Goal: Task Accomplishment & Management: Manage account settings

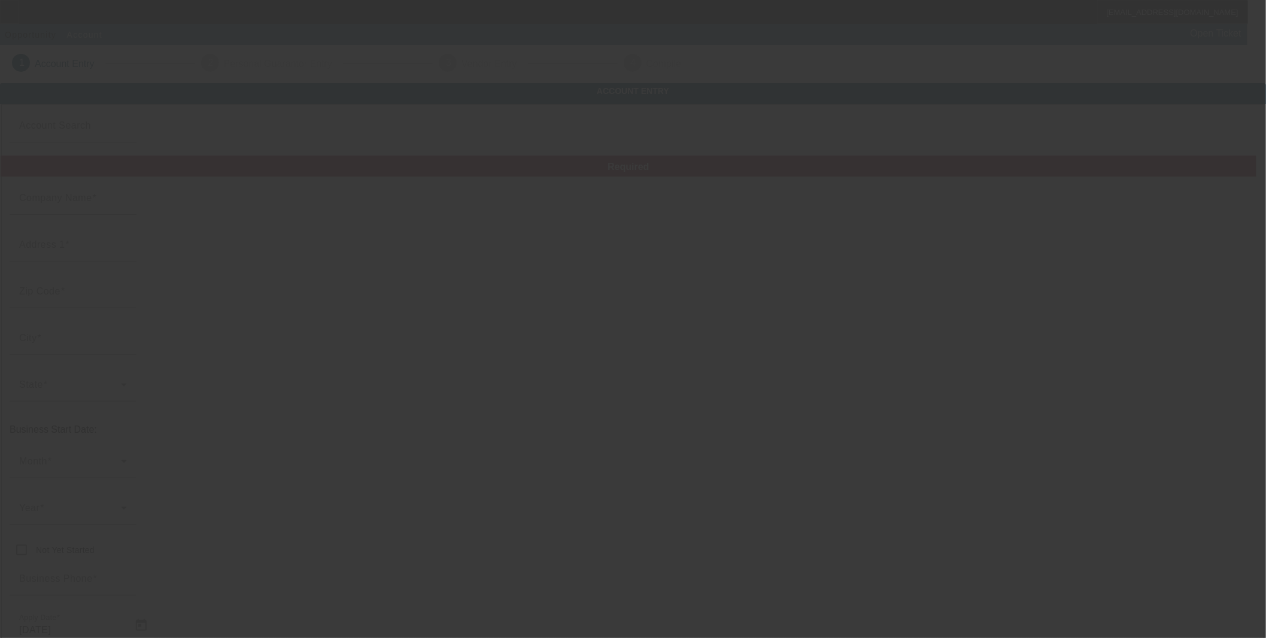
type input "Great Plains Partners LLC"
type input "[STREET_ADDRESS]"
type input "76051"
type input "Grapevine"
type input "[PHONE_NUMBER]"
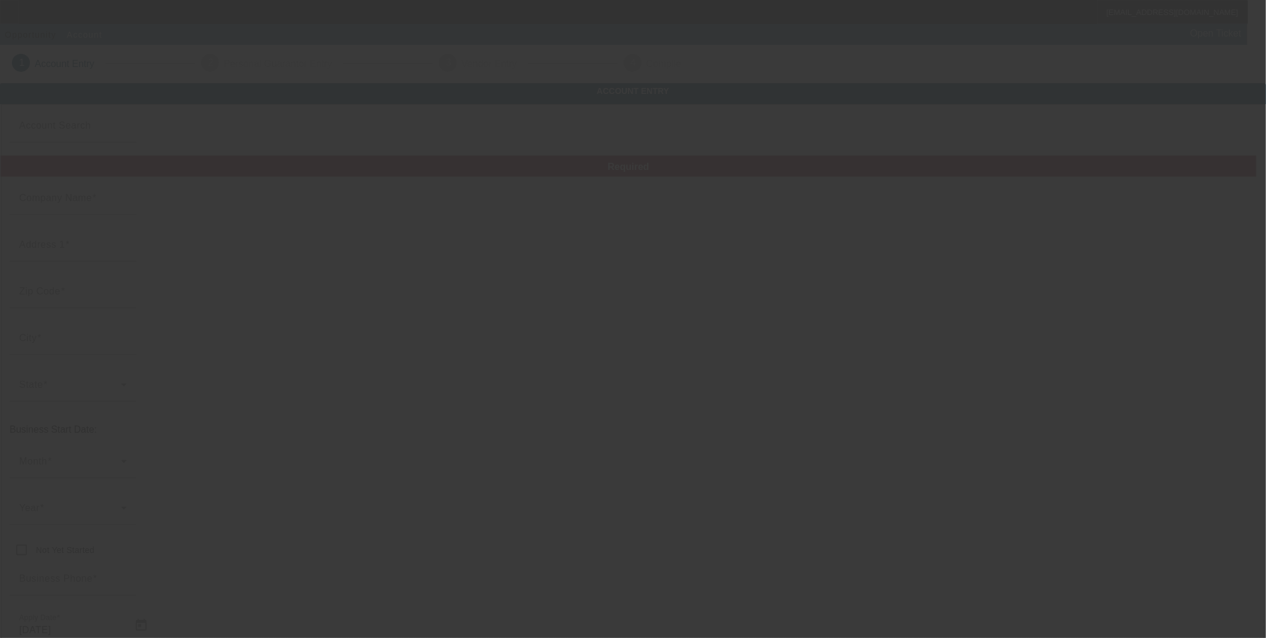
type input "[URL][DOMAIN_NAME]"
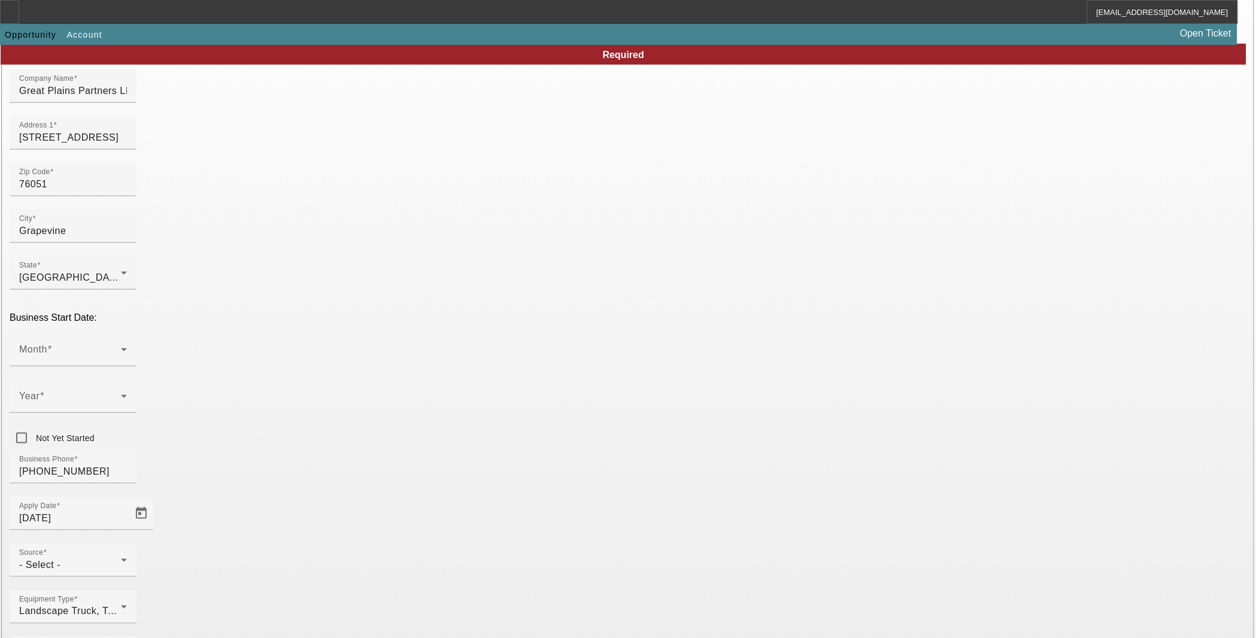
scroll to position [114, 0]
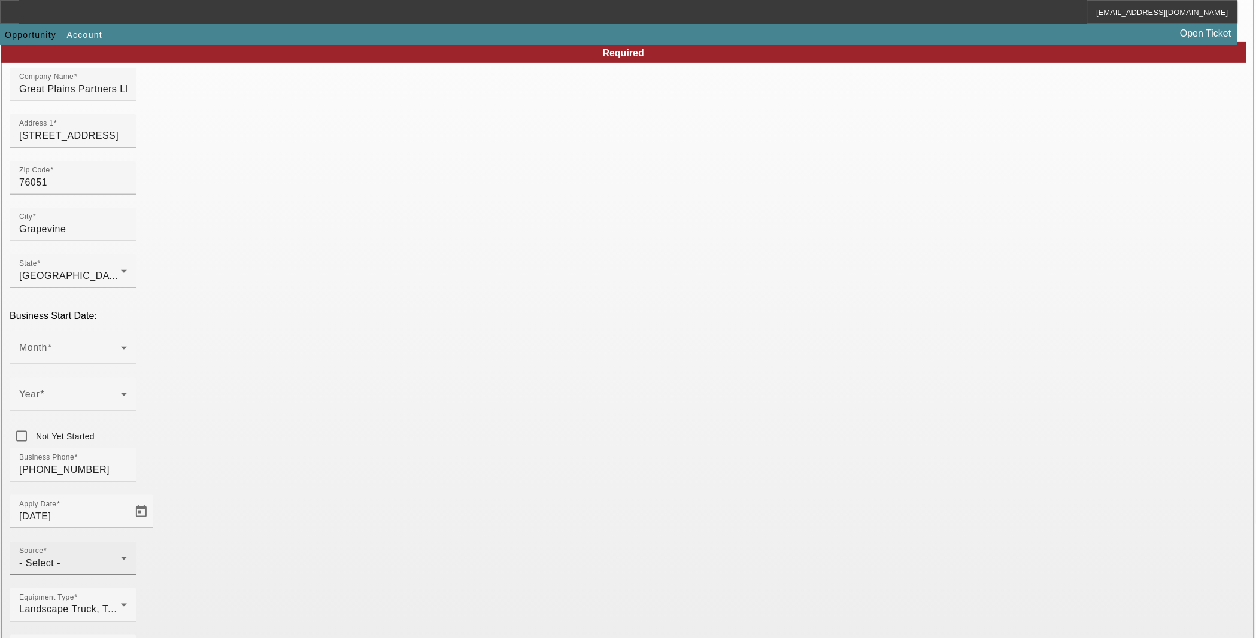
click at [121, 556] on div "- Select -" at bounding box center [70, 563] width 102 height 14
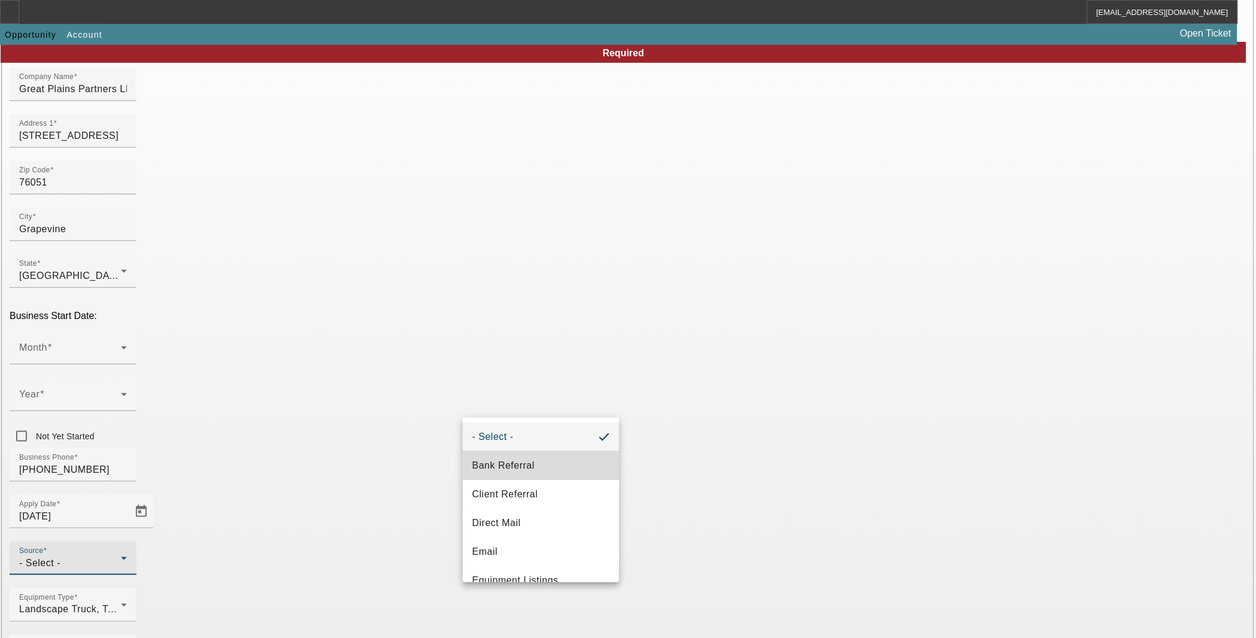
click at [541, 460] on mat-option "Bank Referral" at bounding box center [541, 465] width 157 height 29
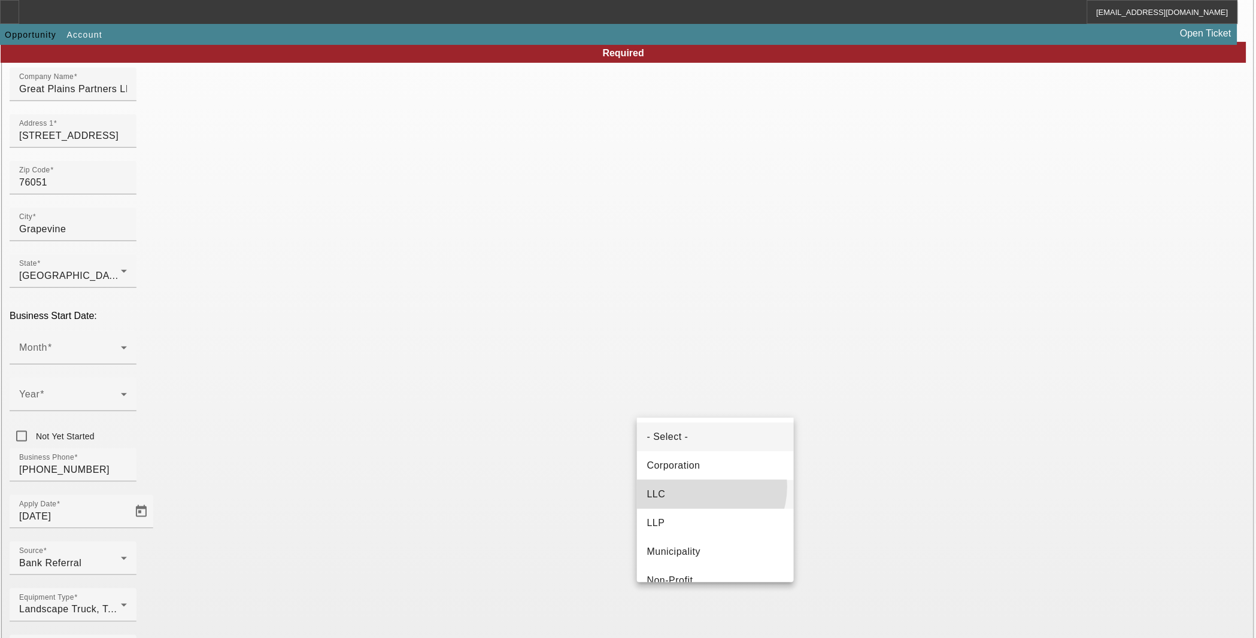
click at [697, 486] on mat-option "LLC" at bounding box center [715, 494] width 157 height 29
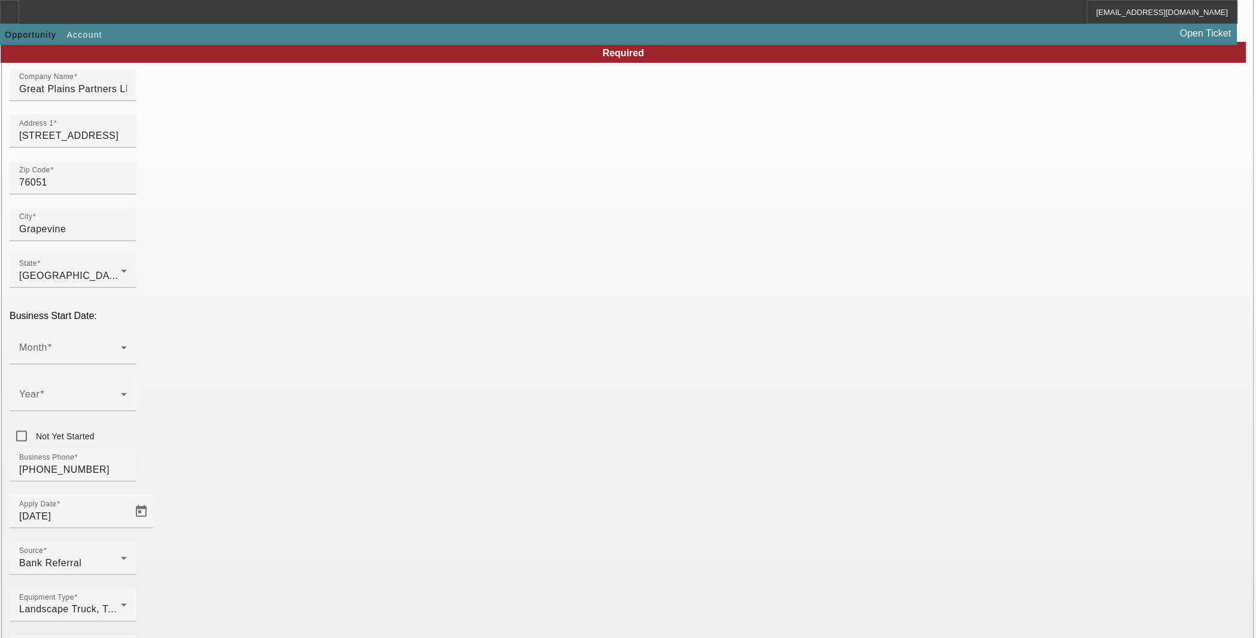
type input "[US_EMPLOYER_IDENTIFICATION_NUMBER]"
click at [121, 345] on span at bounding box center [70, 352] width 102 height 14
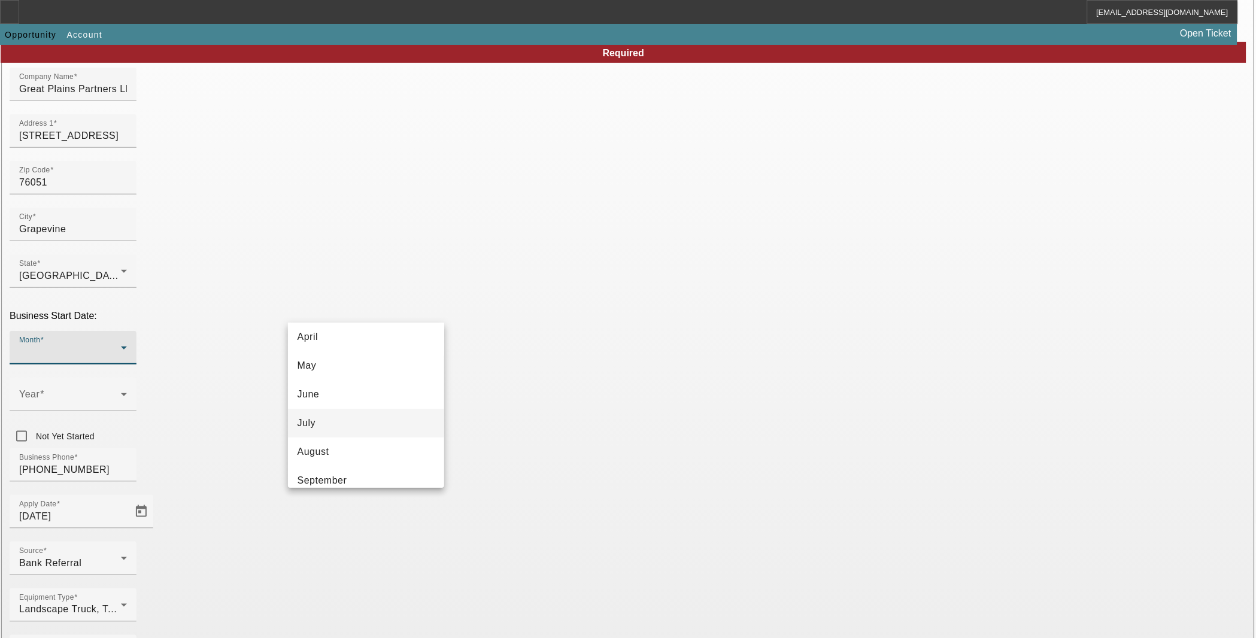
scroll to position [133, 0]
click at [351, 411] on mat-option "July" at bounding box center [366, 410] width 157 height 29
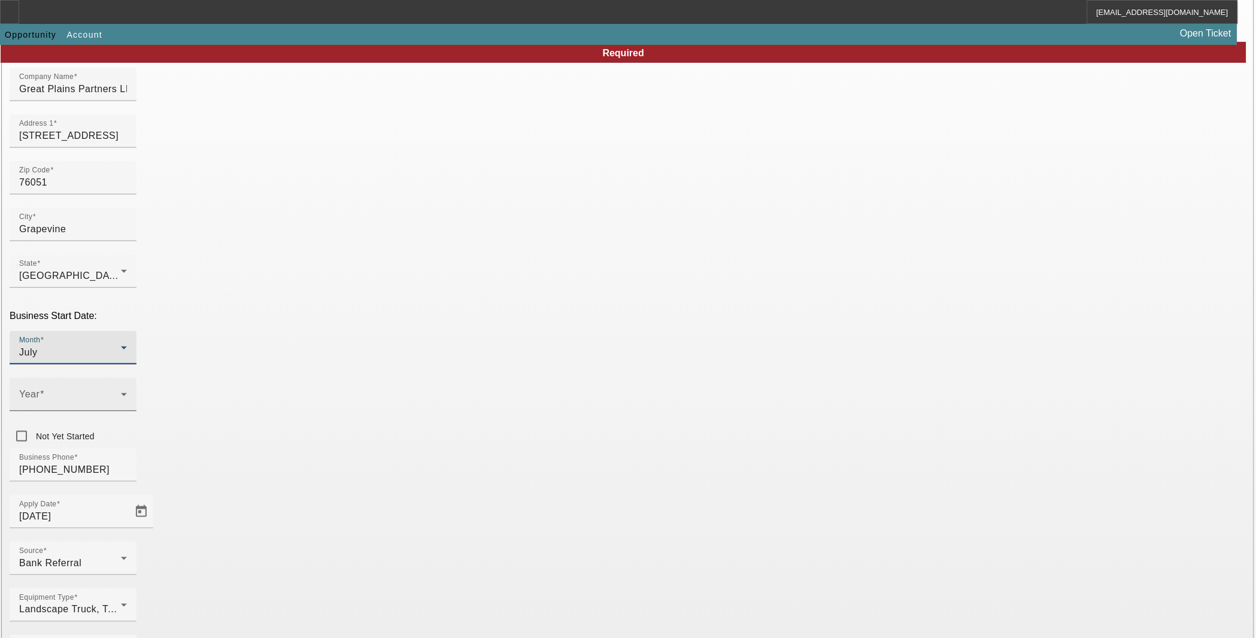
click at [121, 392] on span at bounding box center [70, 399] width 102 height 14
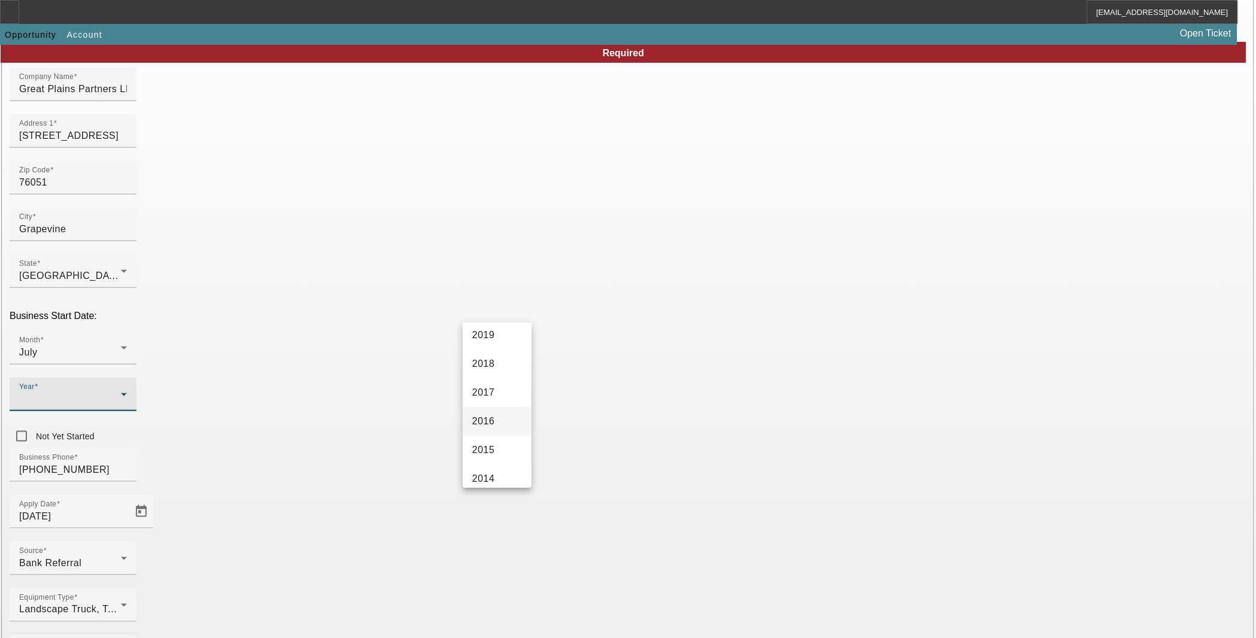
scroll to position [532, 0]
click at [493, 436] on span "2006" at bounding box center [483, 443] width 23 height 14
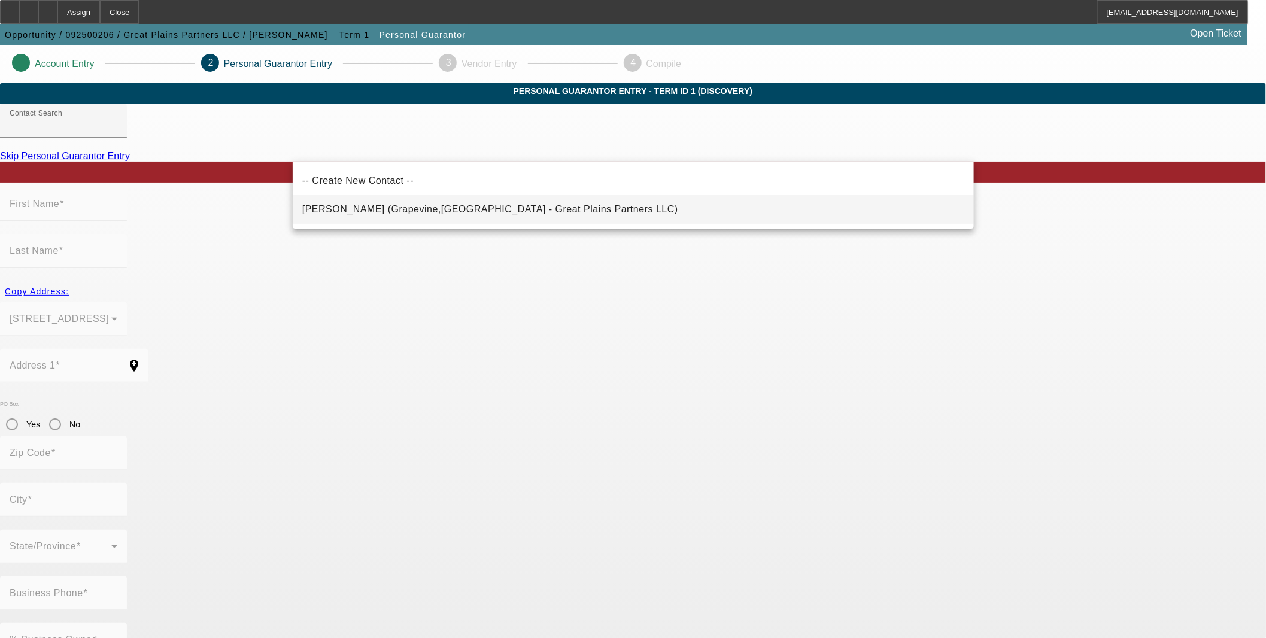
click at [474, 216] on span "Blackwell, Jess (Grapevine,TX - Great Plains Partners LLC)" at bounding box center [490, 209] width 376 height 14
type input "Blackwell, Jess (Grapevine,TX - Great Plains Partners LLC)"
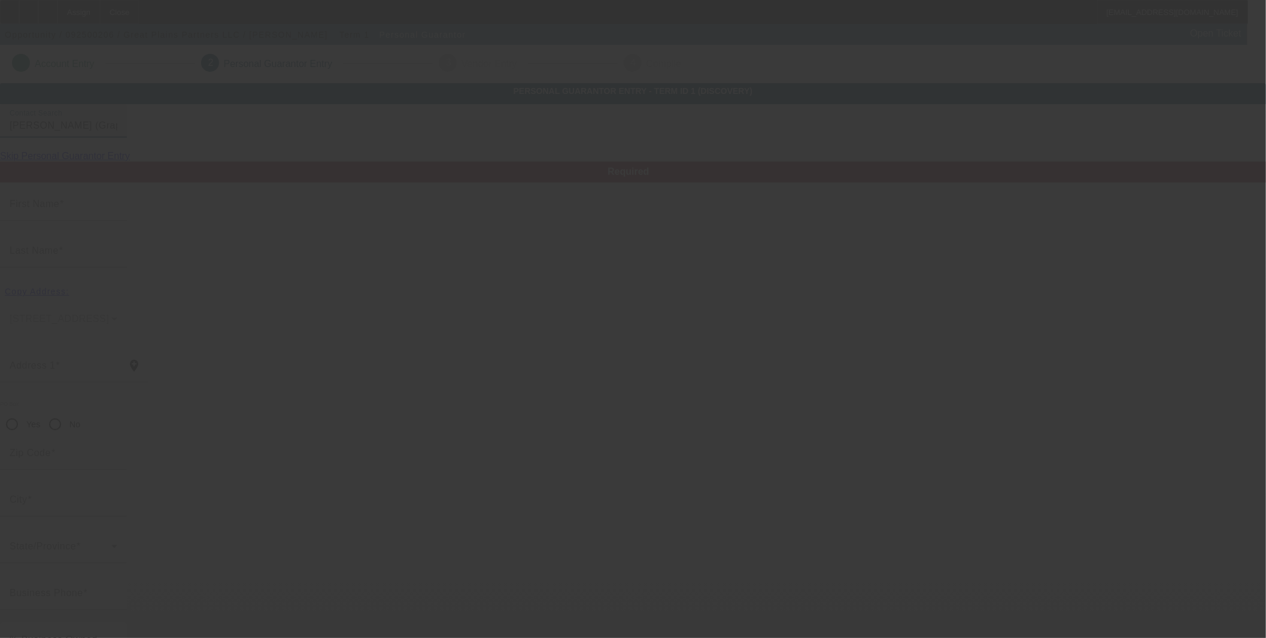
type input "Jess"
type input "Blackwell"
type input "614 Dove Creek Cir"
radio input "true"
type input "76051"
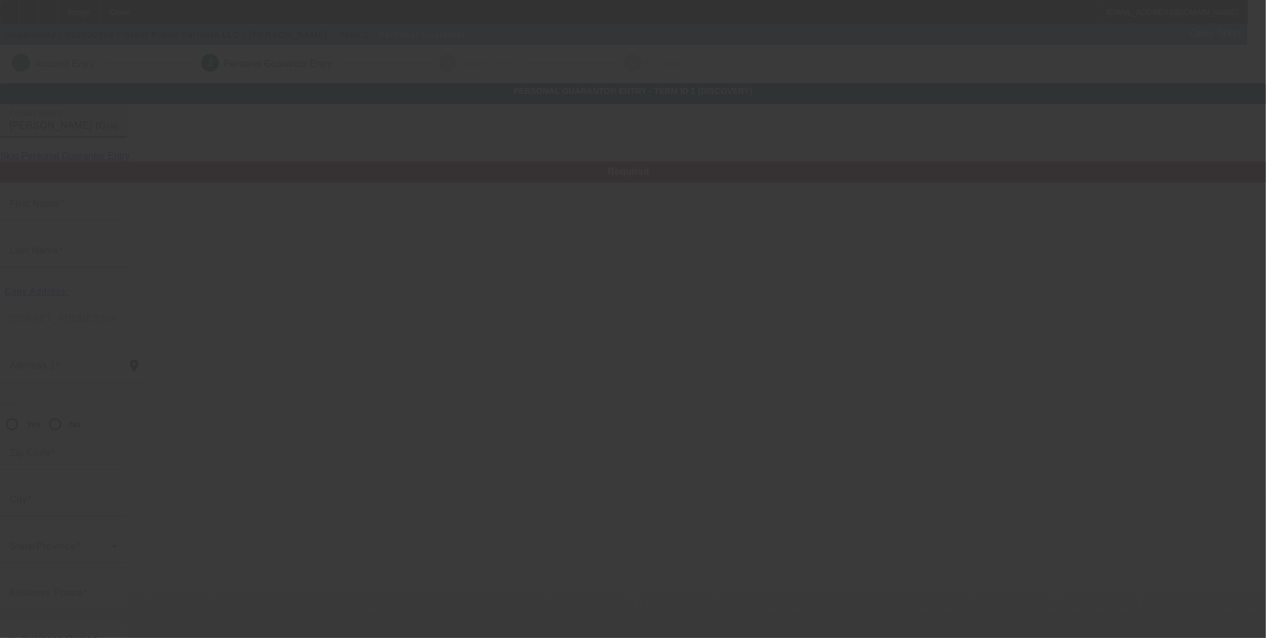
type input "Grapevine"
type input "[PHONE_NUMBER]"
type input "jess@gppartnersllc.com"
type input "[PHONE_NUMBER]"
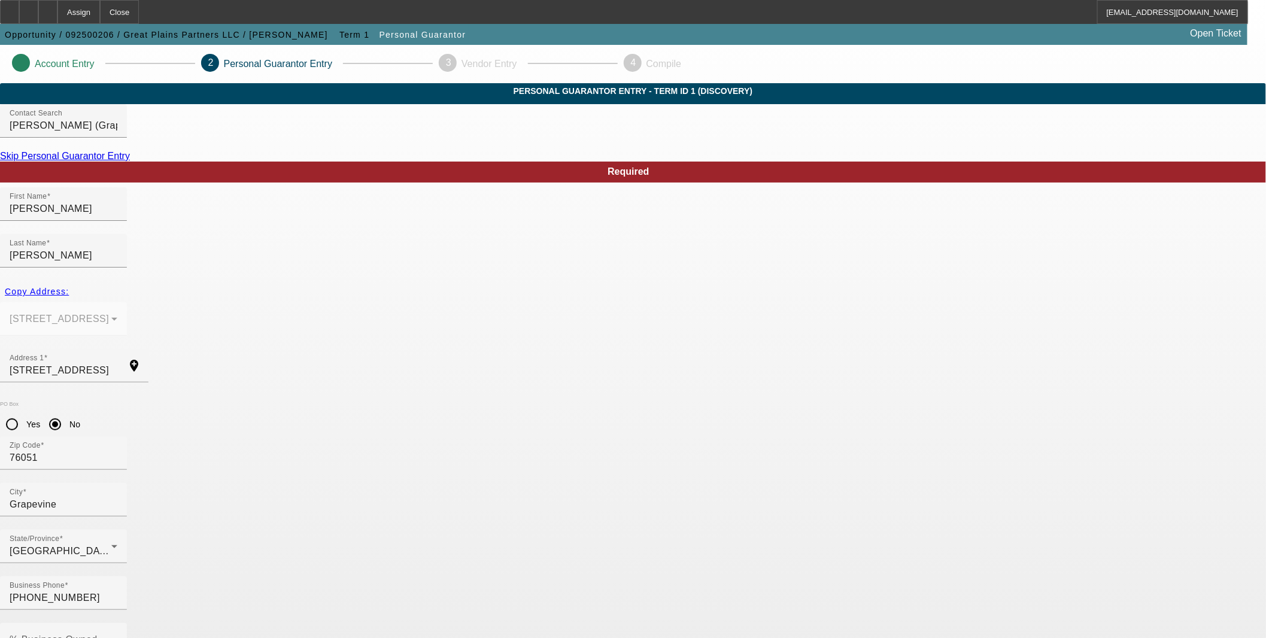
type input "000-00-0000"
click at [117, 623] on div "% Business Owned" at bounding box center [64, 640] width 108 height 34
type input "100"
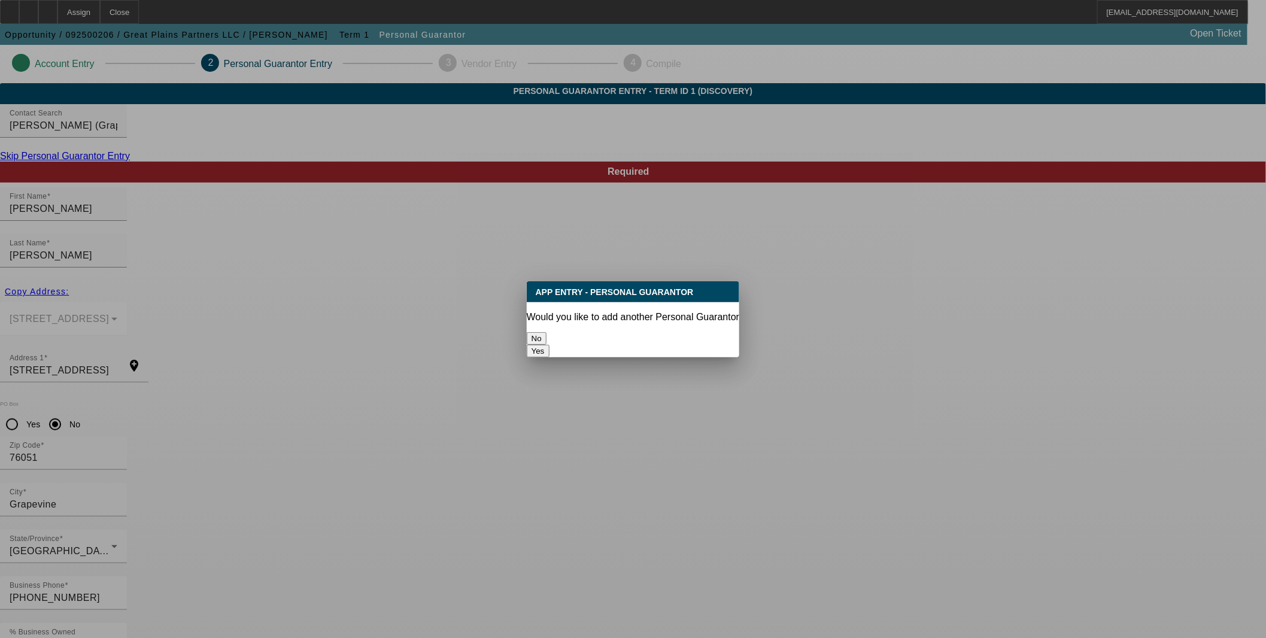
click at [547, 332] on button "No" at bounding box center [537, 338] width 20 height 13
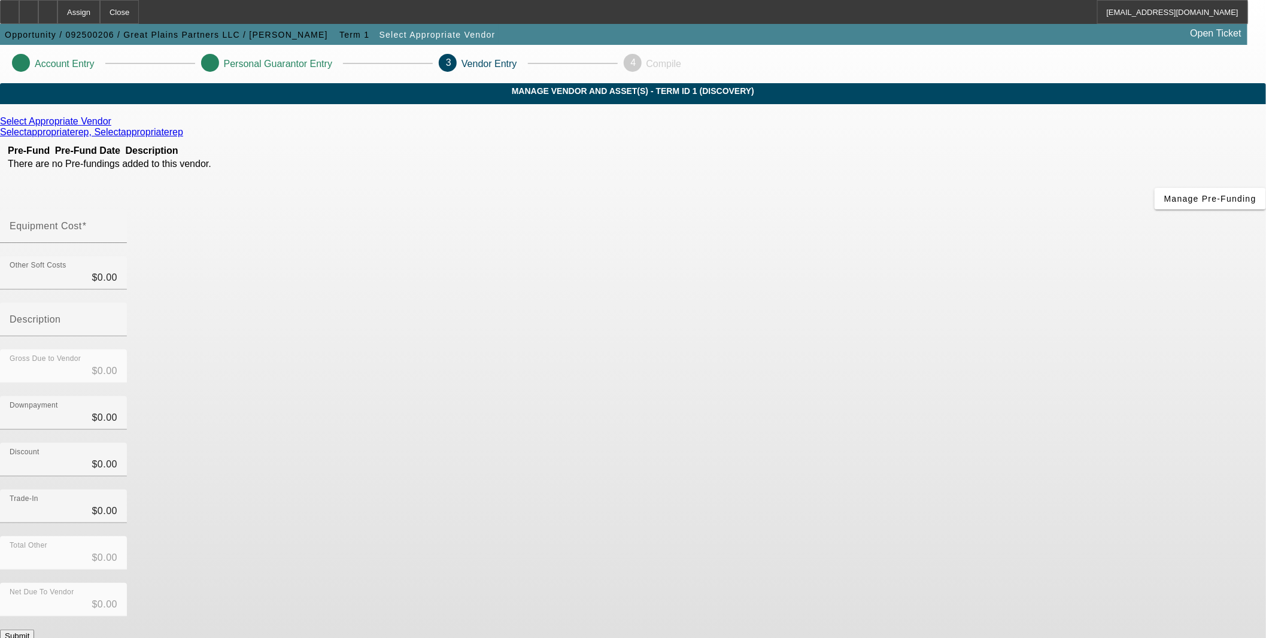
click at [114, 126] on icon at bounding box center [114, 121] width 0 height 10
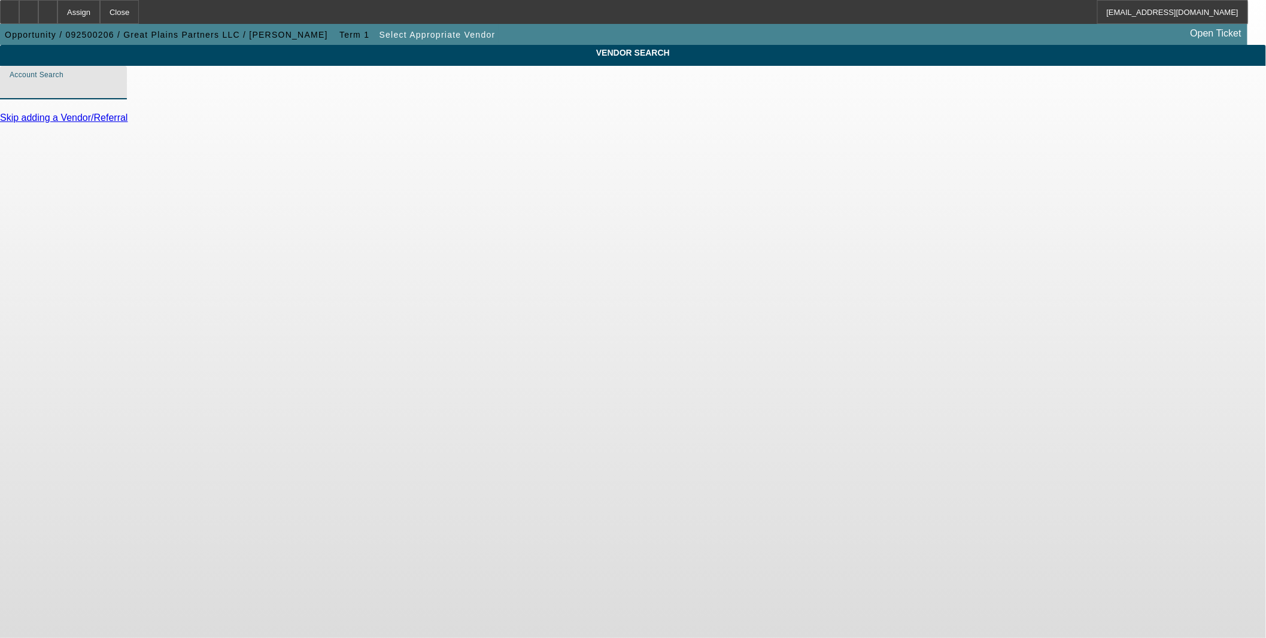
click at [117, 95] on input "Account Search" at bounding box center [64, 87] width 108 height 14
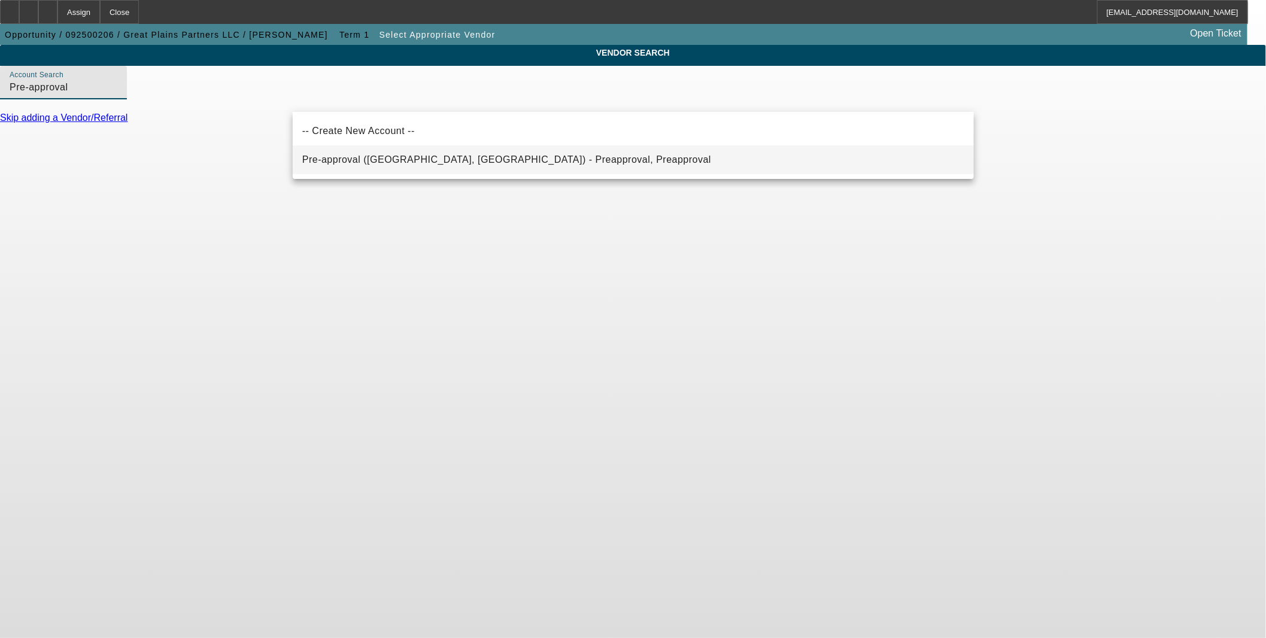
click at [410, 169] on mat-option "Pre-approval (Northbrook, IL) - Preapproval, Preapproval" at bounding box center [633, 159] width 681 height 29
type input "Pre-approval (Northbrook, IL) - Preapproval, Preapproval"
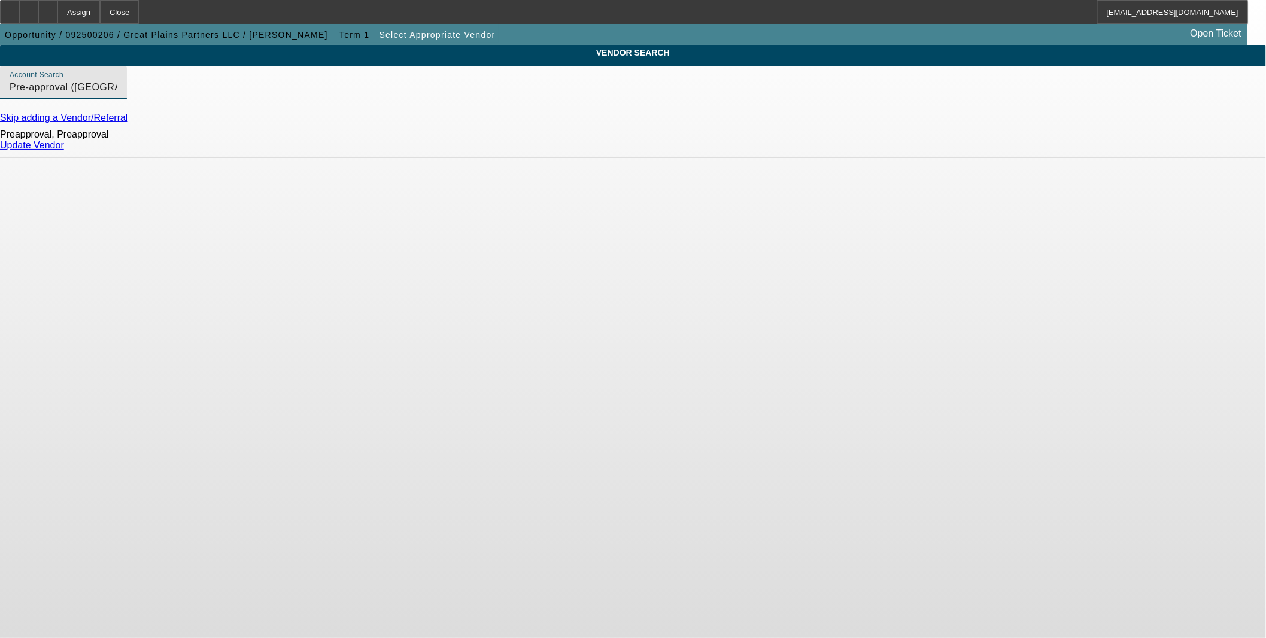
click at [64, 150] on link "Update Vendor" at bounding box center [32, 145] width 64 height 10
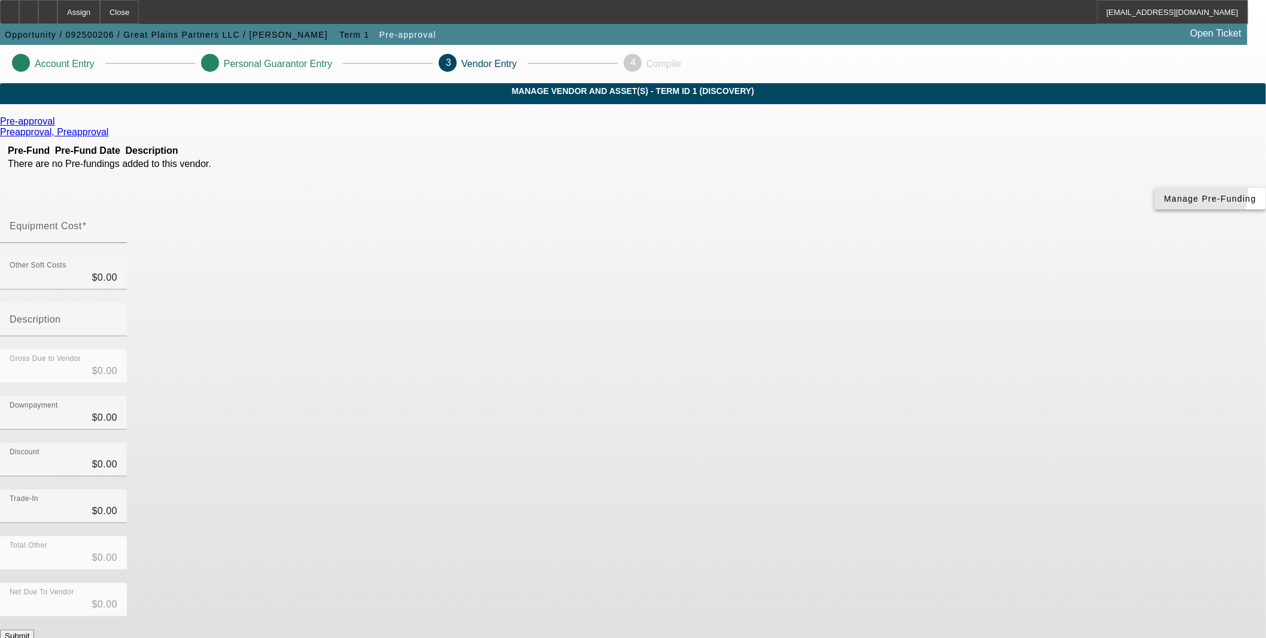
click at [1164, 204] on span "Manage Pre-Funding" at bounding box center [1210, 199] width 92 height 10
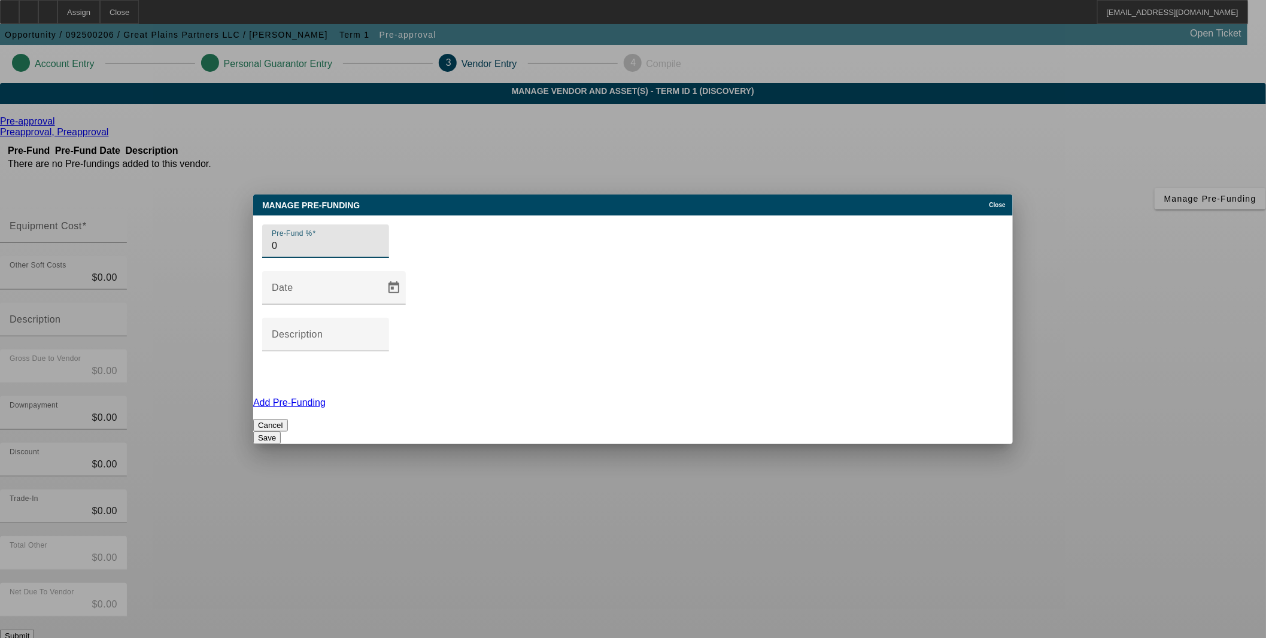
type input "0"
click at [281, 432] on button "Save" at bounding box center [267, 438] width 28 height 13
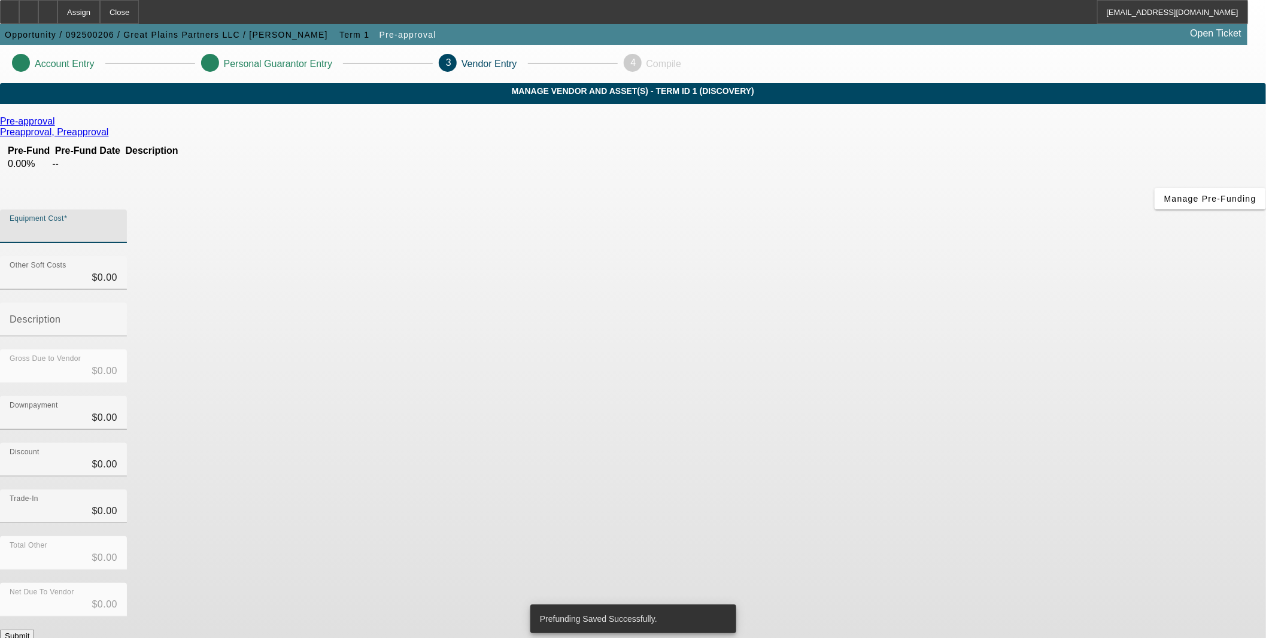
click at [117, 224] on input "Equipment Cost" at bounding box center [64, 231] width 108 height 14
type input "1"
type input "$1.00"
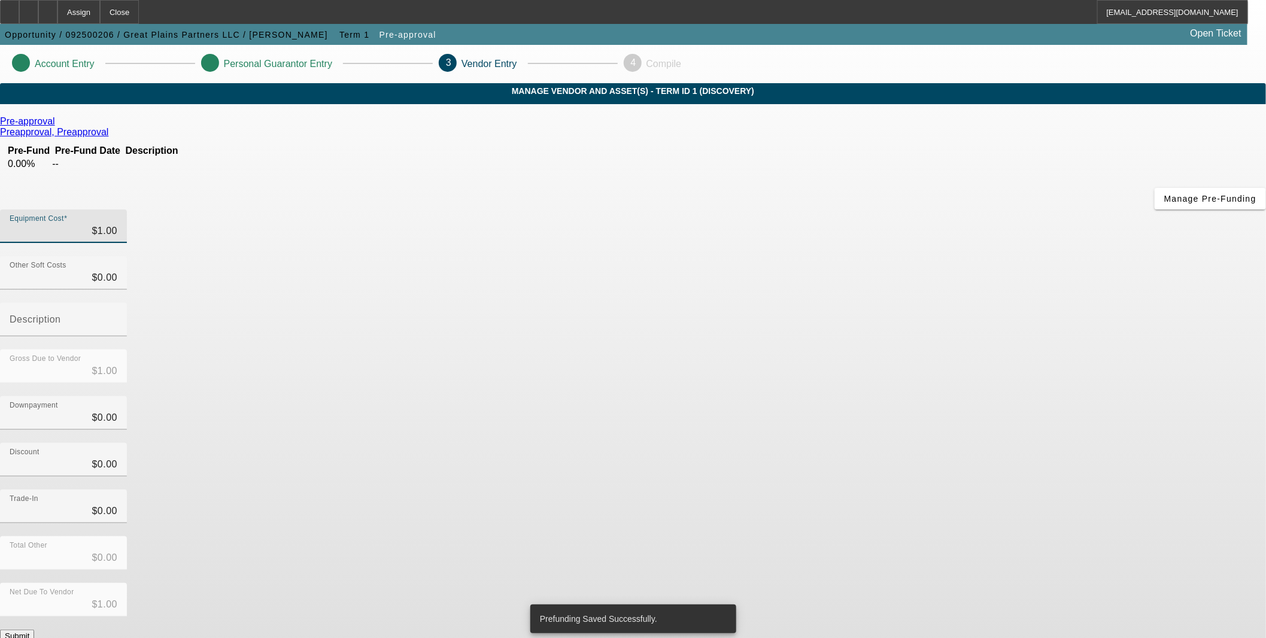
click at [964, 536] on div "Total Other $0.00" at bounding box center [633, 559] width 1266 height 47
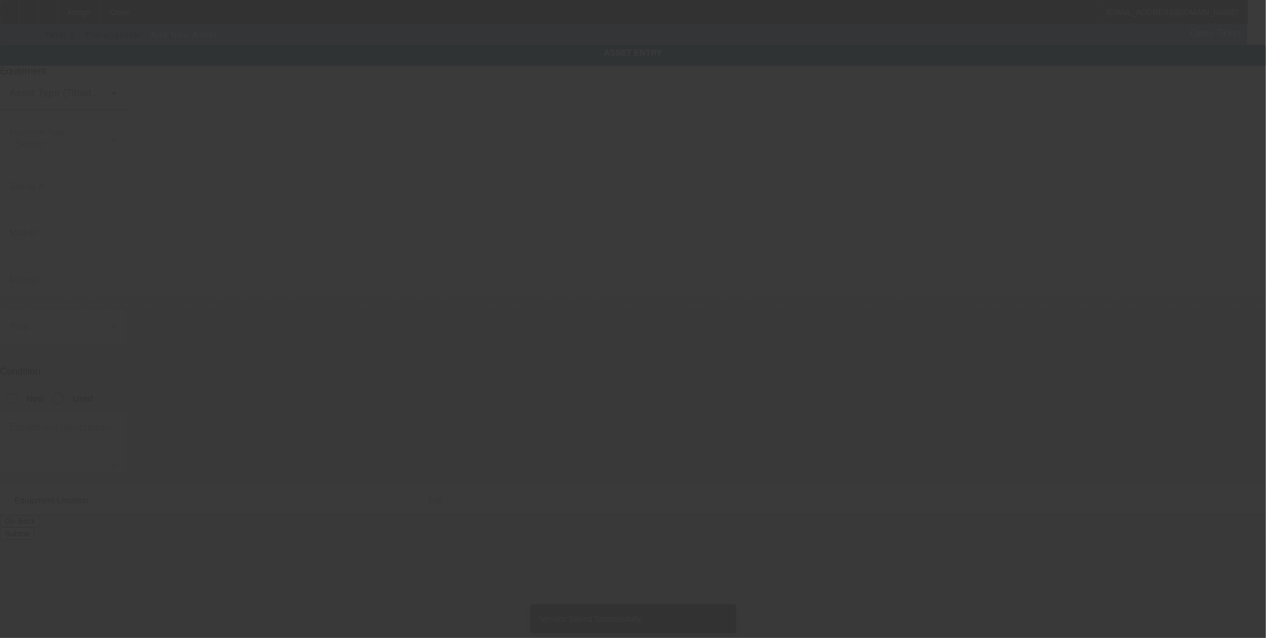
type input "614 Dove Creek Circle"
type input "Grapevine"
type input "76051"
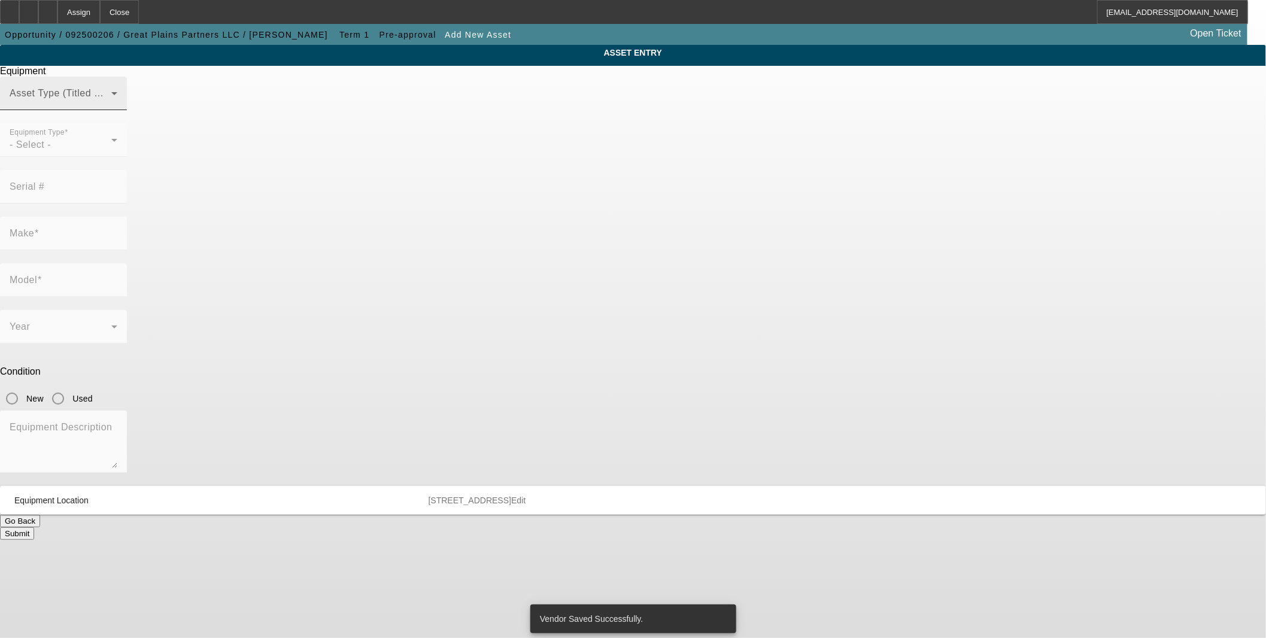
click at [111, 105] on span at bounding box center [61, 98] width 102 height 14
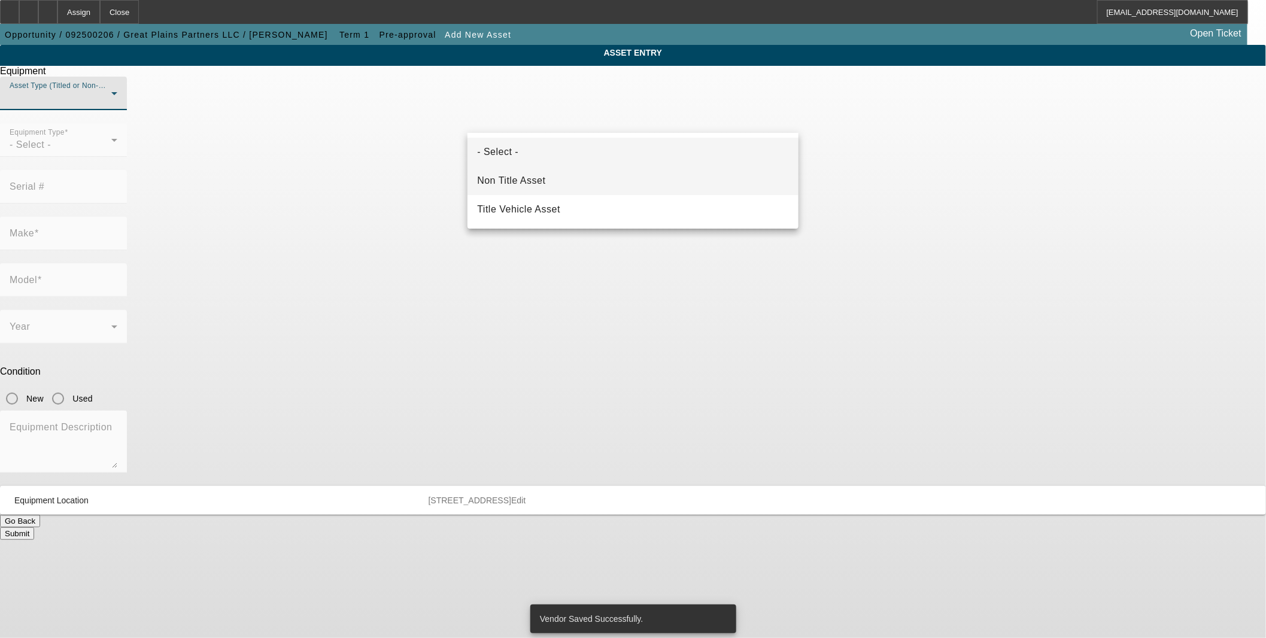
click at [543, 172] on mat-option "Non Title Asset" at bounding box center [633, 180] width 331 height 29
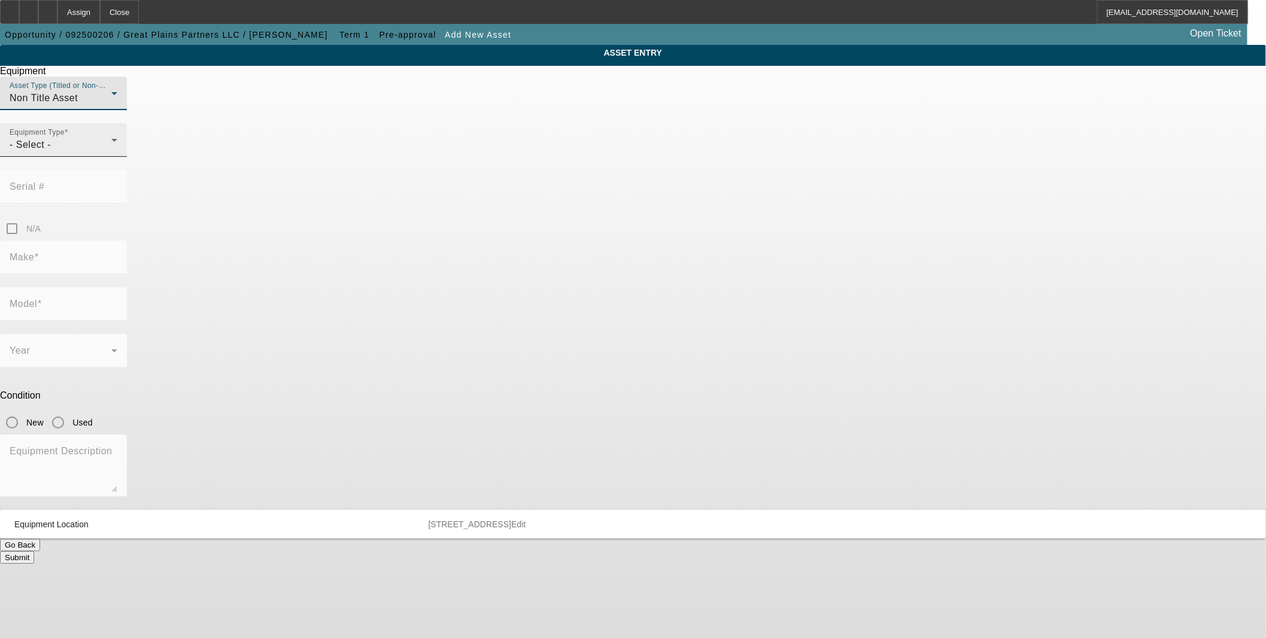
click at [111, 152] on div "- Select -" at bounding box center [61, 145] width 102 height 14
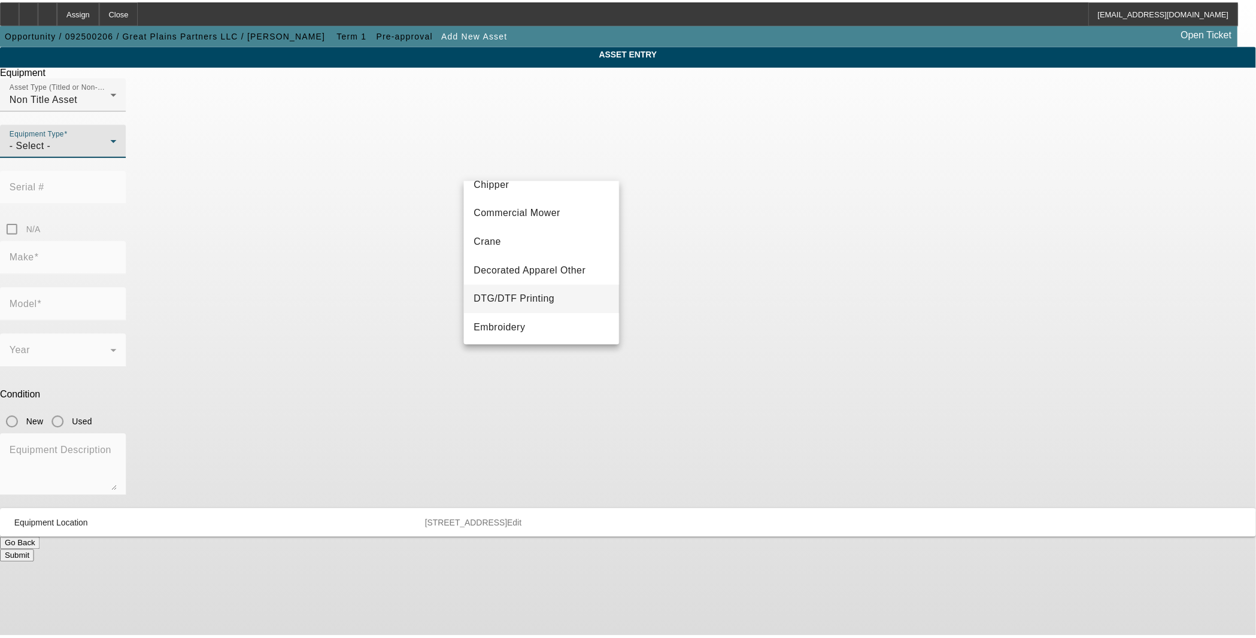
scroll to position [199, 0]
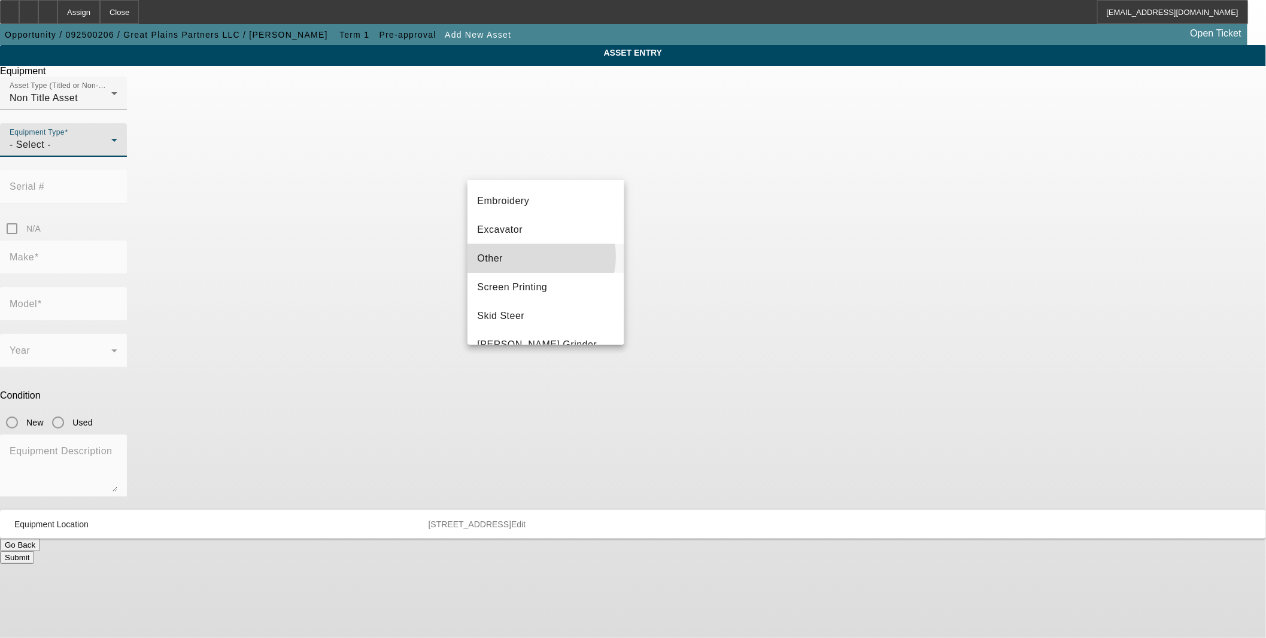
click at [537, 256] on mat-option "Other" at bounding box center [546, 258] width 156 height 29
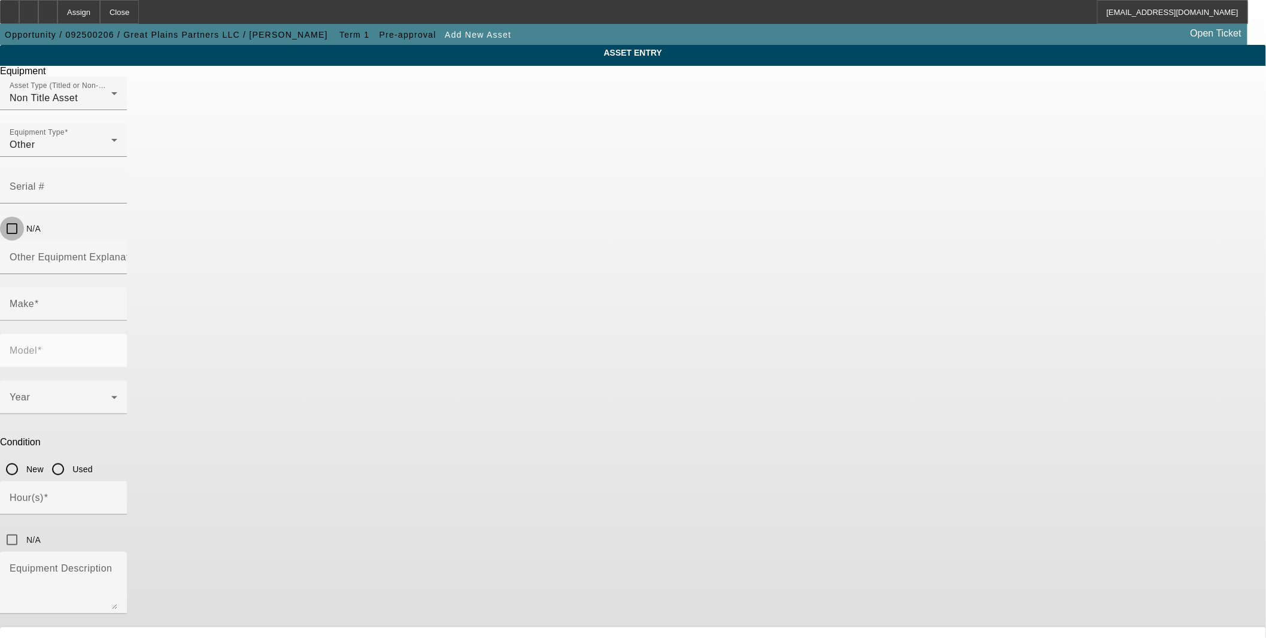
click at [24, 217] on input "N/A" at bounding box center [12, 229] width 24 height 24
checkbox input "true"
click at [117, 255] on input "Other Equipment Explanation" at bounding box center [64, 262] width 108 height 14
type input "Buyside Originator Approval"
click at [117, 302] on input "Make" at bounding box center [64, 309] width 108 height 14
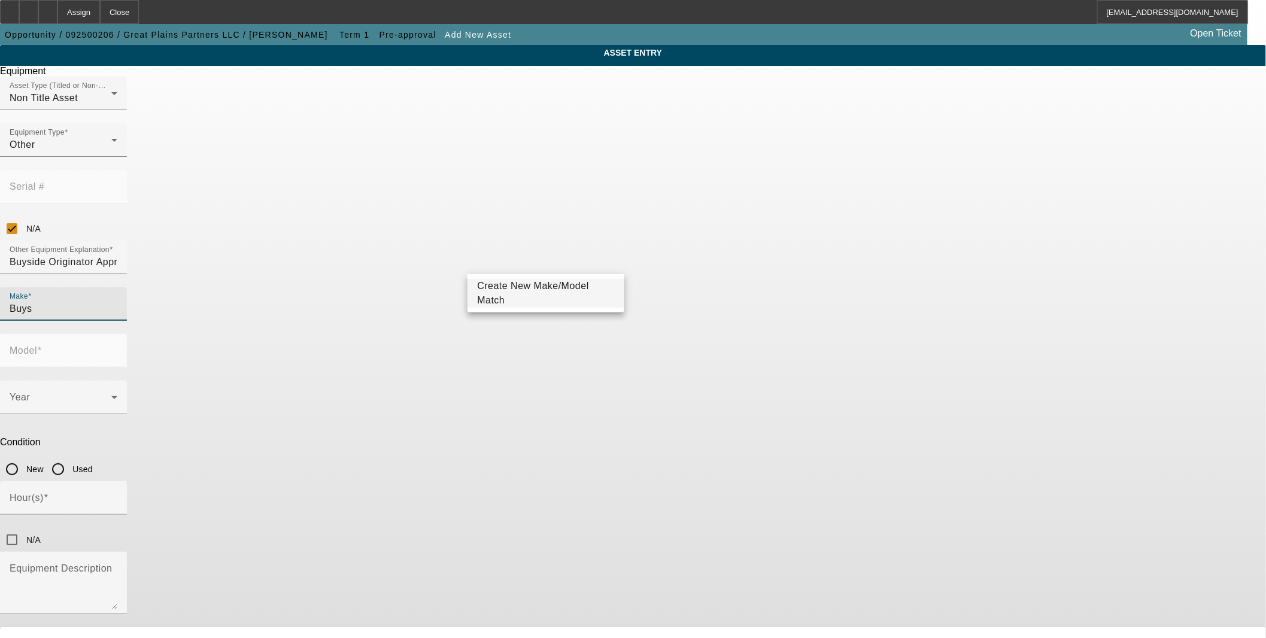
type input "Buys"
click at [542, 291] on span "Create New Make/Model Match" at bounding box center [533, 293] width 112 height 25
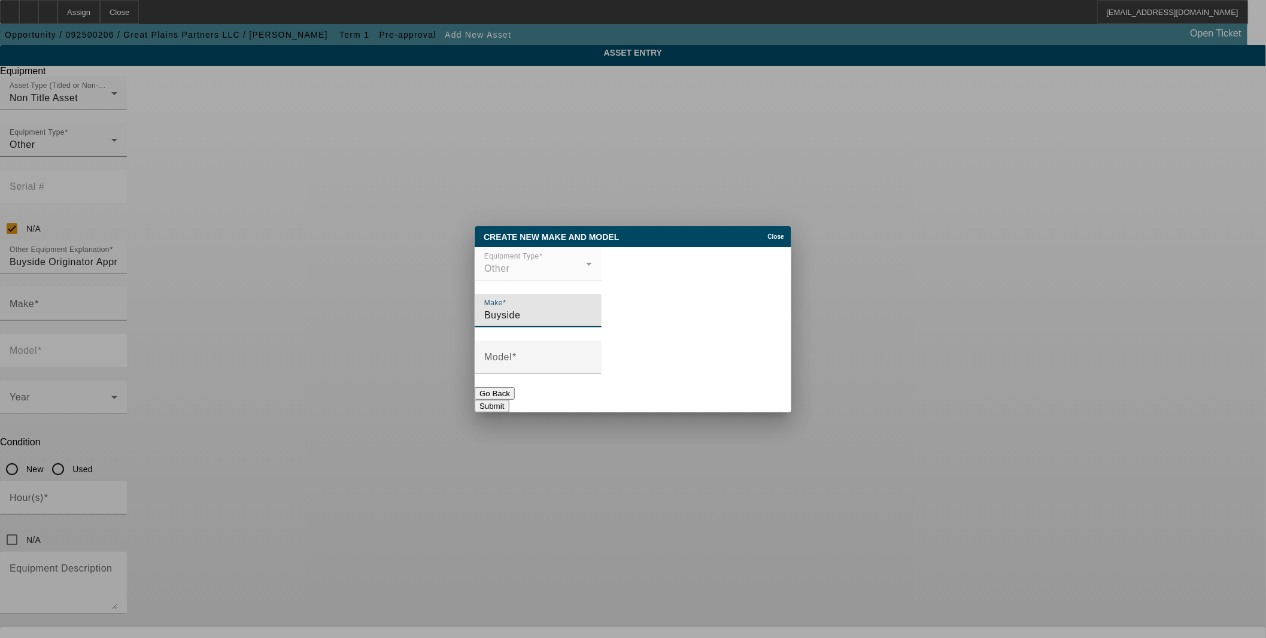
type input "Buyside"
type input "Originator"
click at [509, 404] on button "Submit" at bounding box center [492, 406] width 34 height 13
click at [509, 400] on button "Submit" at bounding box center [492, 406] width 34 height 13
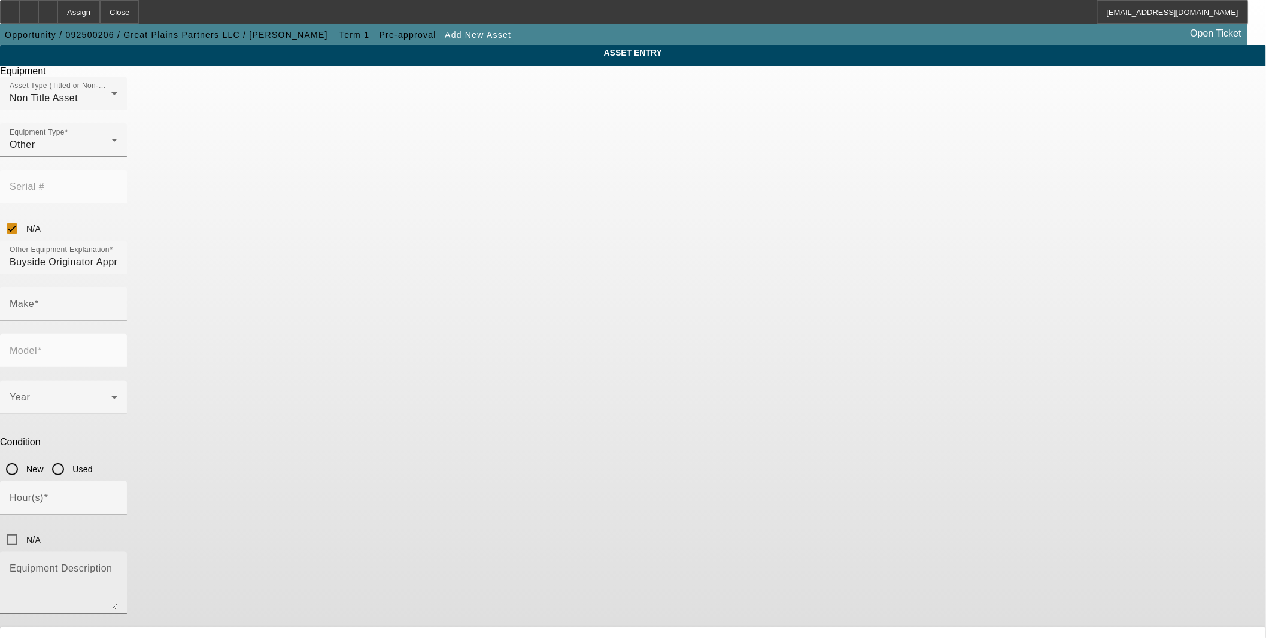
type input "Buyside"
type input "Originator"
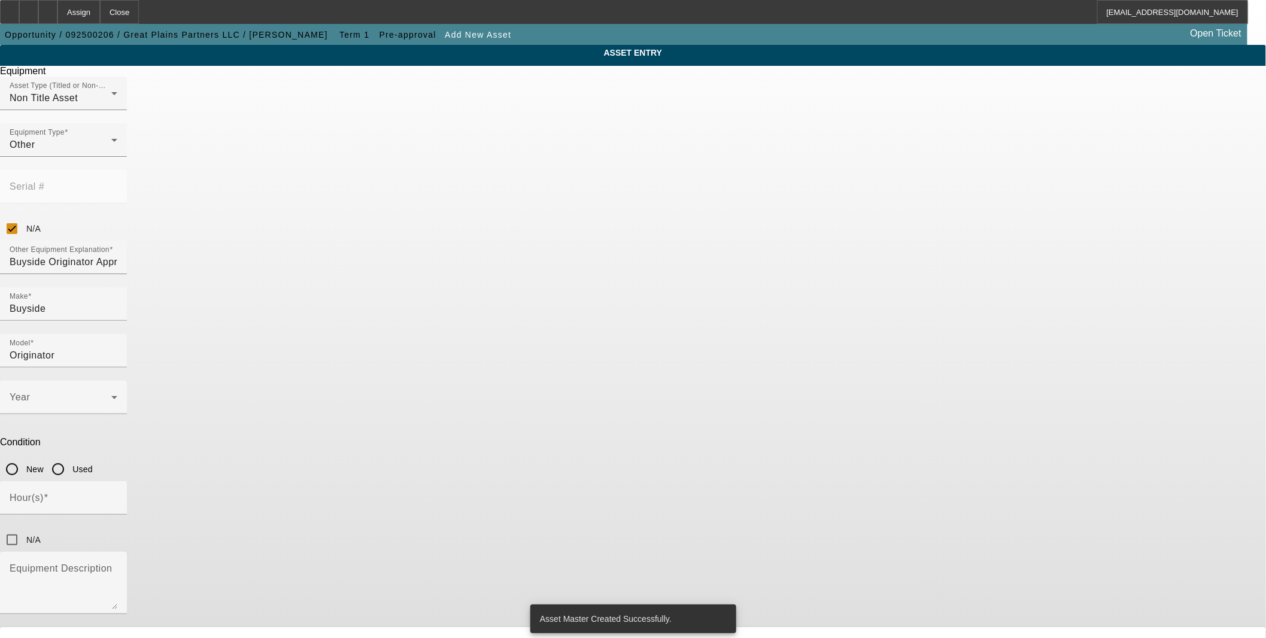
click at [24, 457] on input "New" at bounding box center [12, 469] width 24 height 24
radio input "true"
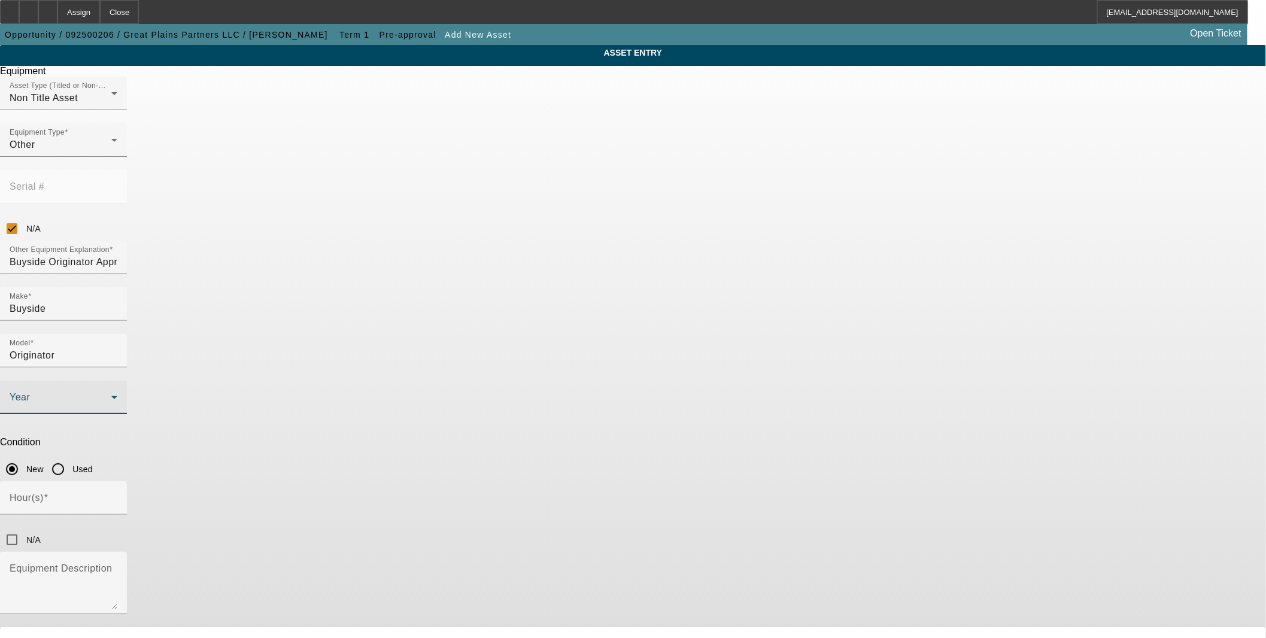
click at [117, 395] on div at bounding box center [64, 402] width 108 height 14
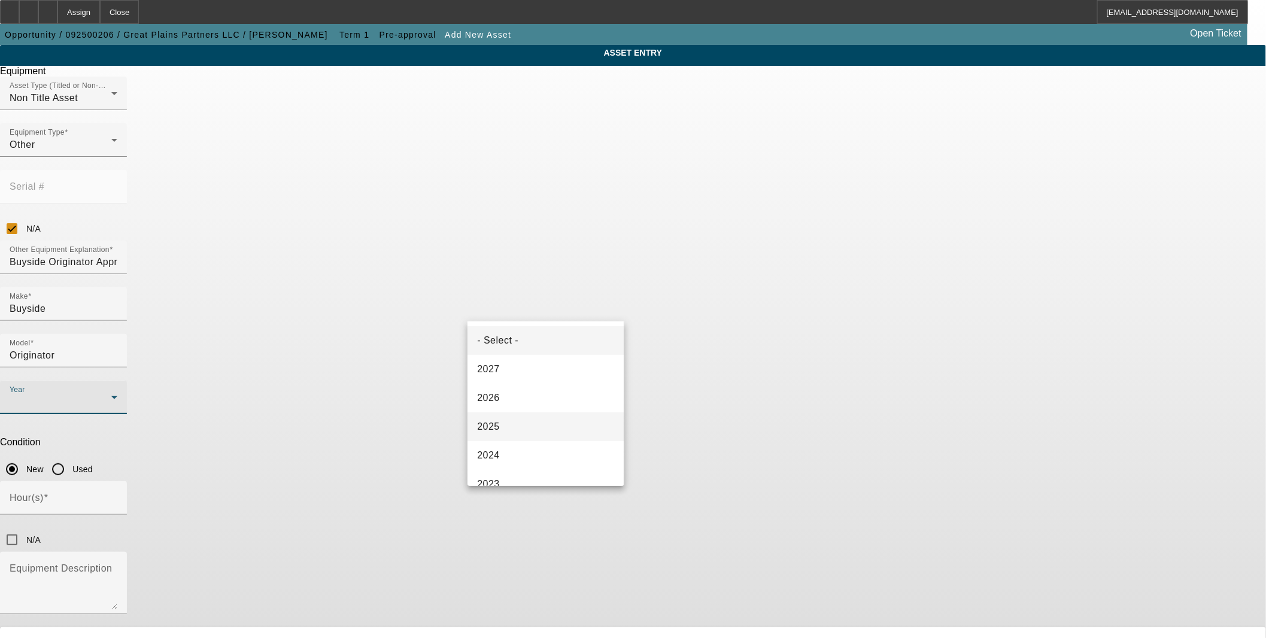
click at [533, 414] on mat-option "2025" at bounding box center [546, 427] width 156 height 29
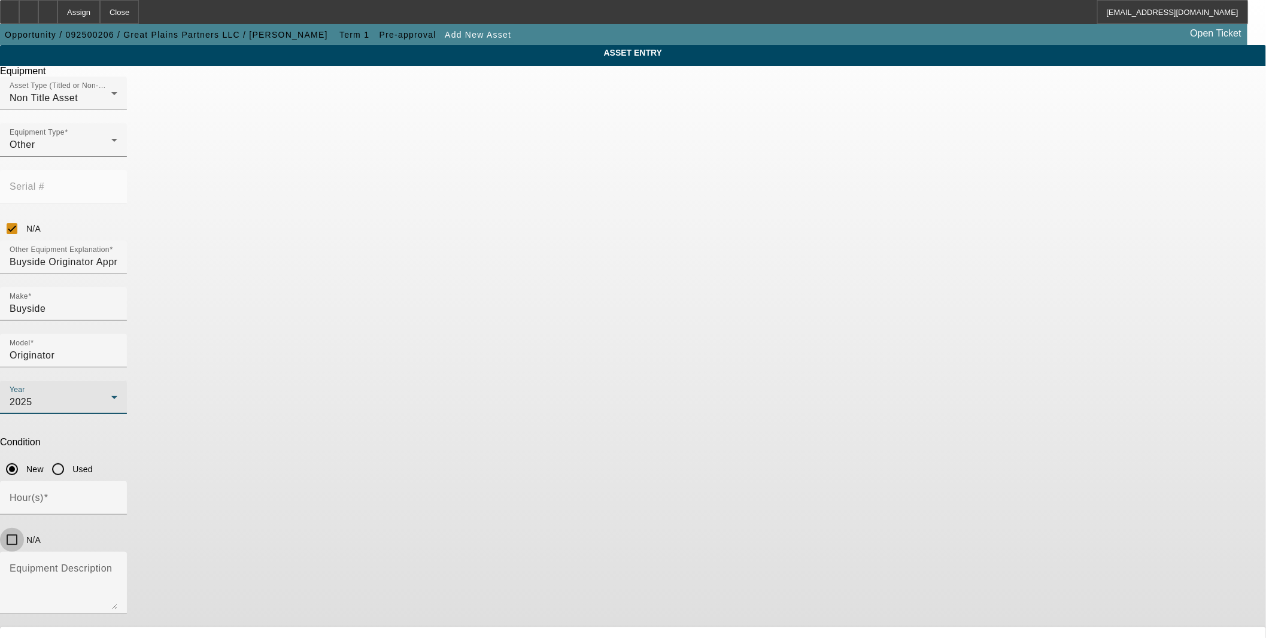
click at [24, 528] on input "N/A" at bounding box center [12, 540] width 24 height 24
checkbox input "true"
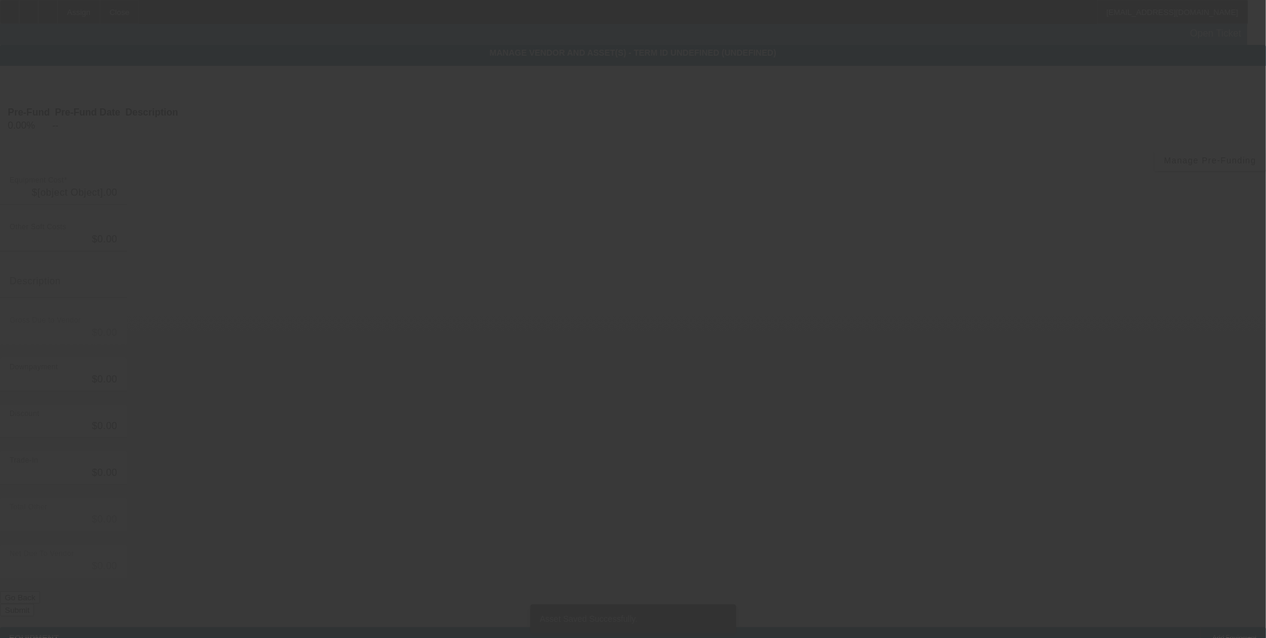
type input "$1.00"
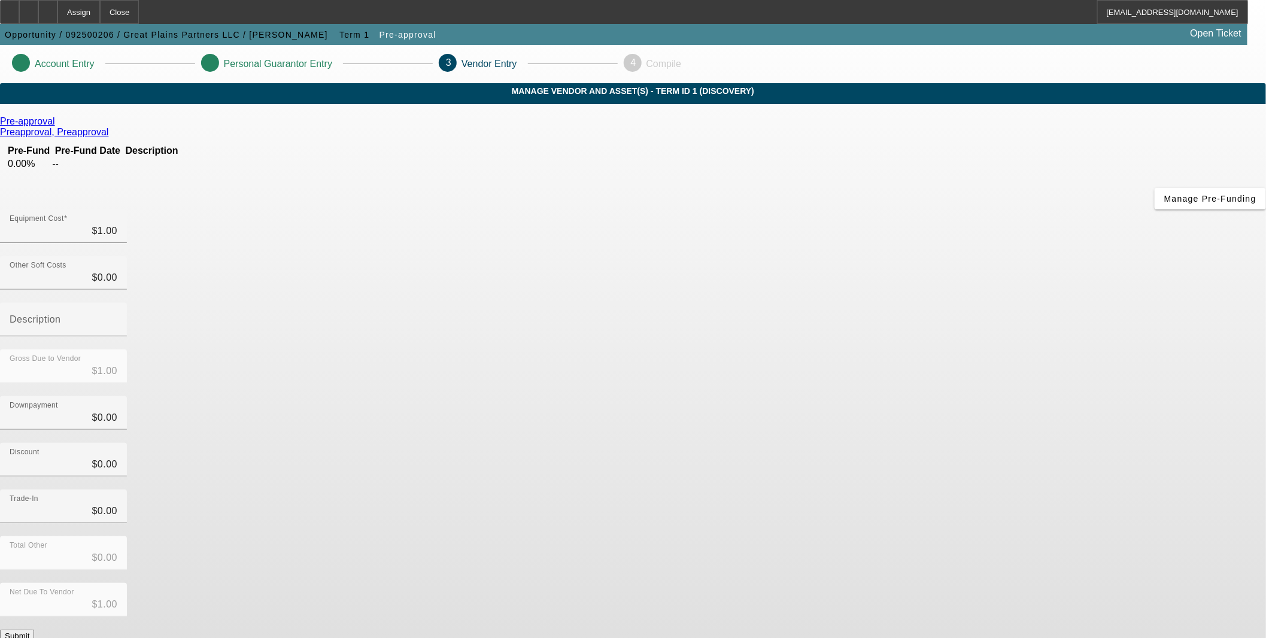
click at [34, 630] on button "Submit" at bounding box center [17, 636] width 34 height 13
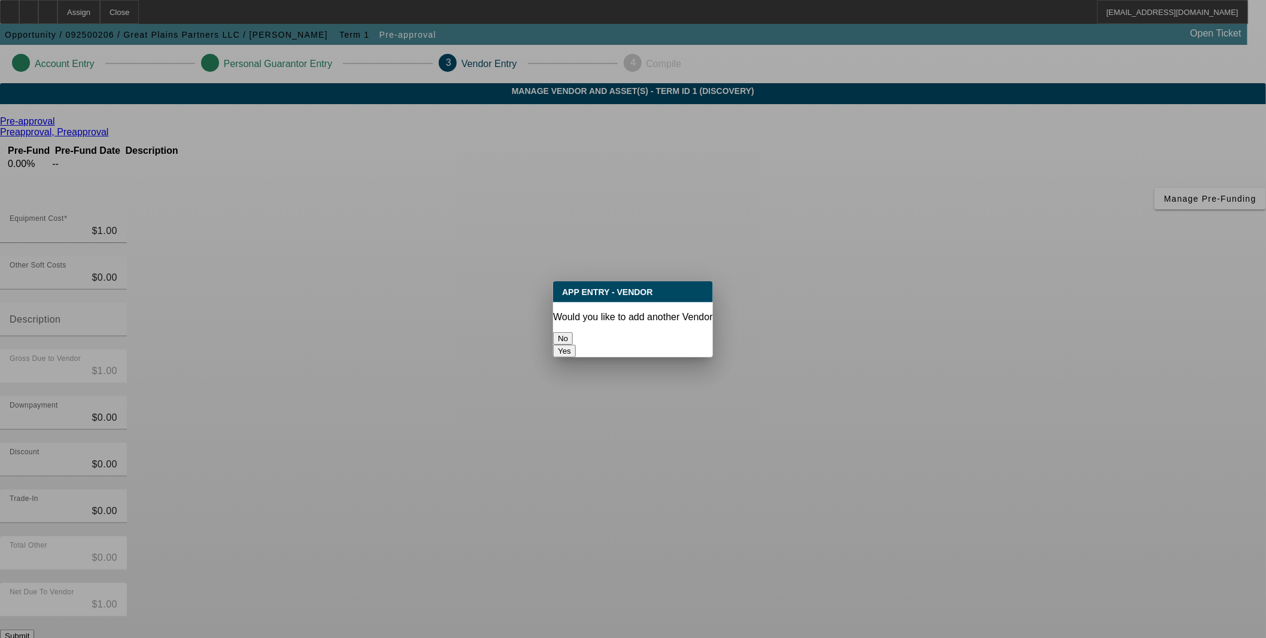
click at [573, 332] on button "No" at bounding box center [563, 338] width 20 height 13
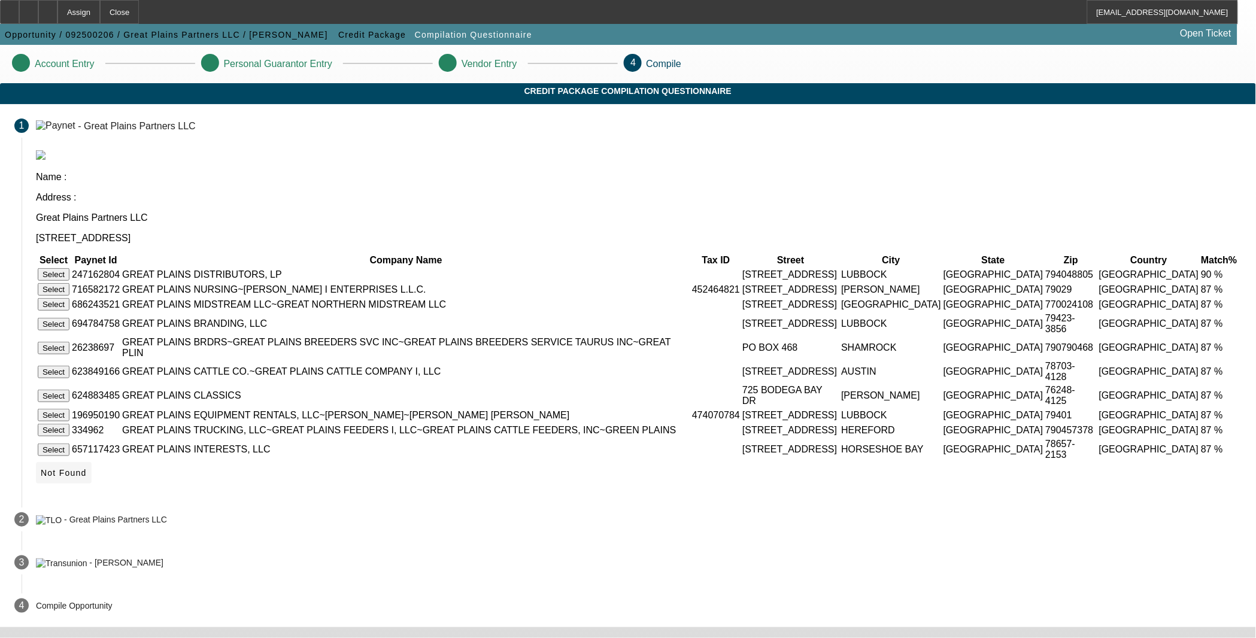
click at [87, 478] on span "Not Found" at bounding box center [64, 473] width 46 height 10
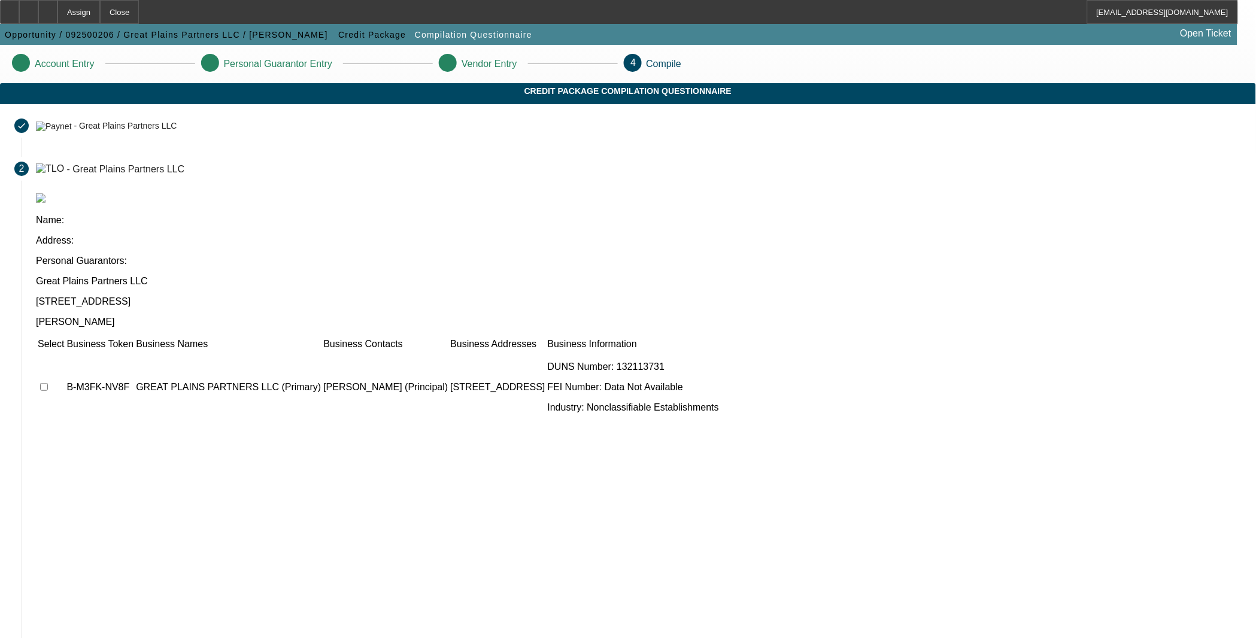
click at [48, 383] on input "checkbox" at bounding box center [44, 387] width 8 height 8
checkbox input "true"
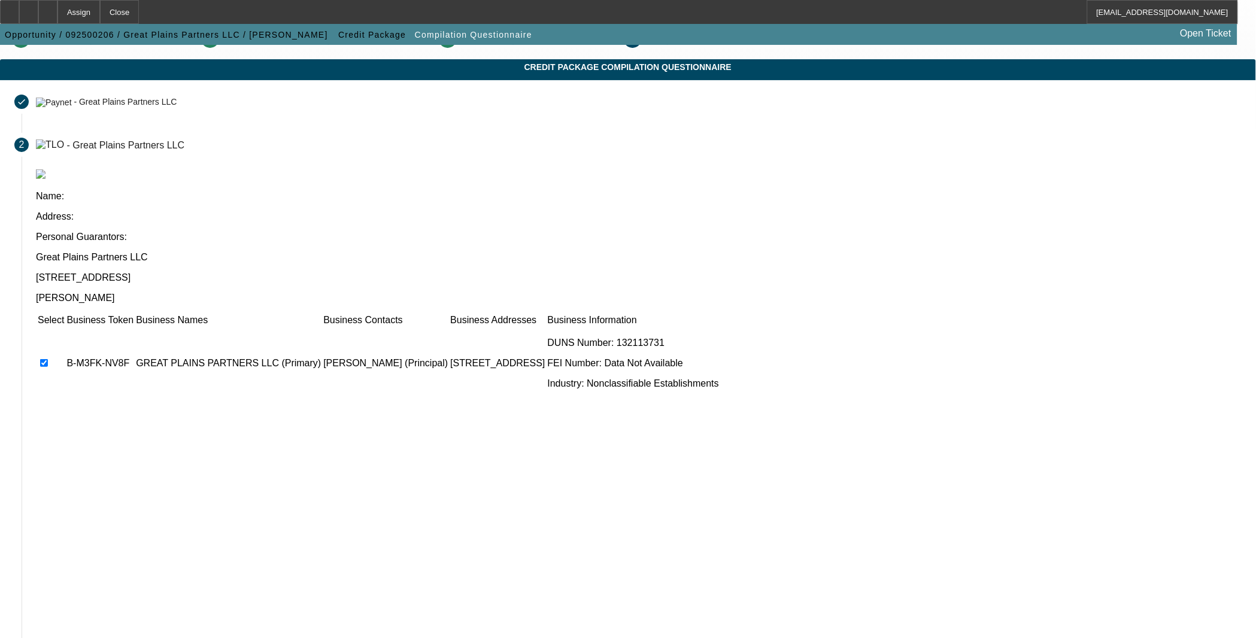
scroll to position [65, 0]
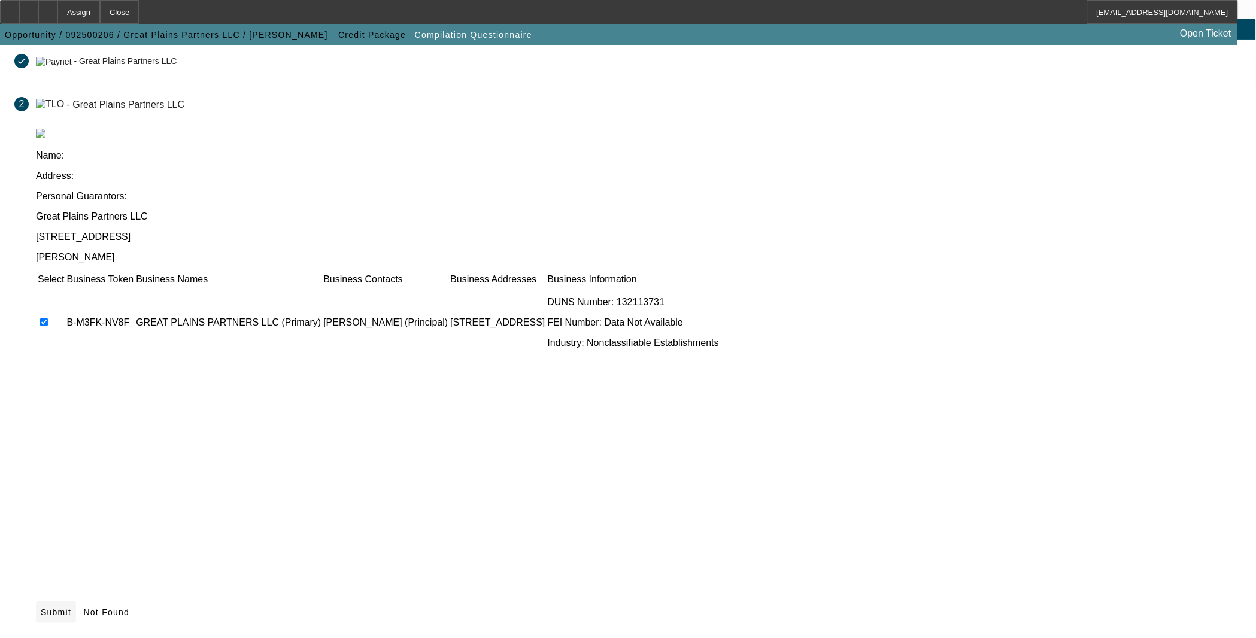
click at [71, 608] on span "Submit" at bounding box center [56, 613] width 31 height 10
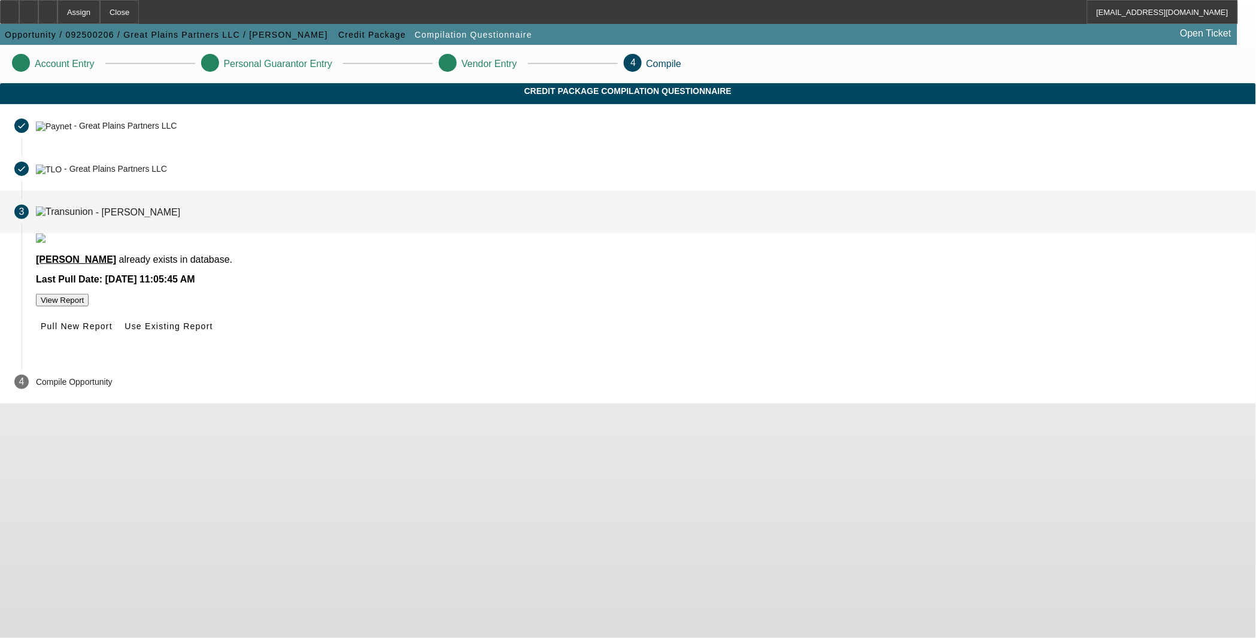
scroll to position [0, 0]
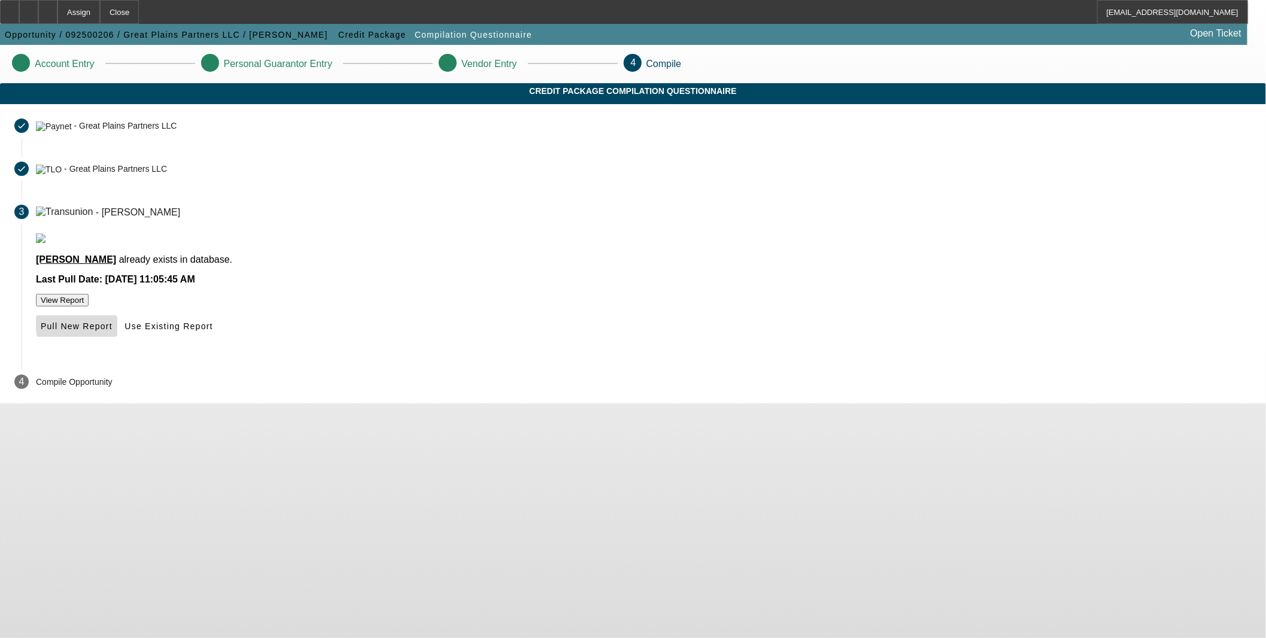
click at [113, 331] on span "Pull New Report" at bounding box center [77, 327] width 72 height 10
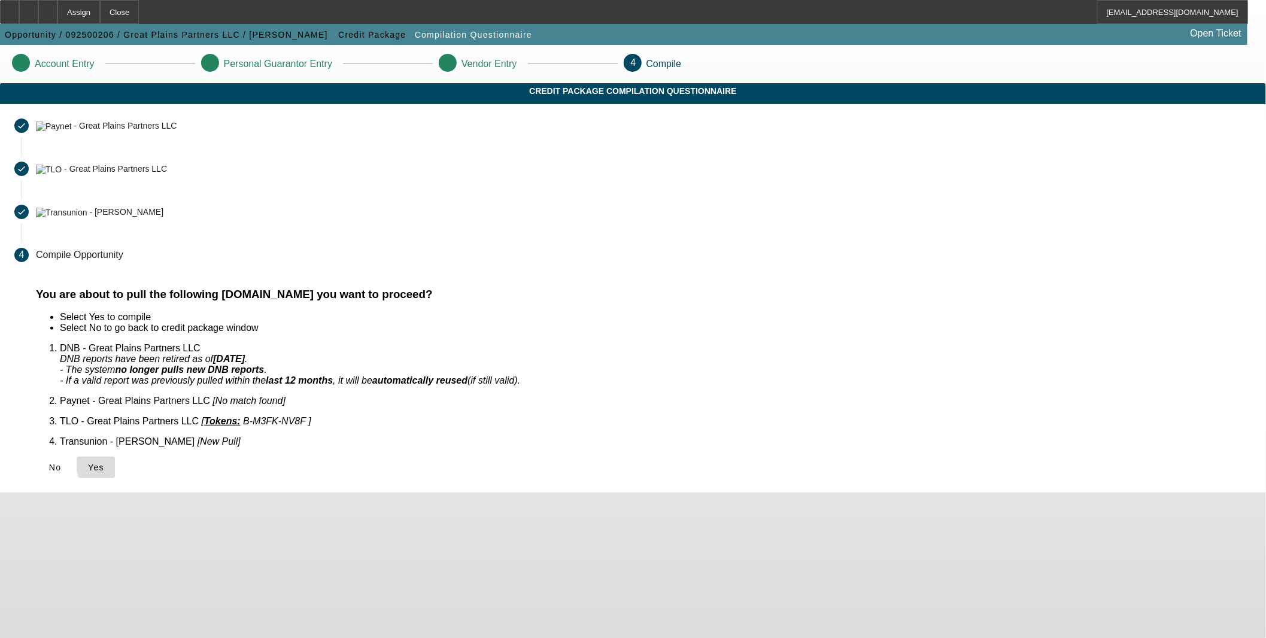
click at [104, 463] on span "Yes" at bounding box center [96, 468] width 16 height 10
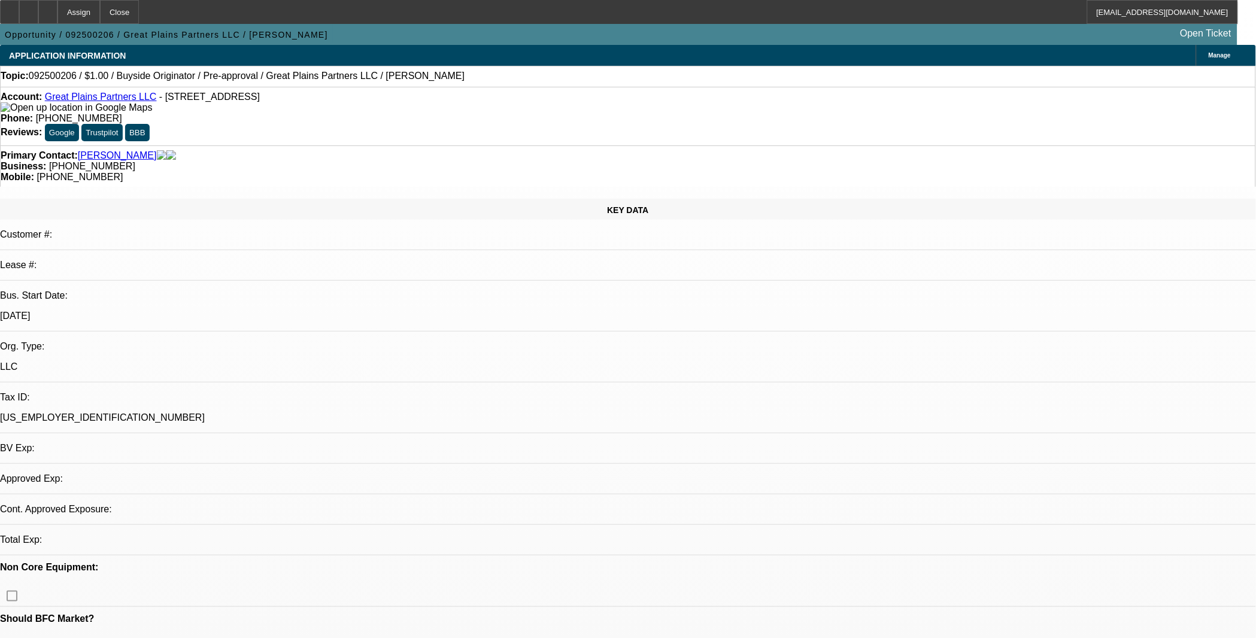
select select "0"
select select "2"
select select "0.1"
select select "1"
select select "2"
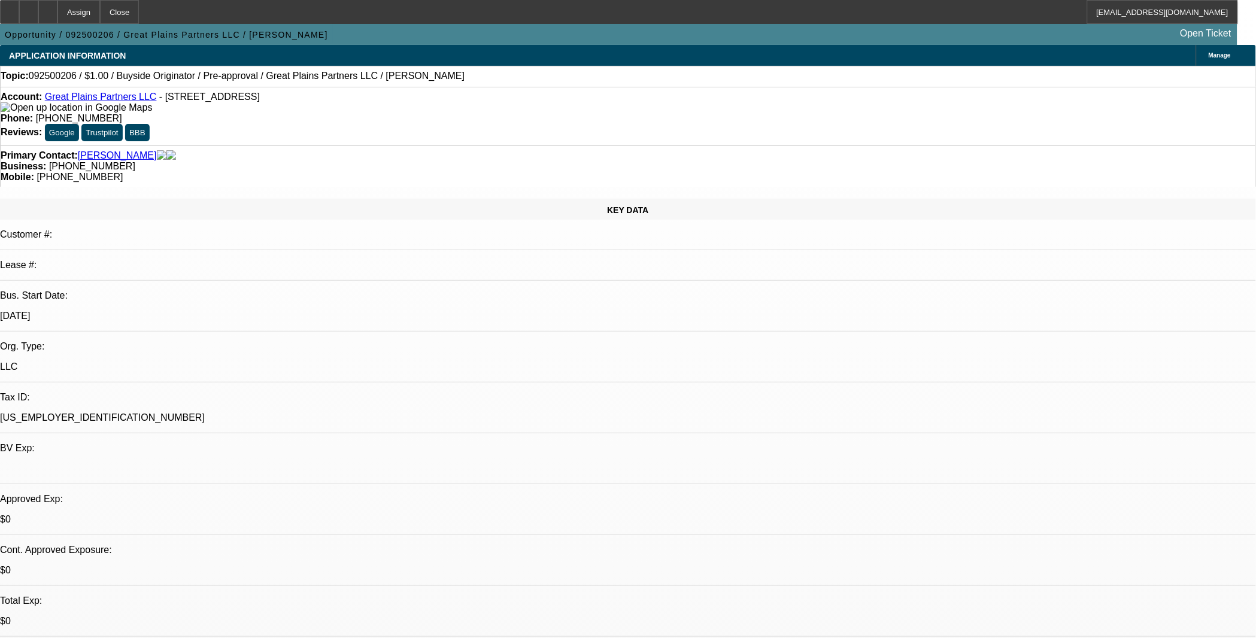
select select "4"
click at [29, 8] on icon at bounding box center [29, 8] width 0 height 0
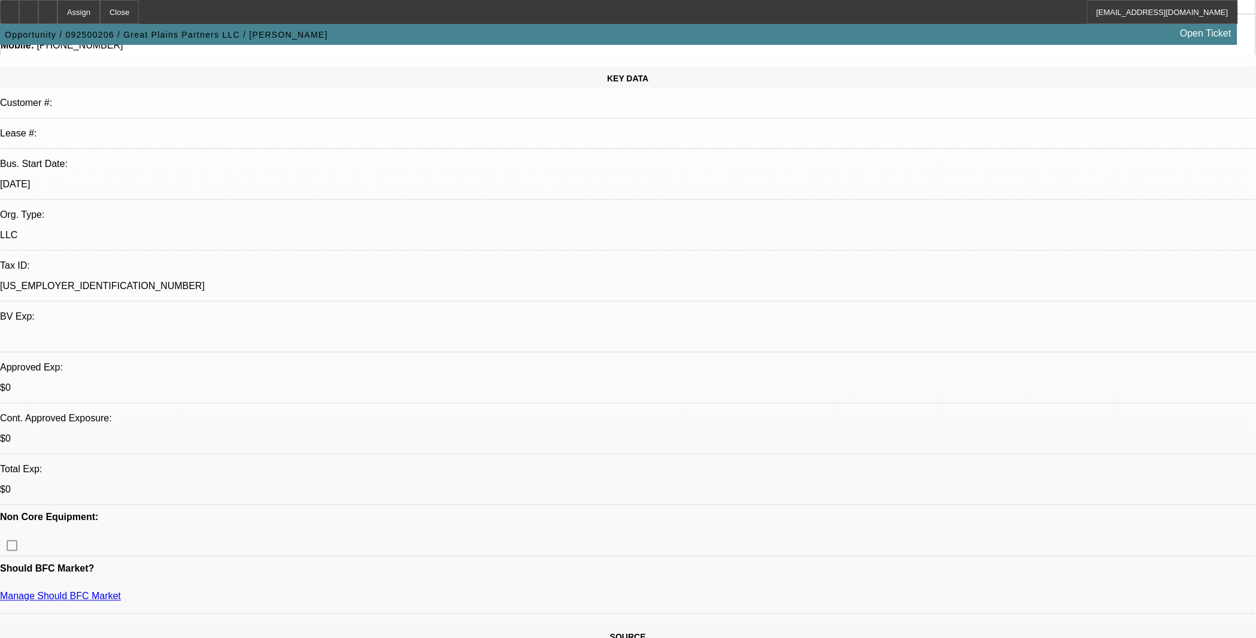
scroll to position [133, 0]
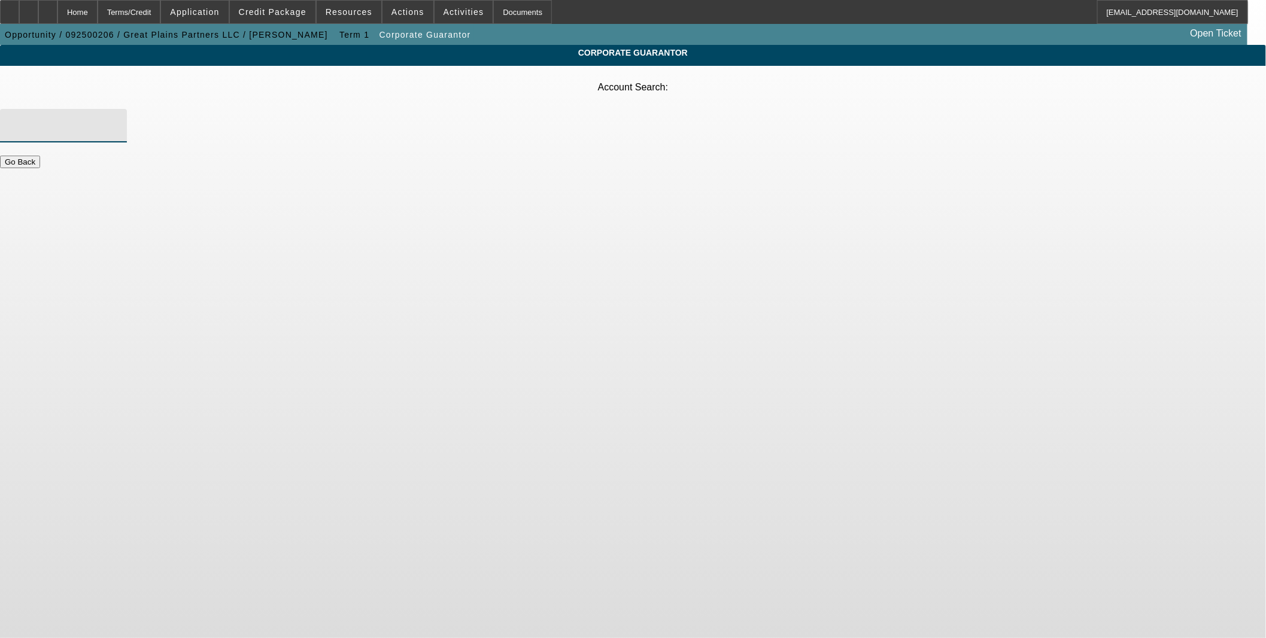
click at [117, 119] on input "Account Search" at bounding box center [64, 126] width 108 height 14
click at [559, 163] on span "Blackwell Group, Inc. - Blackwell, Jess" at bounding box center [611, 159] width 228 height 10
type input "Blackwell Group, Inc. - Blackwell, Jess"
click at [34, 168] on button "Submit" at bounding box center [17, 174] width 34 height 13
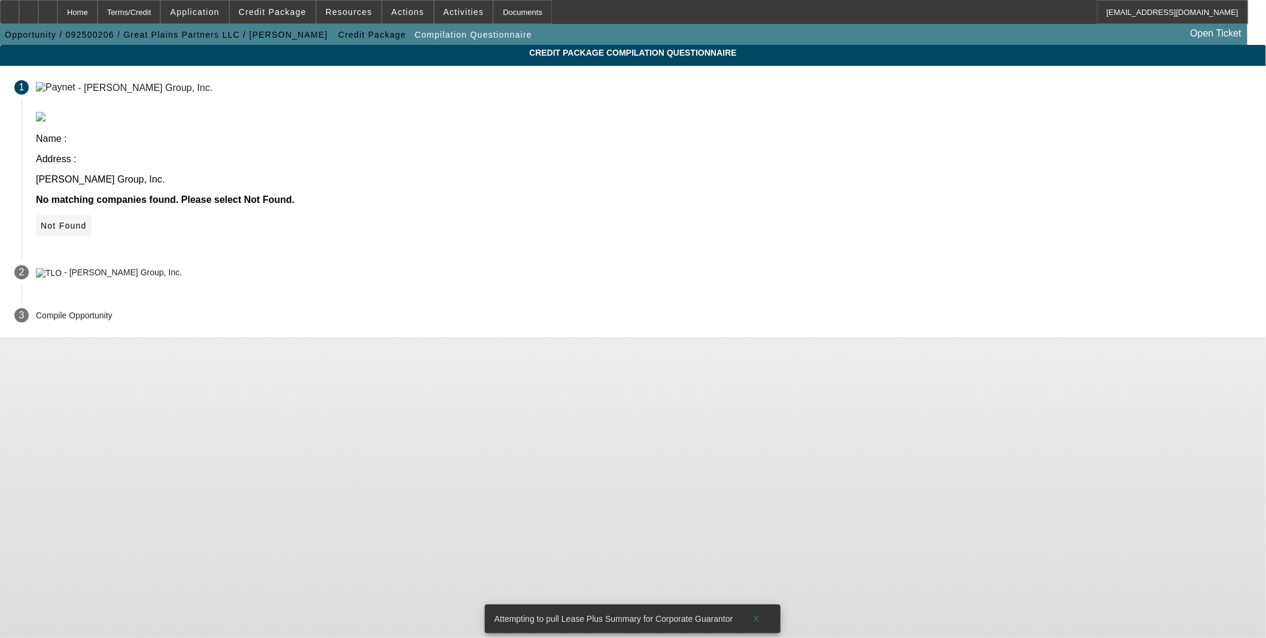
click at [41, 221] on icon at bounding box center [41, 226] width 0 height 10
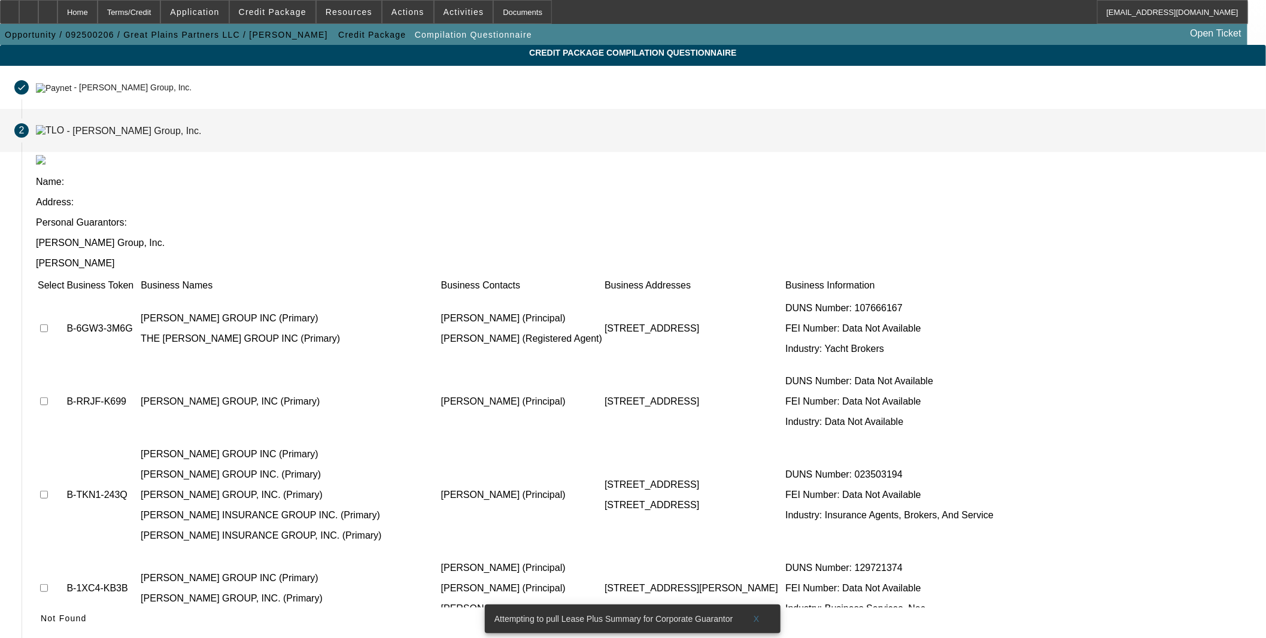
click at [48, 398] on input "checkbox" at bounding box center [44, 402] width 8 height 8
checkbox input "true"
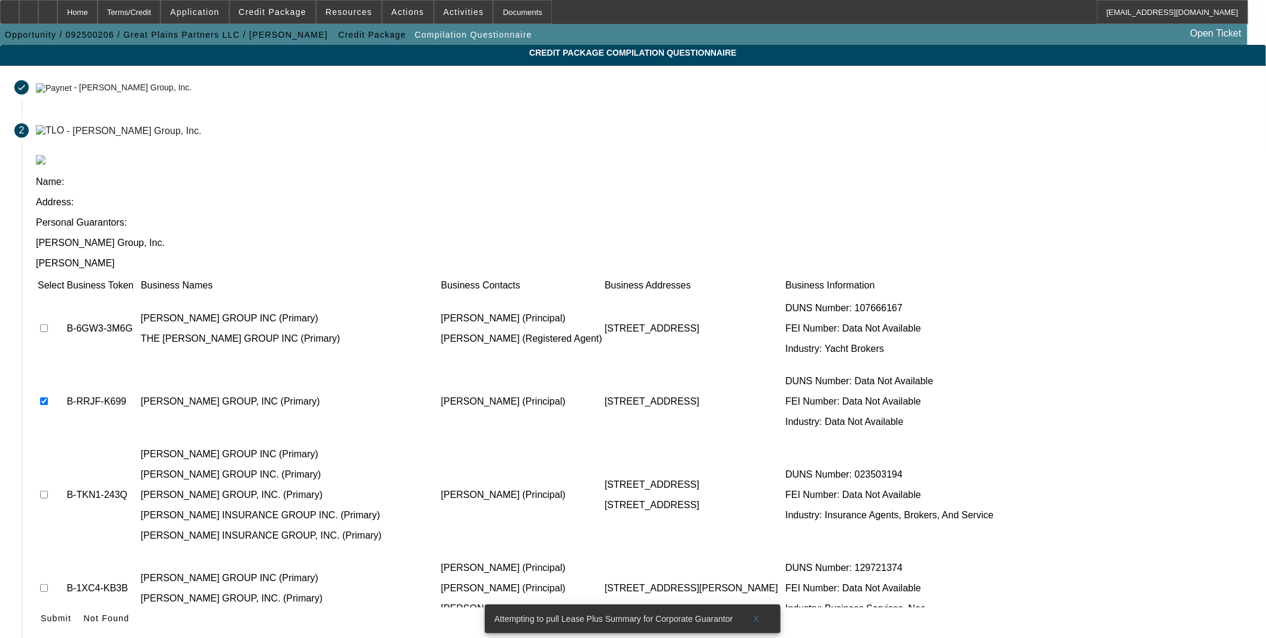
click at [48, 491] on input "checkbox" at bounding box center [44, 495] width 8 height 8
checkbox input "true"
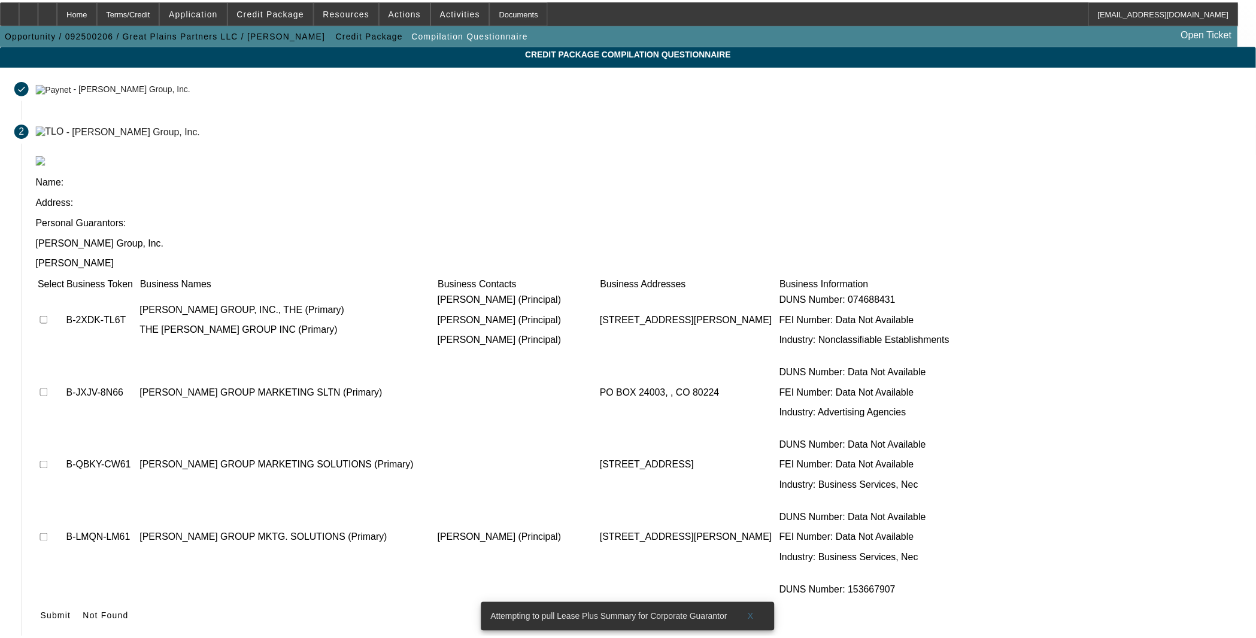
scroll to position [1929, 0]
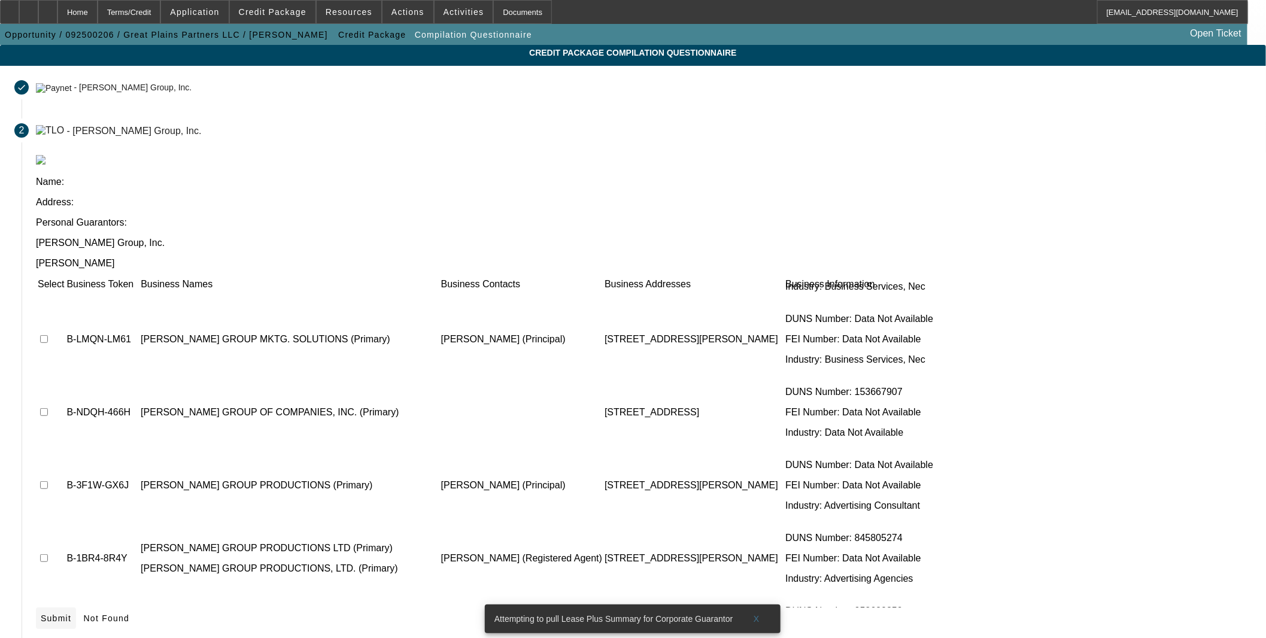
click at [76, 604] on span at bounding box center [56, 618] width 40 height 29
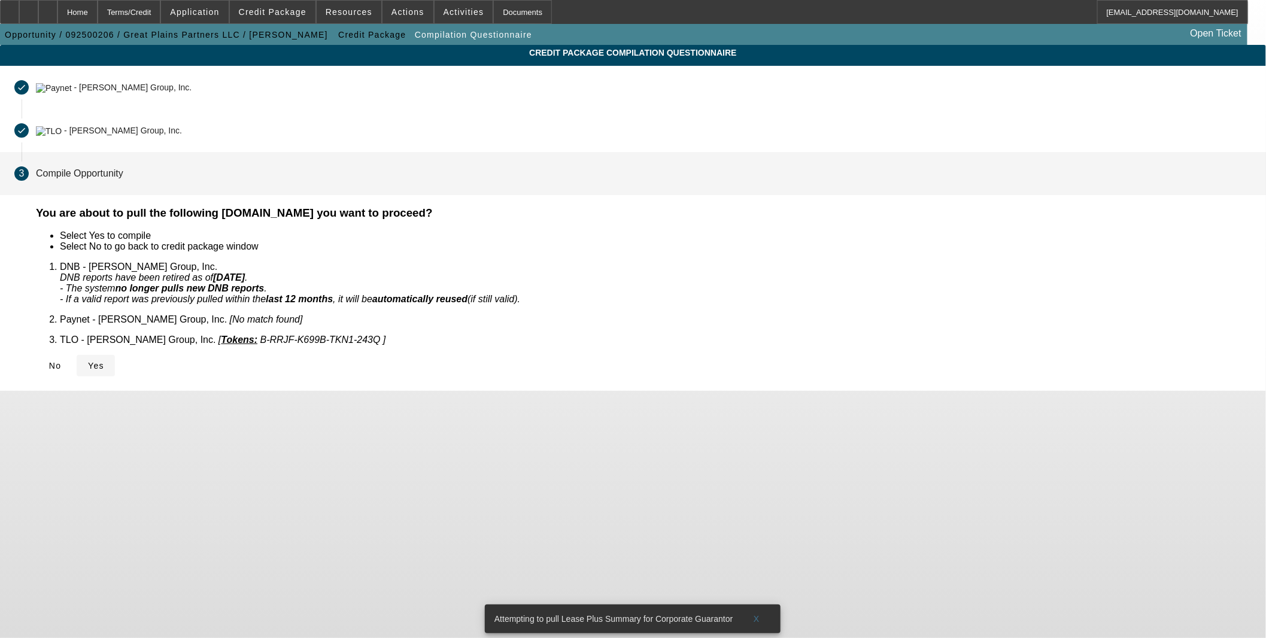
click at [104, 361] on span "Yes" at bounding box center [96, 366] width 16 height 10
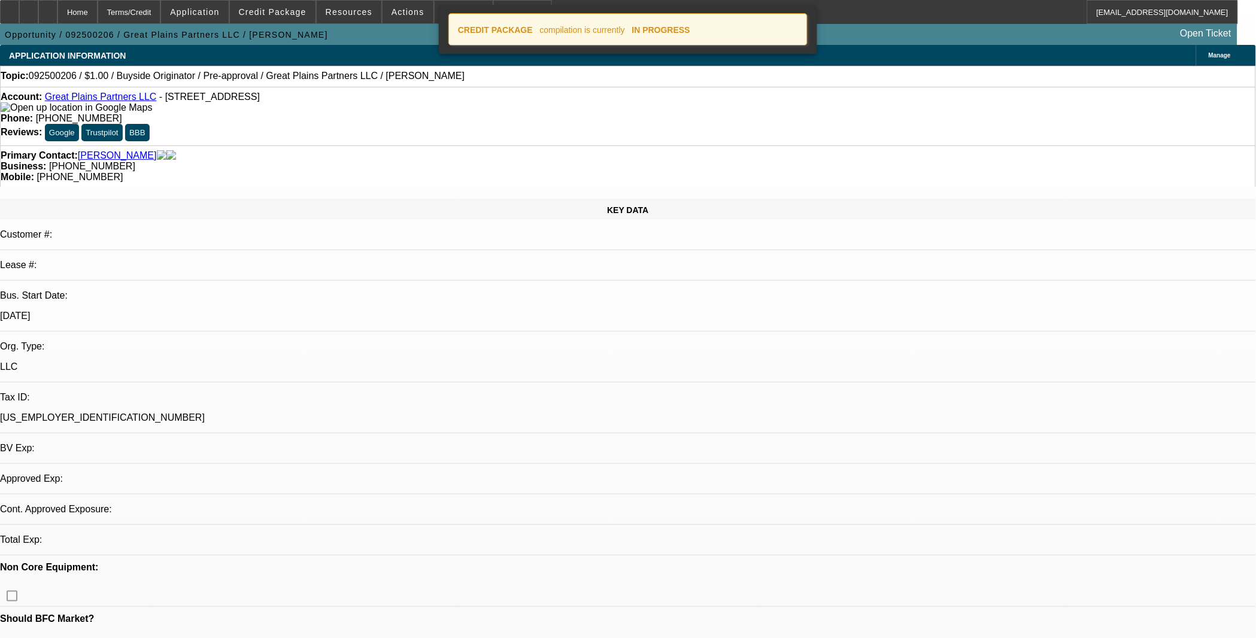
select select "0"
select select "2"
select select "0.1"
select select "4"
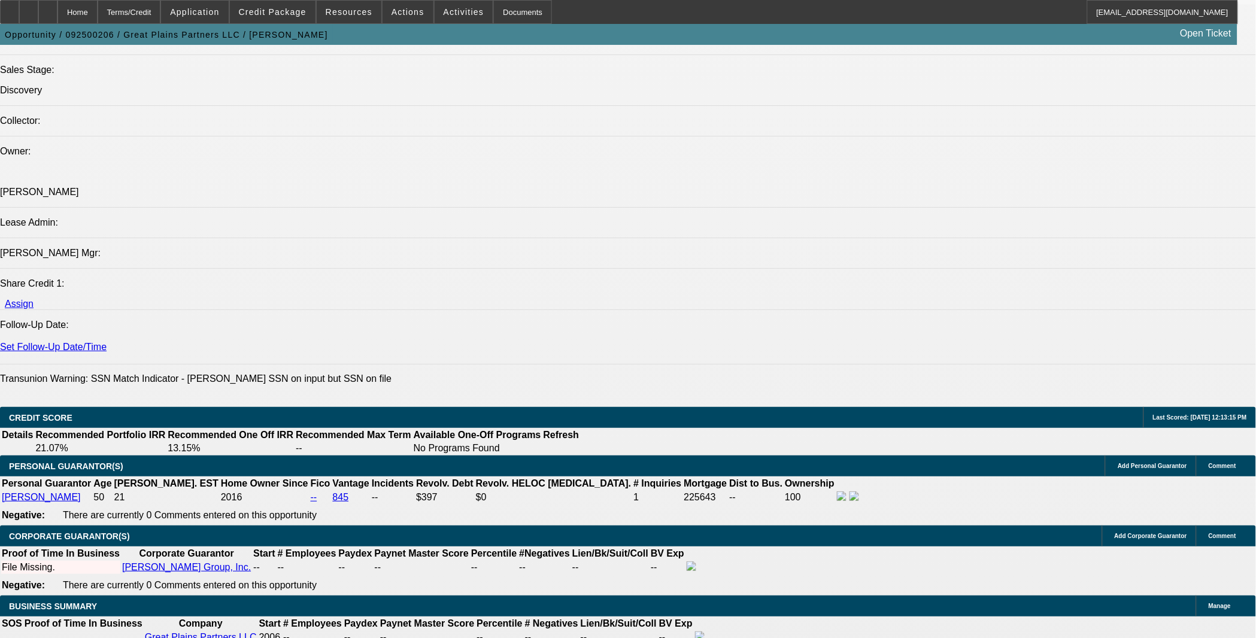
scroll to position [1457, 0]
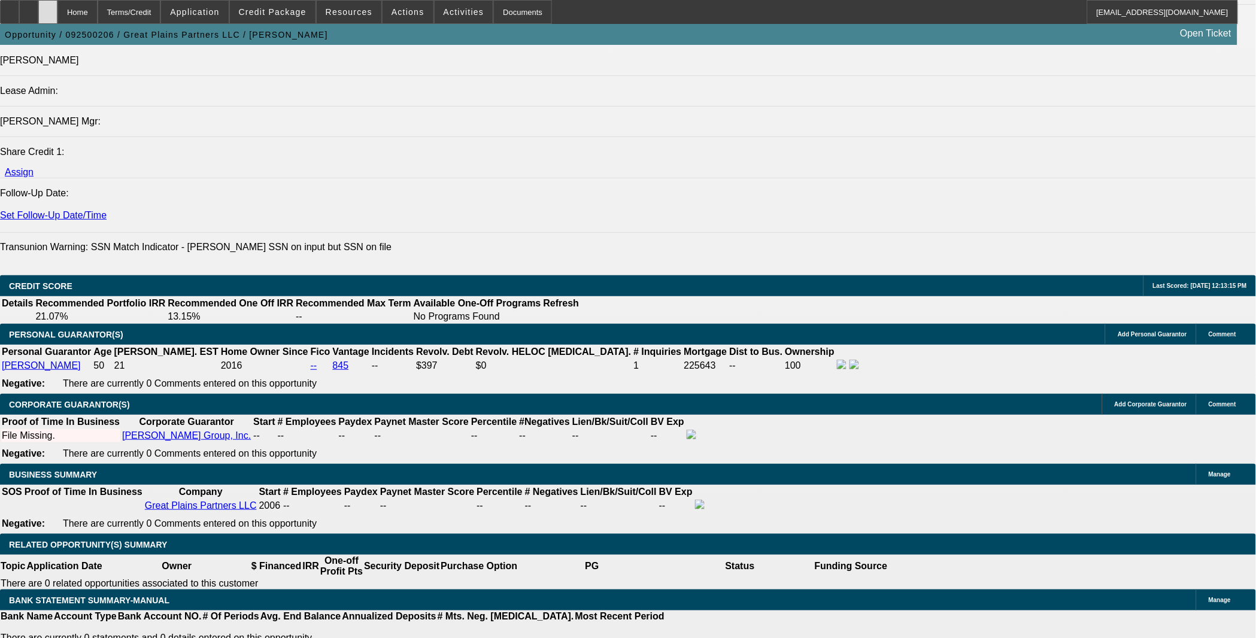
click at [57, 11] on div at bounding box center [47, 12] width 19 height 24
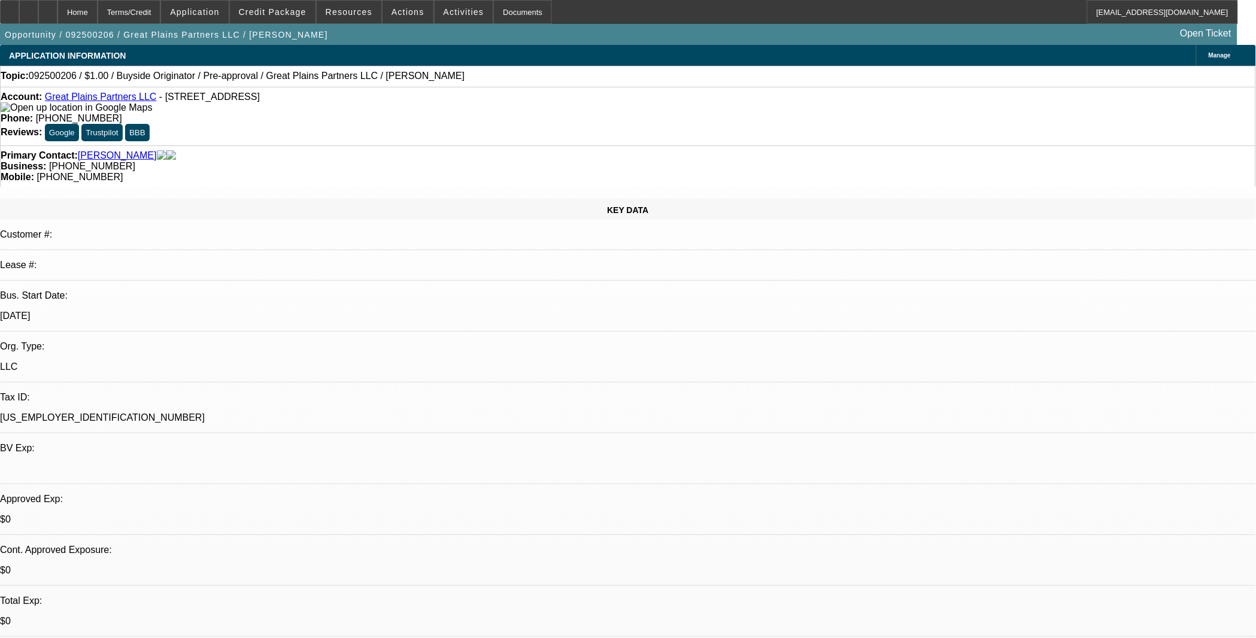
select select "0"
select select "2"
select select "0.1"
select select "4"
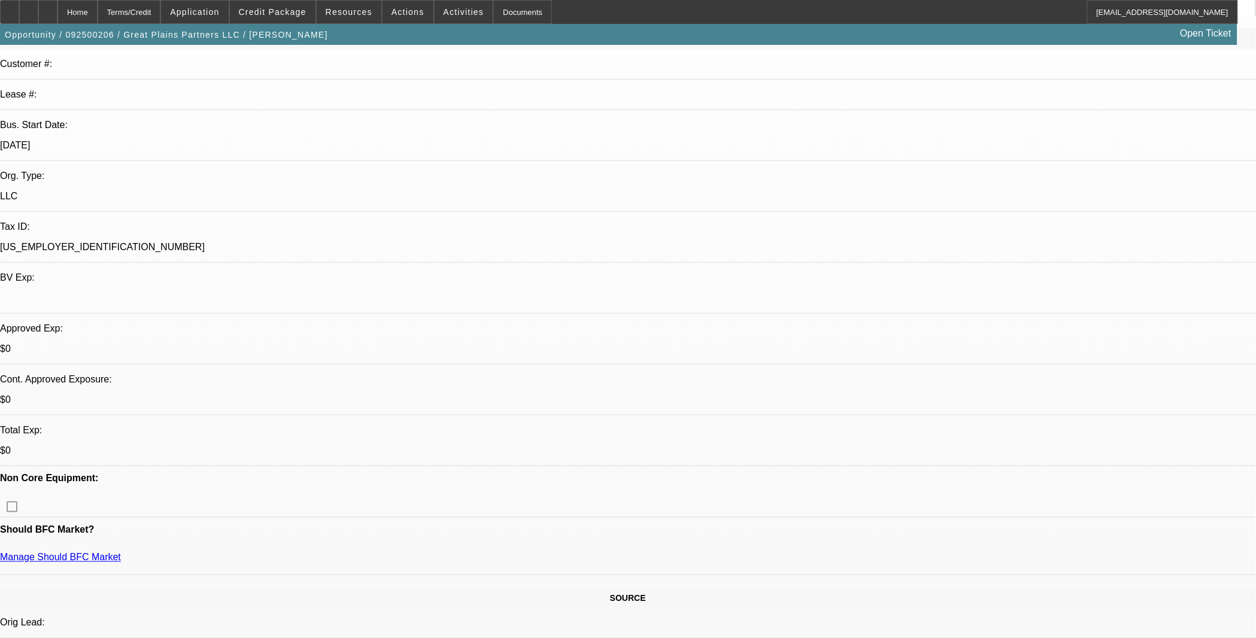
scroll to position [199, 0]
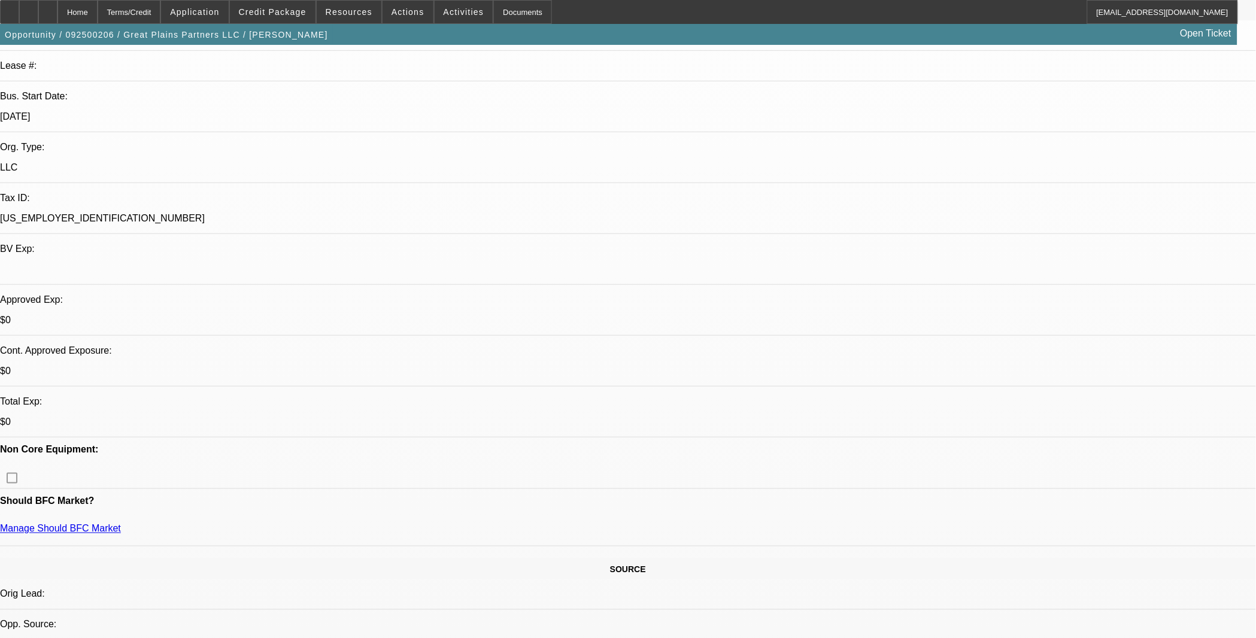
click at [274, 20] on span at bounding box center [273, 12] width 86 height 29
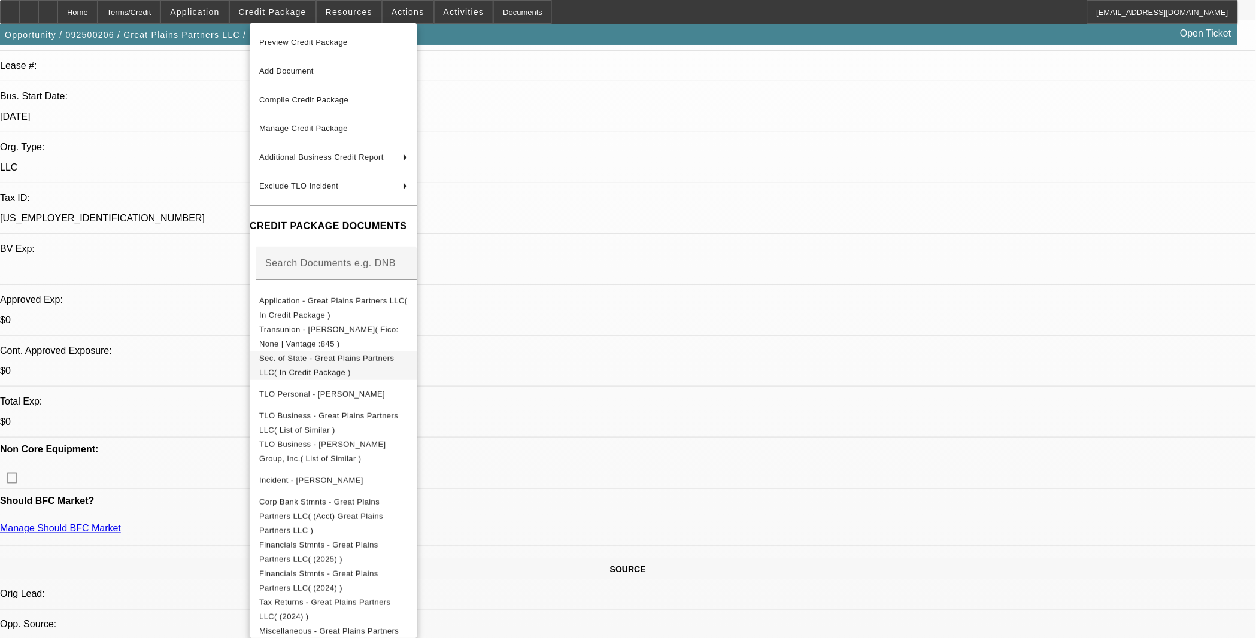
click at [363, 351] on button "Sec. of State - Great Plains Partners LLC( In Credit Package )" at bounding box center [334, 365] width 168 height 29
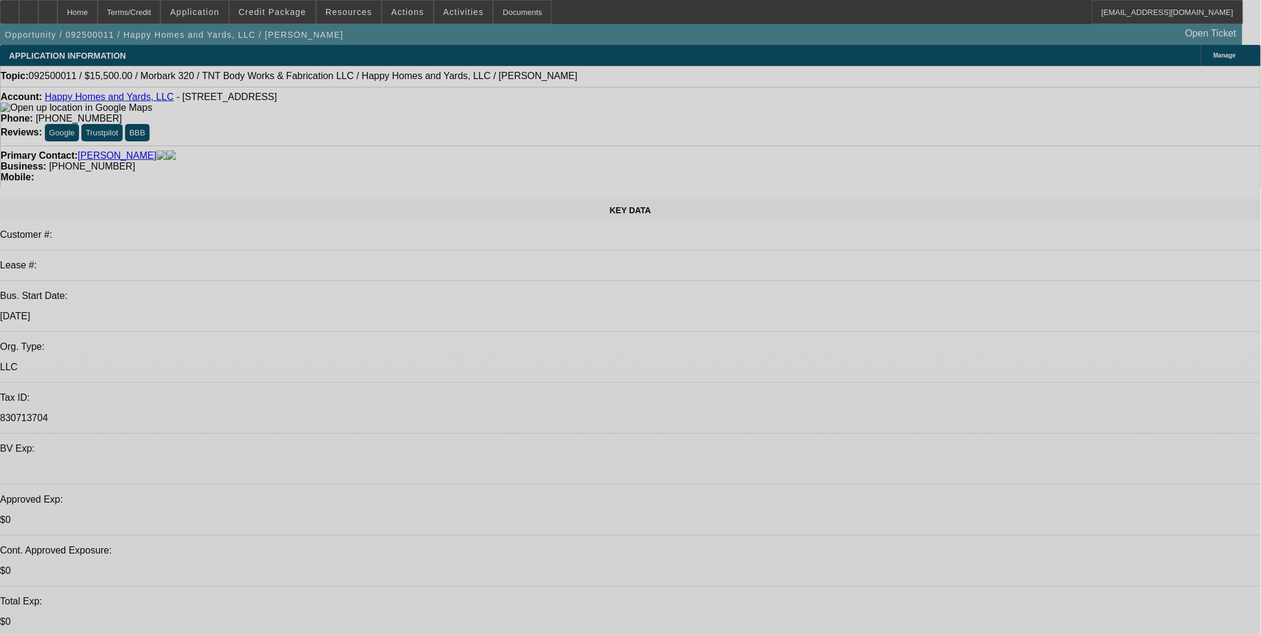
select select "0"
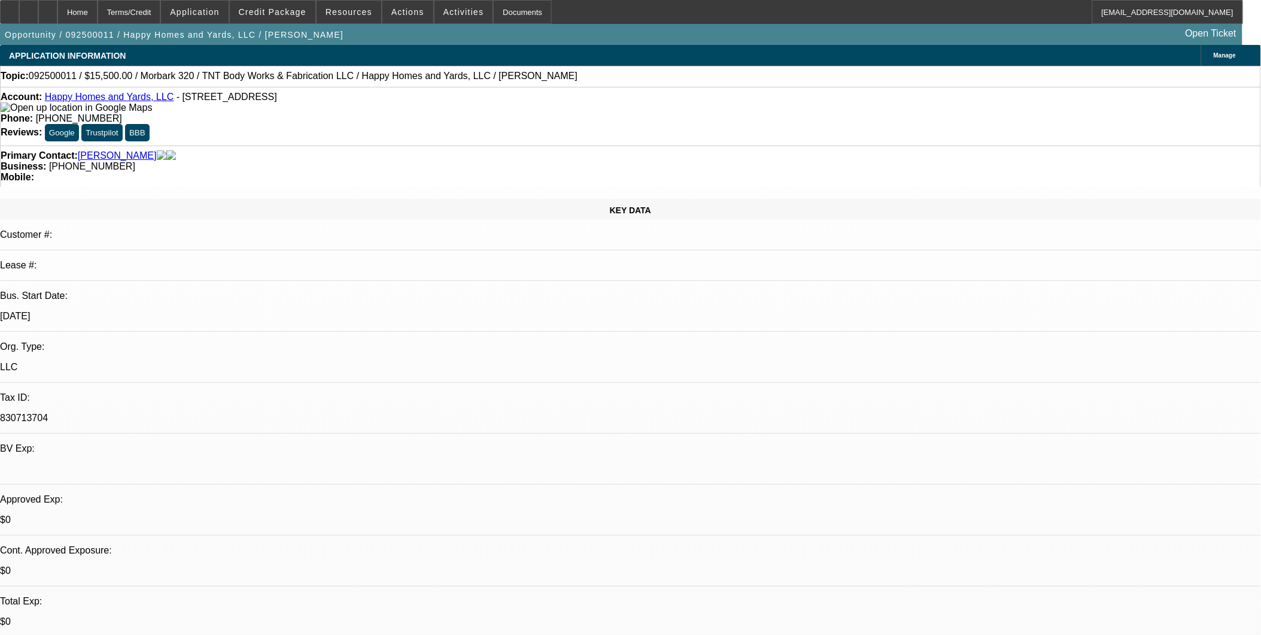
select select "2"
select select "0"
select select "2"
select select "0"
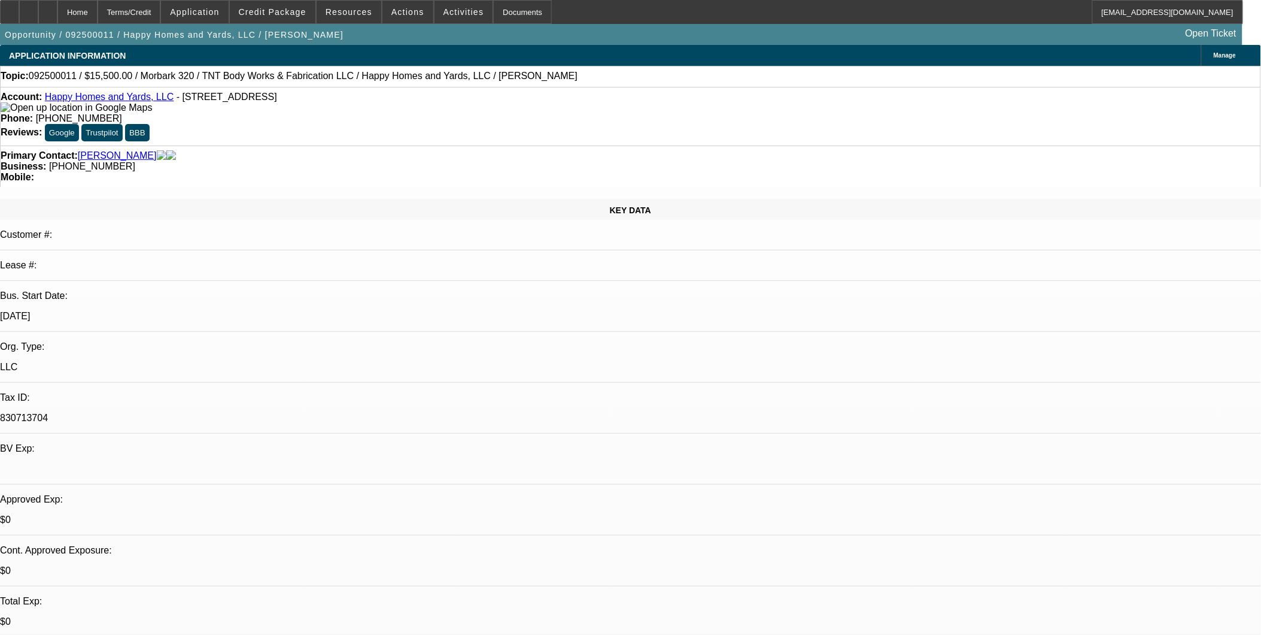
select select "0"
select select "2"
select select "0"
select select "2"
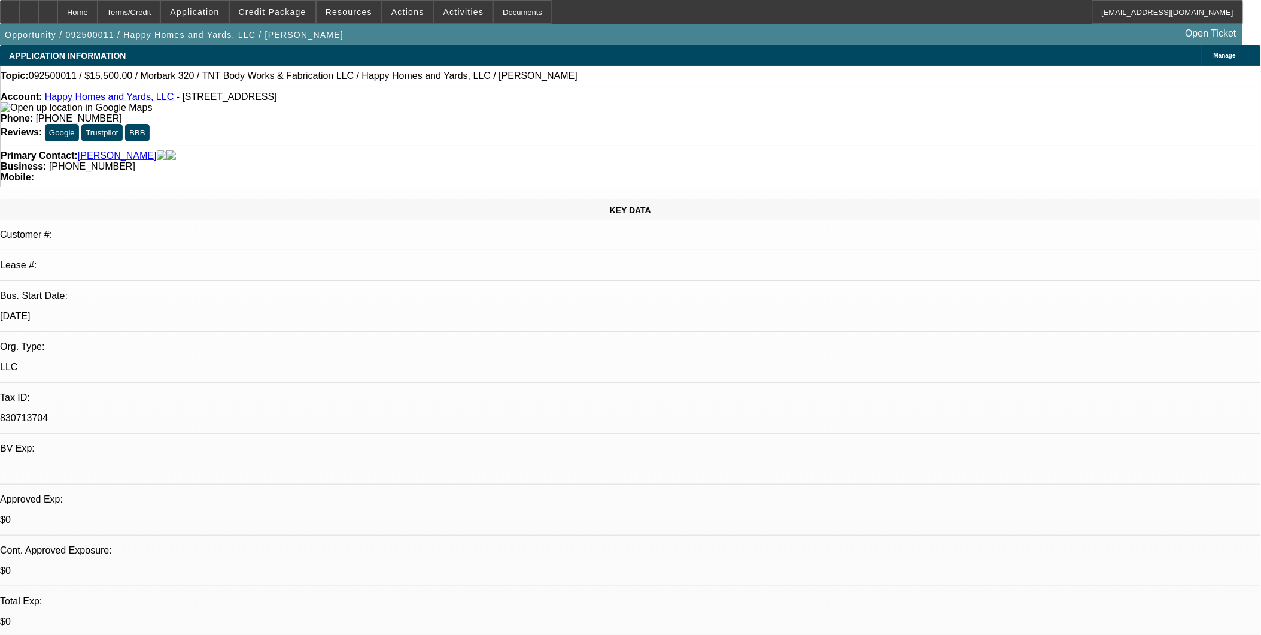
select select "0"
select select "1"
select select "2"
select select "6"
select select "1"
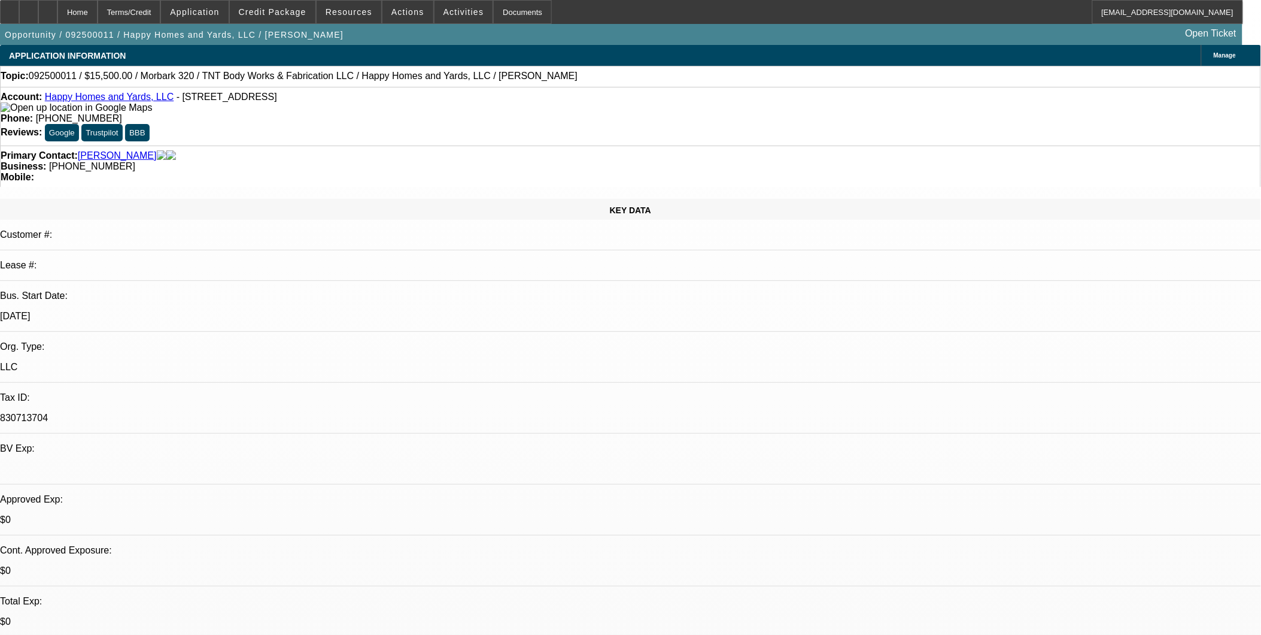
select select "2"
select select "6"
select select "1"
select select "2"
select select "6"
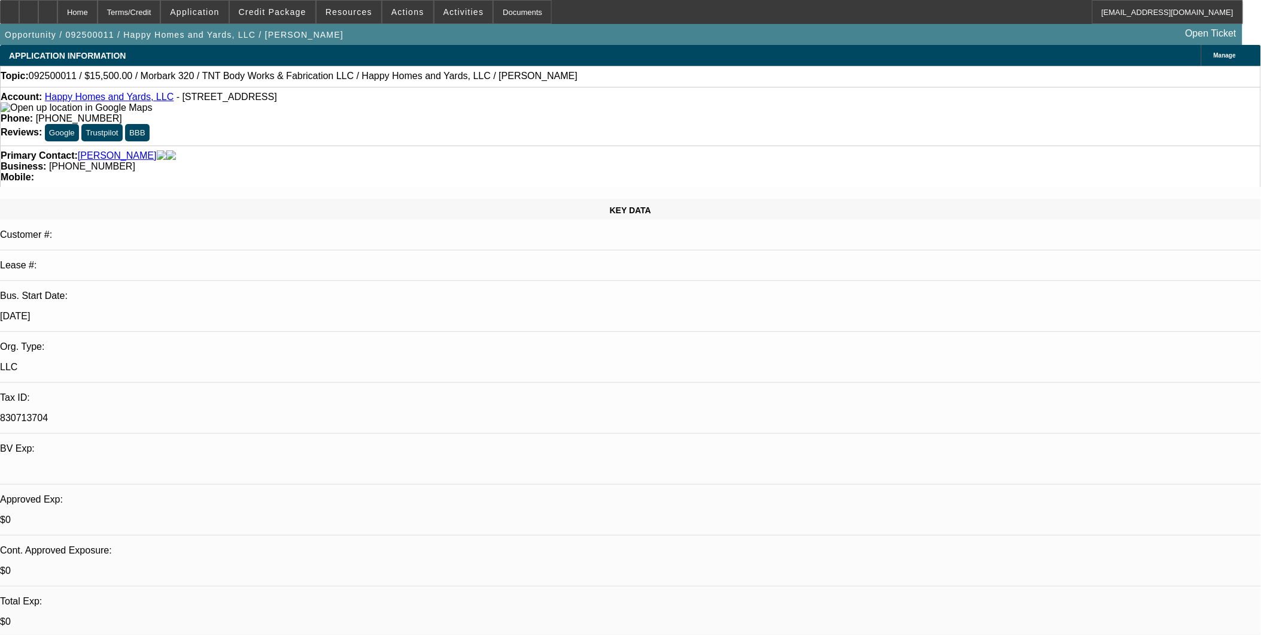
select select "1"
select select "2"
select select "6"
click at [289, 13] on span "Credit Package" at bounding box center [273, 12] width 68 height 10
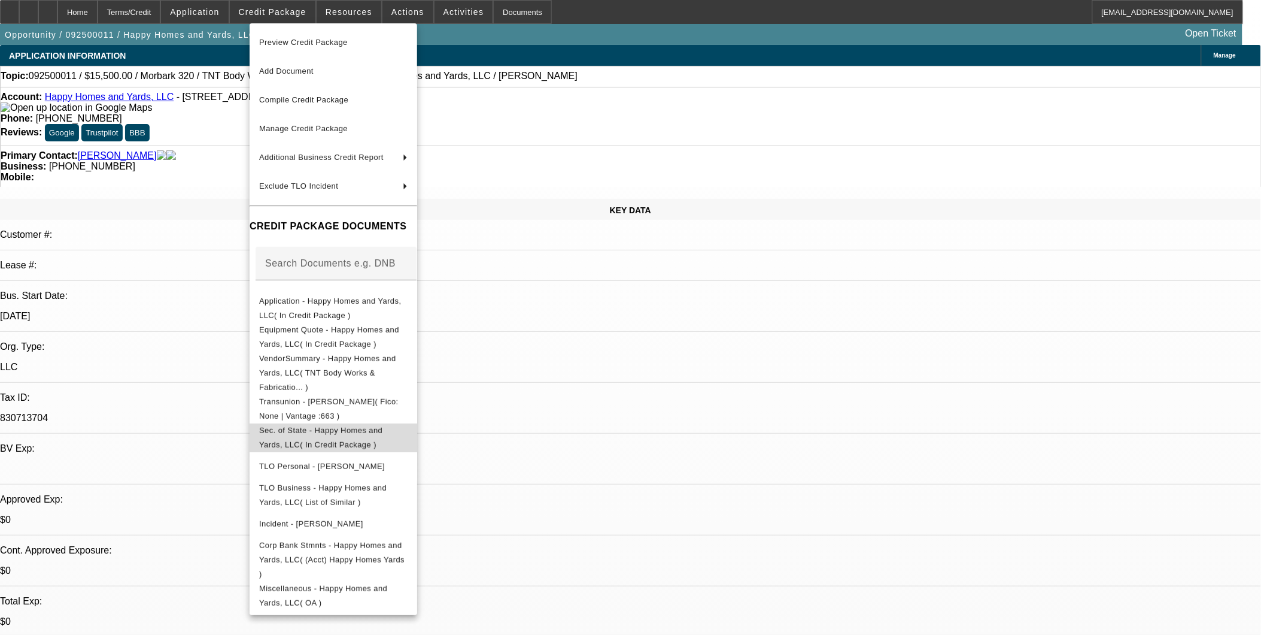
click at [349, 423] on span "Sec. of State - Happy Homes and Yards, LLC( In Credit Package )" at bounding box center [333, 437] width 148 height 29
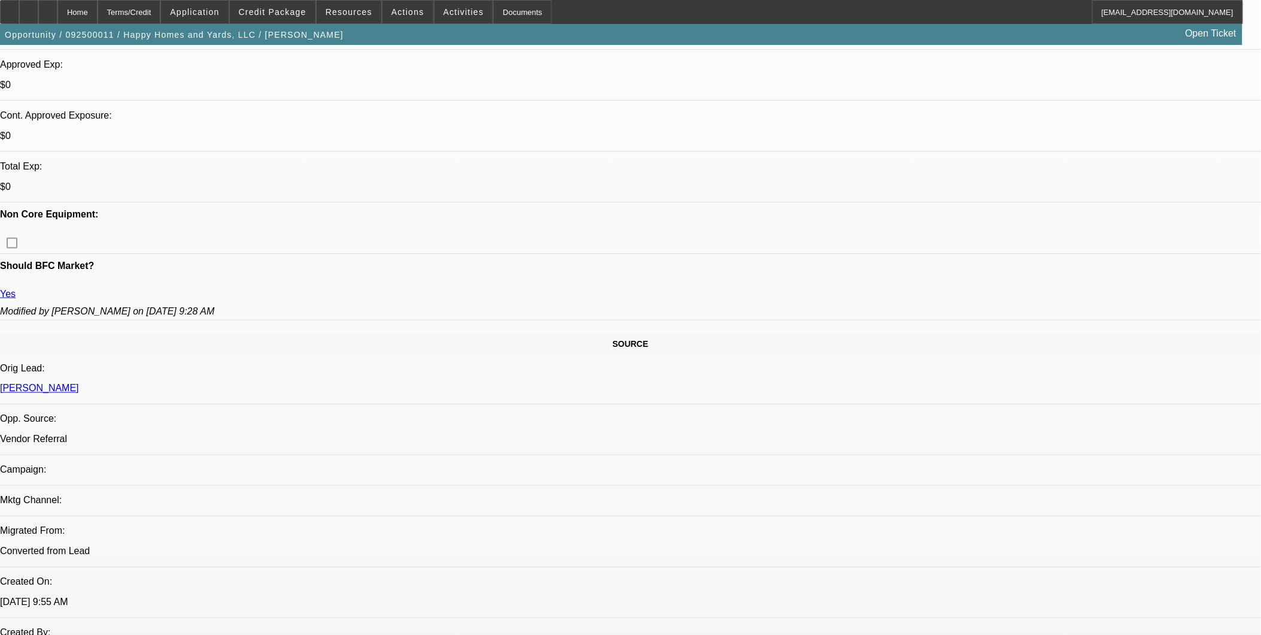
scroll to position [393, 0]
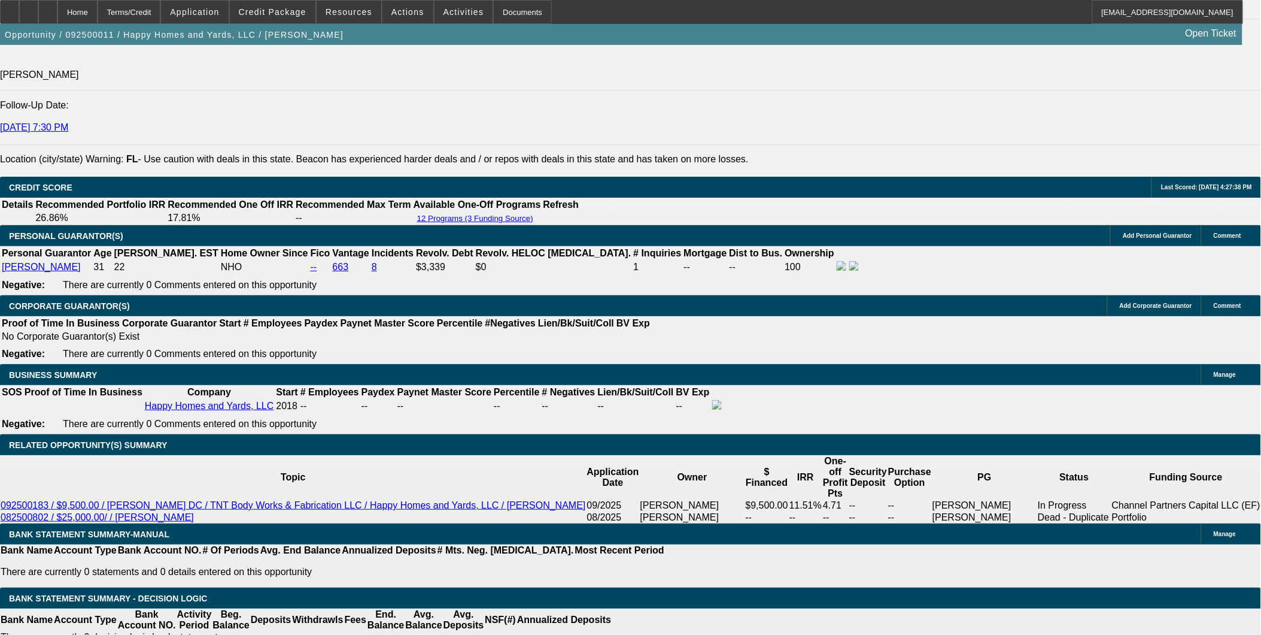
scroll to position [1723, 0]
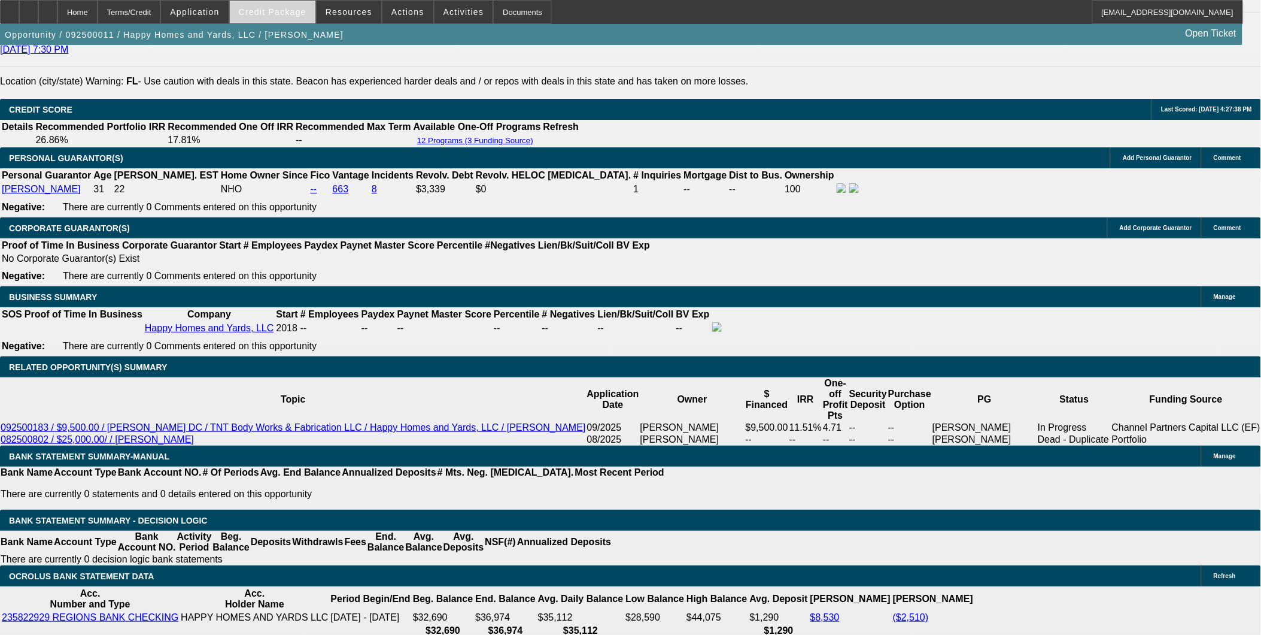
click at [298, 7] on span at bounding box center [273, 12] width 86 height 29
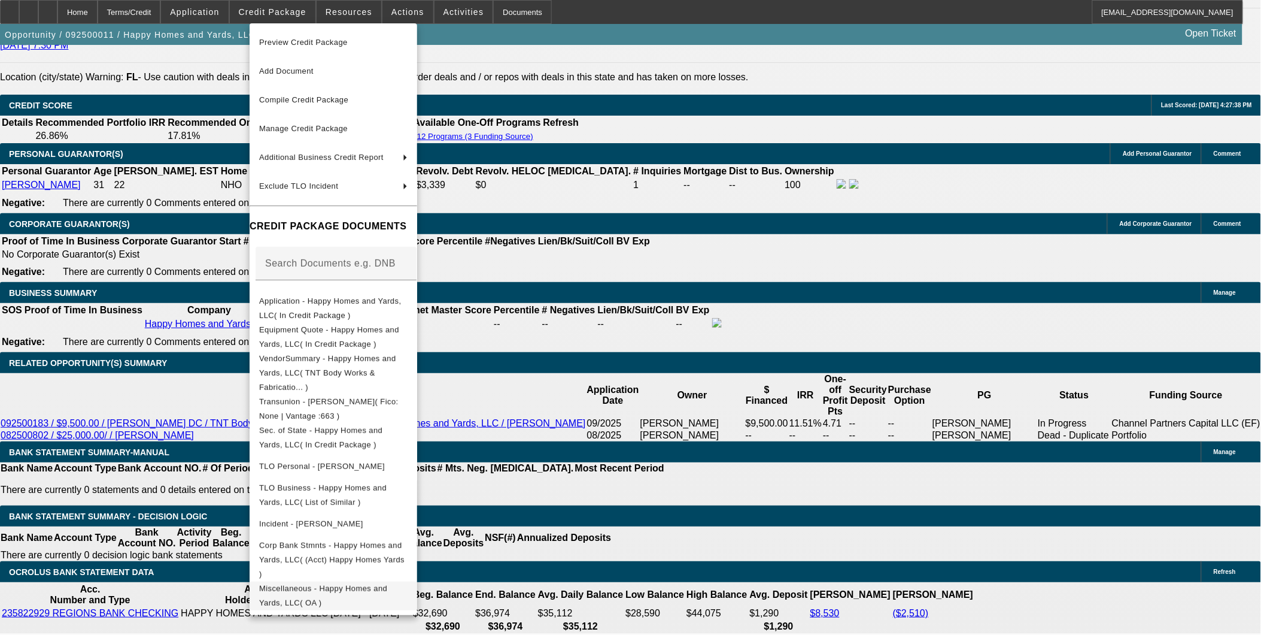
scroll to position [1857, 0]
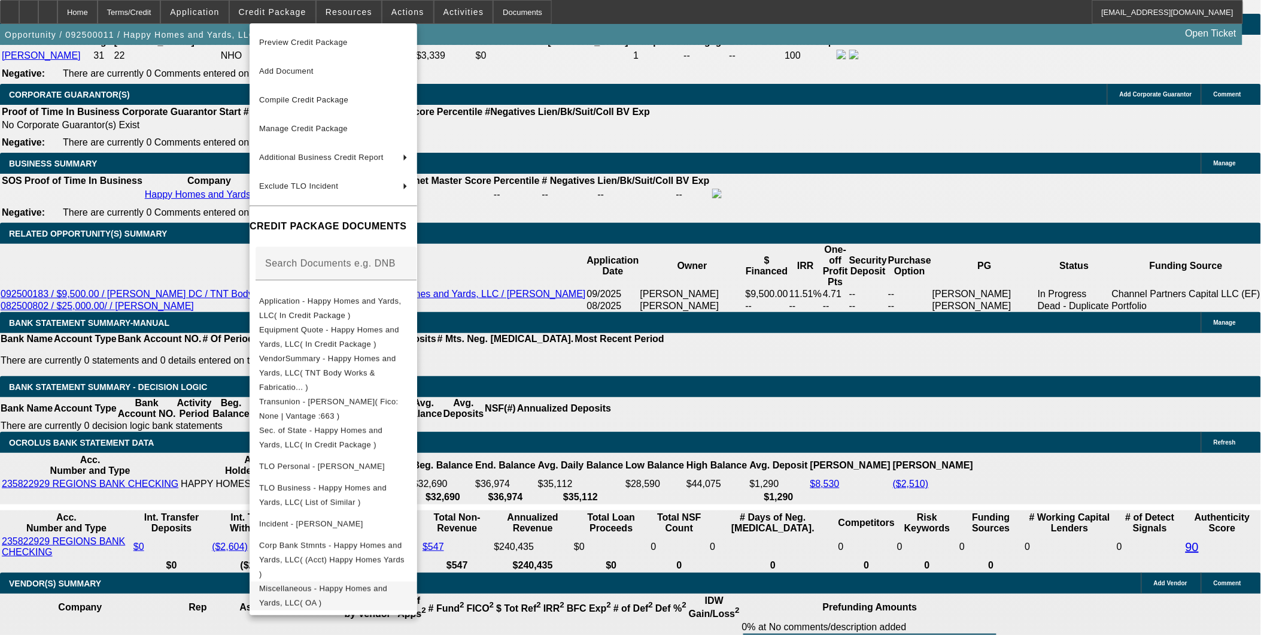
click at [354, 583] on span "Miscellaneous - Happy Homes and Yards, LLC( OA )" at bounding box center [323, 594] width 128 height 23
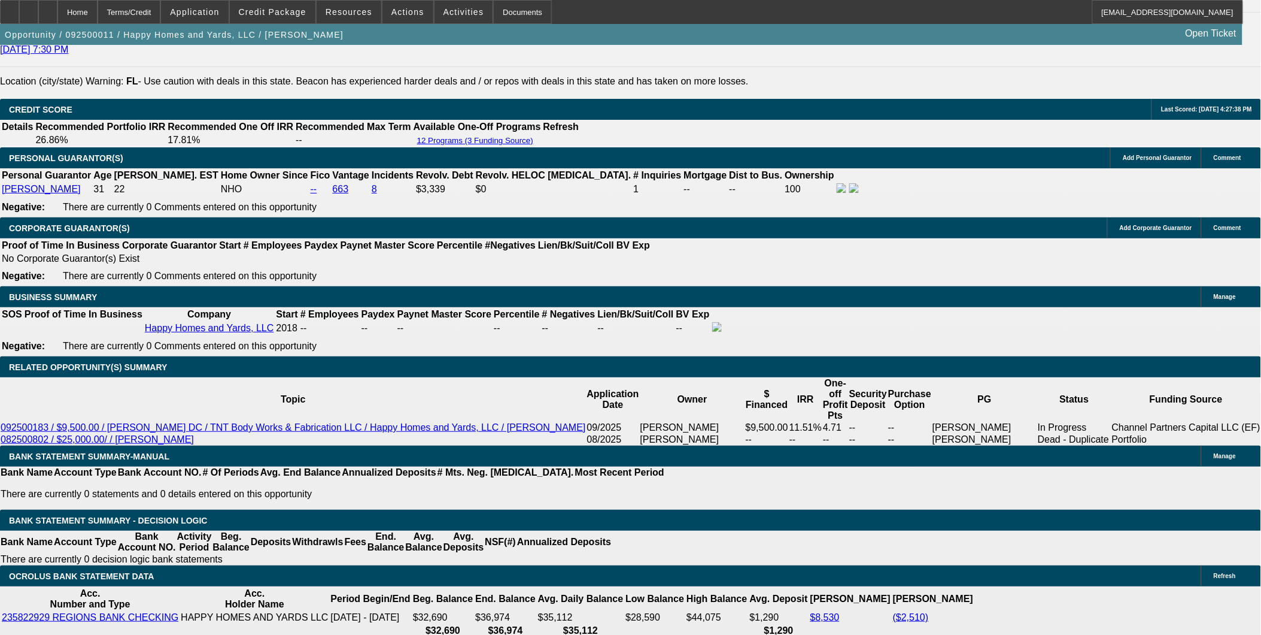
scroll to position [1657, 0]
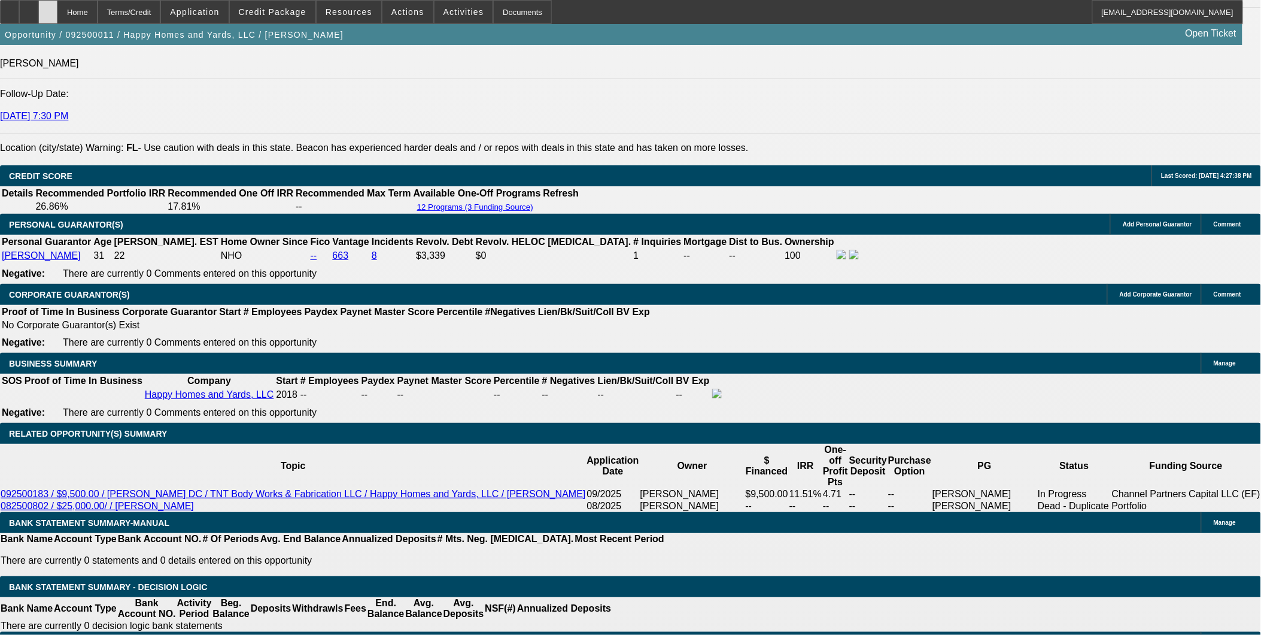
click at [57, 10] on div at bounding box center [47, 12] width 19 height 24
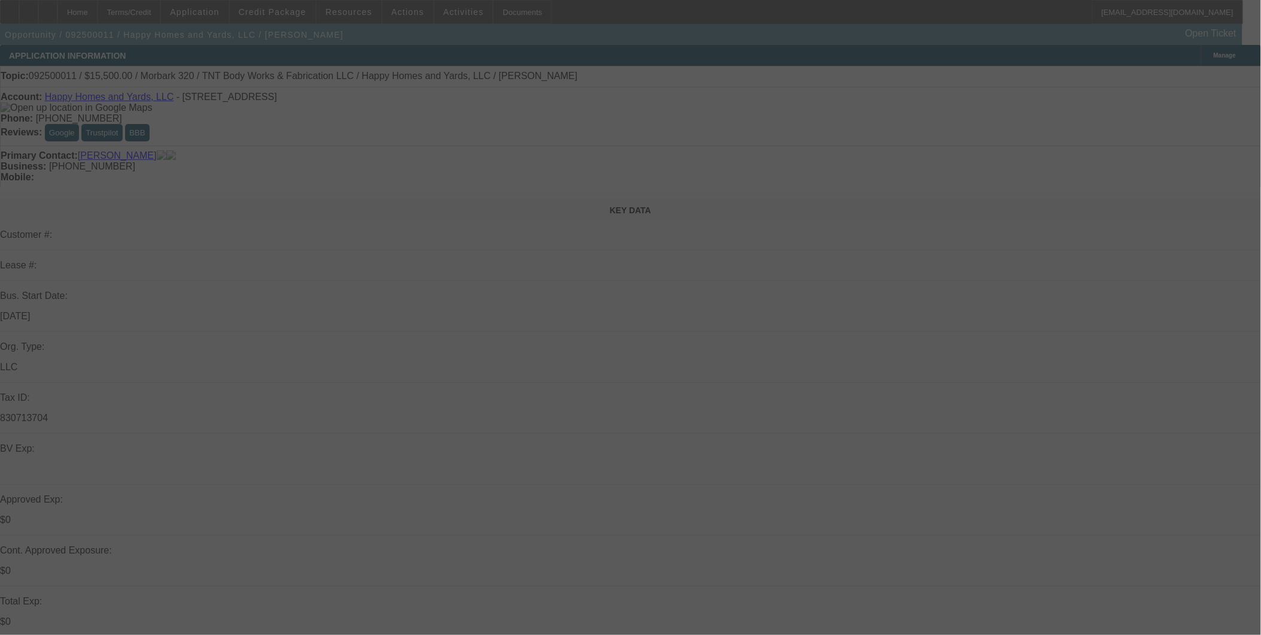
scroll to position [53, 0]
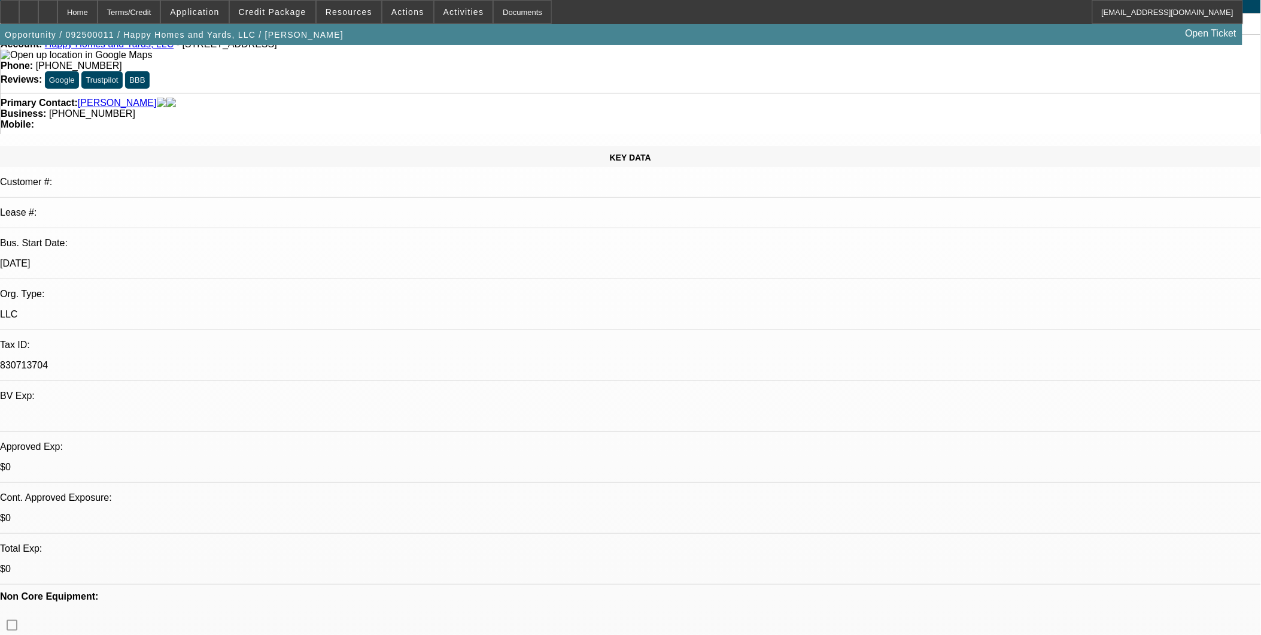
select select "0"
select select "2"
select select "0"
select select "2"
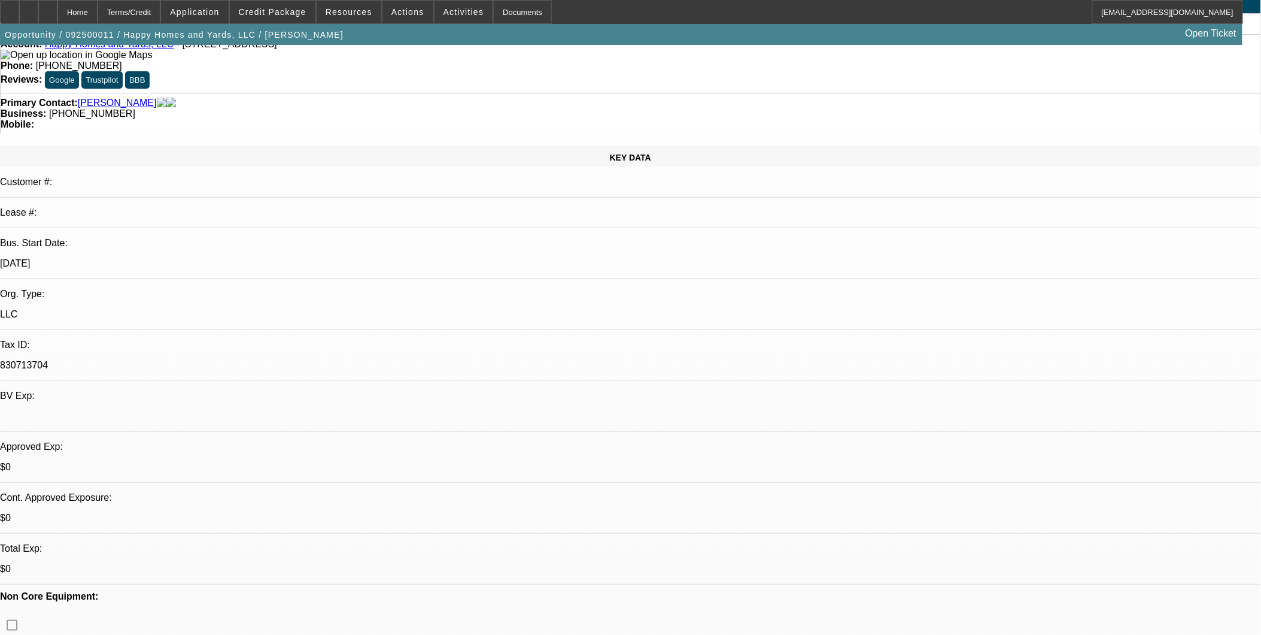
select select "0"
select select "2"
select select "0"
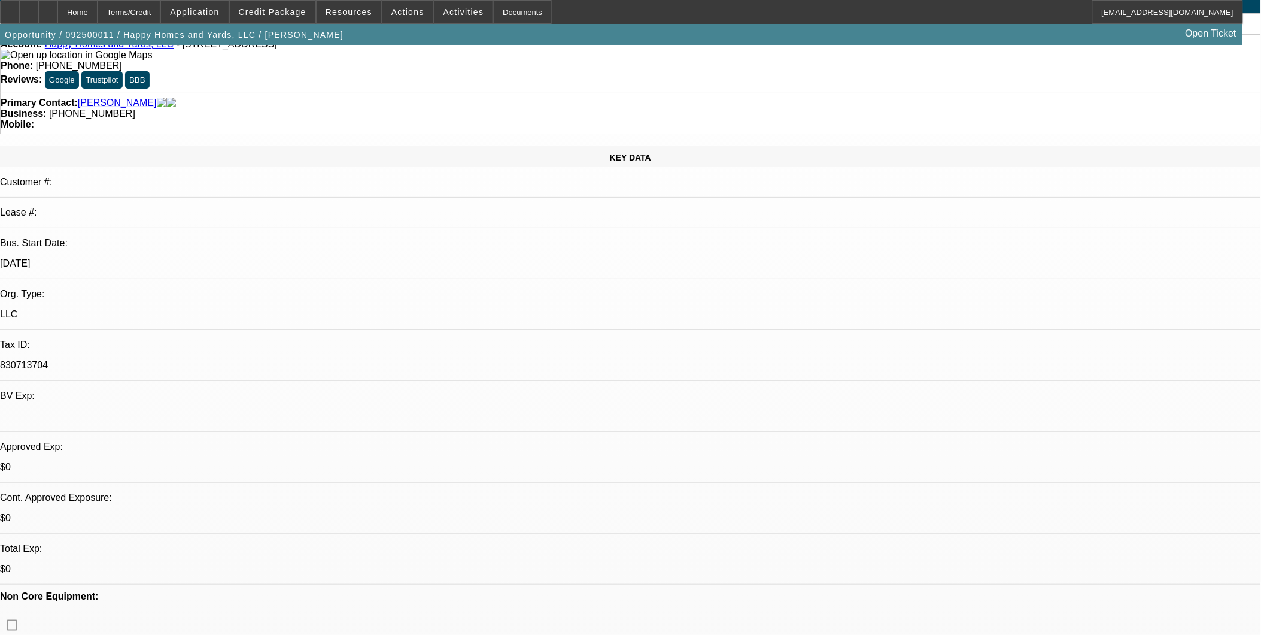
select select "2"
select select "0"
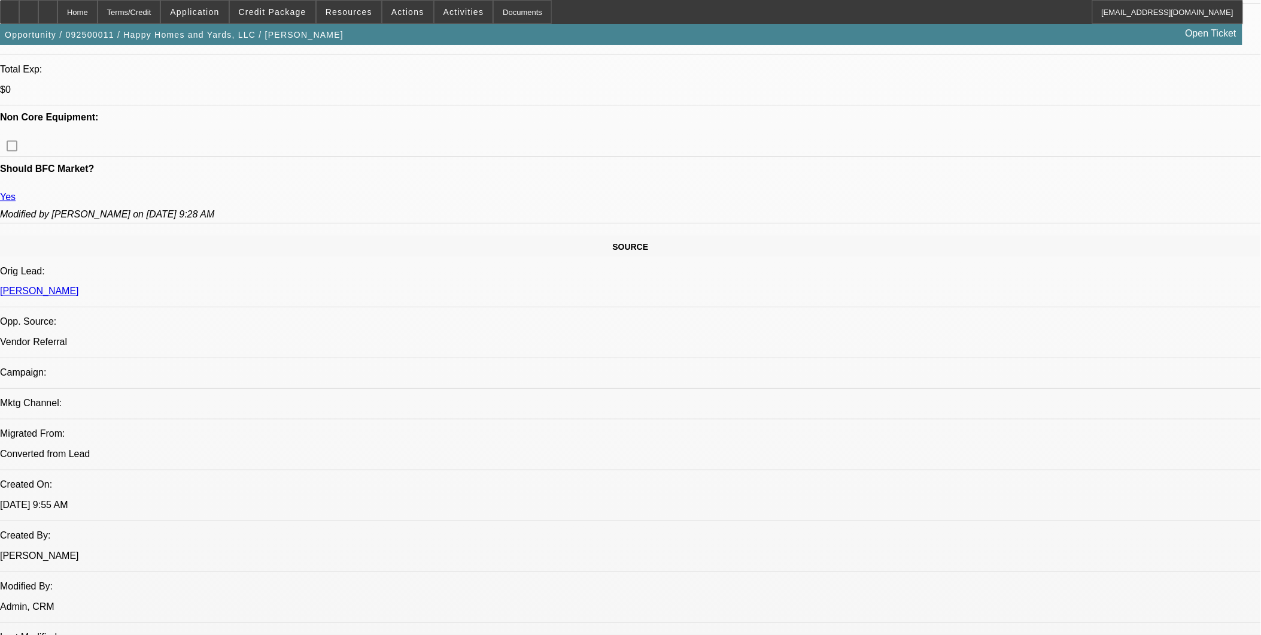
select select "1"
select select "2"
select select "6"
select select "1"
select select "2"
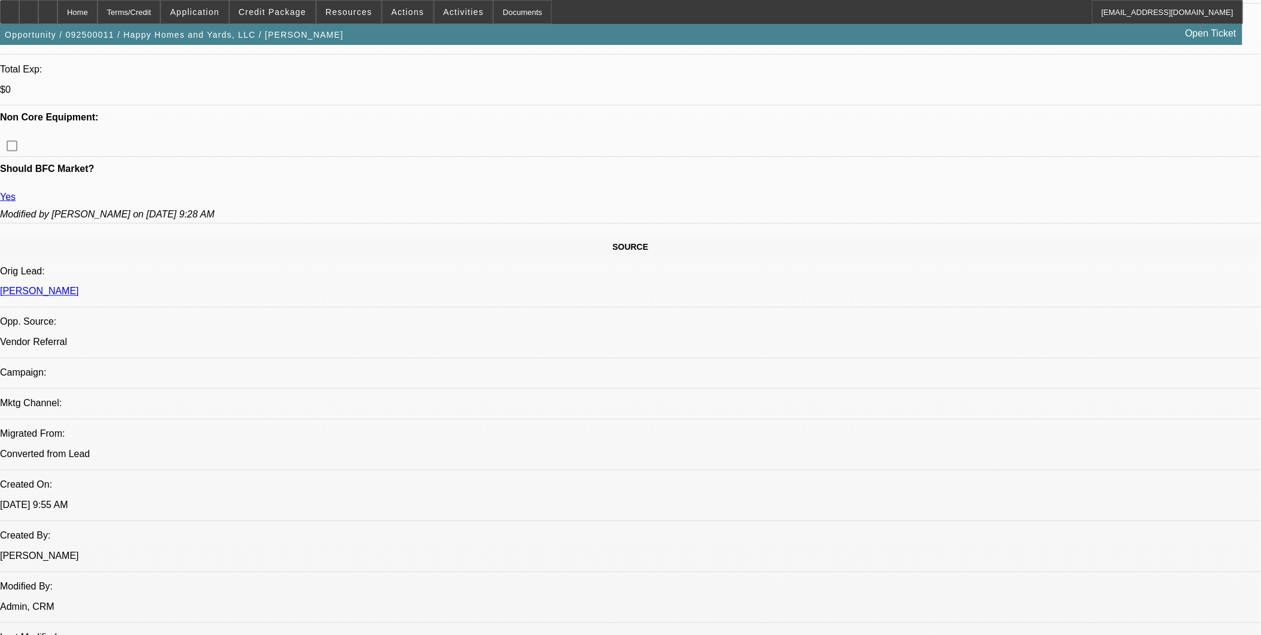
select select "6"
select select "1"
select select "2"
select select "6"
select select "1"
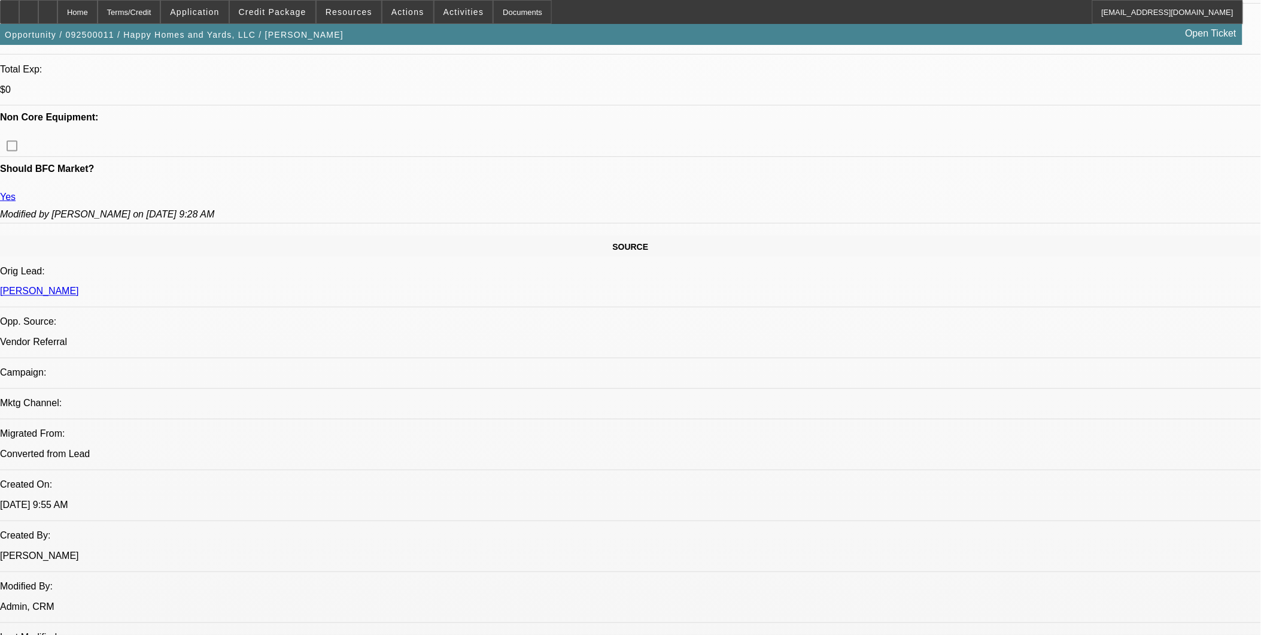
select select "2"
select select "6"
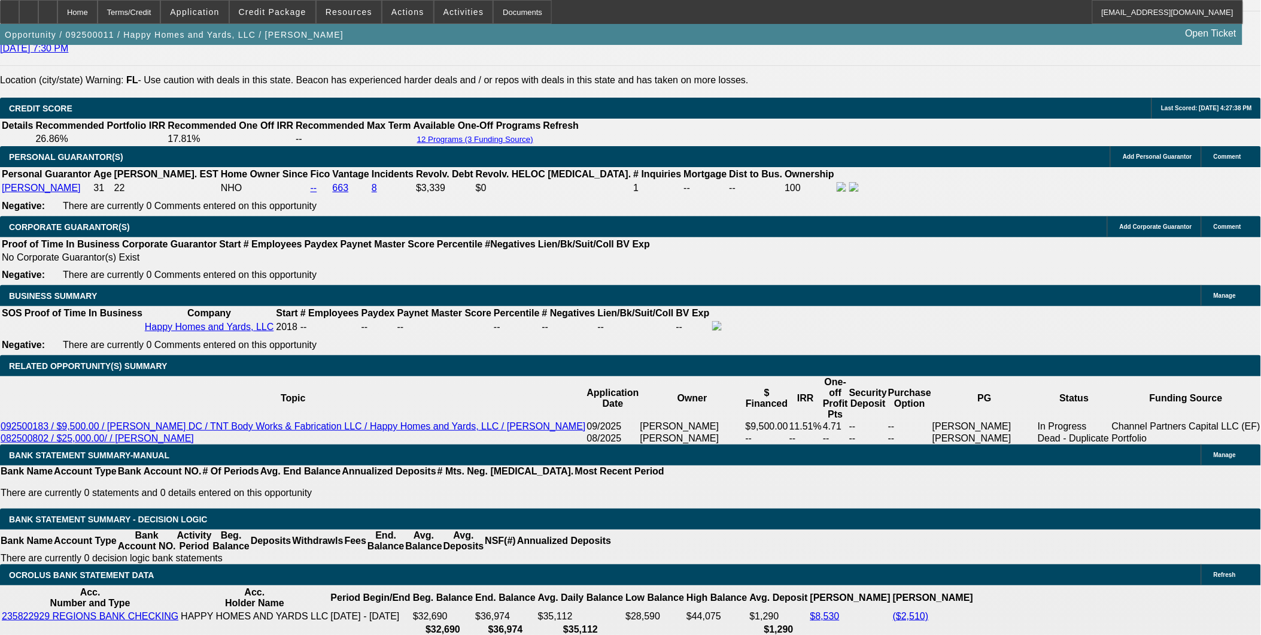
scroll to position [1729, 0]
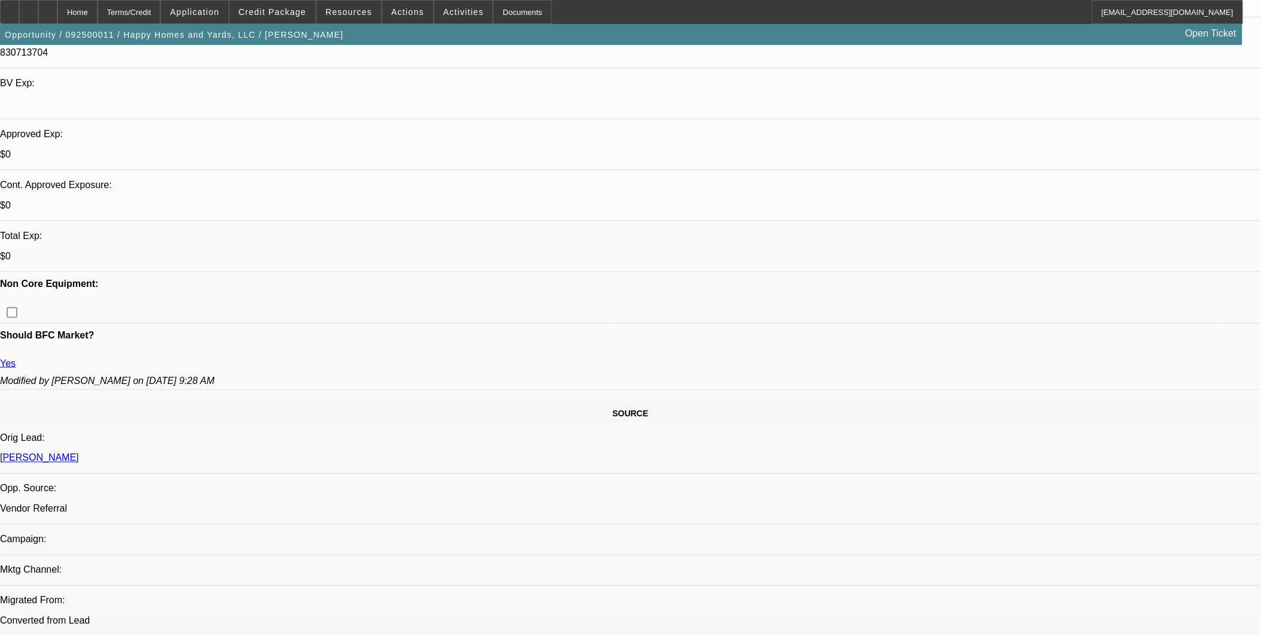
scroll to position [332, 0]
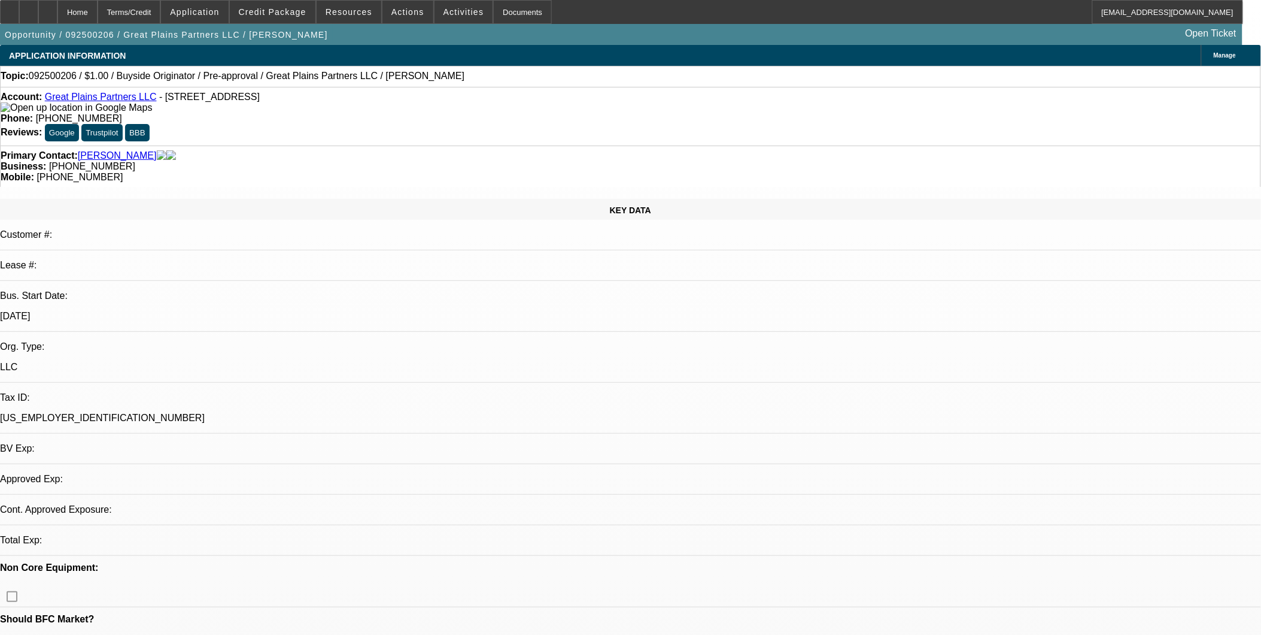
select select "0"
select select "2"
select select "0.1"
select select "1"
select select "2"
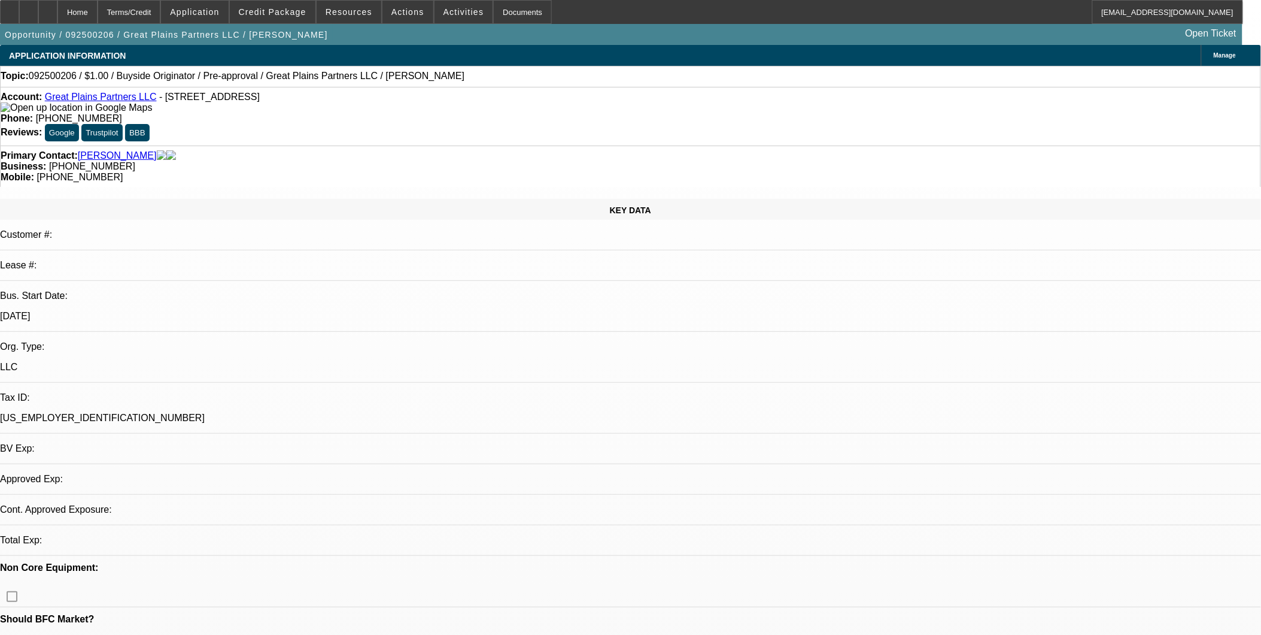
select select "4"
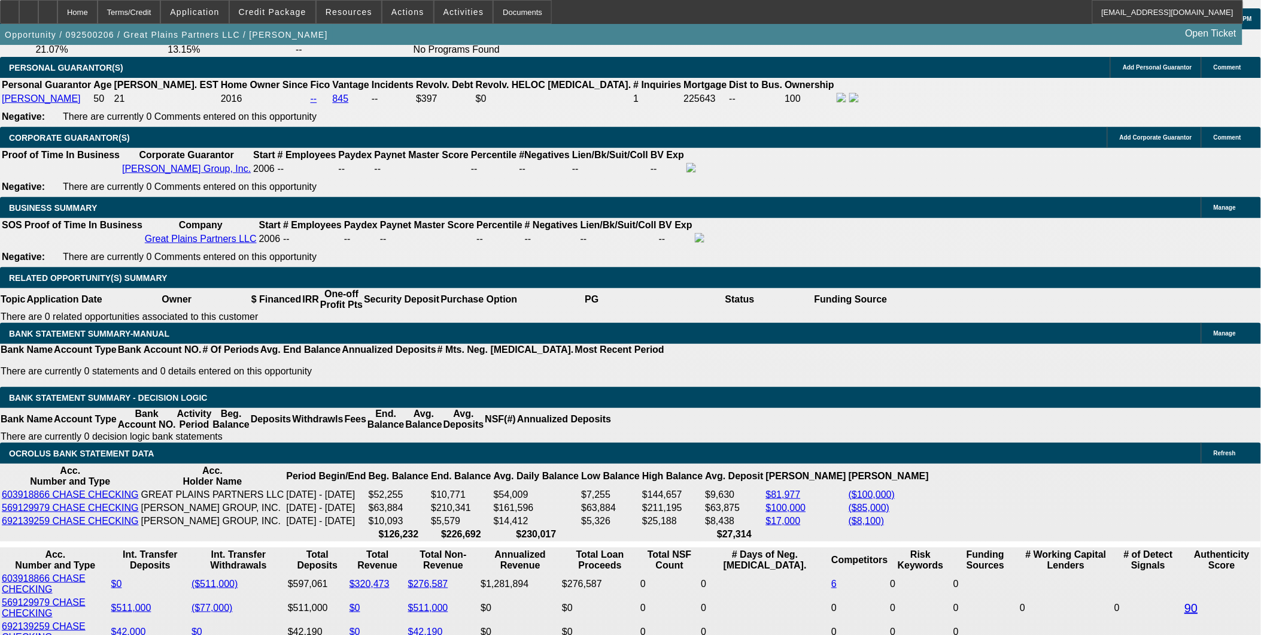
scroll to position [1729, 0]
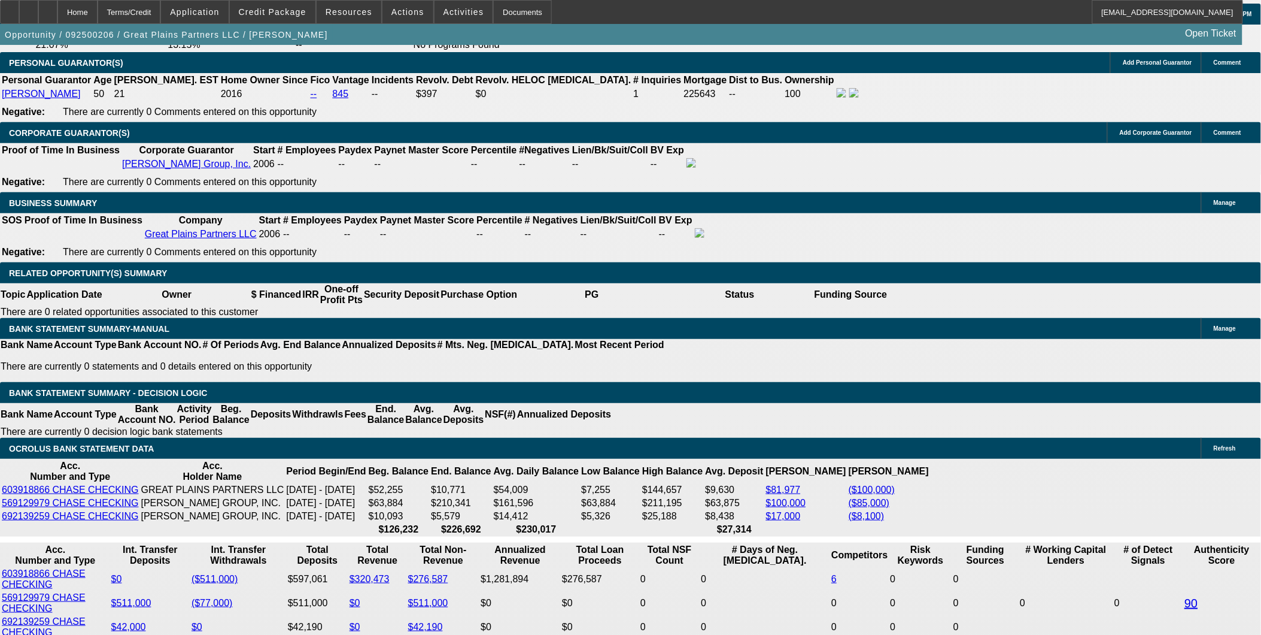
type input "$0.00"
type input "36"
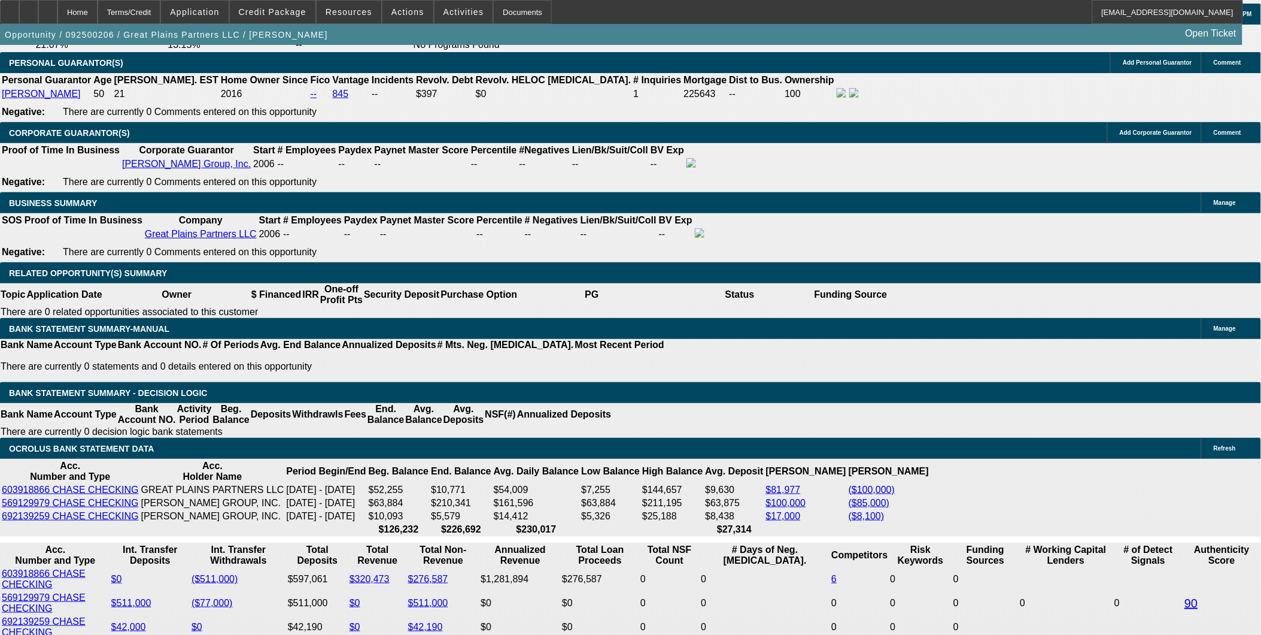
type input "1"
type input "$0.06"
type input "$0.03"
type input "1.0"
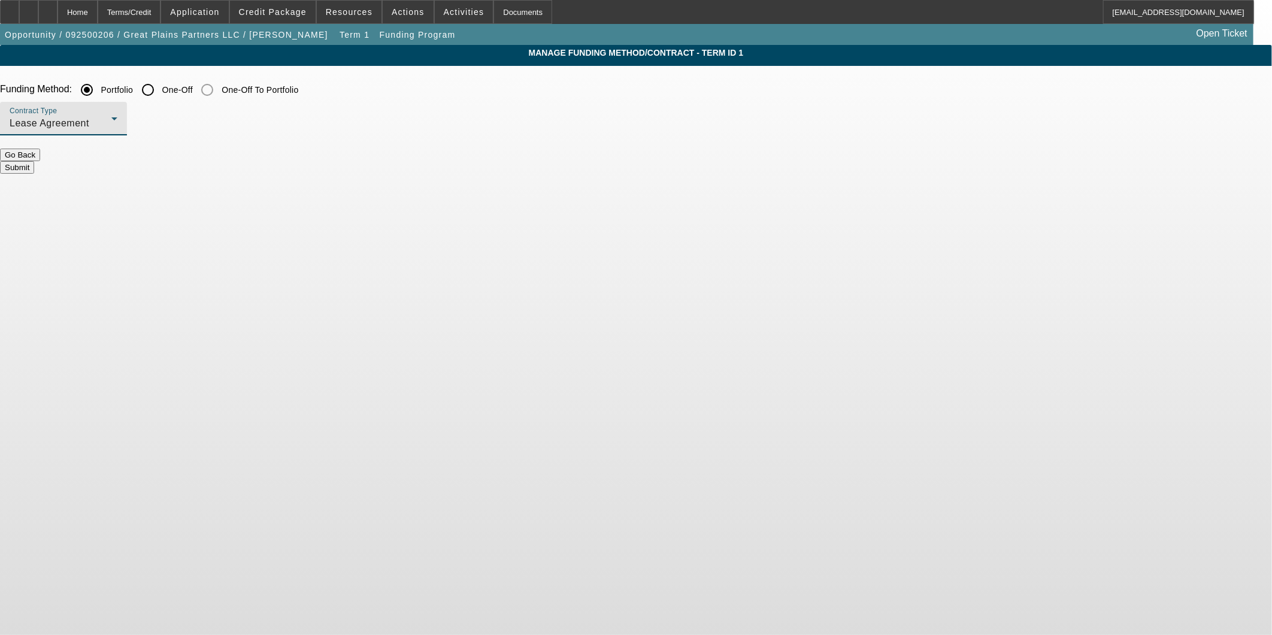
click at [111, 120] on div "Lease Agreement" at bounding box center [61, 123] width 102 height 14
click at [363, 183] on span "Equipment Finance Agreement" at bounding box center [374, 183] width 138 height 29
click at [34, 161] on button "Submit" at bounding box center [17, 167] width 34 height 13
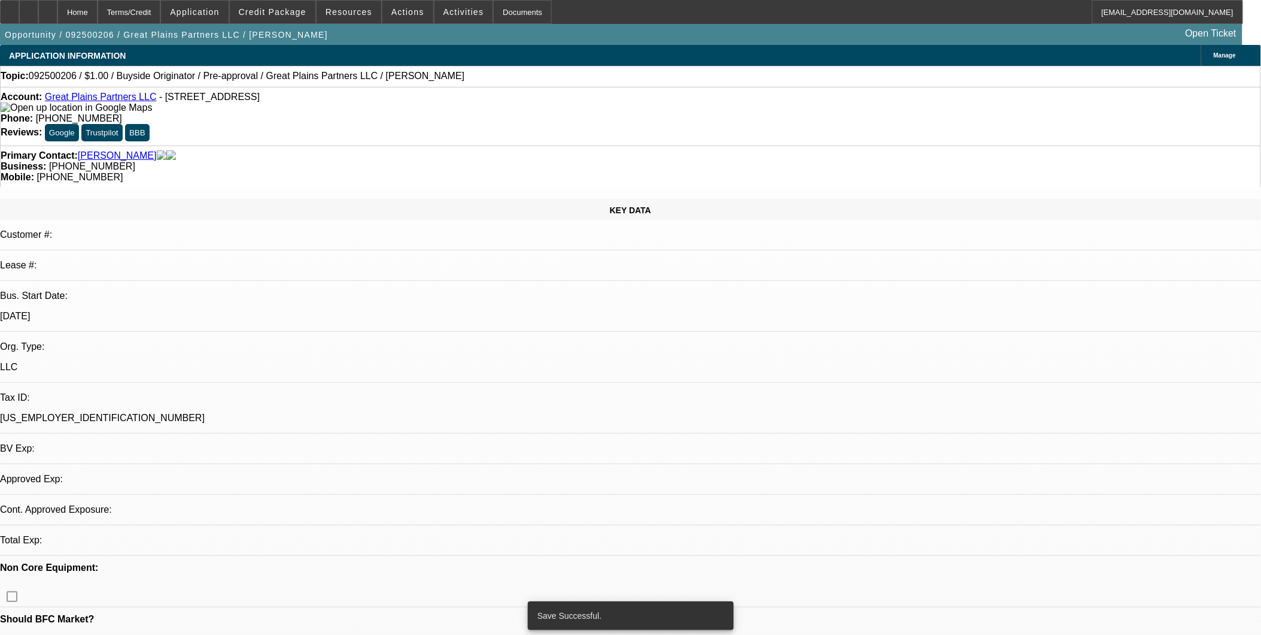
select select "0"
select select "2"
select select "0"
select select "6"
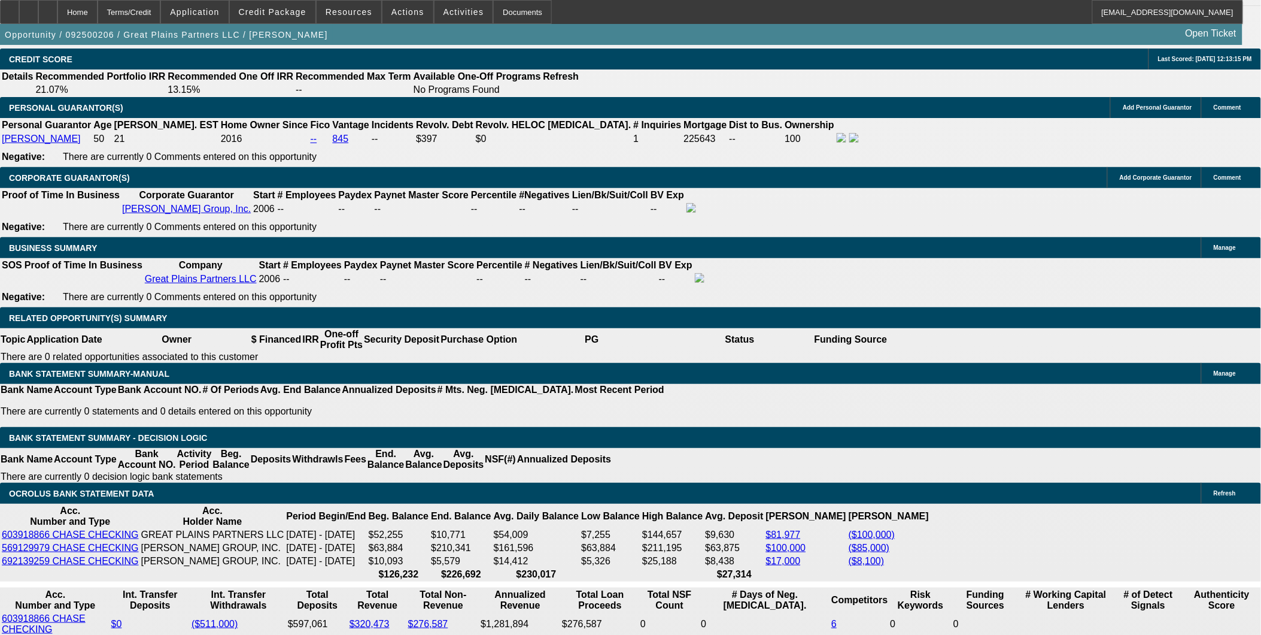
scroll to position [1729, 0]
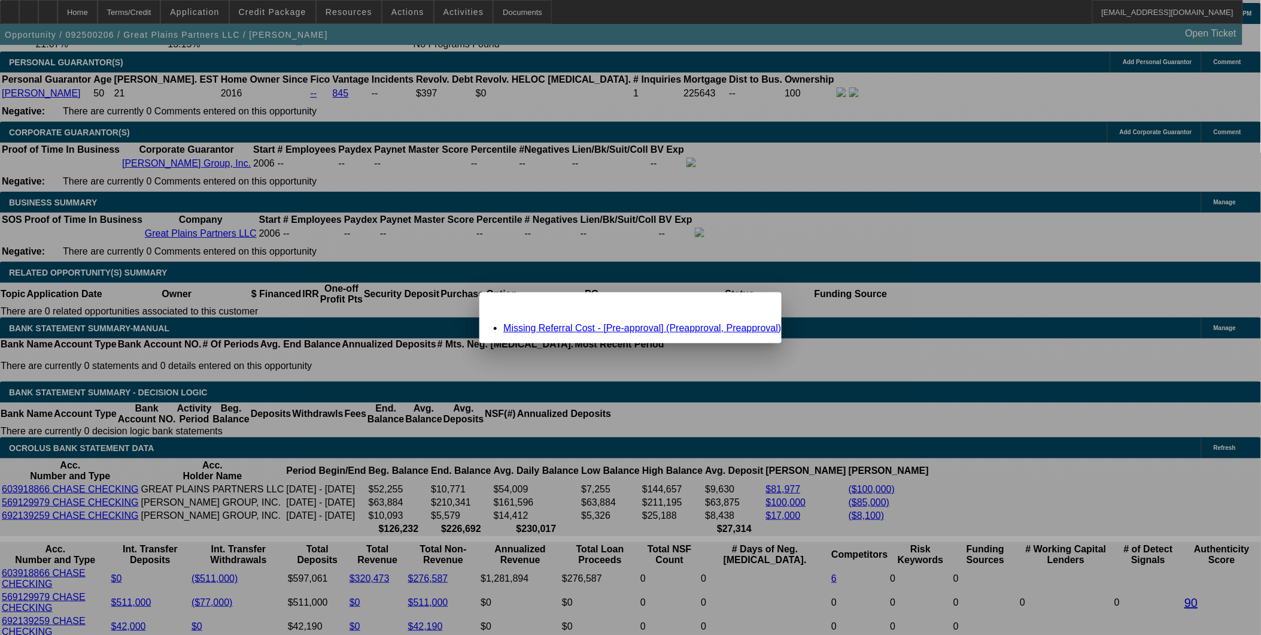
scroll to position [0, 0]
click at [569, 323] on div "Missing Referral Cost - [Pre-approval] (Preapproval, Preapproval)" at bounding box center [631, 328] width 302 height 11
click at [569, 326] on link "Missing Referral Cost - [Pre-approval] (Preapproval, Preapproval)" at bounding box center [643, 328] width 278 height 10
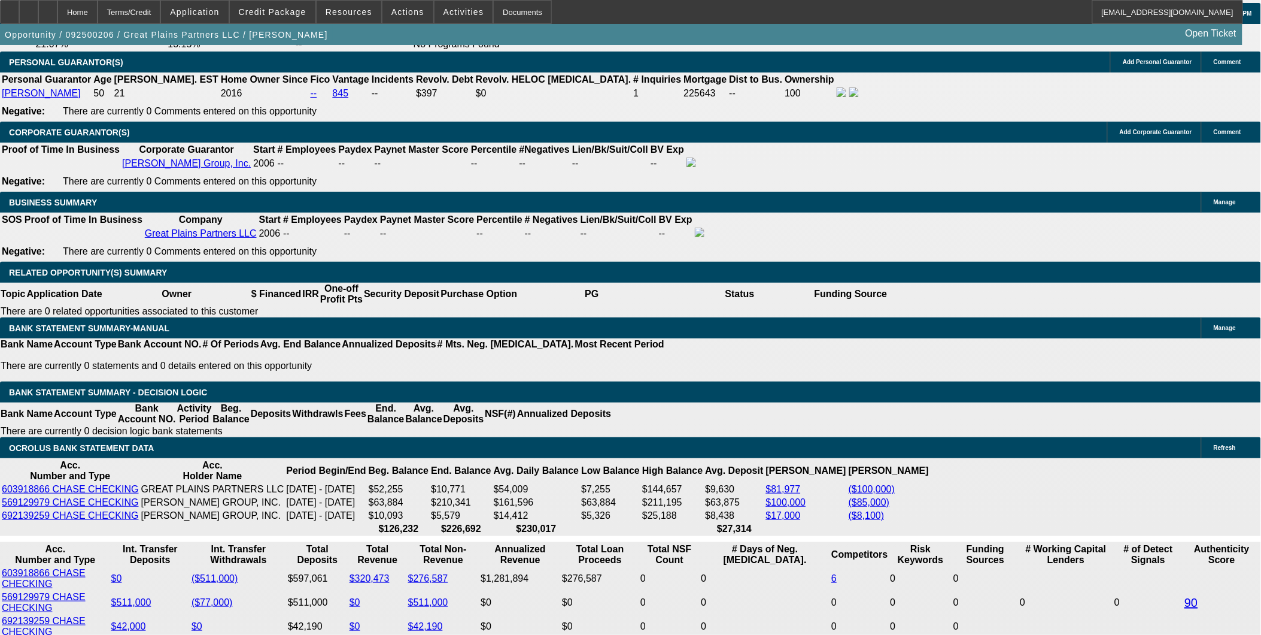
scroll to position [1729, 0]
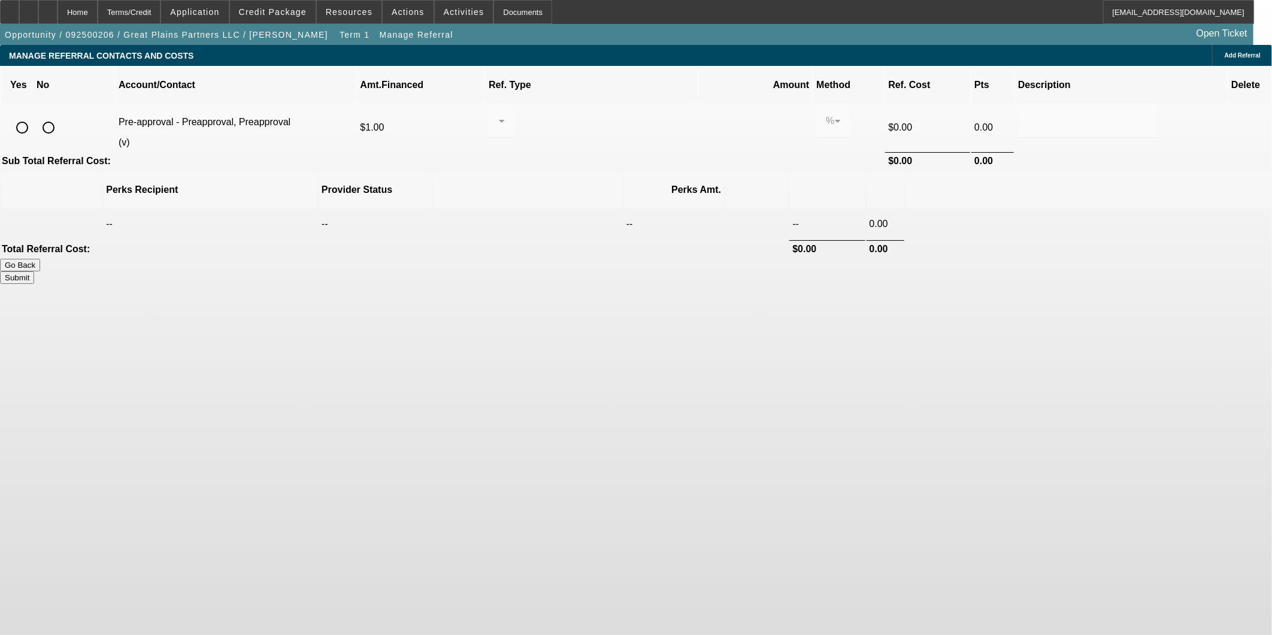
click at [60, 116] on input "radio" at bounding box center [49, 128] width 24 height 24
radio input "true"
click at [34, 271] on button "Submit" at bounding box center [17, 277] width 34 height 13
type input "0.000"
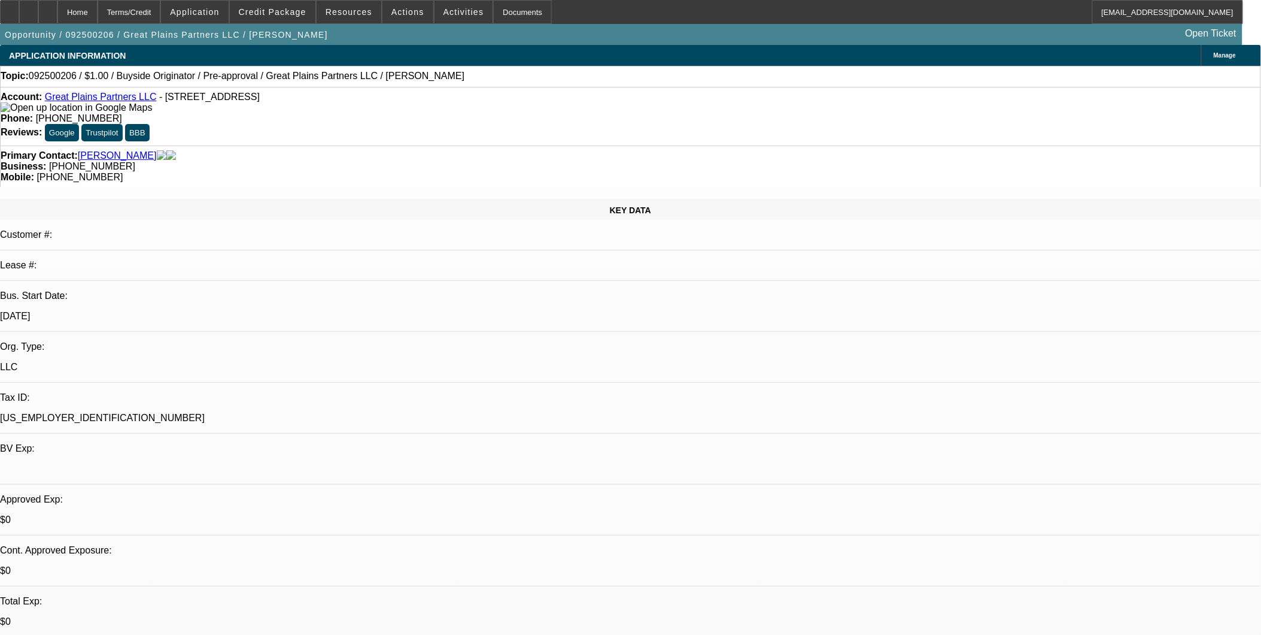
select select "0"
select select "2"
select select "0"
select select "6"
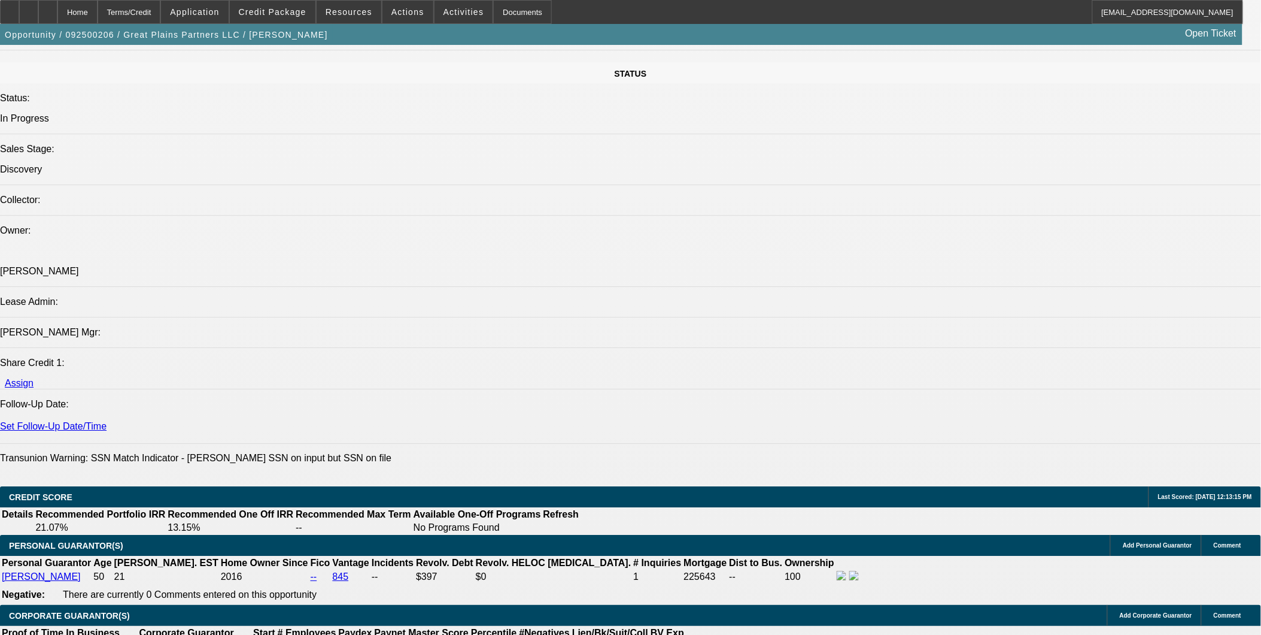
scroll to position [1130, 0]
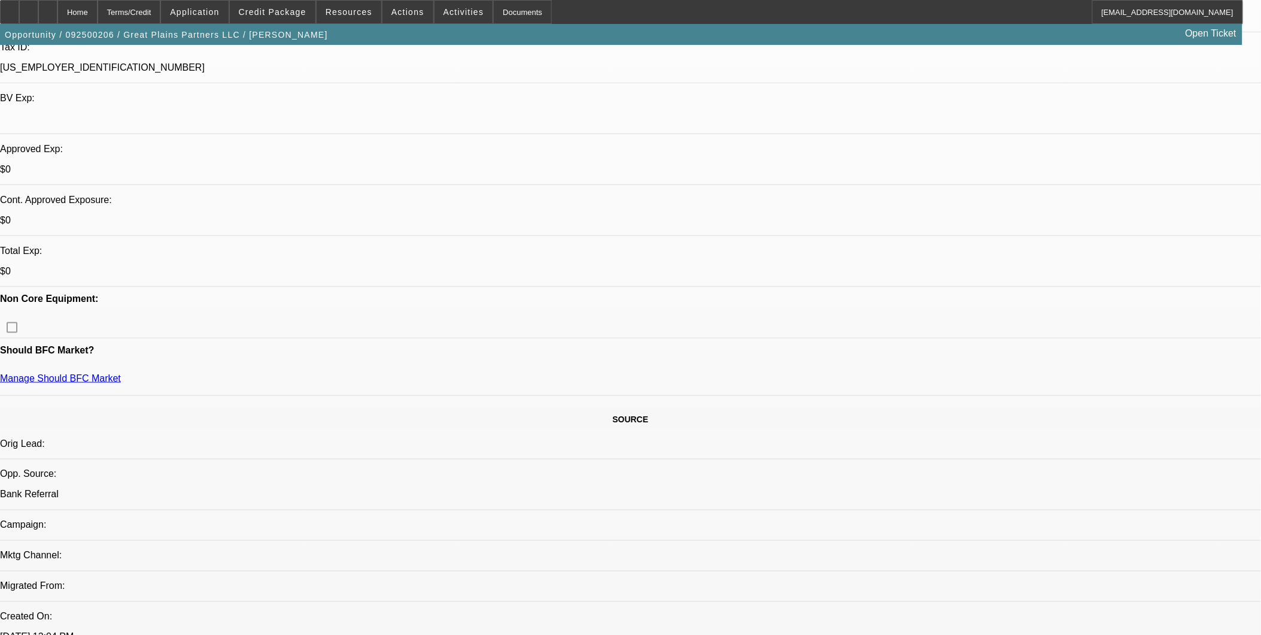
scroll to position [332, 0]
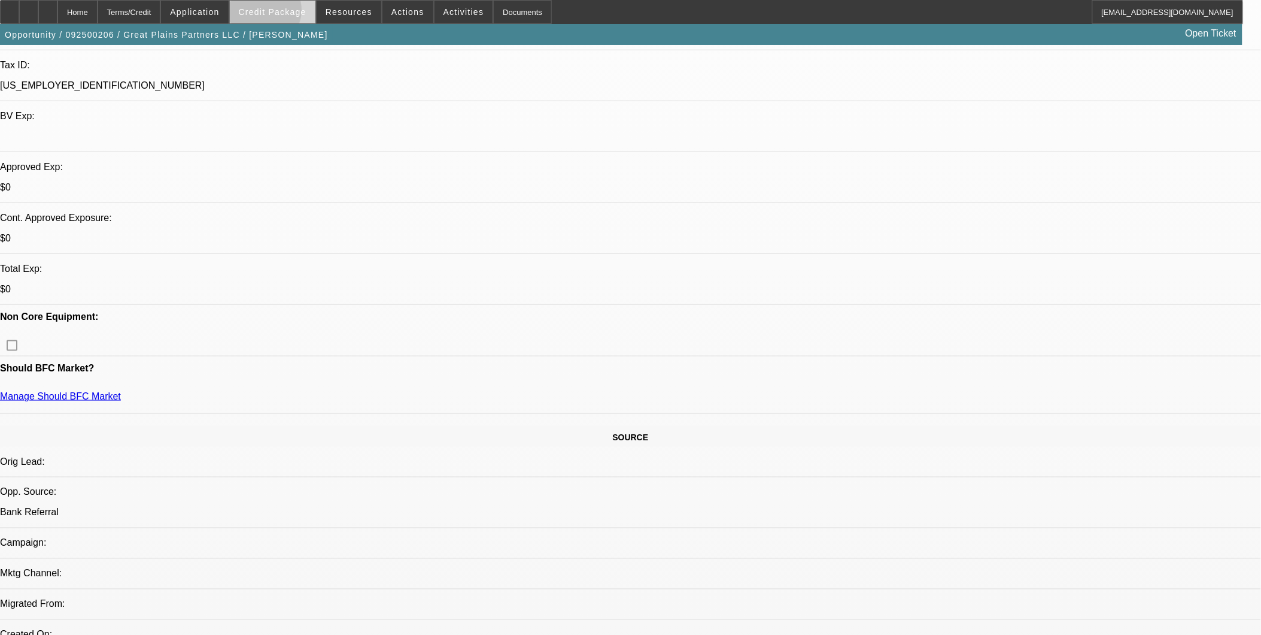
click at [283, 13] on span "Credit Package" at bounding box center [273, 12] width 68 height 10
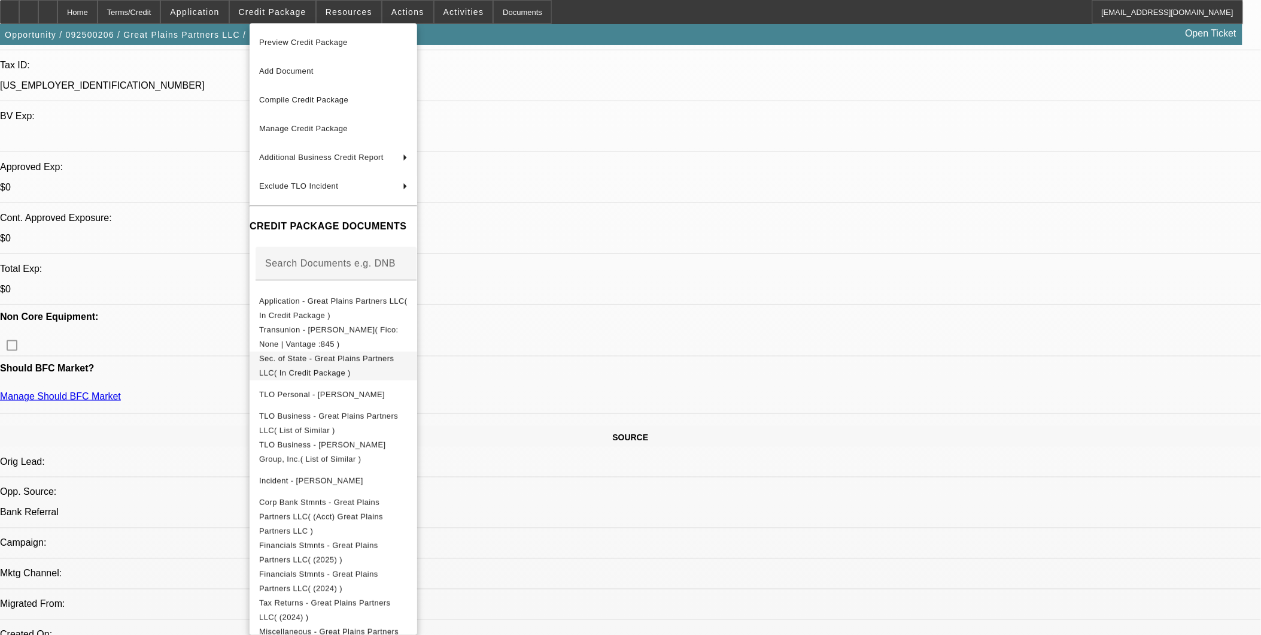
click at [338, 367] on span "Sec. of State - Great Plains Partners LLC( In Credit Package )" at bounding box center [333, 365] width 148 height 29
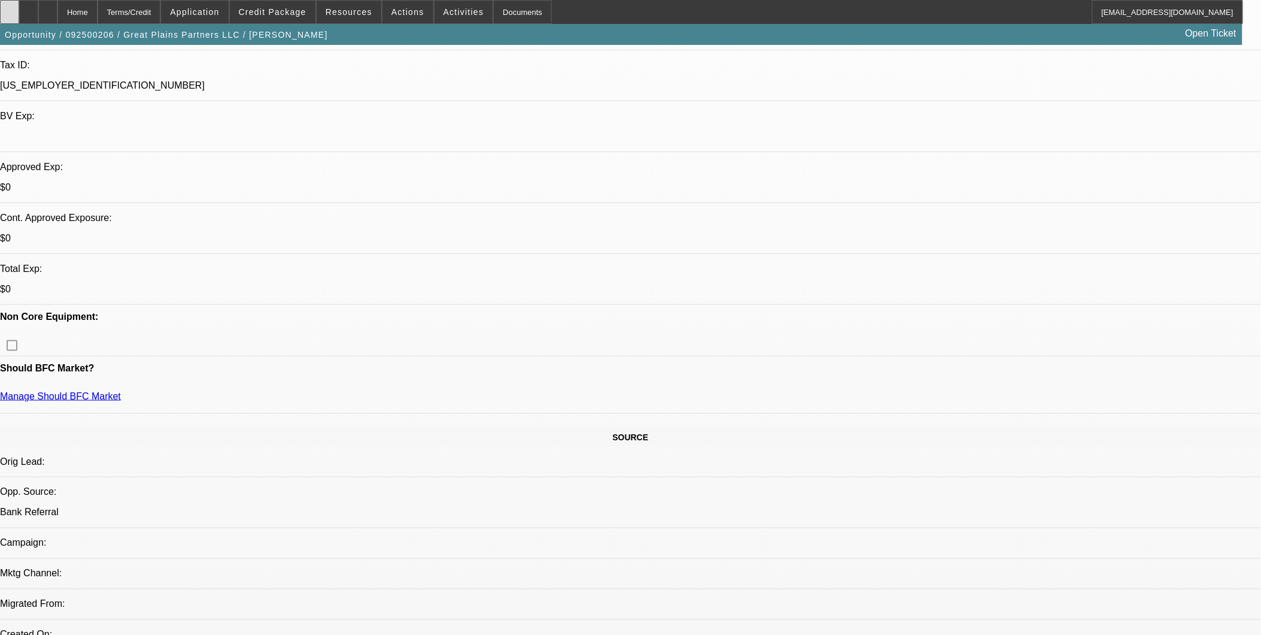
click at [19, 18] on div at bounding box center [9, 12] width 19 height 24
click at [299, 13] on span "Credit Package" at bounding box center [273, 12] width 68 height 10
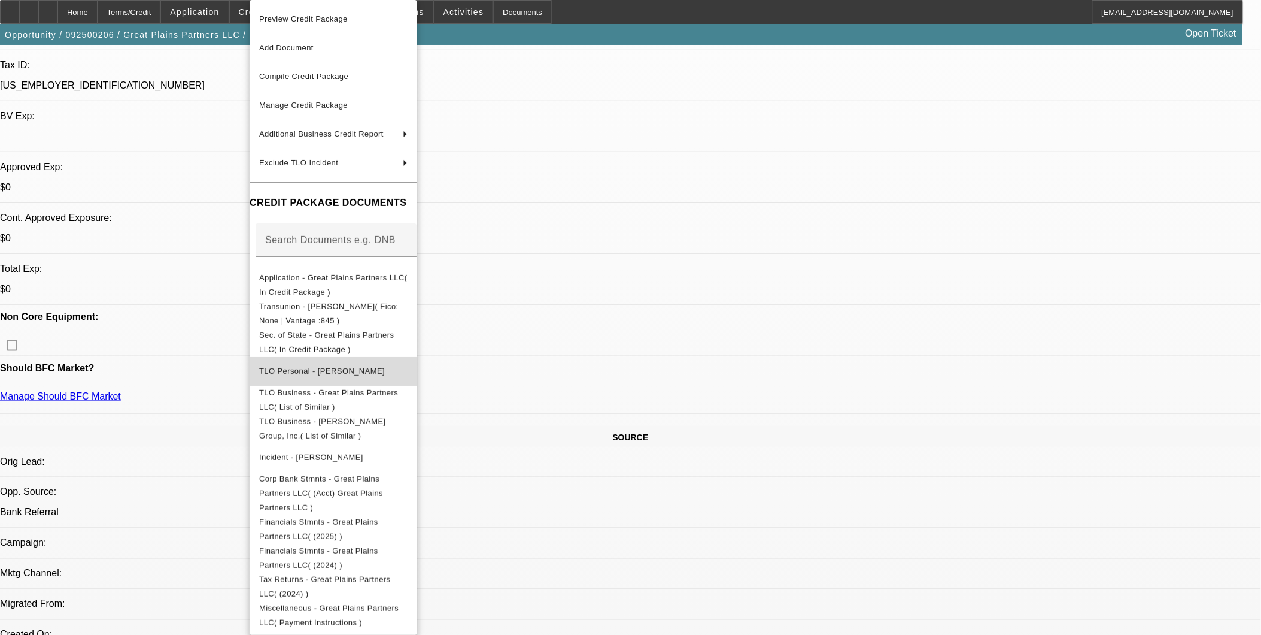
click at [344, 368] on span "TLO Personal - Blackwell, Jess" at bounding box center [322, 370] width 126 height 9
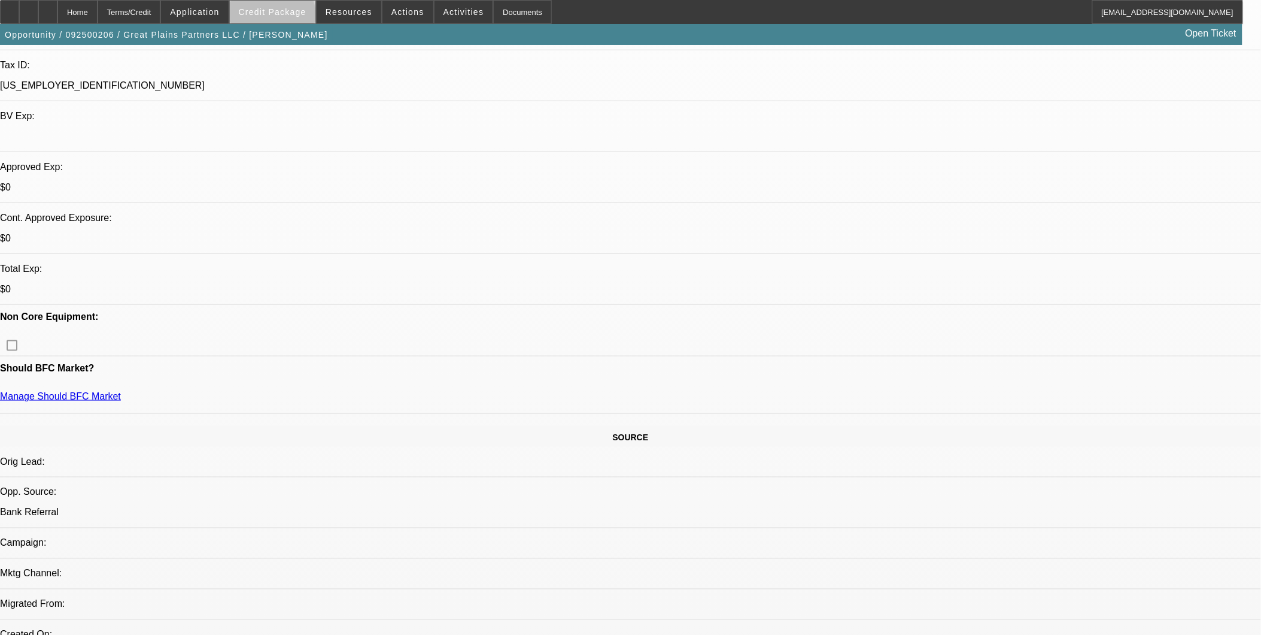
click at [292, 19] on span at bounding box center [273, 12] width 86 height 29
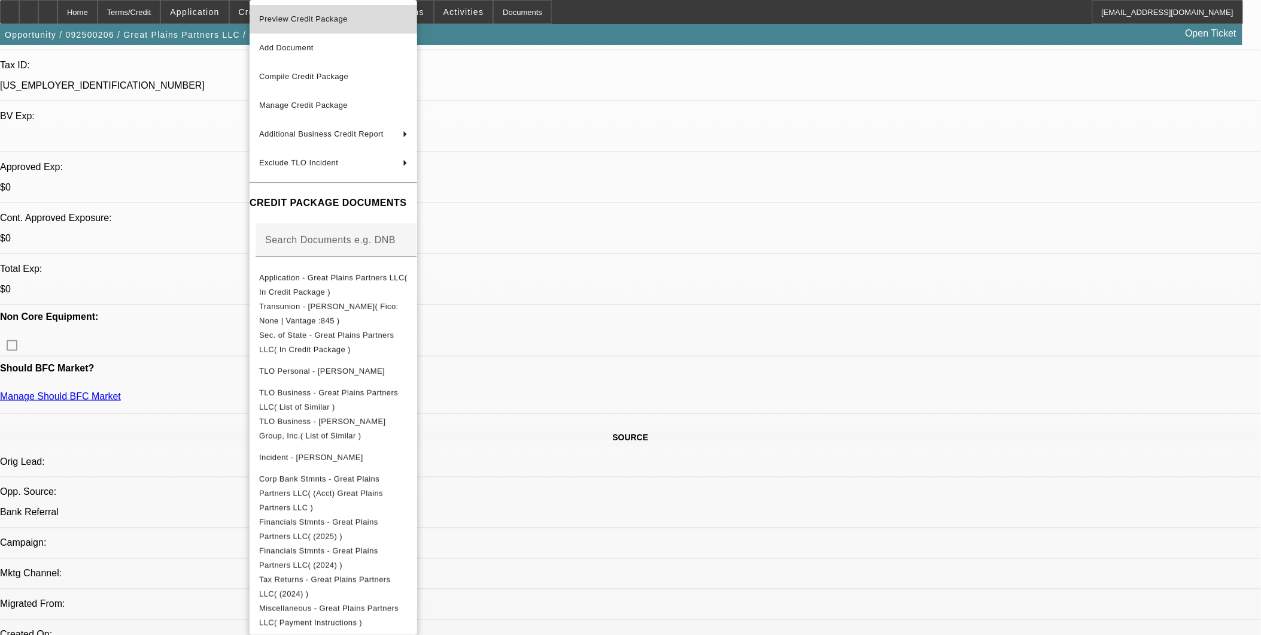
click at [301, 24] on span "Preview Credit Package" at bounding box center [333, 19] width 148 height 14
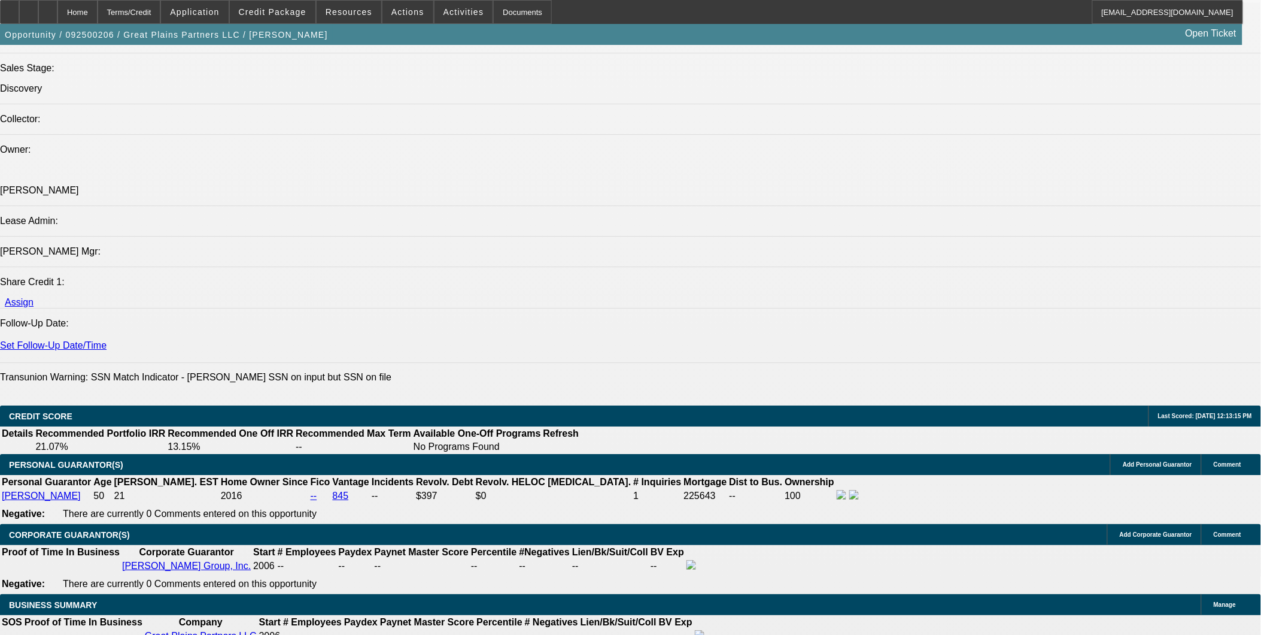
scroll to position [1114, 0]
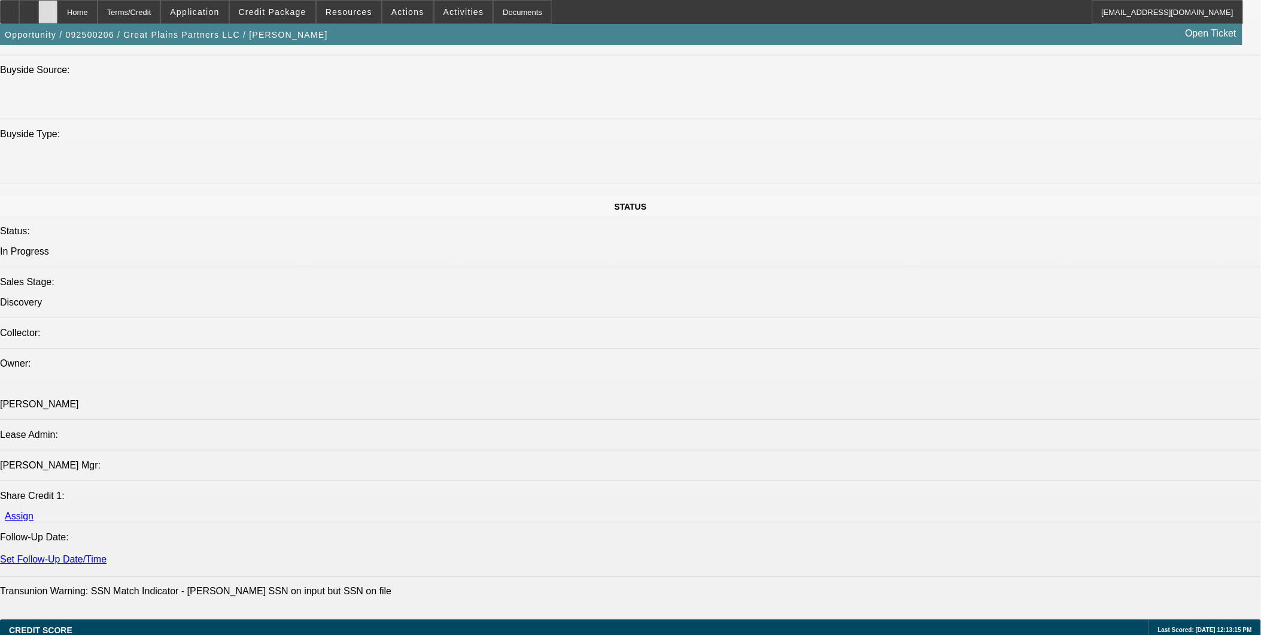
click at [57, 10] on div at bounding box center [47, 12] width 19 height 24
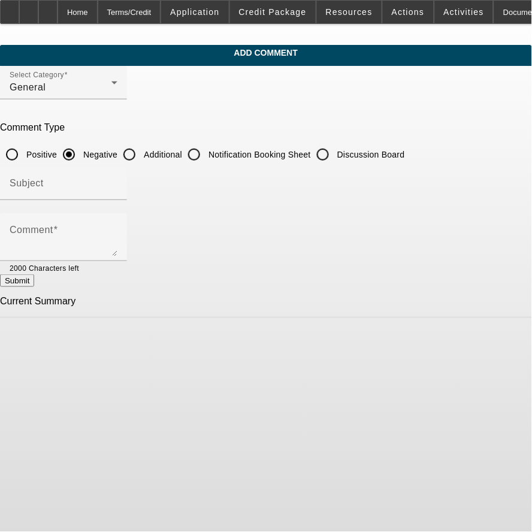
click at [141, 156] on input "Additional" at bounding box center [129, 154] width 24 height 24
radio input "true"
click at [117, 195] on div "Subject" at bounding box center [64, 183] width 108 height 34
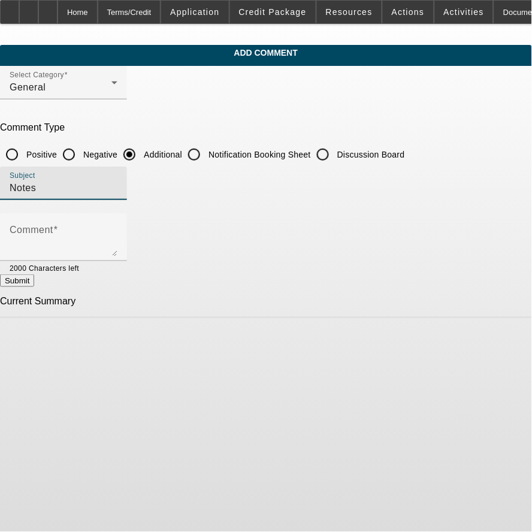
type input "Notes"
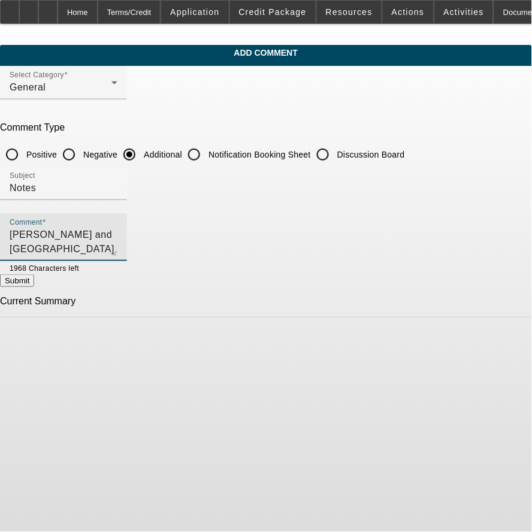
click at [117, 228] on textarea "Jess Blackwell and Great Plains" at bounding box center [64, 242] width 108 height 29
click at [117, 232] on textarea "Jess Blackwell and Great Plains" at bounding box center [64, 242] width 108 height 29
click at [117, 242] on textarea "Jess Blackwell is 100% owner of Great Plains" at bounding box center [64, 242] width 108 height 29
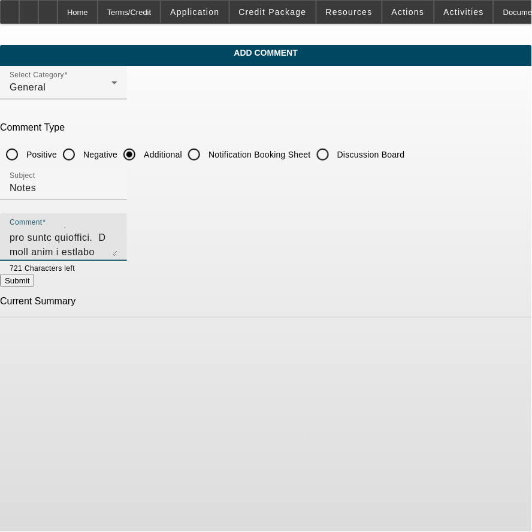
type textarea "Jess Blackwell is 100% owner of Great Plains Partners LLC. Greg Rupp uncovered …"
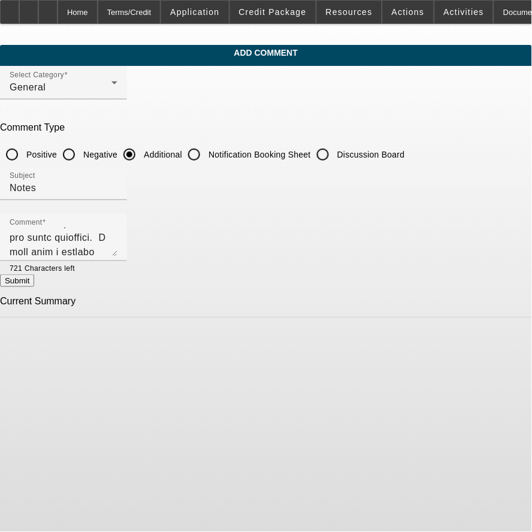
click at [34, 286] on button "Submit" at bounding box center [17, 280] width 34 height 13
radio input "true"
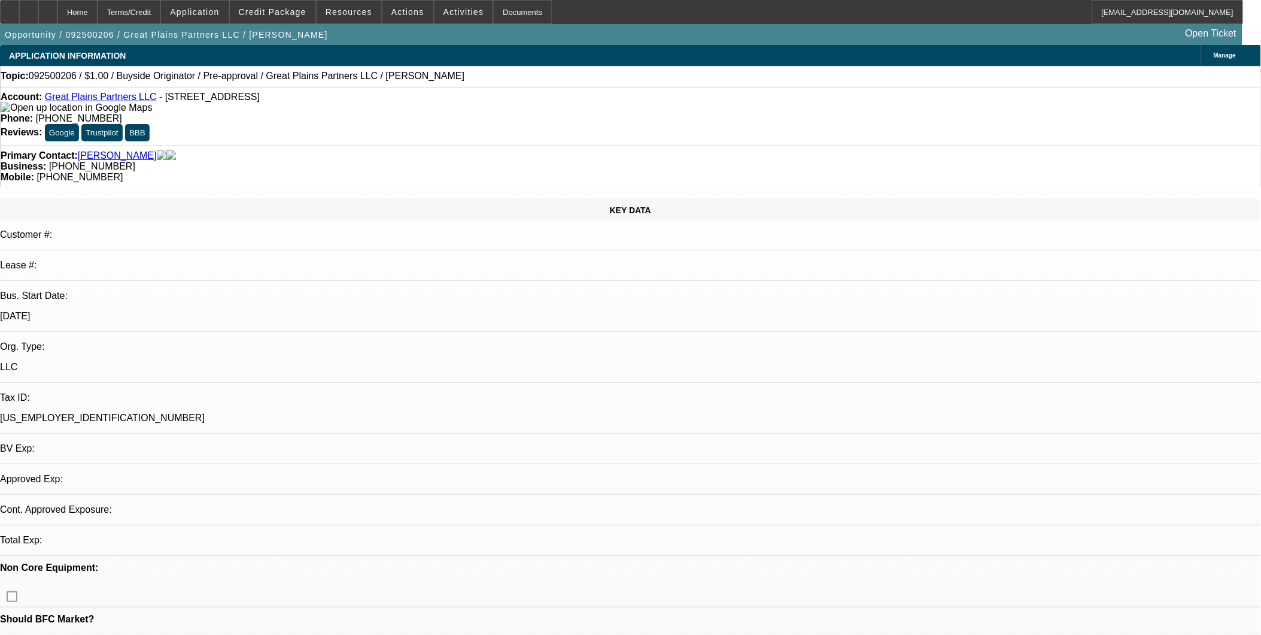
select select "0"
select select "2"
select select "0"
select select "1"
select select "2"
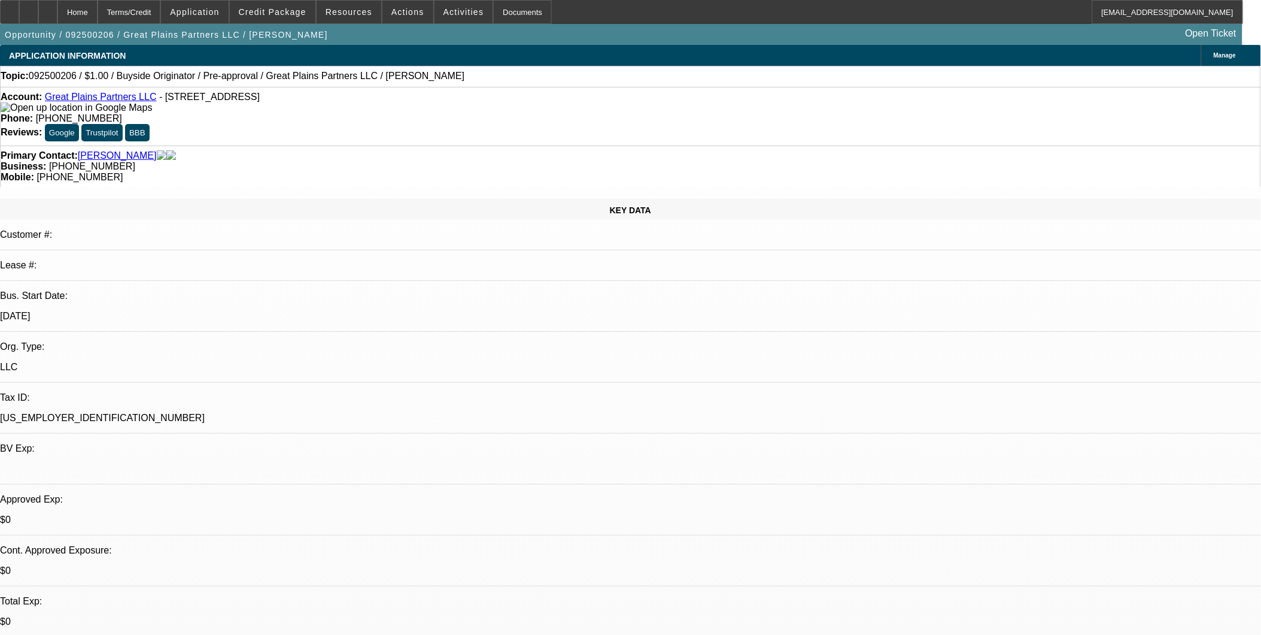
select select "6"
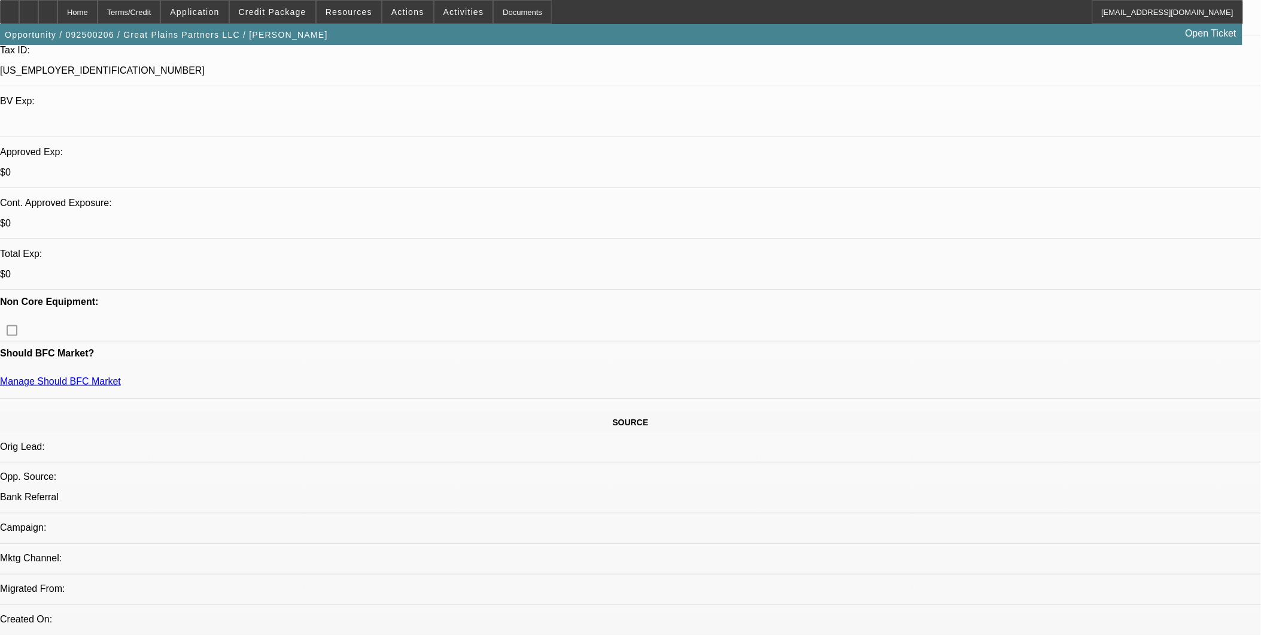
scroll to position [465, 0]
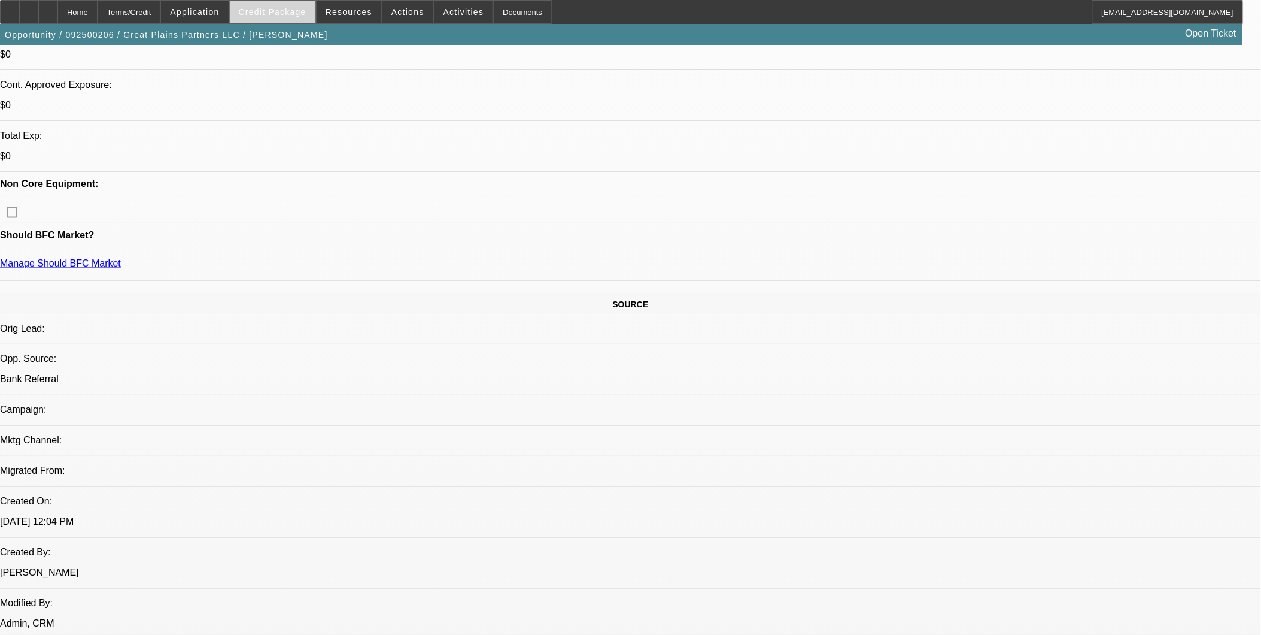
click at [312, 8] on span at bounding box center [273, 12] width 86 height 29
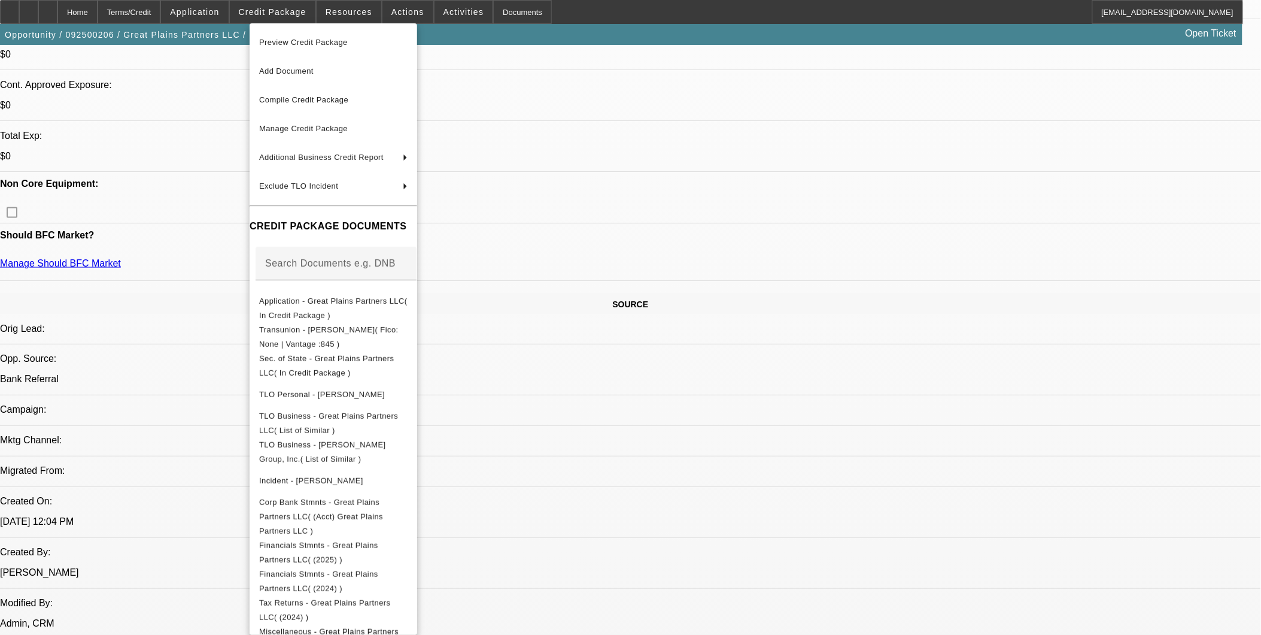
click at [706, 401] on div at bounding box center [630, 317] width 1261 height 635
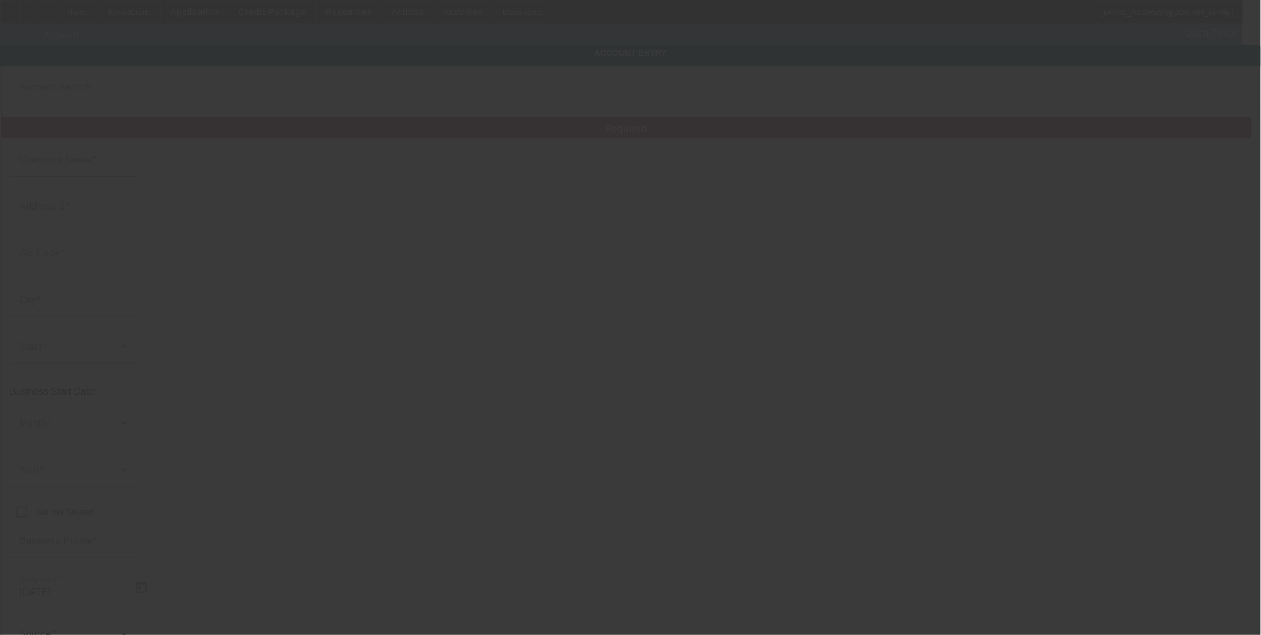
type input "Great Plains Partners LLC"
type input "614 Dove Creek Circle"
type input "76051"
type input "Grapevine"
type input "[PHONE_NUMBER]"
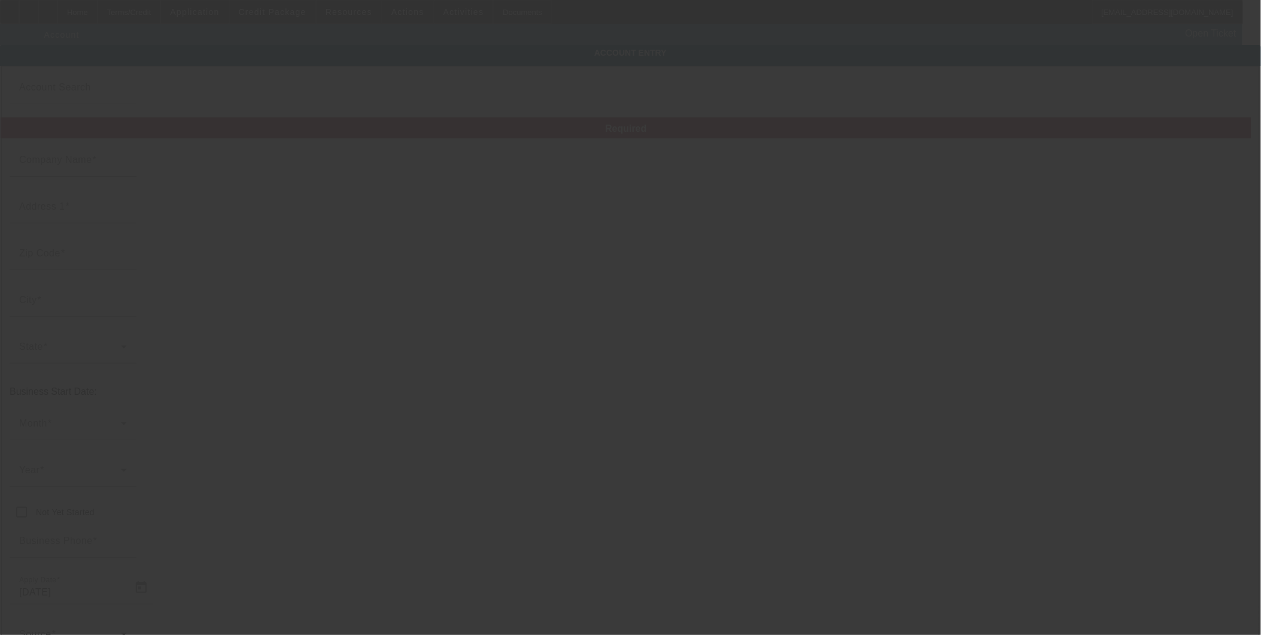
type input "[US_EMPLOYER_IDENTIFICATION_NUMBER]"
type input "https://greatplainspartnersllc.com"
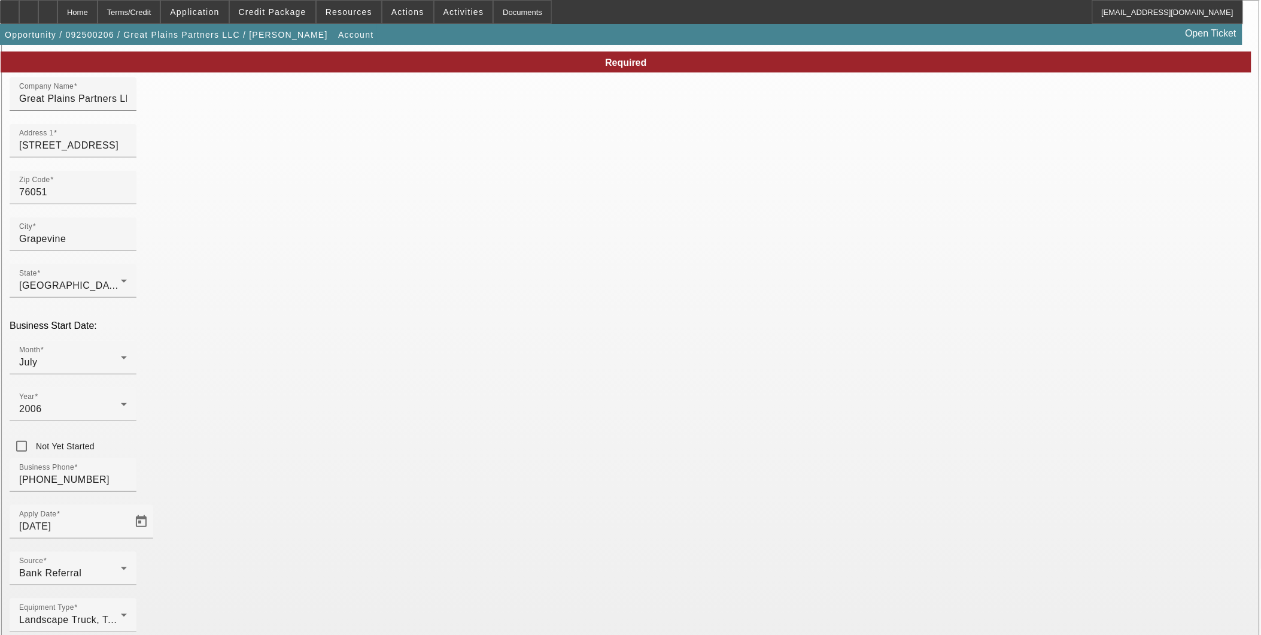
scroll to position [66, 0]
click at [121, 354] on div "July" at bounding box center [70, 361] width 102 height 14
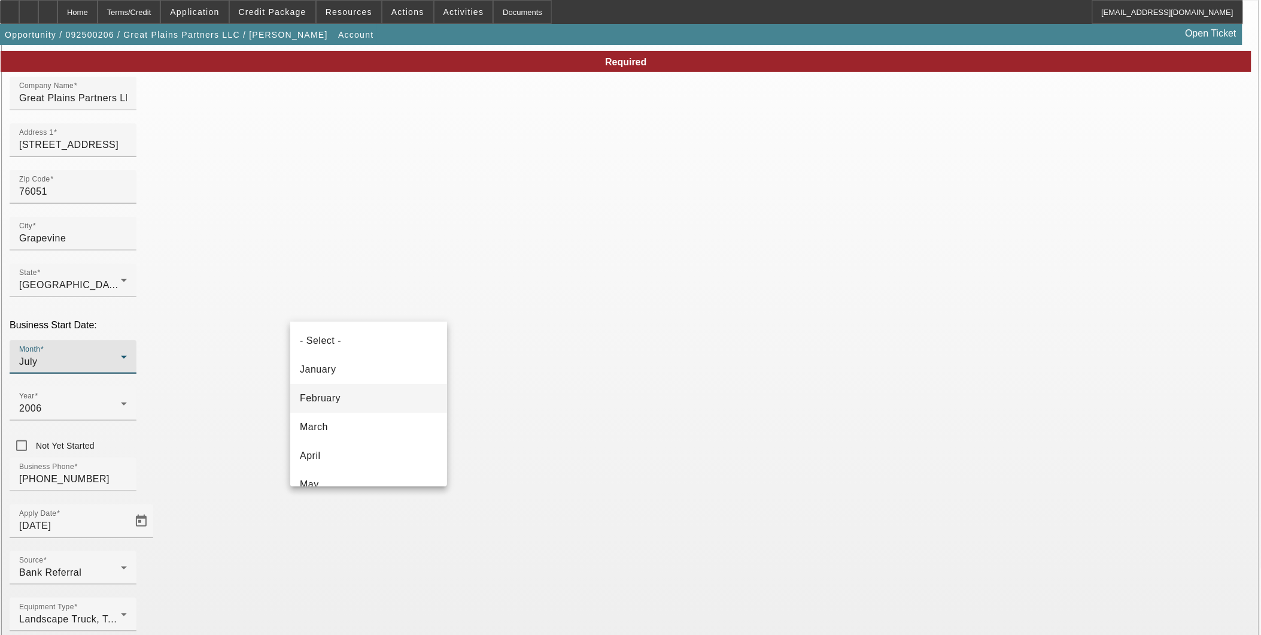
scroll to position [69, 0]
click at [345, 404] on mat-option "May" at bounding box center [368, 415] width 157 height 29
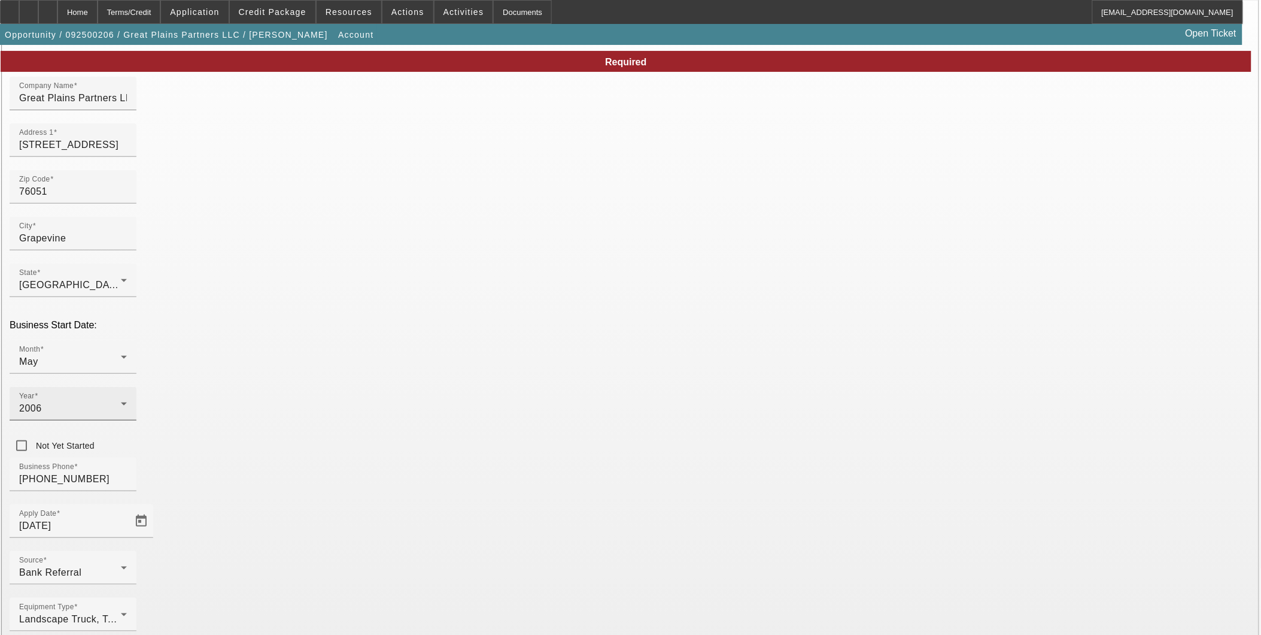
click at [127, 387] on div "Year 2006" at bounding box center [73, 404] width 108 height 34
click at [498, 362] on mat-option "2024" at bounding box center [499, 353] width 69 height 29
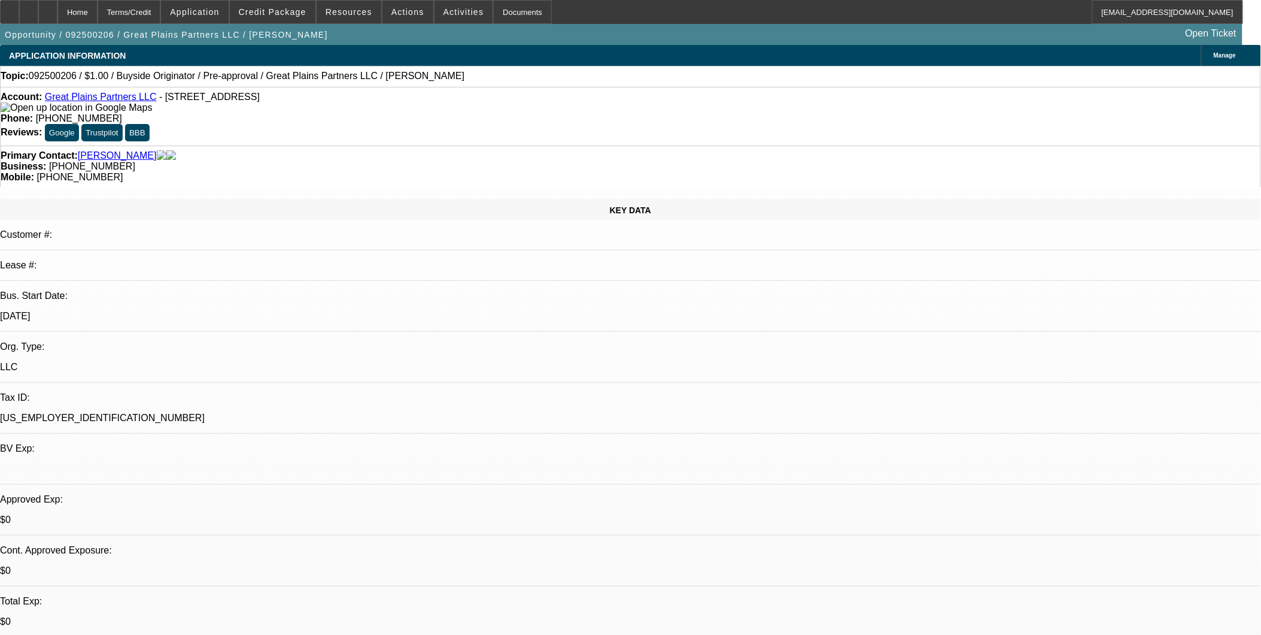
select select "0"
select select "2"
select select "0"
select select "6"
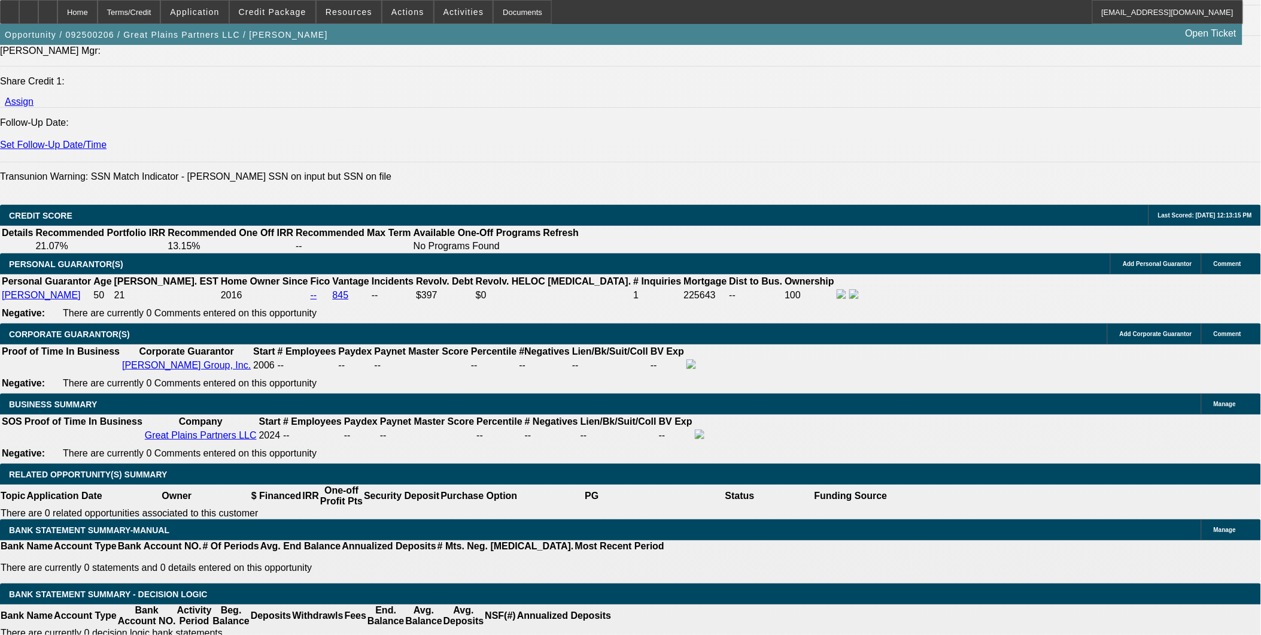
scroll to position [1729, 0]
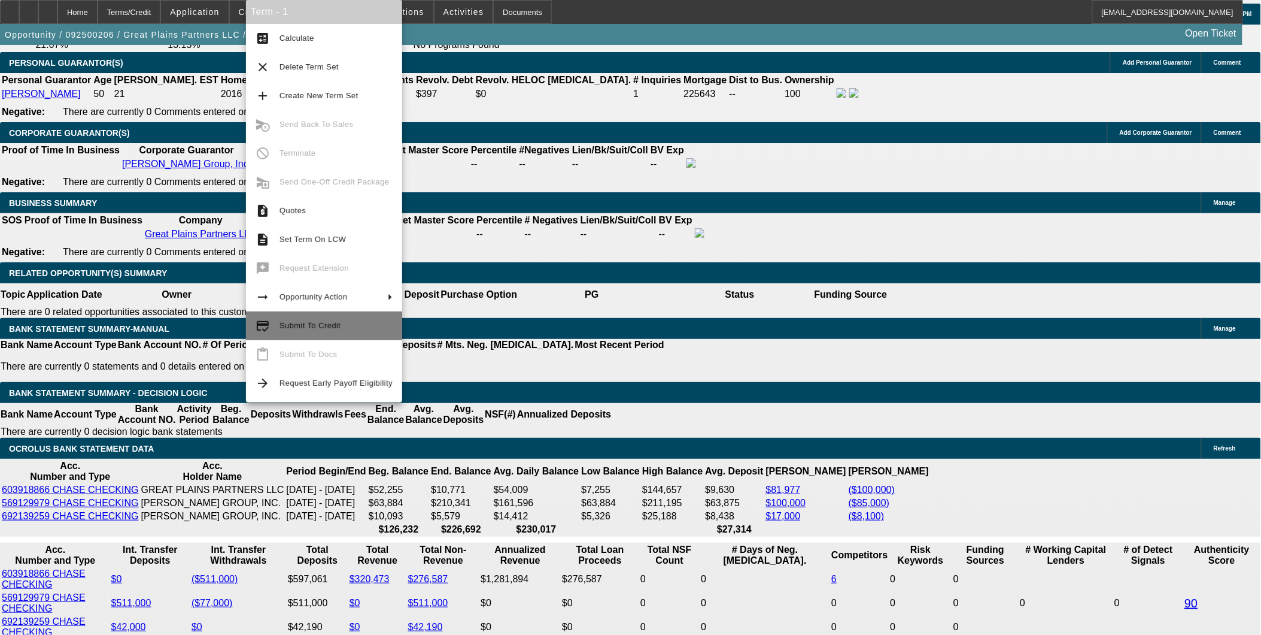
click at [270, 325] on button "credit_score Submit To Credit" at bounding box center [324, 325] width 156 height 29
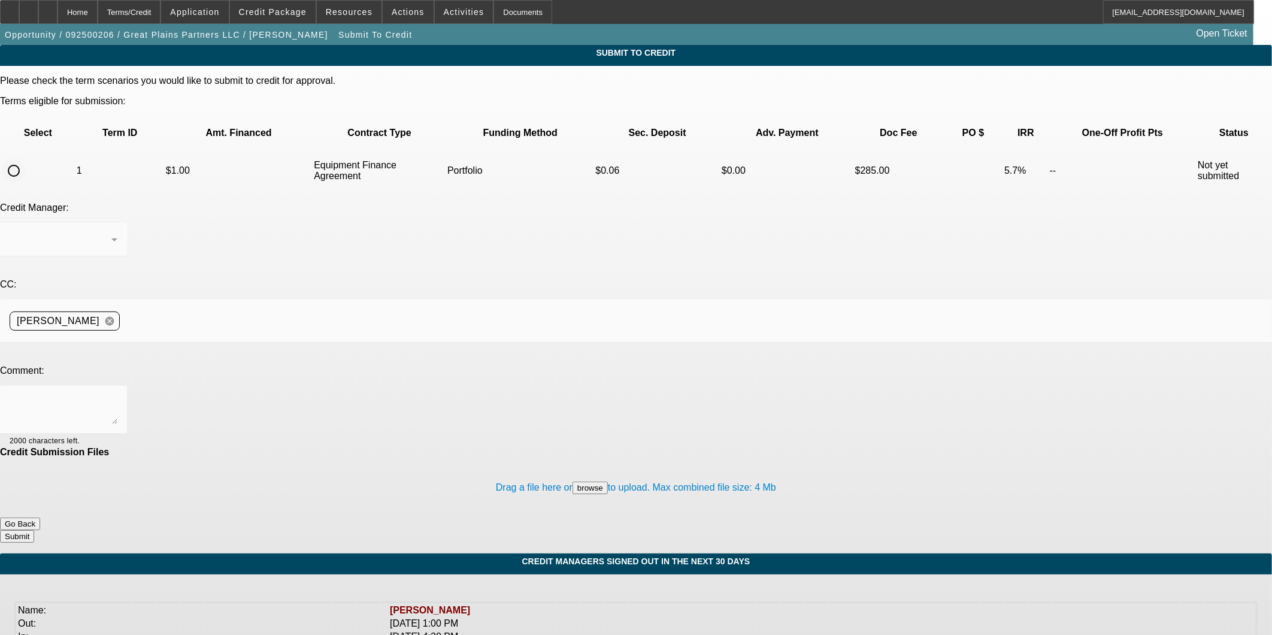
click at [26, 159] on input "radio" at bounding box center [14, 171] width 24 height 24
radio input "true"
click at [111, 232] on div "Arida, George" at bounding box center [61, 239] width 102 height 14
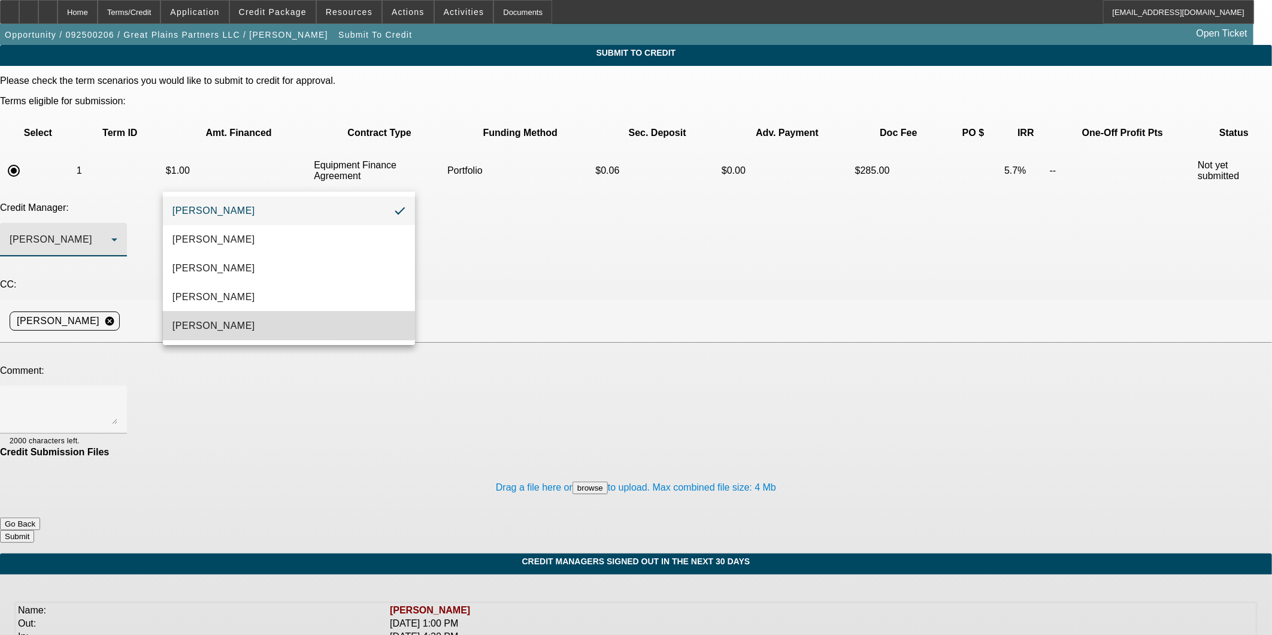
click at [225, 325] on span "Oliva, Samuel" at bounding box center [213, 326] width 83 height 14
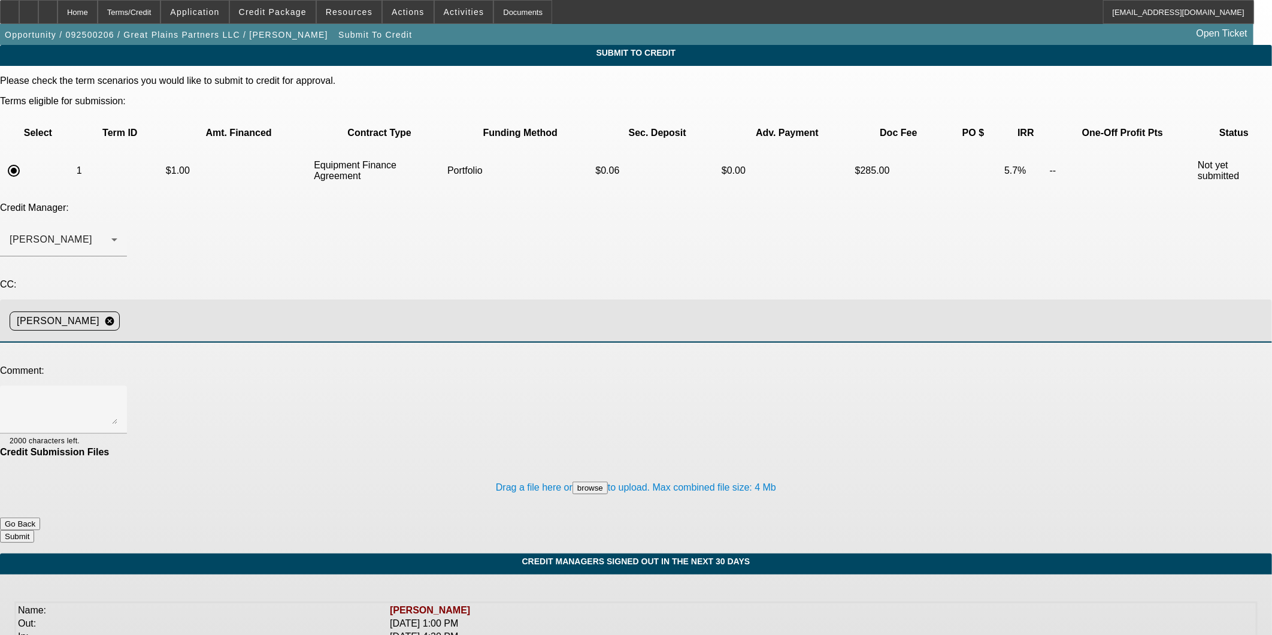
click at [295, 309] on input at bounding box center [691, 321] width 1133 height 24
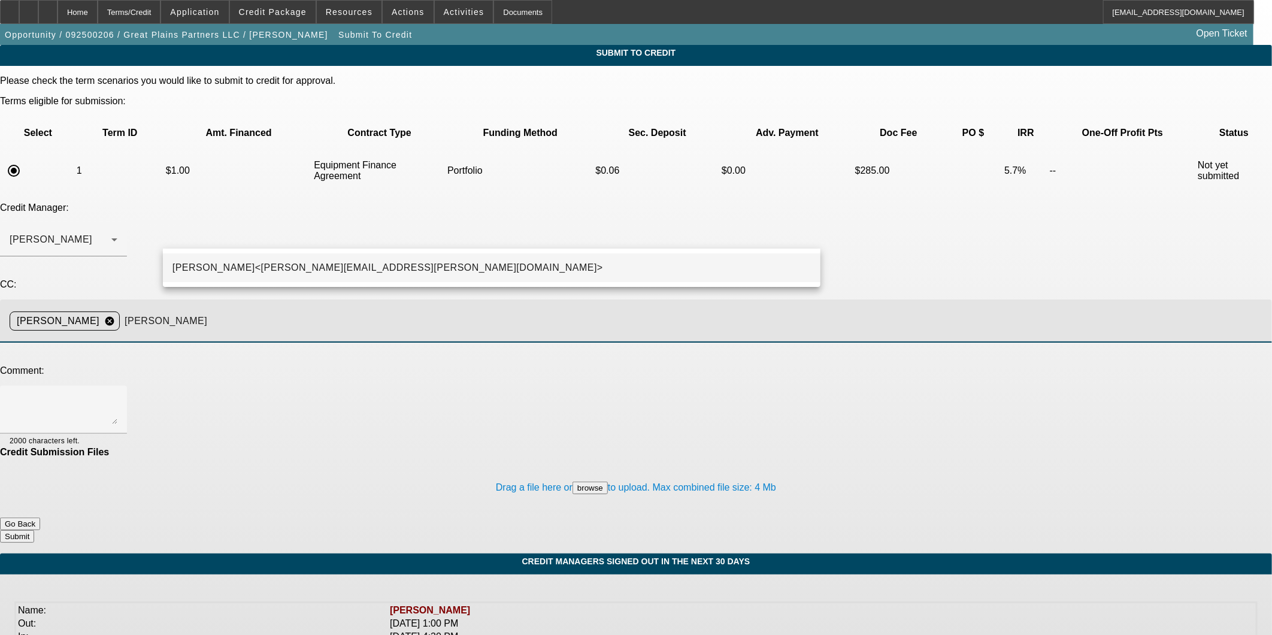
type input "toby"
click at [295, 262] on span "Toby McDonough<Toby.McDonough@beaconfunding.com>" at bounding box center [387, 267] width 430 height 14
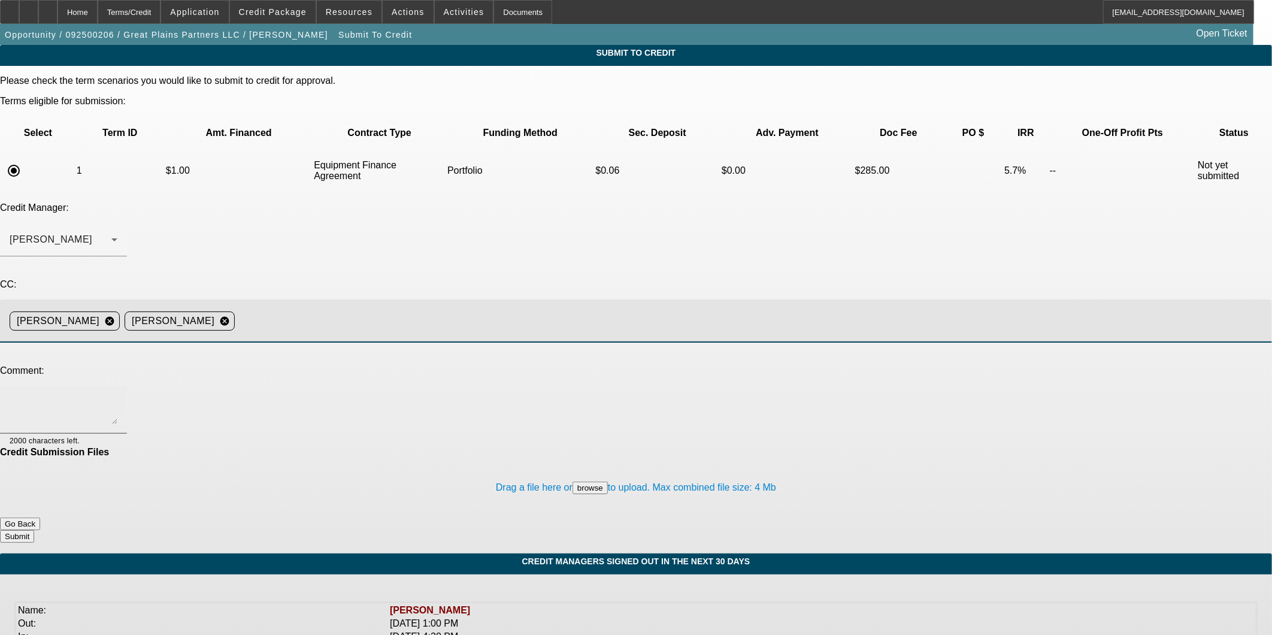
click at [117, 395] on textarea at bounding box center [64, 409] width 108 height 29
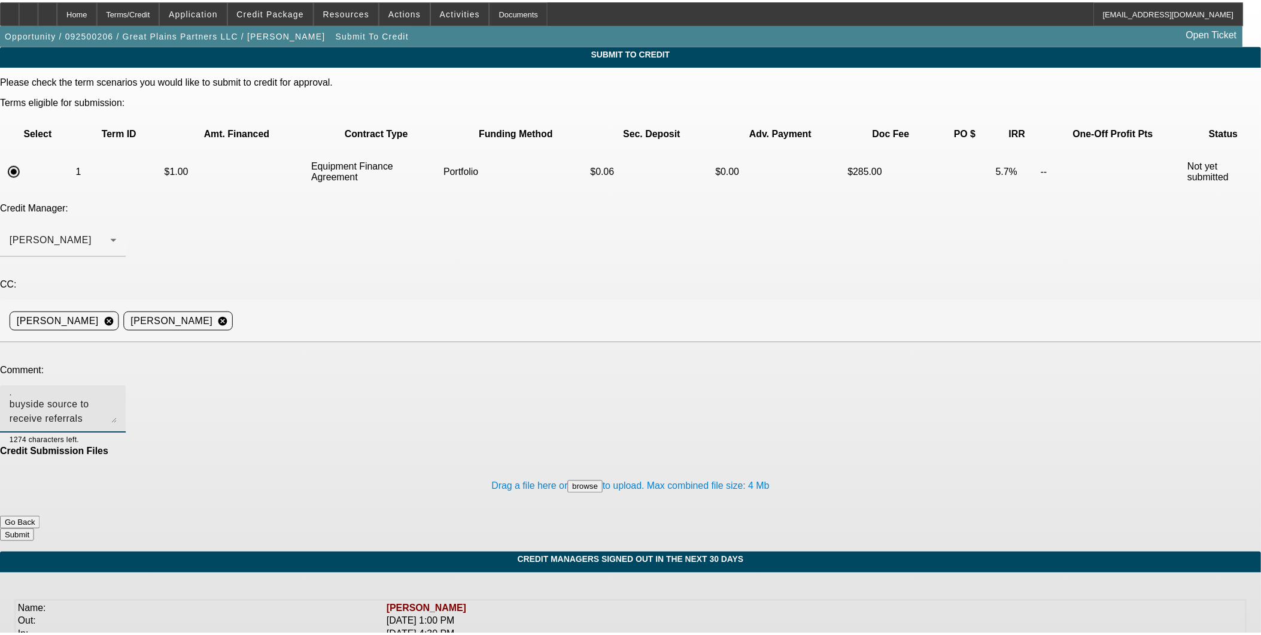
scroll to position [40, 0]
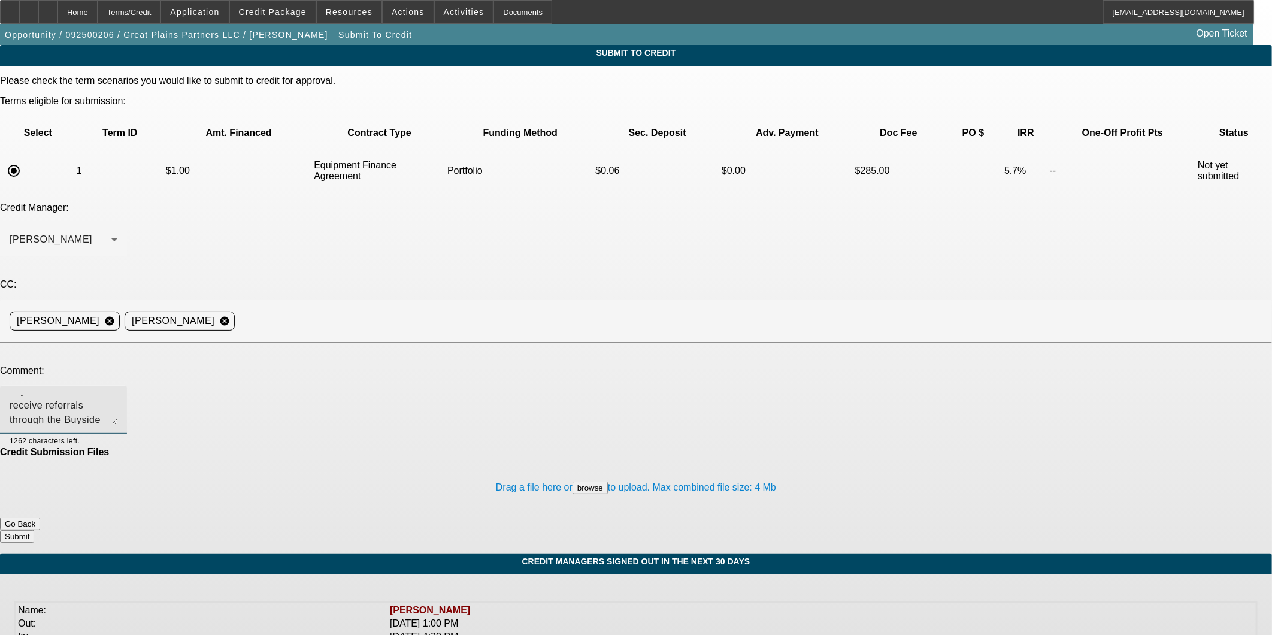
type textarea "Sam - please review this buyside source to receive referrals through the Buysid…"
click at [34, 530] on button "Submit" at bounding box center [17, 536] width 34 height 13
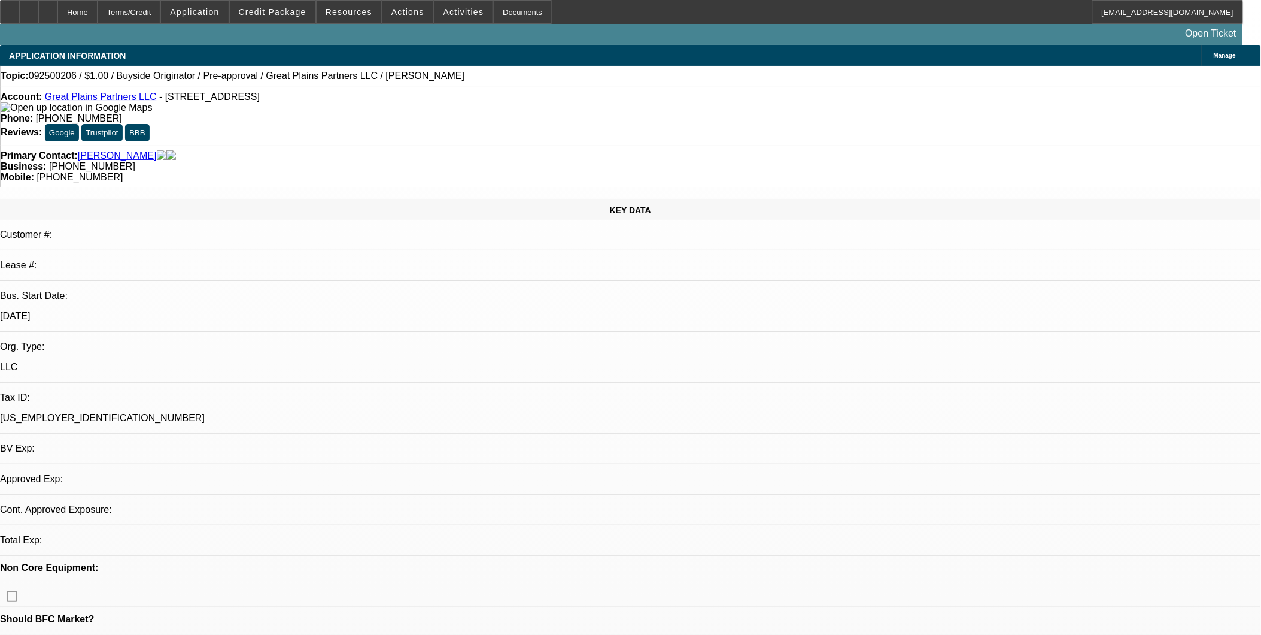
select select "0"
select select "2"
select select "0"
select select "6"
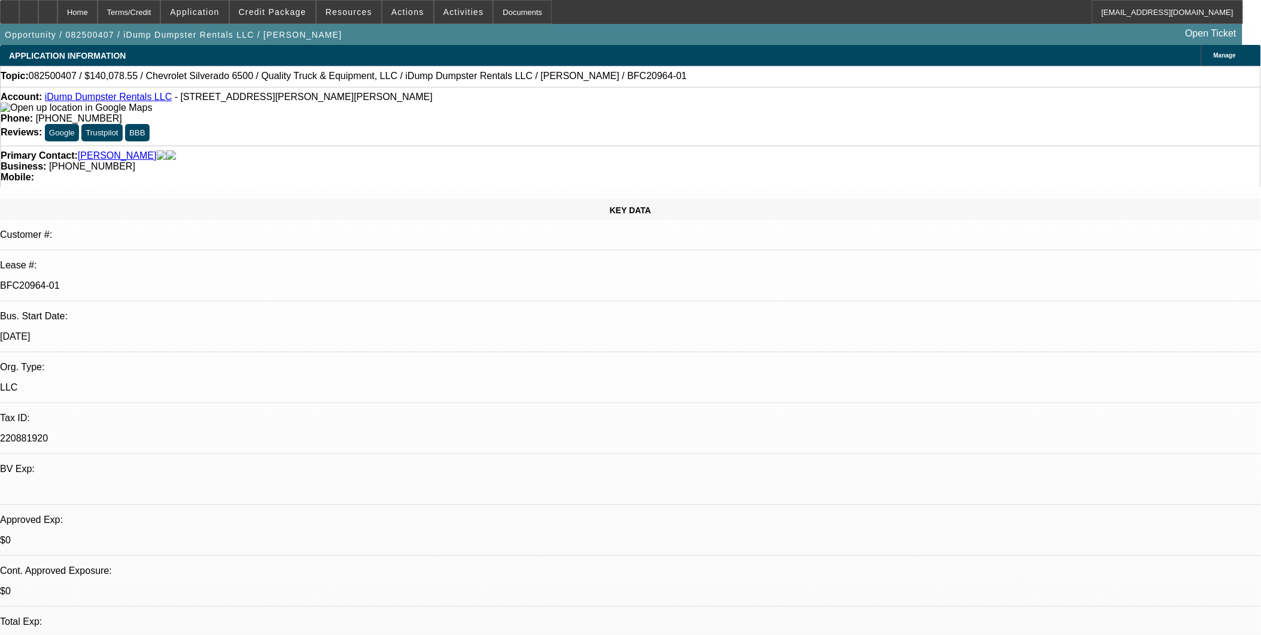
select select "0"
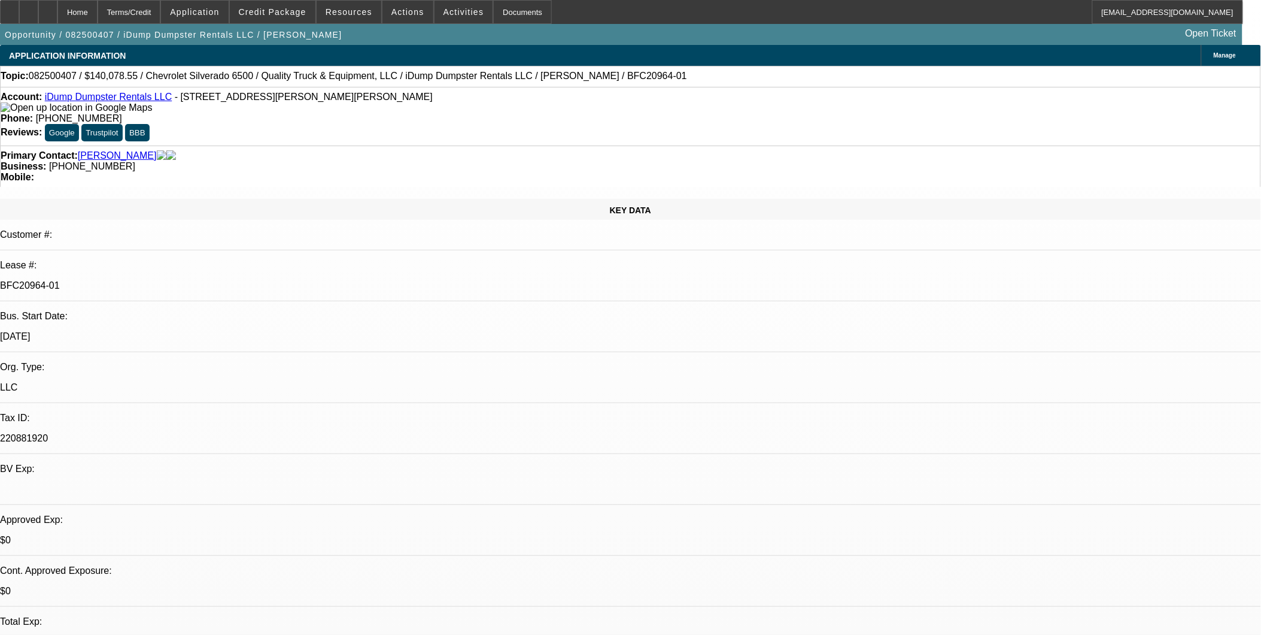
select select "0"
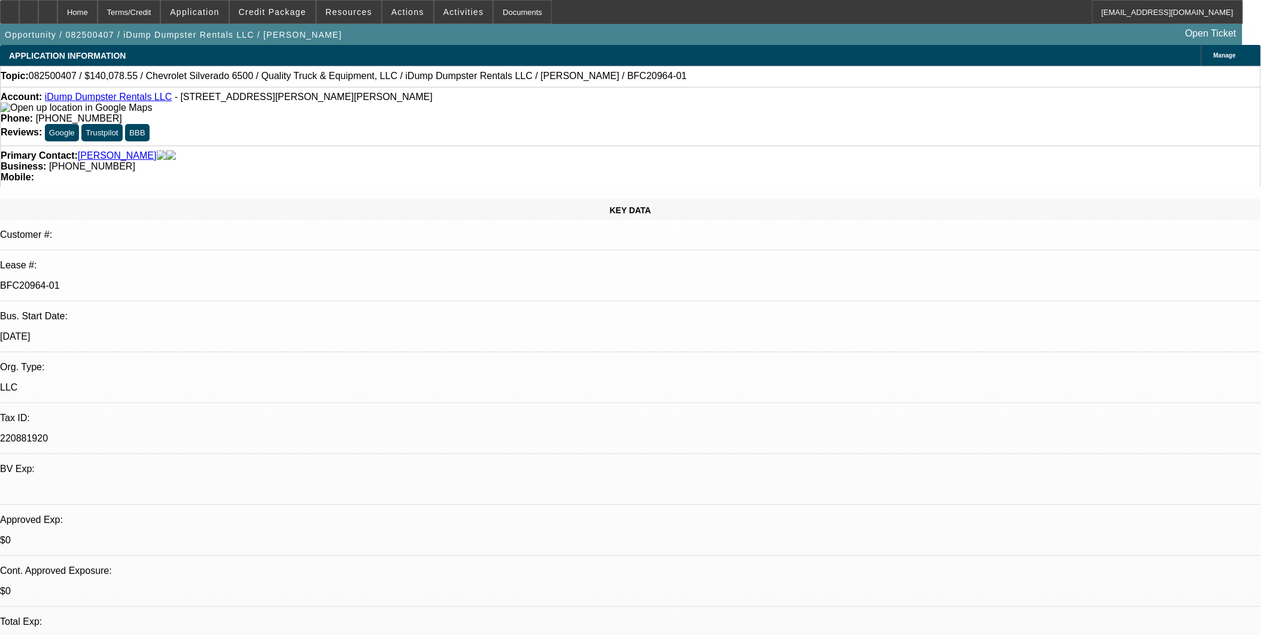
select select "0"
select select "1"
select select "6"
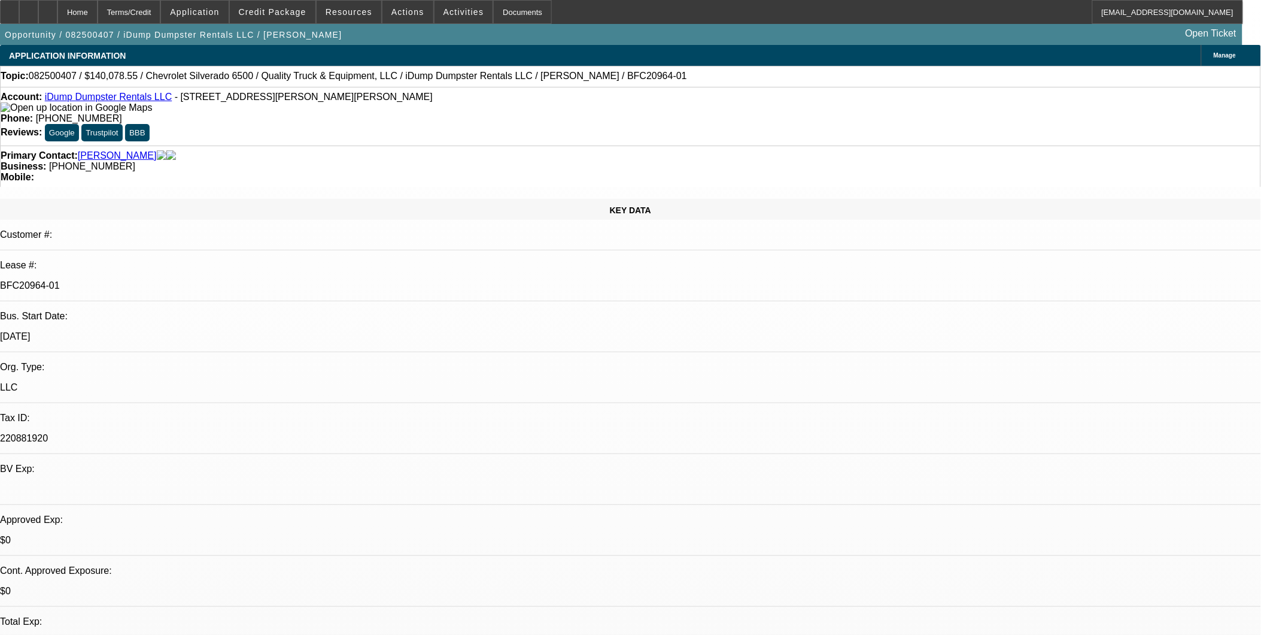
select select "1"
select select "6"
select select "1"
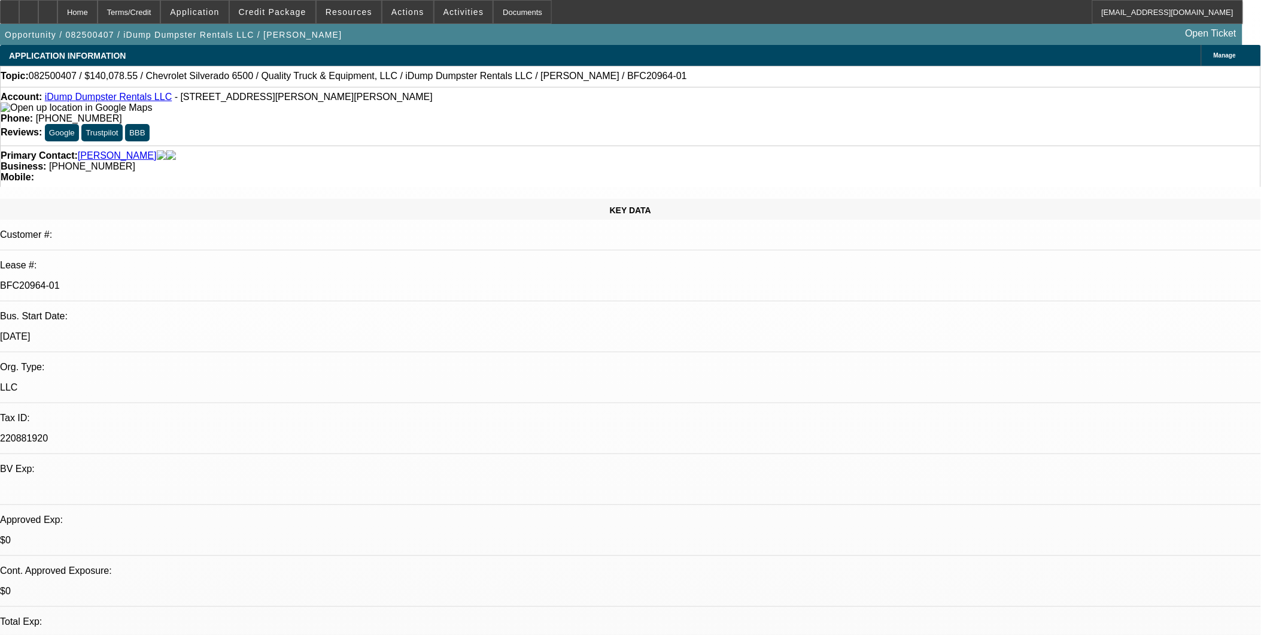
select select "6"
select select "1"
select select "6"
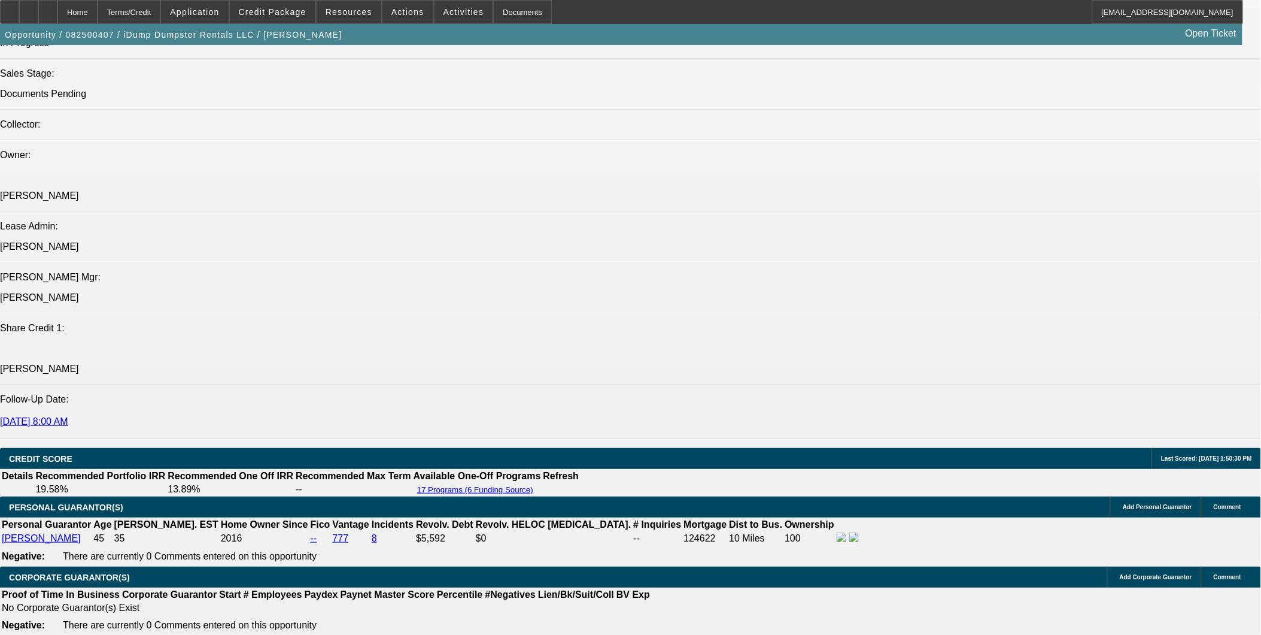
scroll to position [66, 0]
drag, startPoint x: 968, startPoint y: 260, endPoint x: 966, endPoint y: 244, distance: 16.3
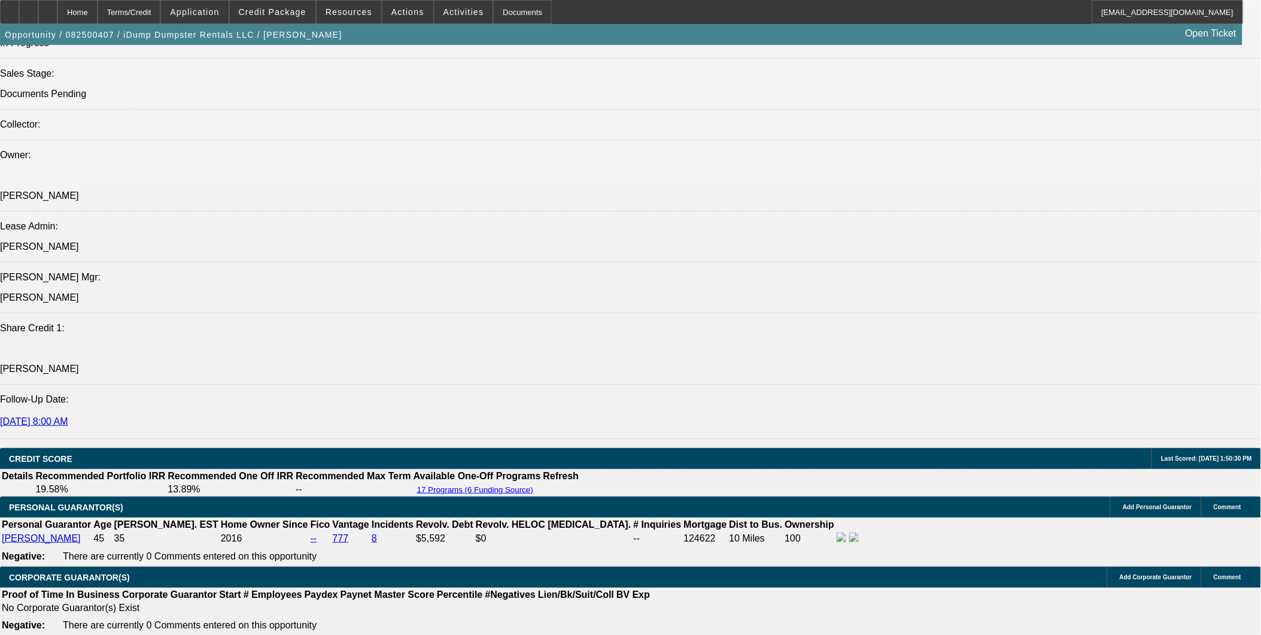
click at [10, 8] on icon at bounding box center [10, 8] width 0 height 0
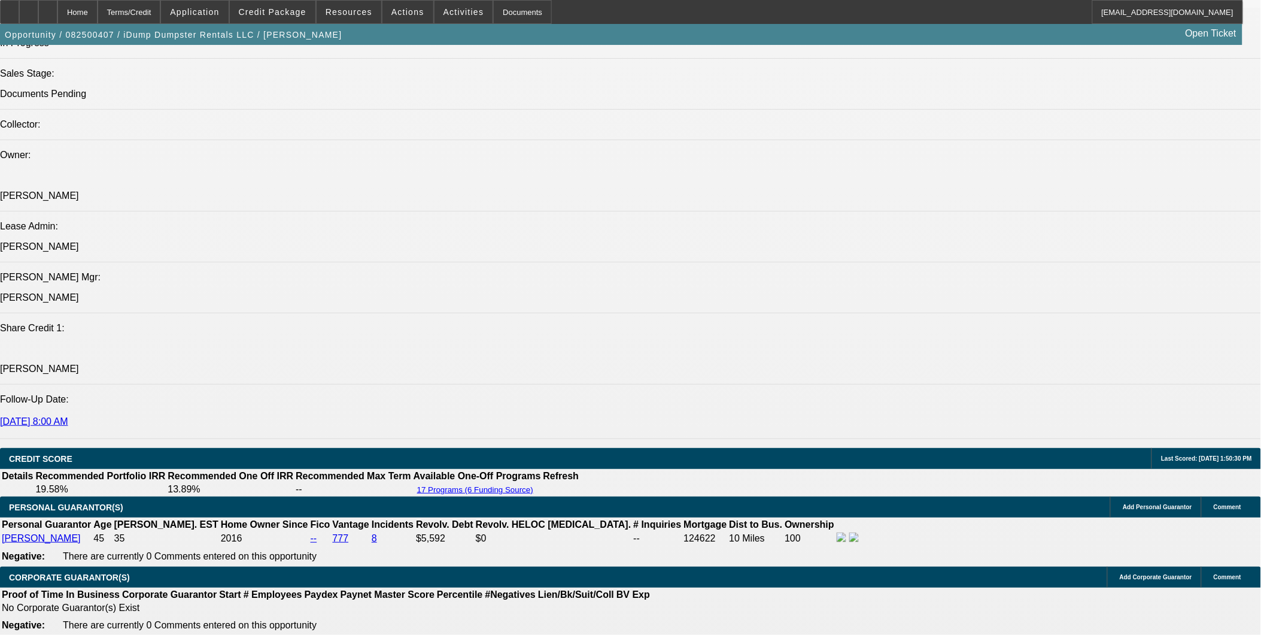
drag, startPoint x: 983, startPoint y: 138, endPoint x: 709, endPoint y: 182, distance: 277.1
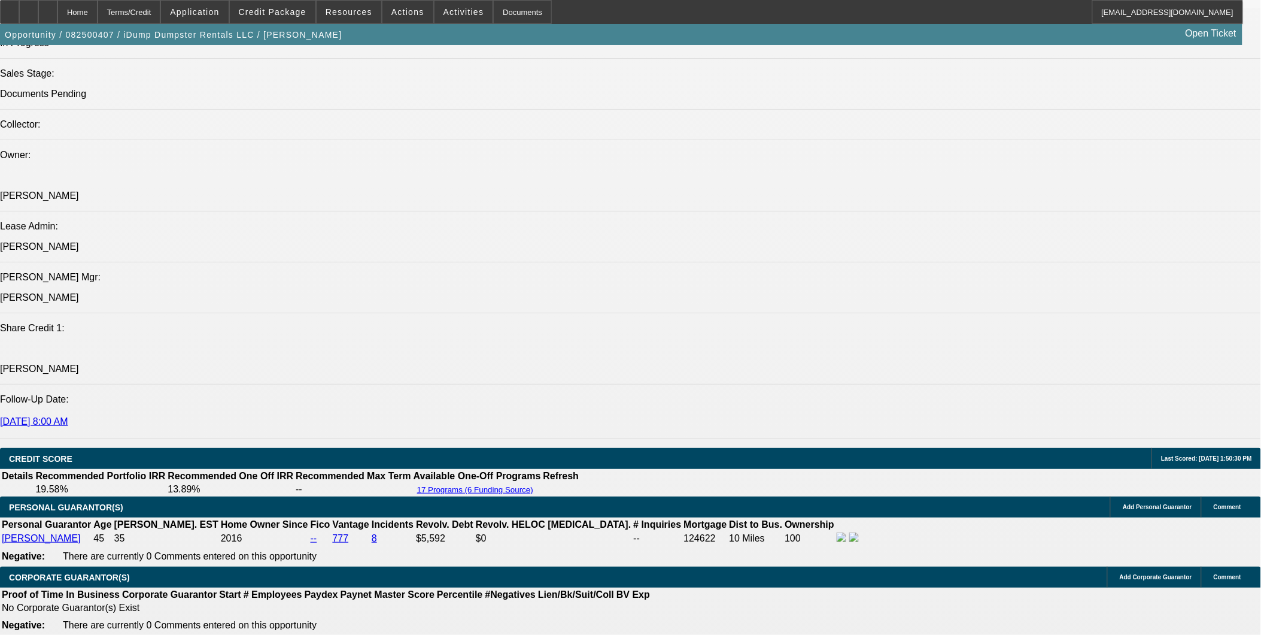
drag, startPoint x: 1184, startPoint y: 75, endPoint x: 1132, endPoint y: 97, distance: 56.1
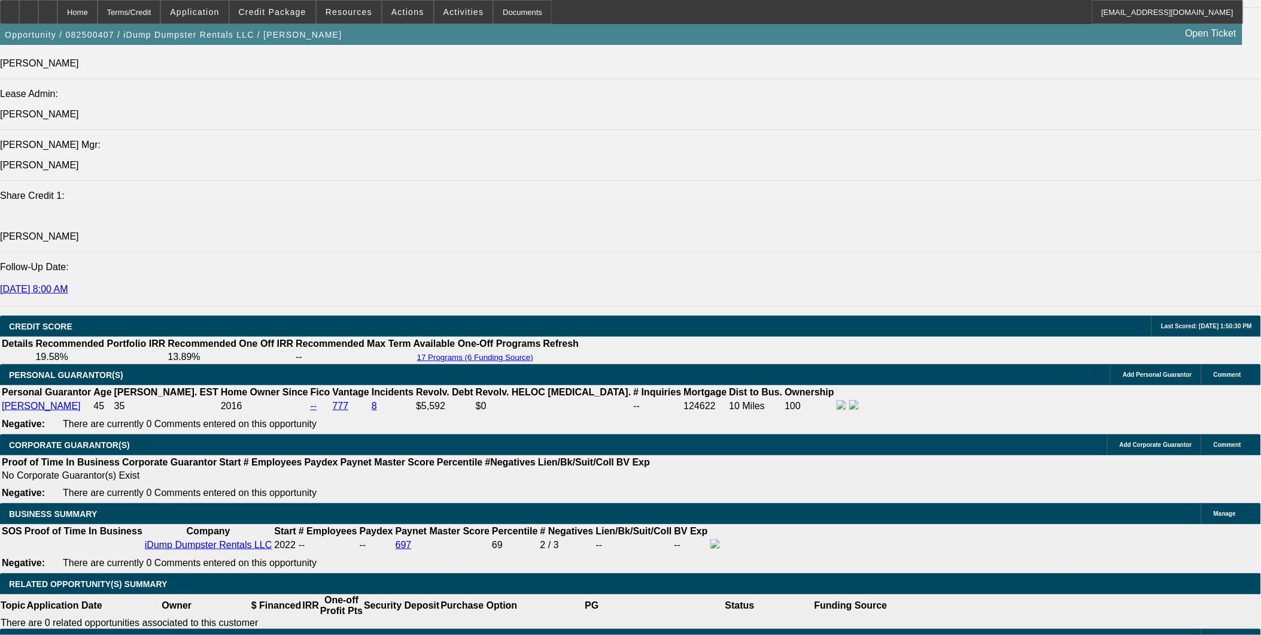
scroll to position [1525, 0]
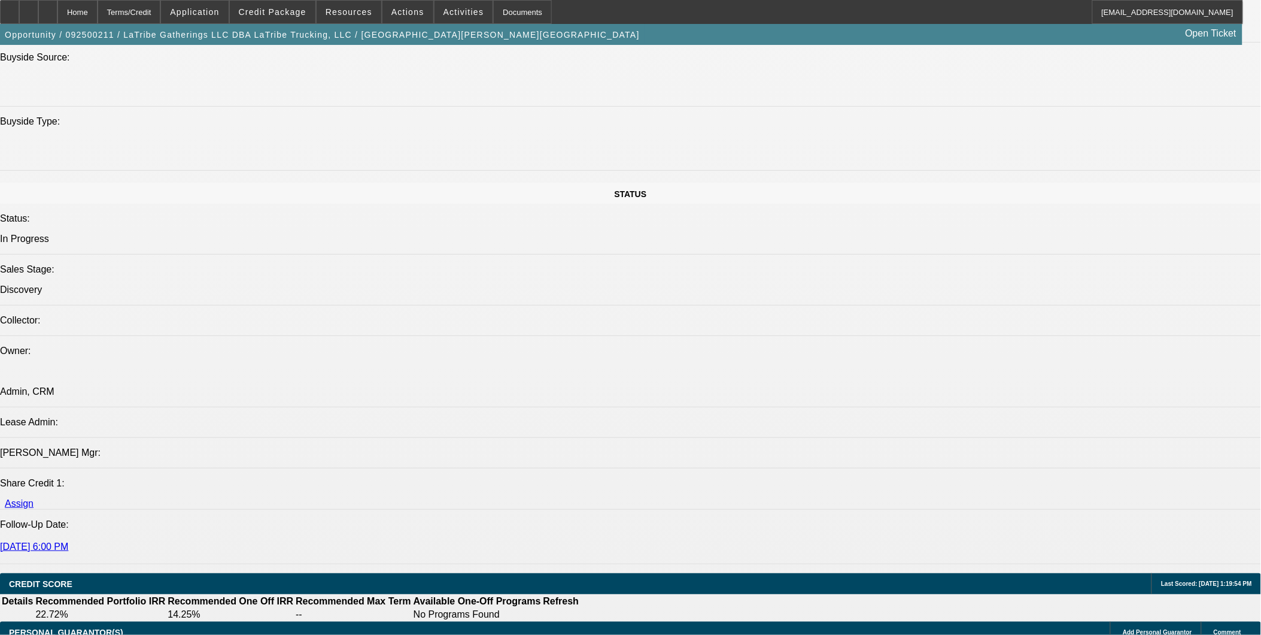
select select "0"
select select "2"
select select "0.1"
select select "4"
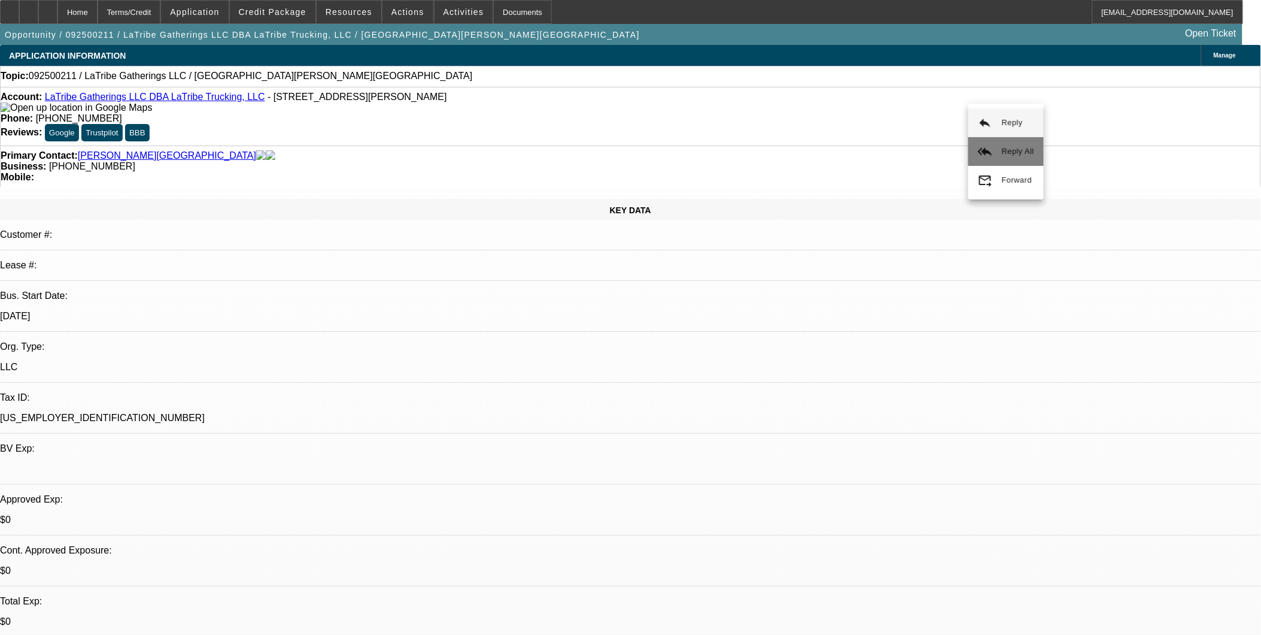
click at [991, 140] on button "reply_all Reply All" at bounding box center [1006, 151] width 75 height 29
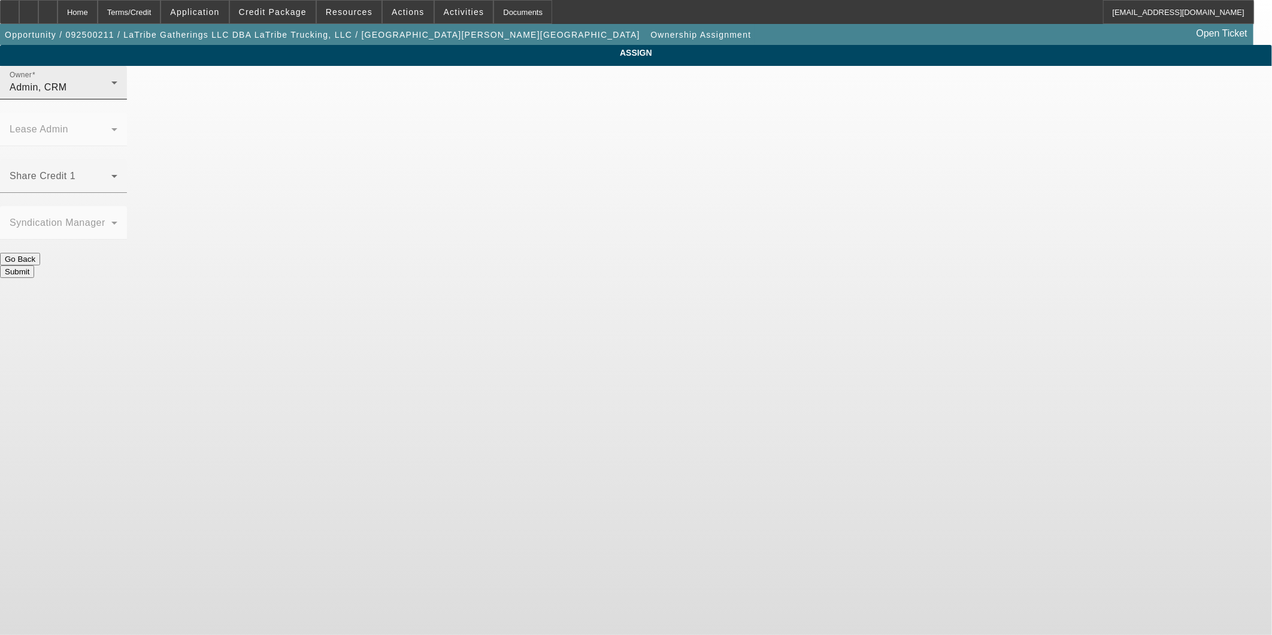
click at [111, 92] on div "Admin, CRM" at bounding box center [61, 87] width 102 height 14
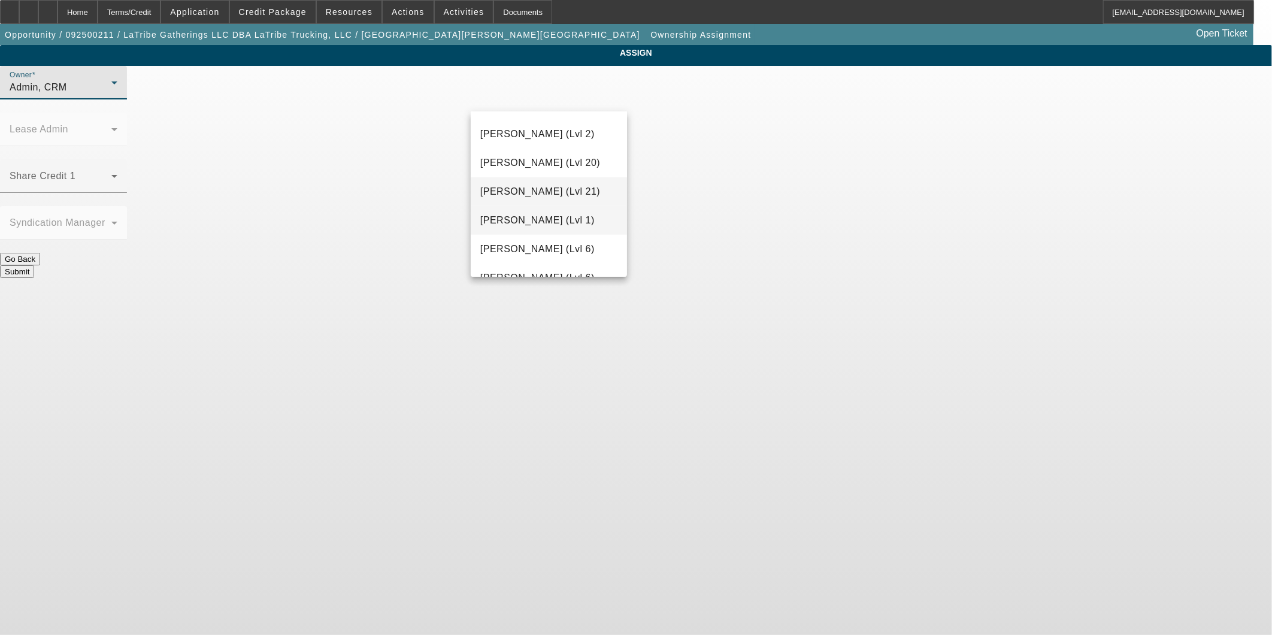
scroll to position [567, 0]
click at [535, 250] on span "[PERSON_NAME] (Lvl 6)" at bounding box center [537, 254] width 114 height 14
click at [34, 265] on button "Submit" at bounding box center [17, 271] width 34 height 13
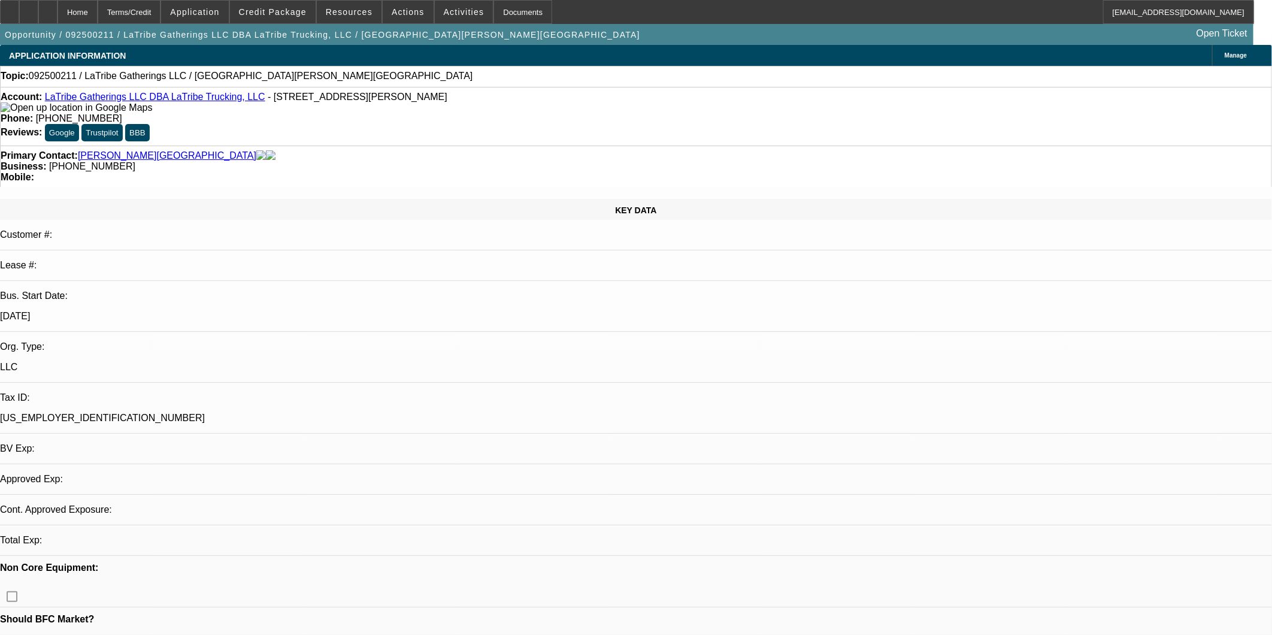
select select "0"
select select "2"
select select "0.1"
select select "4"
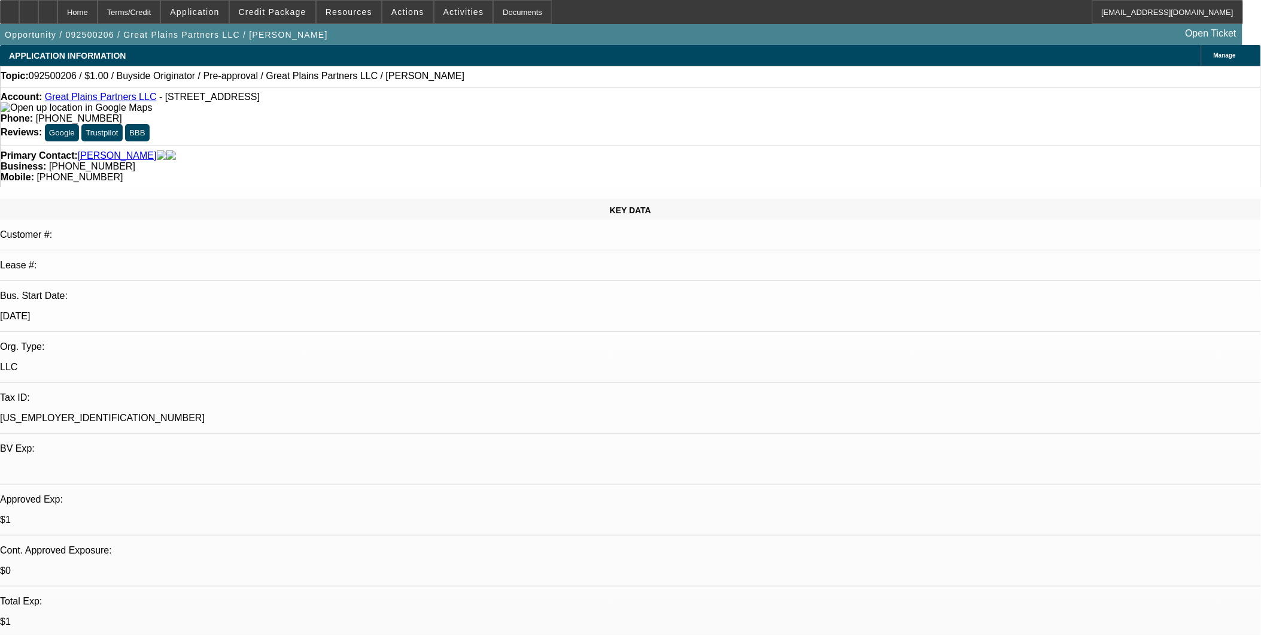
select select "0"
select select "2"
select select "0"
select select "6"
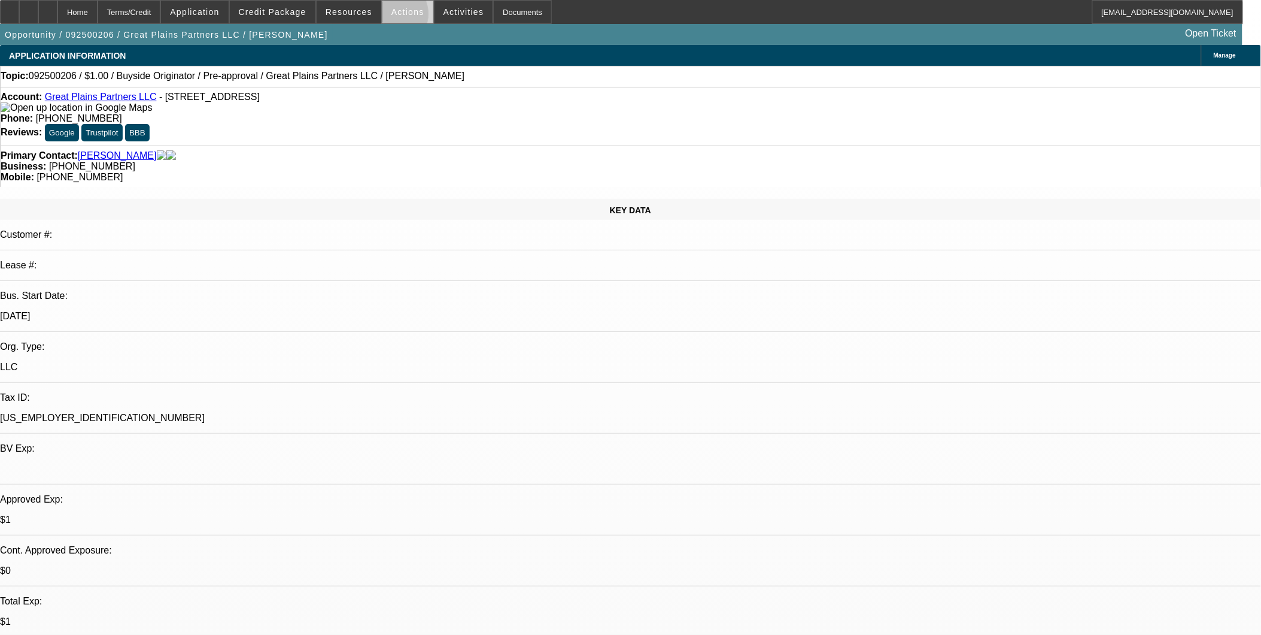
click at [387, 17] on span at bounding box center [408, 12] width 51 height 29
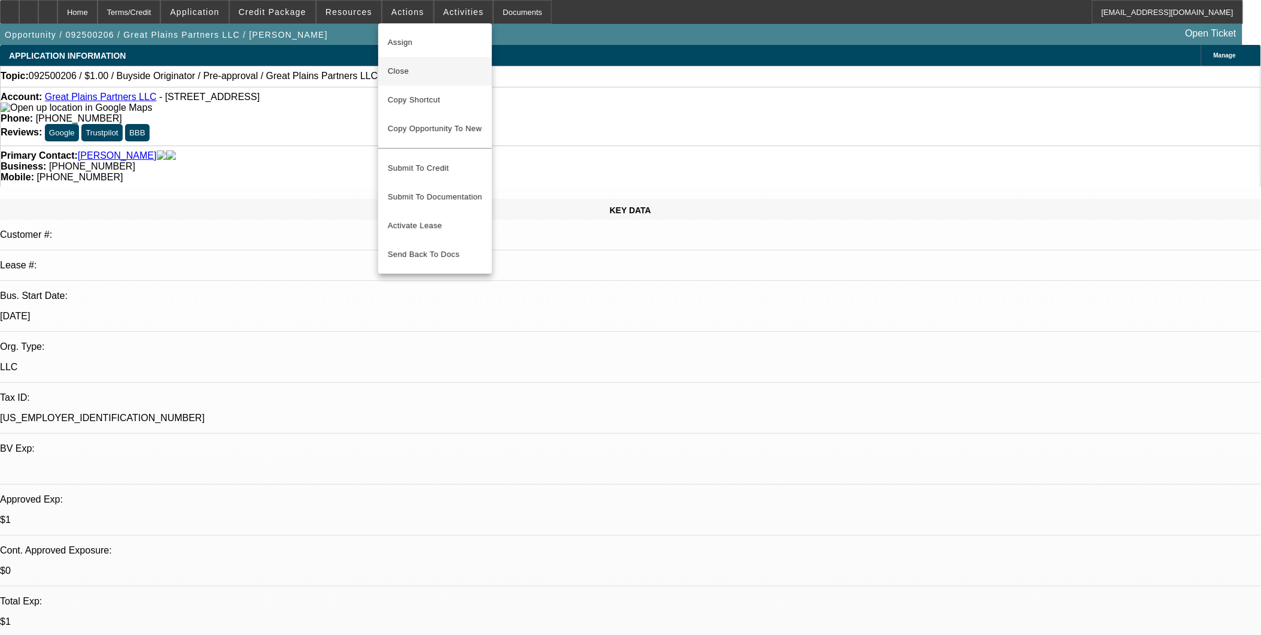
click at [405, 62] on button "Close" at bounding box center [435, 71] width 114 height 29
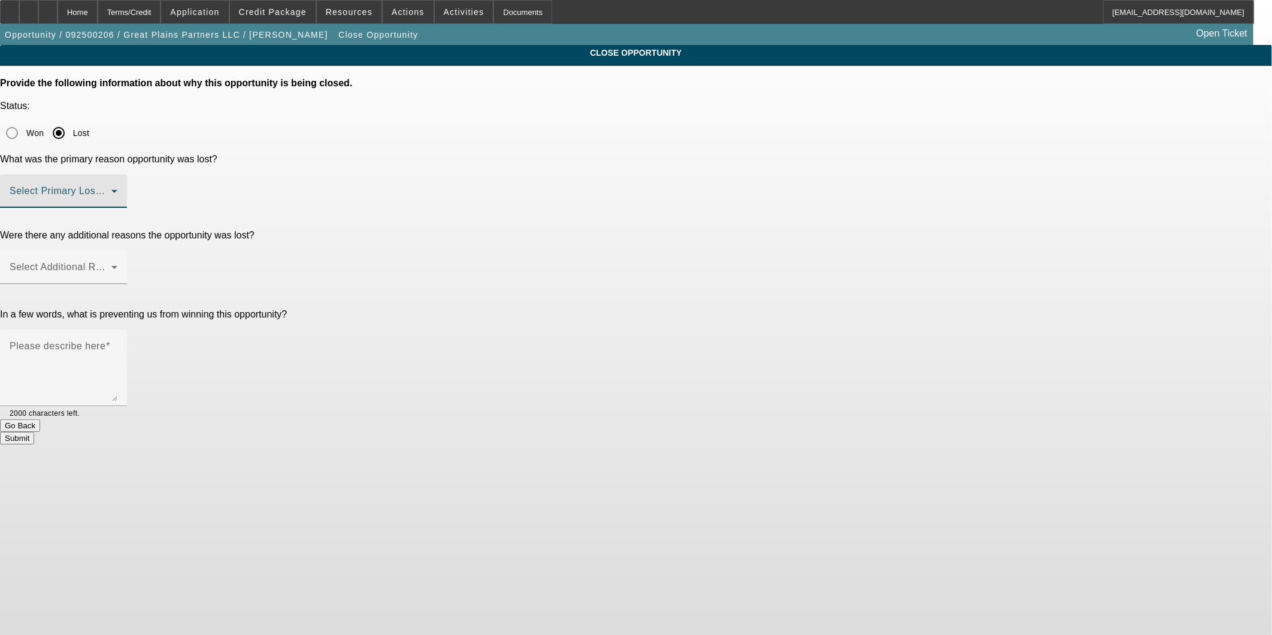
click at [111, 189] on span at bounding box center [61, 196] width 102 height 14
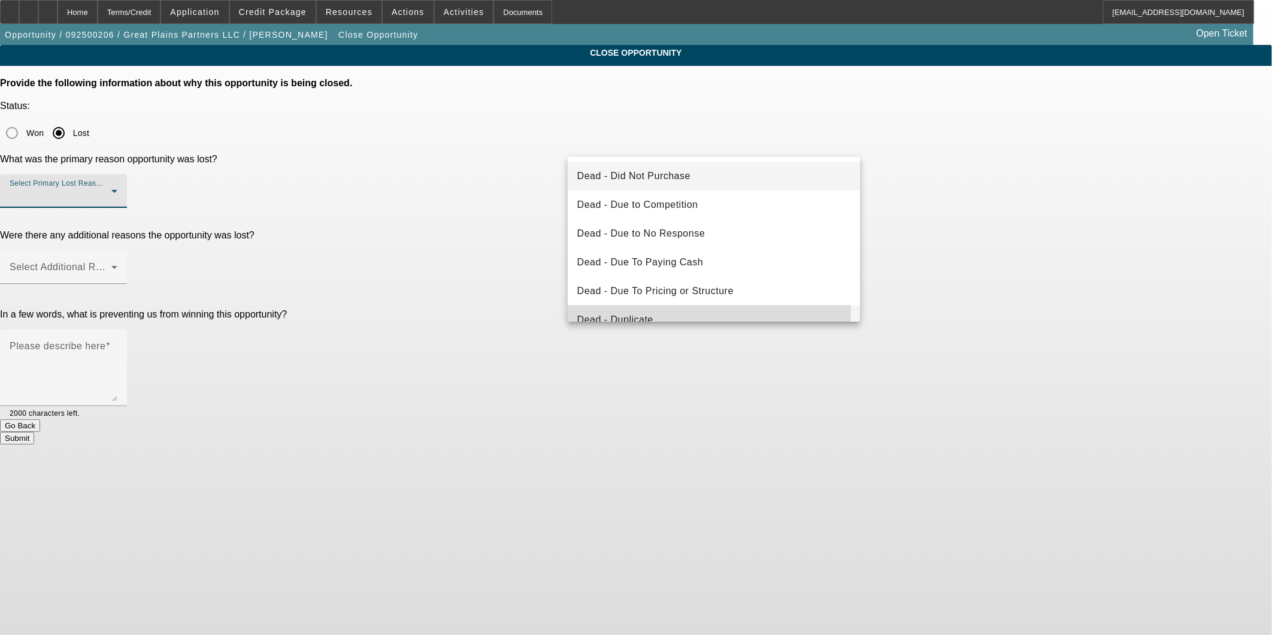
click at [633, 316] on span "Dead - Duplicate" at bounding box center [615, 320] width 76 height 14
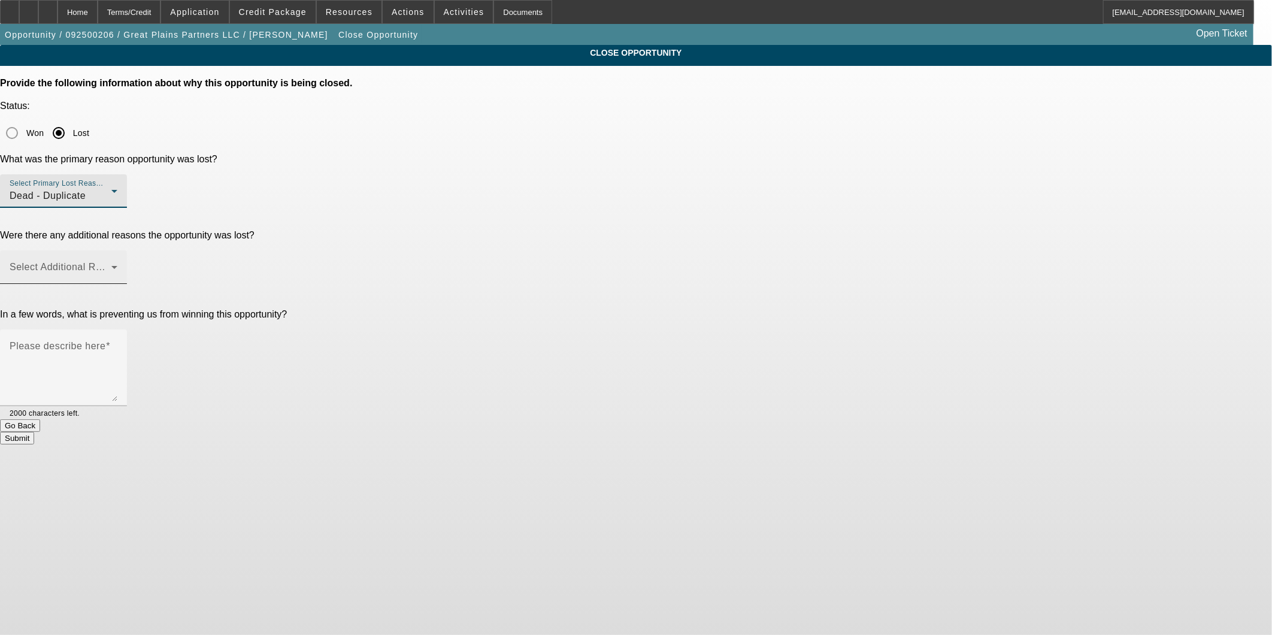
click at [111, 265] on span at bounding box center [61, 272] width 102 height 14
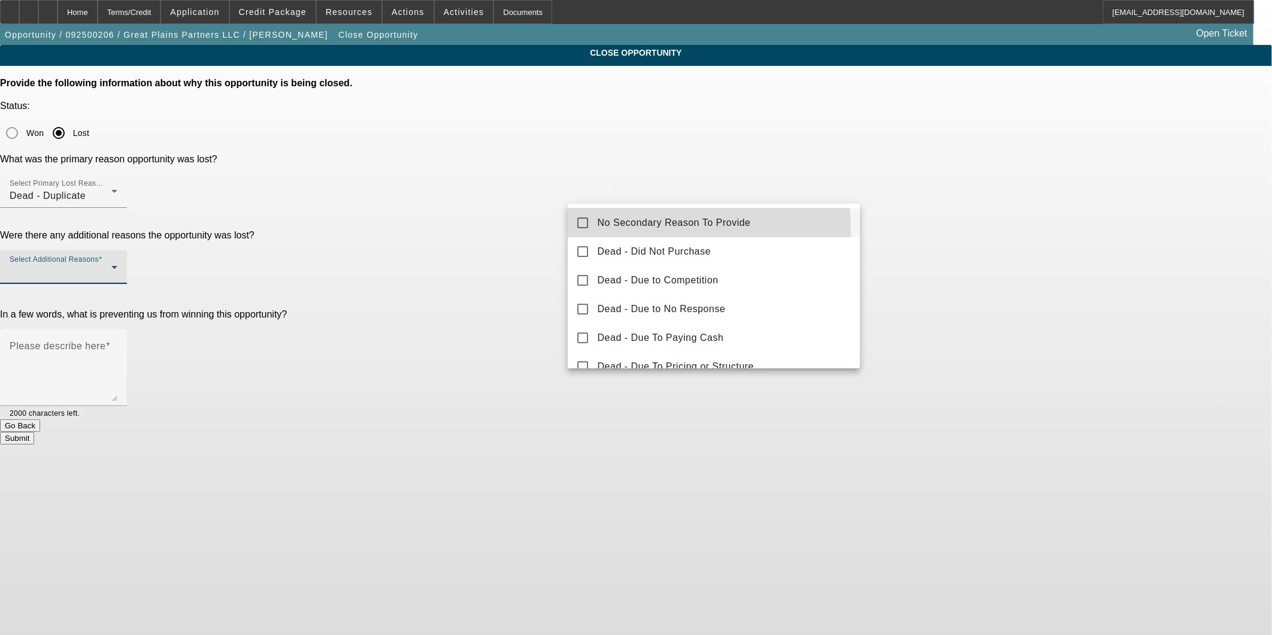
click at [644, 228] on span "No Secondary Reason To Provide" at bounding box center [674, 223] width 153 height 14
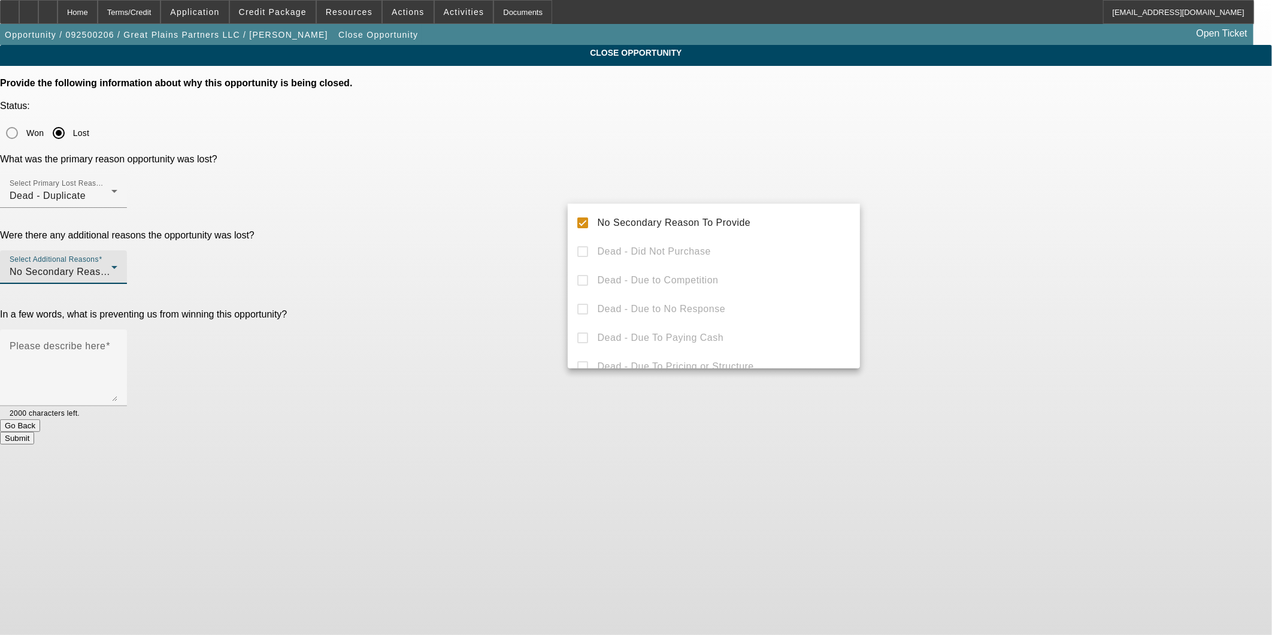
click at [465, 247] on div at bounding box center [636, 317] width 1272 height 635
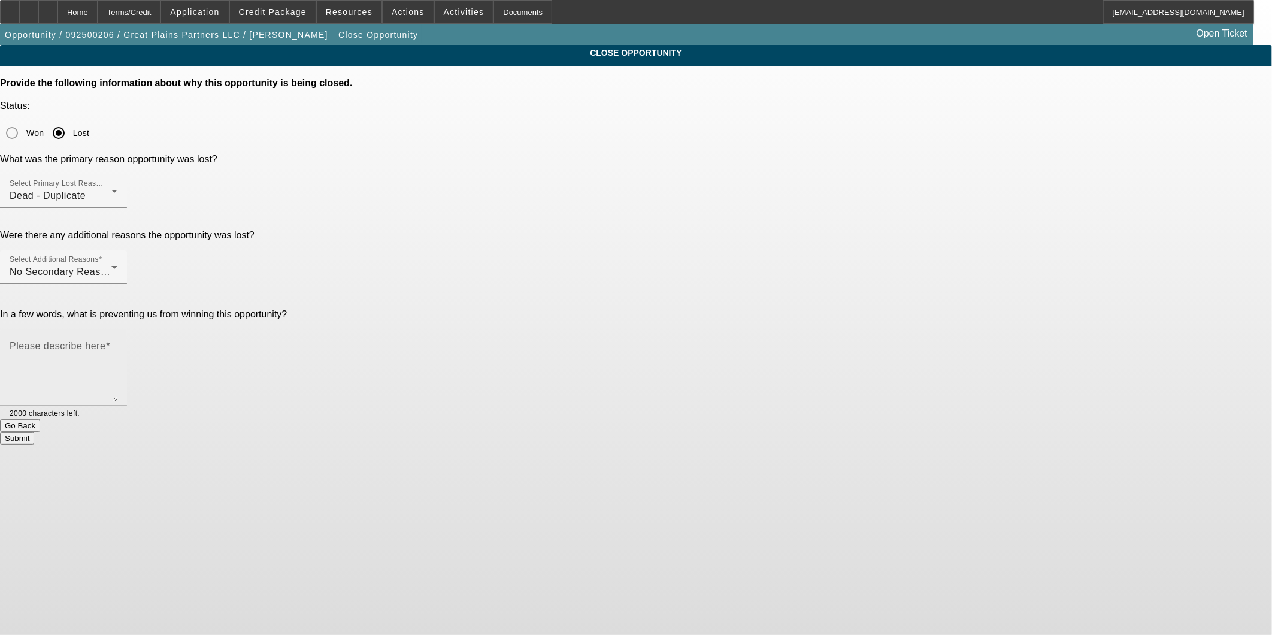
click at [117, 344] on textarea "Please describe here" at bounding box center [64, 372] width 108 height 57
type textarea "Buyside Source Submitted for Approval. [PERSON_NAME] approved now closing oppor…"
click at [34, 432] on button "Submit" at bounding box center [17, 438] width 34 height 13
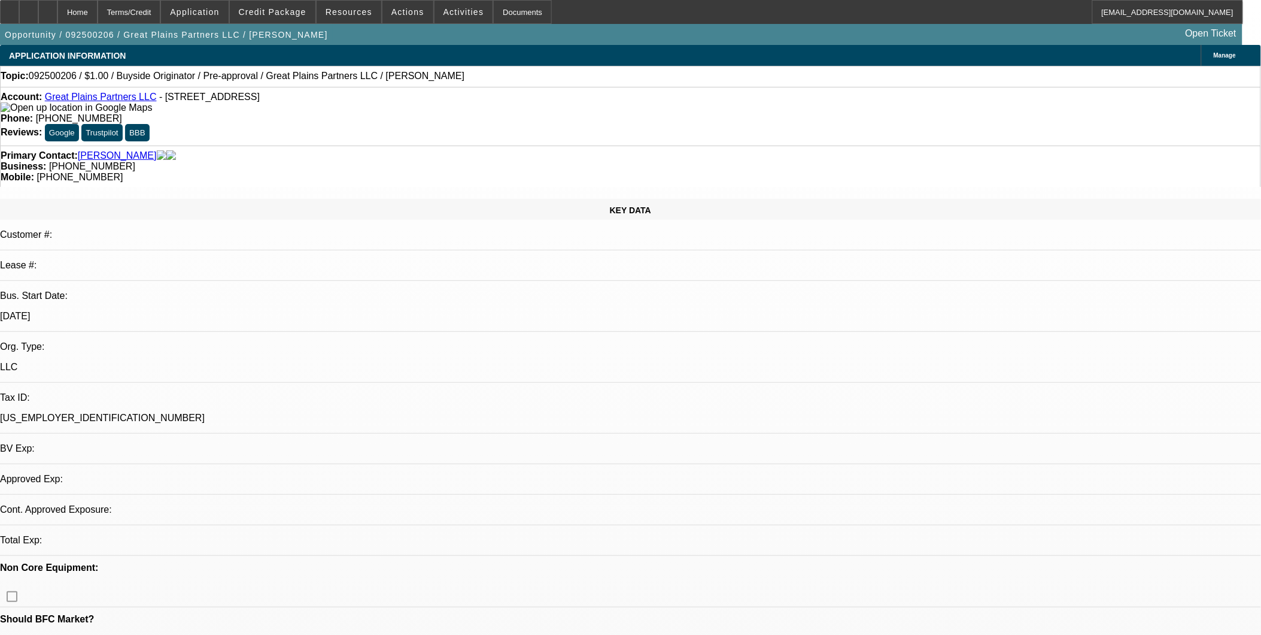
select select "0"
select select "2"
select select "0"
select select "6"
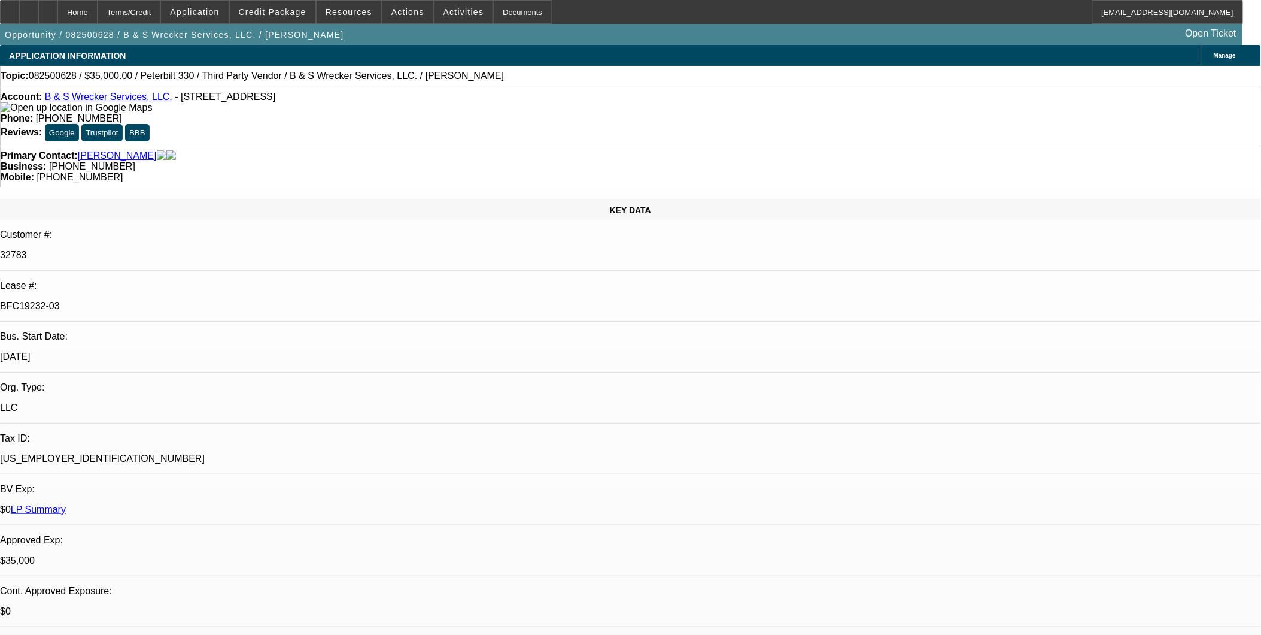
select select "0"
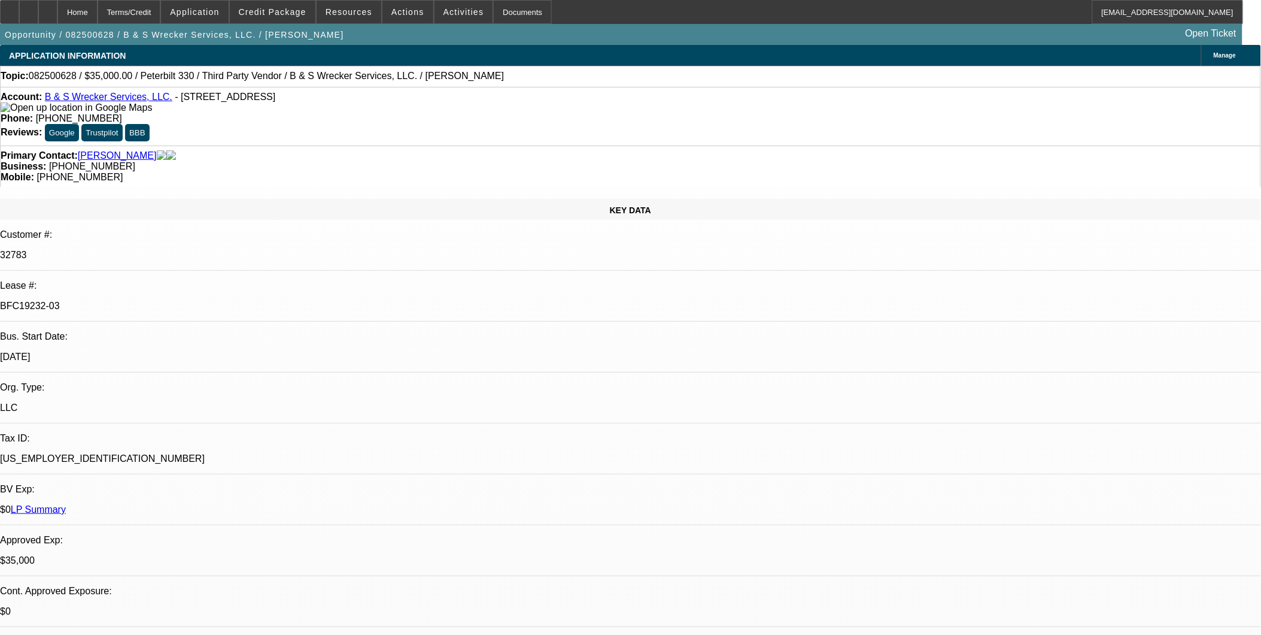
select select "0"
select select "1"
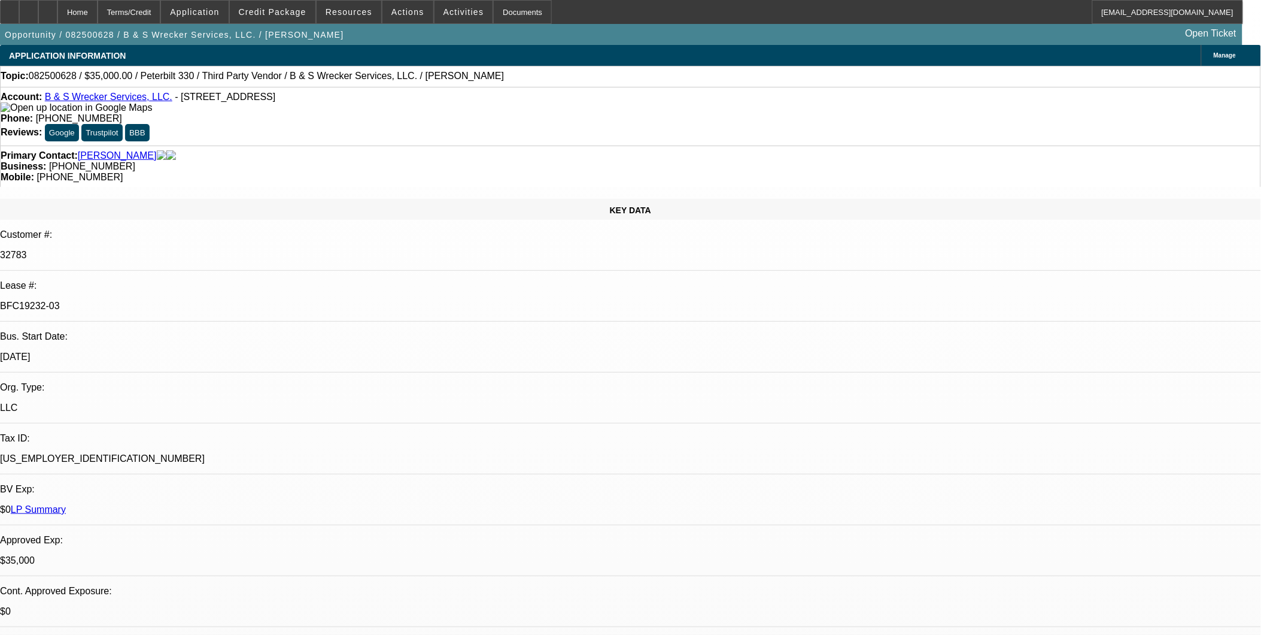
select select "1"
select select "6"
select select "1"
select select "6"
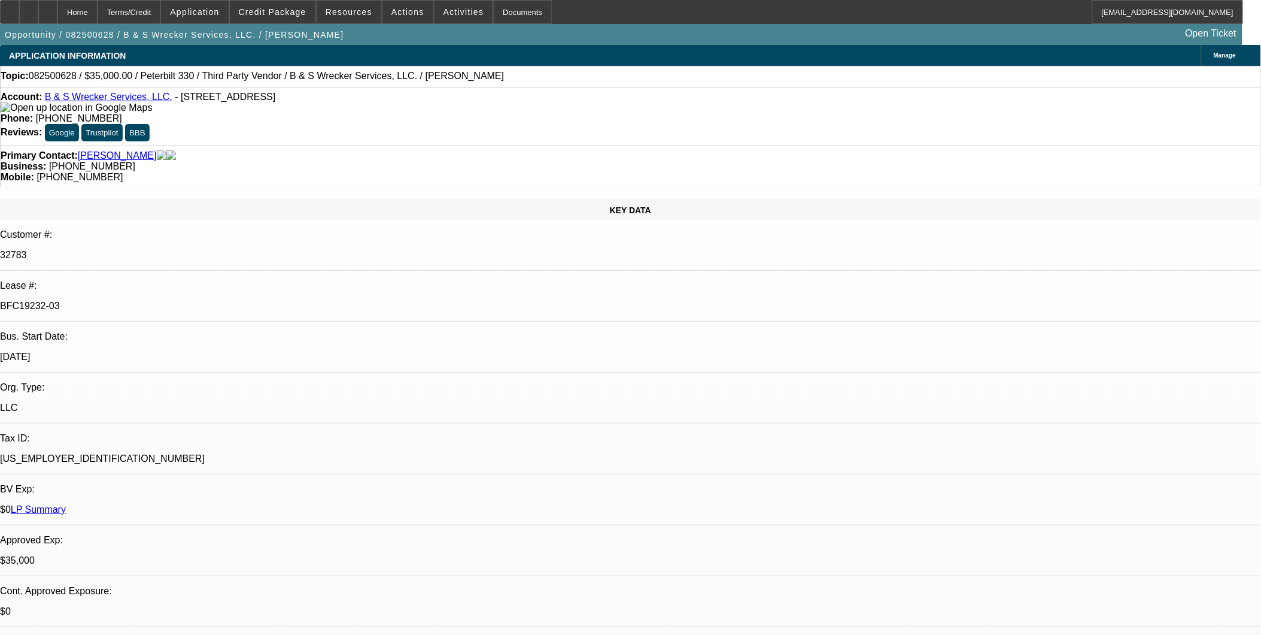
select select "1"
select select "6"
click at [48, 8] on icon at bounding box center [48, 8] width 0 height 0
select select "0"
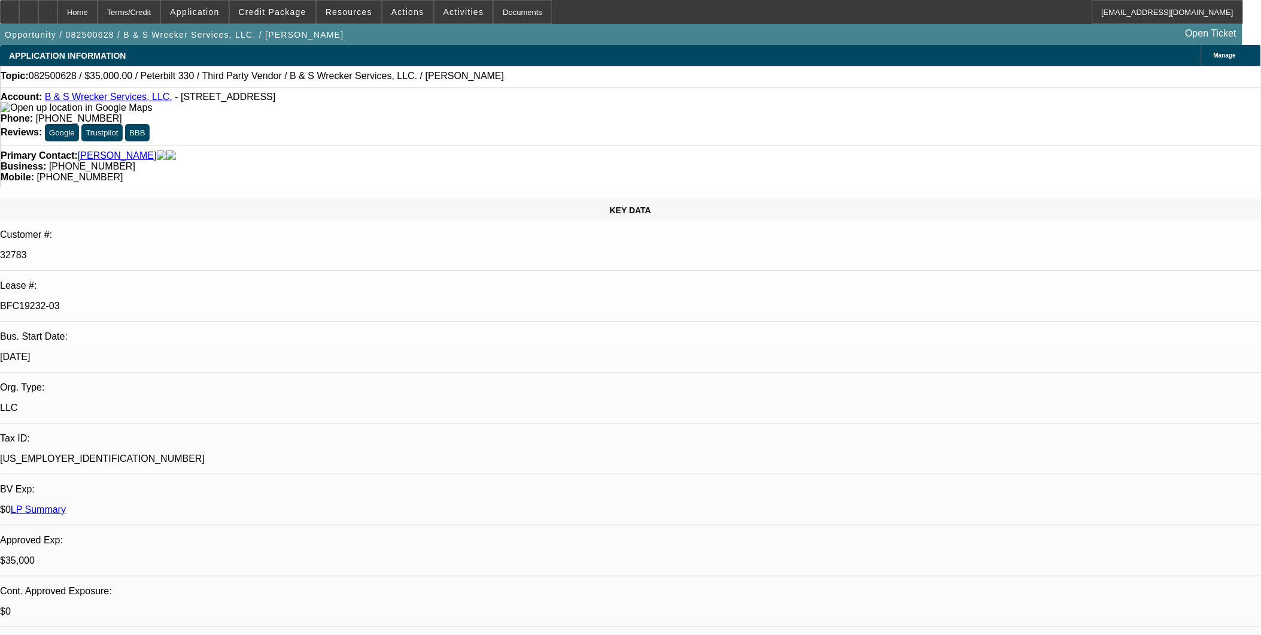
select select "0"
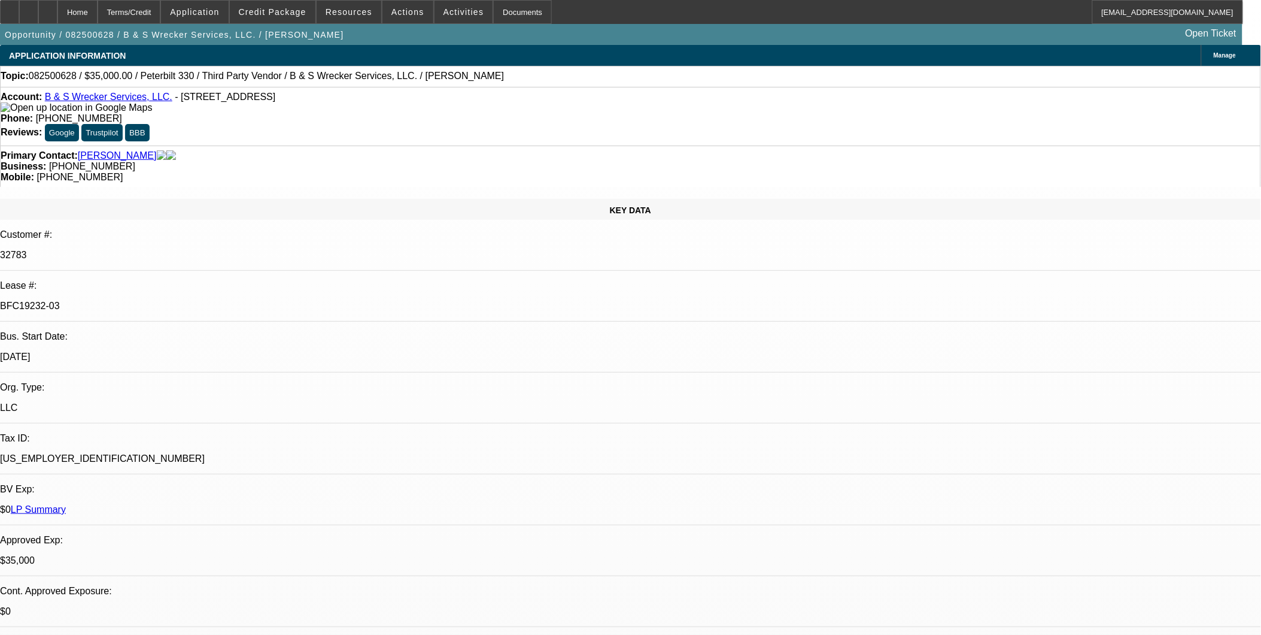
select select "0"
select select "1"
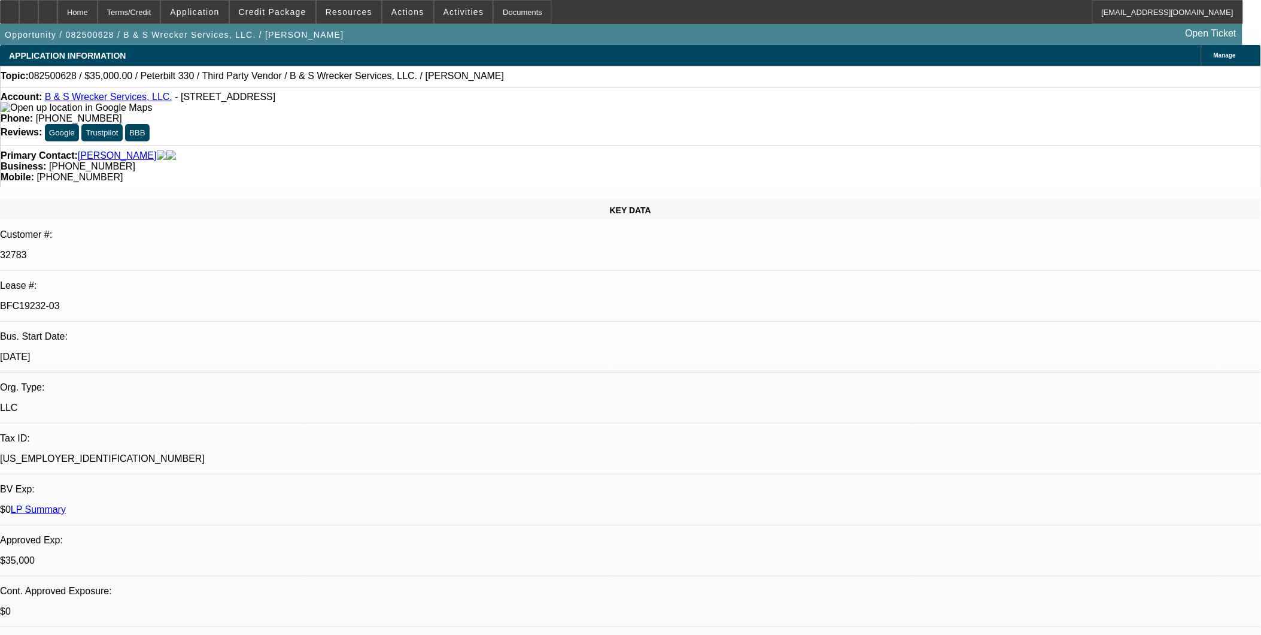
select select "6"
select select "1"
select select "6"
select select "1"
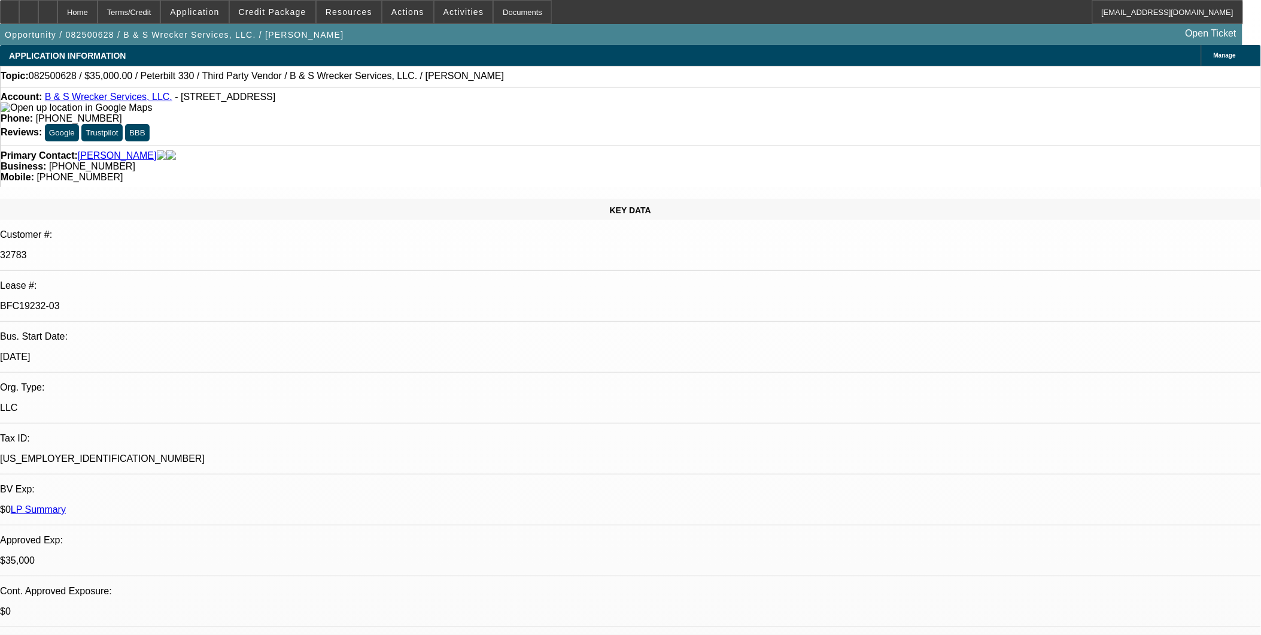
select select "1"
select select "6"
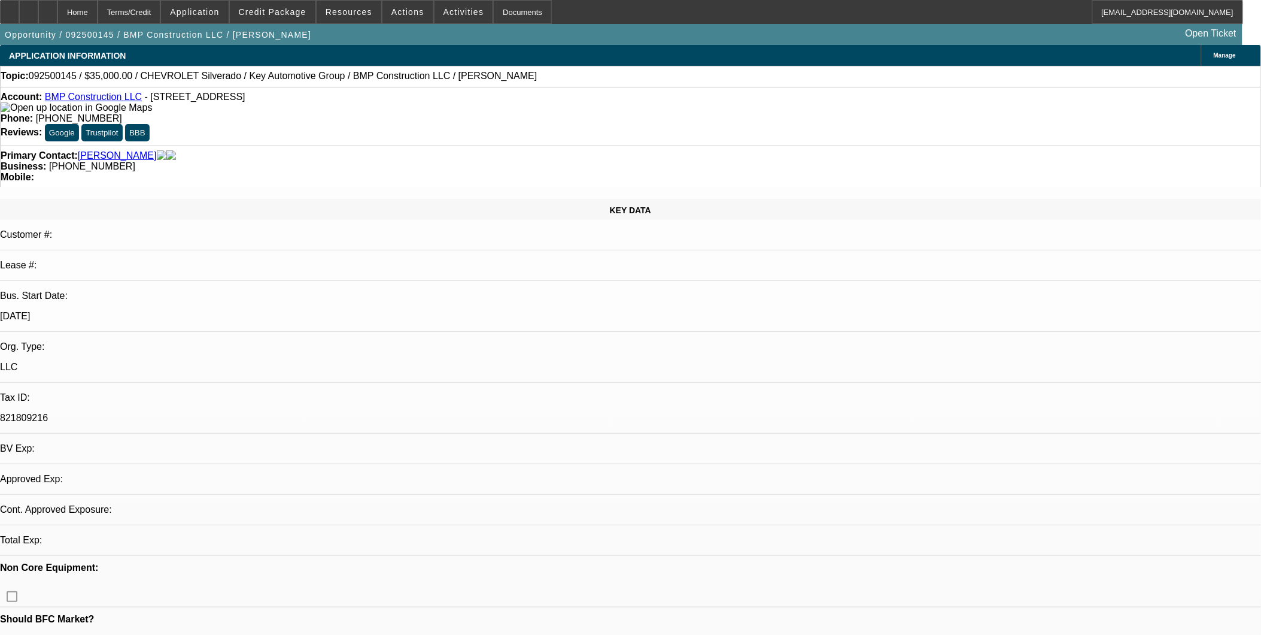
select select "0"
select select "2"
select select "0"
select select "0.1"
select select "2"
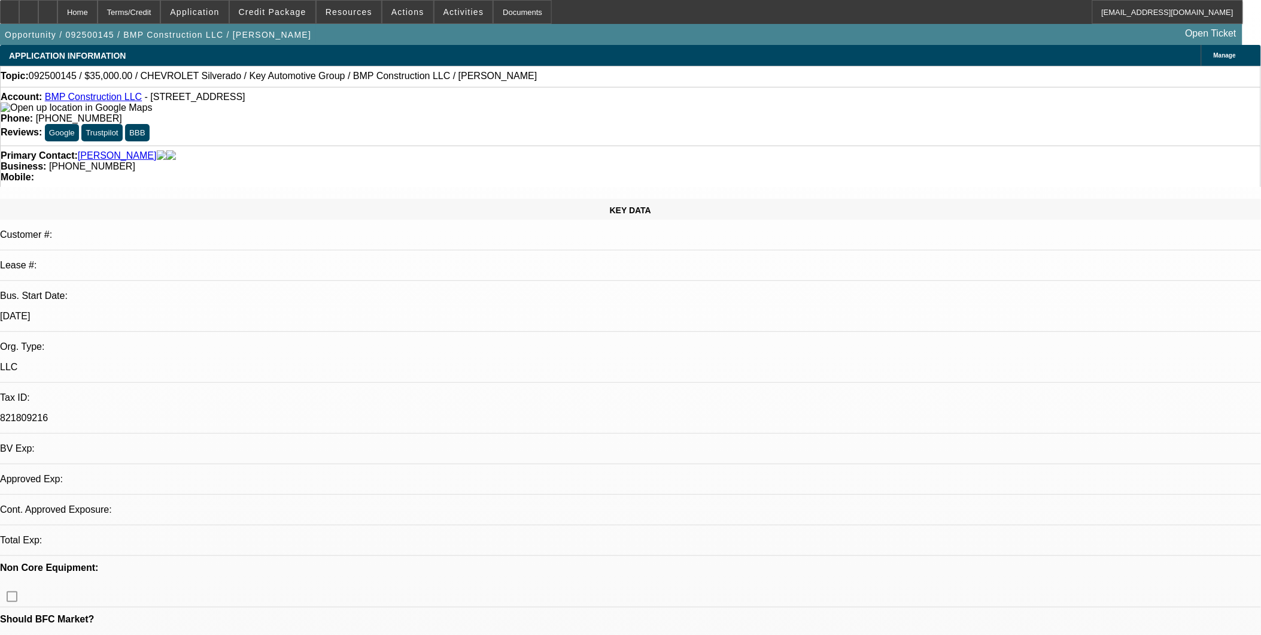
select select "0"
select select "1"
select select "2"
select select "6"
select select "1"
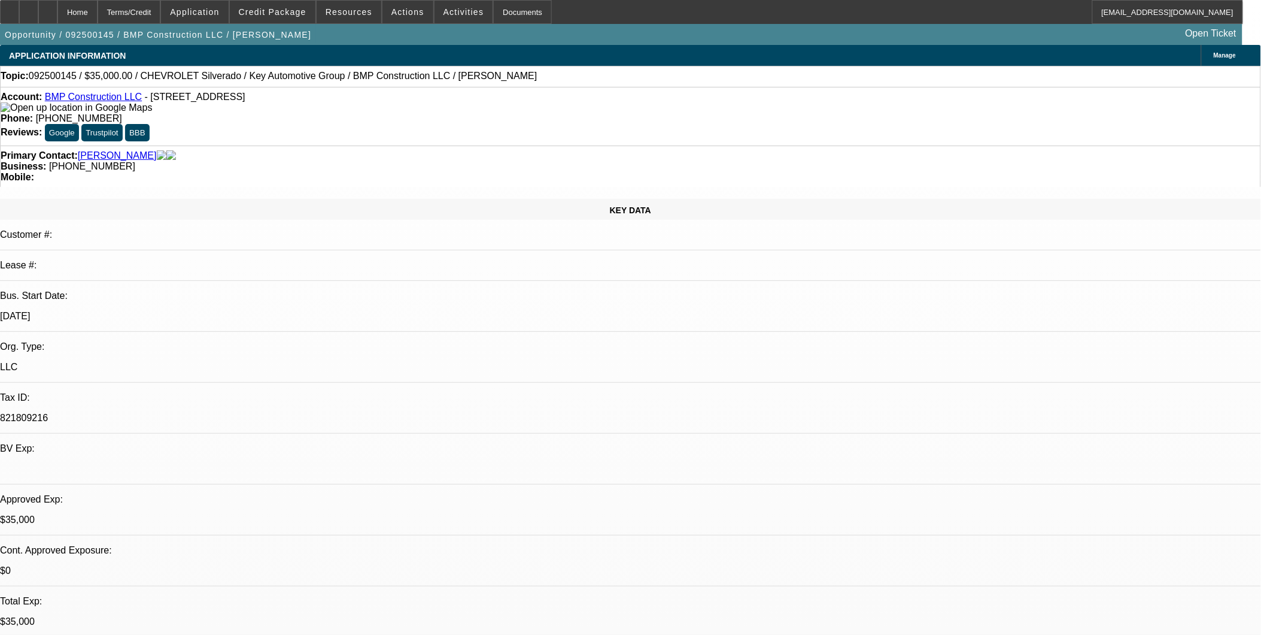
select select "2"
select select "6"
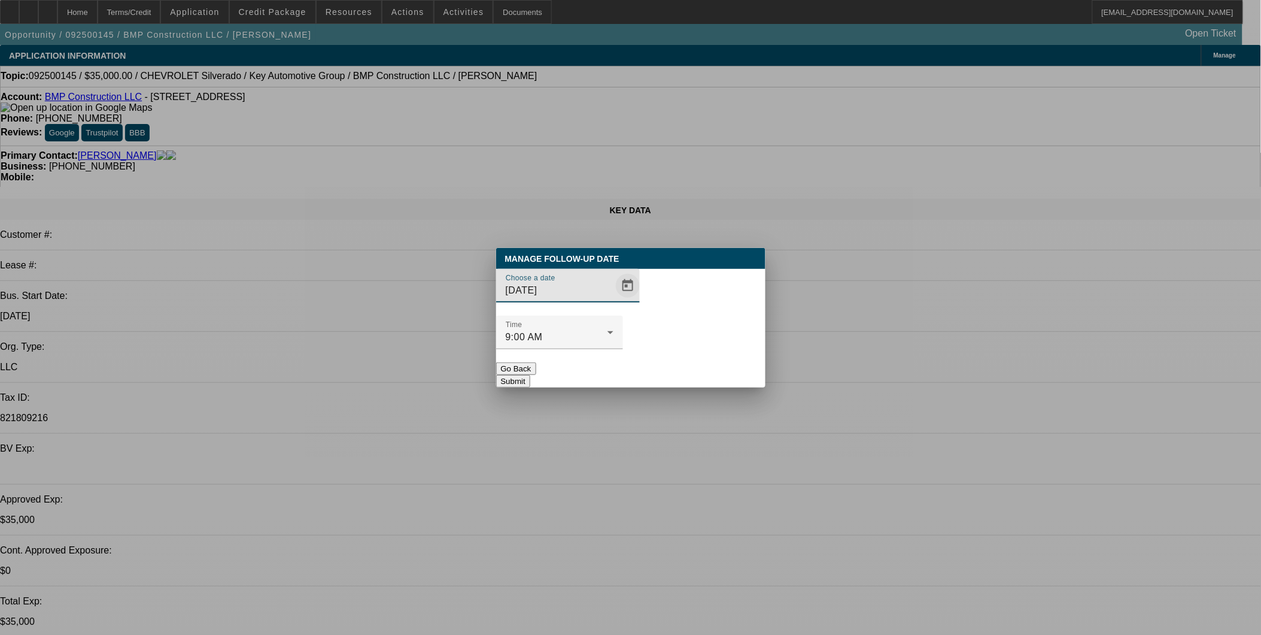
click at [614, 300] on span "Open calendar" at bounding box center [628, 285] width 29 height 29
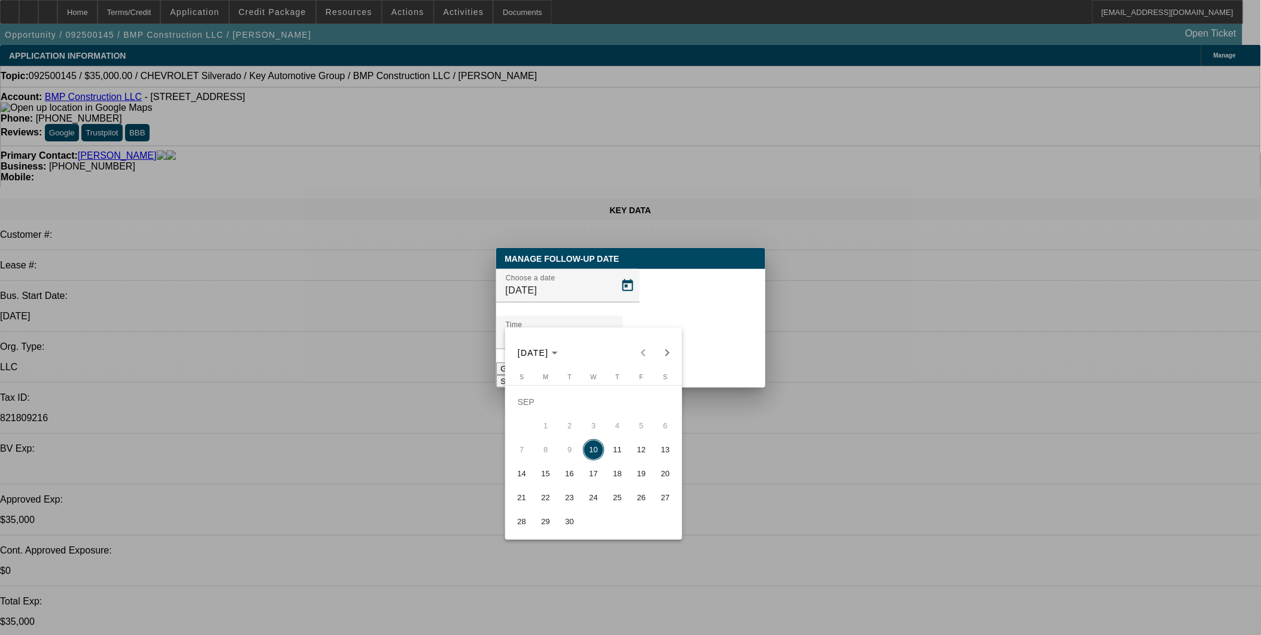
click at [638, 457] on span "12" at bounding box center [642, 450] width 22 height 22
type input "[DATE]"
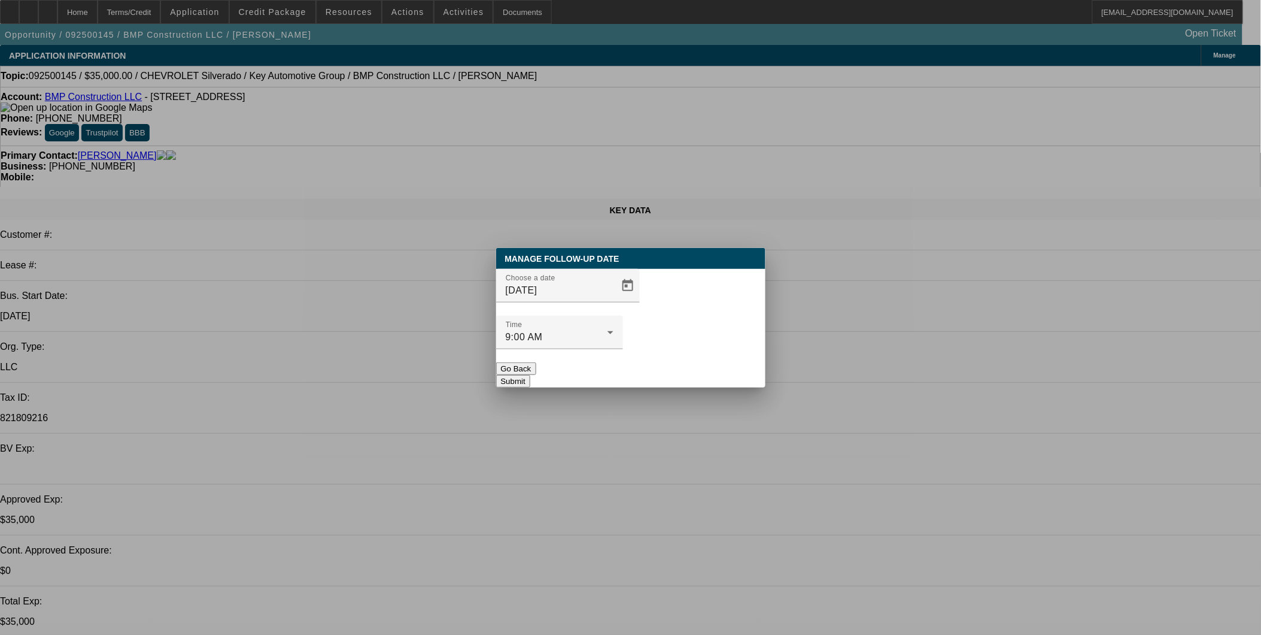
click at [530, 375] on button "Submit" at bounding box center [513, 381] width 34 height 13
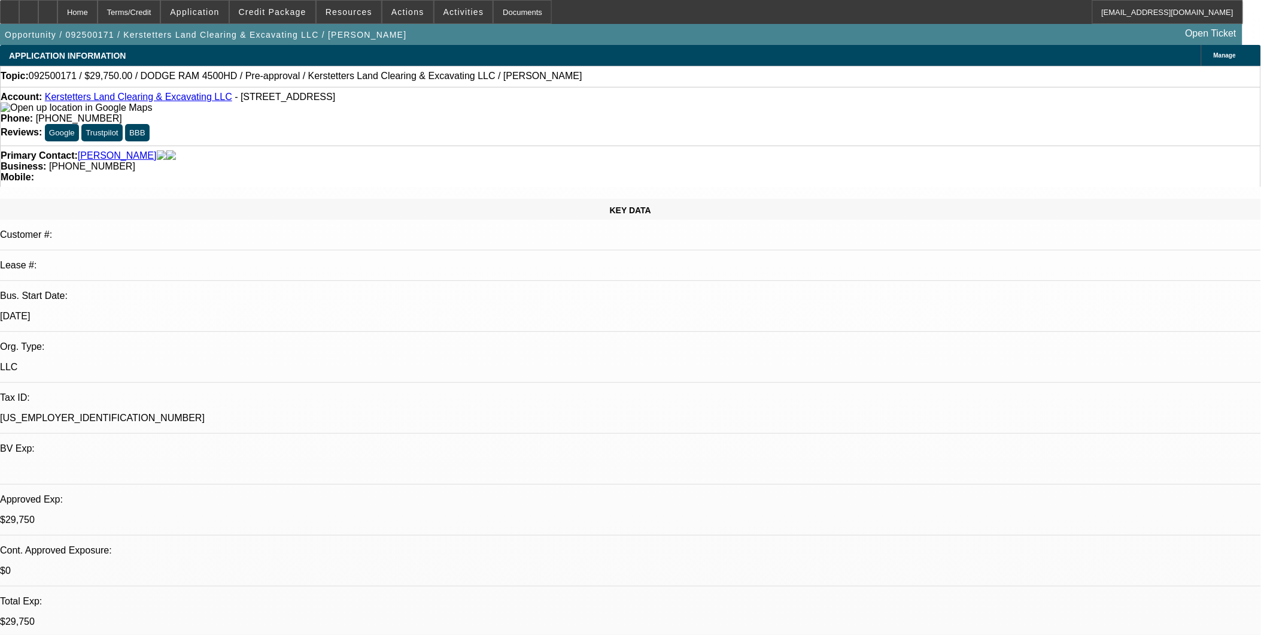
select select "0.15"
select select "2"
select select "0"
select select "0.15"
select select "2"
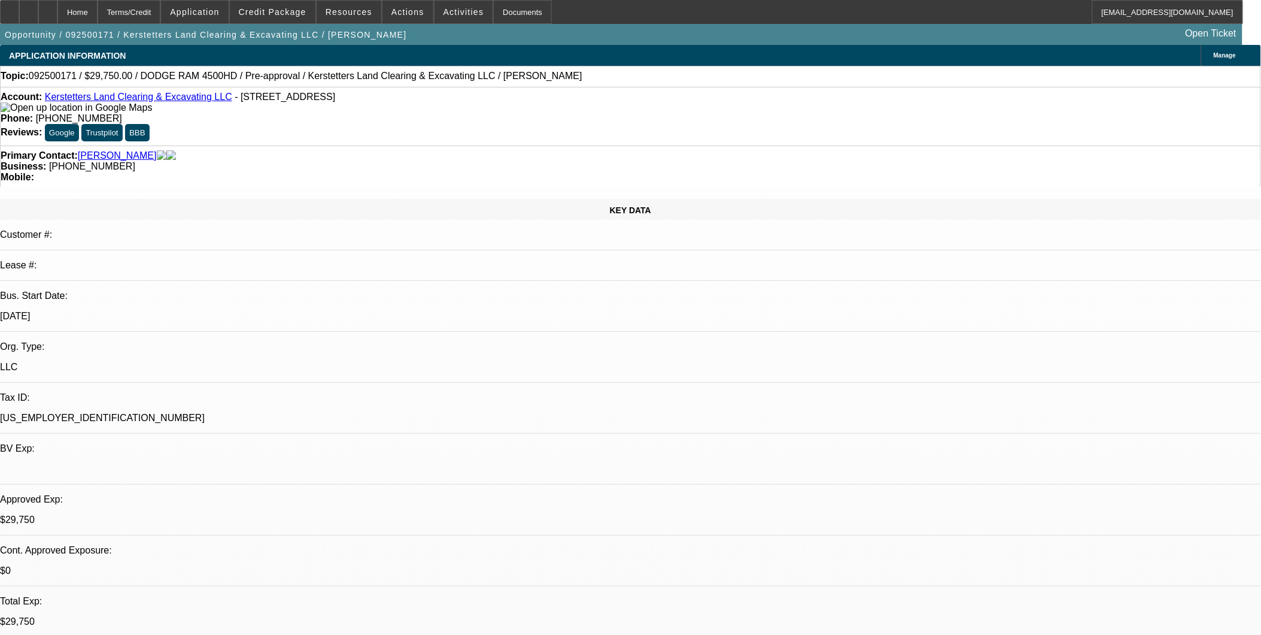
select select "0"
select select "1"
select select "2"
select select "6"
select select "1"
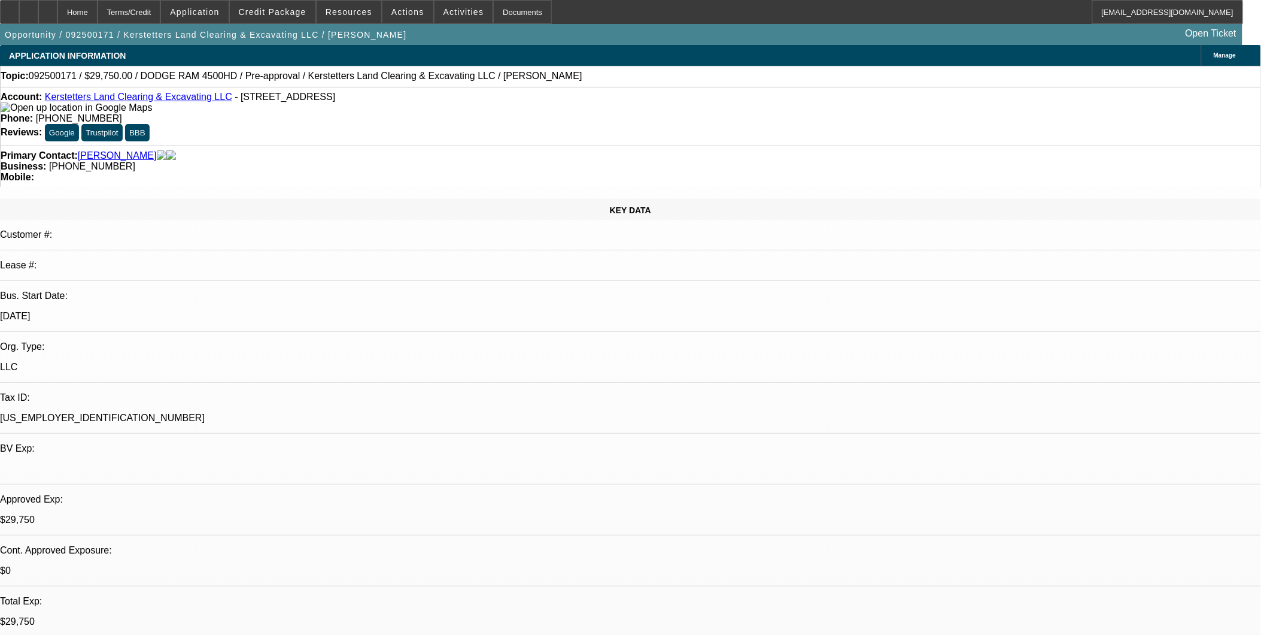
select select "2"
select select "6"
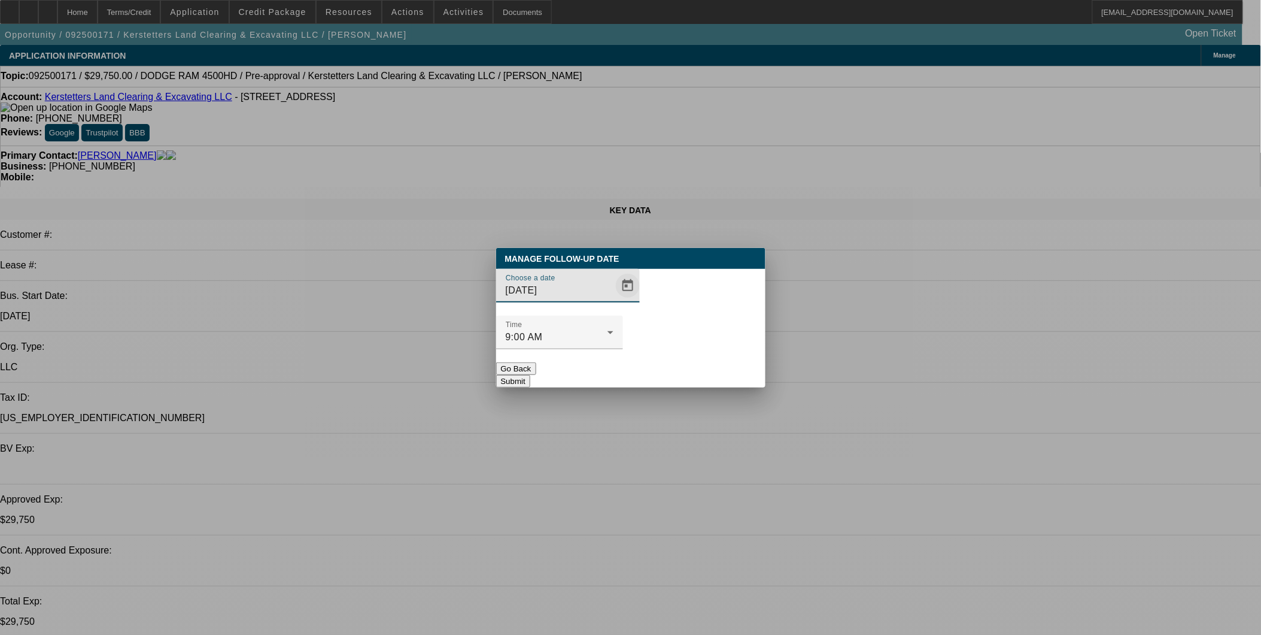
click at [614, 300] on span "Open calendar" at bounding box center [628, 285] width 29 height 29
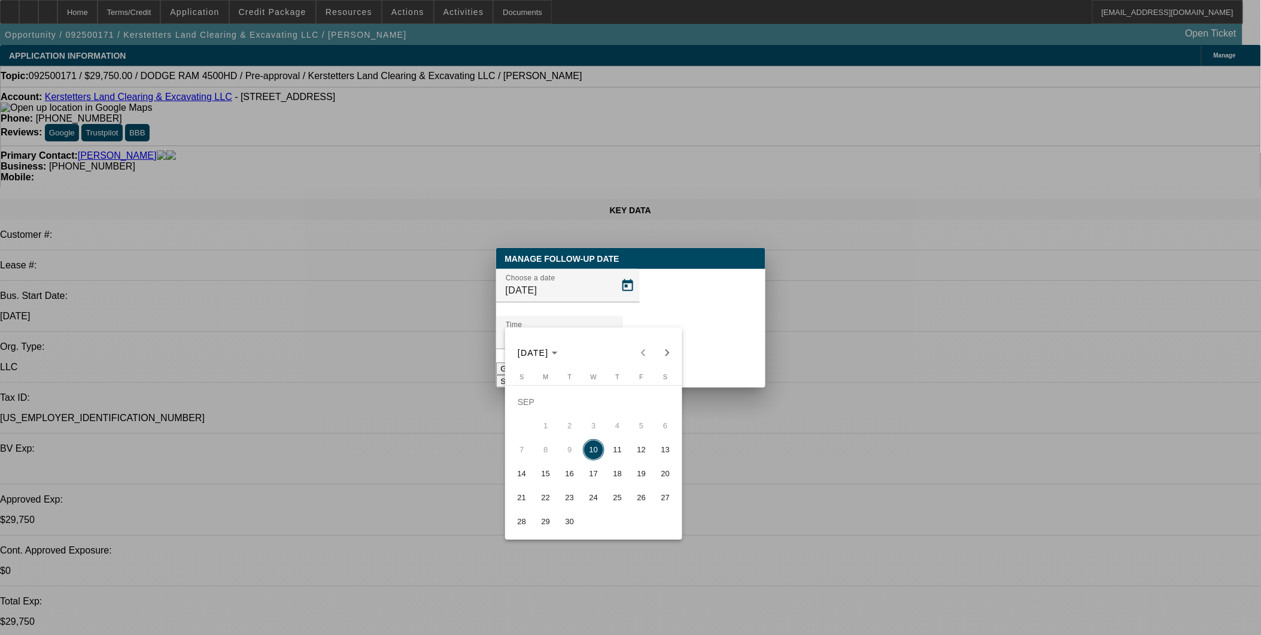
click at [544, 483] on span "15" at bounding box center [546, 474] width 22 height 22
type input "9/15/2025"
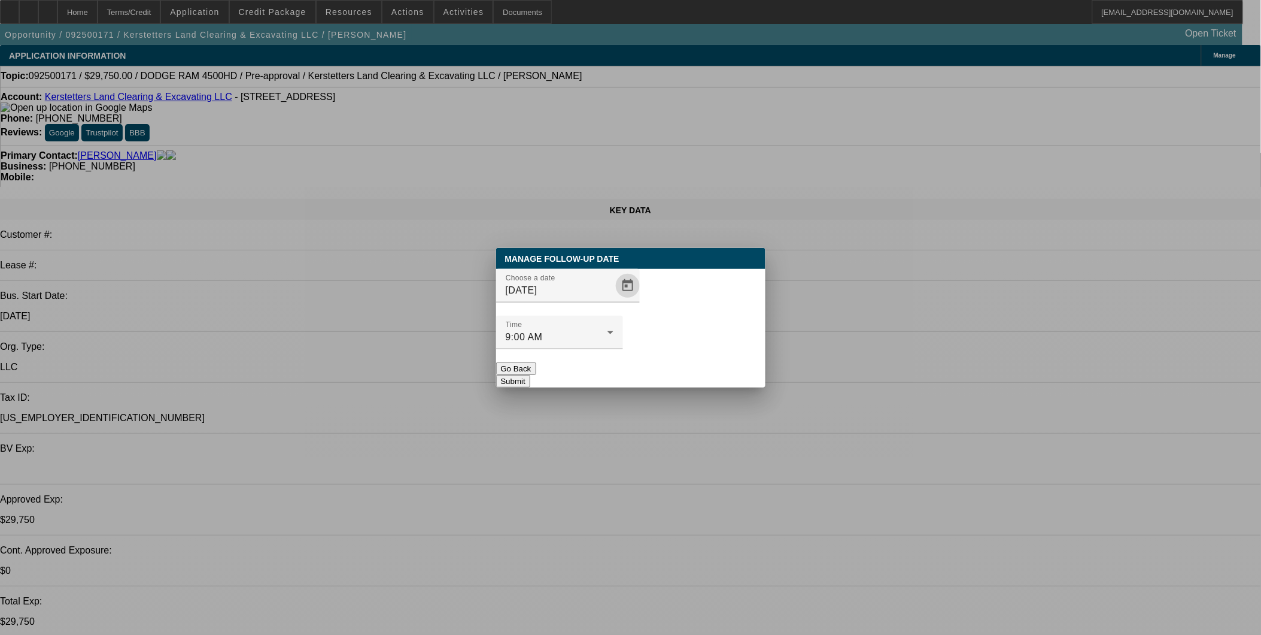
click button "Submit"
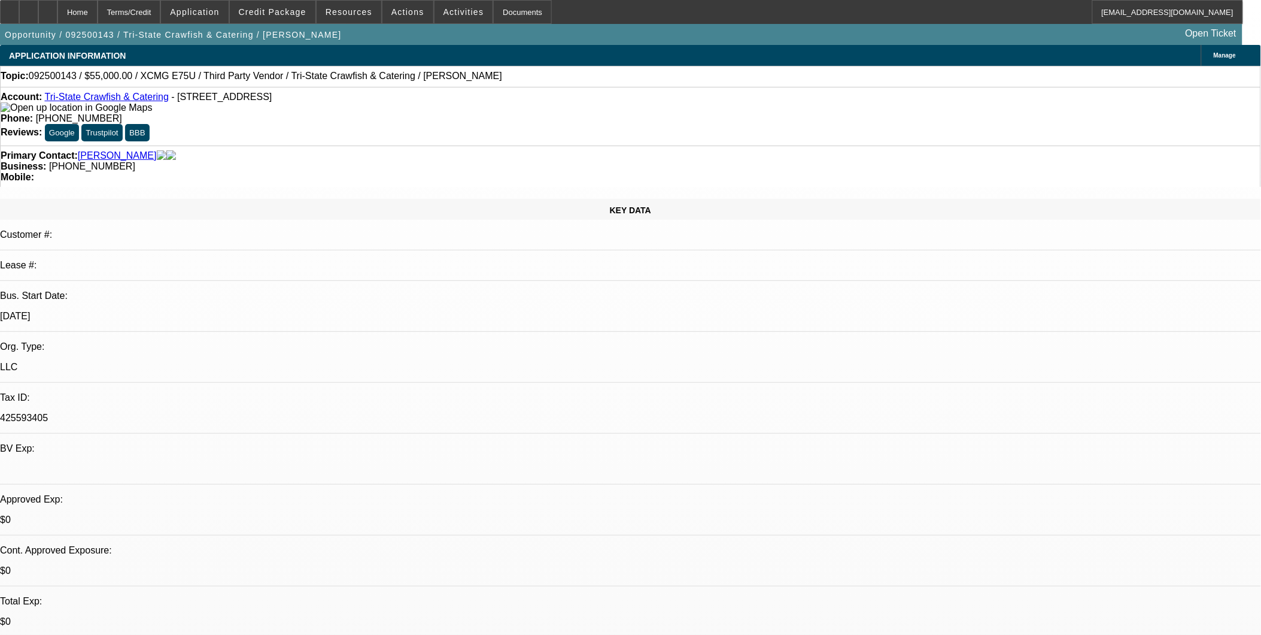
select select "0"
select select "2"
select select "0.1"
select select "4"
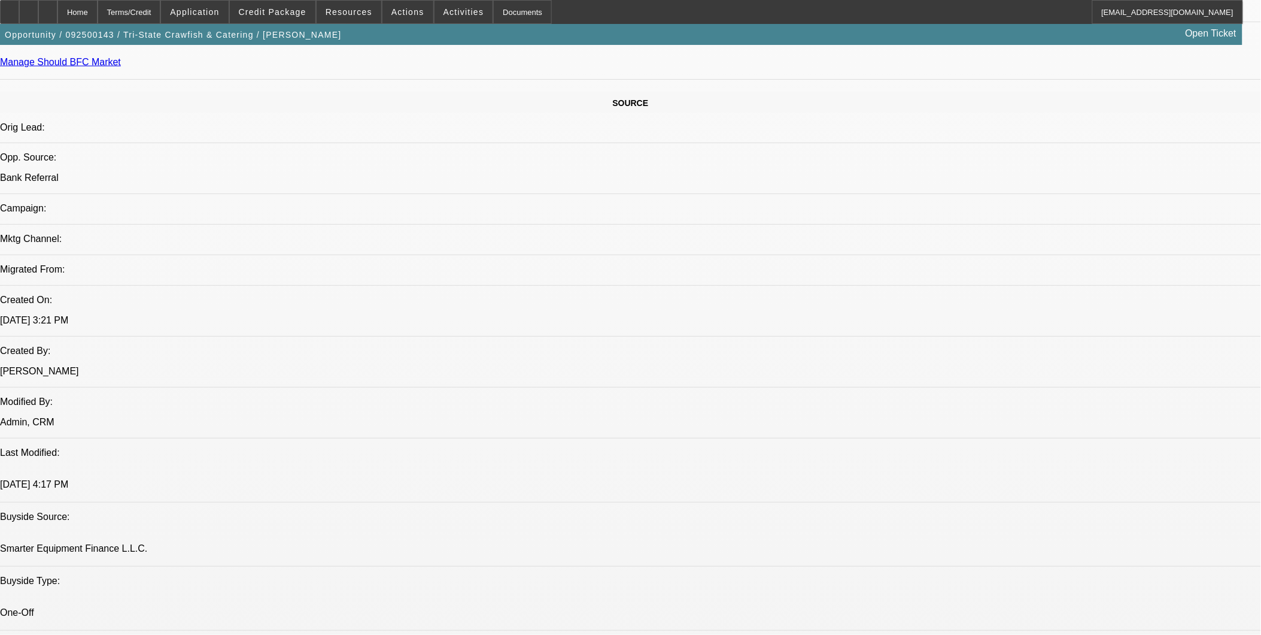
scroll to position [732, 0]
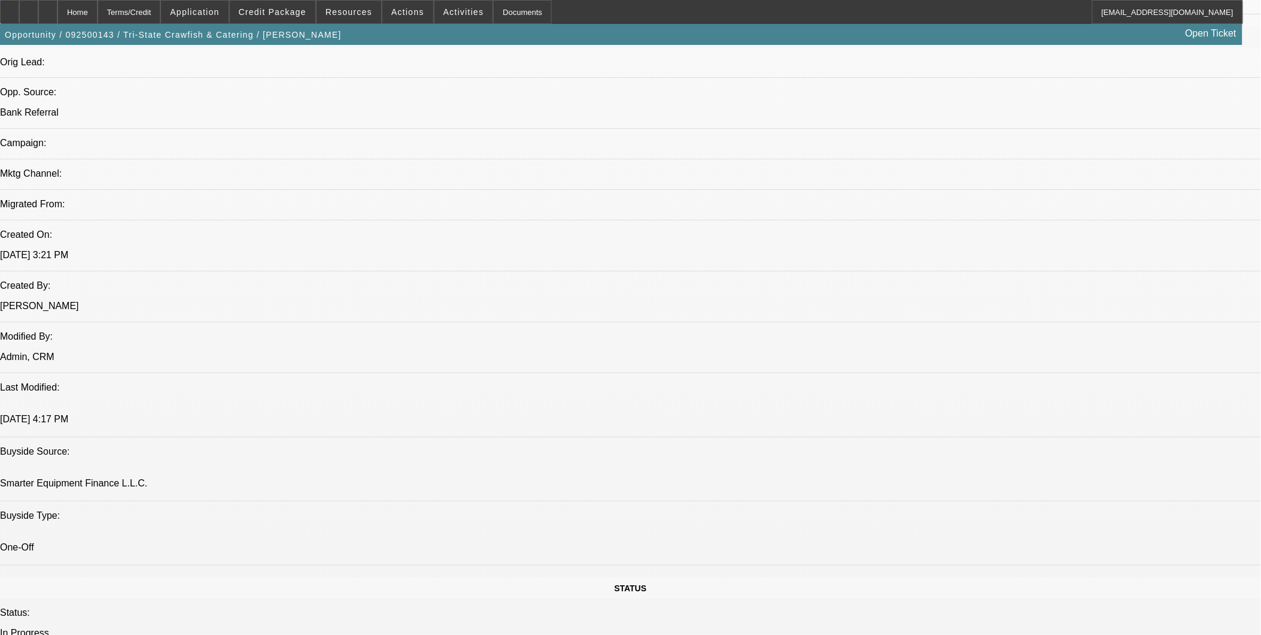
radio input "true"
type textarea "A"
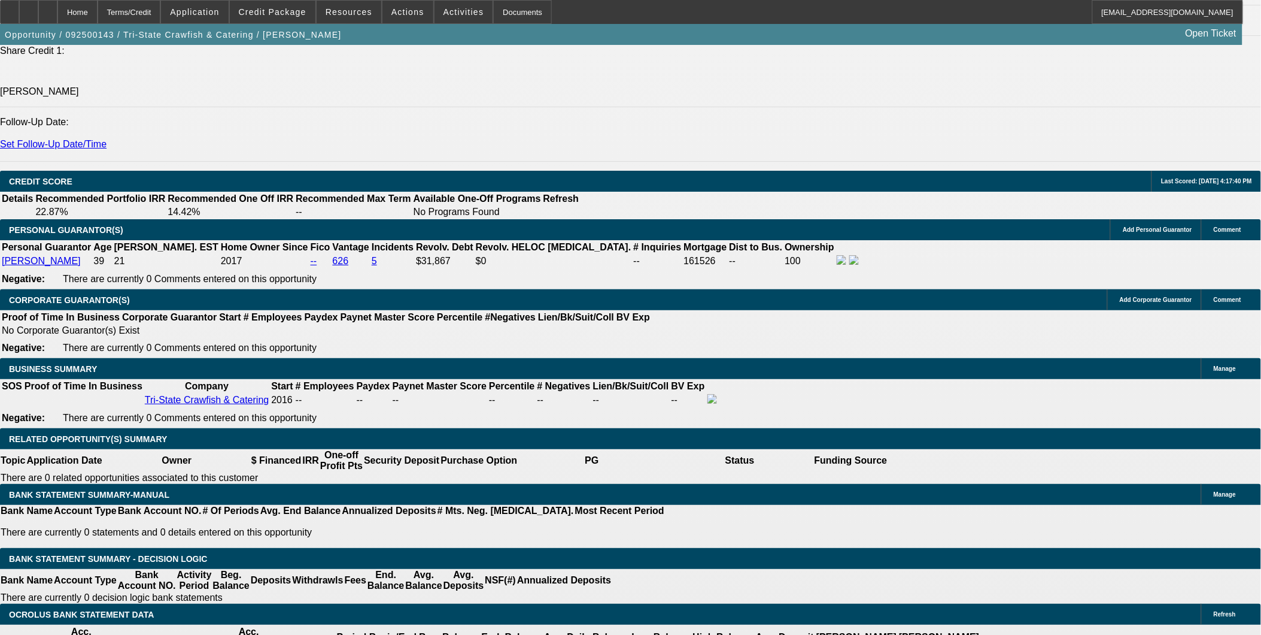
scroll to position [1463, 0]
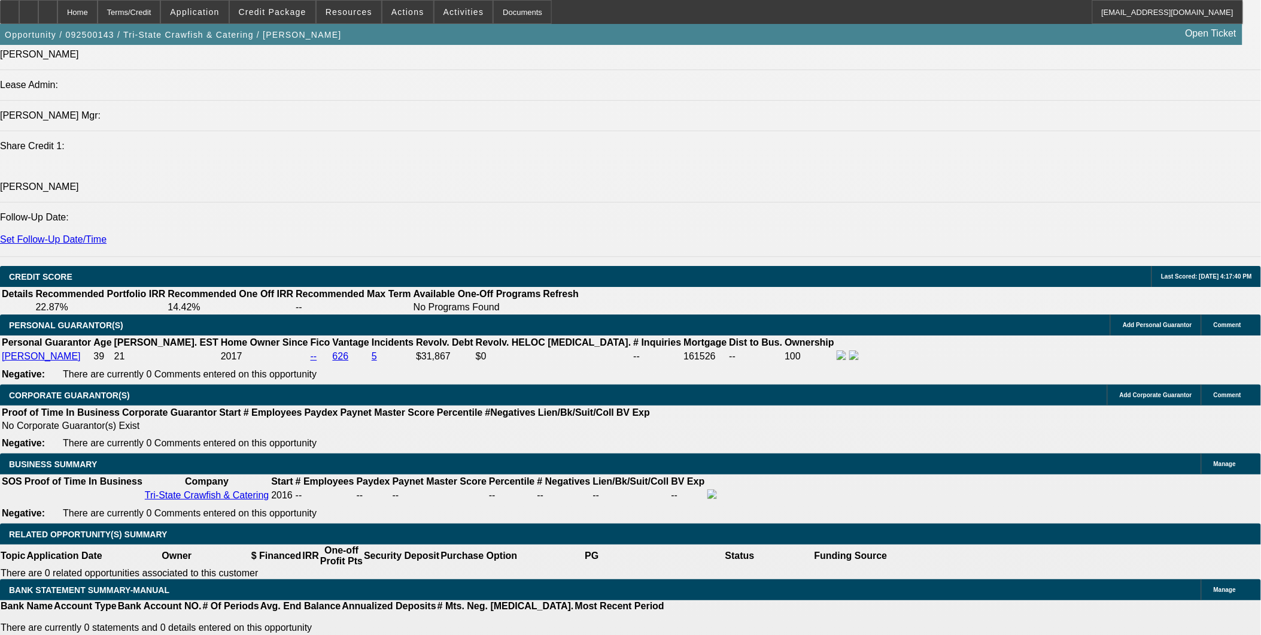
type textarea "Missing Asset Serial number also SOS lists Terry Parsons as owner. Stephanie se…"
radio input "true"
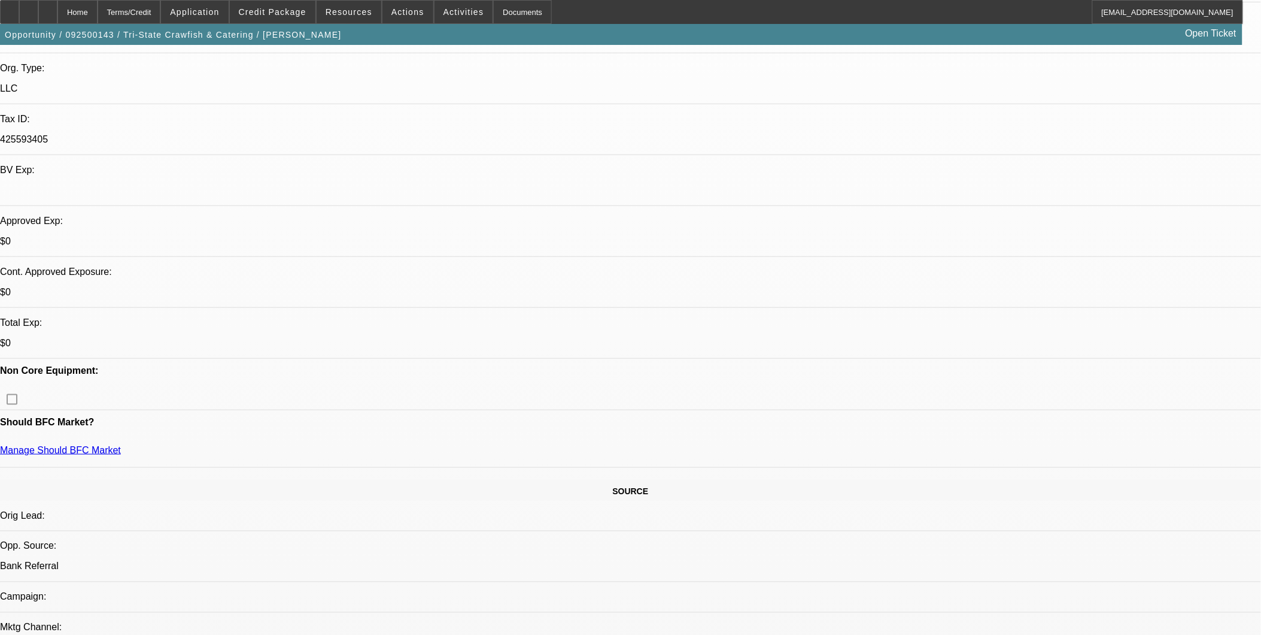
scroll to position [0, 0]
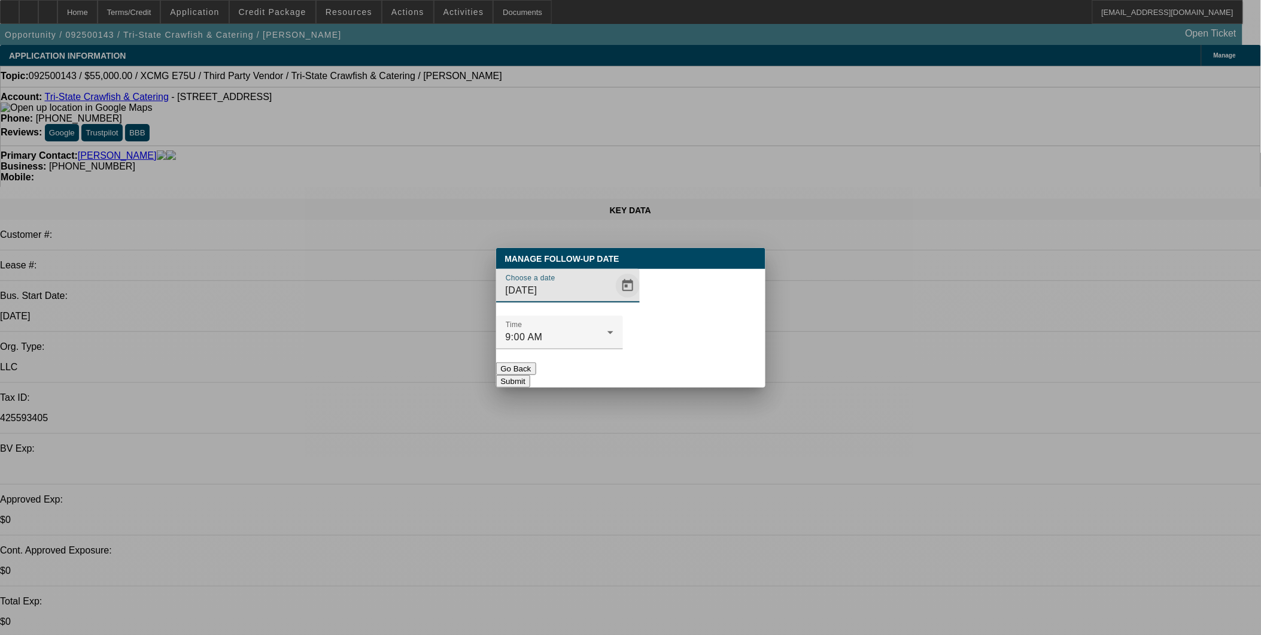
click at [615, 300] on span "Open calendar" at bounding box center [628, 285] width 29 height 29
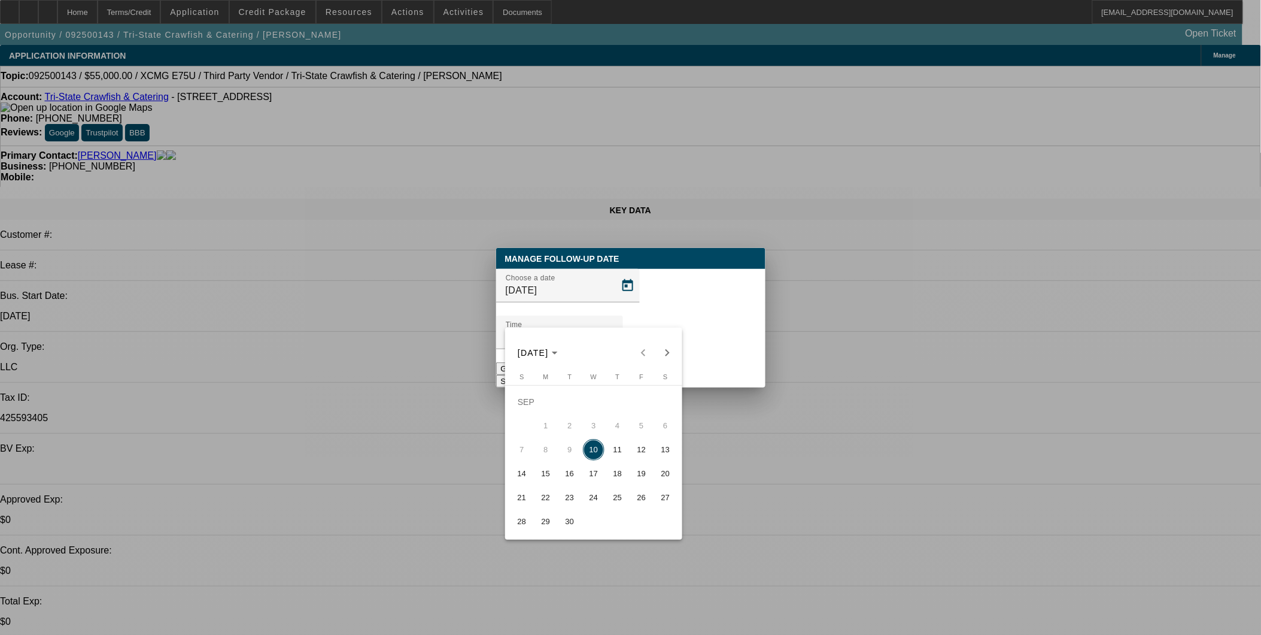
click at [642, 455] on span "12" at bounding box center [642, 450] width 22 height 22
type input "9/12/2025"
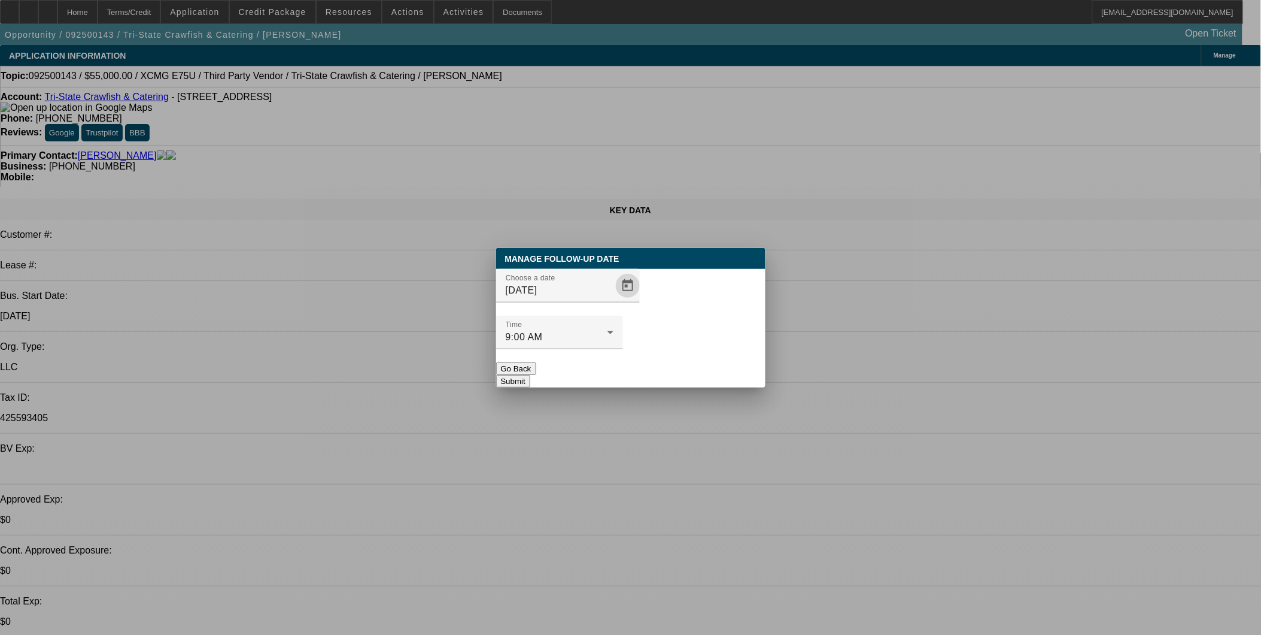
click at [530, 375] on button "Submit" at bounding box center [513, 381] width 34 height 13
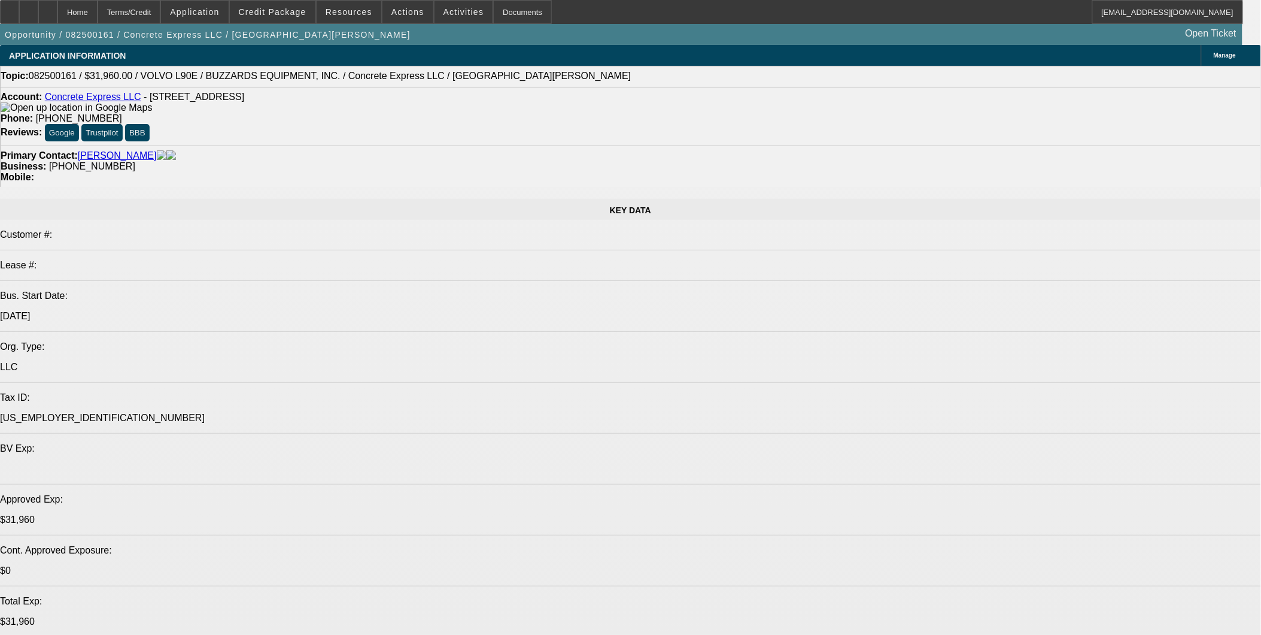
select select "0.2"
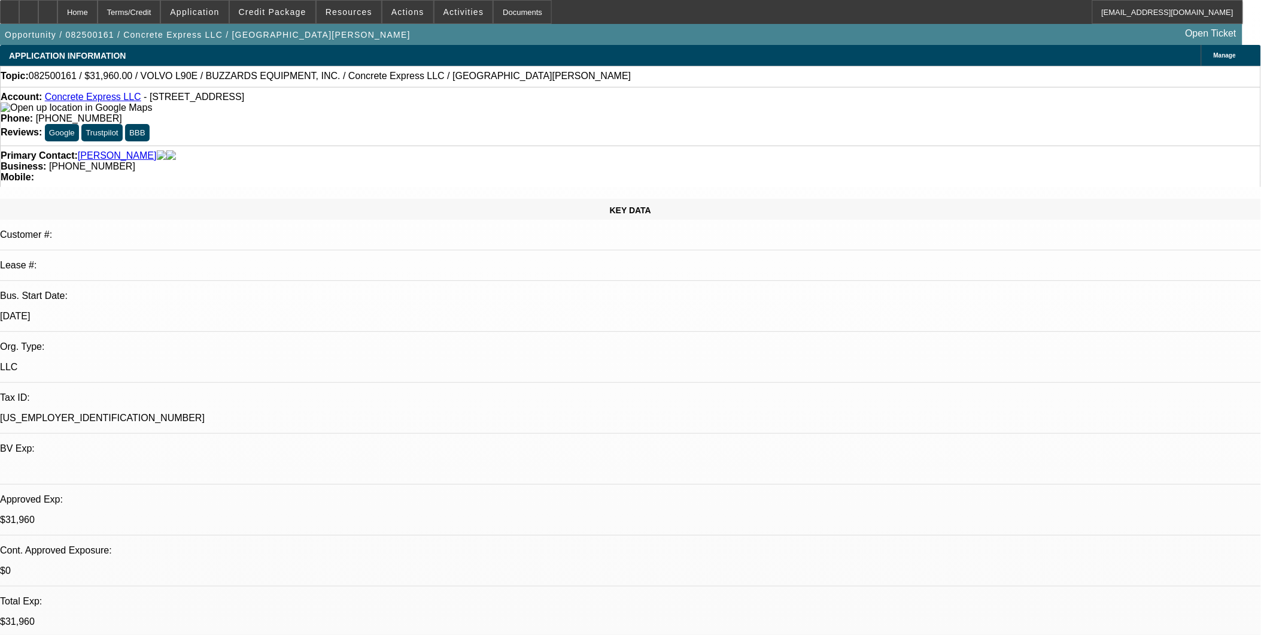
select select "2"
select select "0"
select select "0.2"
select select "2"
select select "0"
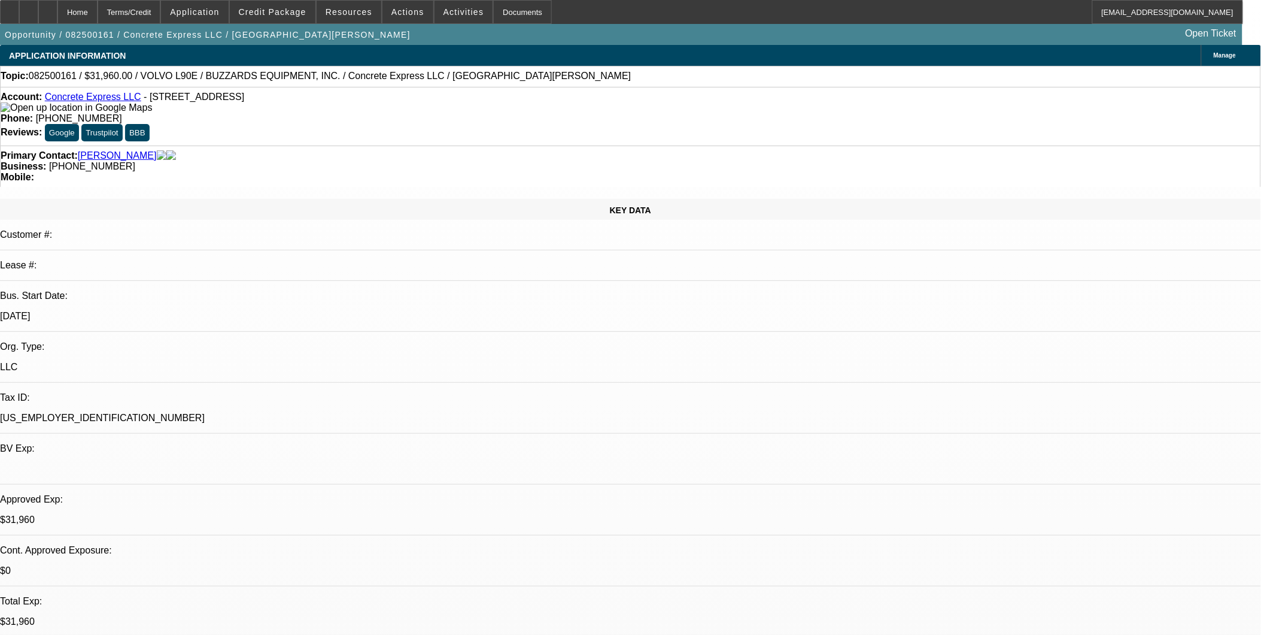
select select "1"
select select "2"
select select "6"
select select "1"
select select "2"
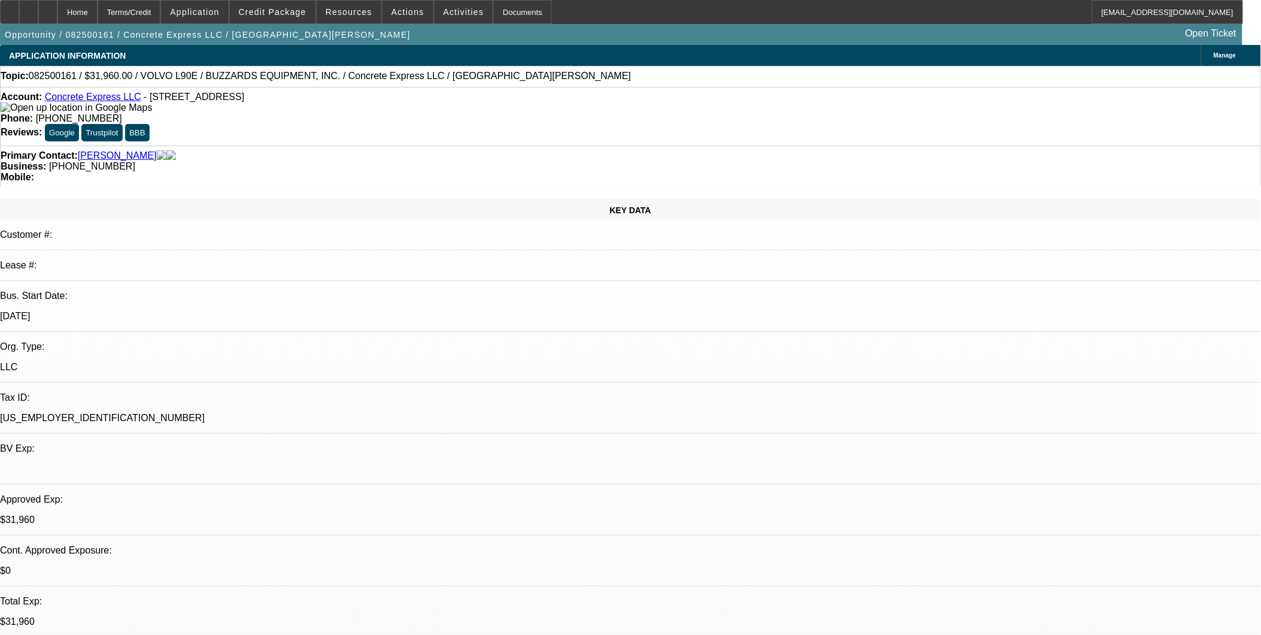
select select "6"
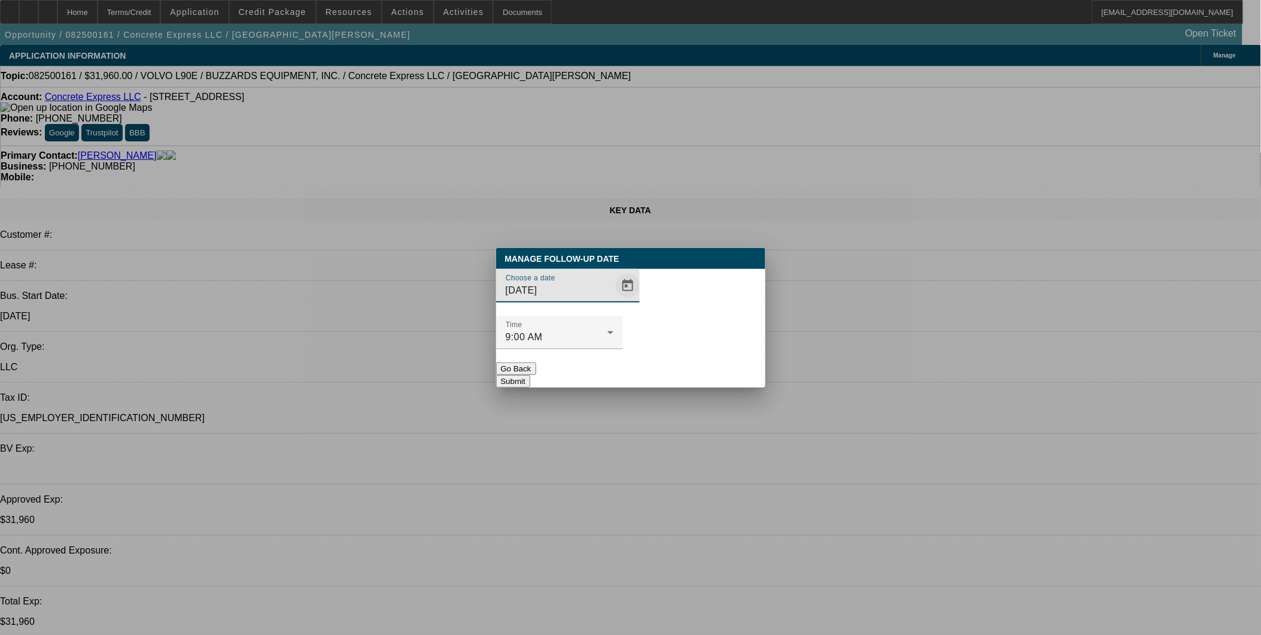
click at [614, 300] on span "Open calendar" at bounding box center [628, 285] width 29 height 29
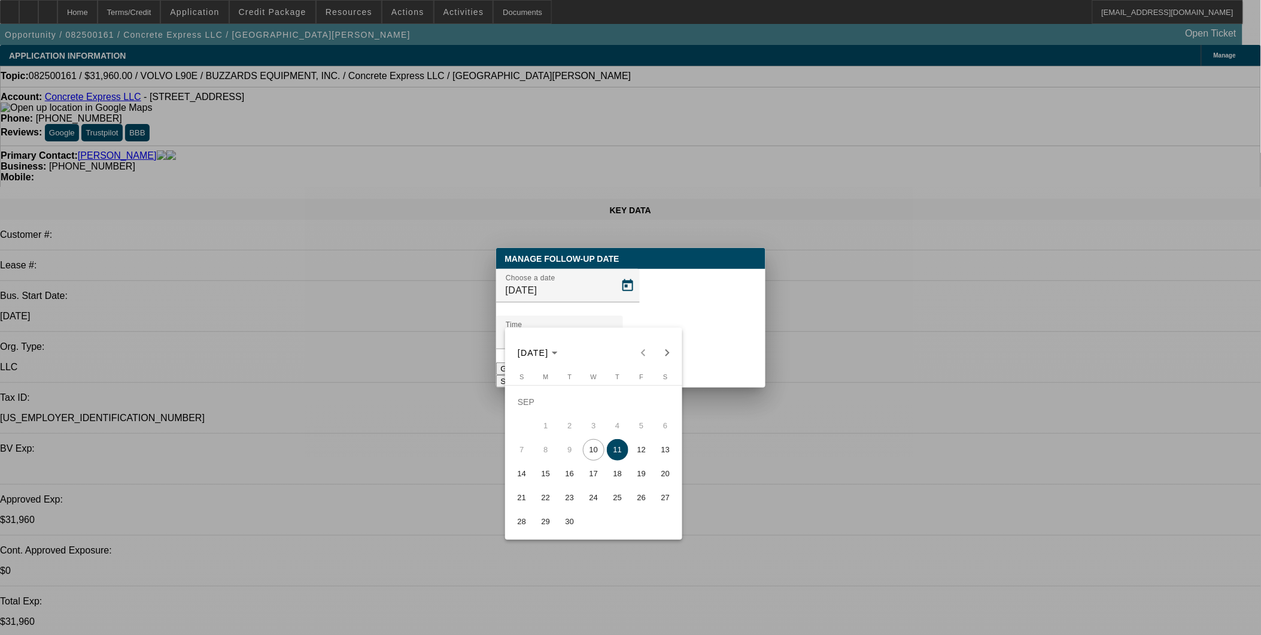
click at [633, 451] on span "12" at bounding box center [642, 450] width 22 height 22
type input "[DATE]"
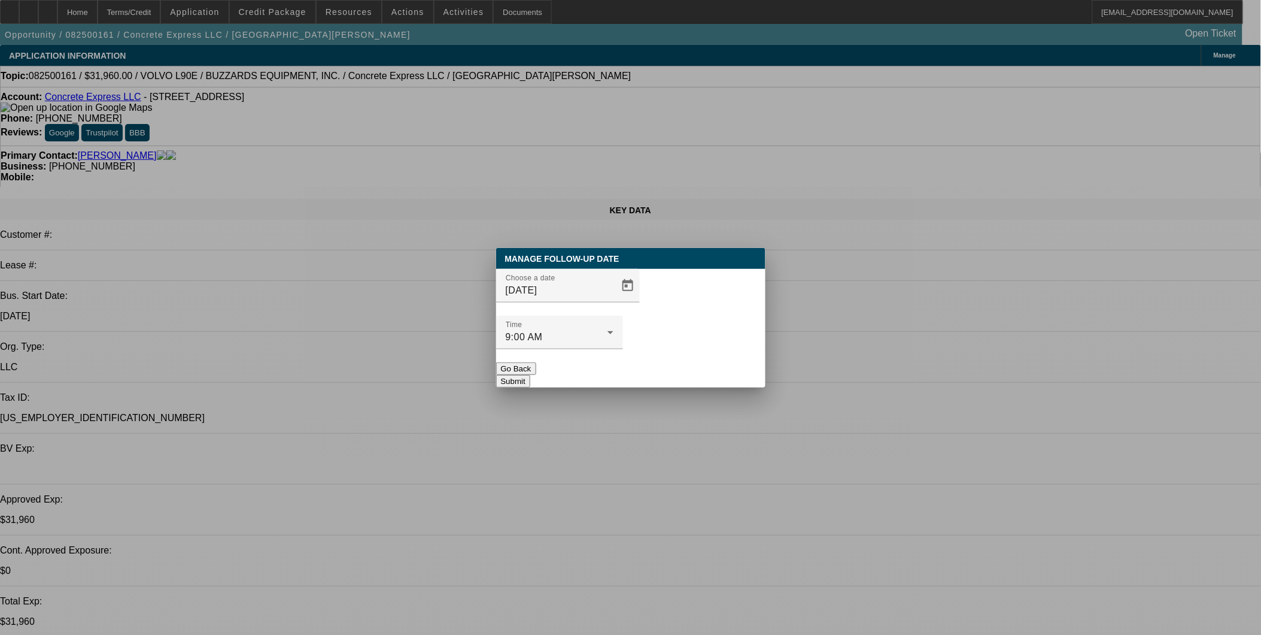
click at [530, 375] on button "Submit" at bounding box center [513, 381] width 34 height 13
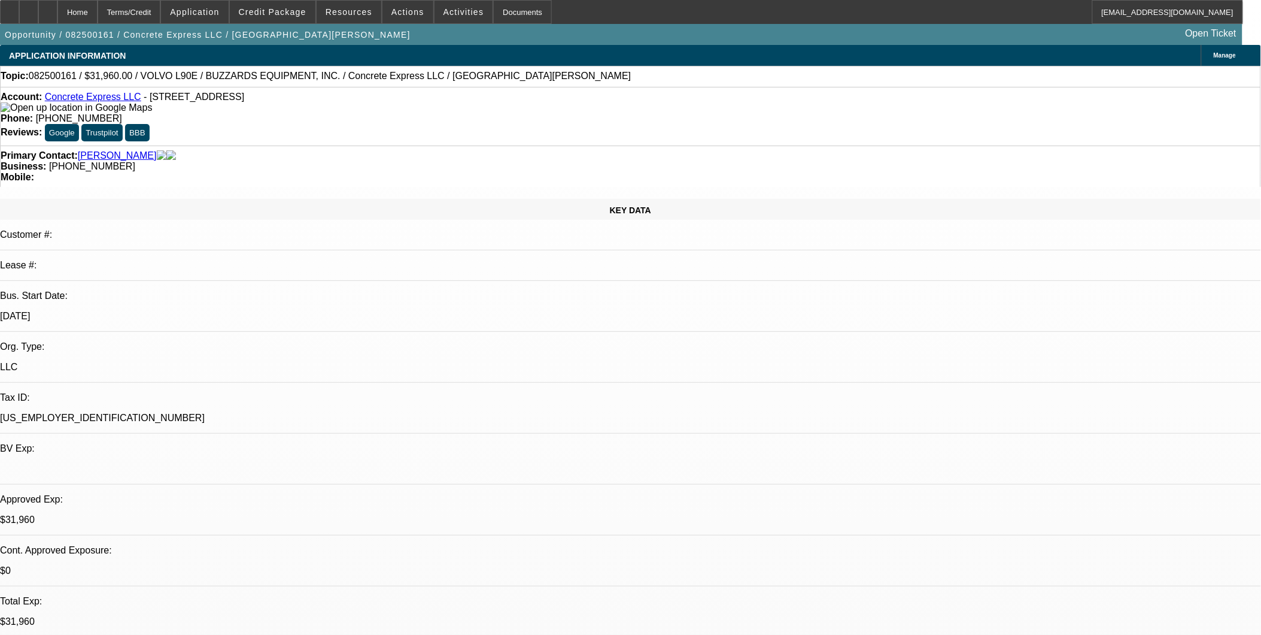
radio input "true"
type textarea "Sent FU message [DATE]"
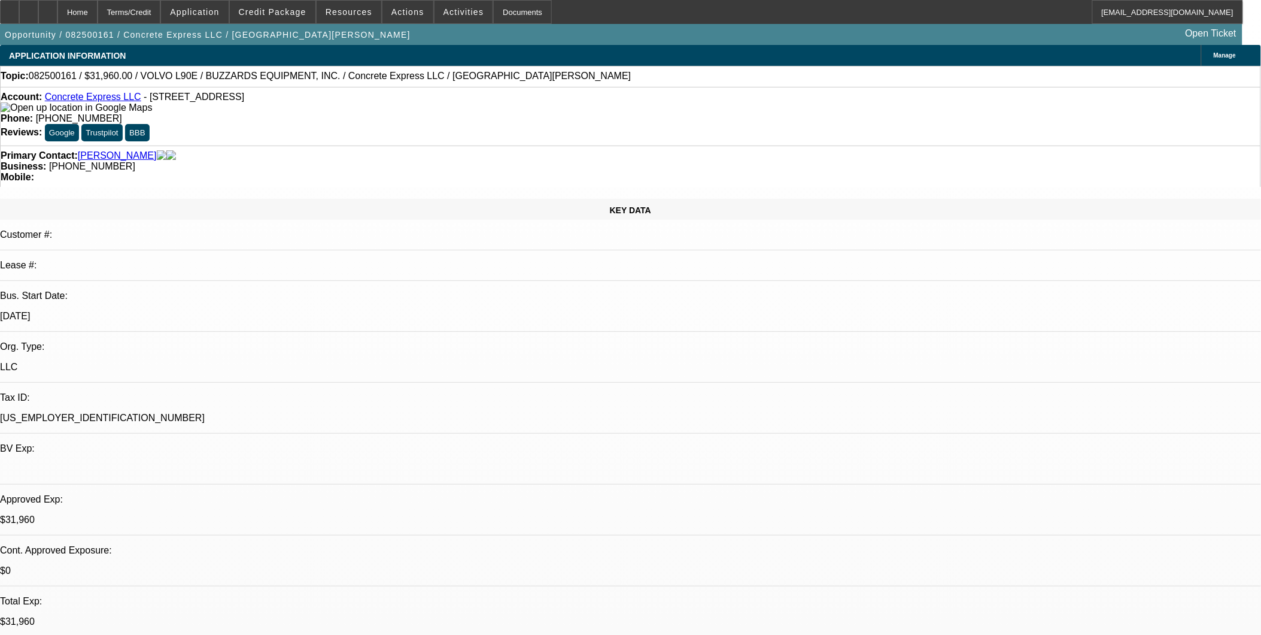
radio input "true"
select select "0"
select select "2"
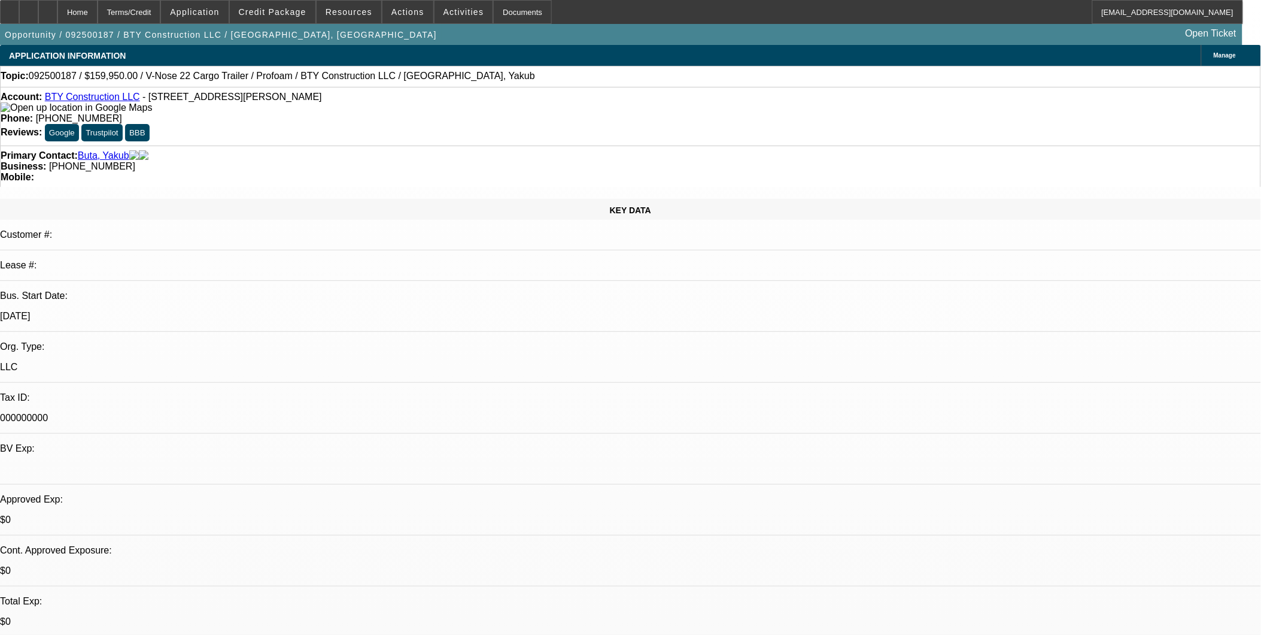
select select "0.1"
select select "4"
radio input "true"
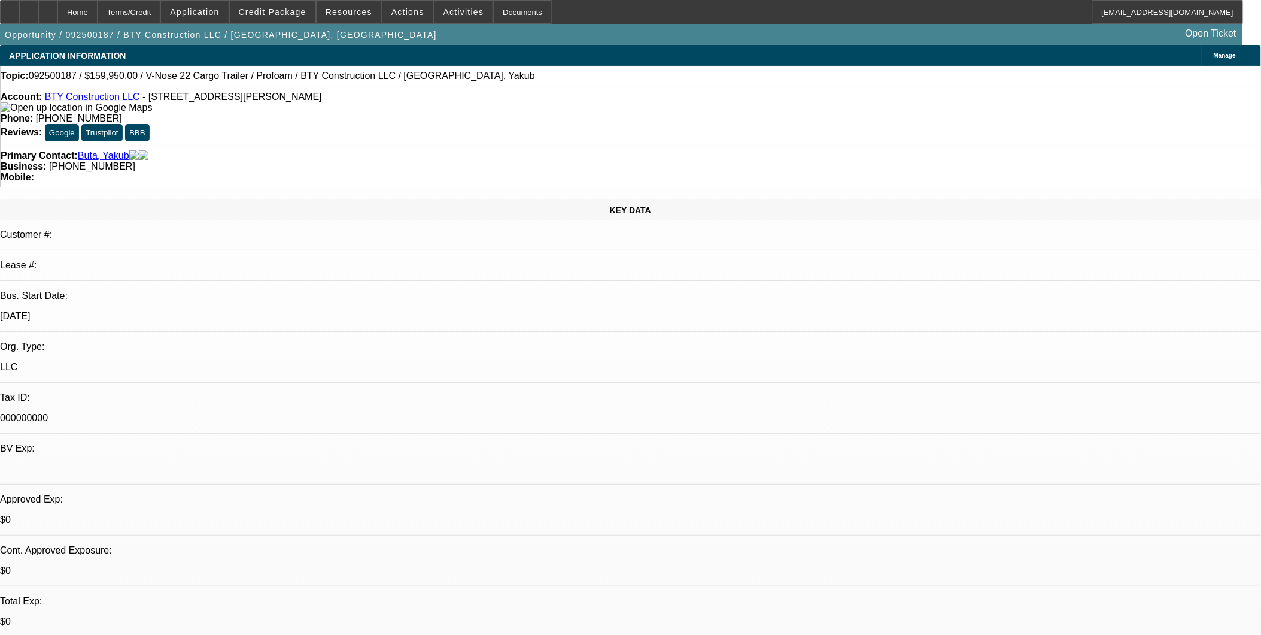
type textarea "Gathering additional informaiton on vendor and asset and industry for future tr…"
radio input "true"
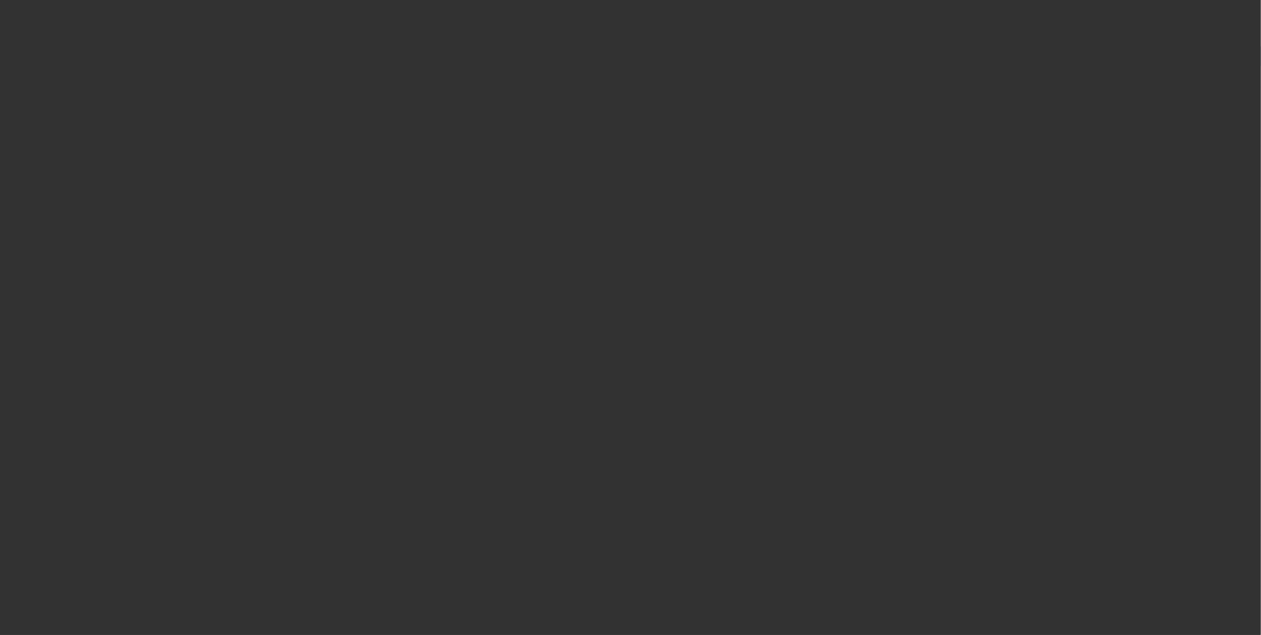
scroll to position [0, 0]
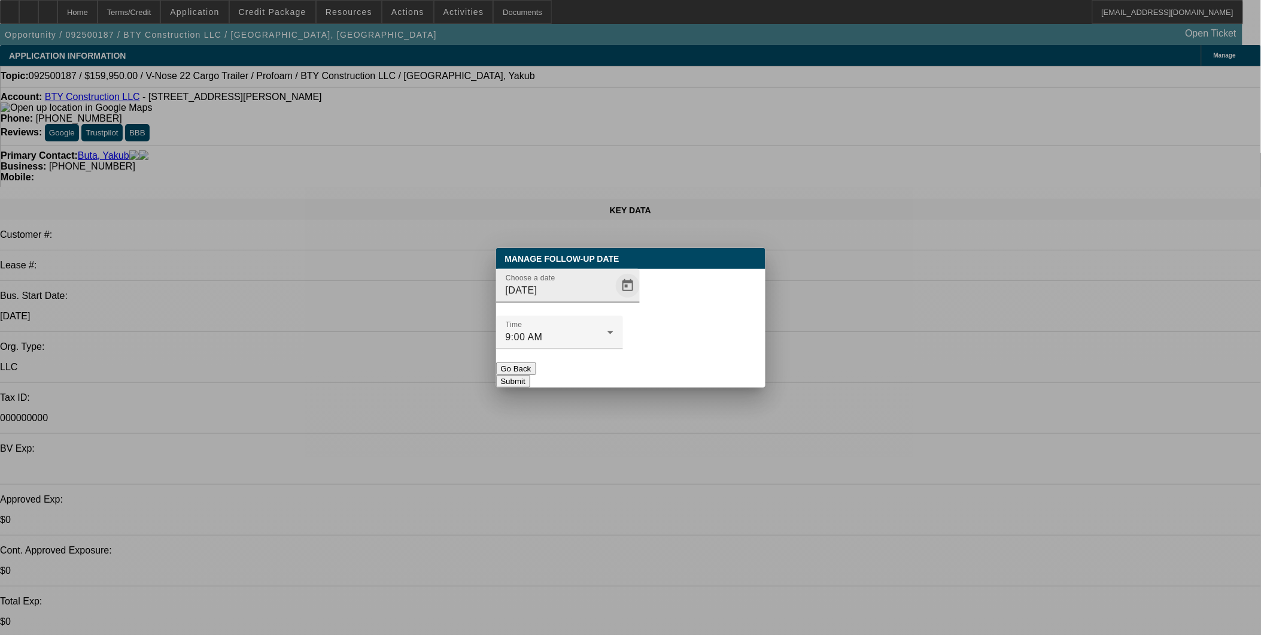
click at [614, 300] on span "Open calendar" at bounding box center [628, 285] width 29 height 29
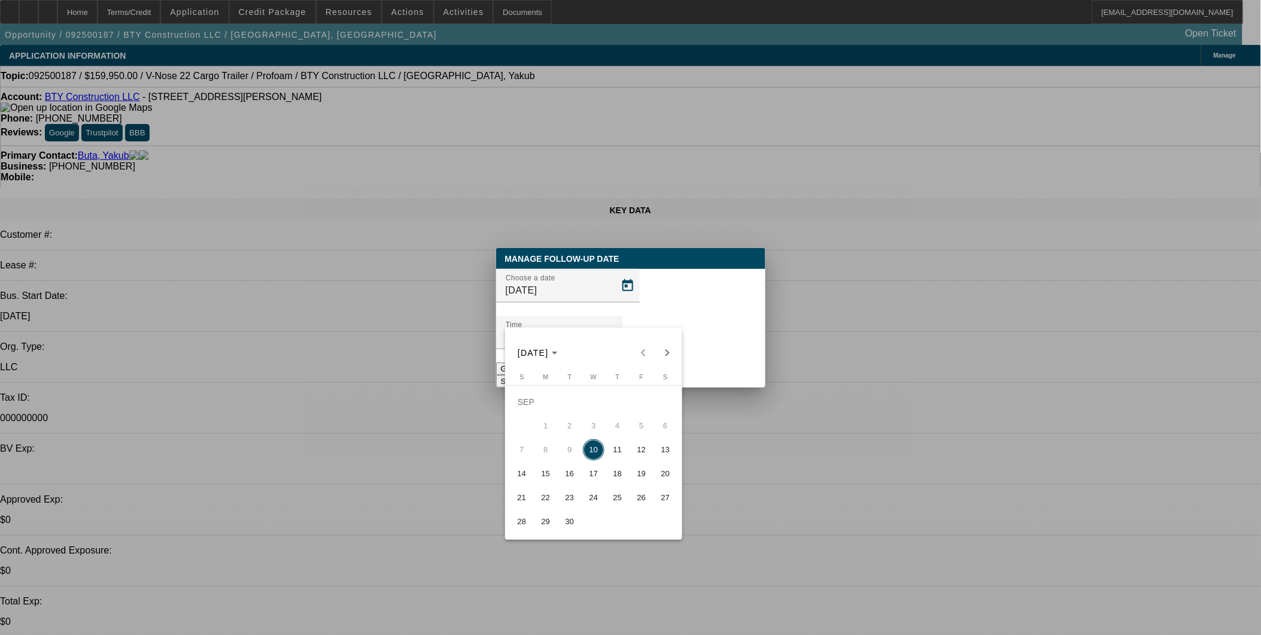
click at [614, 454] on span "11" at bounding box center [618, 450] width 22 height 22
type input "[DATE]"
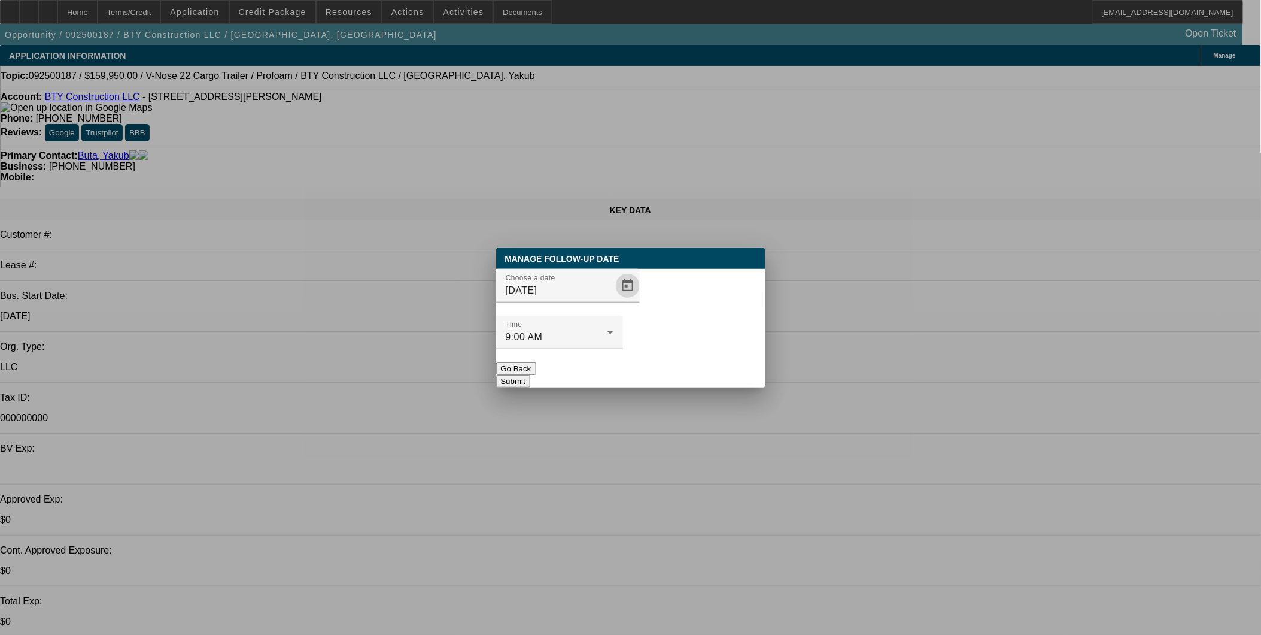
click at [530, 375] on button "Submit" at bounding box center [513, 381] width 34 height 13
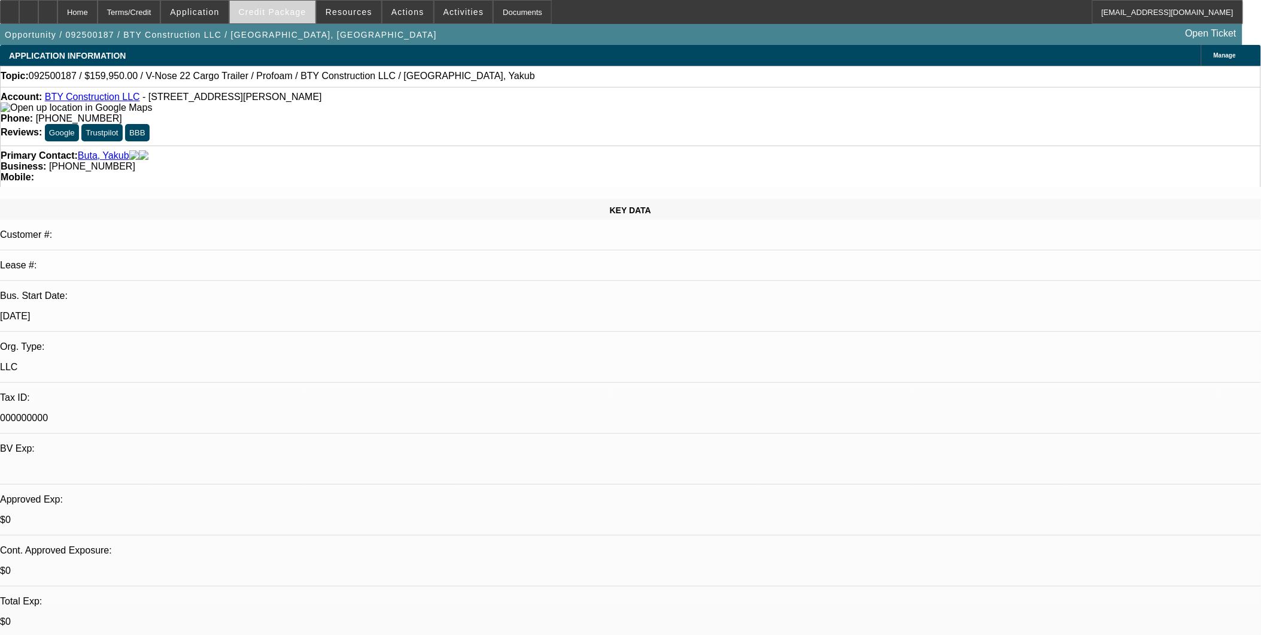
click at [299, 19] on span at bounding box center [273, 12] width 86 height 29
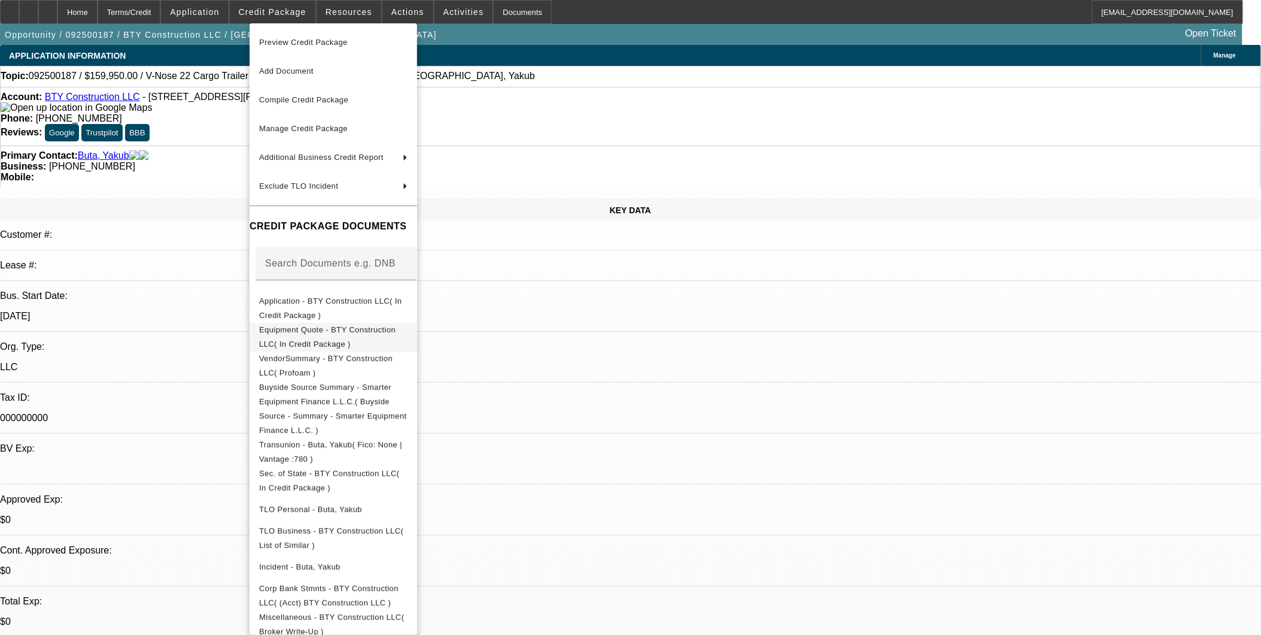
click at [319, 326] on span "Equipment Quote - BTY Construction LLC( In Credit Package )" at bounding box center [333, 336] width 148 height 29
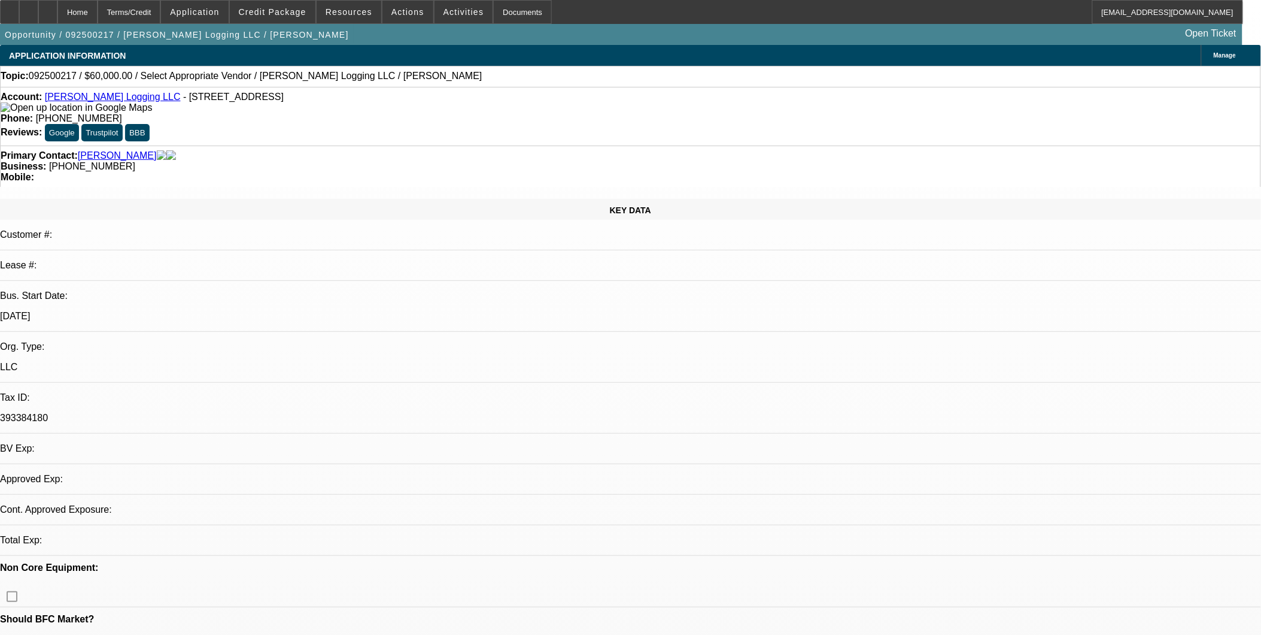
select select "0"
select select "2"
select select "0.1"
select select "1"
select select "2"
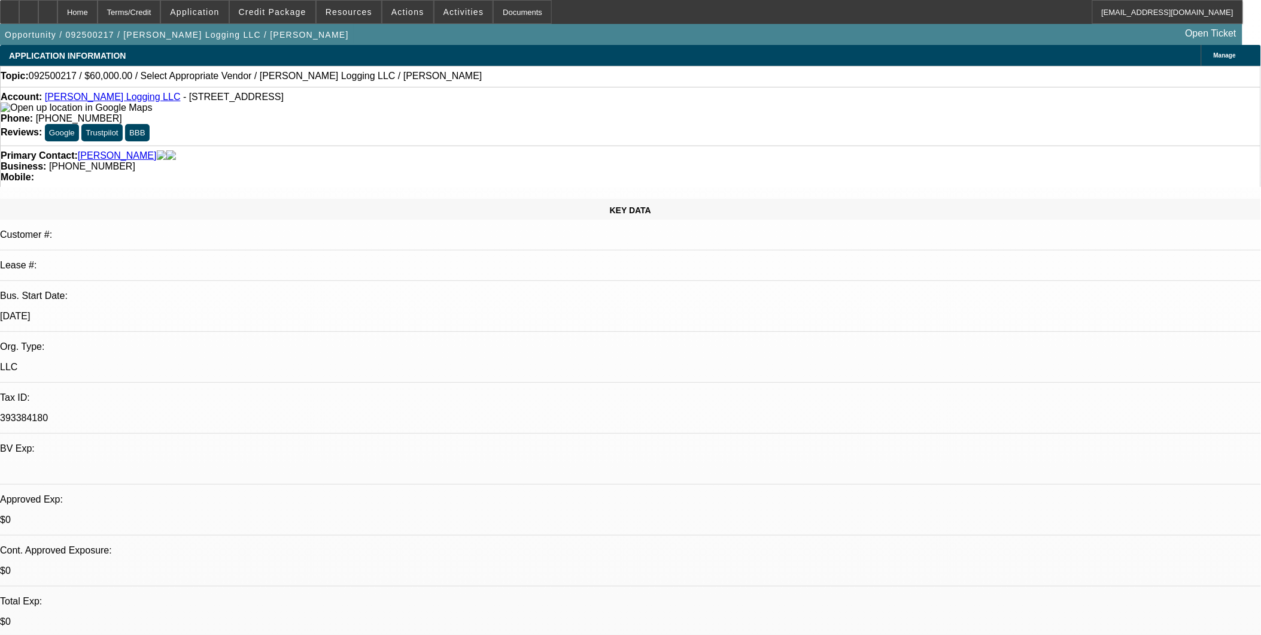
select select "4"
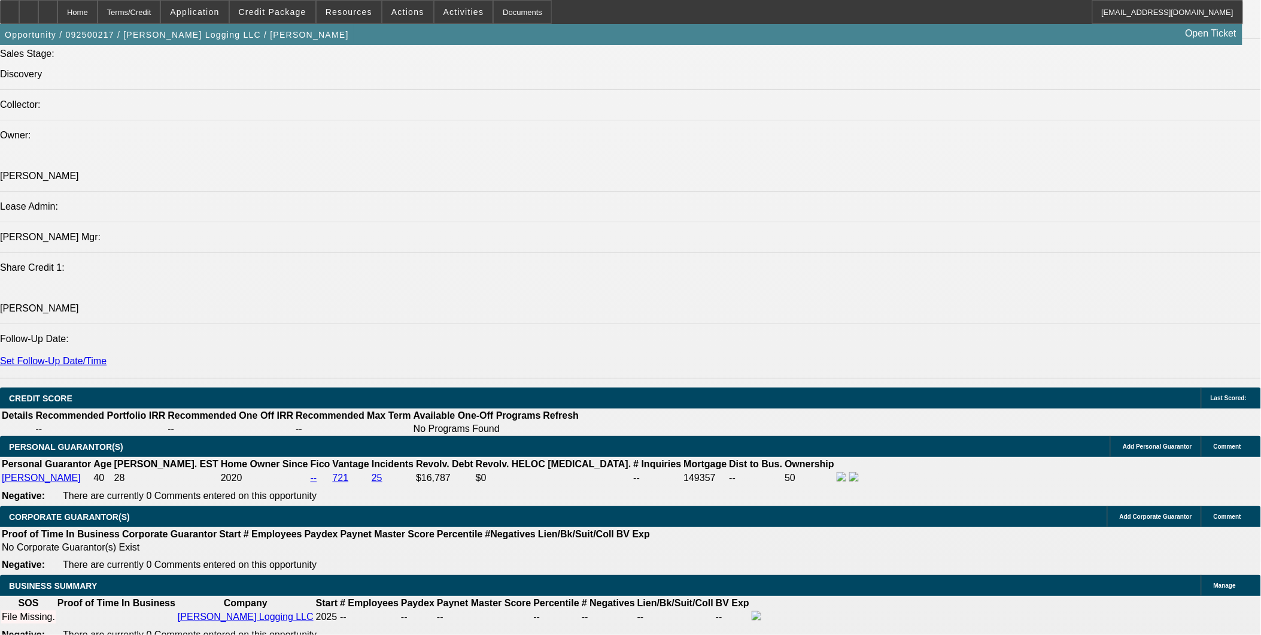
scroll to position [1463, 0]
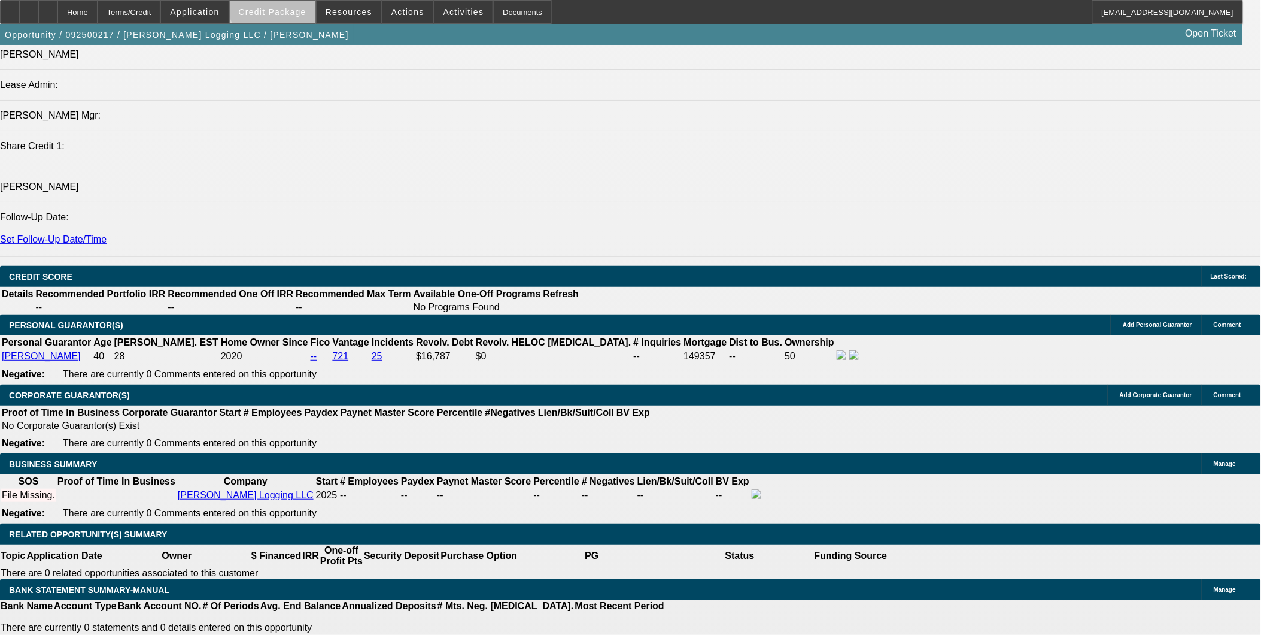
click at [296, 2] on span at bounding box center [273, 12] width 86 height 29
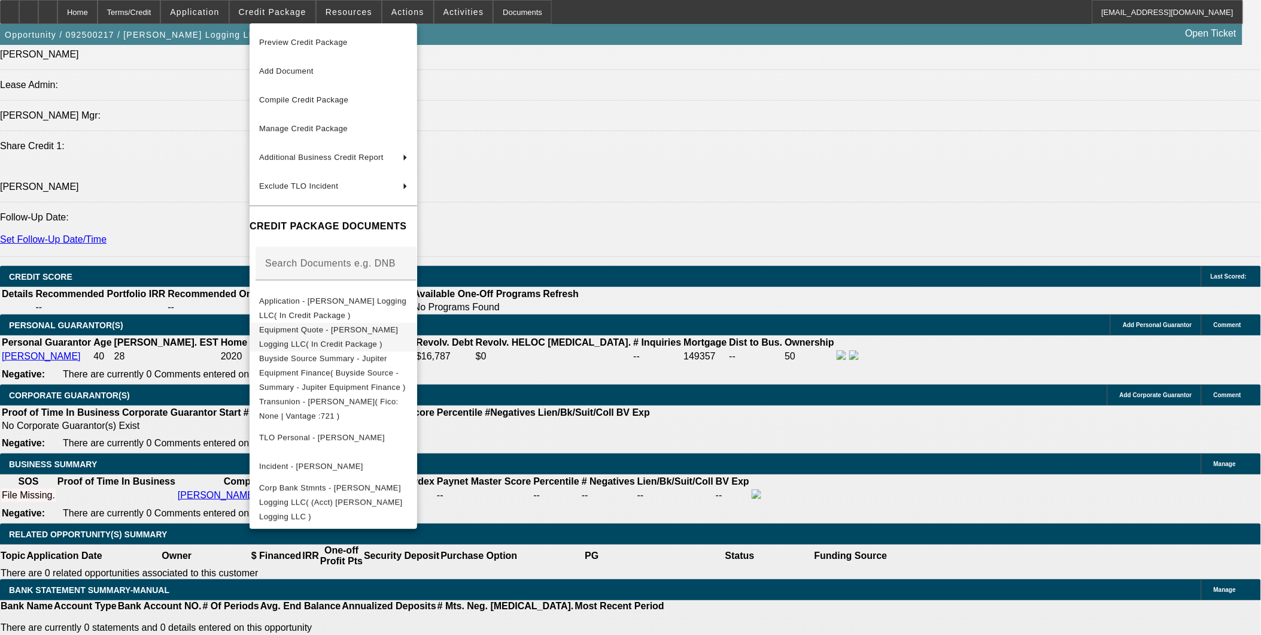
click at [311, 331] on span "Equipment Quote - Chrismon Logging LLC( In Credit Package )" at bounding box center [328, 336] width 139 height 23
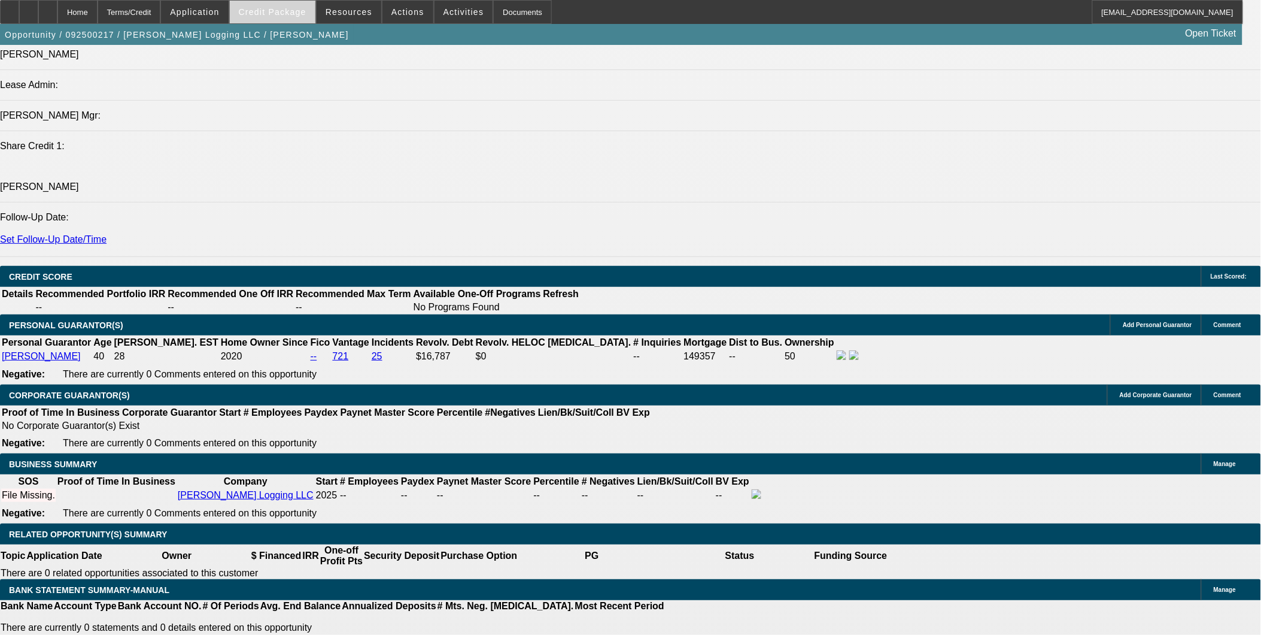
click at [278, 7] on span at bounding box center [273, 12] width 86 height 29
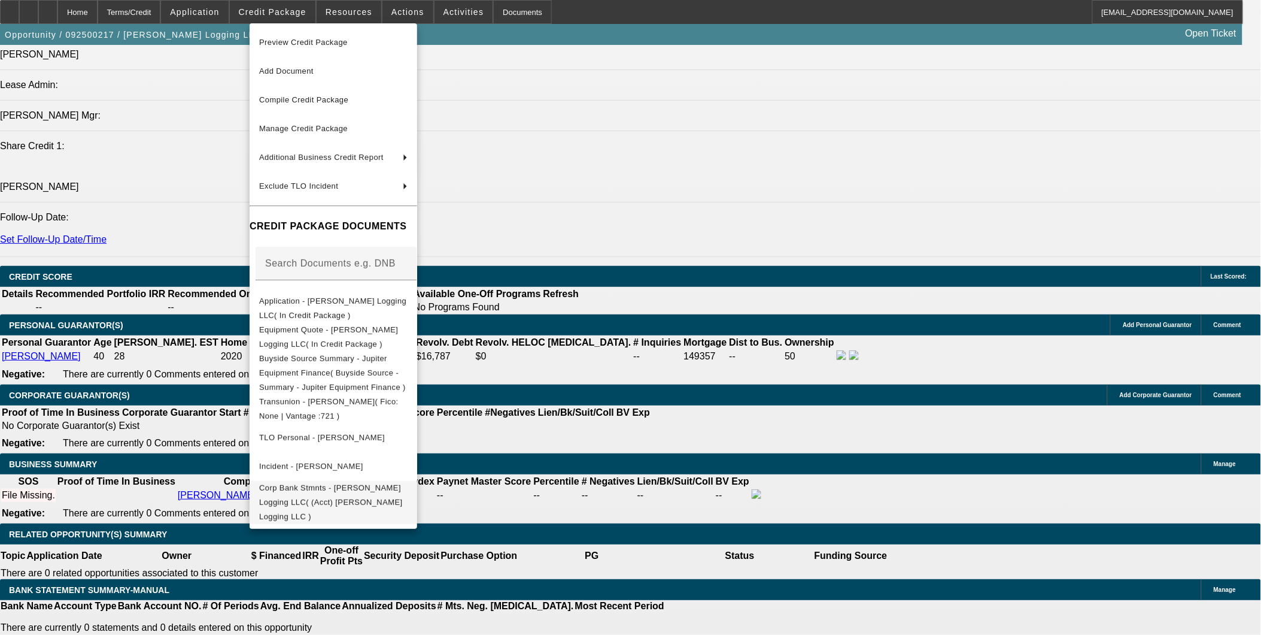
click at [354, 486] on span "Corp Bank Stmnts - Chrismon Logging LLC( (Acct) Chrismon Logging LLC )" at bounding box center [331, 502] width 144 height 38
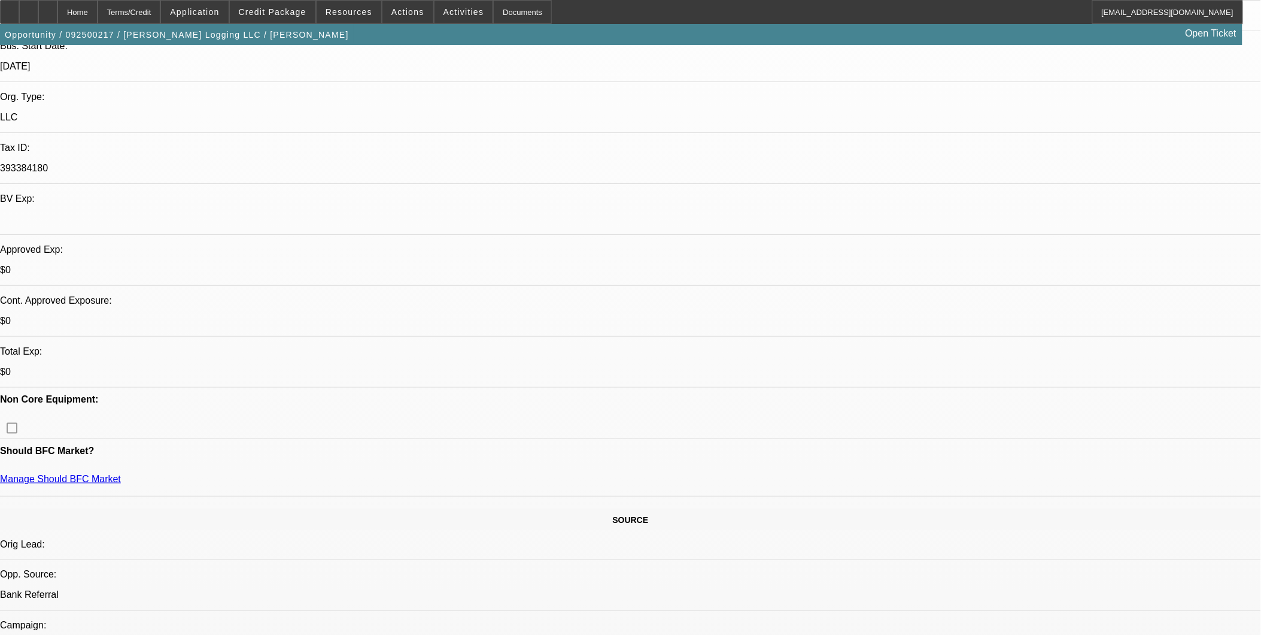
scroll to position [266, 0]
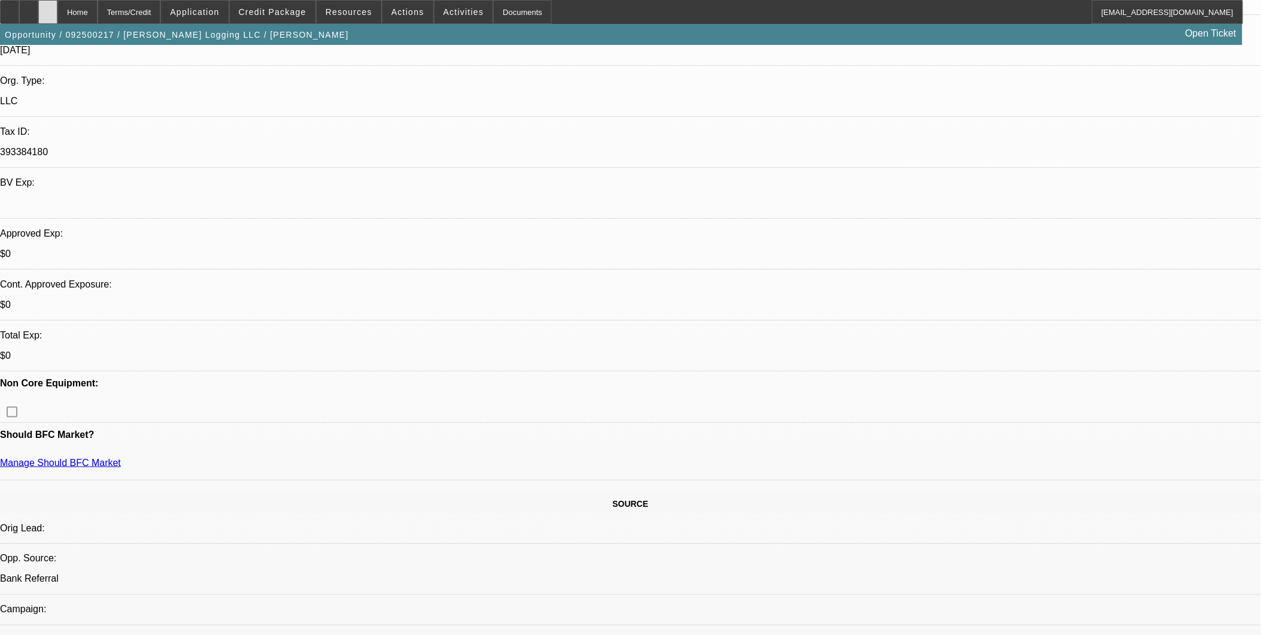
click at [57, 16] on div at bounding box center [47, 12] width 19 height 24
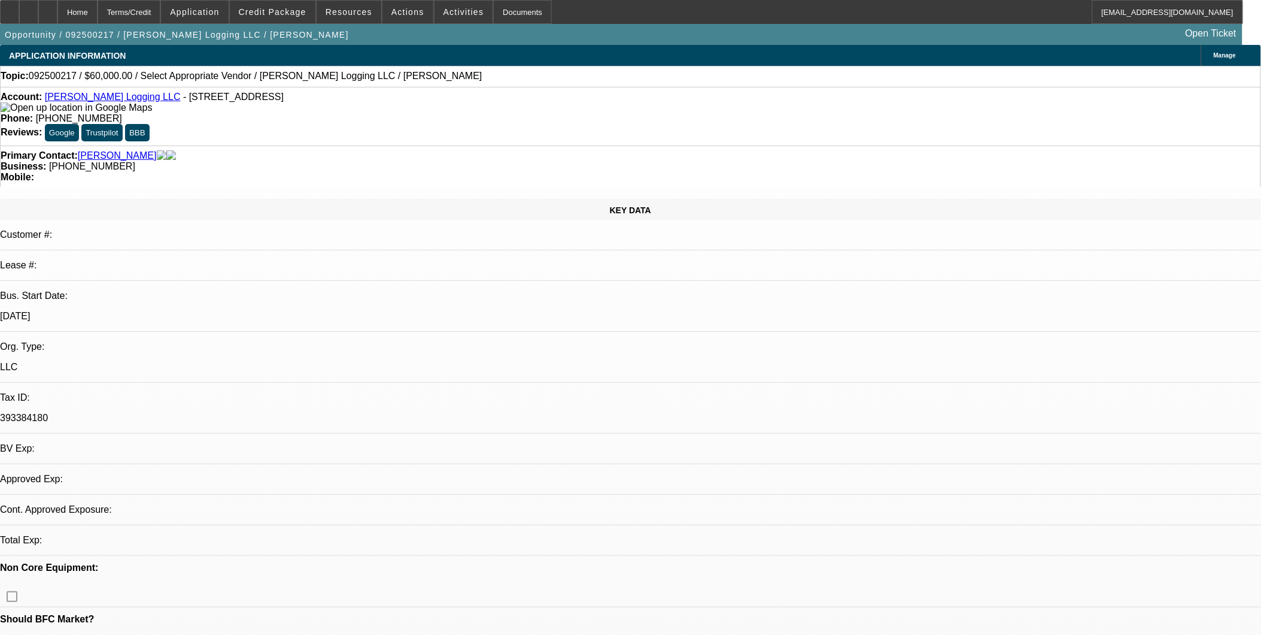
select select "0"
select select "2"
select select "0.1"
select select "1"
select select "2"
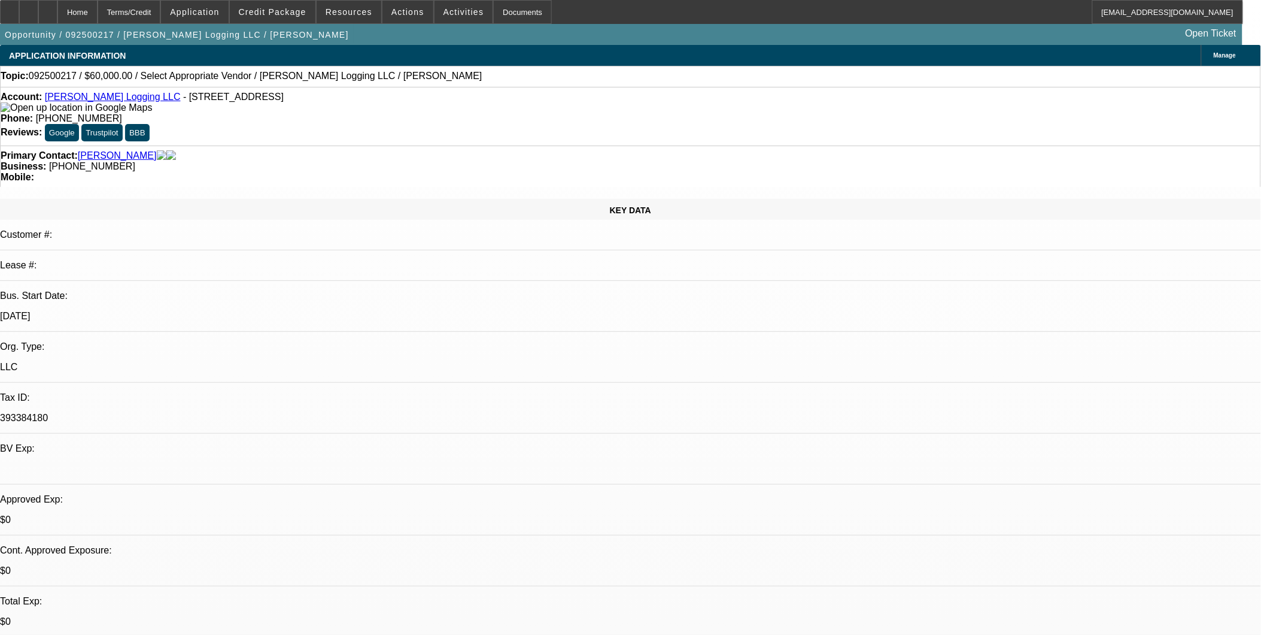
select select "4"
click at [296, 20] on span at bounding box center [273, 12] width 86 height 29
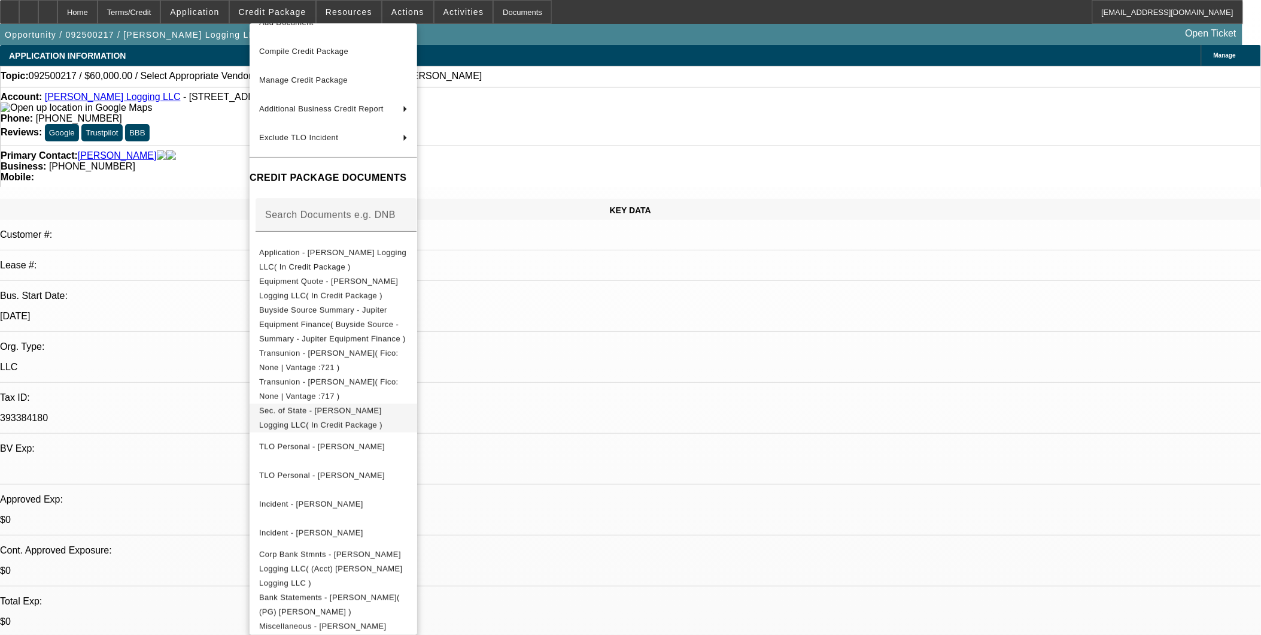
scroll to position [126, 0]
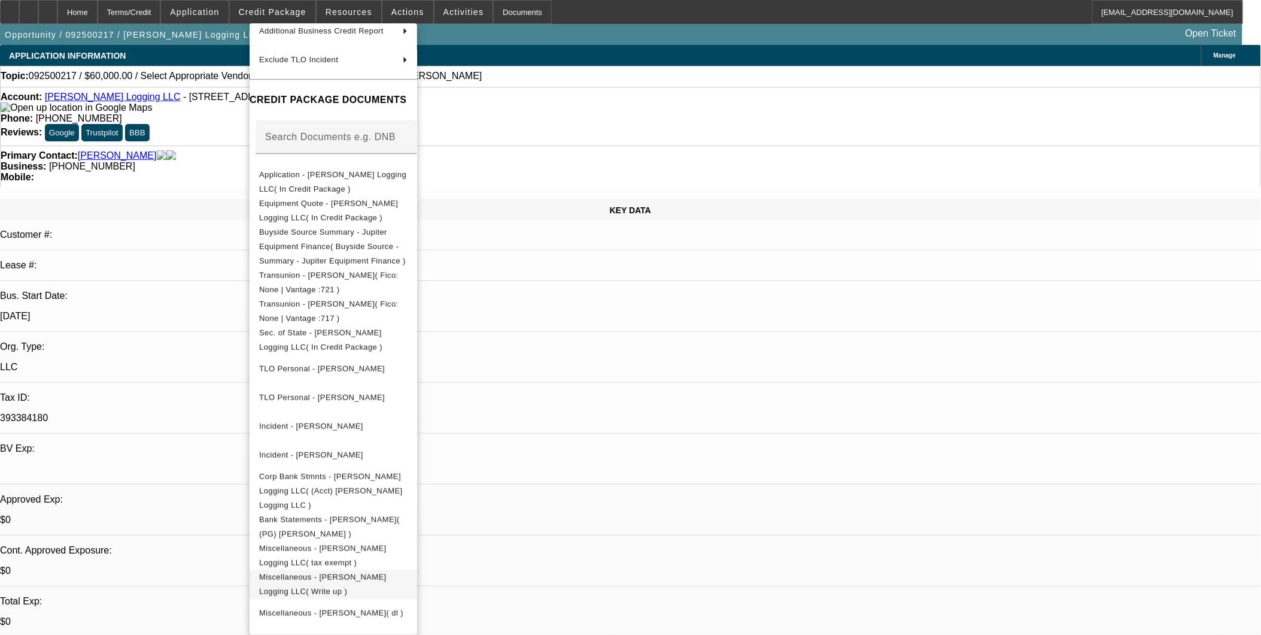
click at [354, 572] on span "Miscellaneous - Chrismon Logging LLC( Write up )" at bounding box center [323, 583] width 128 height 23
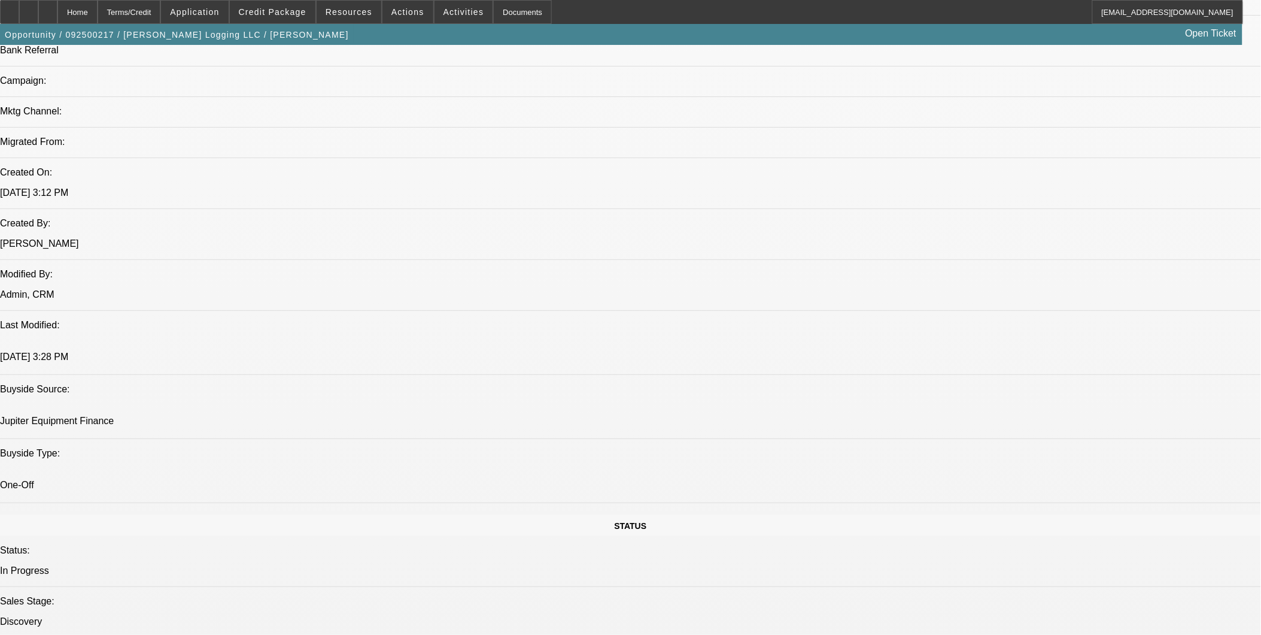
scroll to position [865, 0]
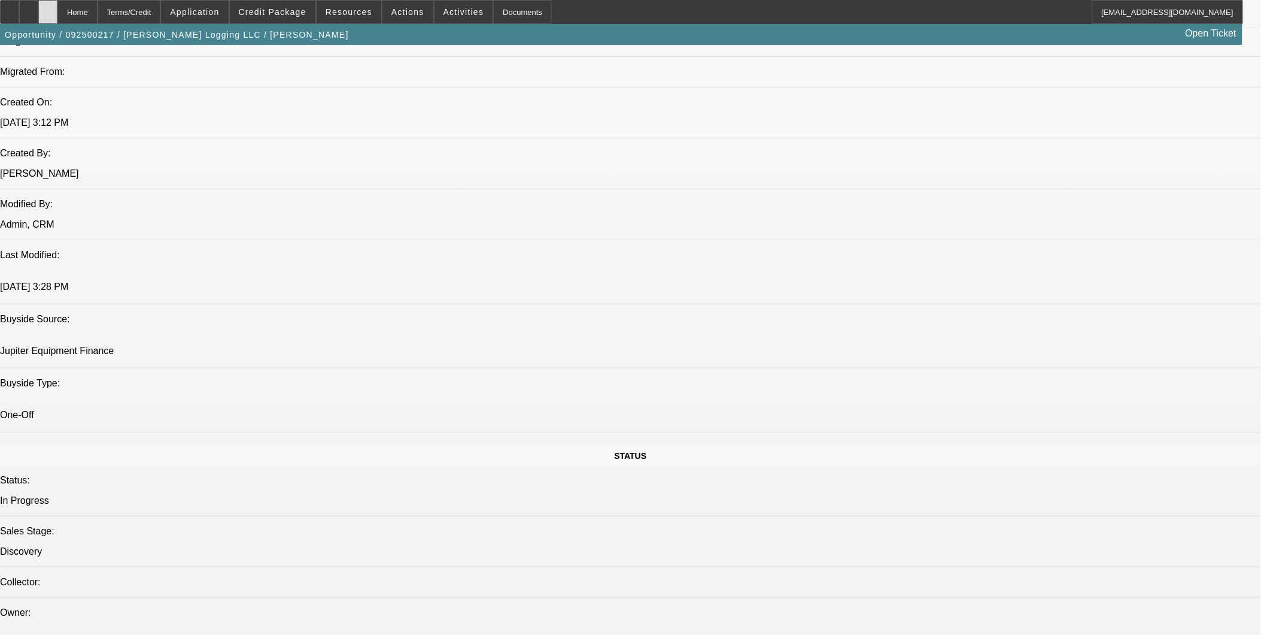
click at [57, 14] on div at bounding box center [47, 12] width 19 height 24
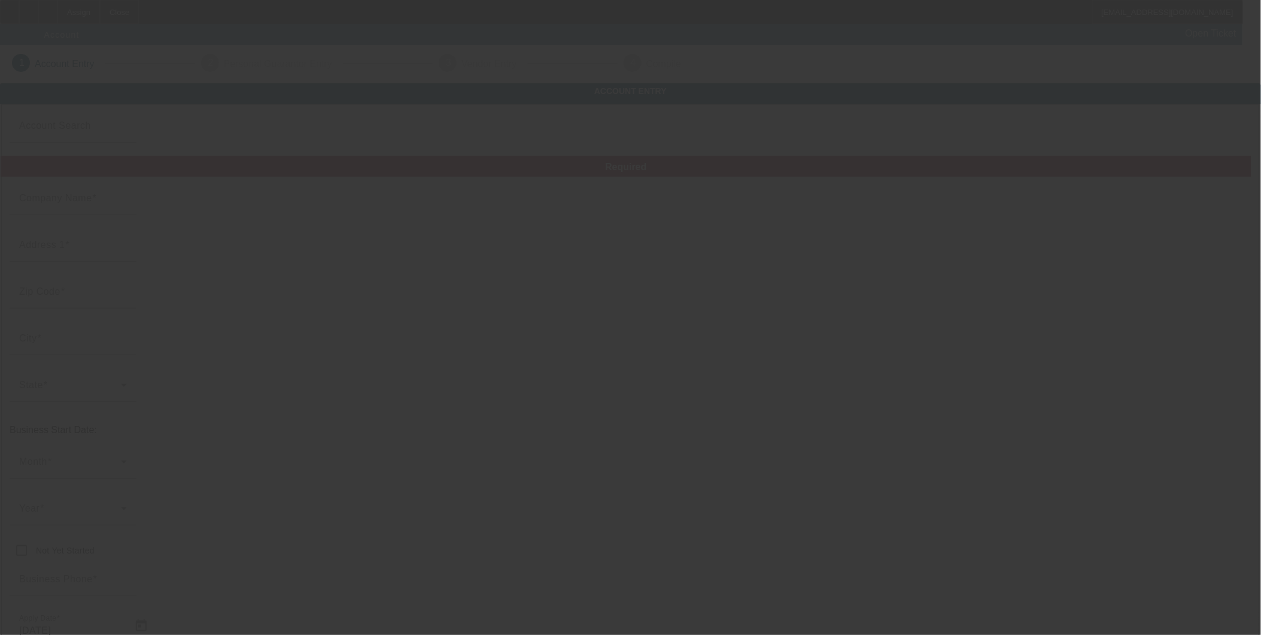
type input "Currency"
type input "[PERSON_NAME] Heating & Cooling llc"
type input "[STREET_ADDRESS]"
type input "46133"
type input "Glenwood"
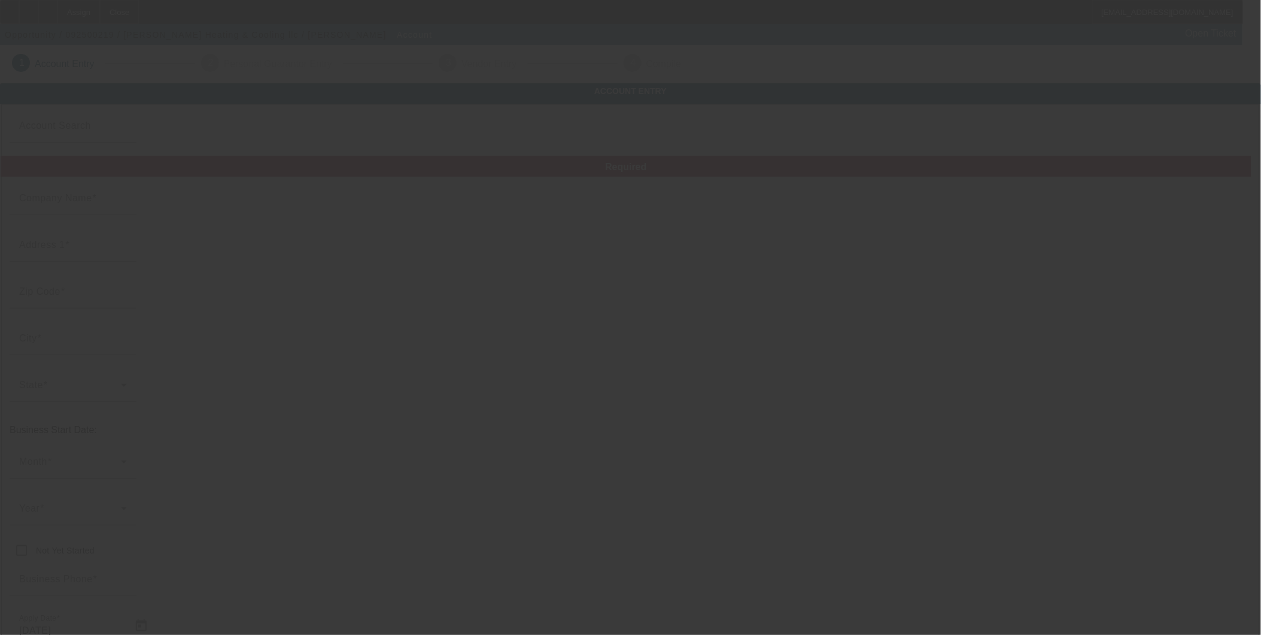
type input "[PHONE_NUMBER]"
type input "[PERSON_NAME][EMAIL_ADDRESS][DOMAIN_NAME]"
type input "Fayette"
type input "[US_EMPLOYER_IDENTIFICATION_NUMBER]"
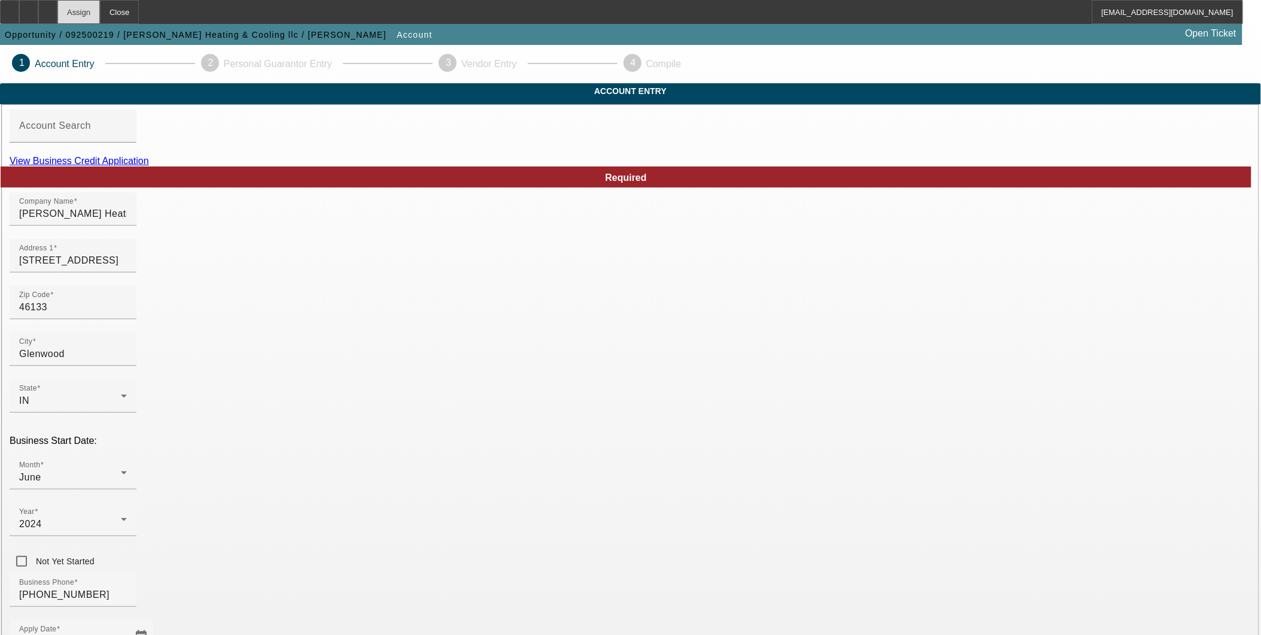
click at [100, 19] on div "Assign" at bounding box center [78, 12] width 43 height 24
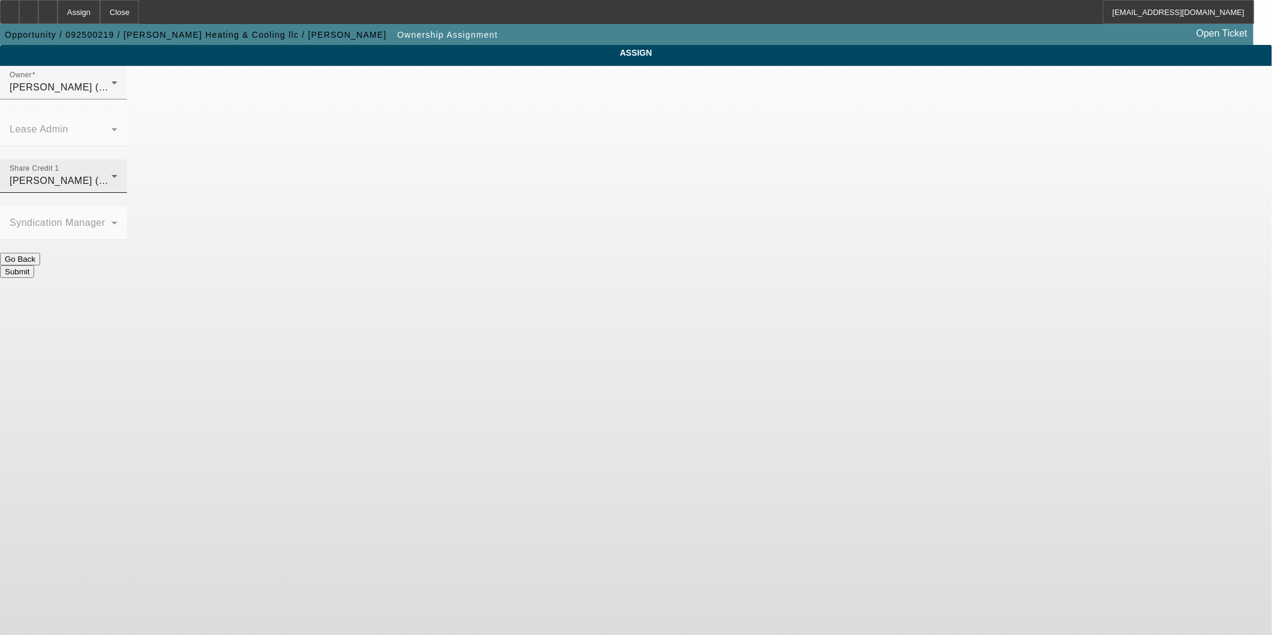
click at [129, 175] on span "[PERSON_NAME] (Lvl 19)" at bounding box center [70, 180] width 120 height 10
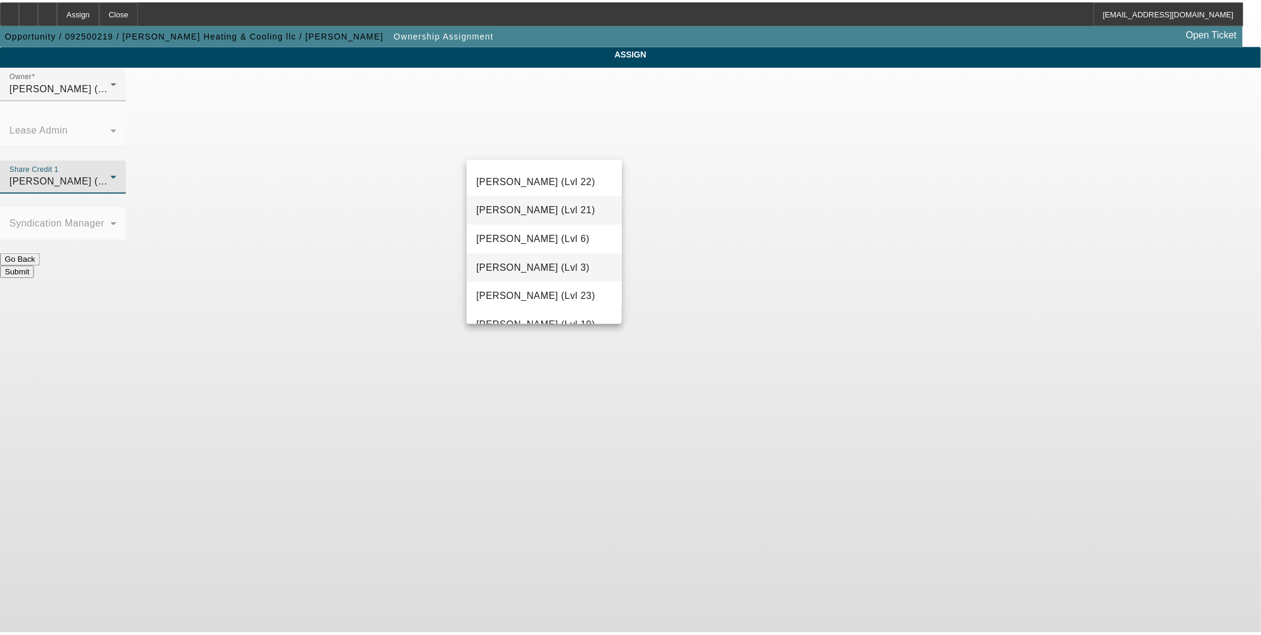
scroll to position [1256, 0]
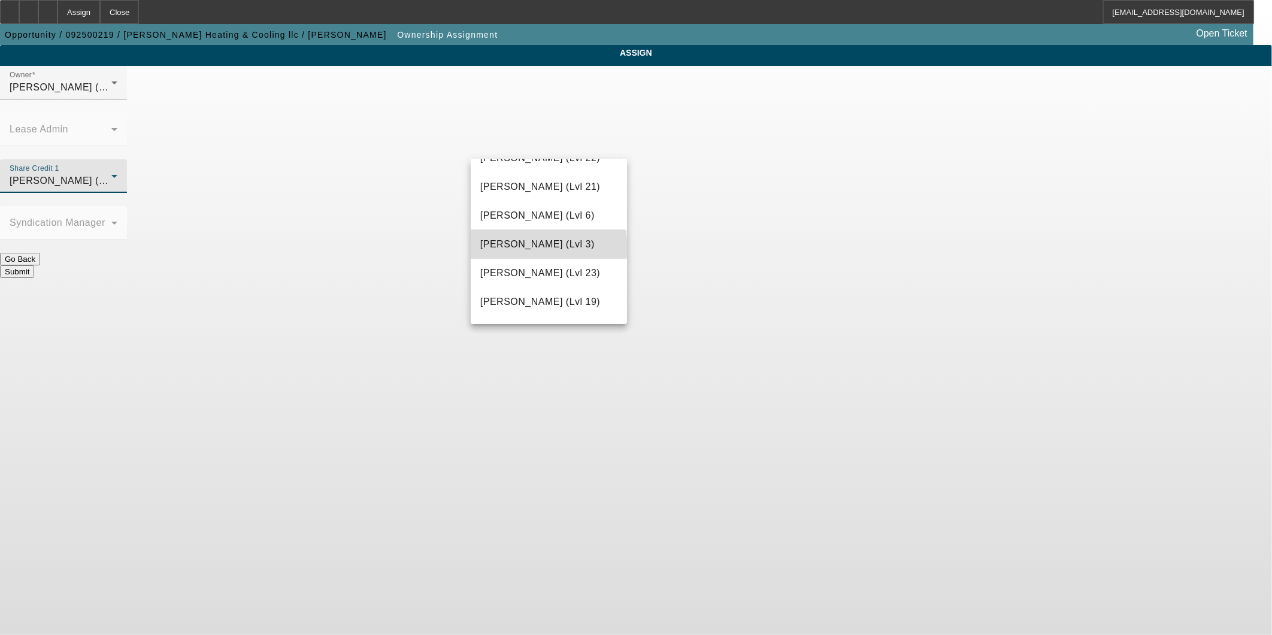
click at [548, 247] on span "[PERSON_NAME] (Lvl 3)" at bounding box center [537, 244] width 114 height 14
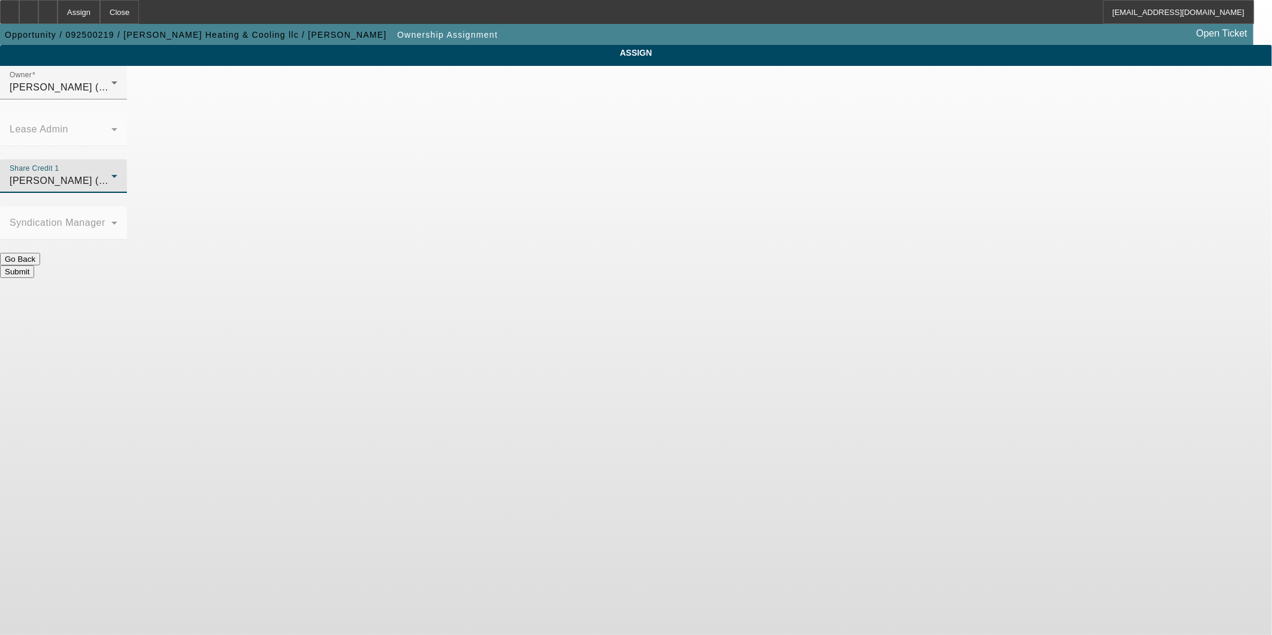
click at [34, 265] on button "Submit" at bounding box center [17, 271] width 34 height 13
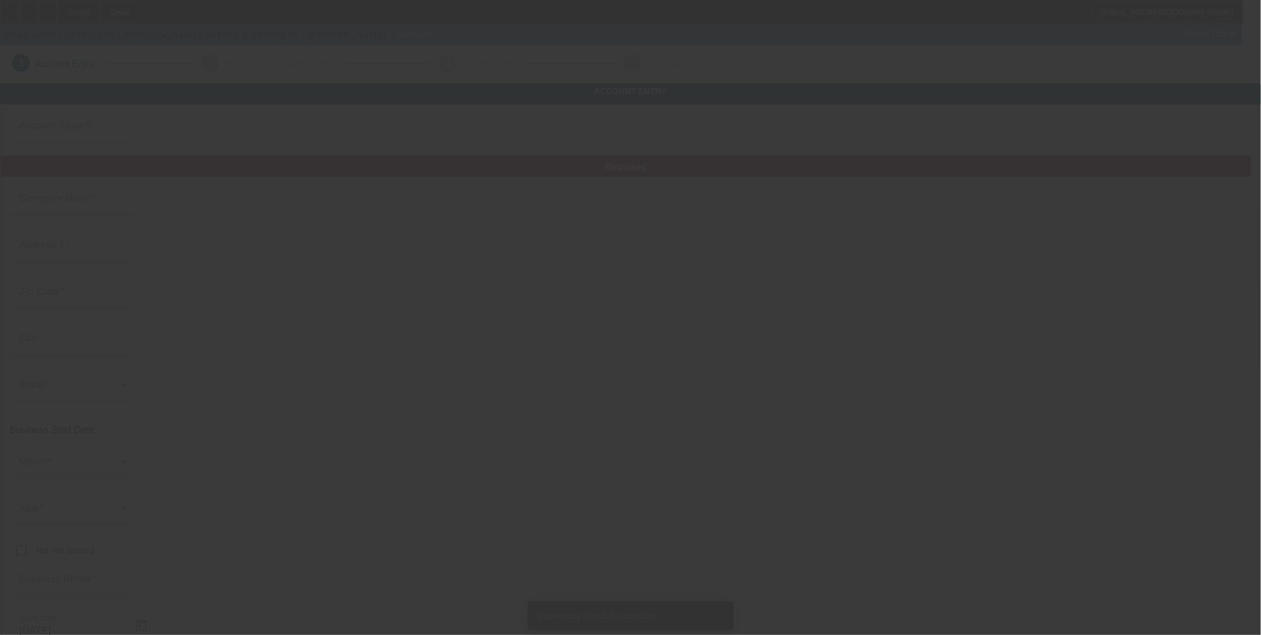
type input "Currency"
type input "Miller Heating & Cooling llc"
type input "213 w state street"
type input "46133"
type input "Glenwood"
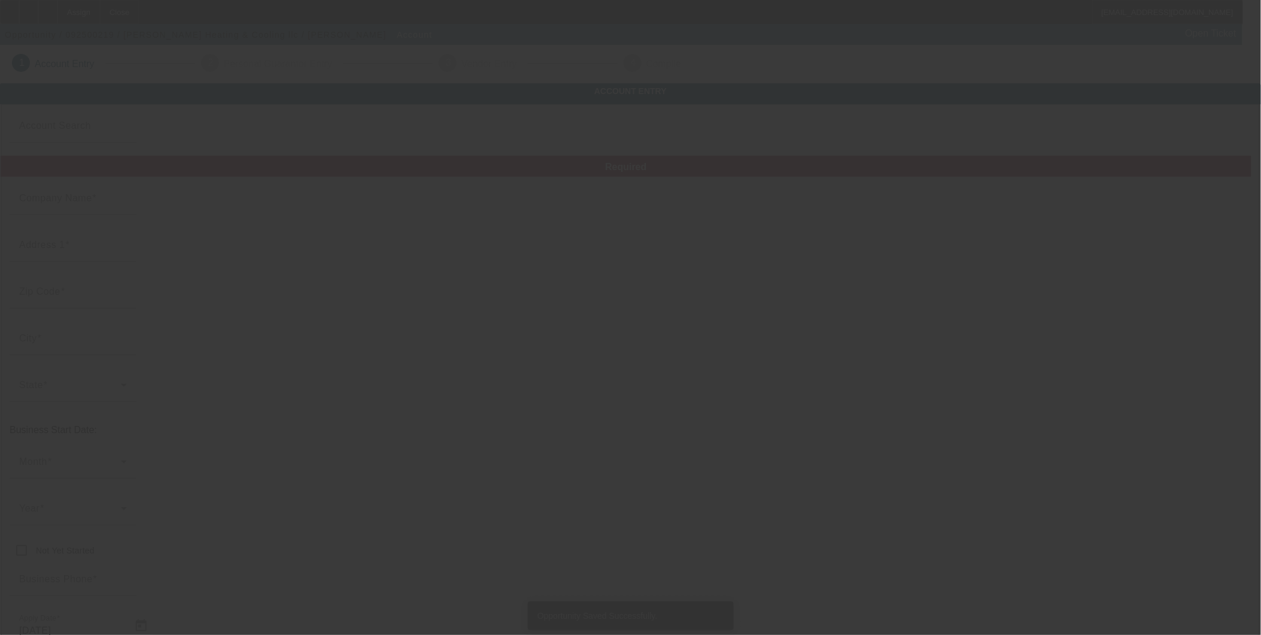
type input "(765) 561-1473"
type input "david.miller46133@gmail.com"
type input "Fayette"
type input "81-4080750"
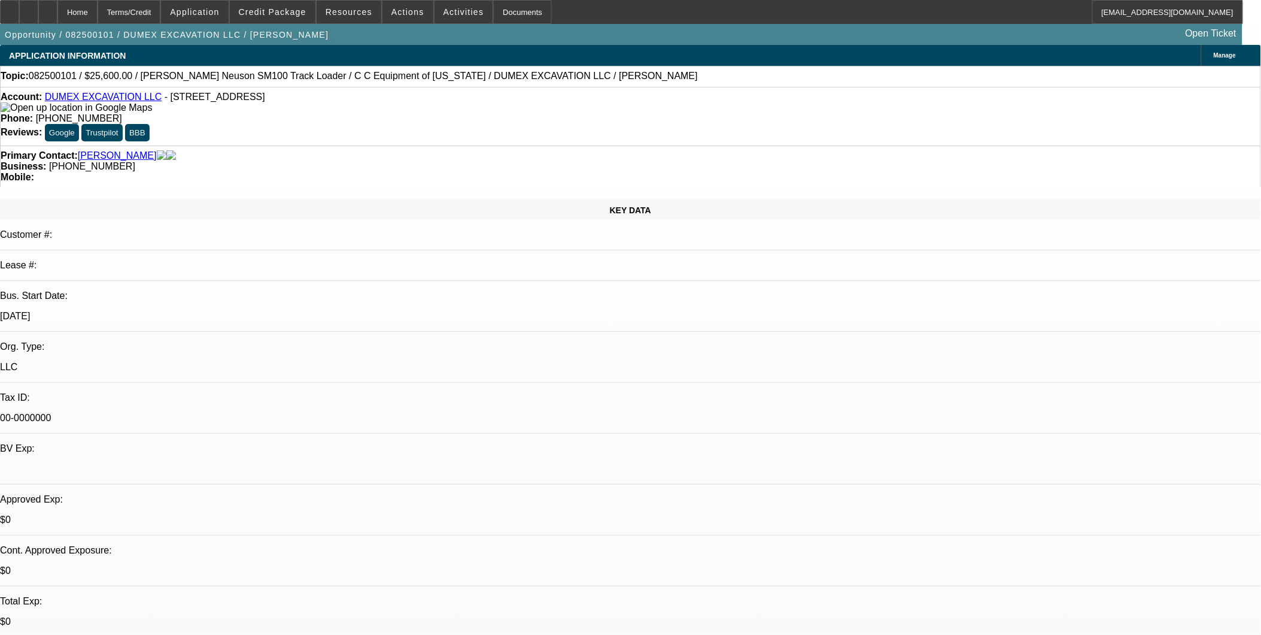
select select "0"
select select "2"
select select "0"
select select "2"
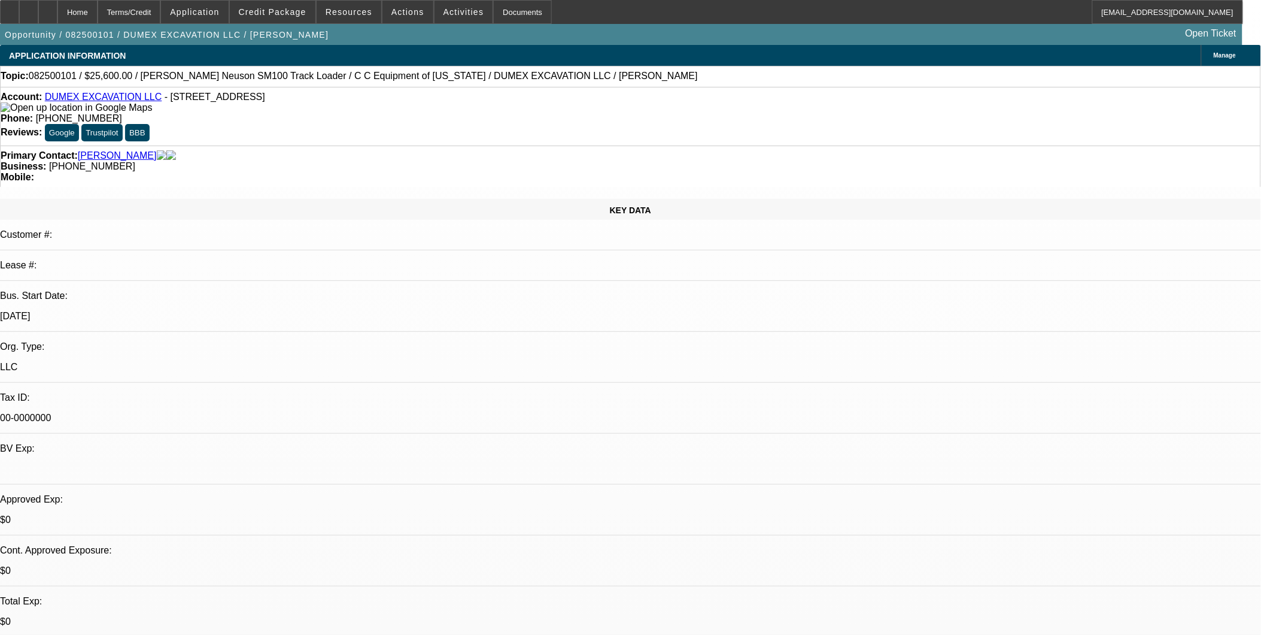
select select "0"
select select "0.1"
select select "2"
select select "0"
select select "1"
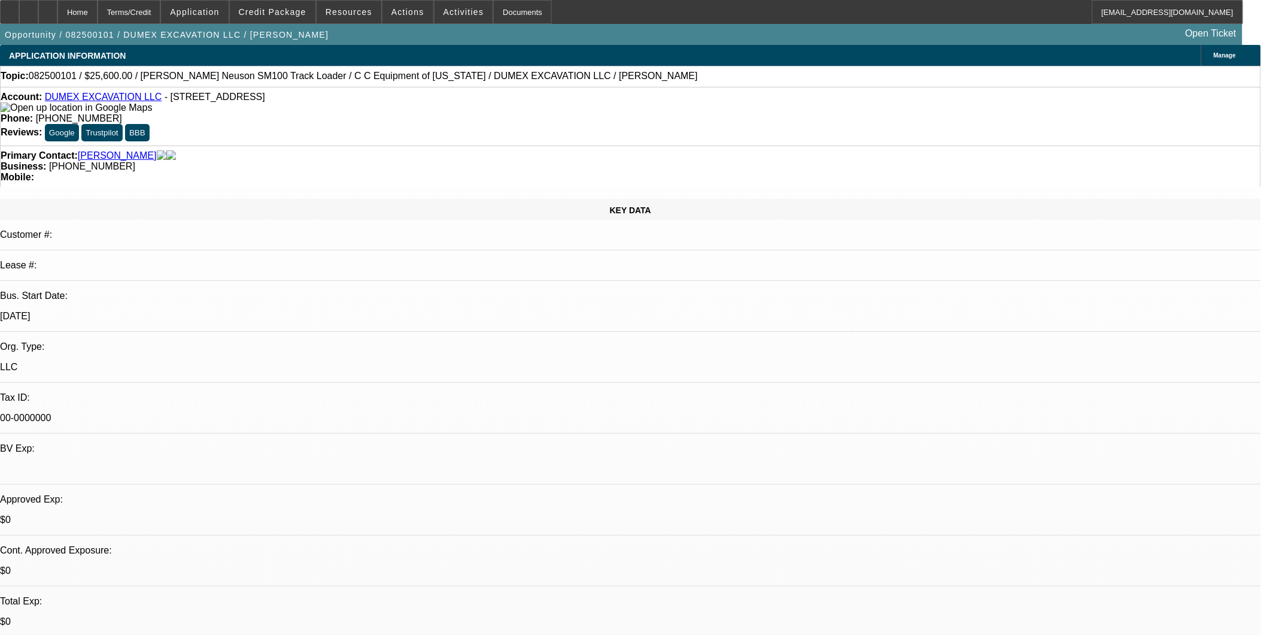
select select "2"
select select "6"
select select "1"
select select "2"
select select "6"
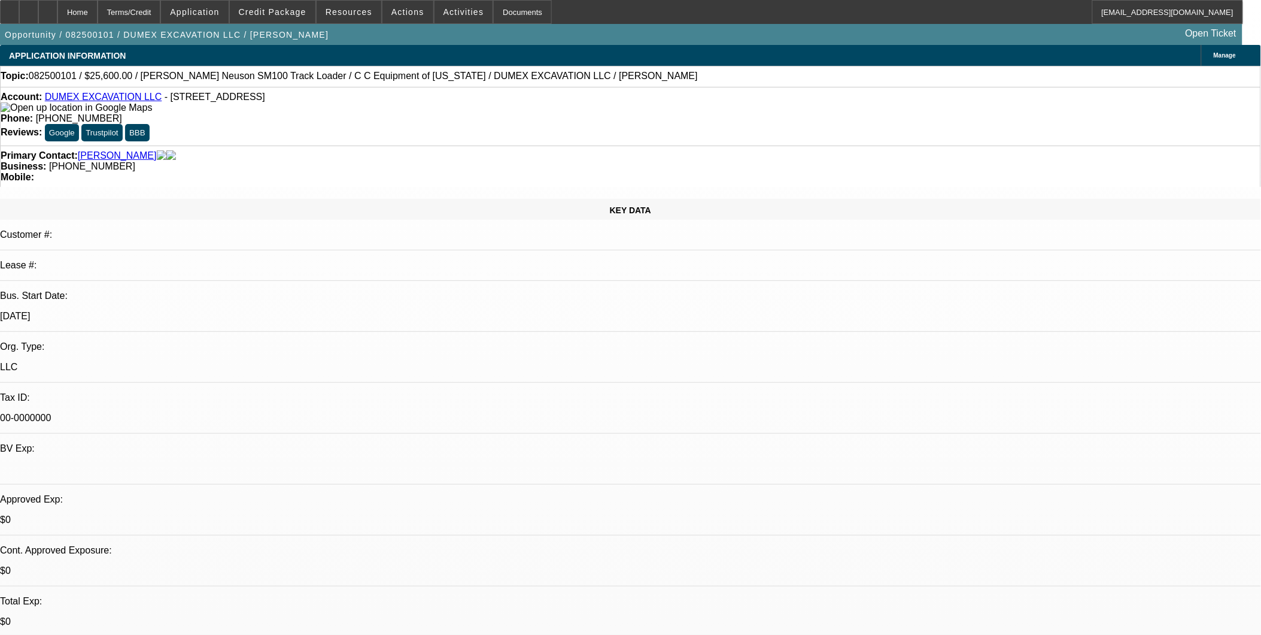
select select "1"
select select "2"
select select "6"
click at [276, 12] on span "Credit Package" at bounding box center [273, 12] width 68 height 10
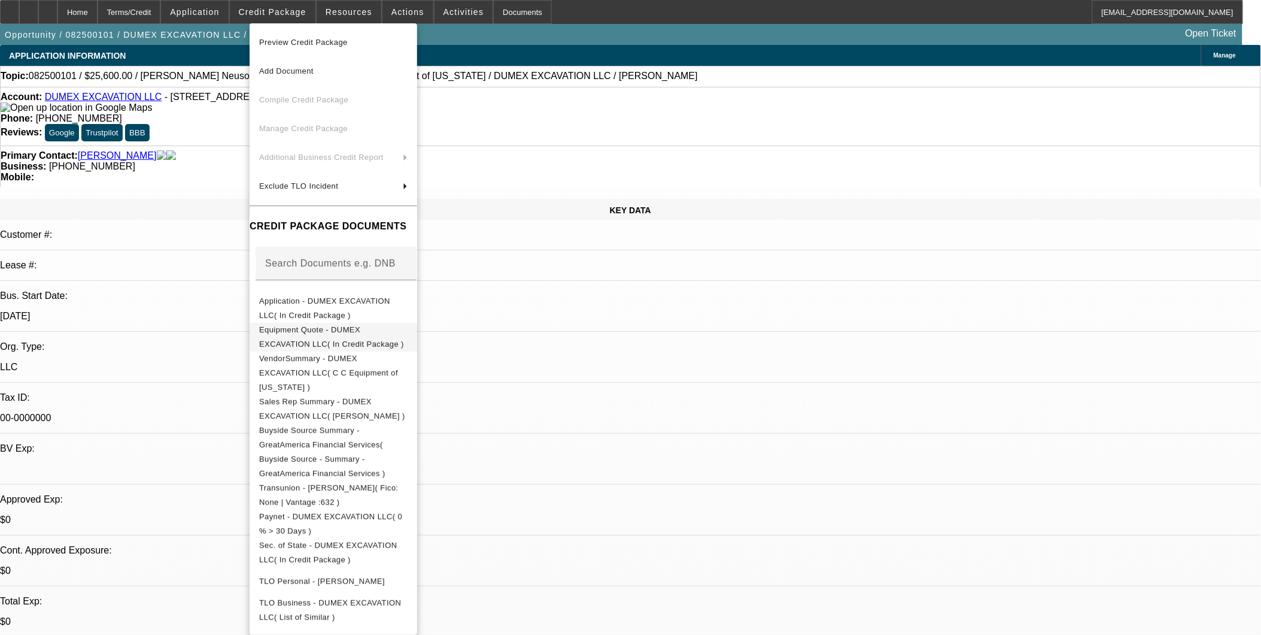
click at [349, 334] on span "Equipment Quote - DUMEX EXCAVATION LLC( In Credit Package )" at bounding box center [331, 336] width 145 height 23
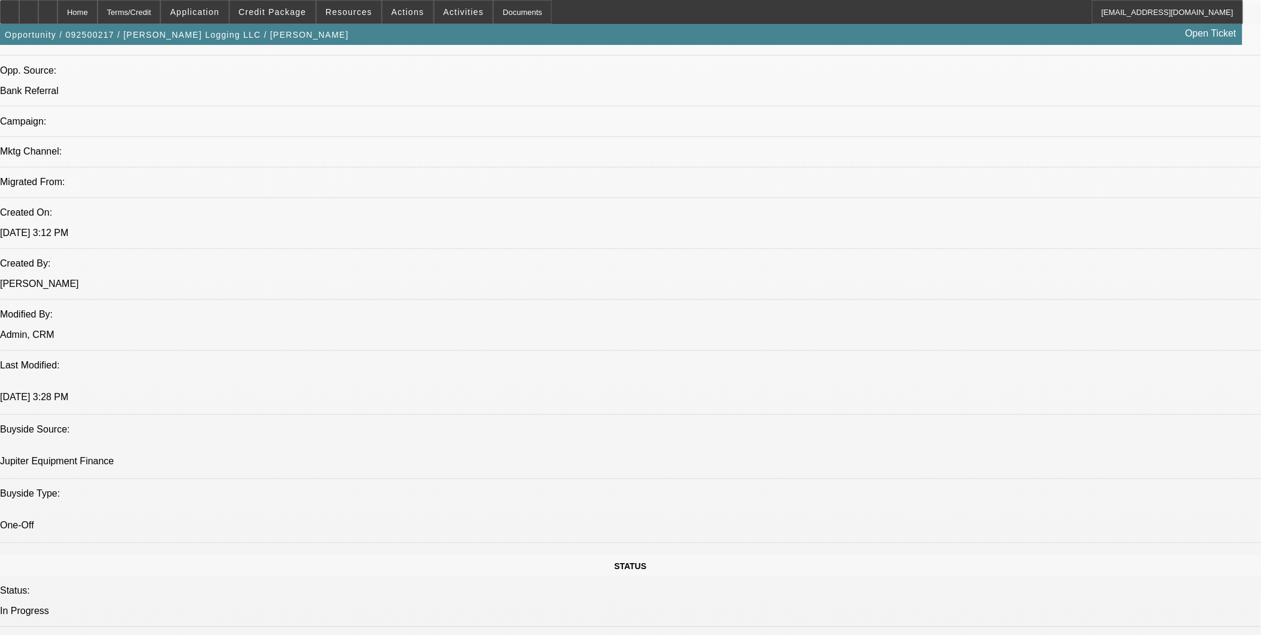
select select "0"
select select "2"
select select "0.1"
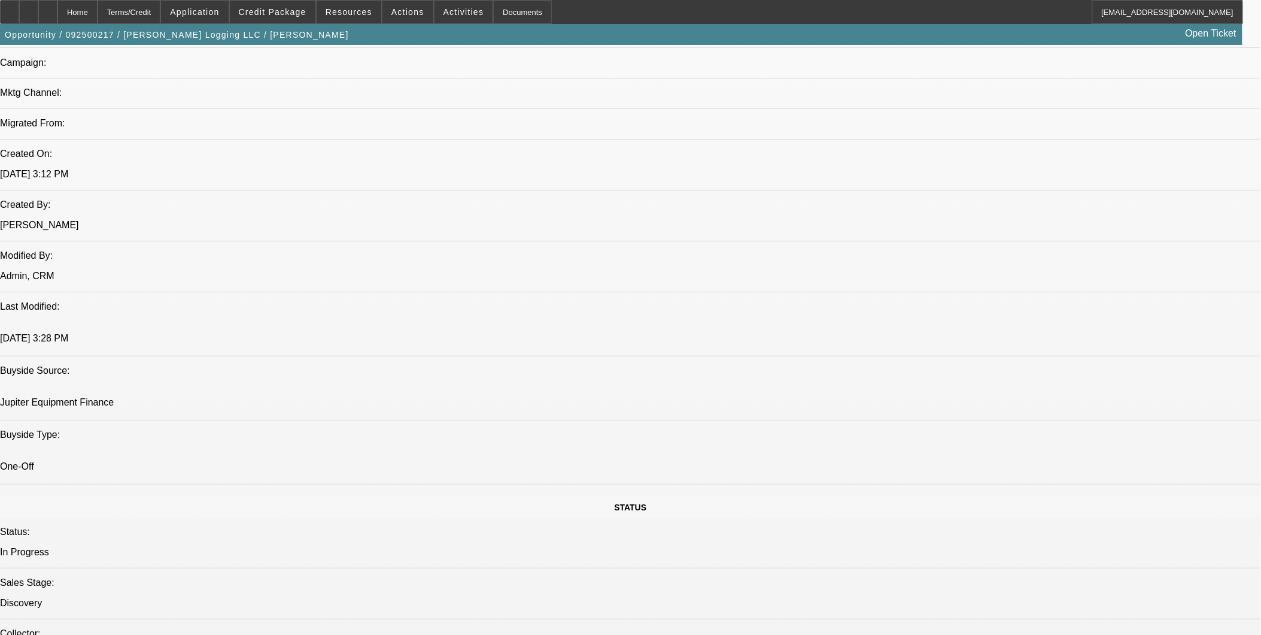
select select "1"
select select "2"
select select "4"
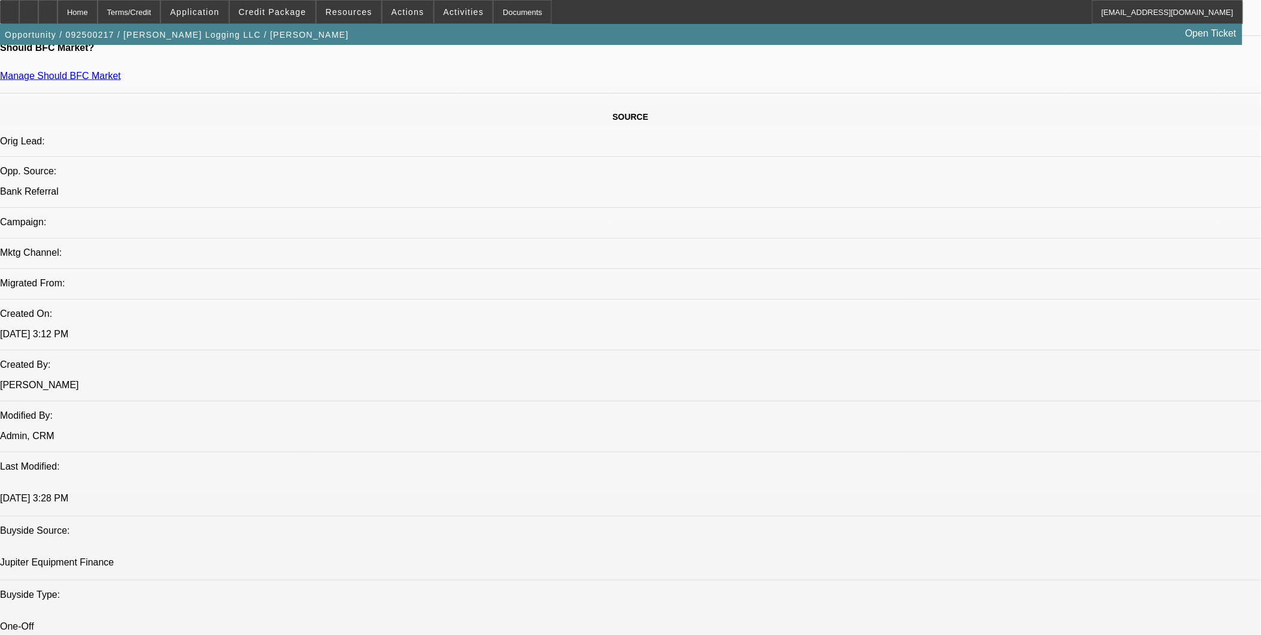
scroll to position [665, 0]
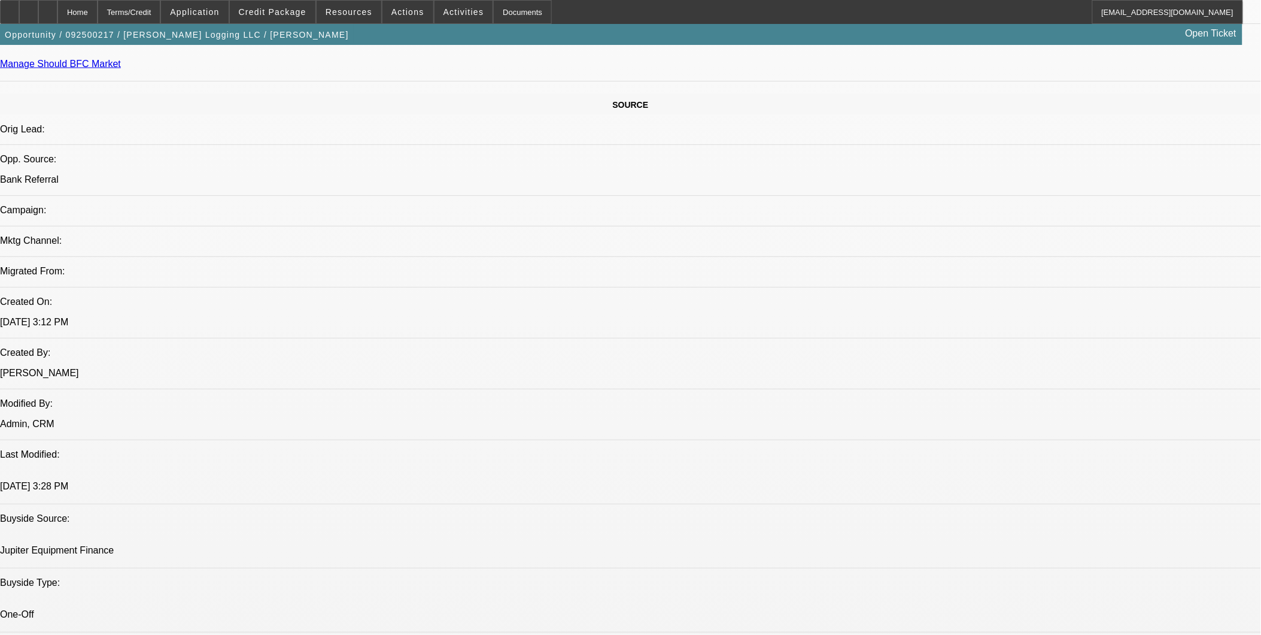
click at [38, 14] on div at bounding box center [28, 12] width 19 height 24
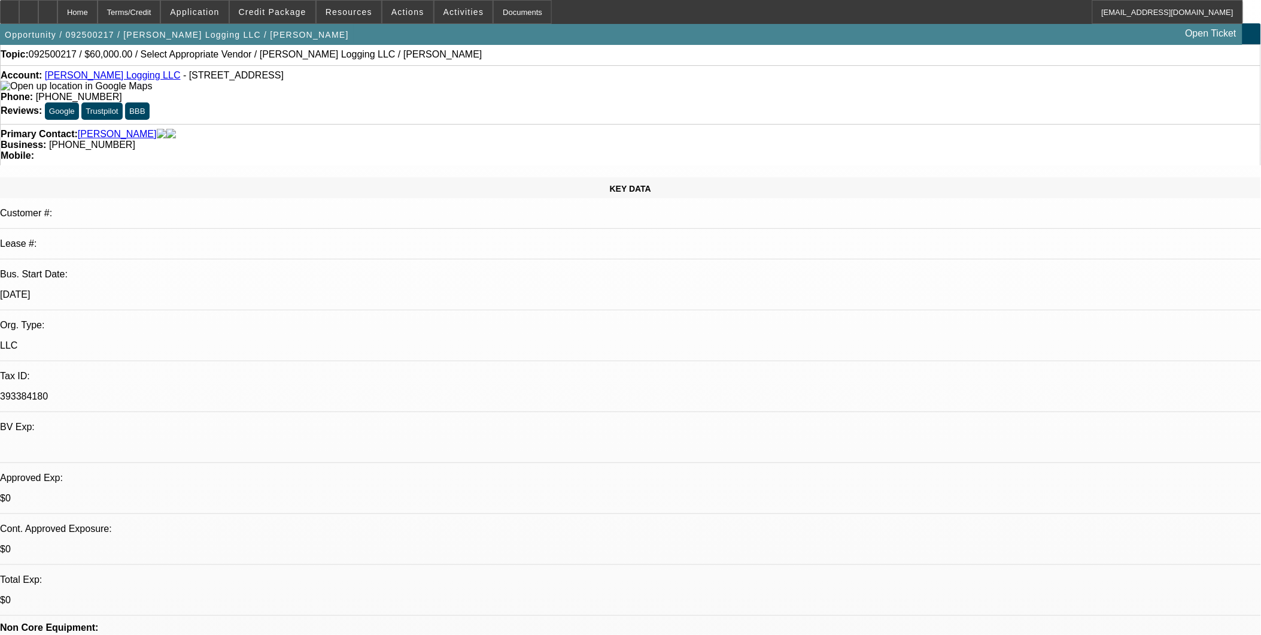
scroll to position [0, 0]
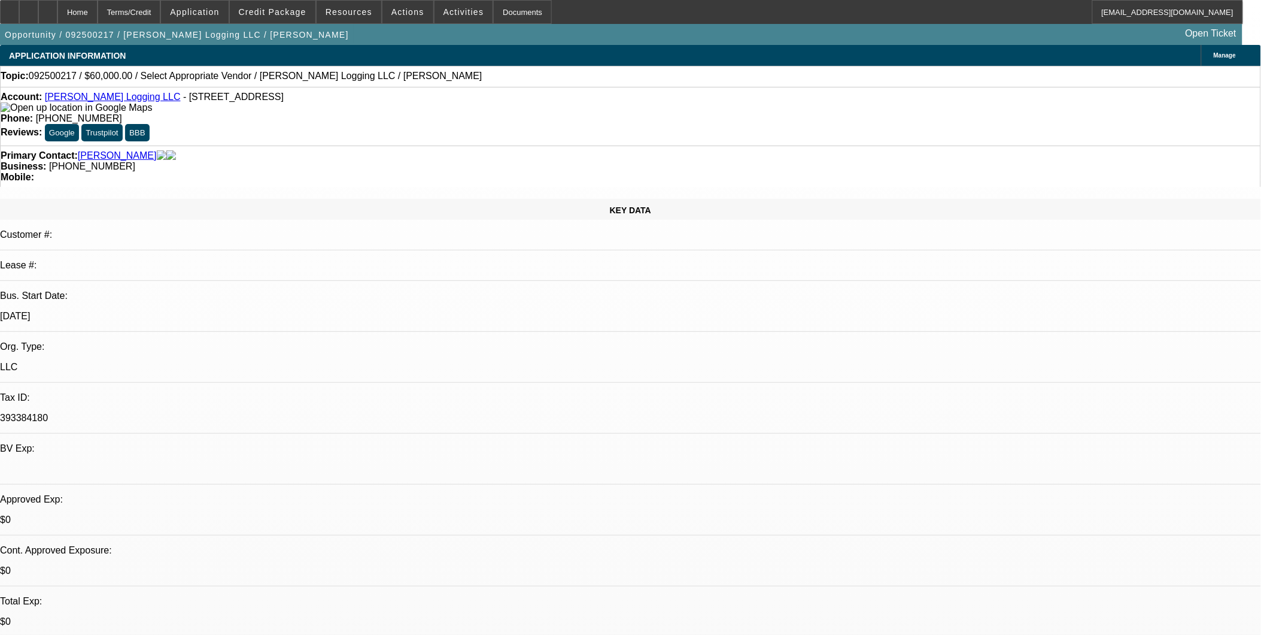
radio input "true"
type textarea "Emailed Jupiter requesting pictures, comps, and startup plan"
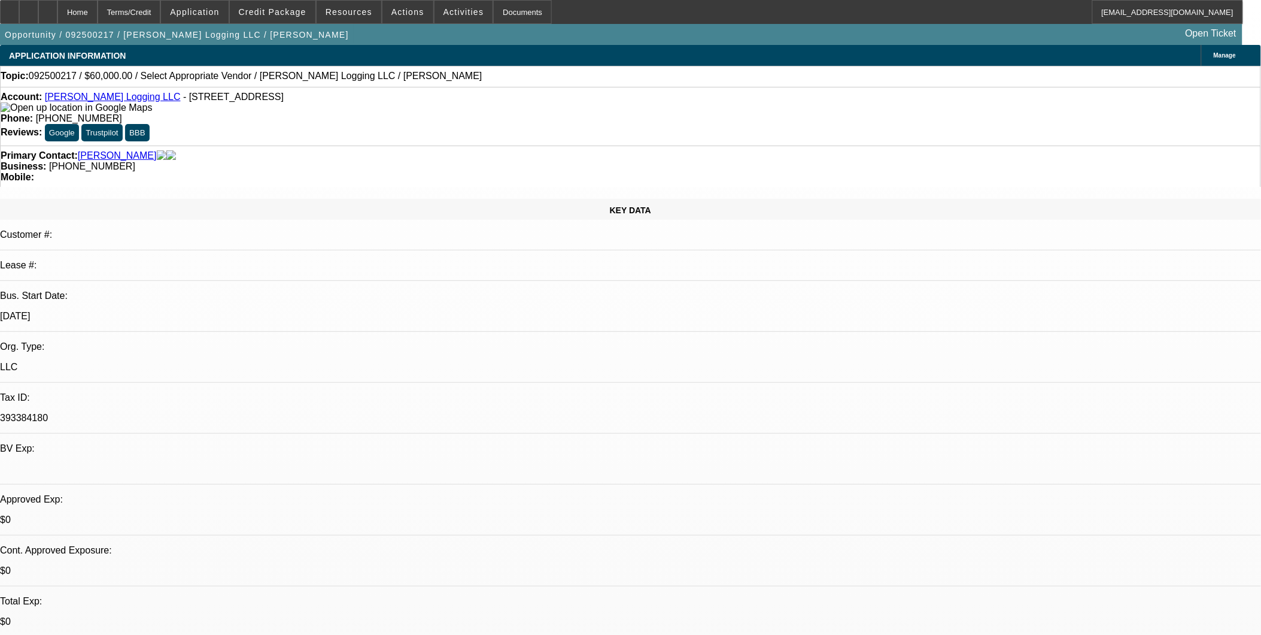
radio input "true"
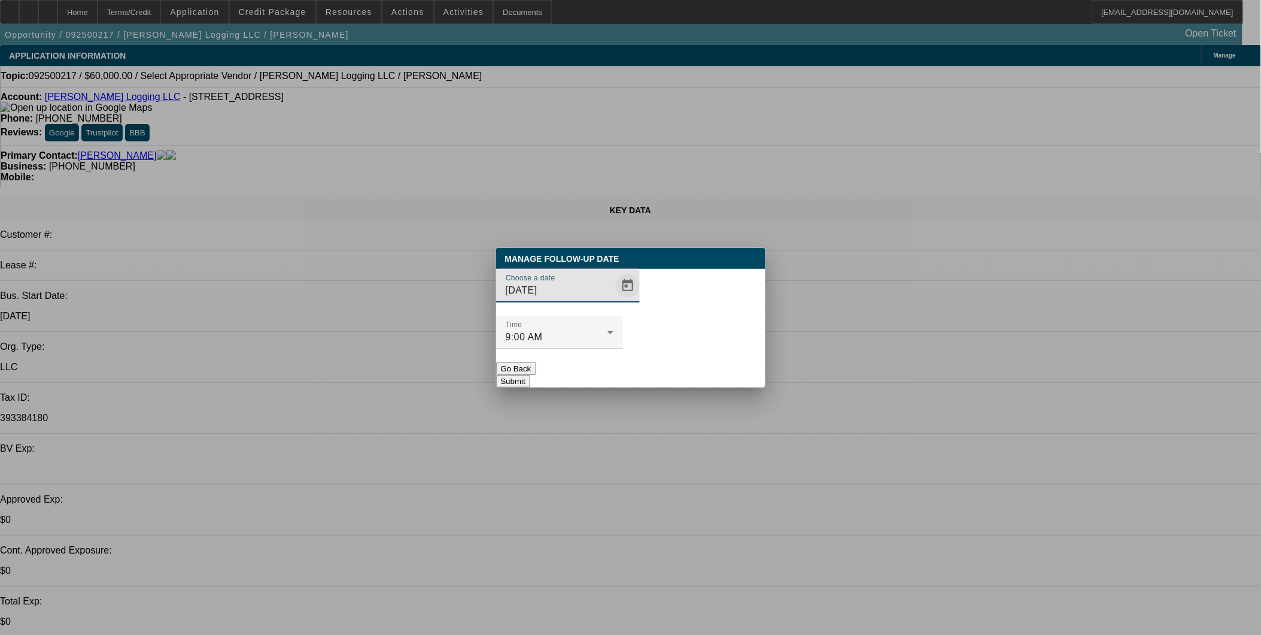
click at [614, 300] on span "Open calendar" at bounding box center [628, 285] width 29 height 29
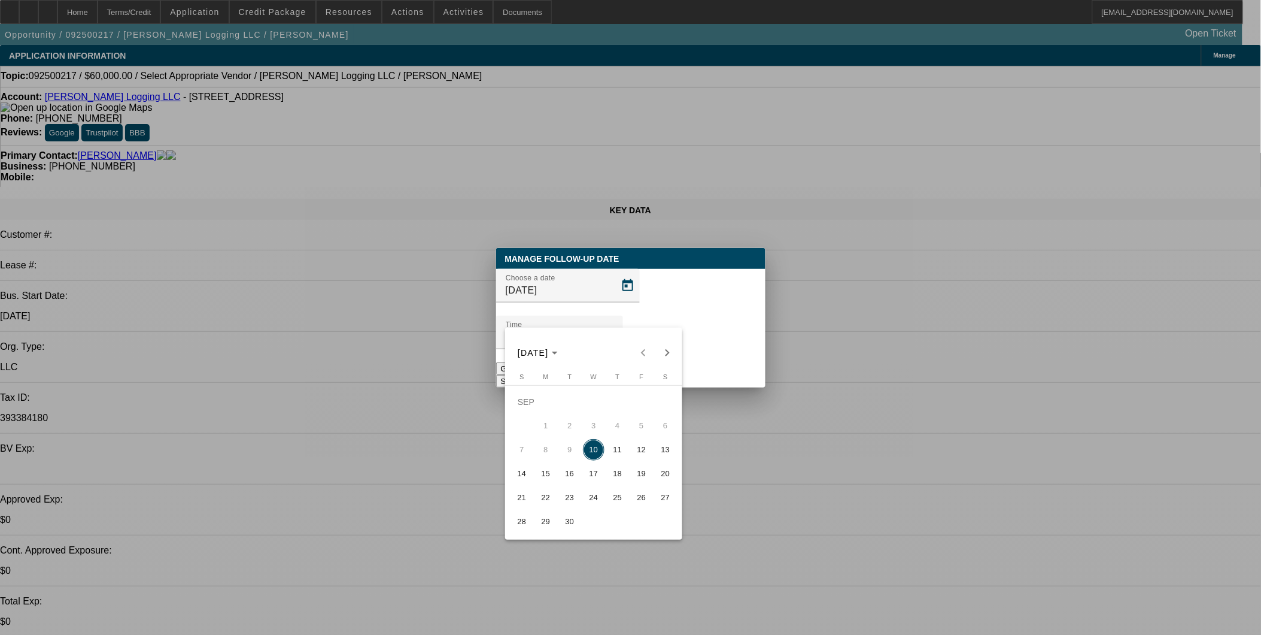
click at [635, 455] on span "12" at bounding box center [642, 450] width 22 height 22
type input "9/12/2025"
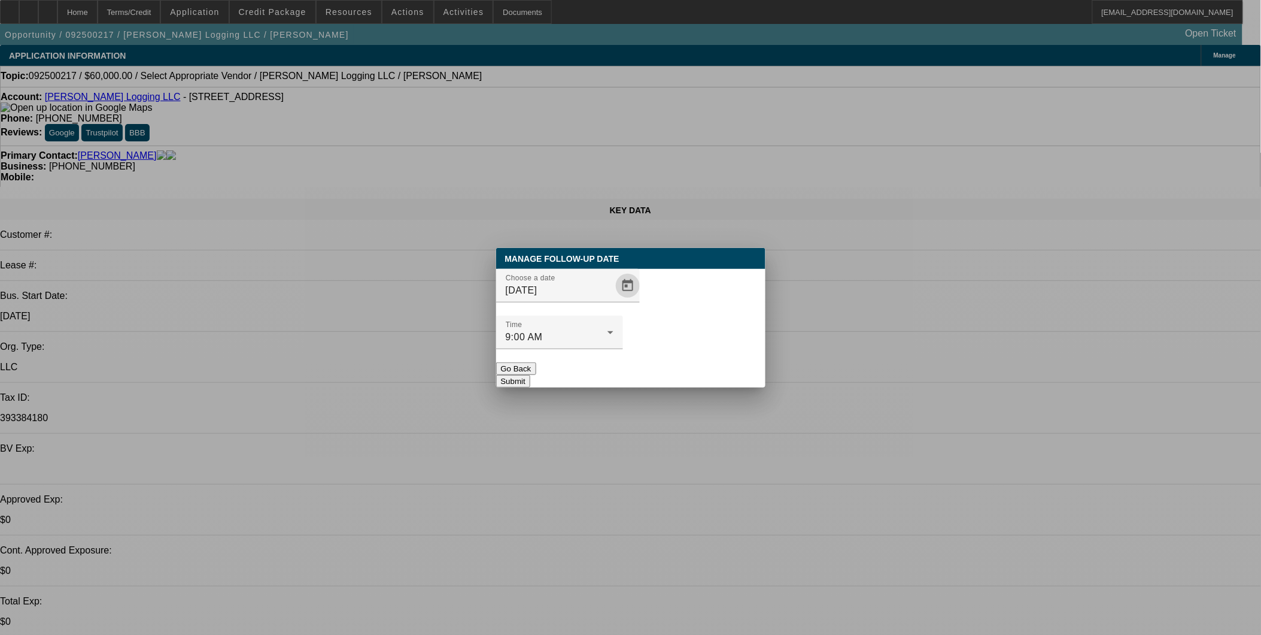
click at [530, 375] on button "Submit" at bounding box center [513, 381] width 34 height 13
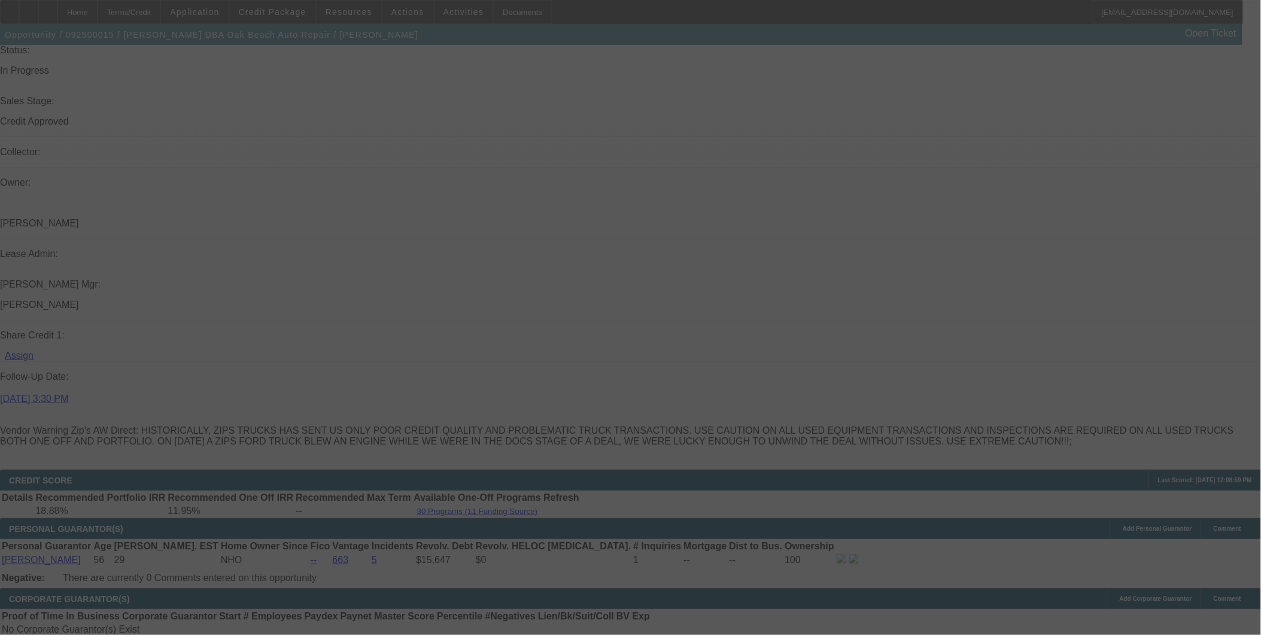
scroll to position [1330, 0]
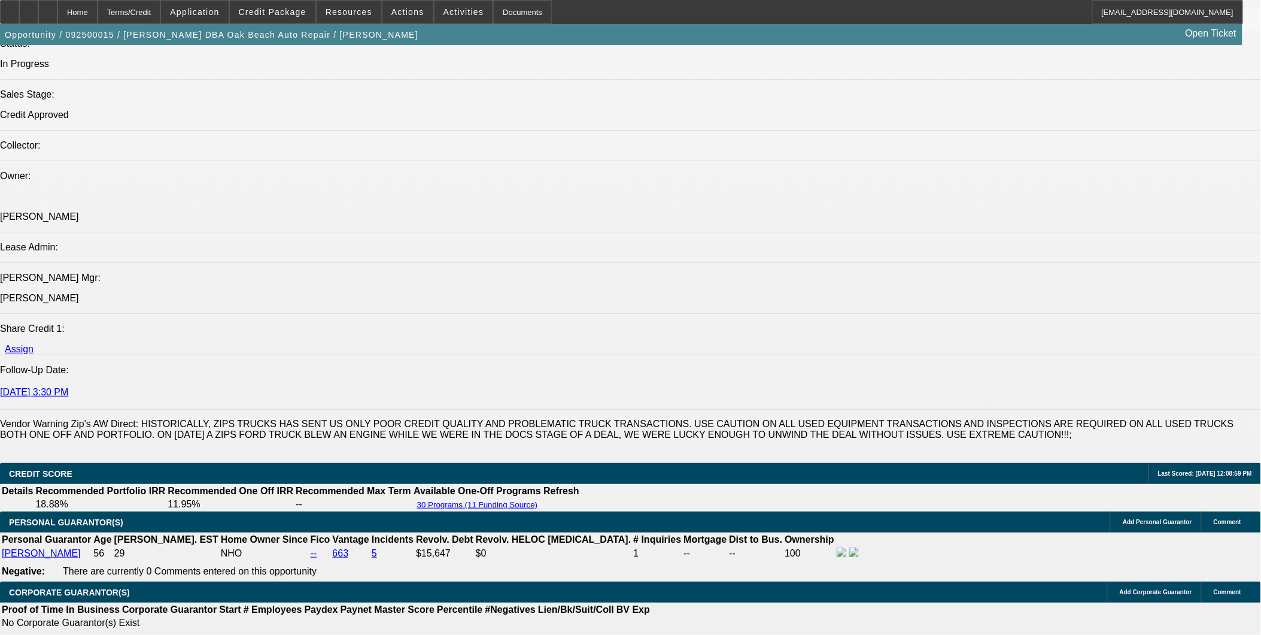
select select "0"
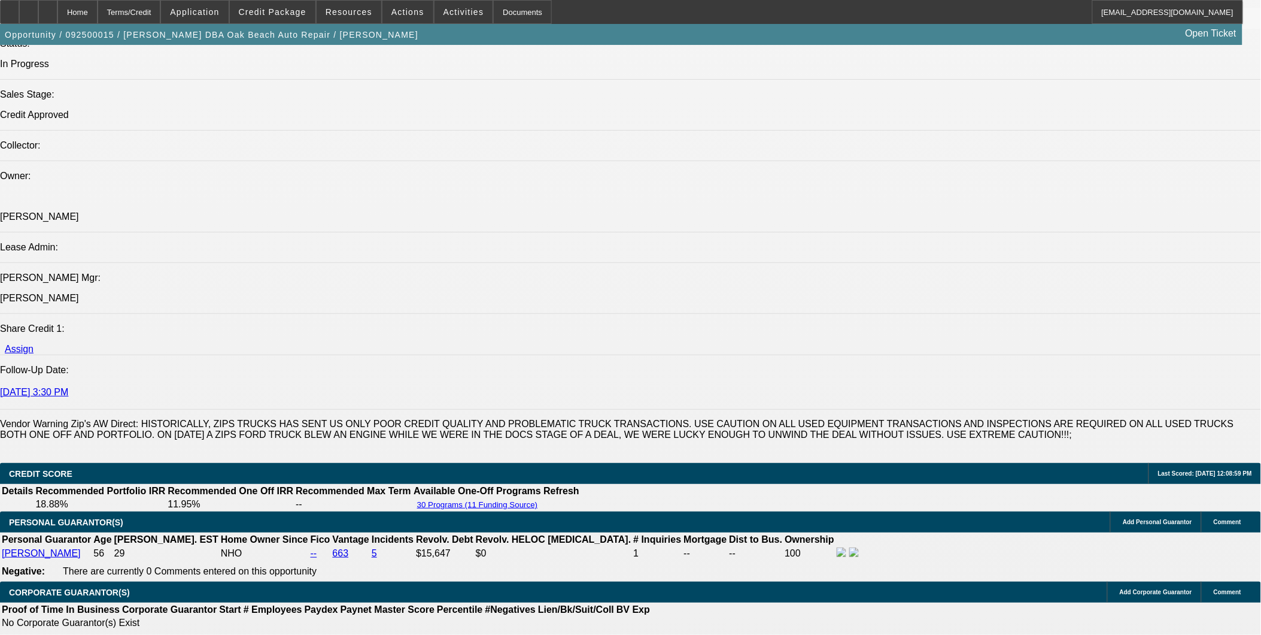
select select "0.1"
select select "0"
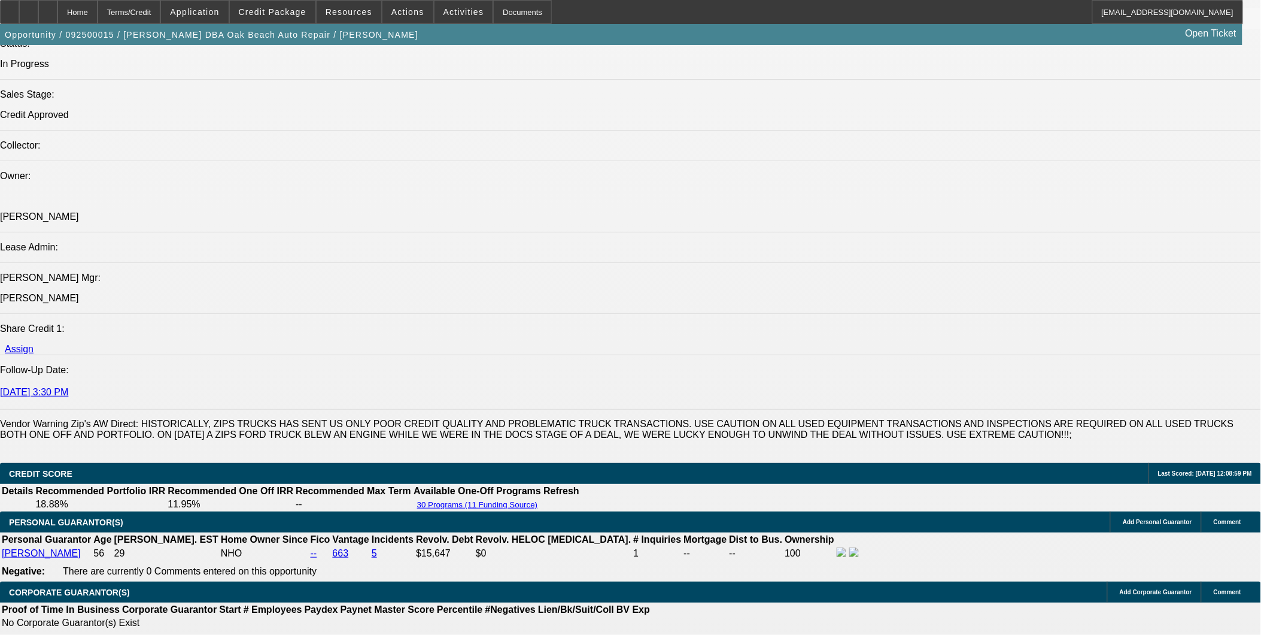
select select "0"
select select "1"
select select "6"
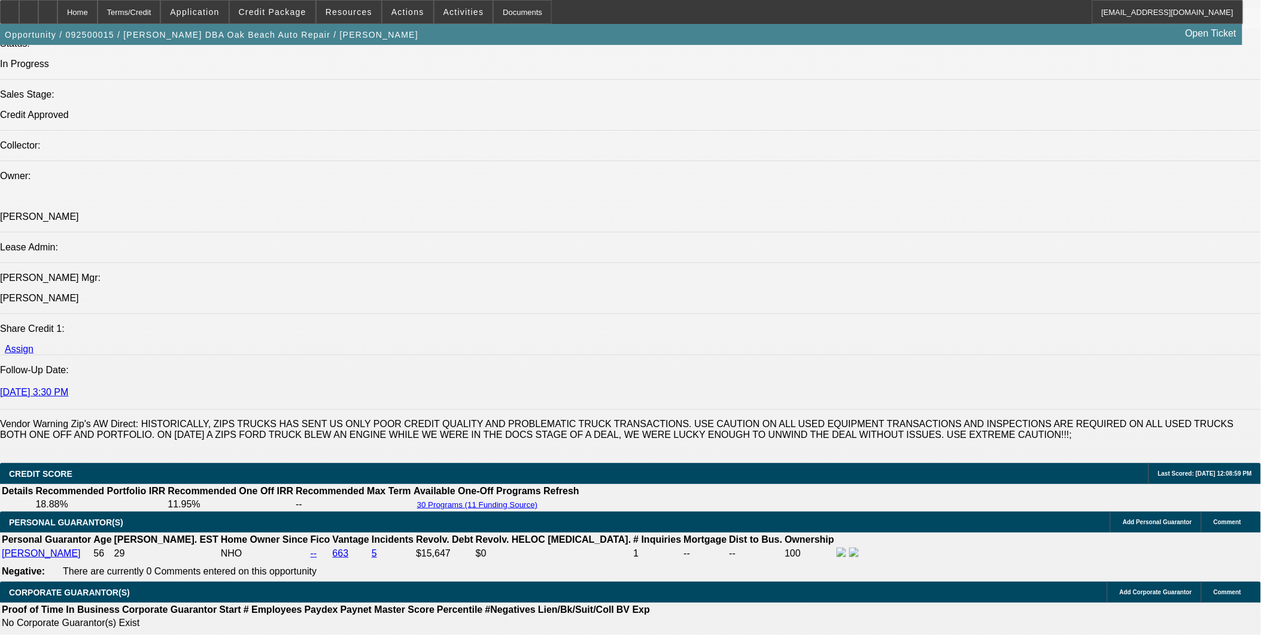
select select "1"
select select "5"
select select "1"
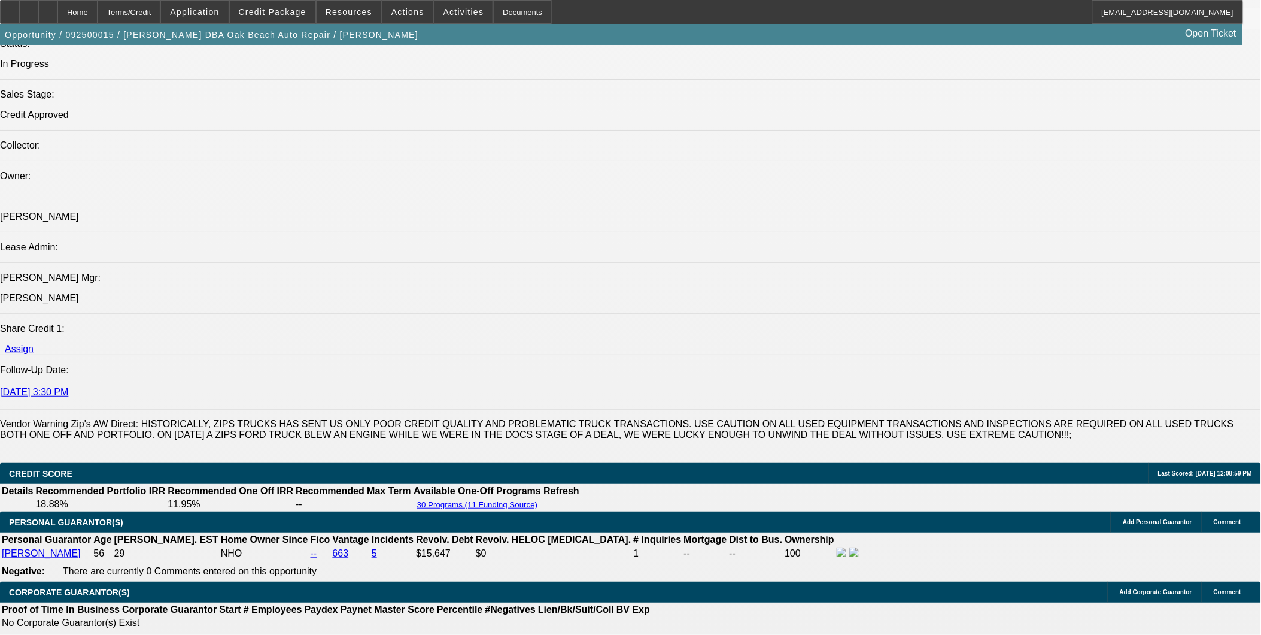
select select "6"
select select "1"
select select "6"
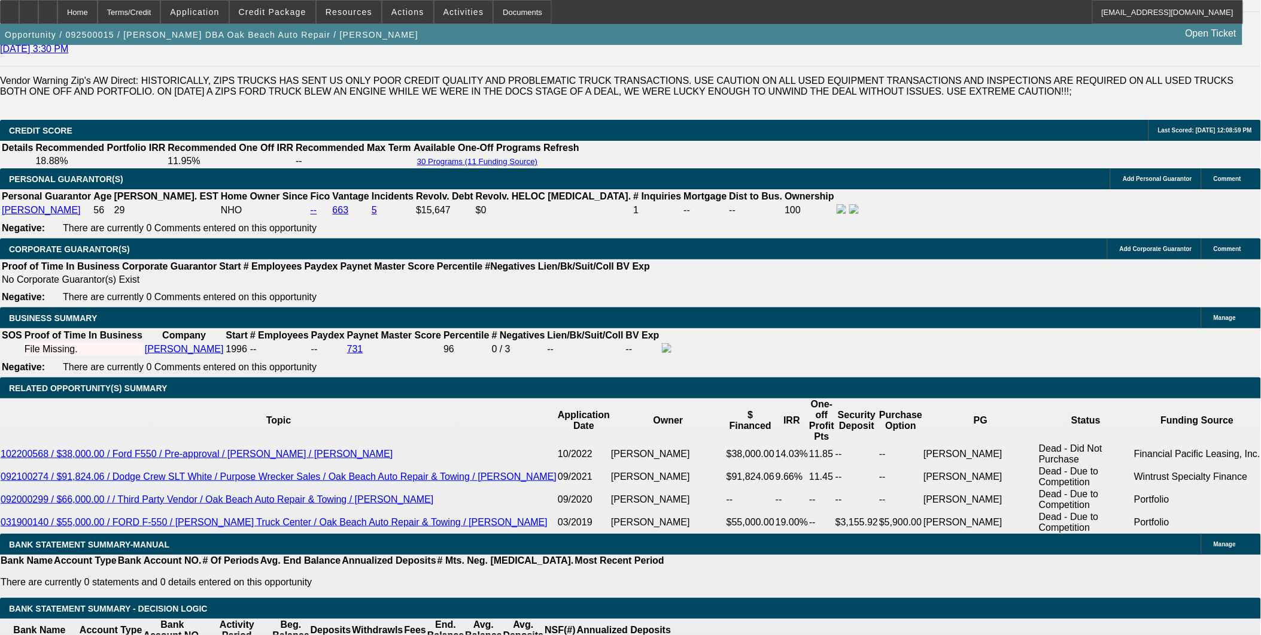
scroll to position [1596, 0]
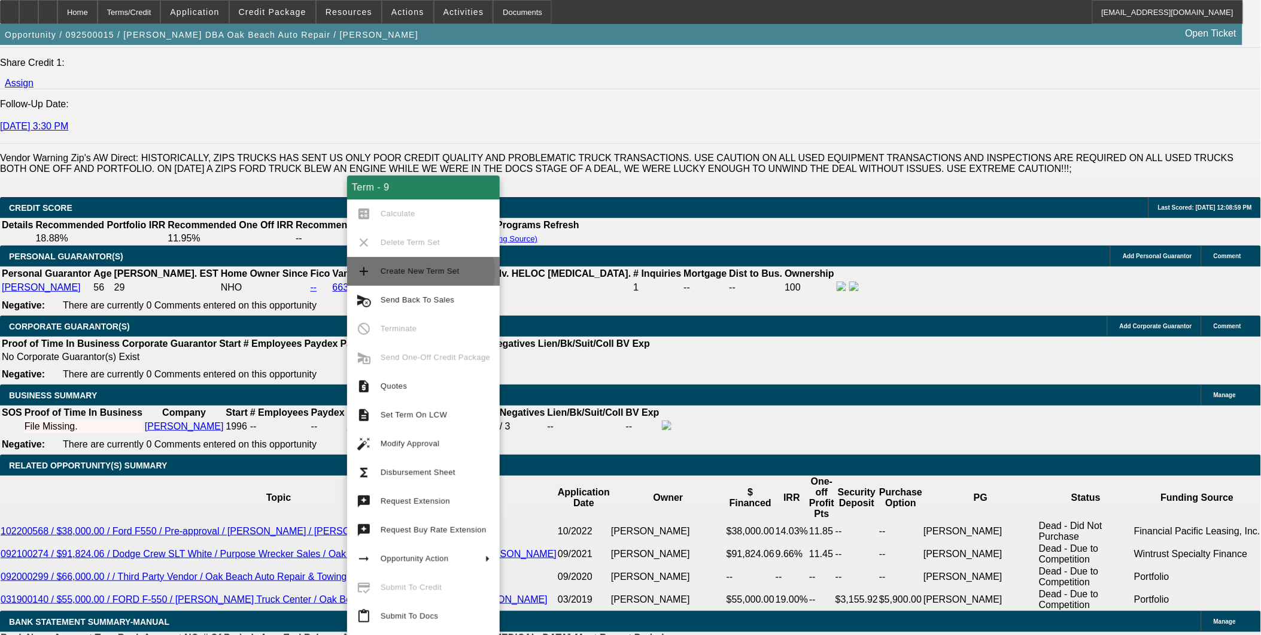
click at [418, 271] on span "Create New Term Set" at bounding box center [420, 270] width 79 height 9
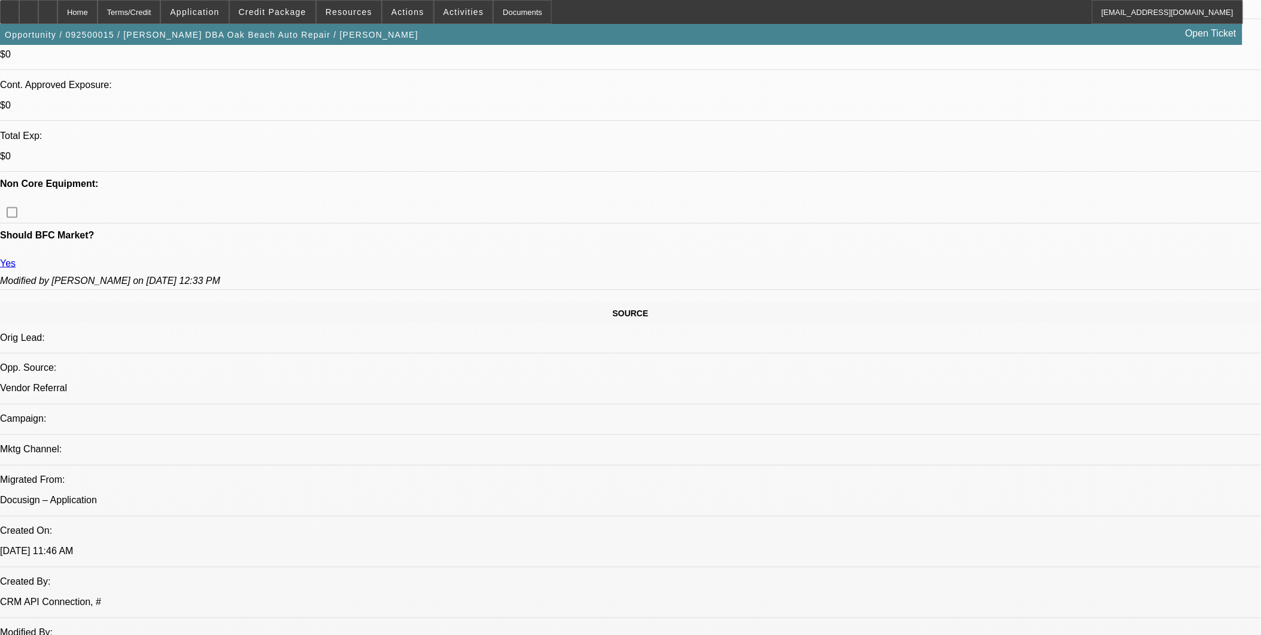
select select "0"
select select "0.1"
select select "0"
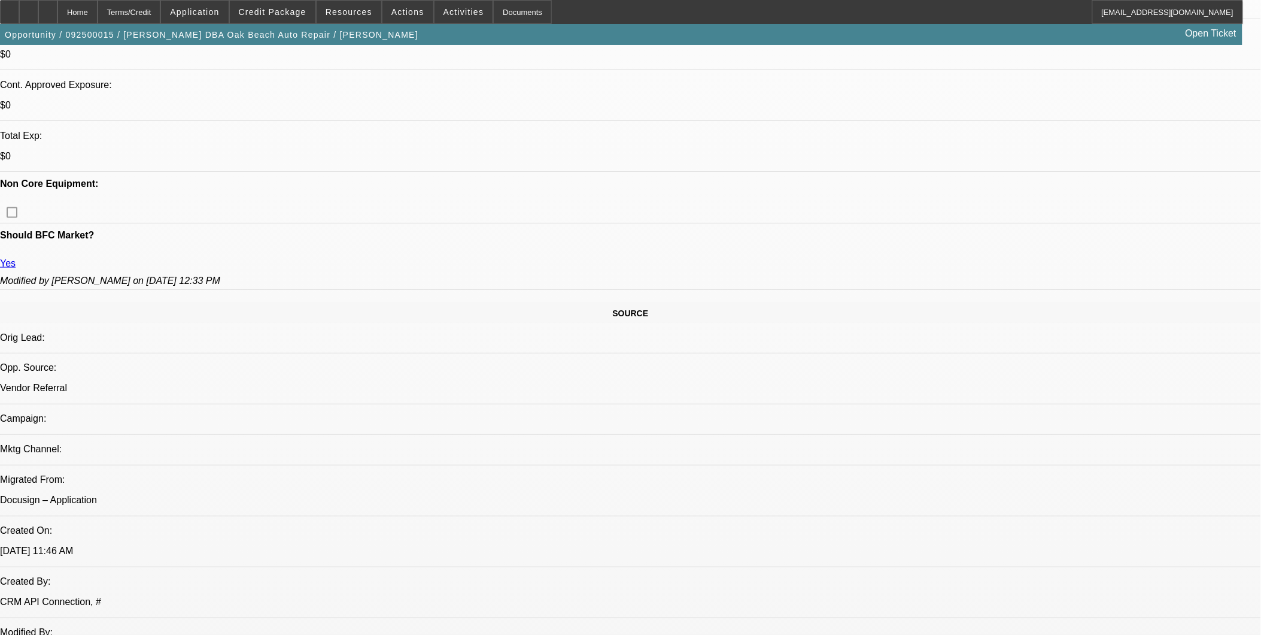
select select "0"
select select "0.1"
select select "0"
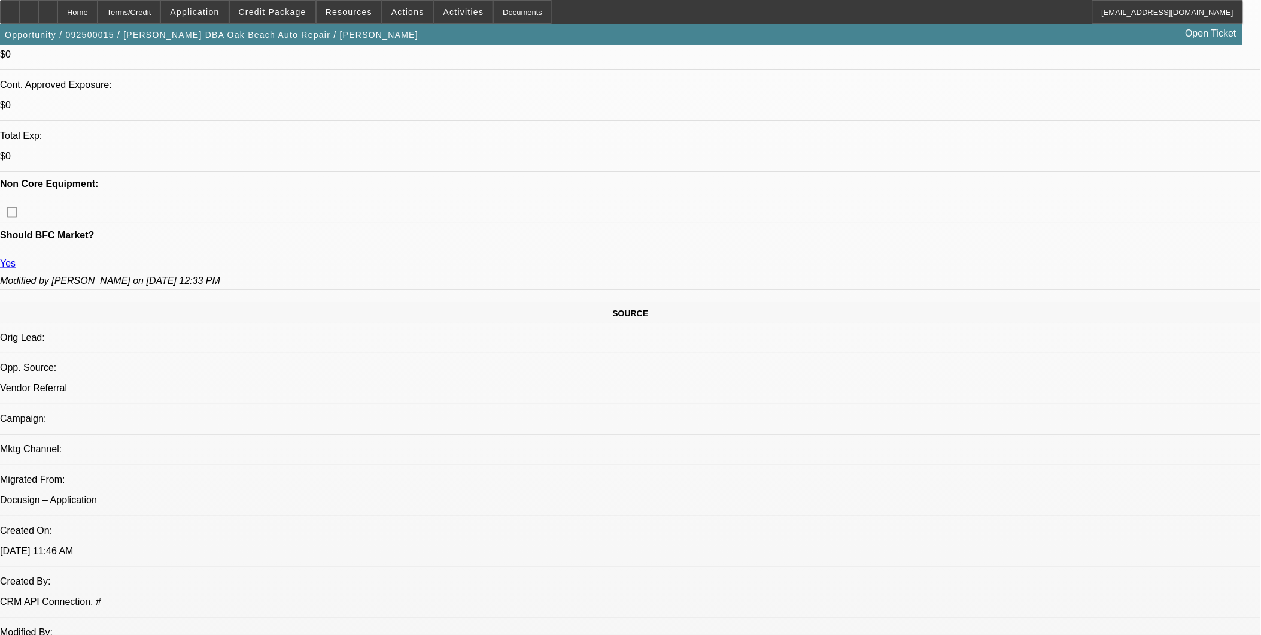
select select "0"
select select "1"
select select "5"
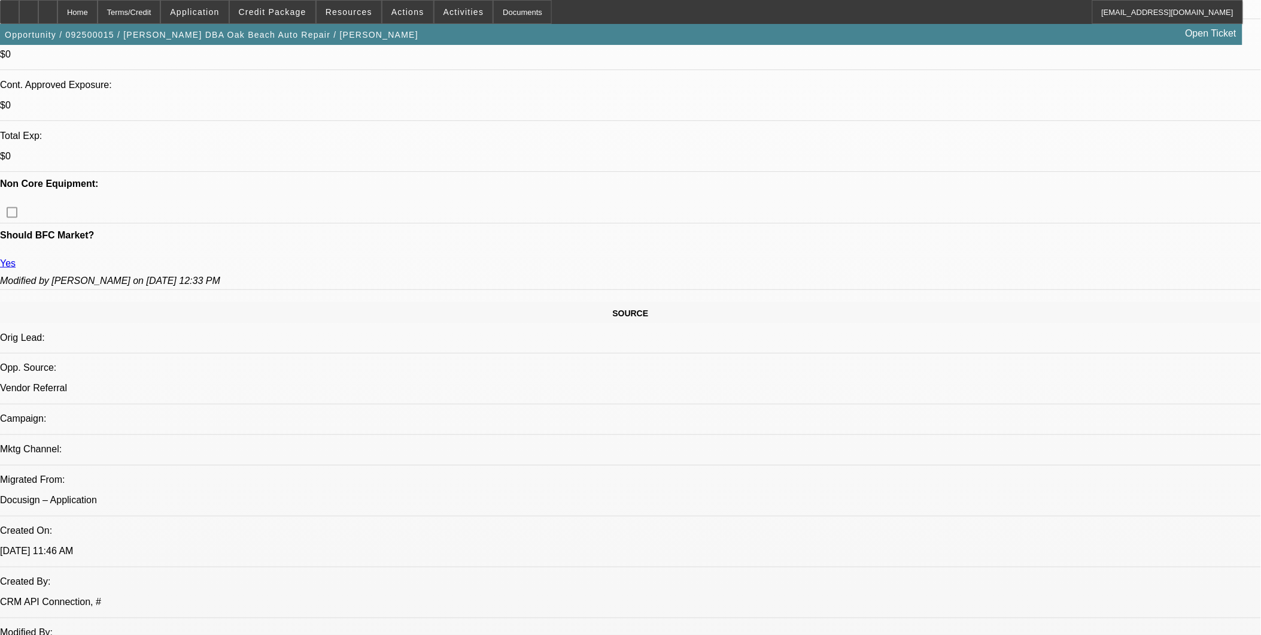
select select "1"
select select "6"
select select "1"
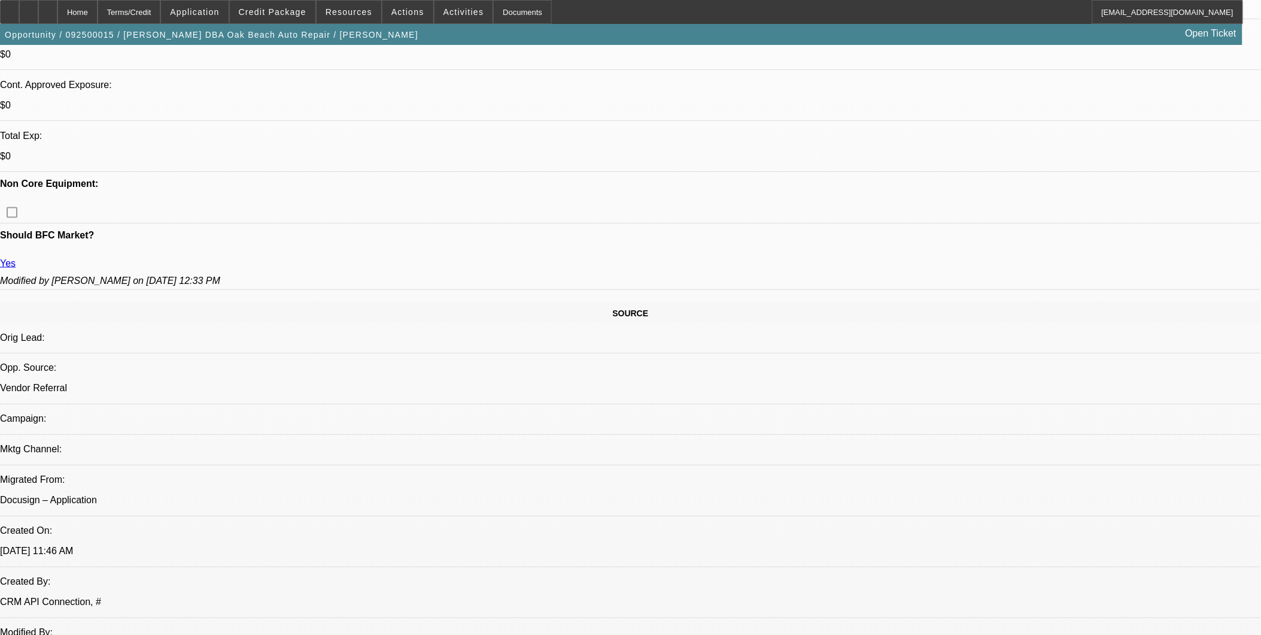
select select "5"
select select "1"
select select "6"
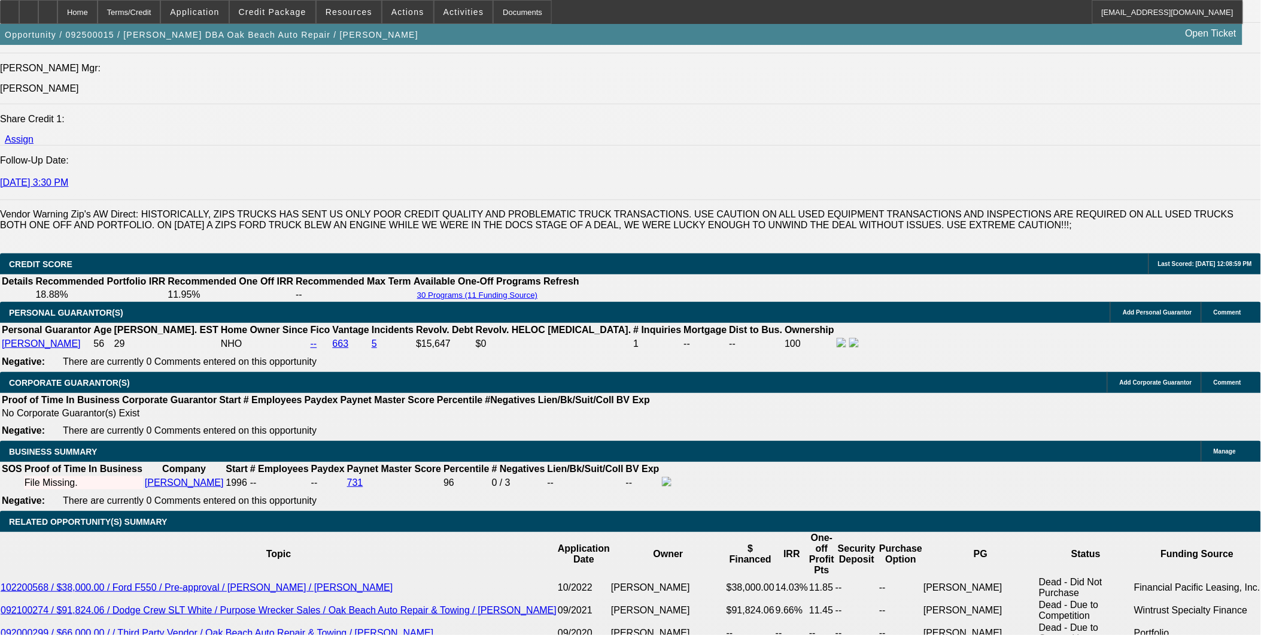
scroll to position [1596, 0]
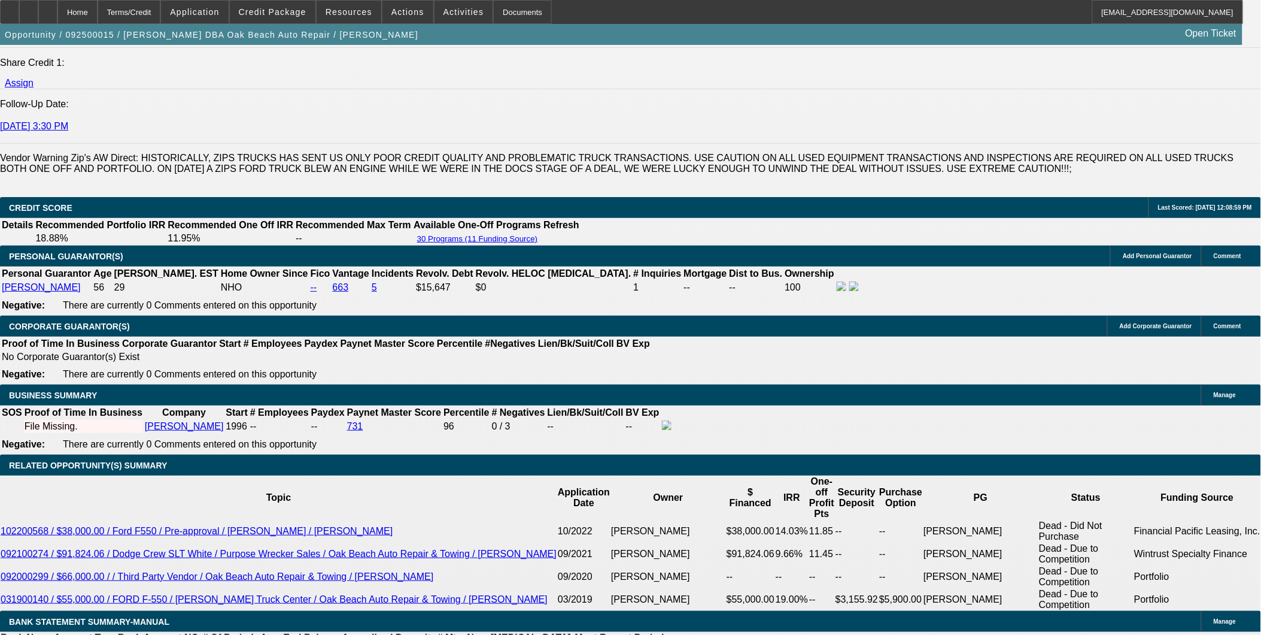
select select "3"
type input "UNKNOWN"
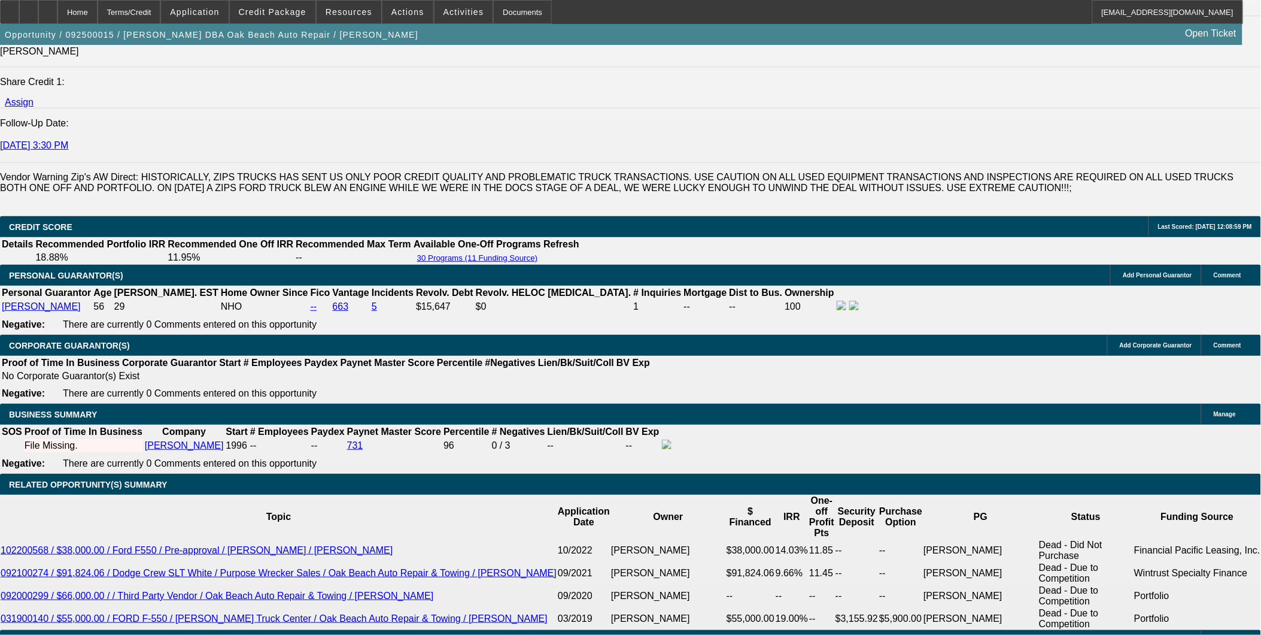
scroll to position [1663, 0]
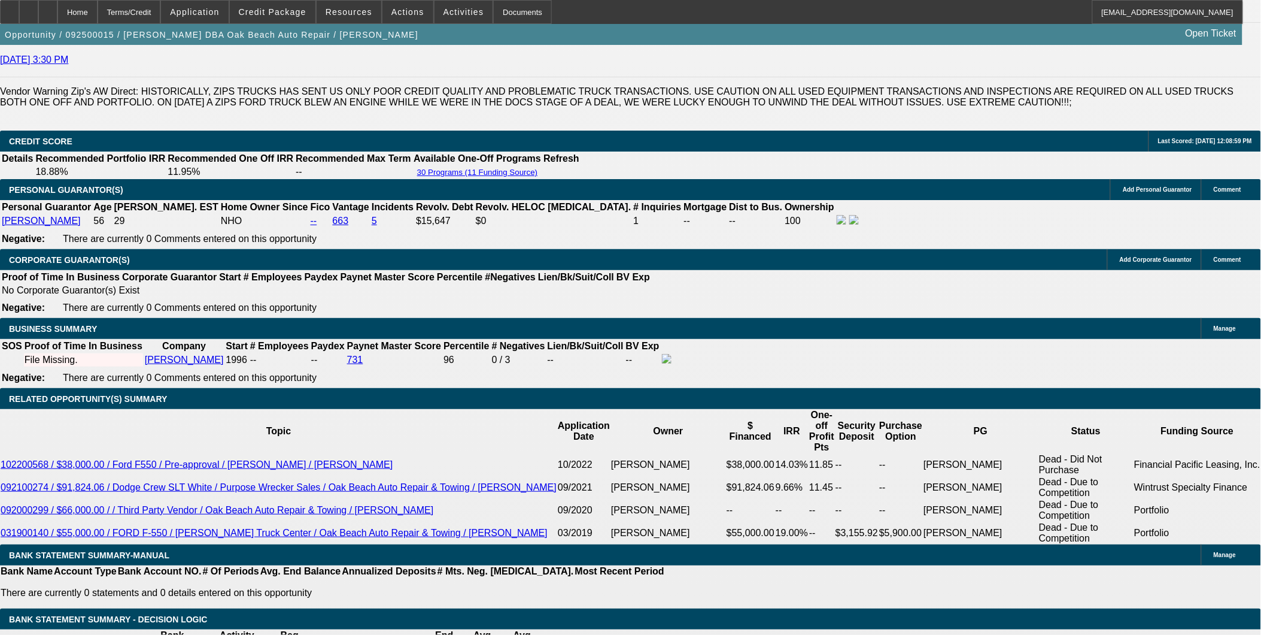
drag, startPoint x: 276, startPoint y: 397, endPoint x: 320, endPoint y: 380, distance: 47.6
type input "4."
type input "$2,160.53"
type input "4.5"
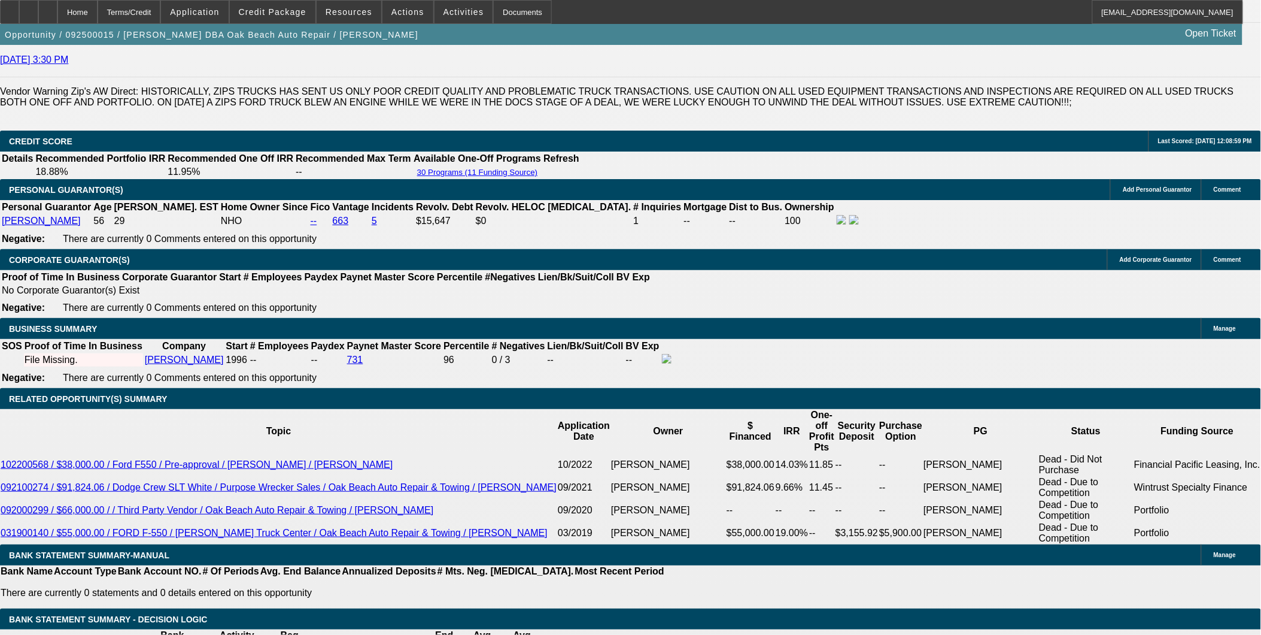
type input "$2,192.13"
type input "4.5"
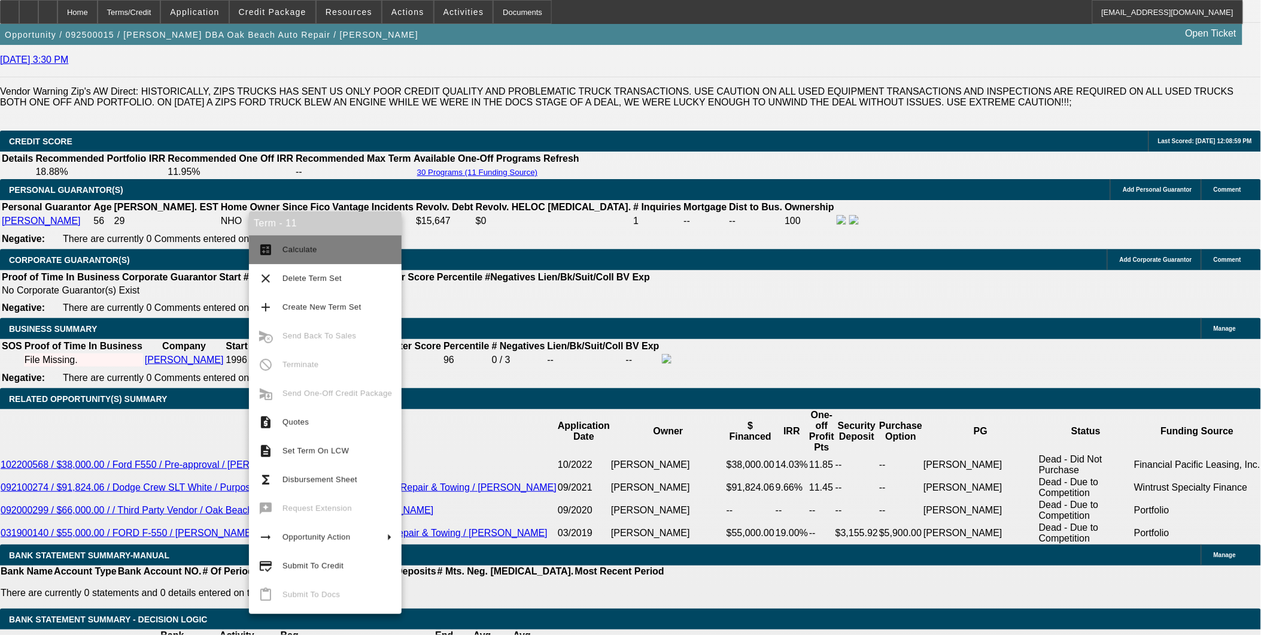
click at [271, 246] on mat-icon "calculate" at bounding box center [266, 249] width 14 height 14
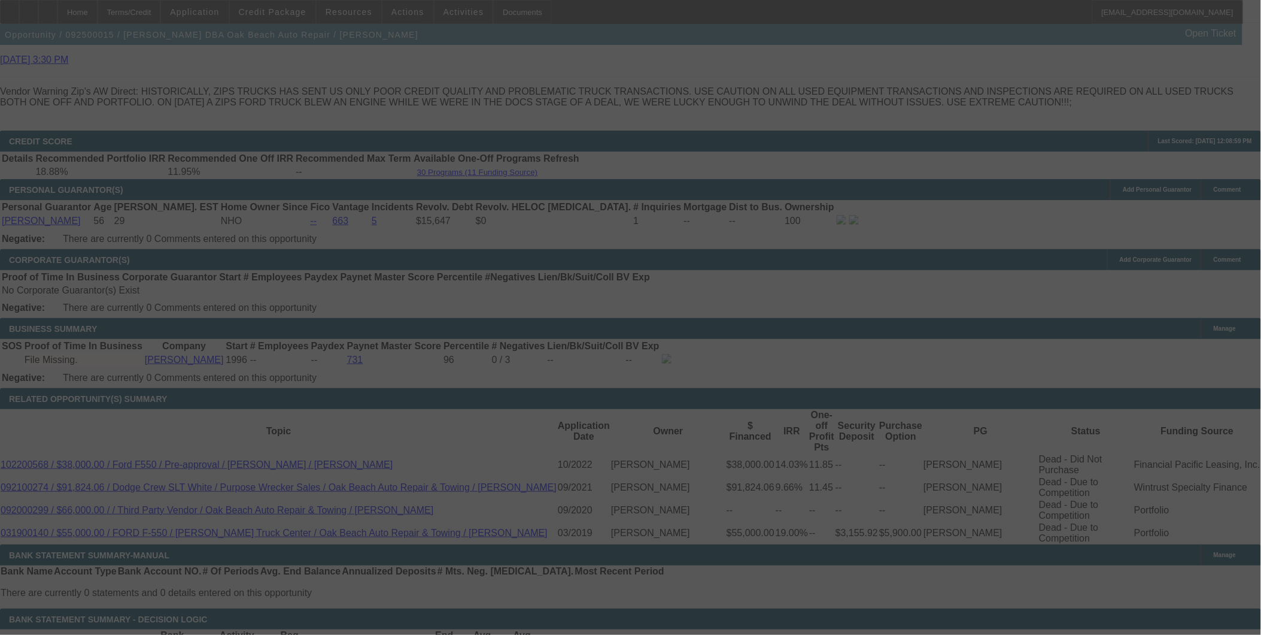
select select "0"
select select "3"
select select "0.1"
select select "5"
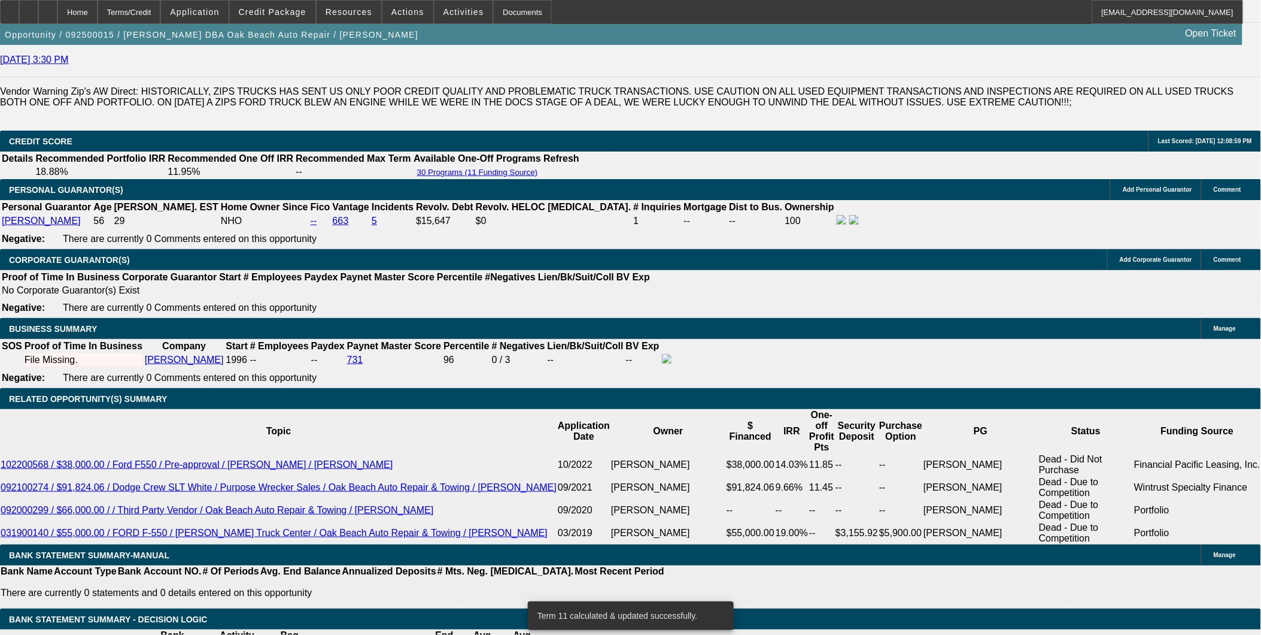
drag, startPoint x: 277, startPoint y: 397, endPoint x: 323, endPoint y: 386, distance: 47.9
type input "UNKNOWN"
type input "6.5"
type input "$2,321.38"
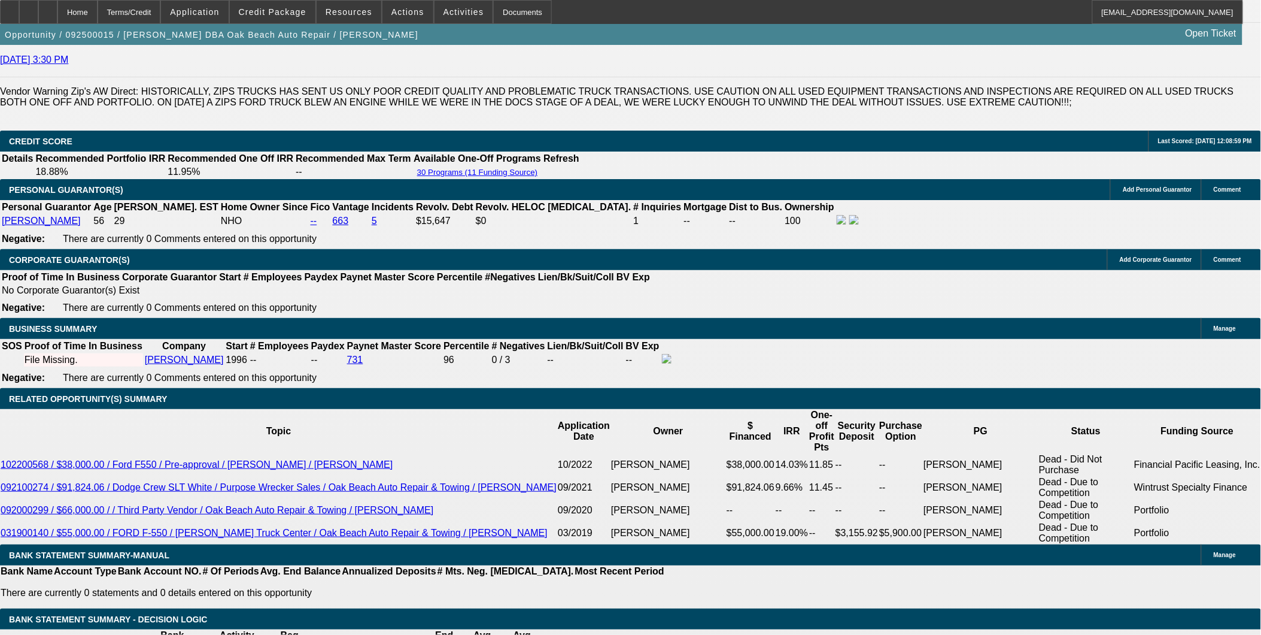
type input "6.5"
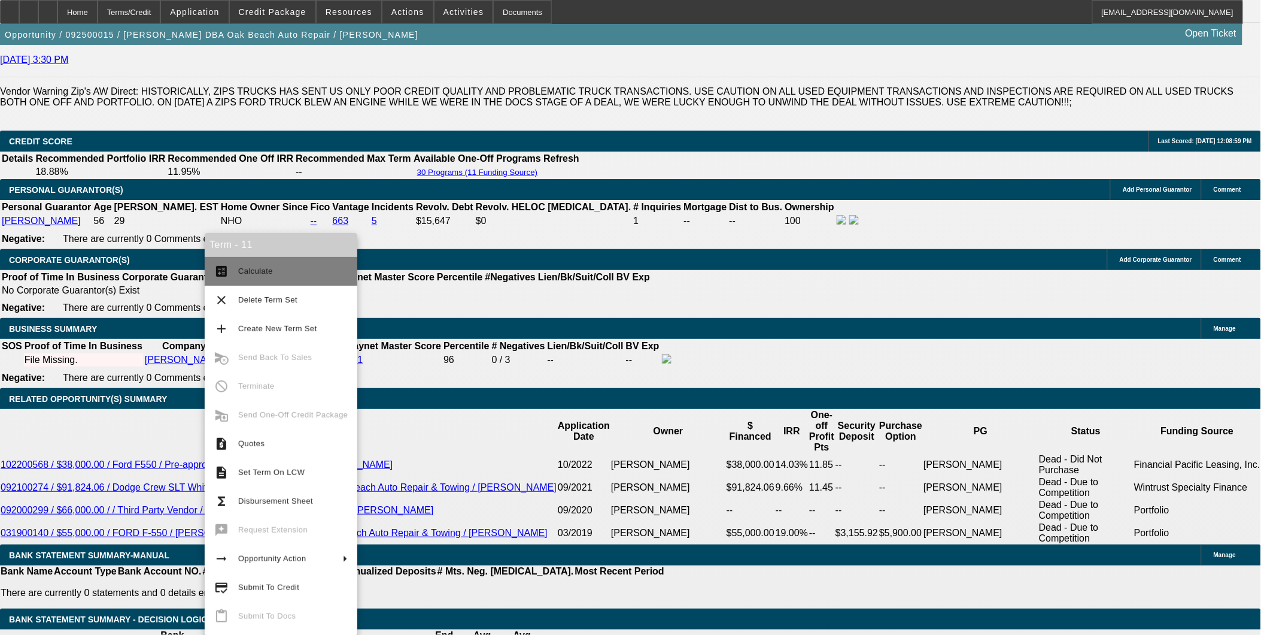
click at [225, 269] on mat-icon "calculate" at bounding box center [221, 271] width 14 height 14
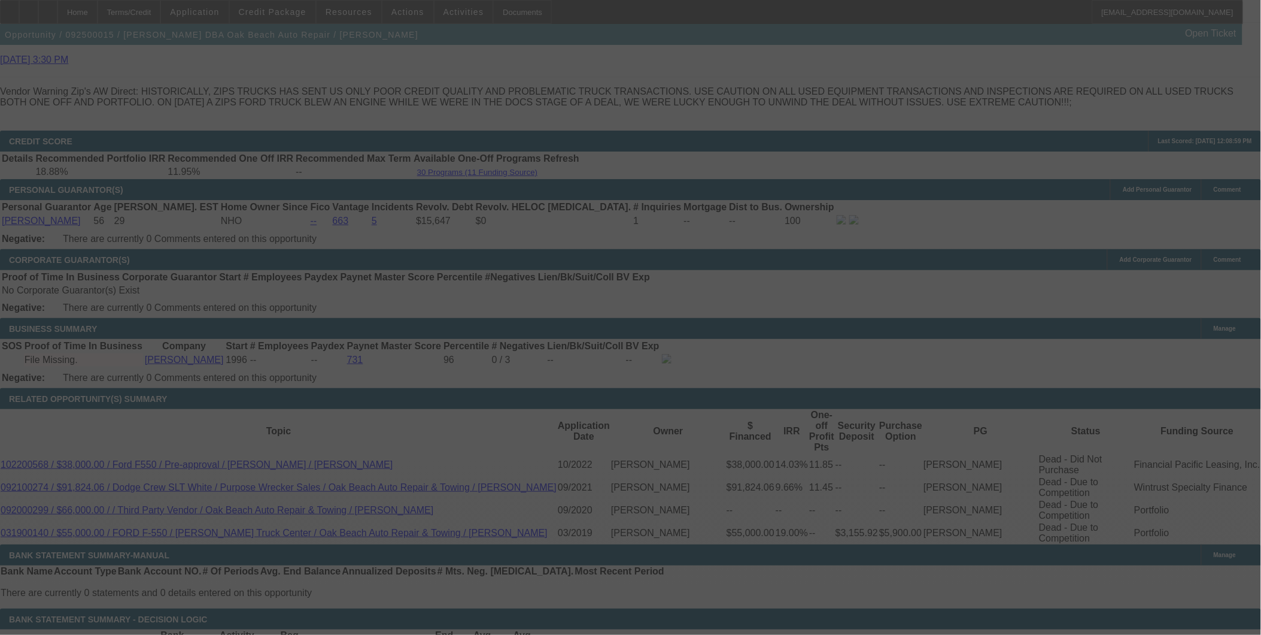
select select "0"
select select "3"
select select "0.1"
select select "5"
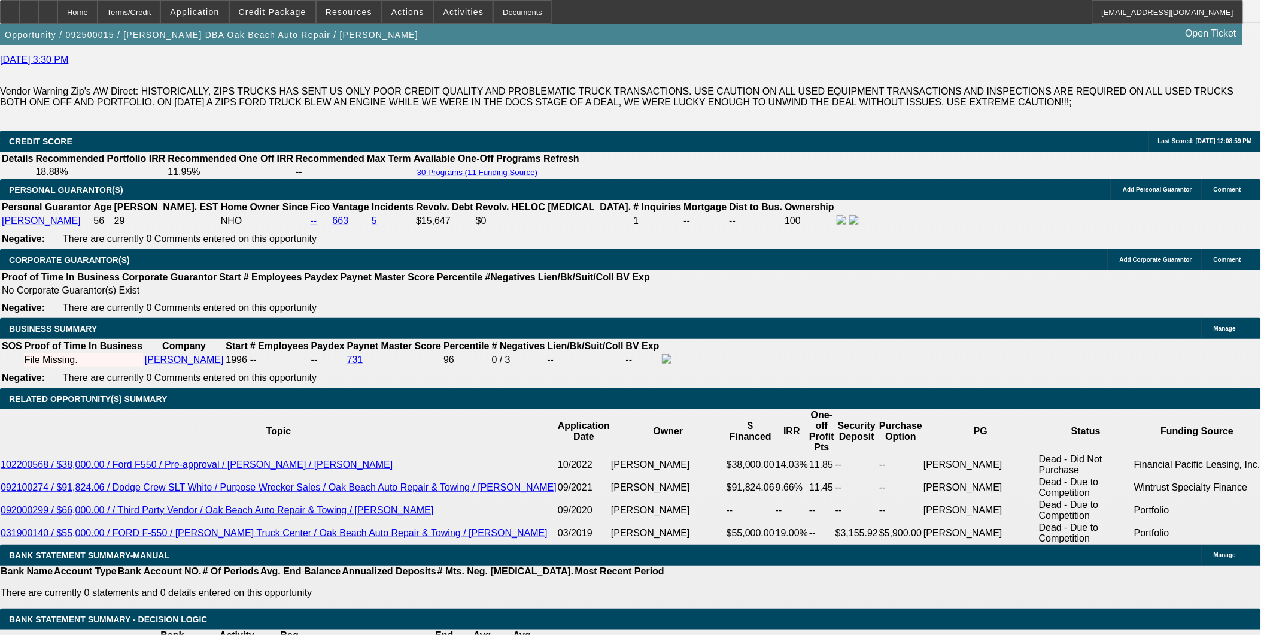
drag, startPoint x: 275, startPoint y: 398, endPoint x: 325, endPoint y: 398, distance: 49.1
type input "UNKNOWN"
type input "6."
type input "$2,288.64"
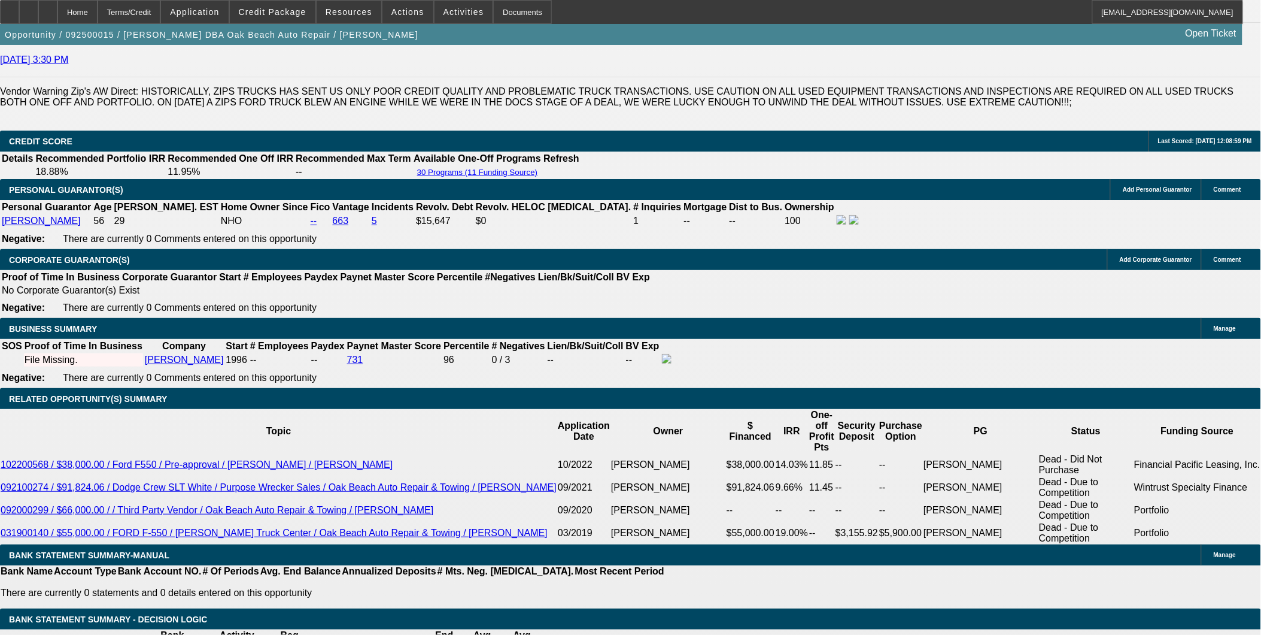
type input "6.9"
type input "$2,347.77"
type input "6.9"
select select "1"
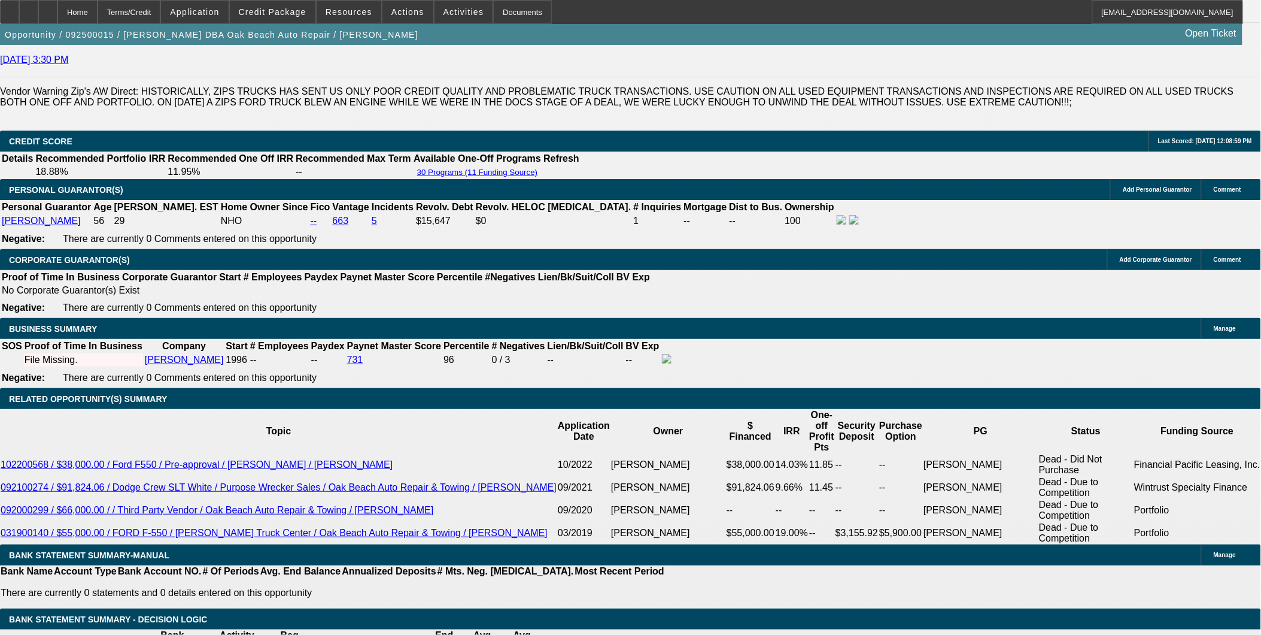
type input "6."
type input "$2,288.64"
type input "6.7"
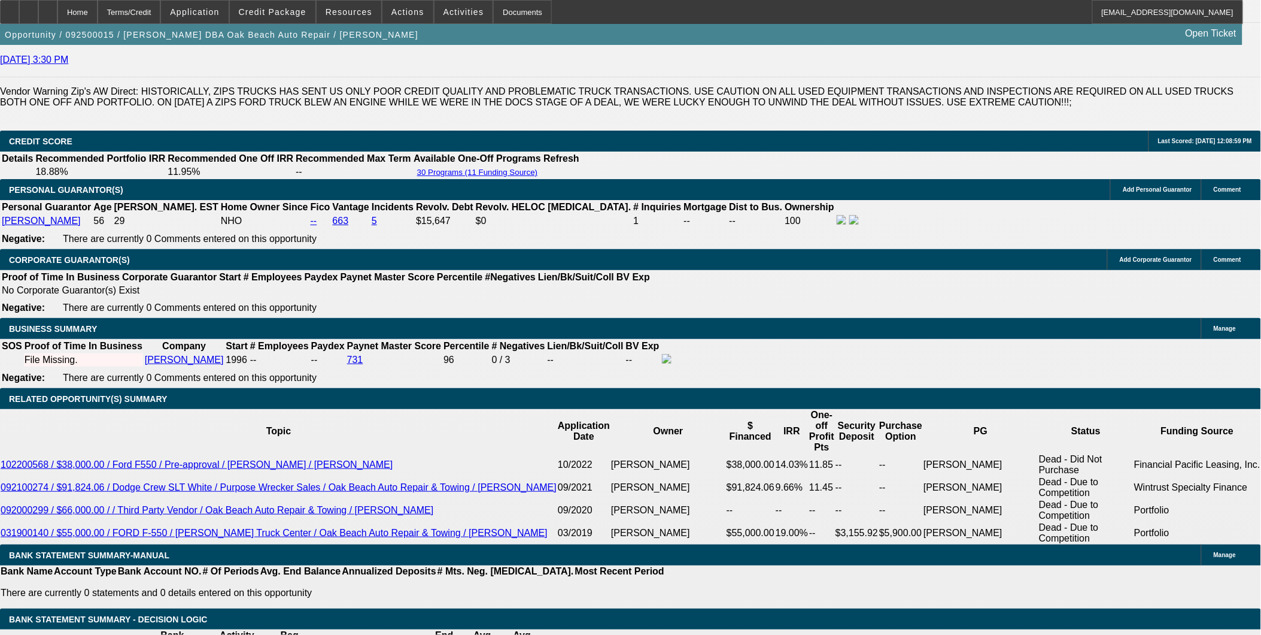
type input "$2,334.55"
type input "6.75"
type input "$2,337.85"
type input "6.75"
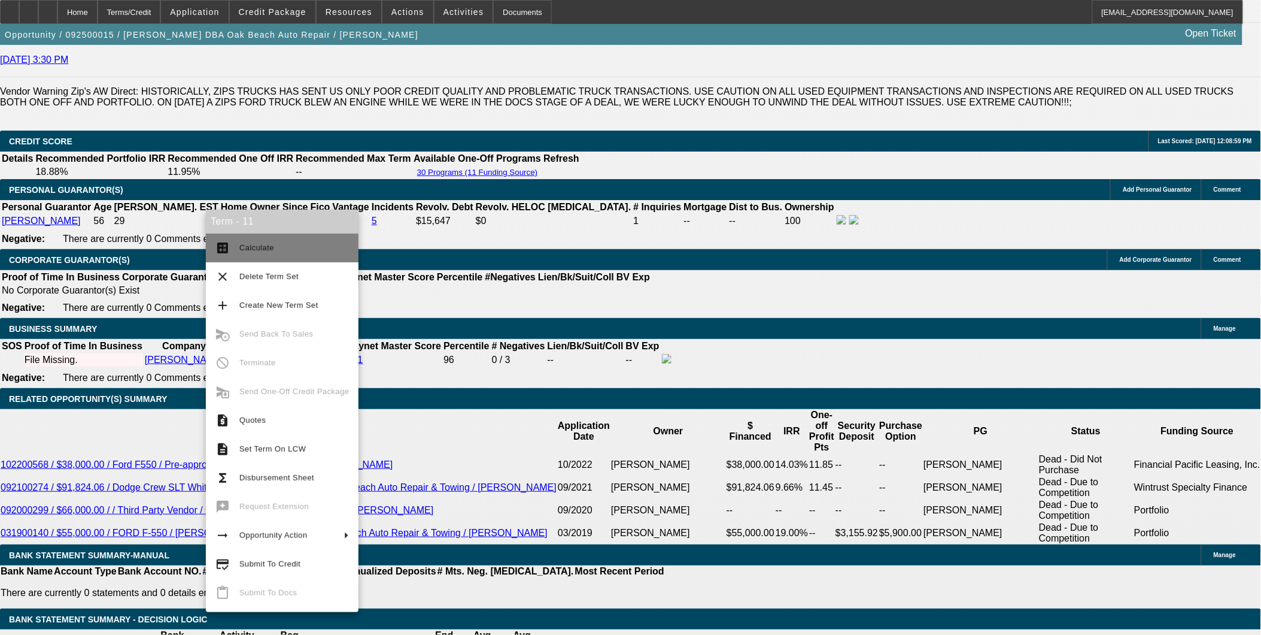
click at [238, 240] on button "calculate Calculate" at bounding box center [282, 247] width 153 height 29
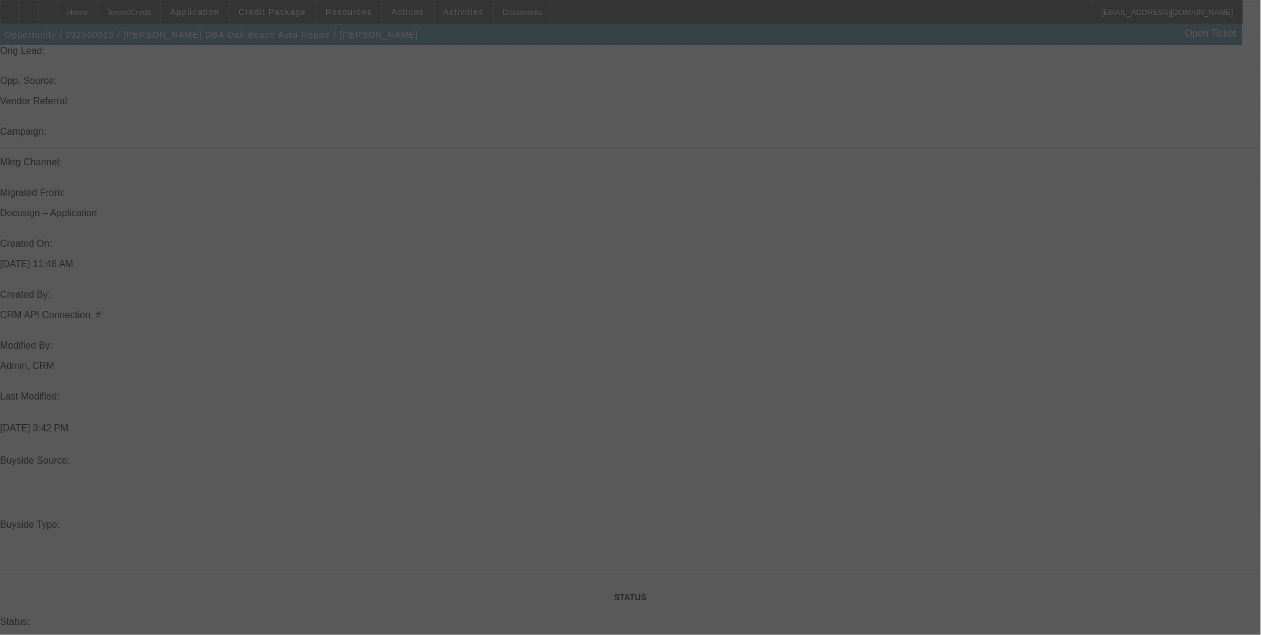
scroll to position [732, 0]
select select "0"
select select "0.1"
select select "5"
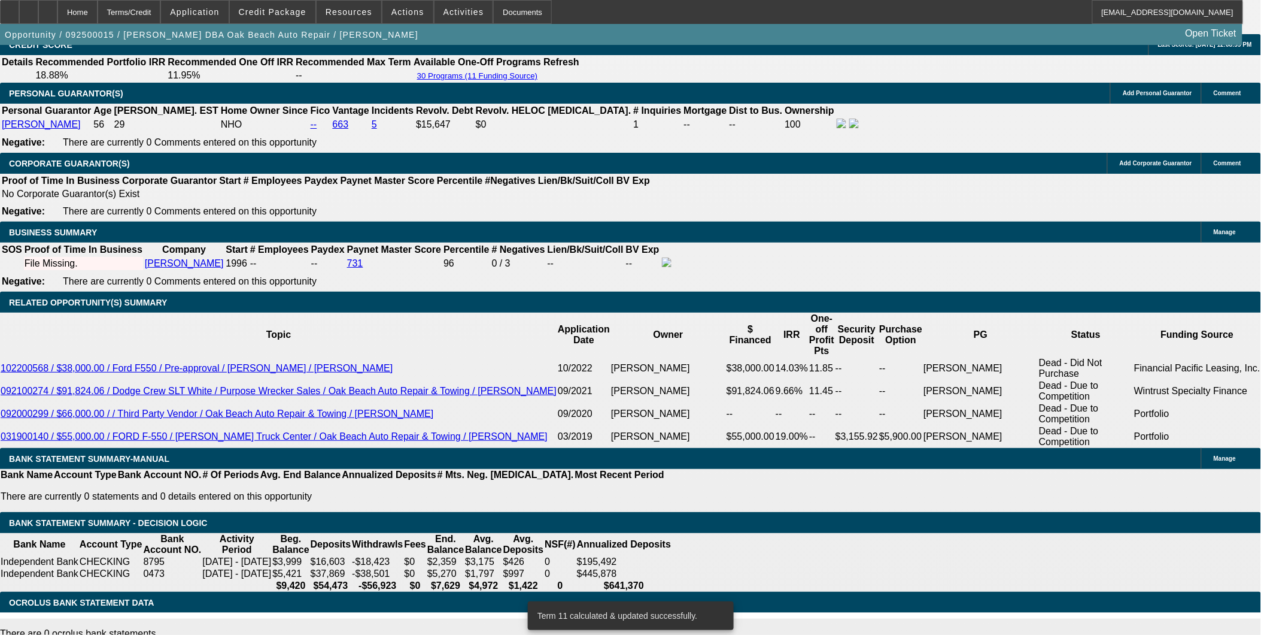
scroll to position [1729, 0]
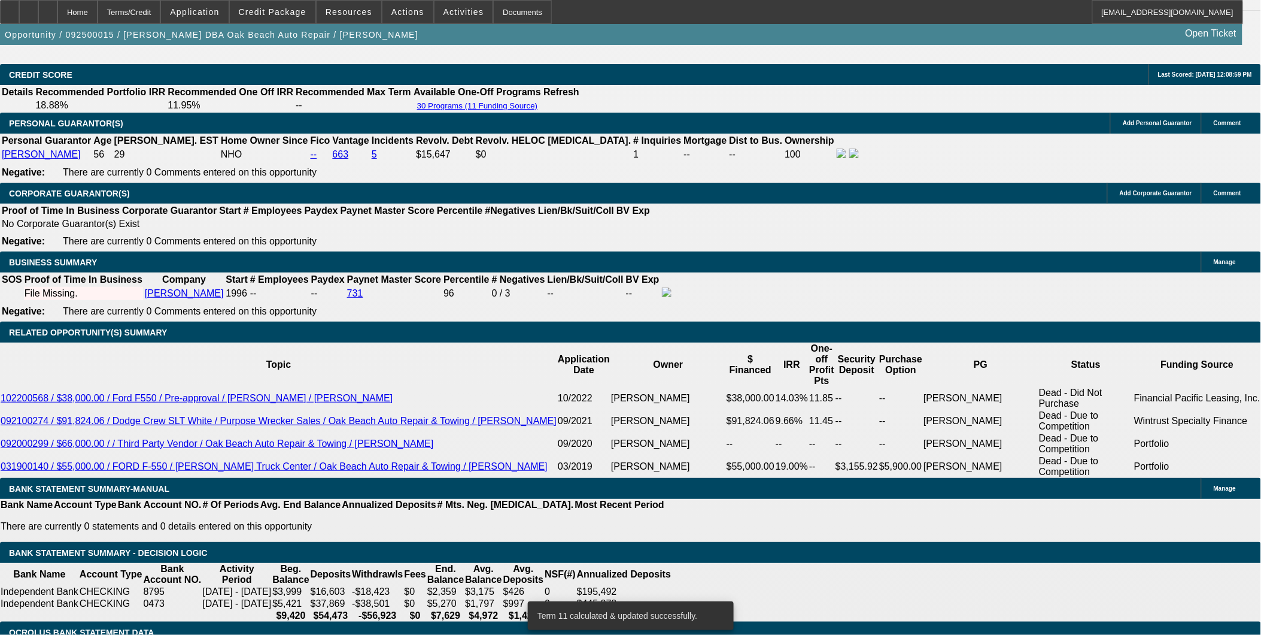
drag, startPoint x: 247, startPoint y: 325, endPoint x: 313, endPoint y: 319, distance: 65.6
type input "UNKNOWN"
type input "36"
type input "$4,248.22"
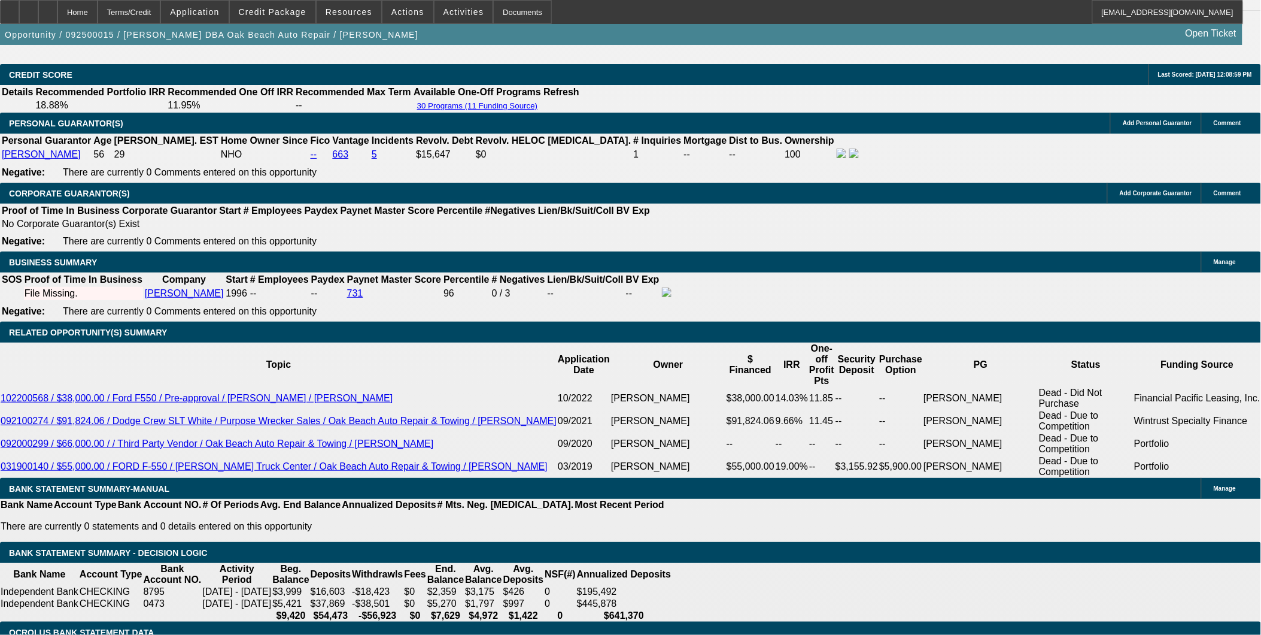
type input "36"
type input "4"
type input "$4,077.13"
type input "4.5"
type input "$4,107.92"
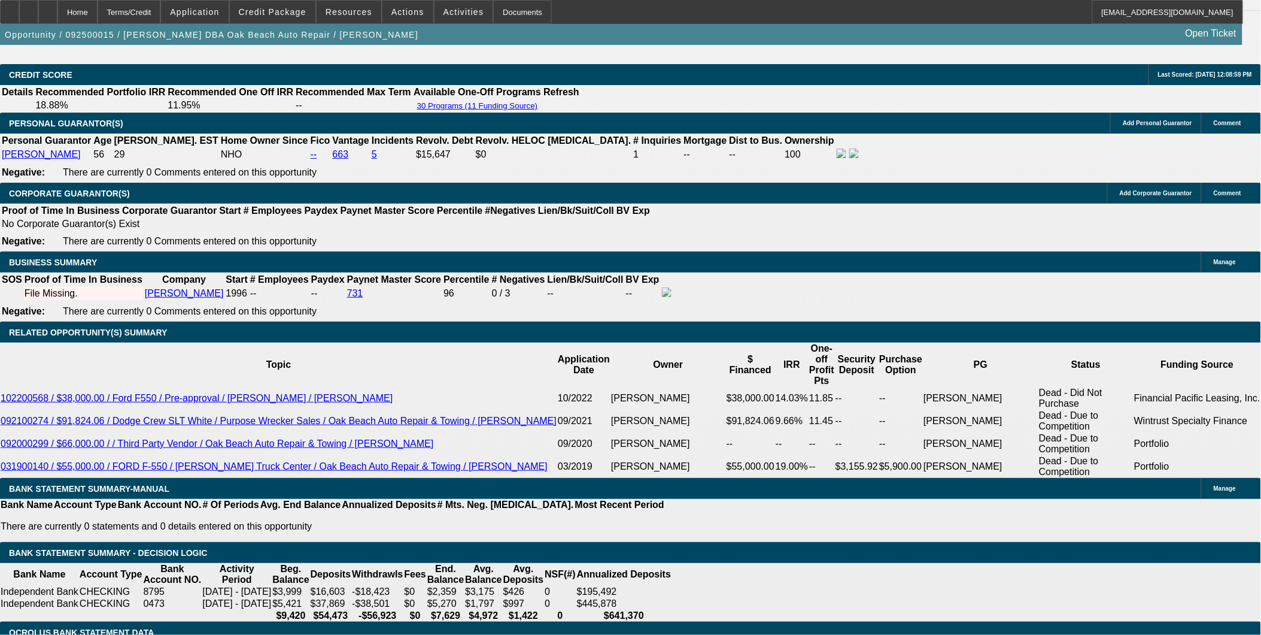
type input "4.5"
select select "3"
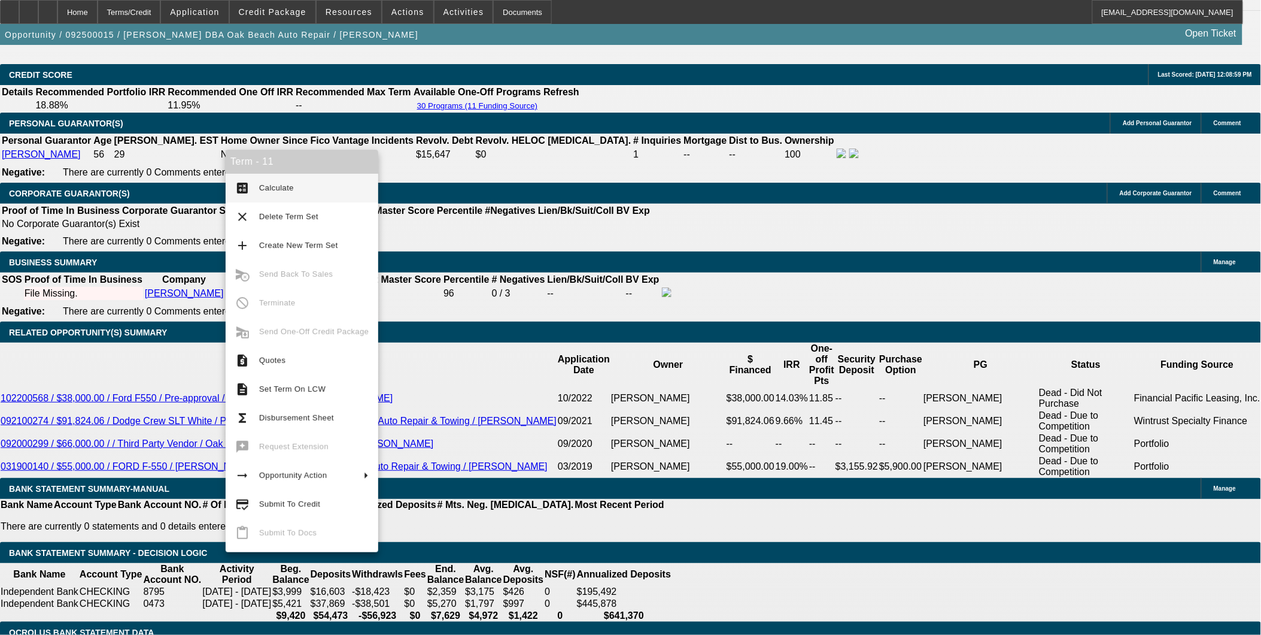
click at [261, 183] on span "Calculate" at bounding box center [276, 187] width 35 height 9
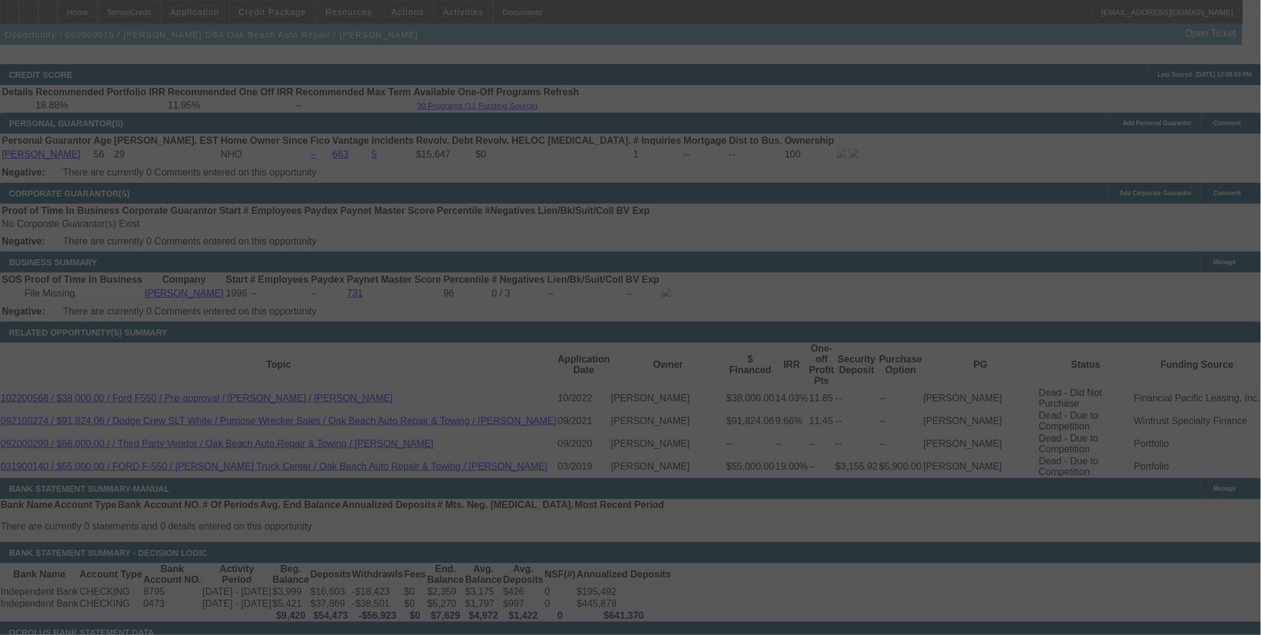
select select "0"
select select "3"
select select "0.1"
select select "5"
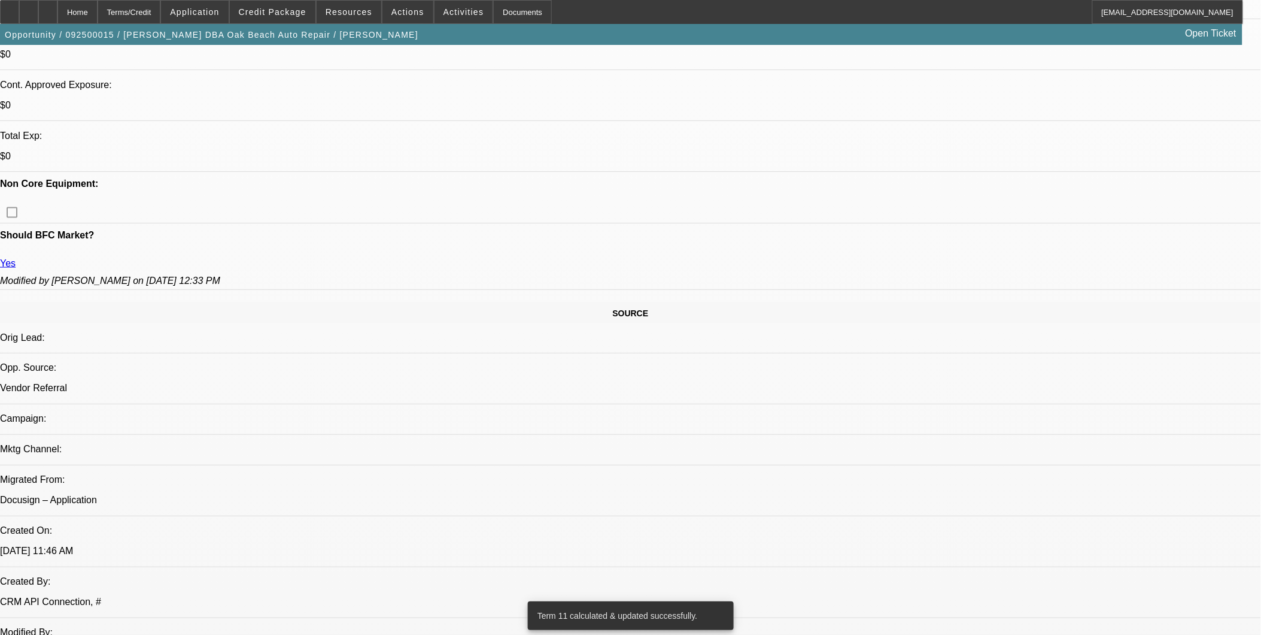
scroll to position [399, 0]
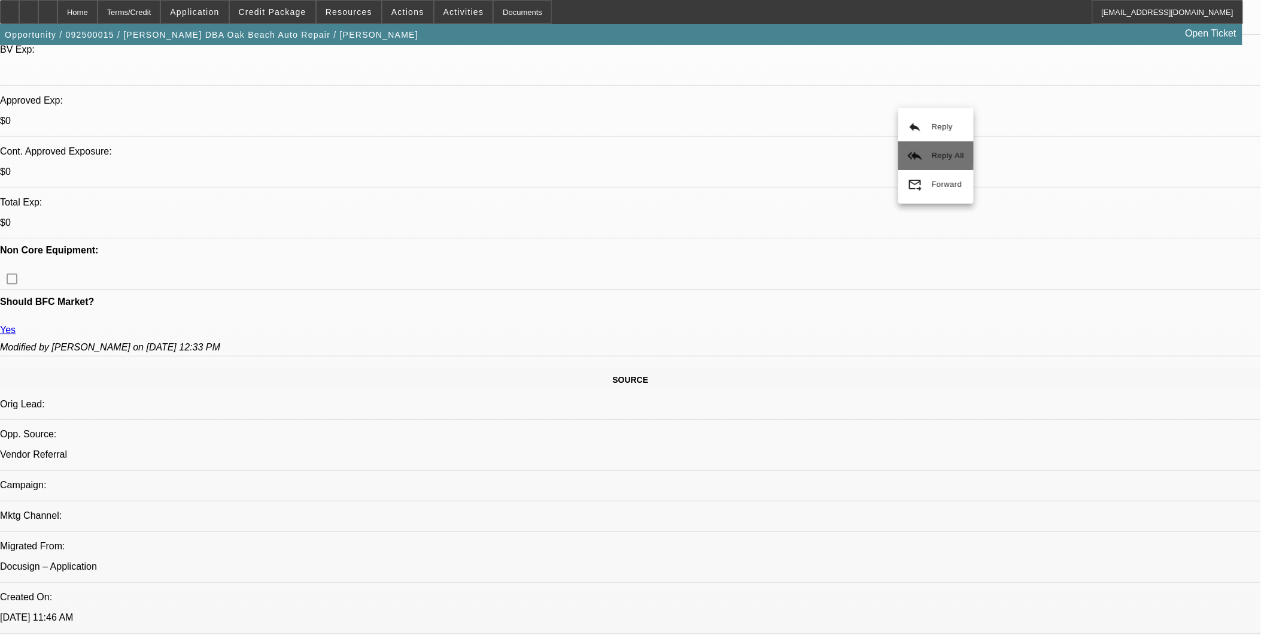
click at [914, 153] on mat-icon "reply_all" at bounding box center [915, 155] width 14 height 14
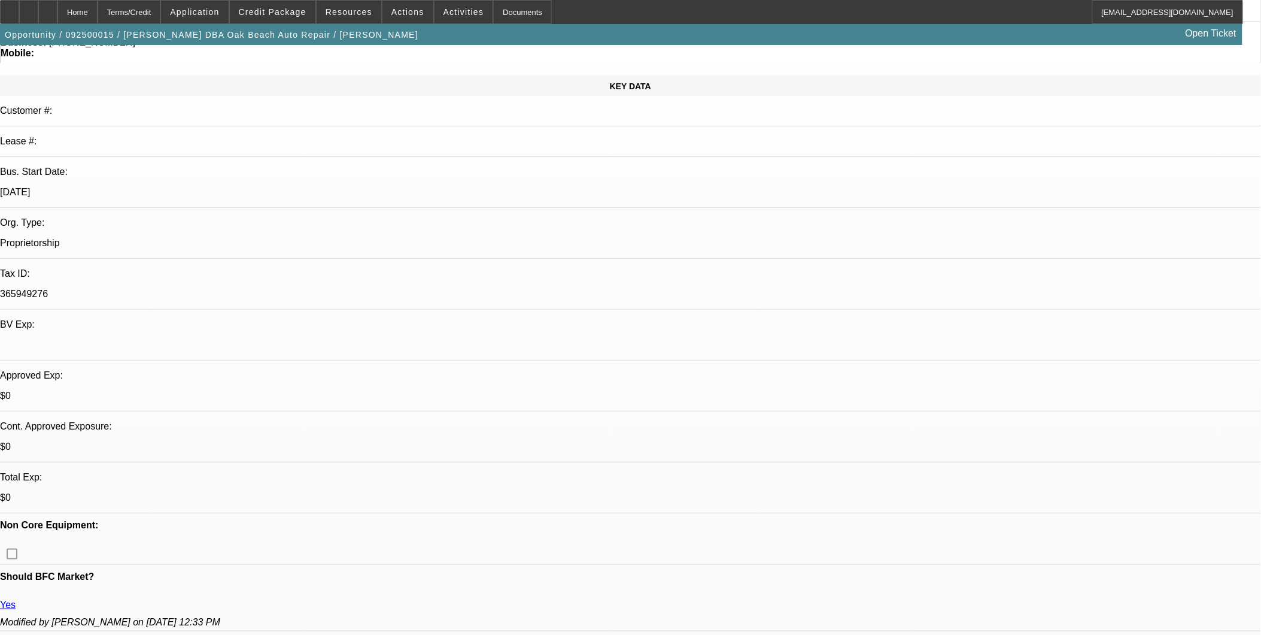
scroll to position [0, 0]
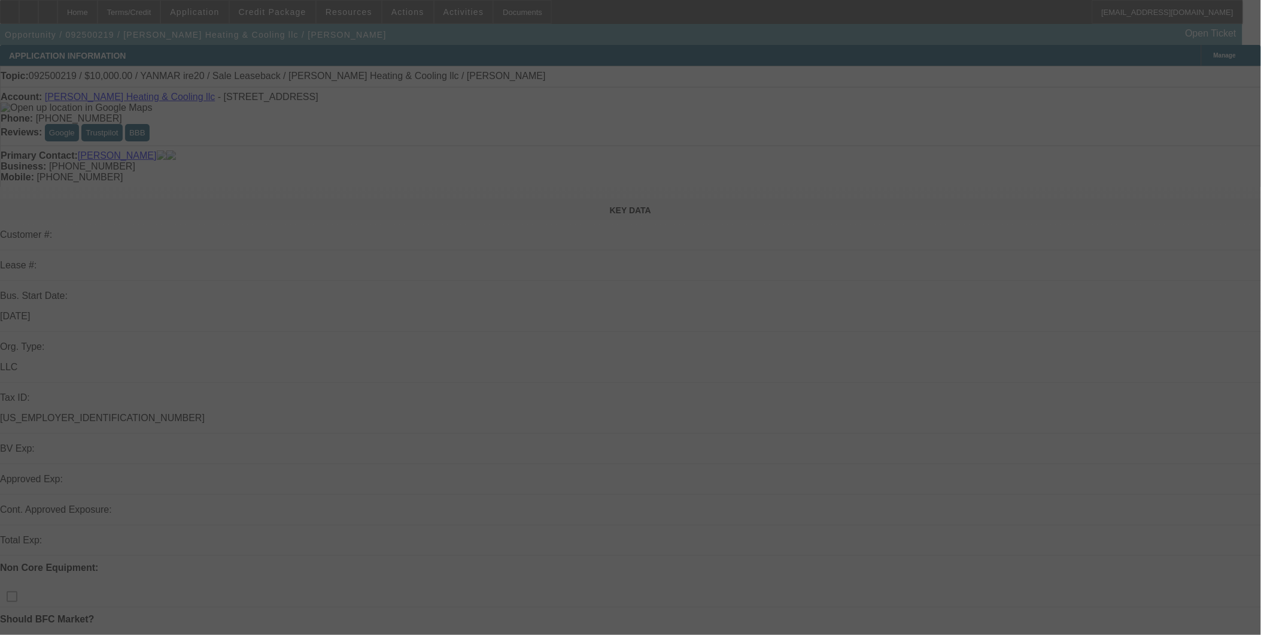
click at [299, 10] on div at bounding box center [630, 317] width 1261 height 635
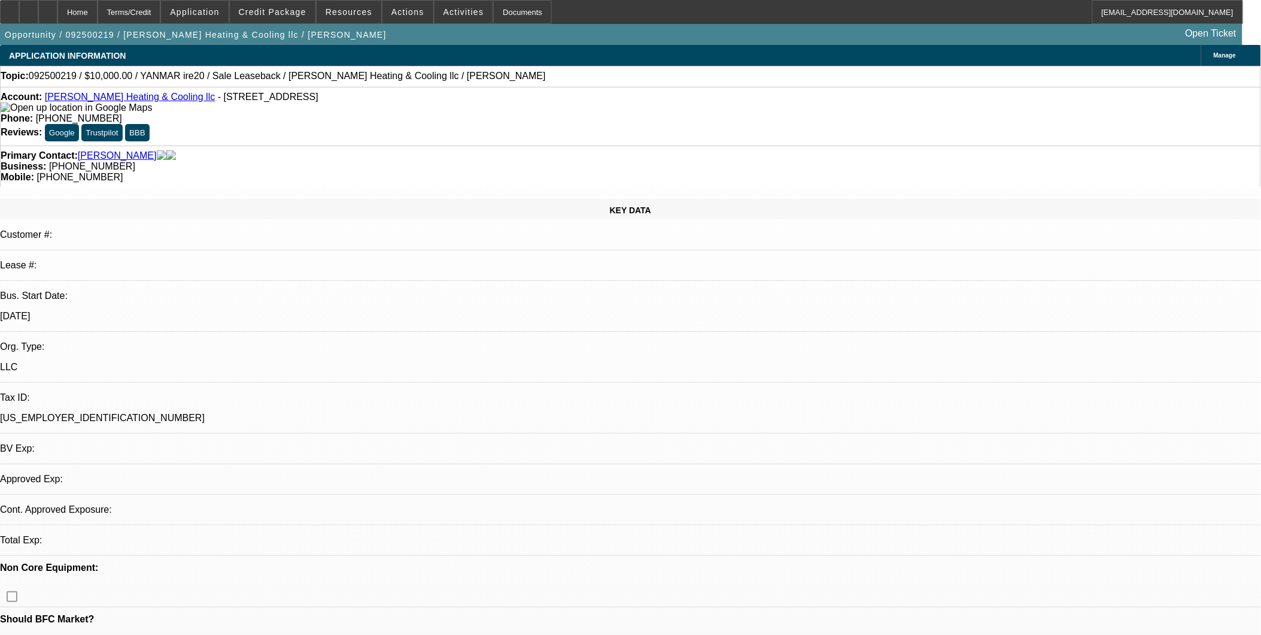
select select "0"
select select "2"
select select "0"
select select "1"
select select "2"
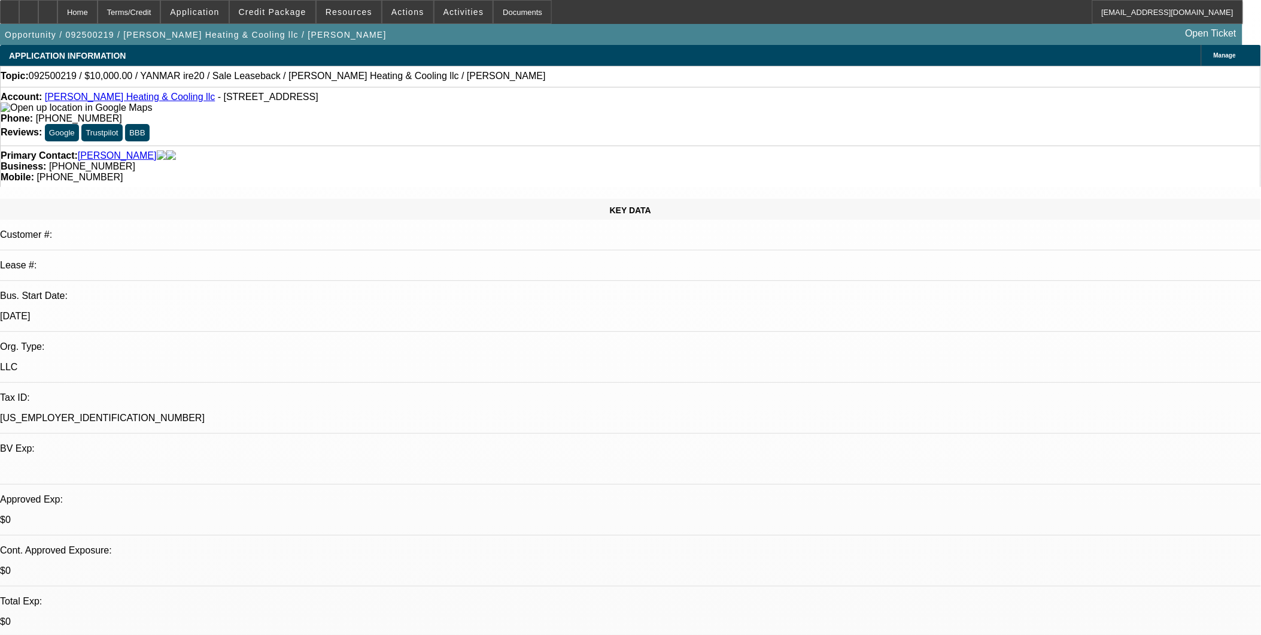
select select "6"
click at [299, 10] on span "Credit Package" at bounding box center [273, 12] width 68 height 10
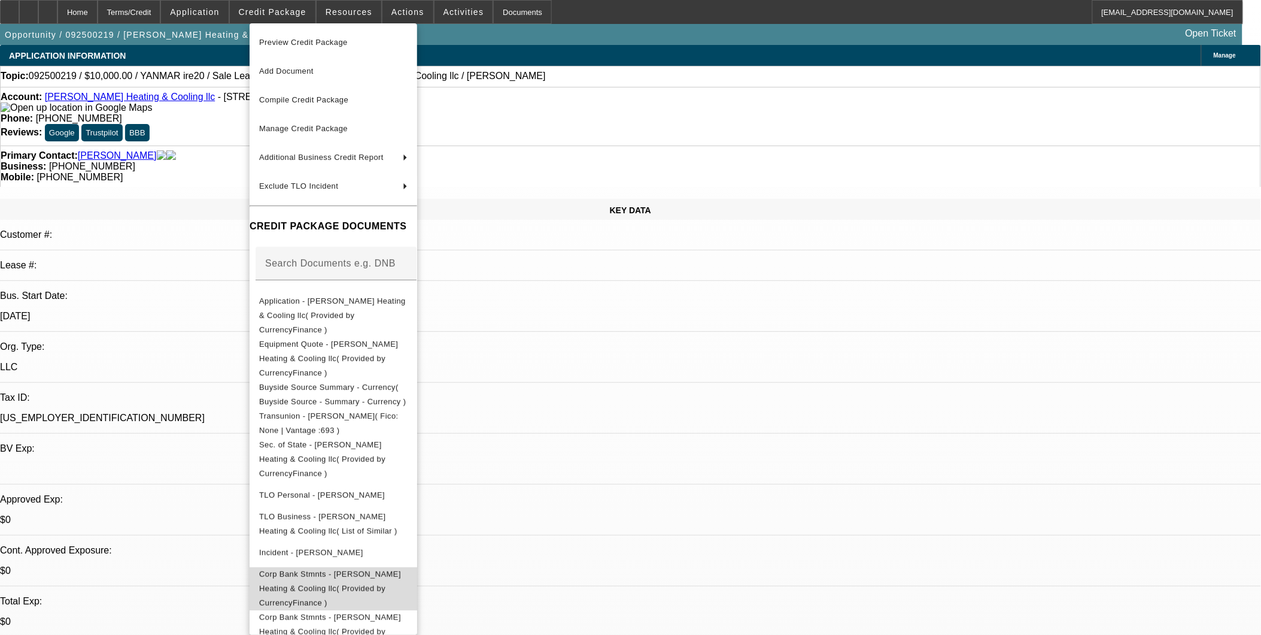
click at [368, 569] on span "Corp Bank Stmnts - [PERSON_NAME] Heating & Cooling llc( Provided by CurrencyFin…" at bounding box center [330, 588] width 142 height 38
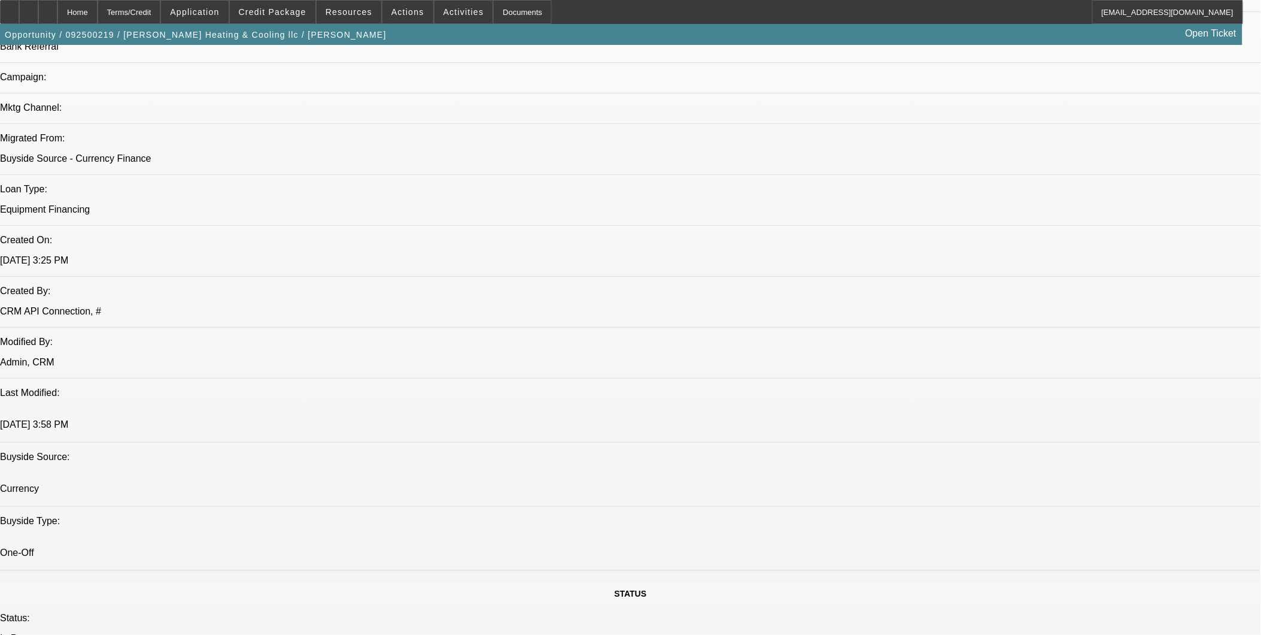
scroll to position [798, 0]
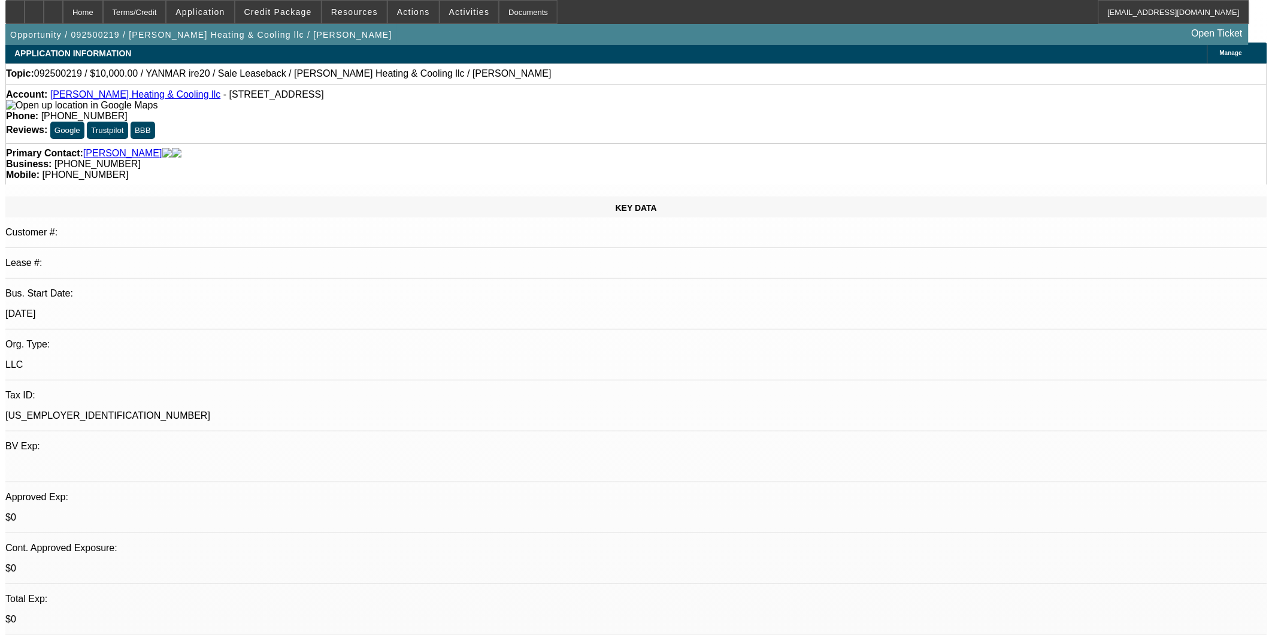
scroll to position [0, 0]
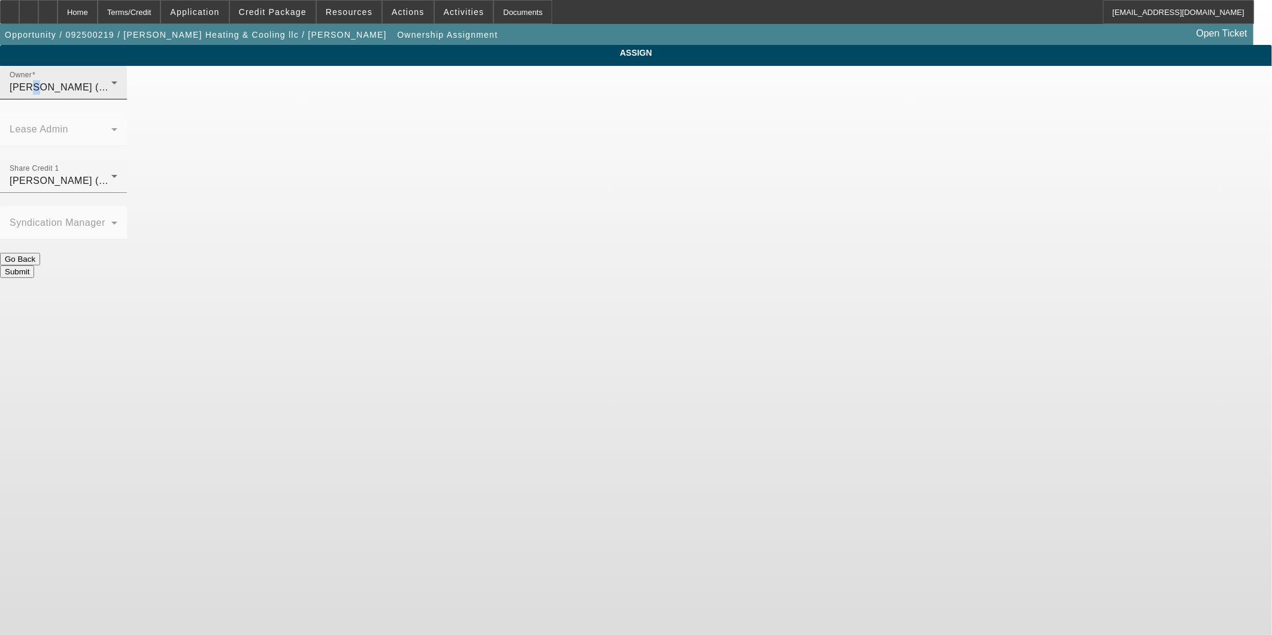
click at [129, 92] on span "[PERSON_NAME] (Lvl 19)" at bounding box center [70, 87] width 120 height 10
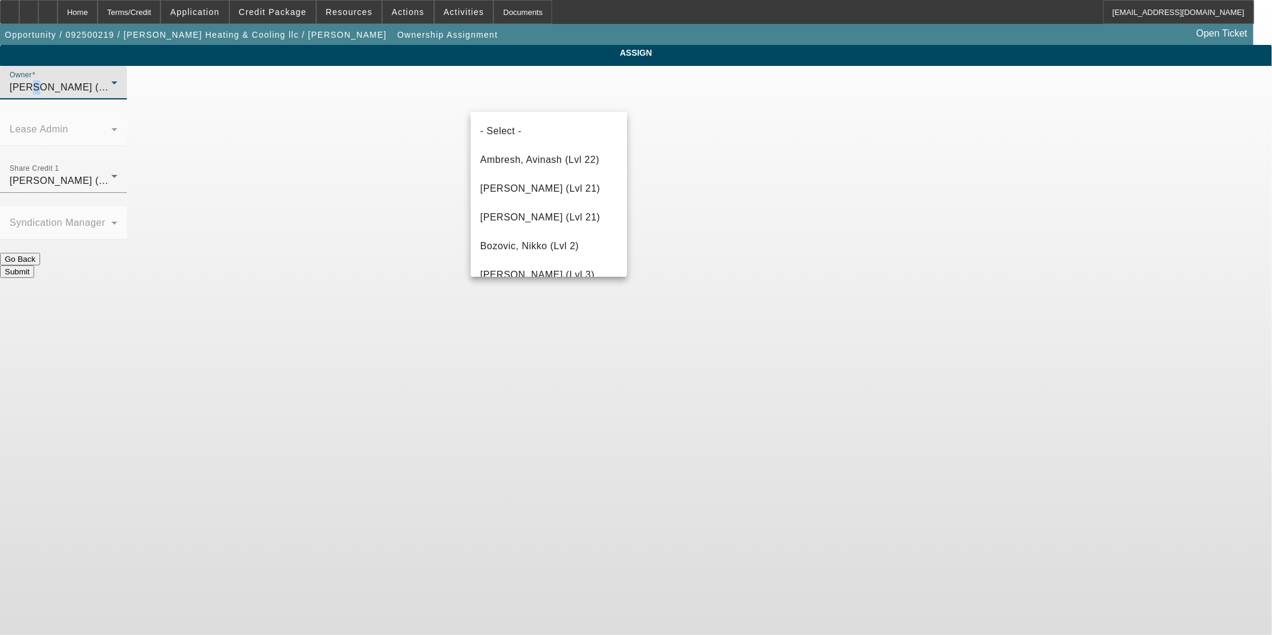
scroll to position [1339, 0]
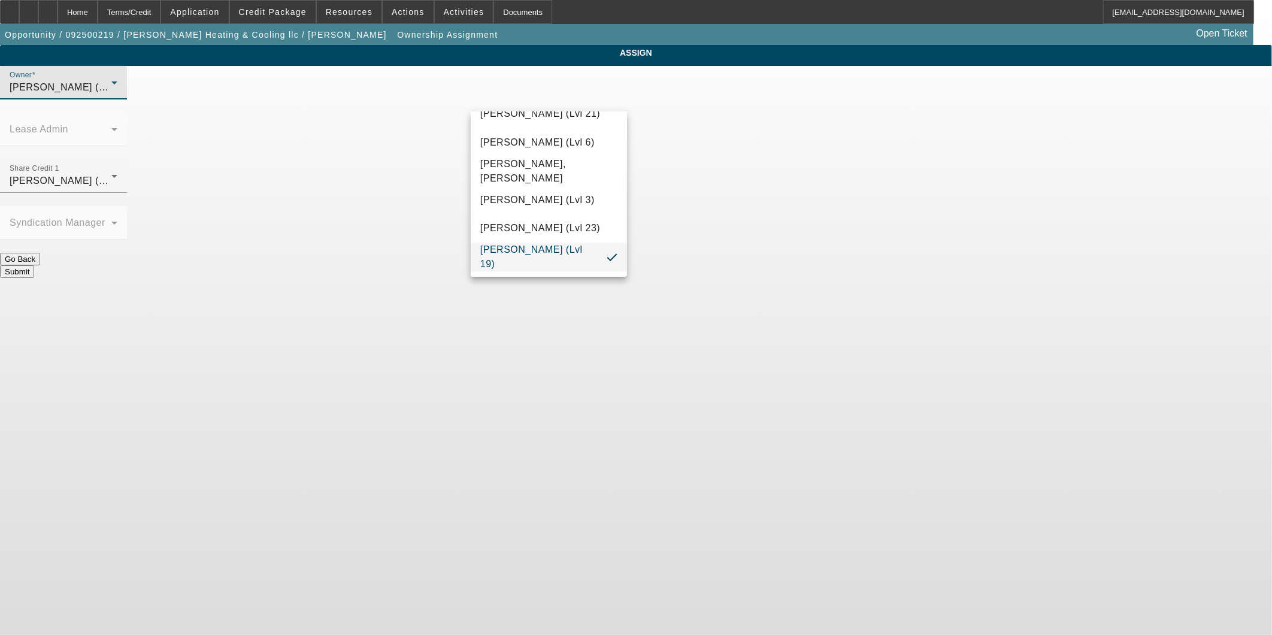
drag, startPoint x: 499, startPoint y: 96, endPoint x: 499, endPoint y: 102, distance: 6.0
click at [499, 102] on div at bounding box center [636, 317] width 1272 height 635
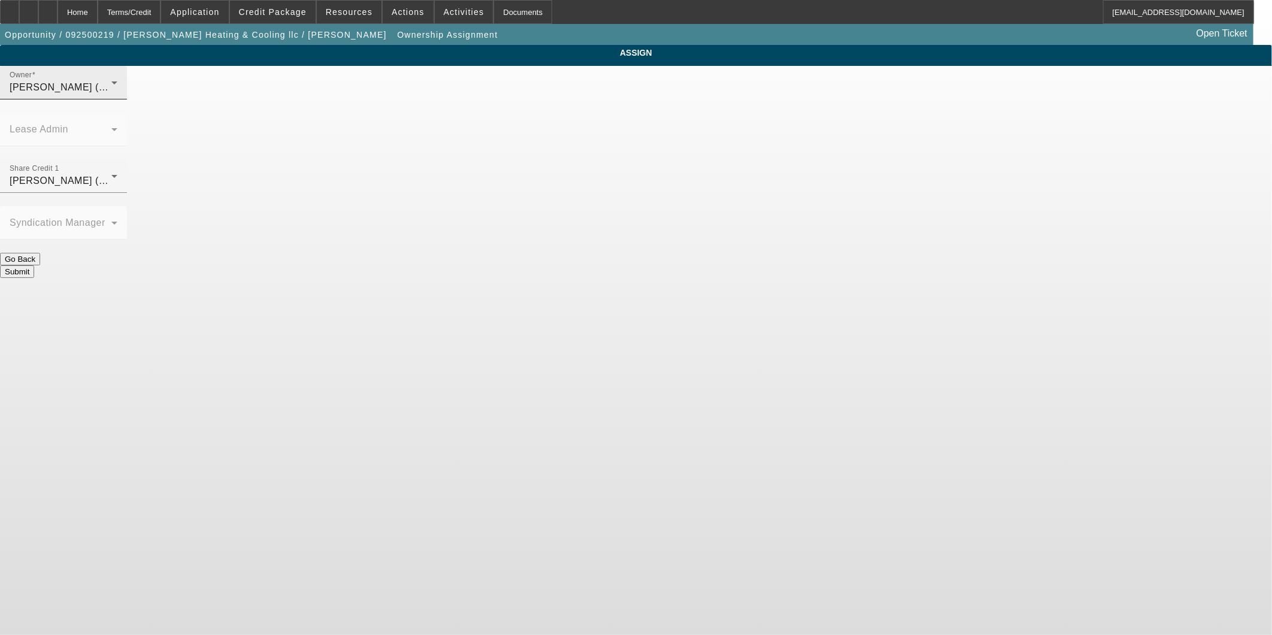
click at [129, 92] on span "[PERSON_NAME] (Lvl 19)" at bounding box center [70, 87] width 120 height 10
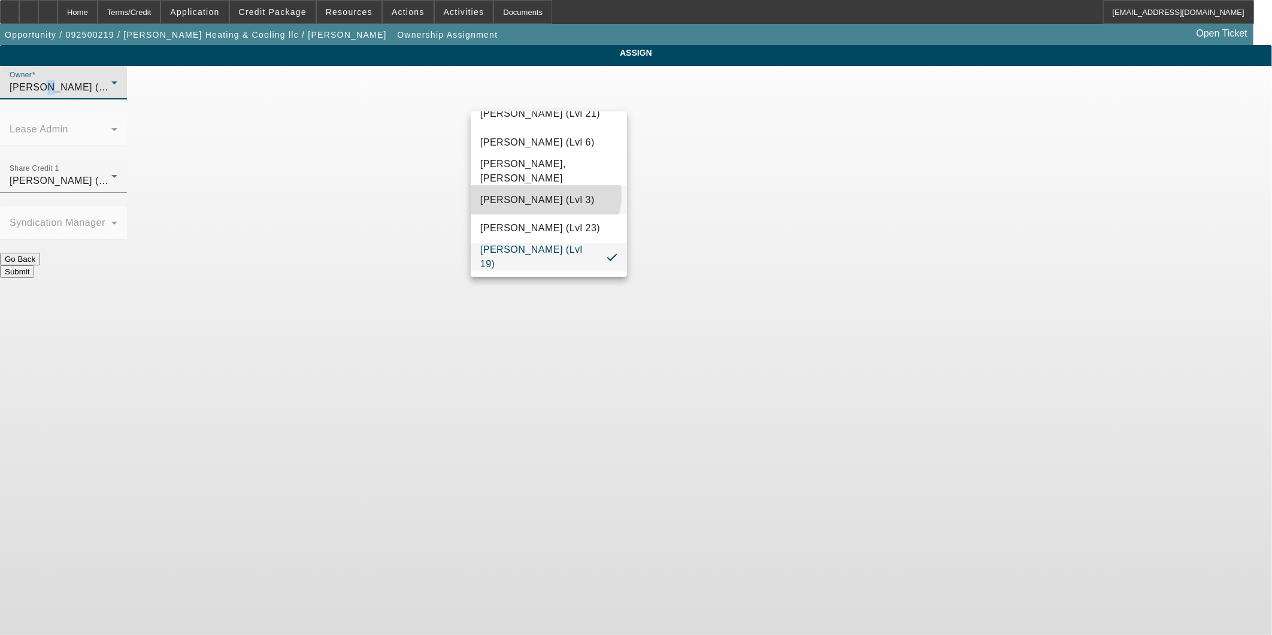
click at [545, 194] on span "[PERSON_NAME] (Lvl 3)" at bounding box center [537, 200] width 114 height 14
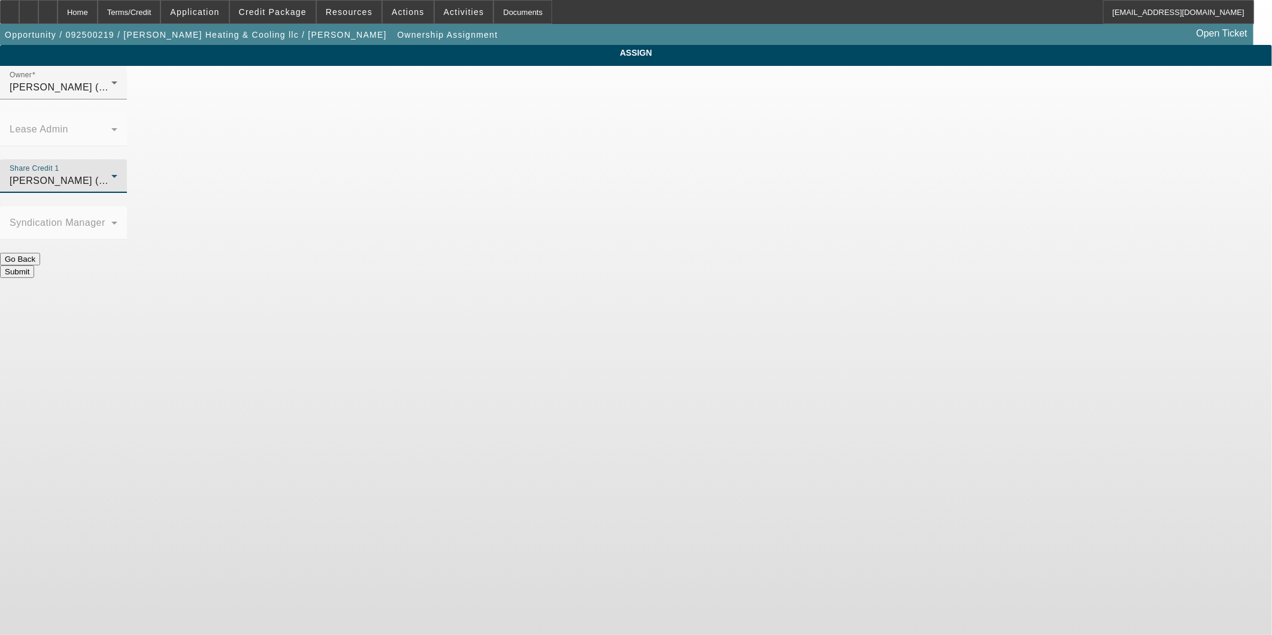
click at [111, 174] on div "[PERSON_NAME] (Lvl 3)" at bounding box center [61, 181] width 102 height 14
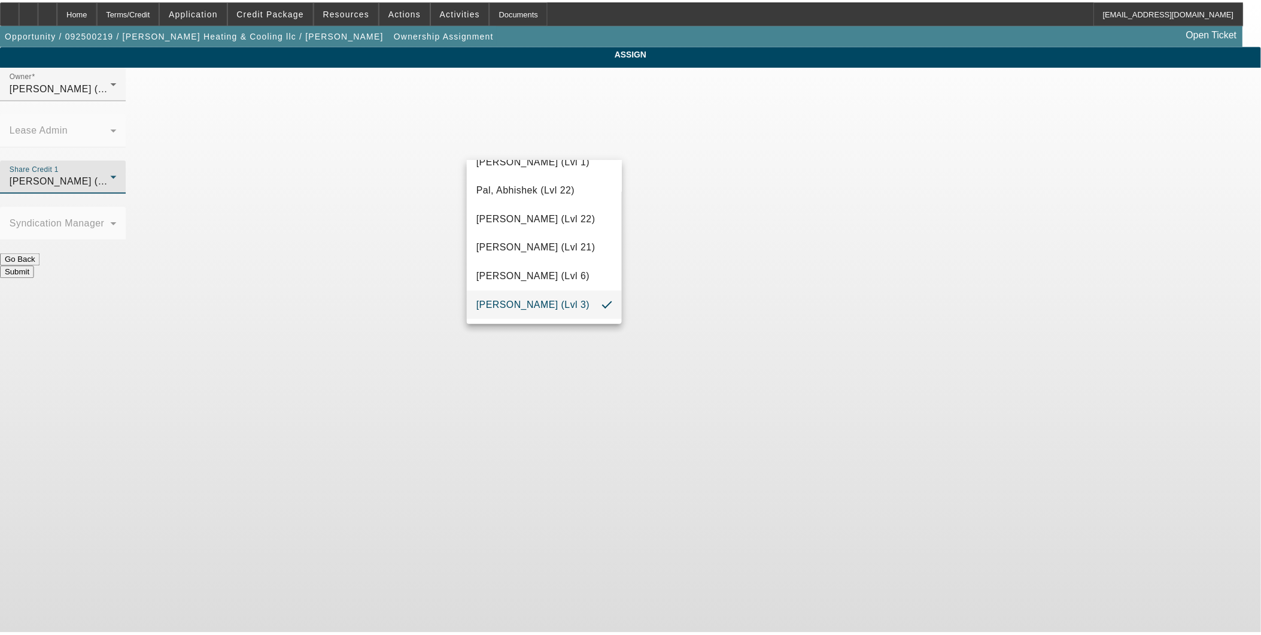
scroll to position [1124, 0]
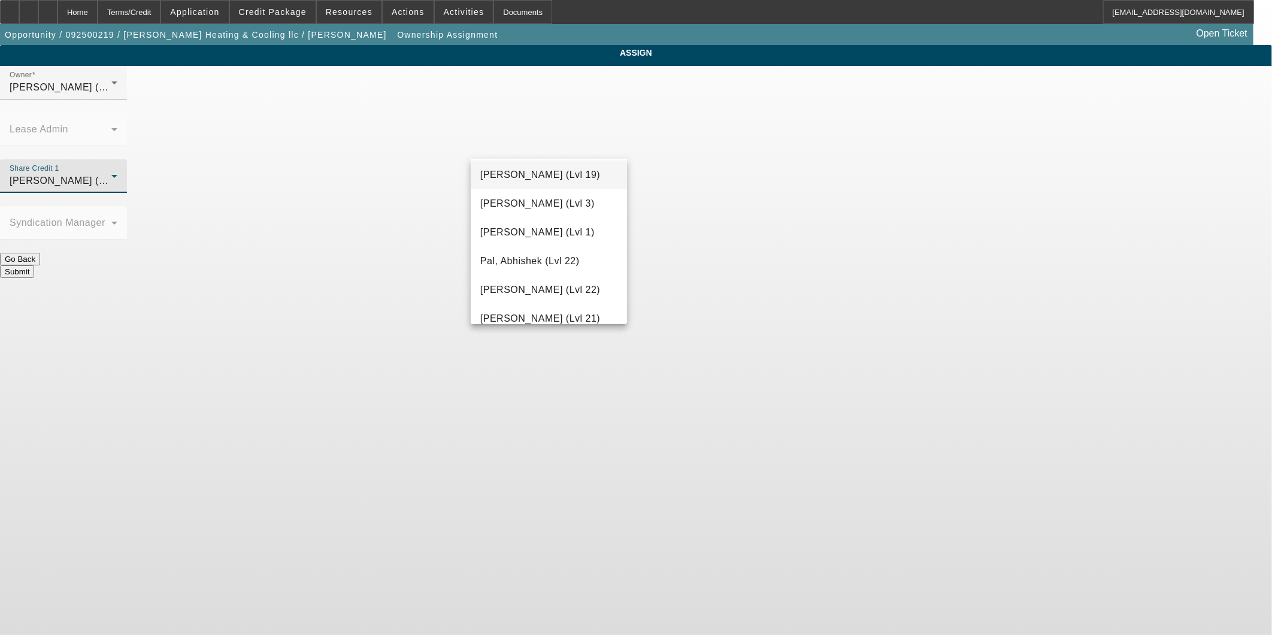
click at [544, 175] on span "[PERSON_NAME] (Lvl 19)" at bounding box center [540, 175] width 120 height 14
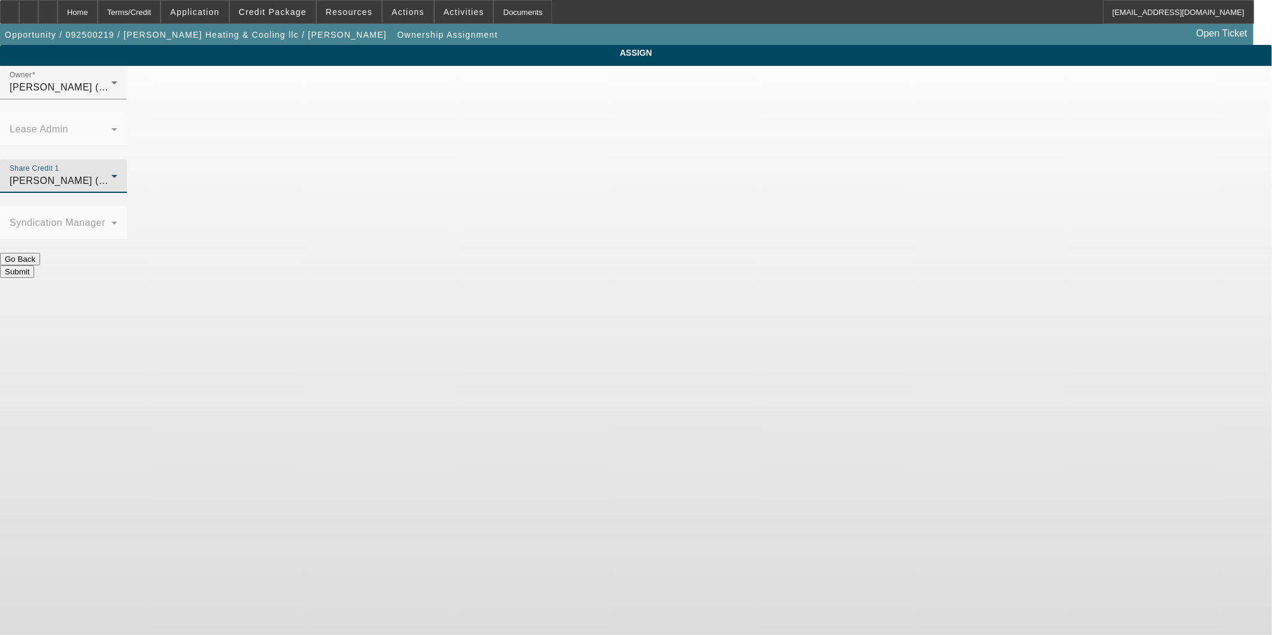
click at [34, 265] on button "Submit" at bounding box center [17, 271] width 34 height 13
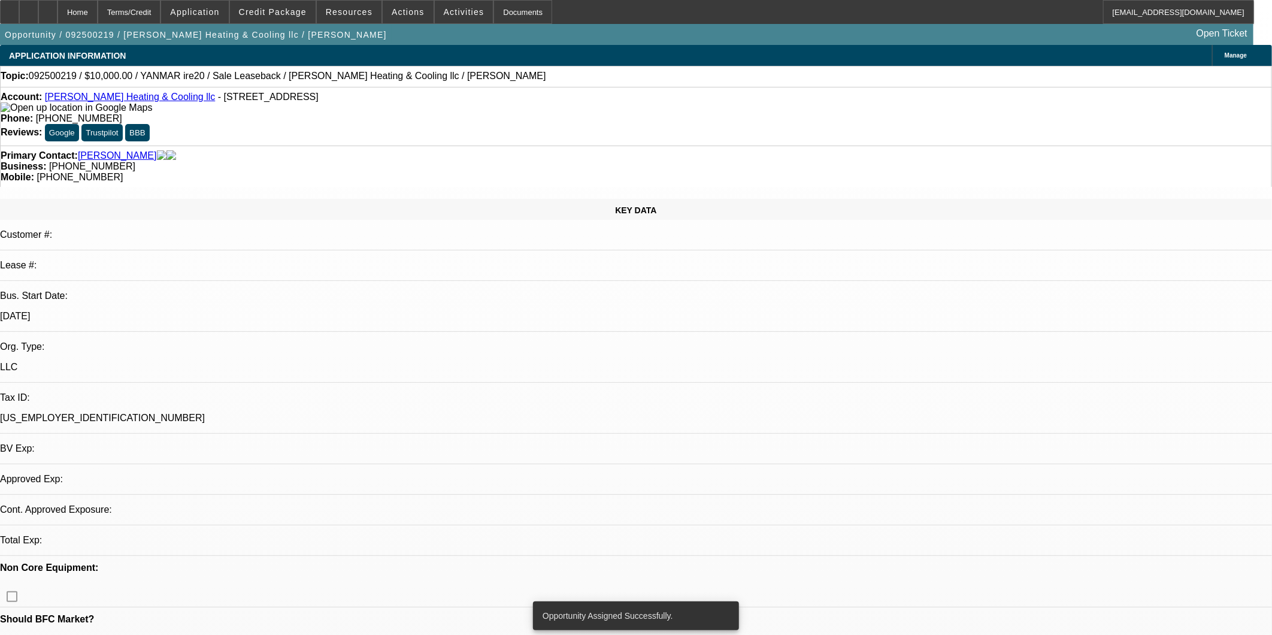
select select "0"
select select "2"
select select "0"
select select "6"
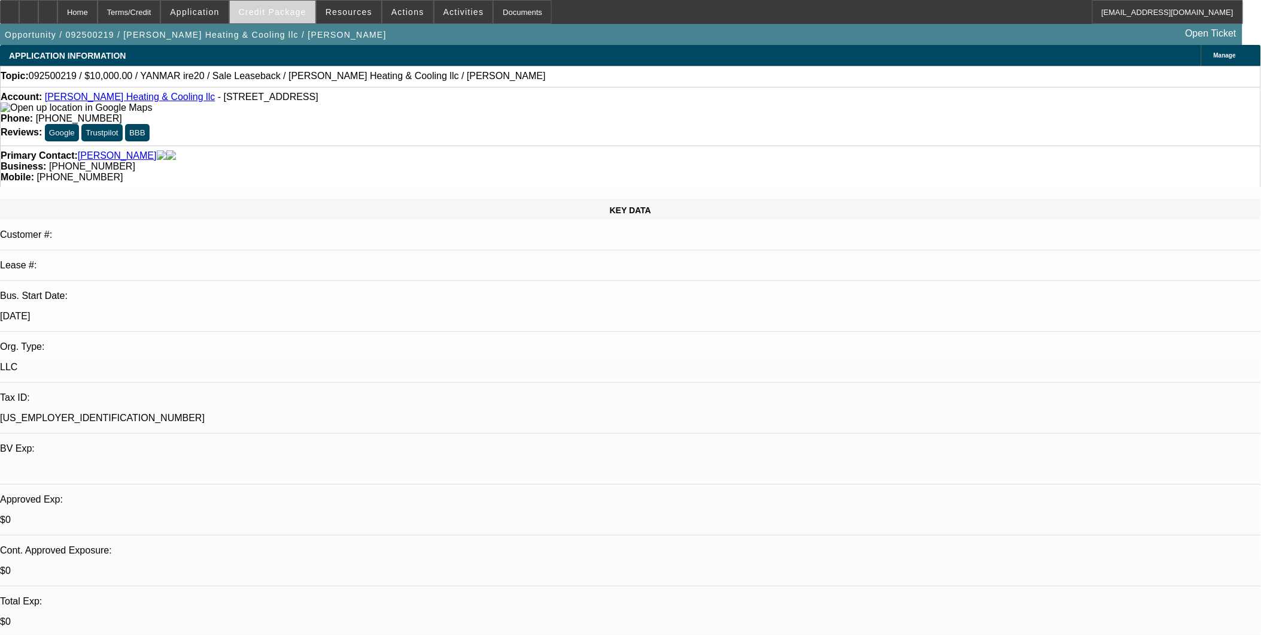
click at [303, 22] on span at bounding box center [273, 12] width 86 height 29
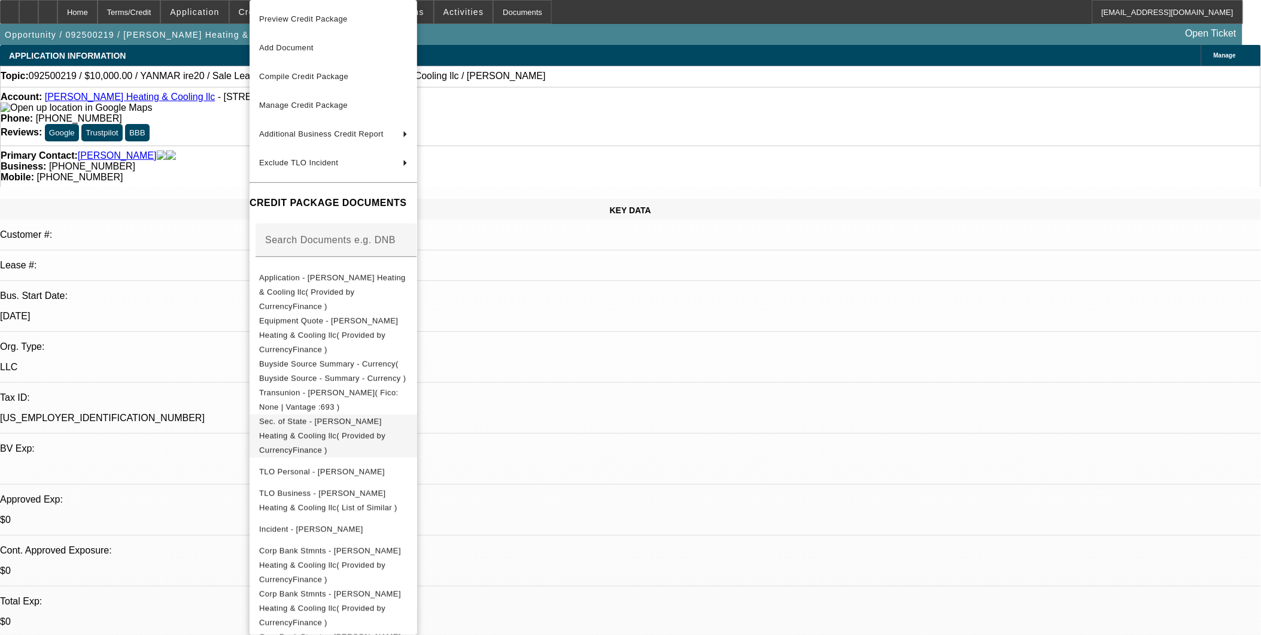
click at [366, 417] on span "Sec. of State - [PERSON_NAME] Heating & Cooling llc( Provided by CurrencyFinanc…" at bounding box center [322, 436] width 126 height 38
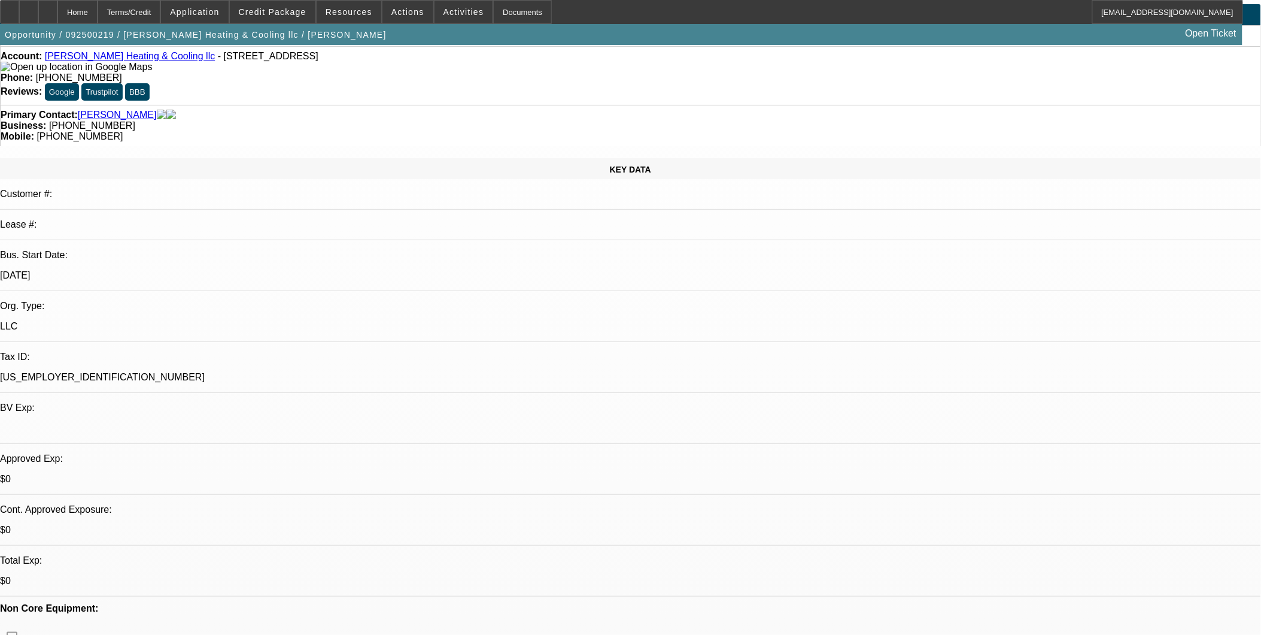
scroll to position [133, 0]
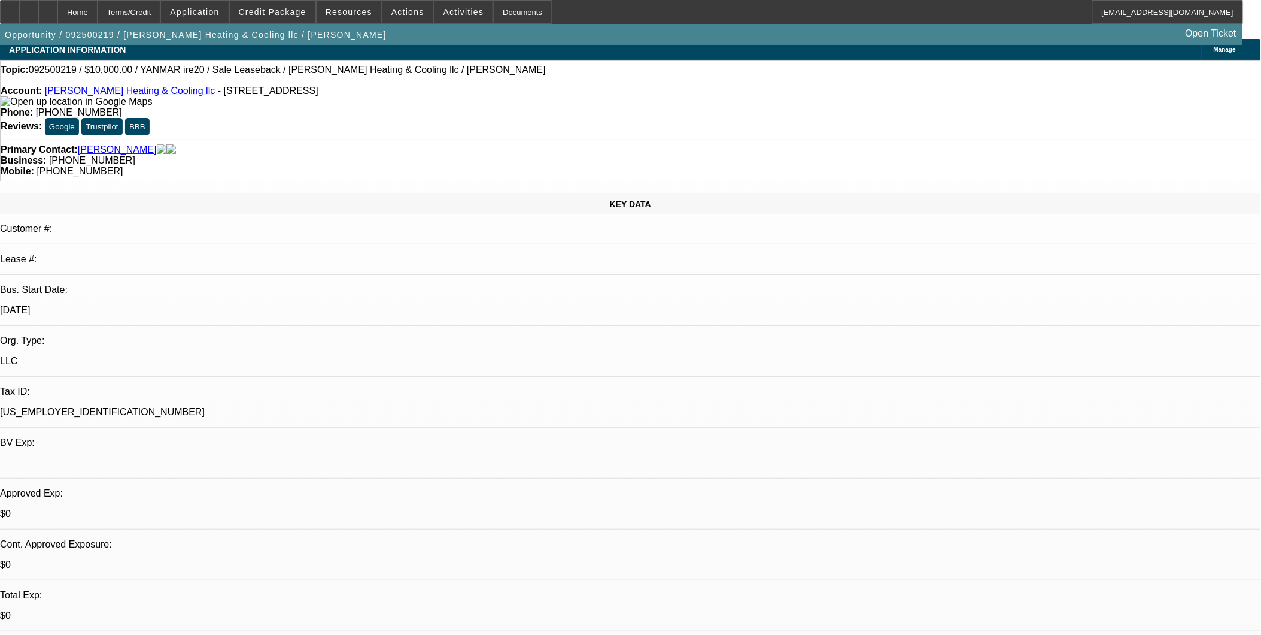
scroll to position [0, 0]
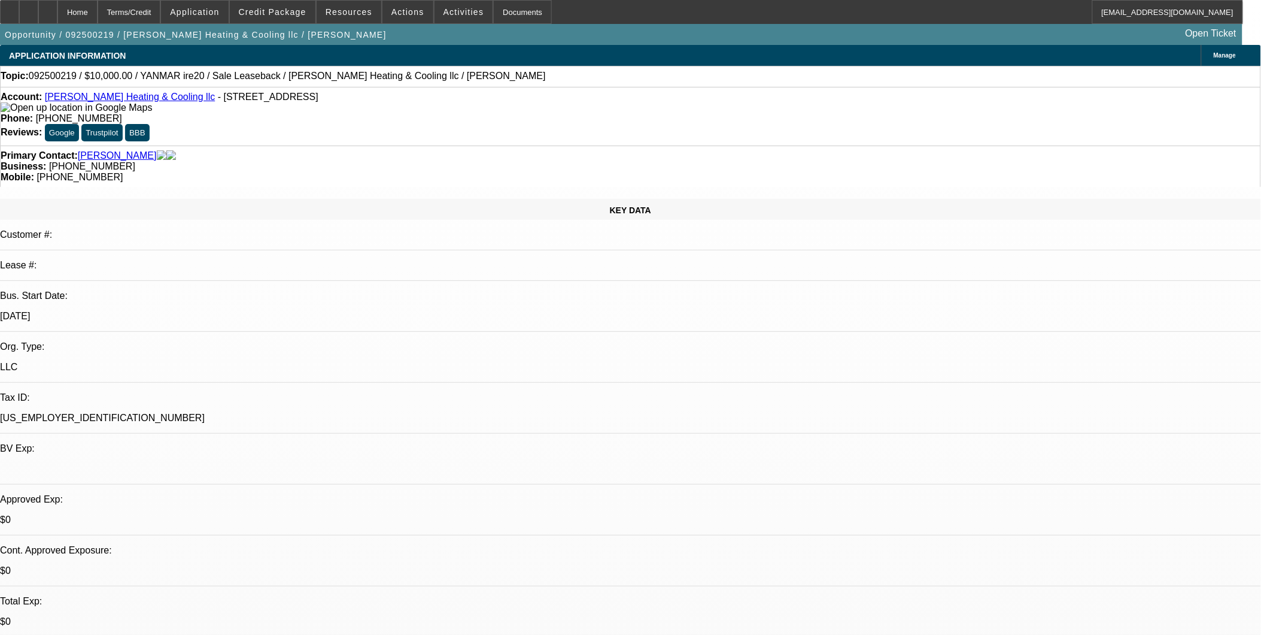
radio input "true"
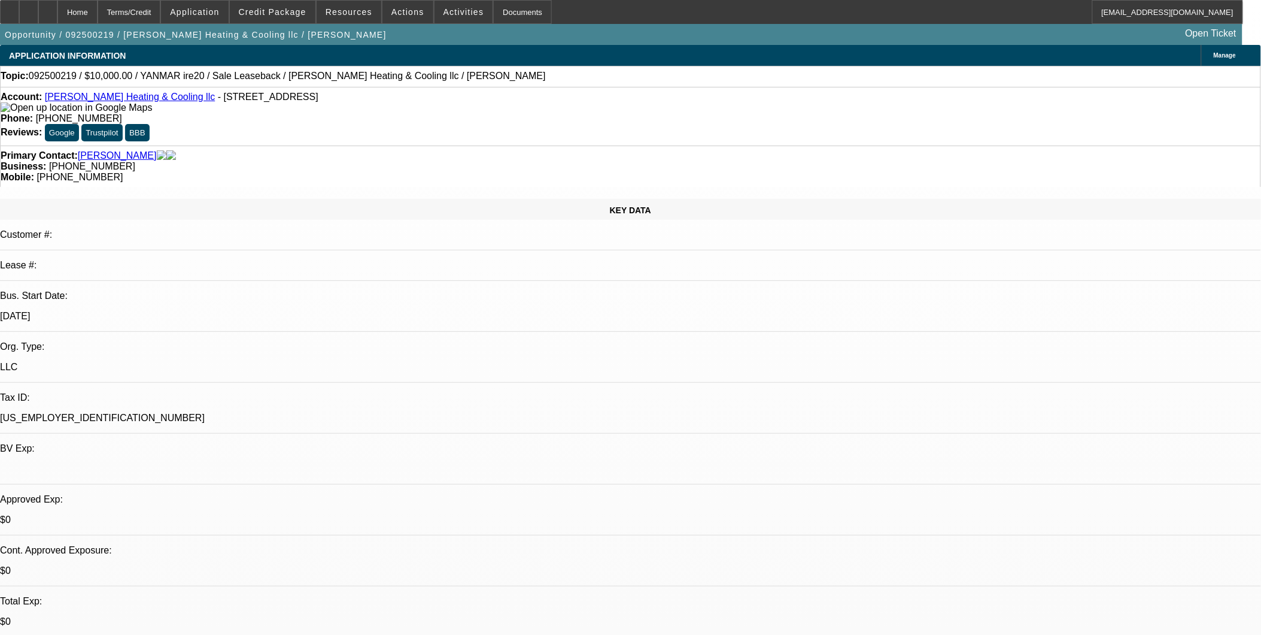
type textarea "Suspicious banks - sent email requesting mortgage statement and DL to be comple…"
radio input "true"
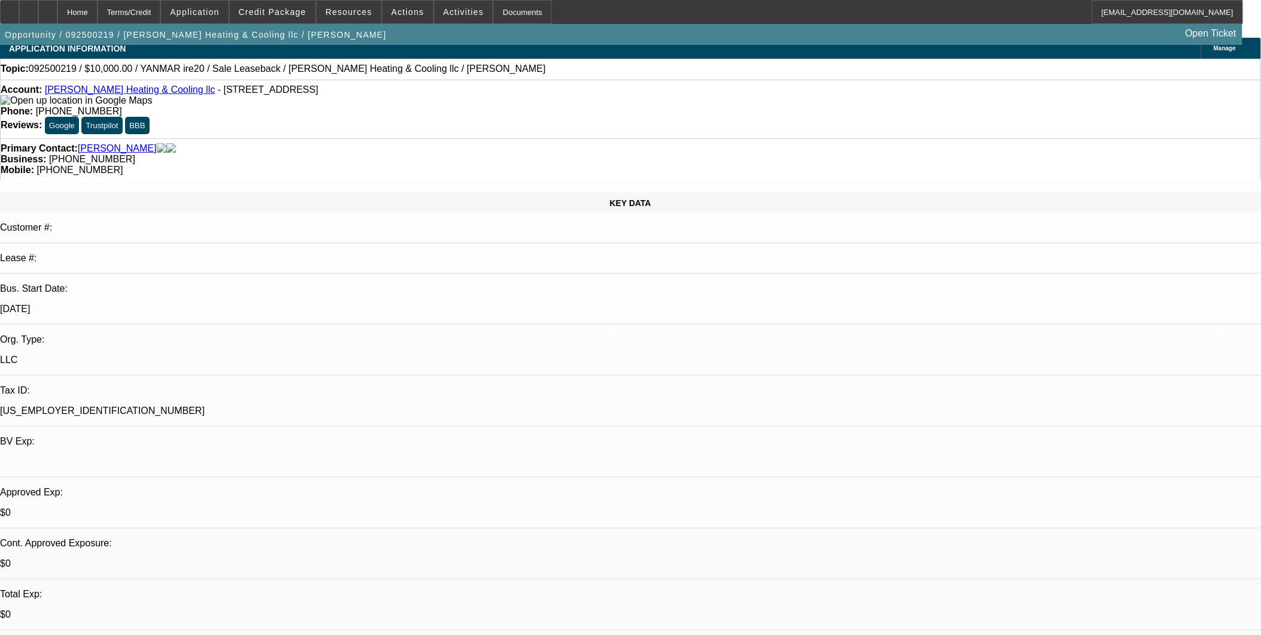
scroll to position [0, 0]
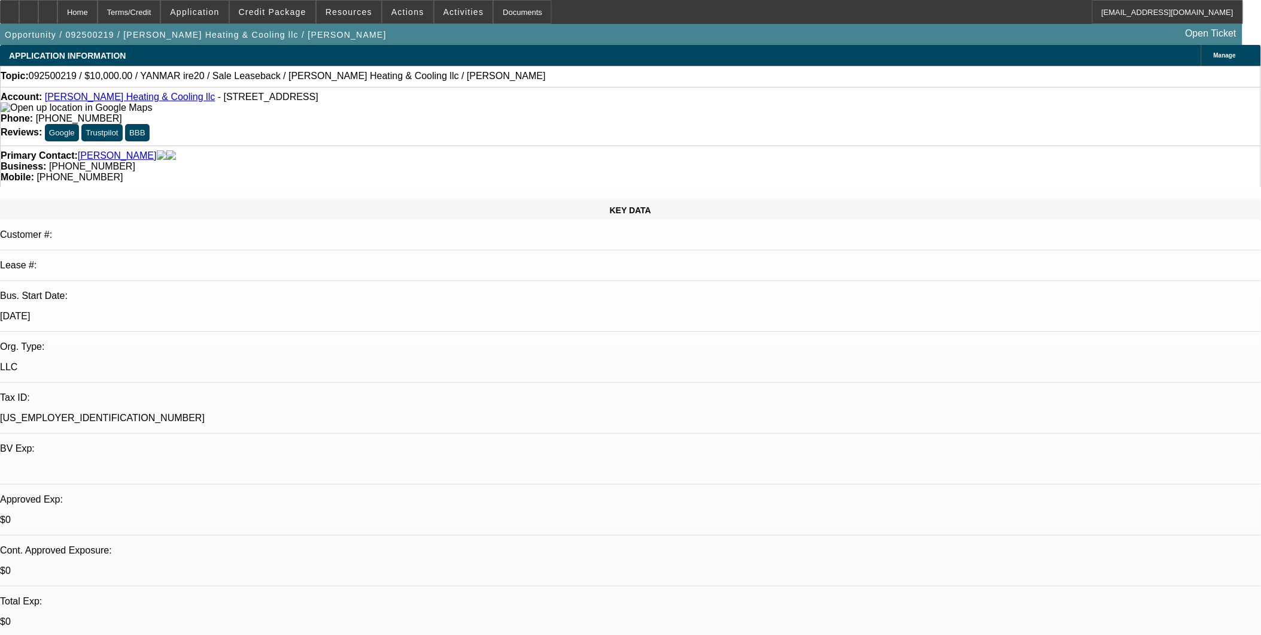
select select "0"
select select "2"
select select "0"
select select "6"
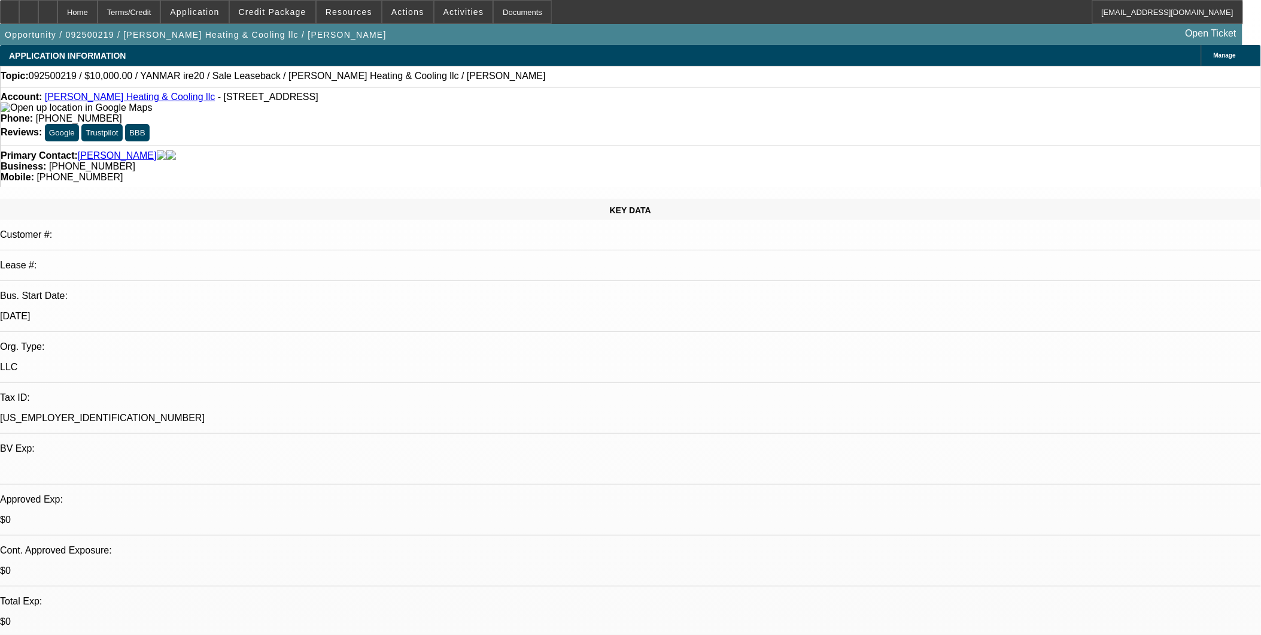
drag, startPoint x: 293, startPoint y: 102, endPoint x: 52, endPoint y: 102, distance: 241.3
click at [52, 102] on div "Account: [PERSON_NAME] Heating & Cooling llc - [STREET_ADDRESS]" at bounding box center [631, 103] width 1260 height 22
copy div "[PERSON_NAME] Heating & Cooling llc - [STREET_ADDRESS]"
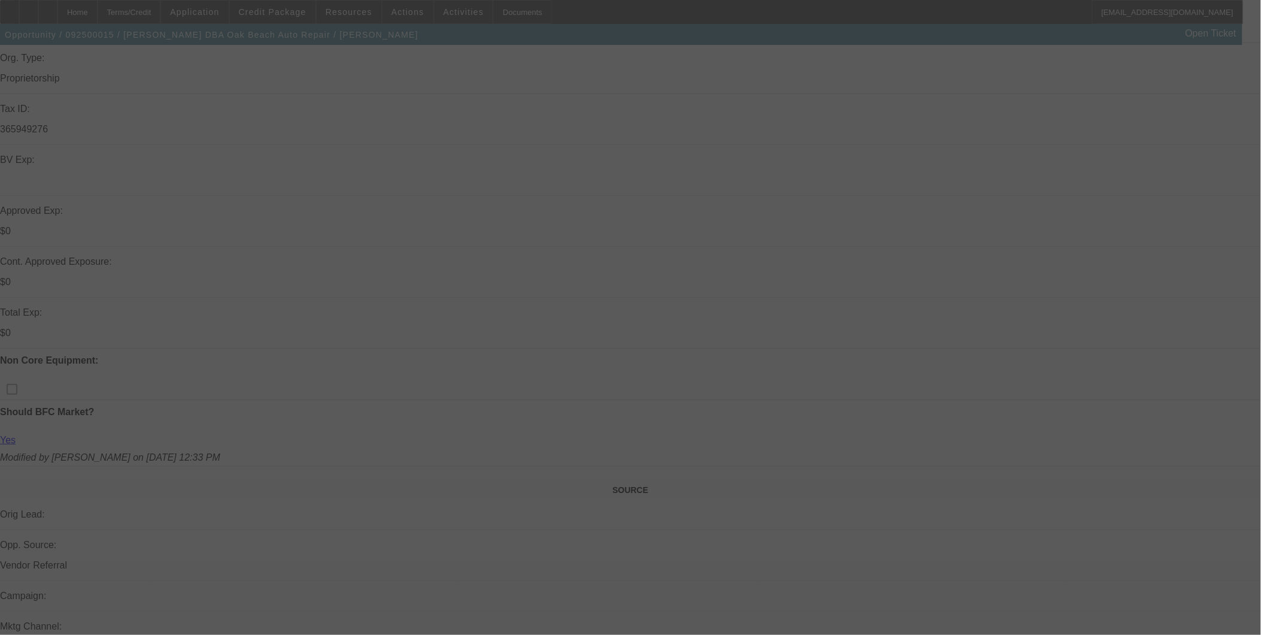
scroll to position [399, 0]
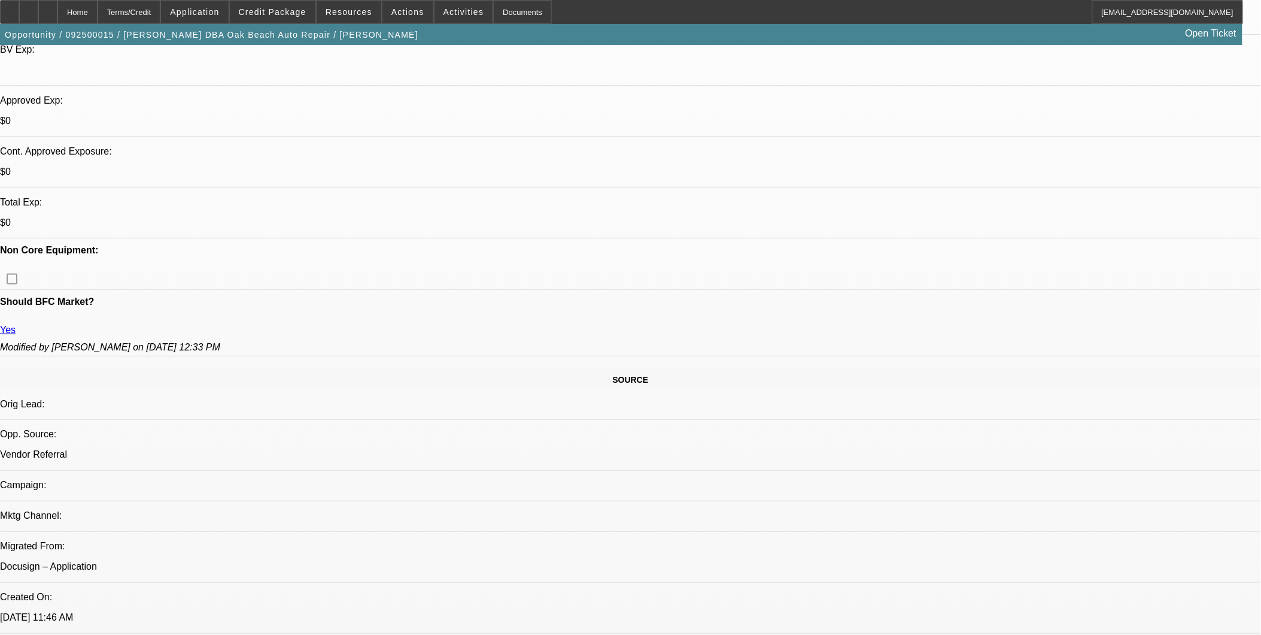
select select "0"
select select "0.1"
select select "0"
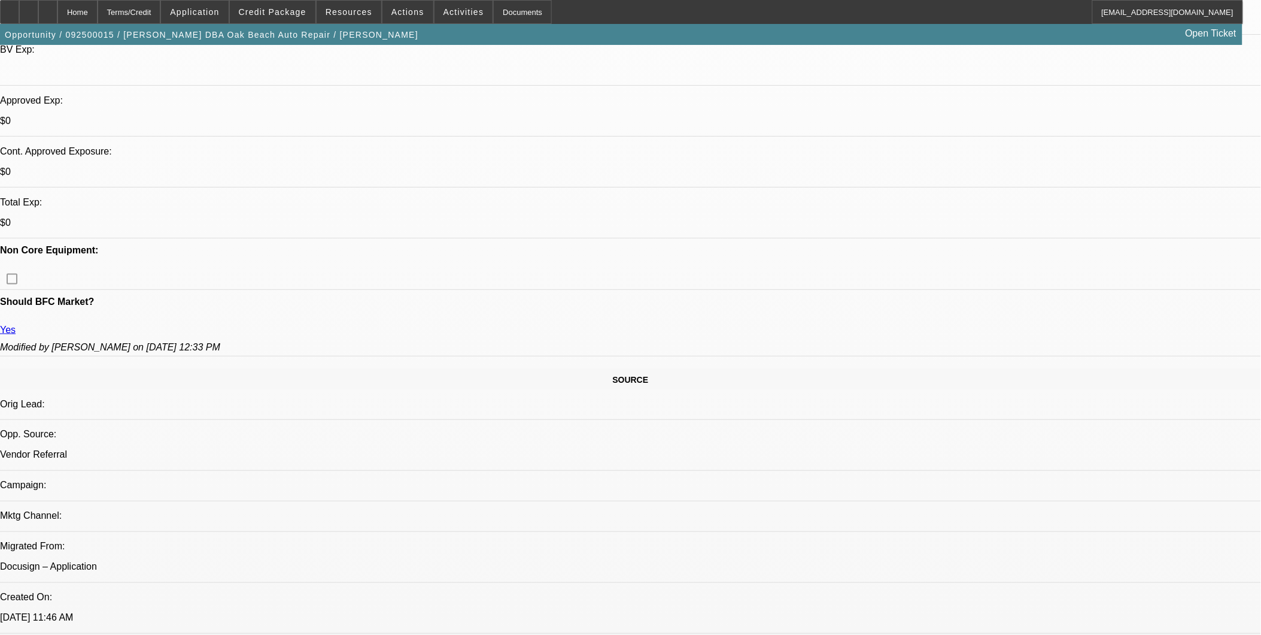
select select "0"
select select "0.1"
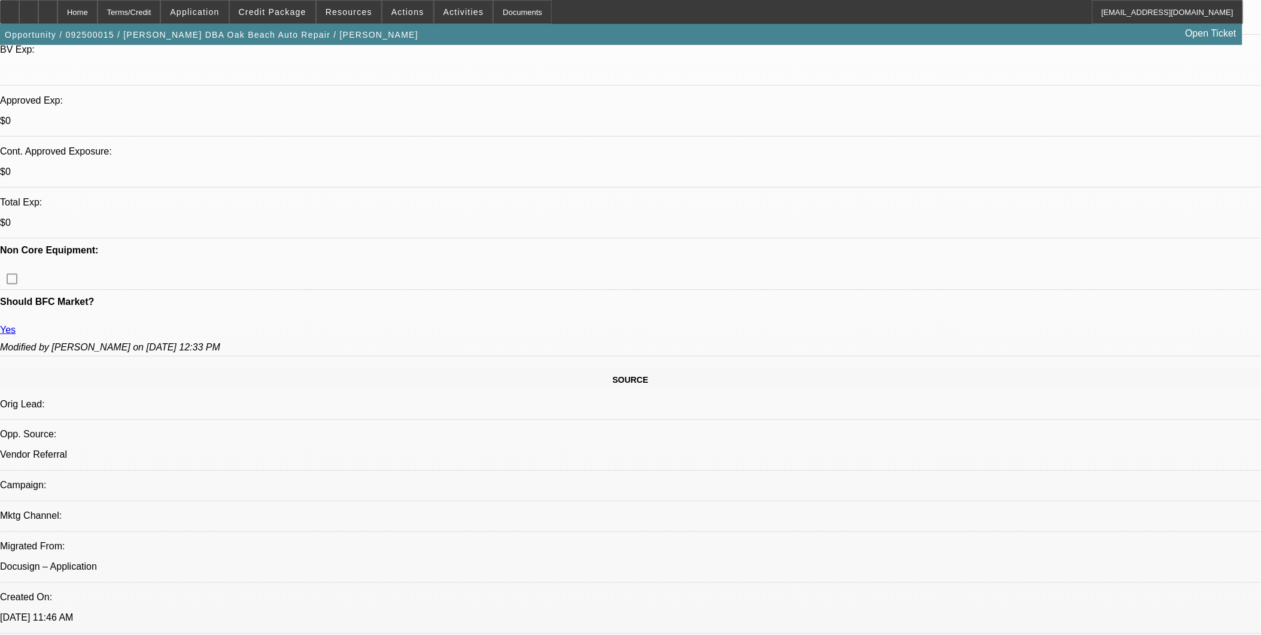
select select "0"
select select "1"
select select "3"
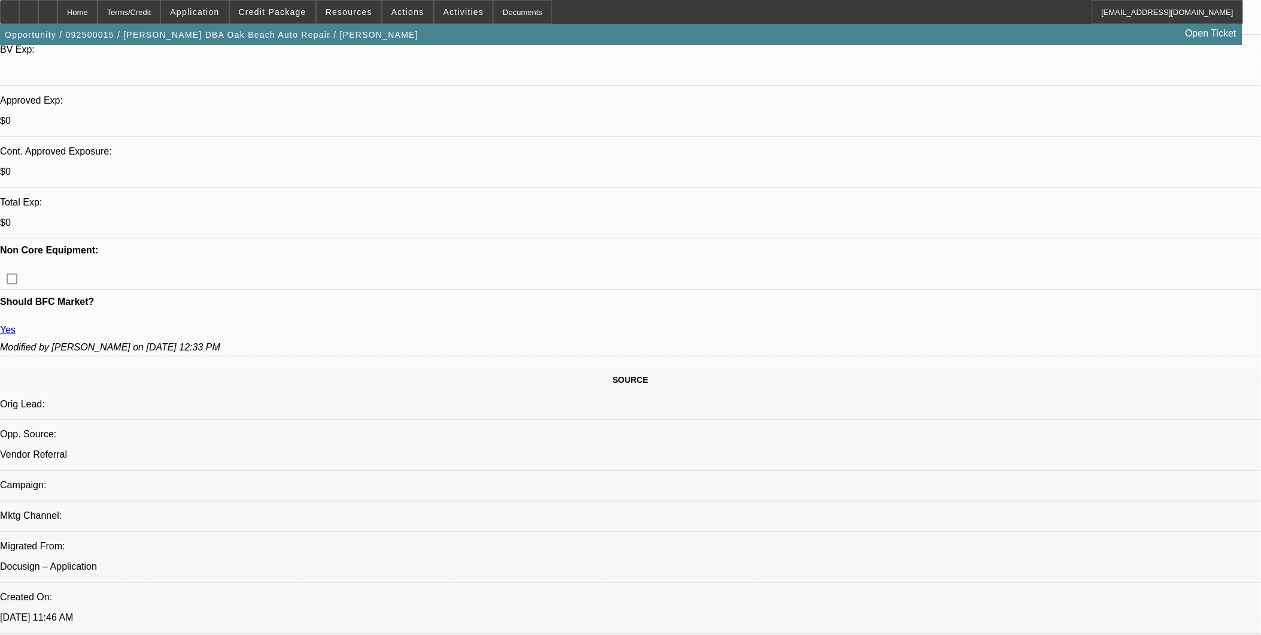
select select "5"
select select "1"
select select "6"
select select "1"
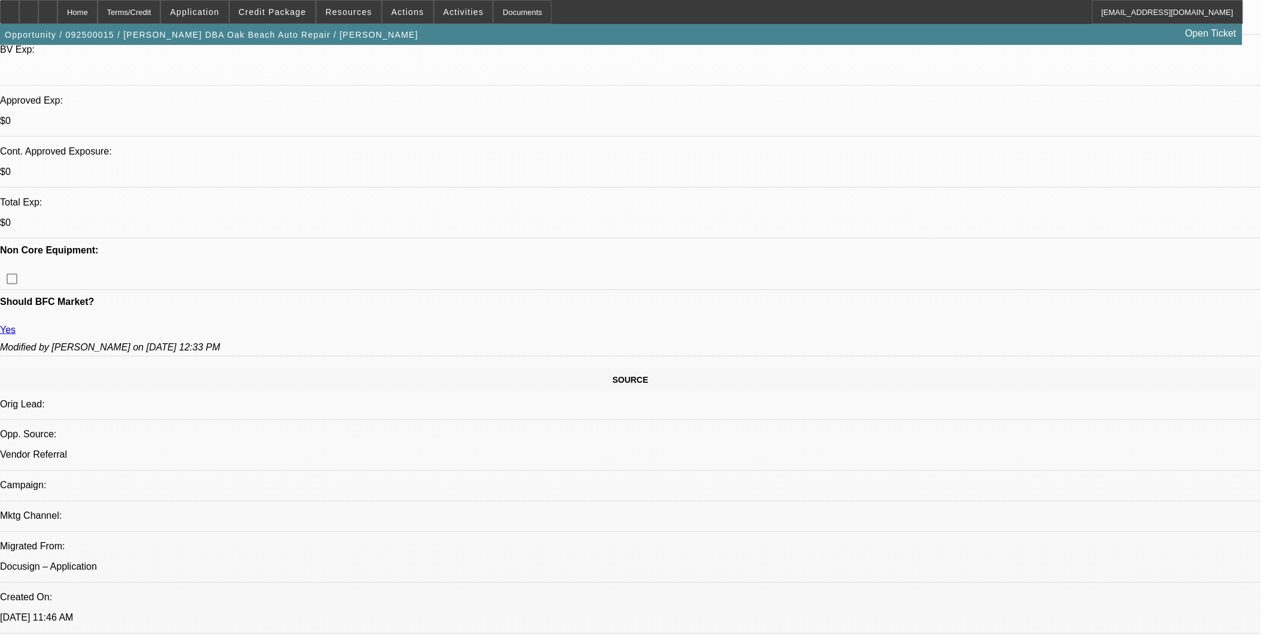
select select "1"
select select "5"
select select "1"
select select "6"
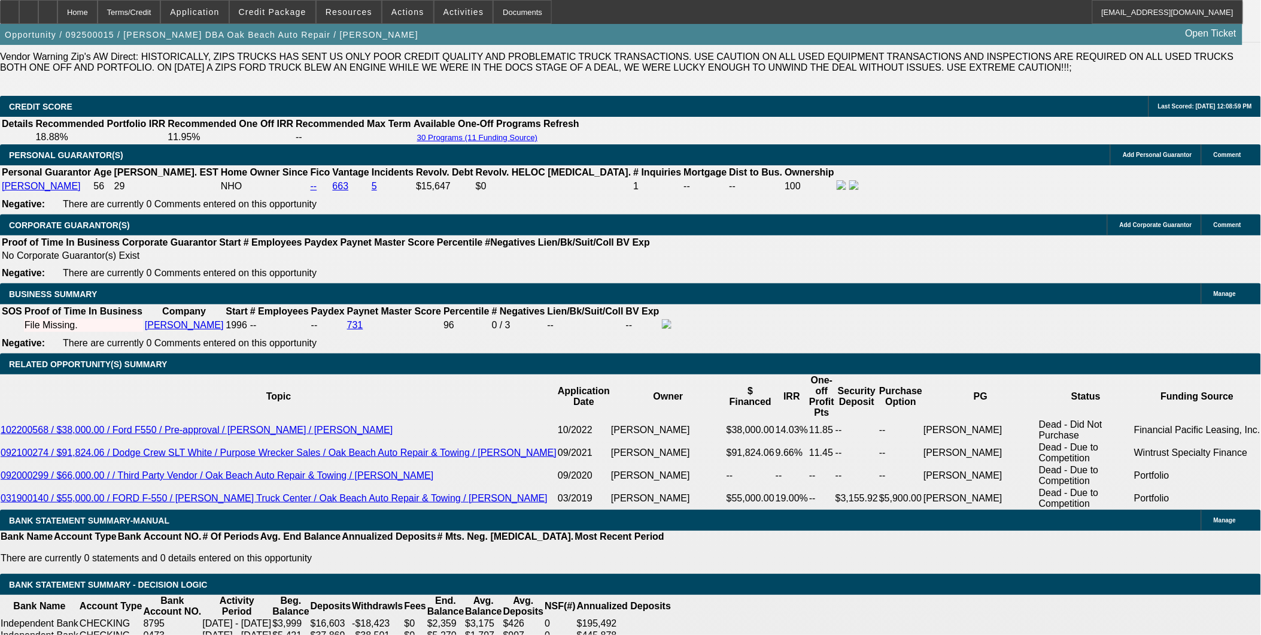
scroll to position [1729, 0]
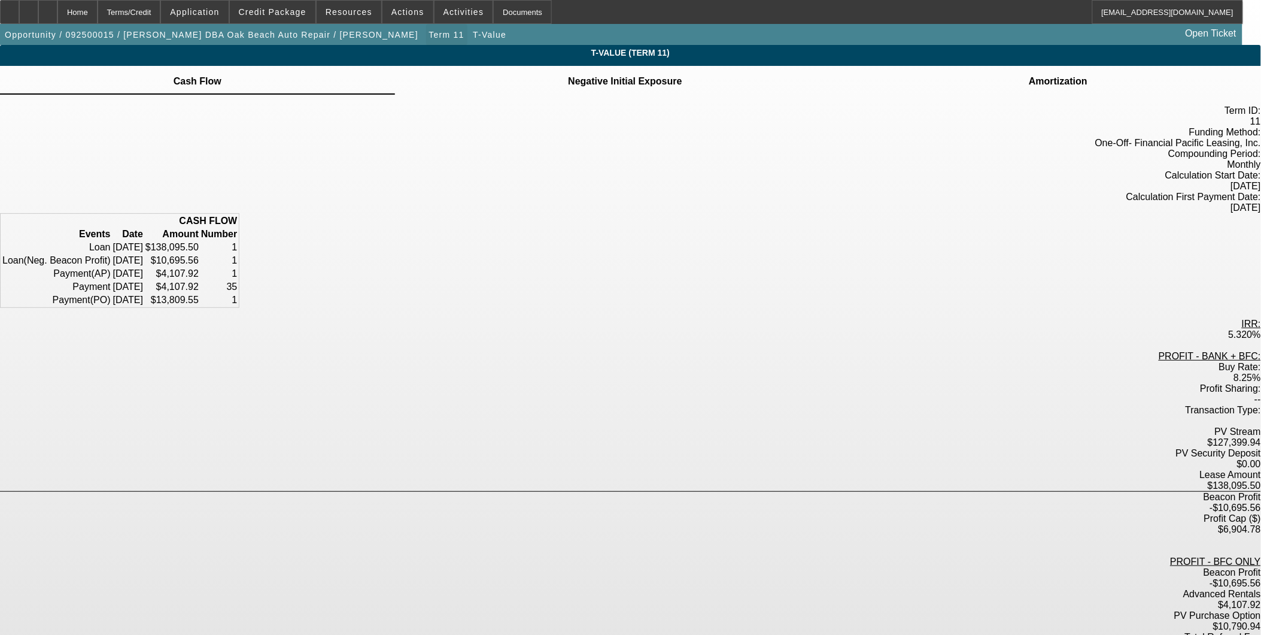
click at [429, 33] on span "Term 11" at bounding box center [446, 35] width 35 height 10
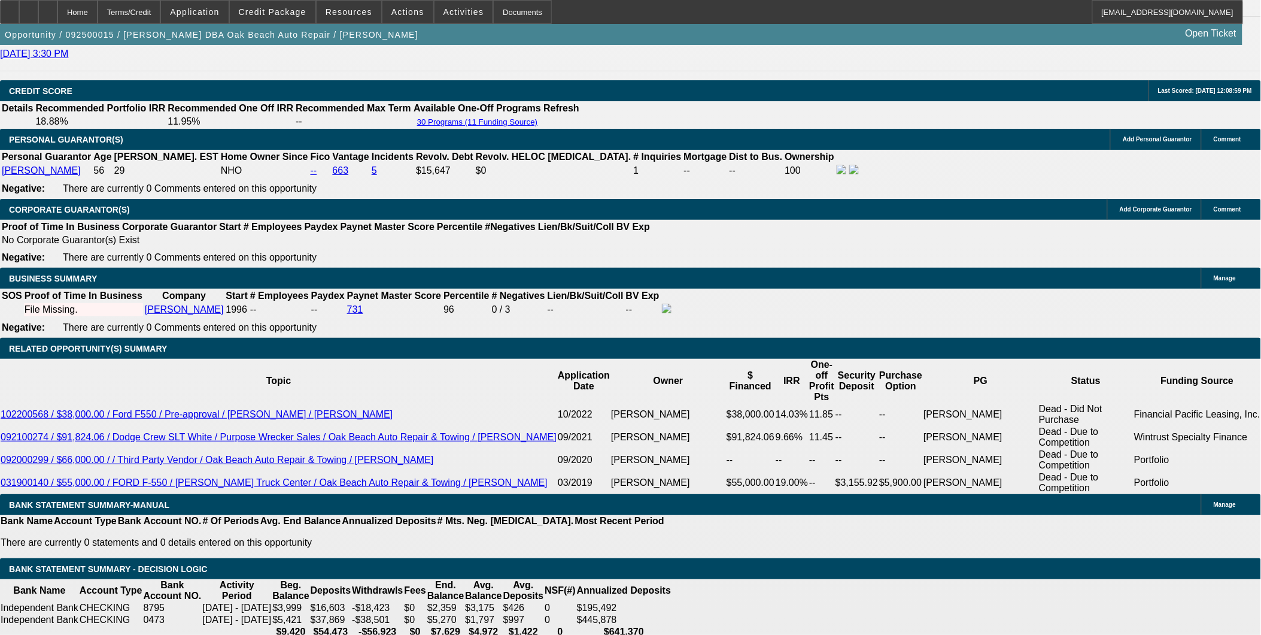
scroll to position [1687, 0]
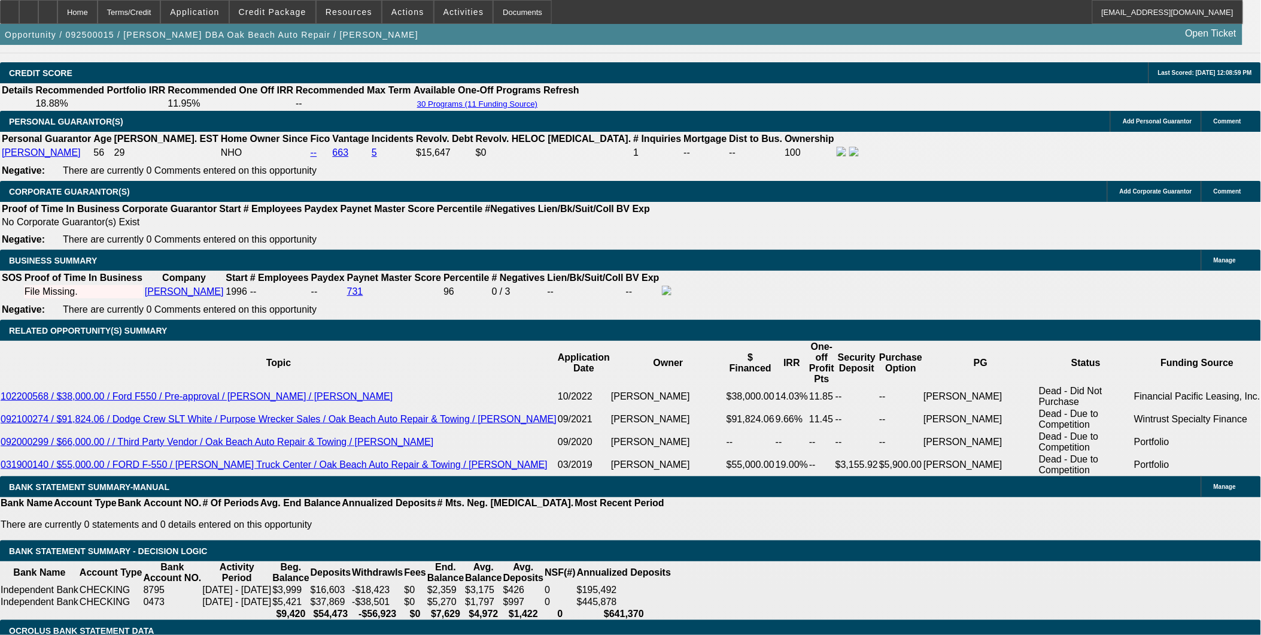
select select "0"
select select "3"
select select "0.1"
select select "5"
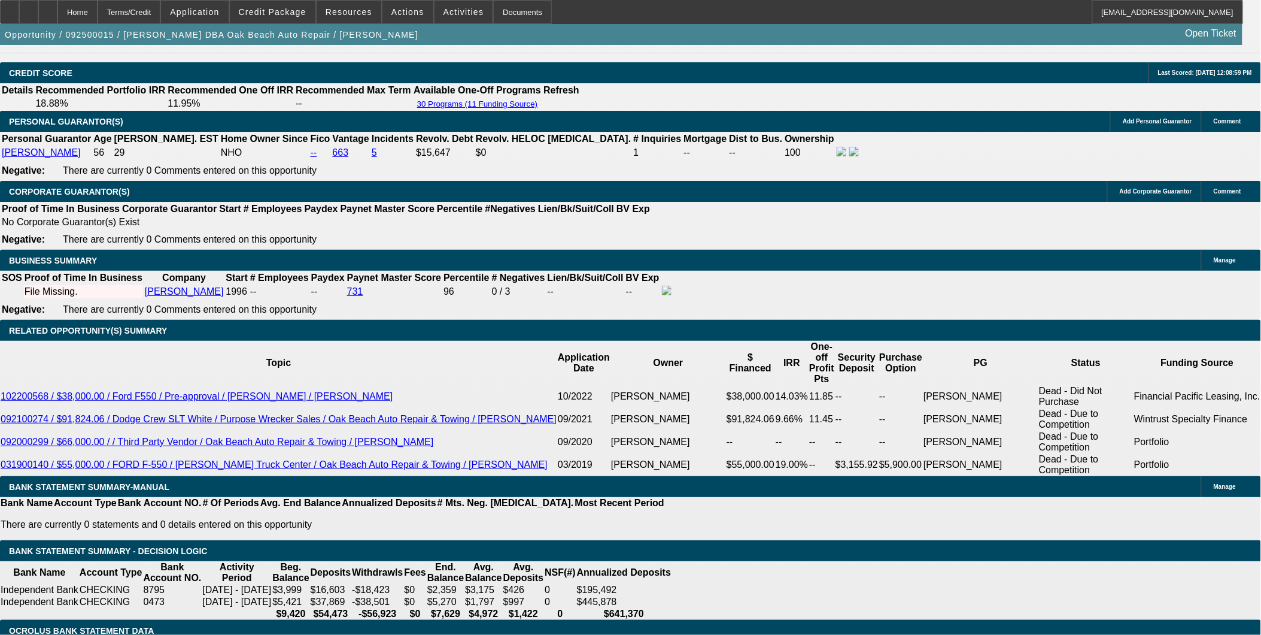
select select "0"
select select "6"
select select "0"
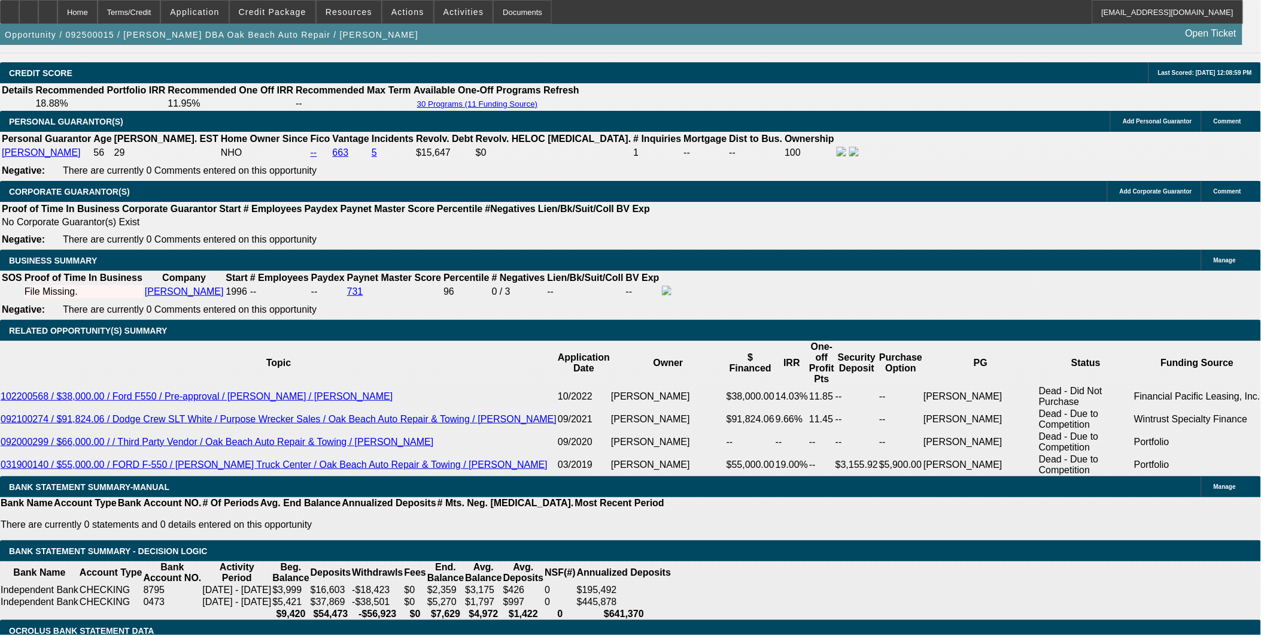
select select "0"
select select "0.1"
select select "5"
select select "0"
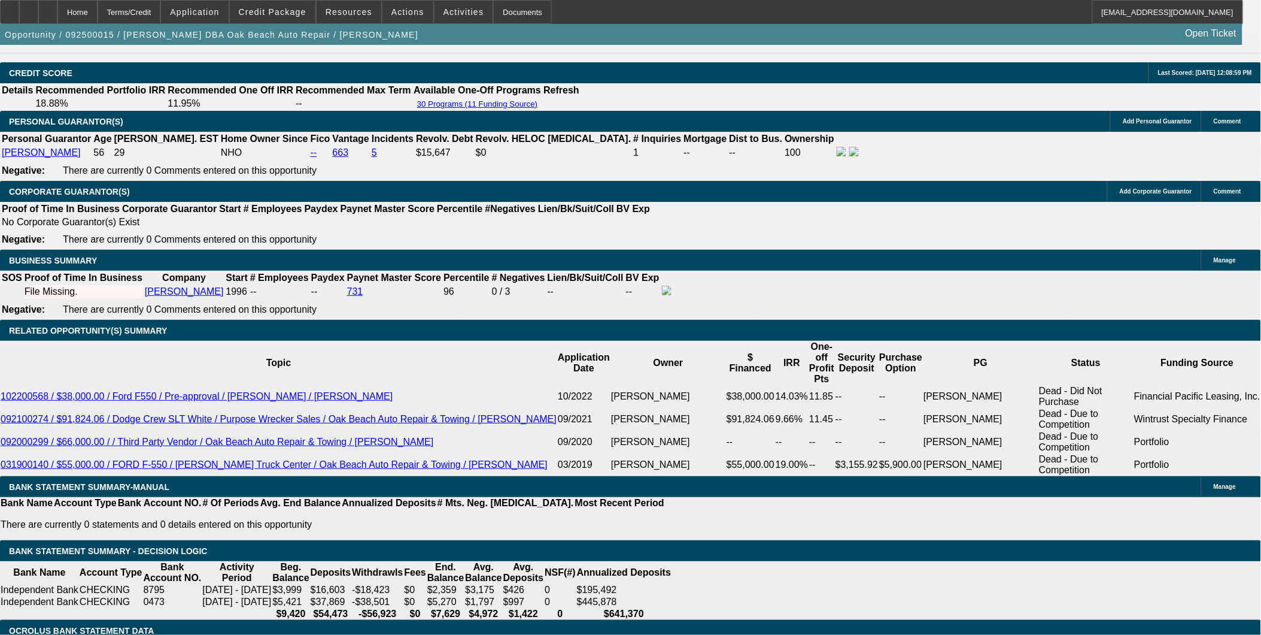
select select "0"
select select "6"
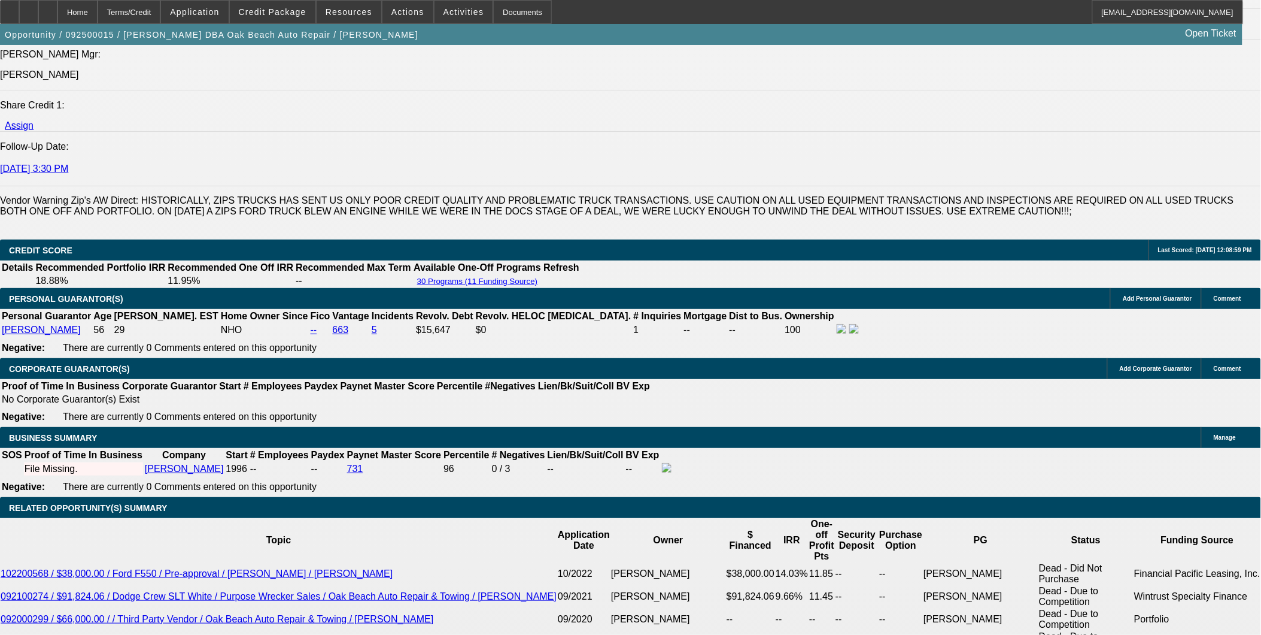
scroll to position [1620, 0]
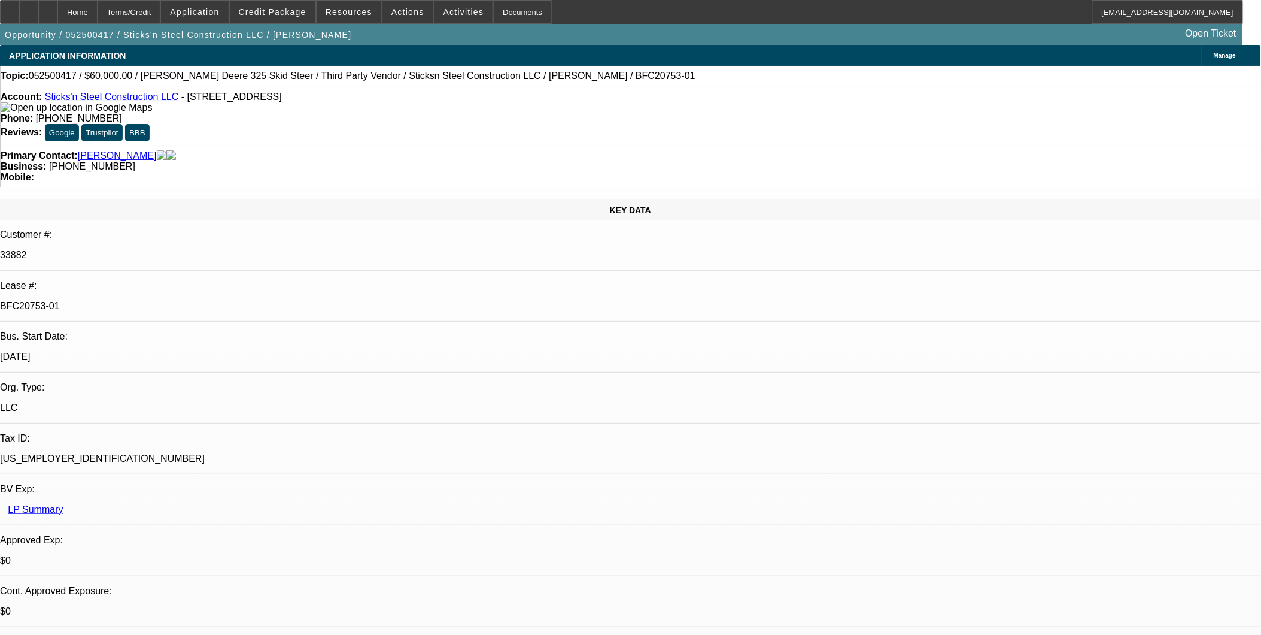
select select "0"
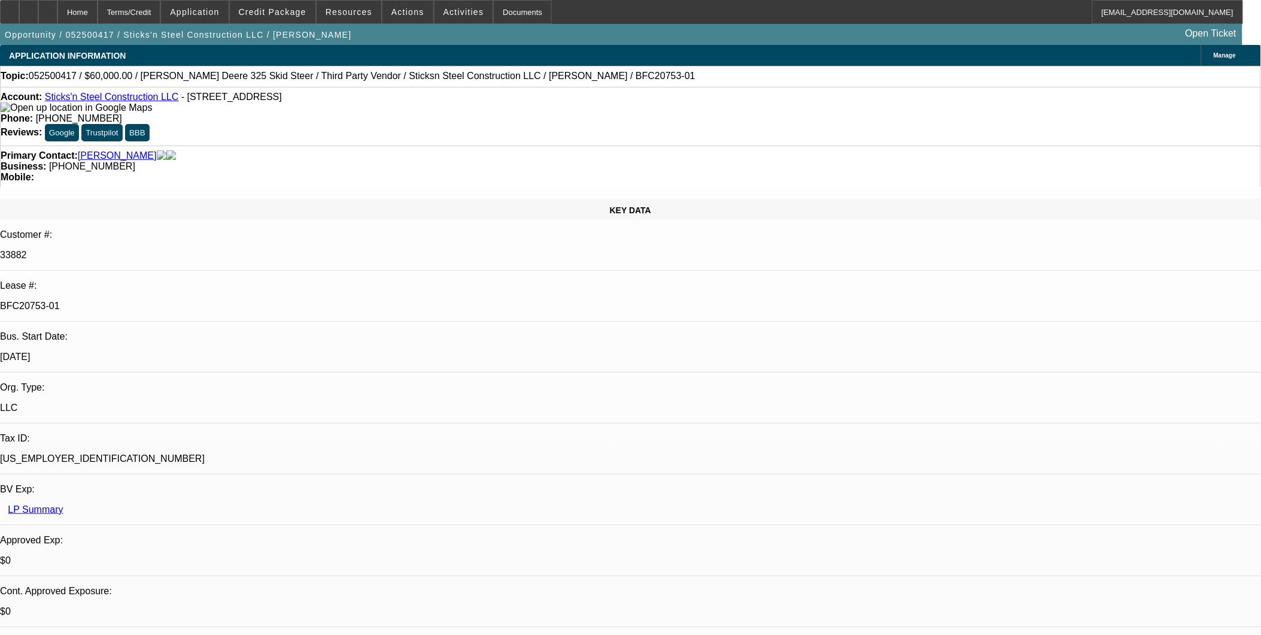
select select "0"
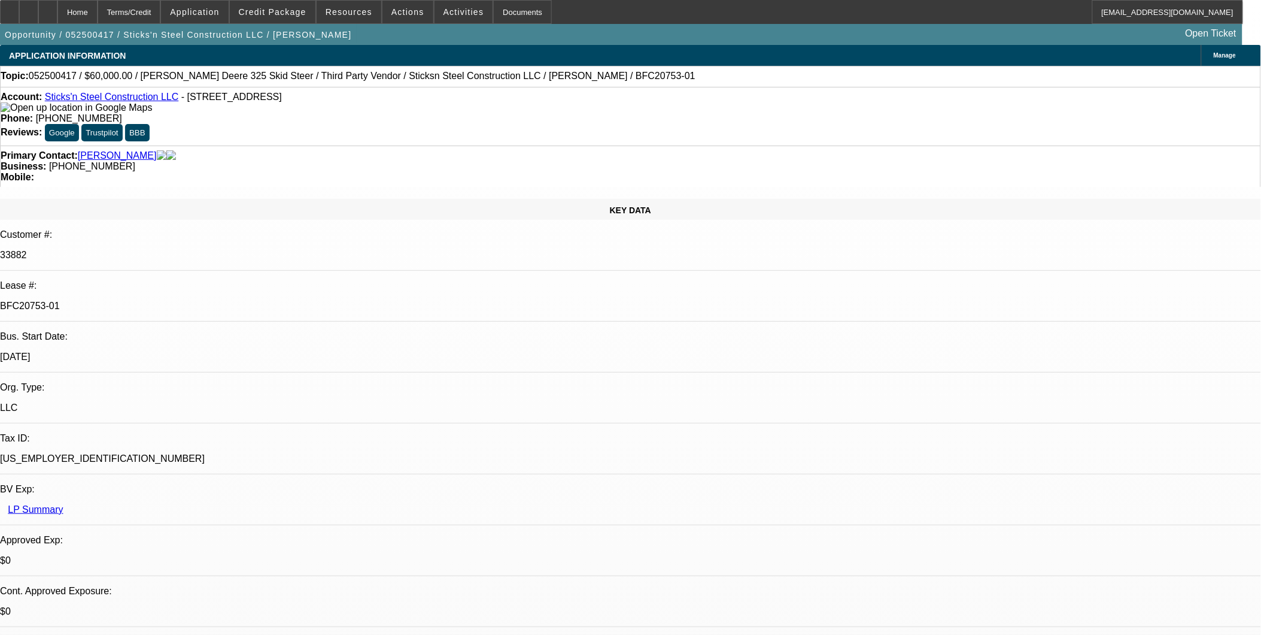
select select "0"
select select "1"
select select "6"
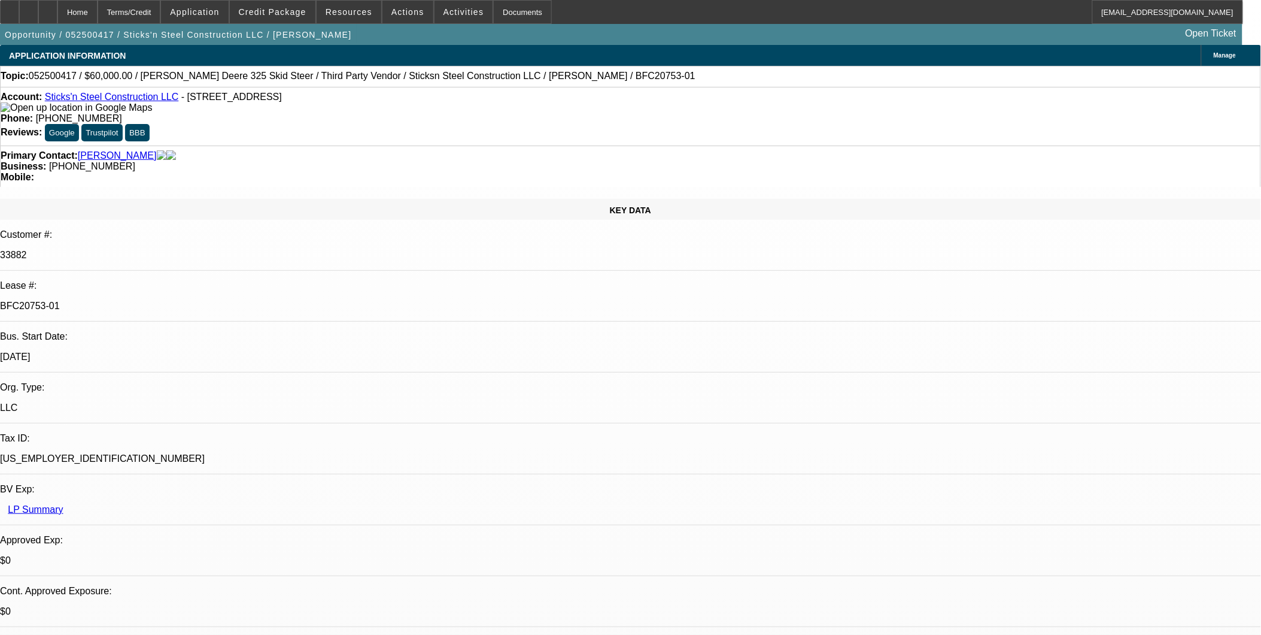
select select "1"
select select "6"
select select "1"
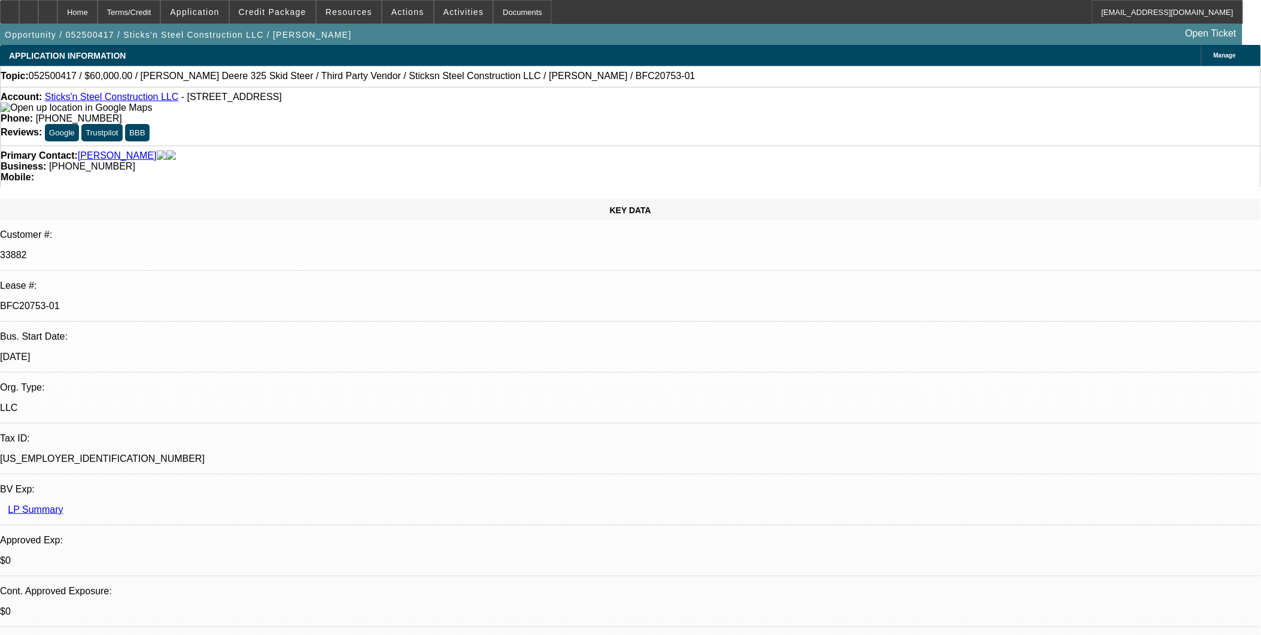
select select "6"
select select "1"
select select "6"
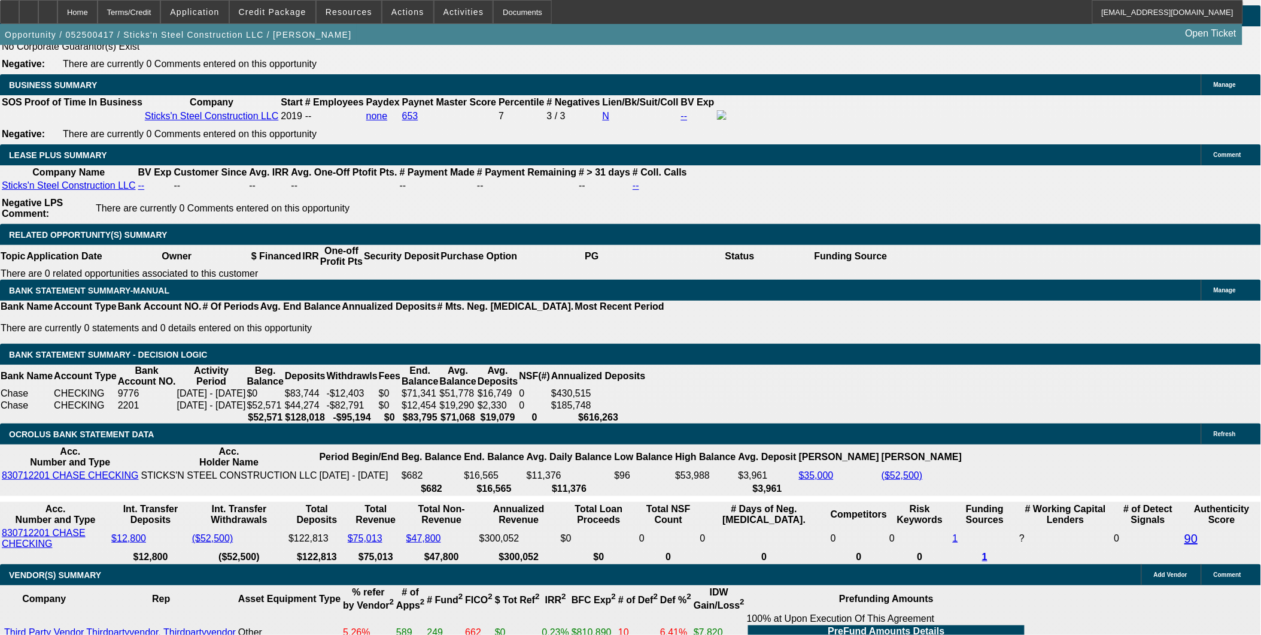
scroll to position [2062, 0]
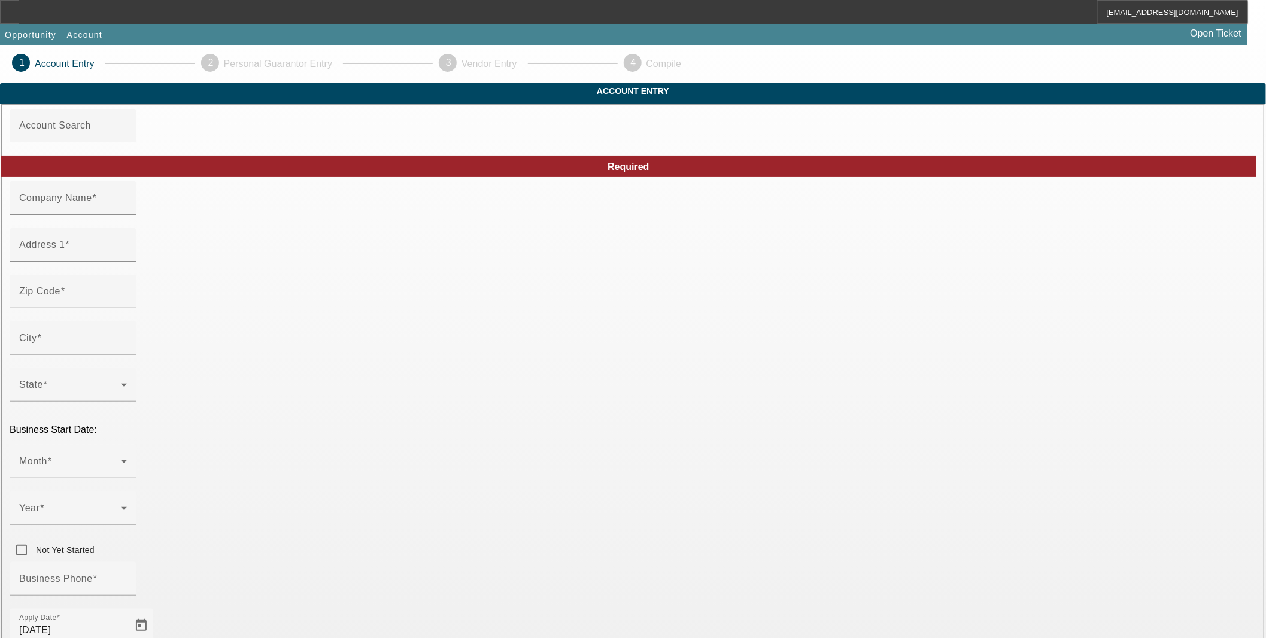
type input "NextGen Fiber LLC"
type input "[STREET_ADDRESS]"
type input "37920"
type input "[GEOGRAPHIC_DATA]"
type input "[PHONE_NUMBER]"
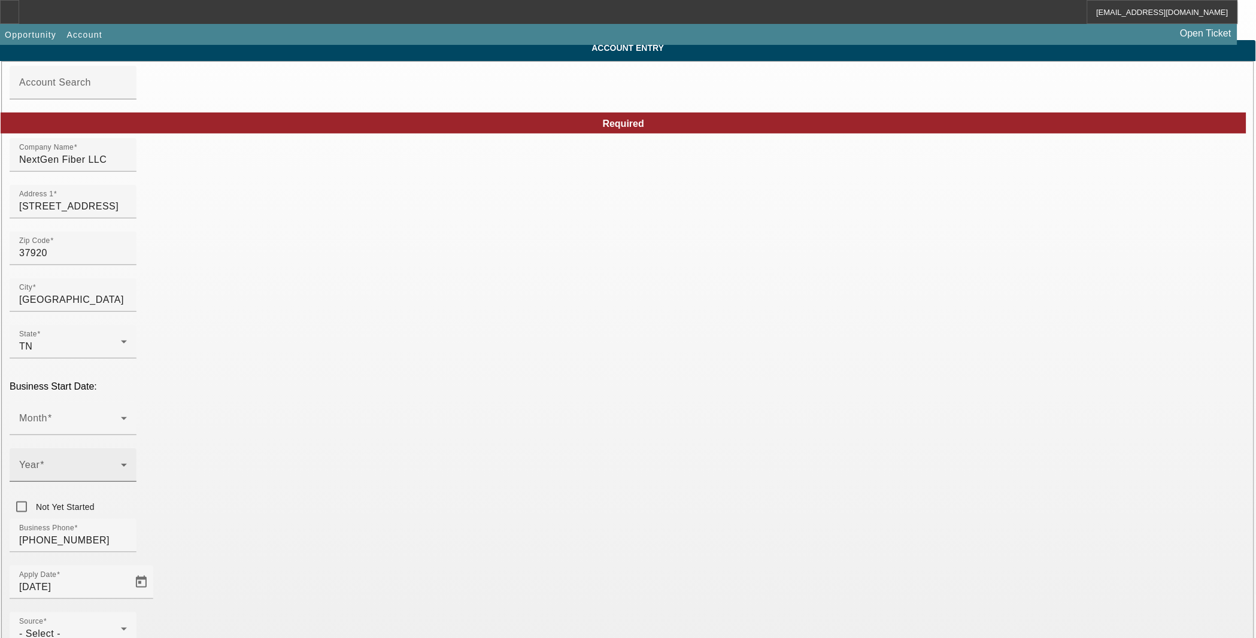
scroll to position [66, 0]
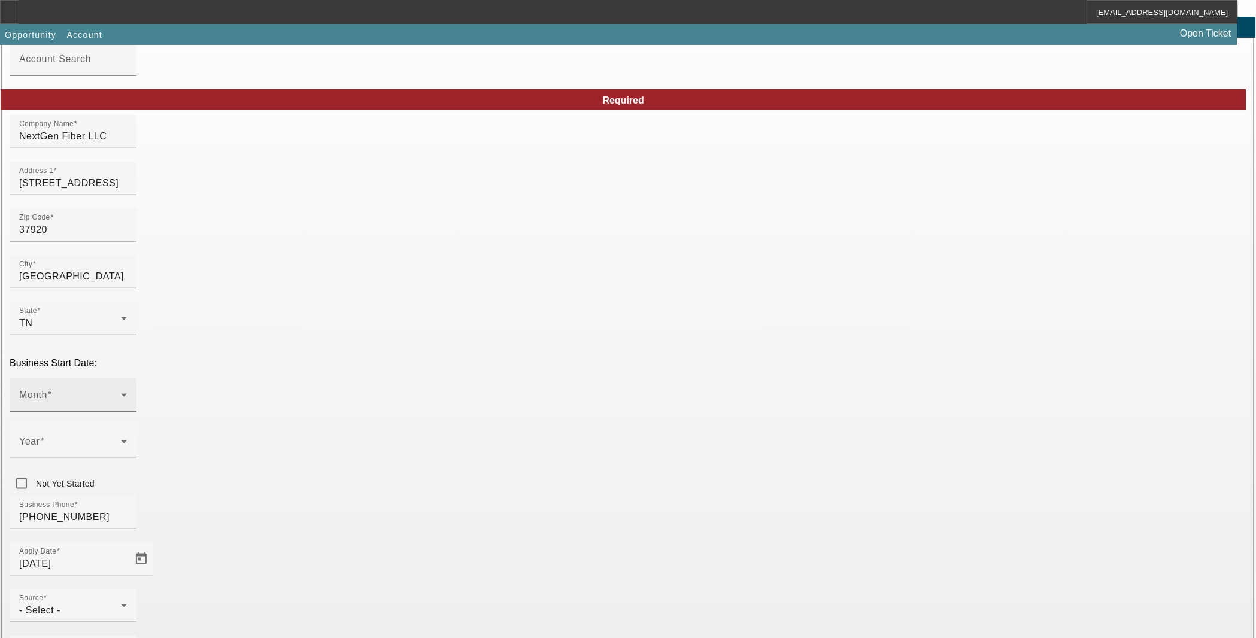
click at [127, 378] on div "Month" at bounding box center [73, 395] width 108 height 34
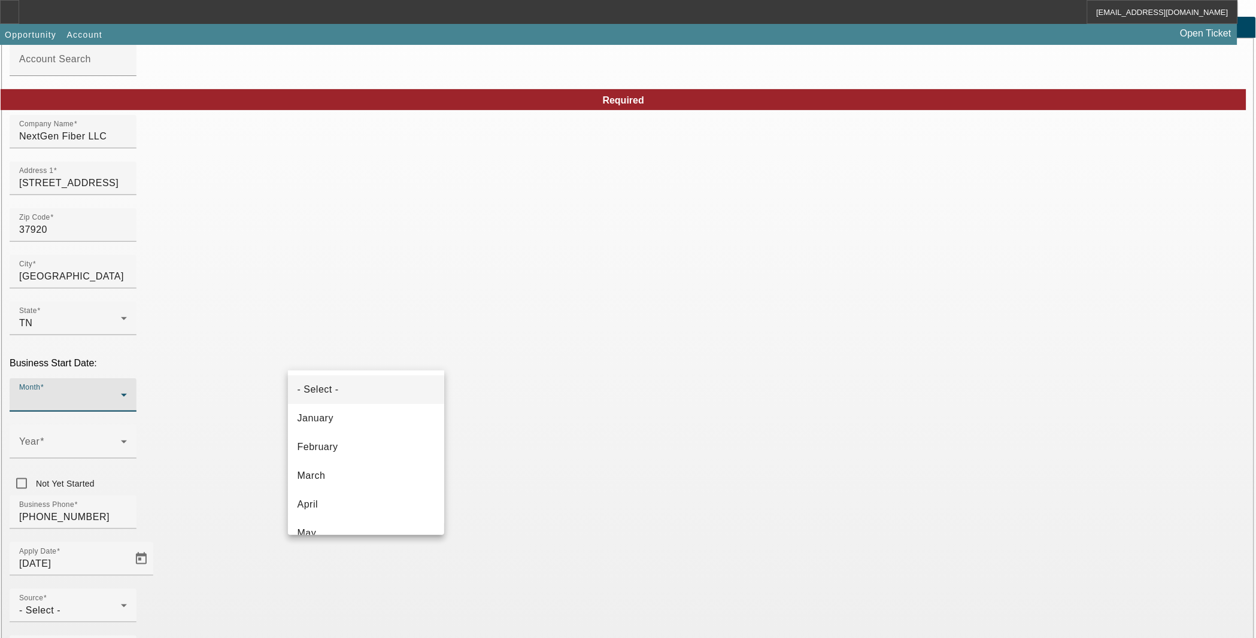
click at [405, 350] on div at bounding box center [628, 319] width 1256 height 638
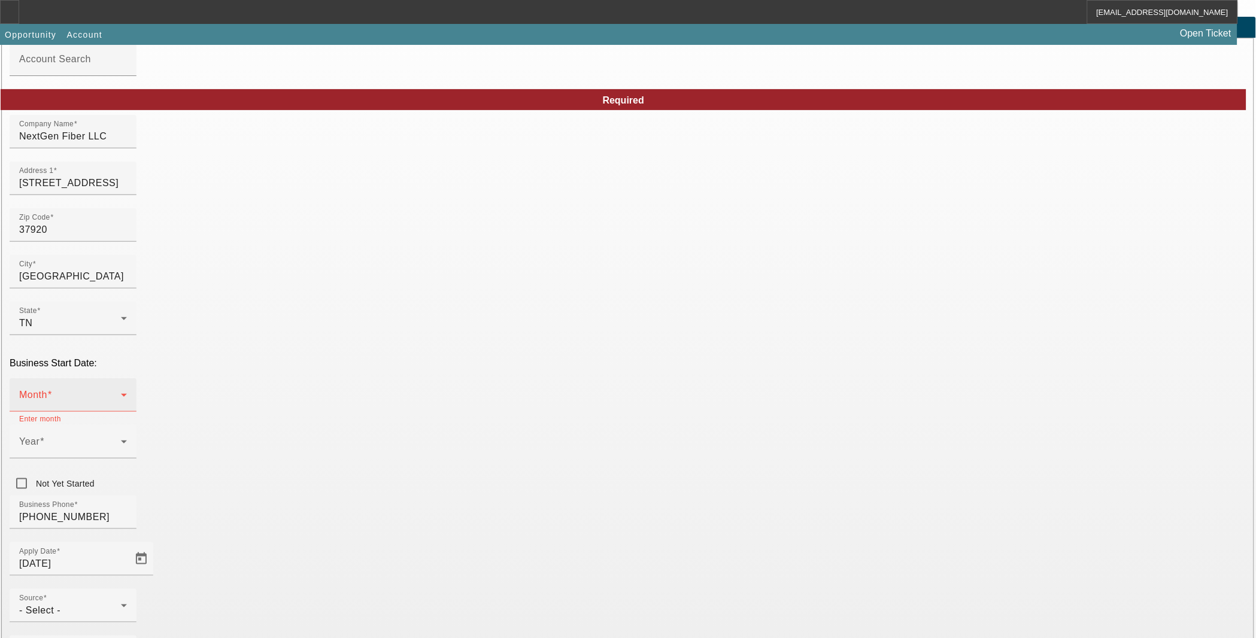
click at [121, 393] on span at bounding box center [70, 400] width 102 height 14
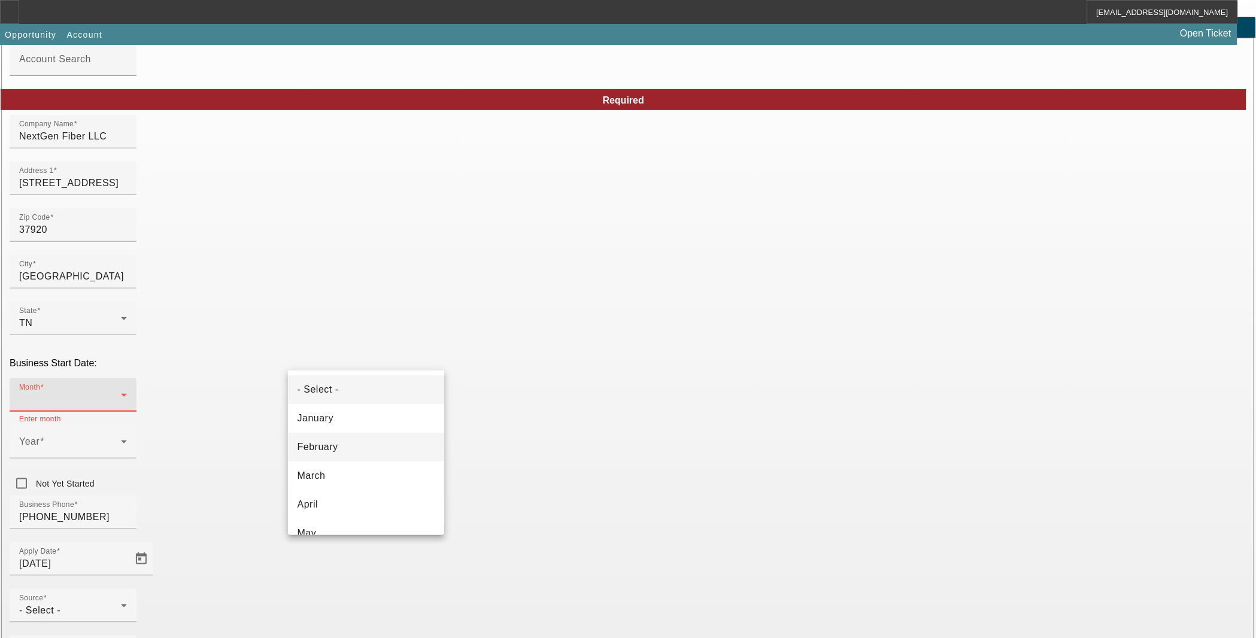
click at [355, 451] on mat-option "February" at bounding box center [366, 447] width 157 height 29
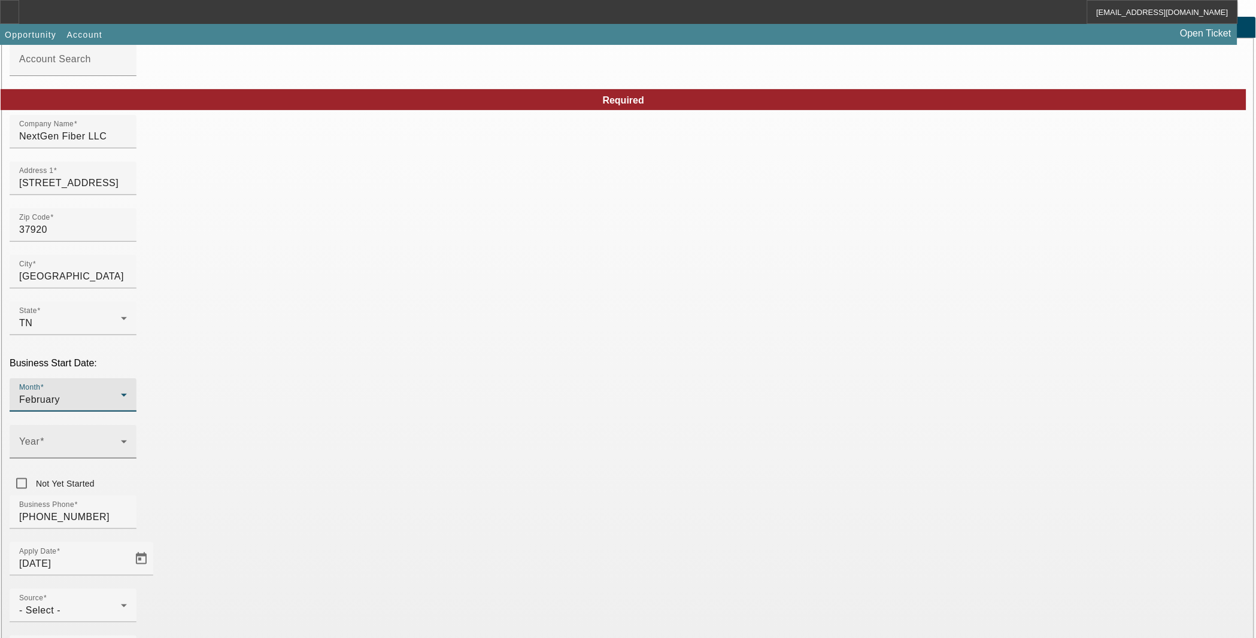
click at [121, 439] on span at bounding box center [70, 446] width 102 height 14
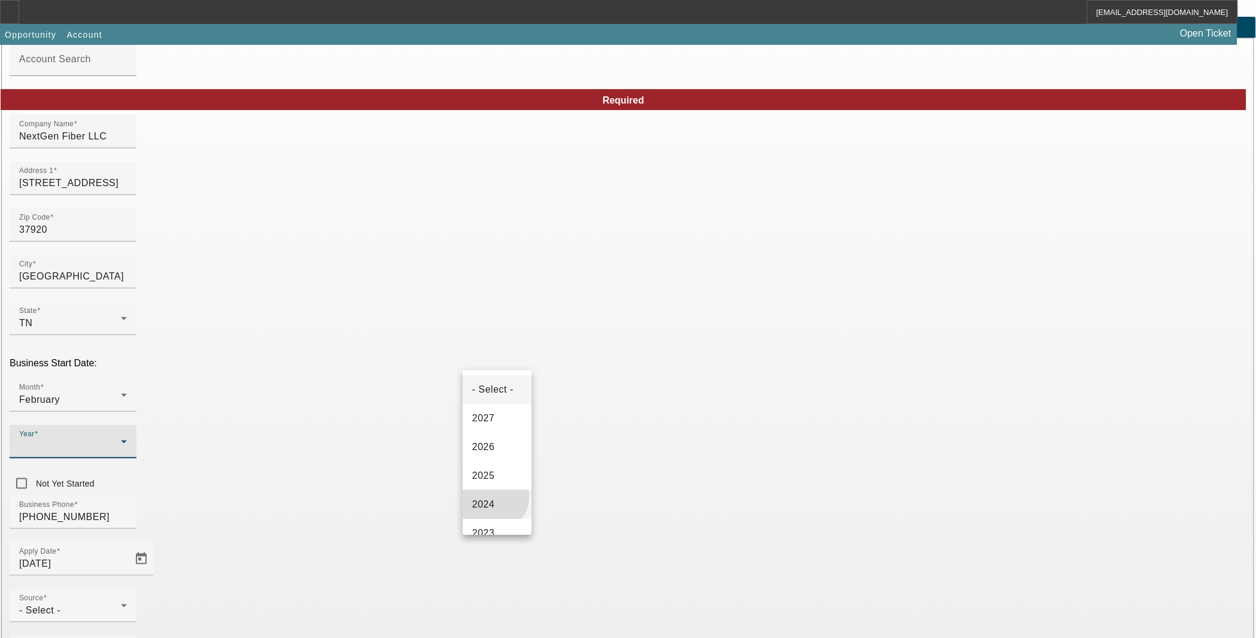
click at [492, 497] on mat-option "2024" at bounding box center [497, 504] width 69 height 29
click at [539, 496] on div "Business Phone [PHONE_NUMBER]" at bounding box center [628, 519] width 1237 height 47
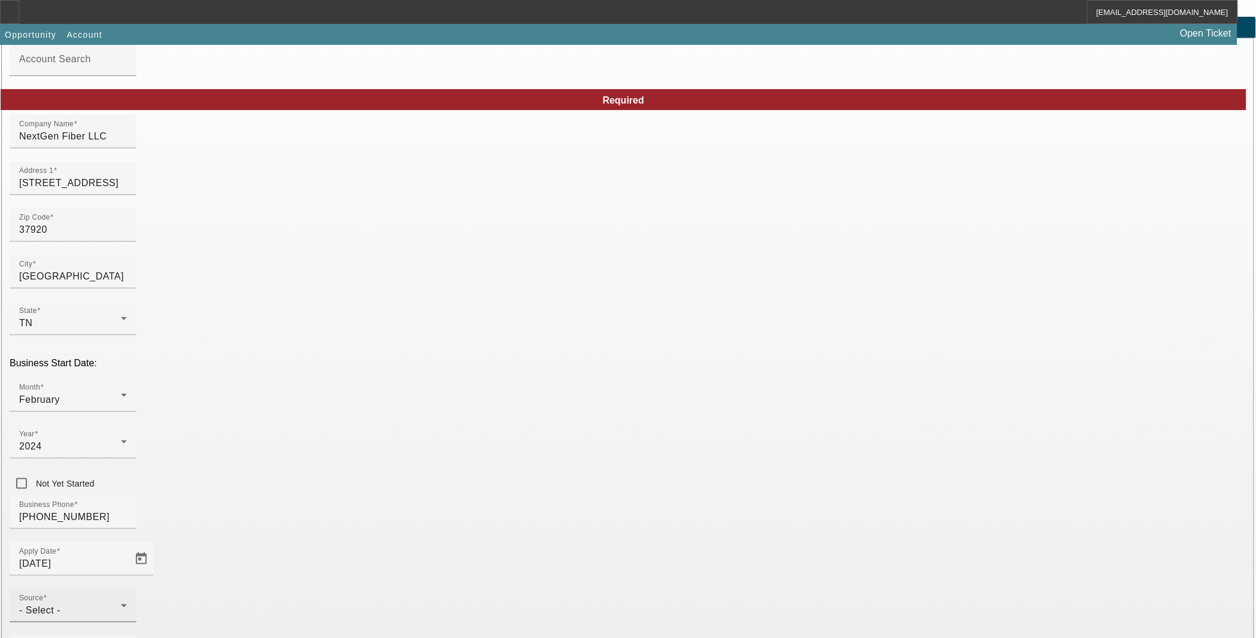
click at [121, 604] on div "- Select -" at bounding box center [70, 611] width 102 height 14
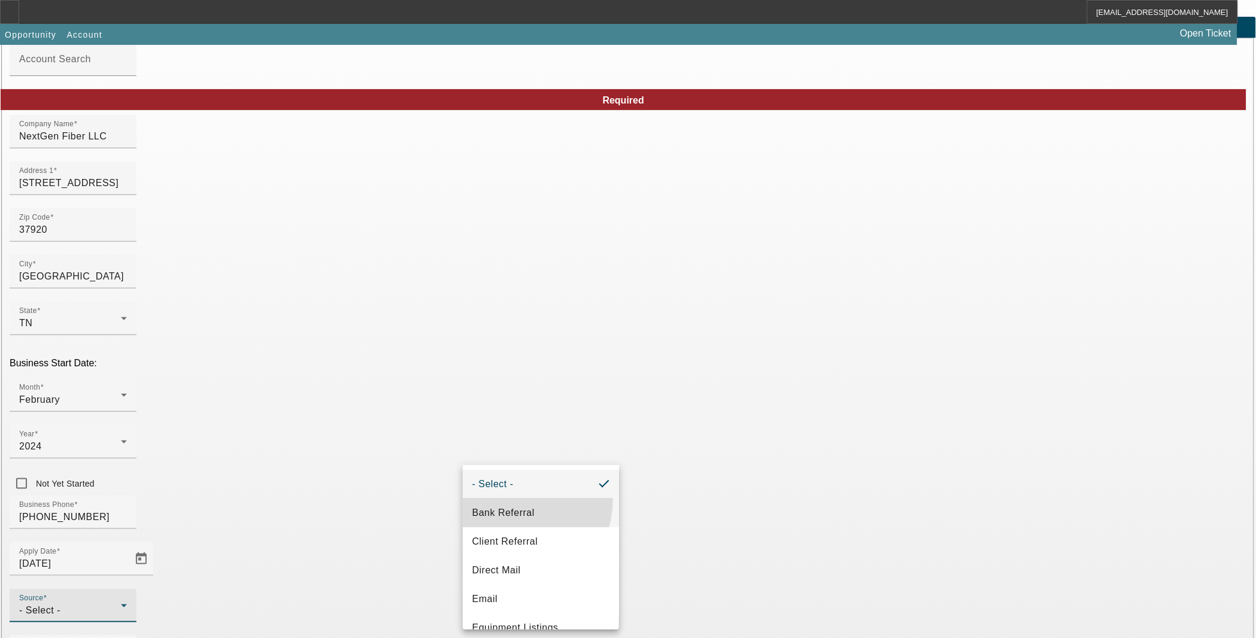
drag, startPoint x: 507, startPoint y: 499, endPoint x: 505, endPoint y: 507, distance: 7.4
click at [506, 506] on mat-option "Bank Referral" at bounding box center [541, 513] width 157 height 29
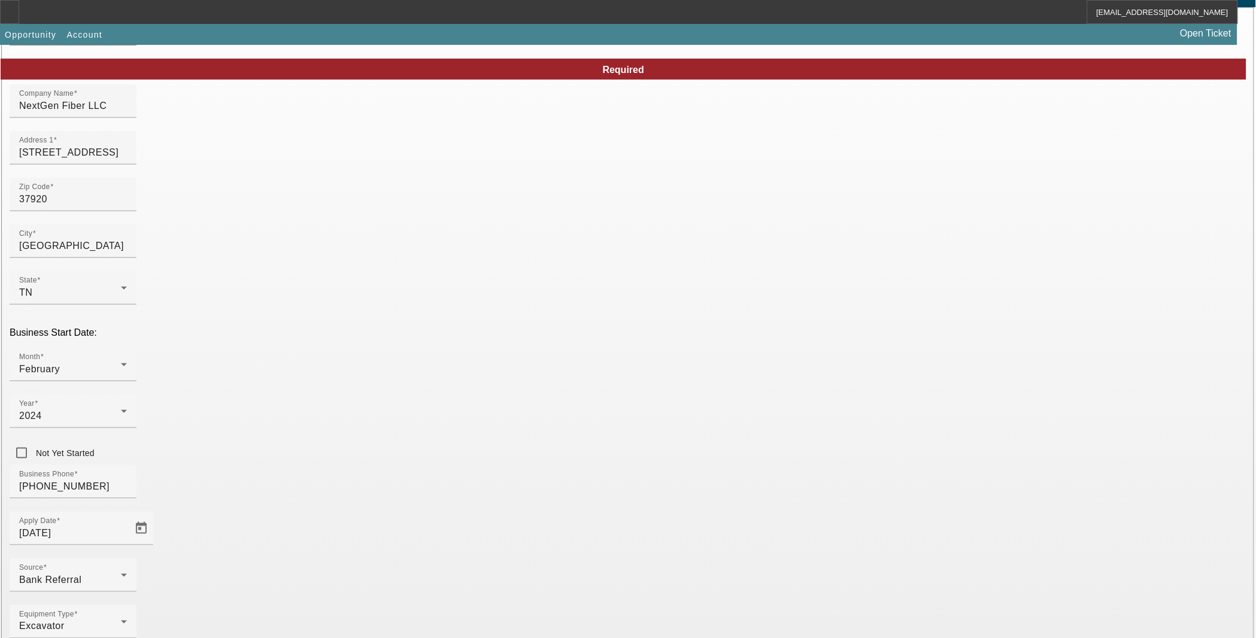
scroll to position [114, 0]
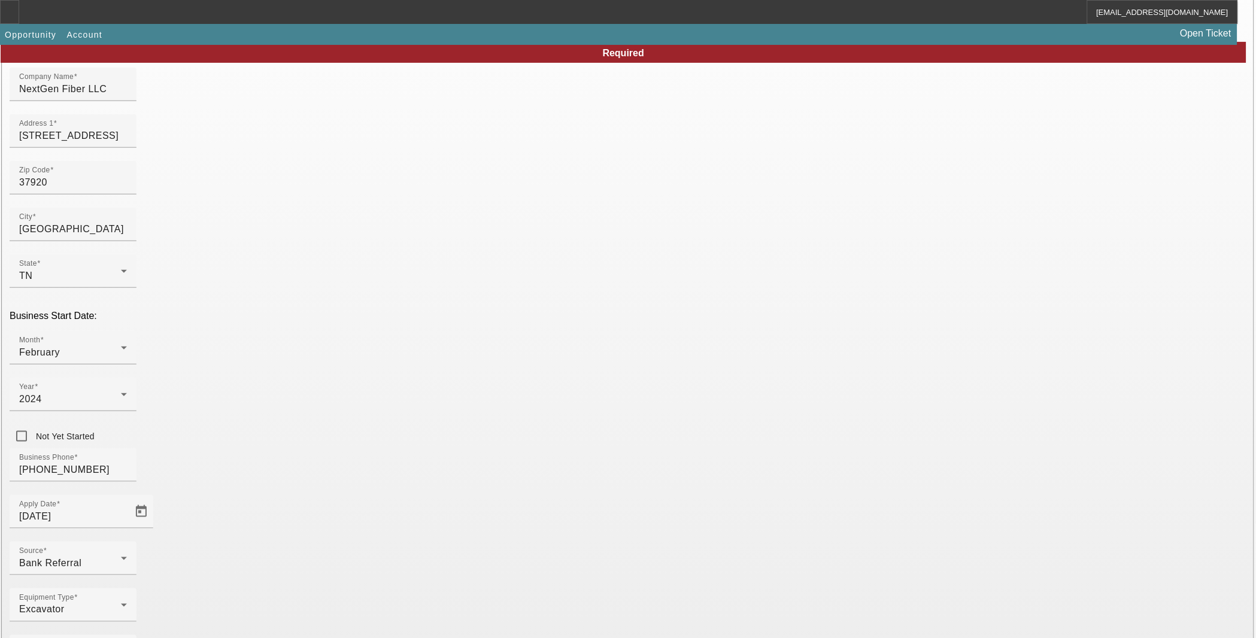
click at [393, 608] on span "Smarter Equipment Finance L.L.C." at bounding box center [361, 604] width 127 height 25
type input "Smarter Equipment Finance L.L.C."
click at [535, 530] on mat-option "One-Off" at bounding box center [541, 532] width 157 height 29
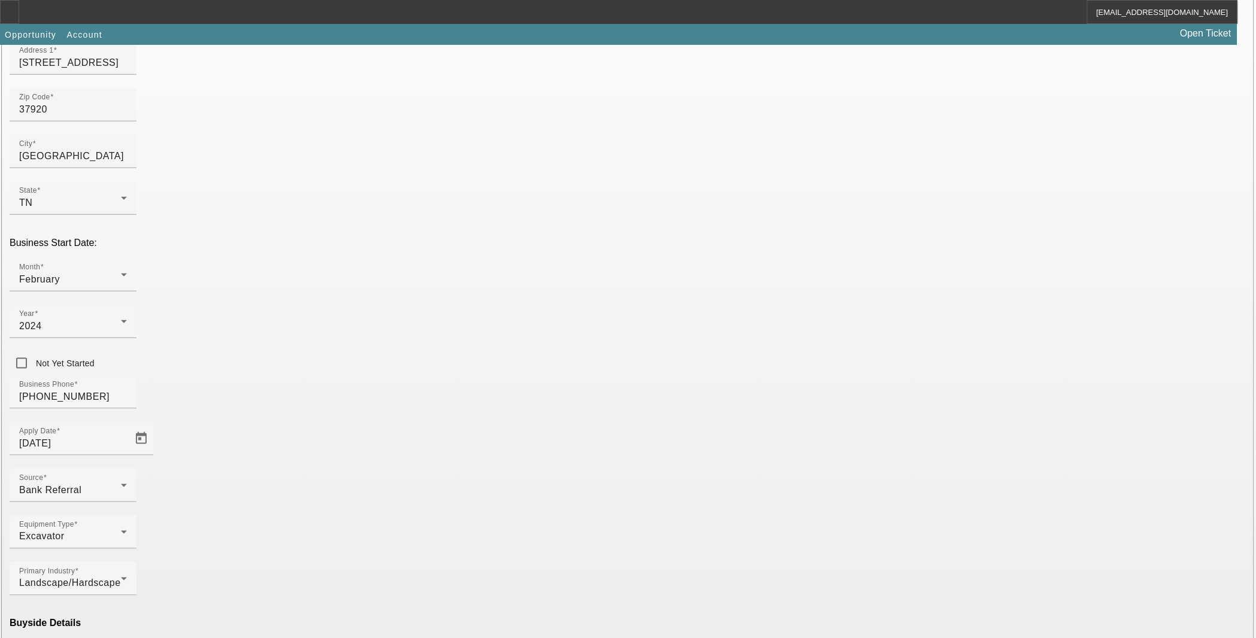
scroll to position [187, 0]
click at [361, 536] on mat-option "Ineligible" at bounding box center [366, 532] width 157 height 29
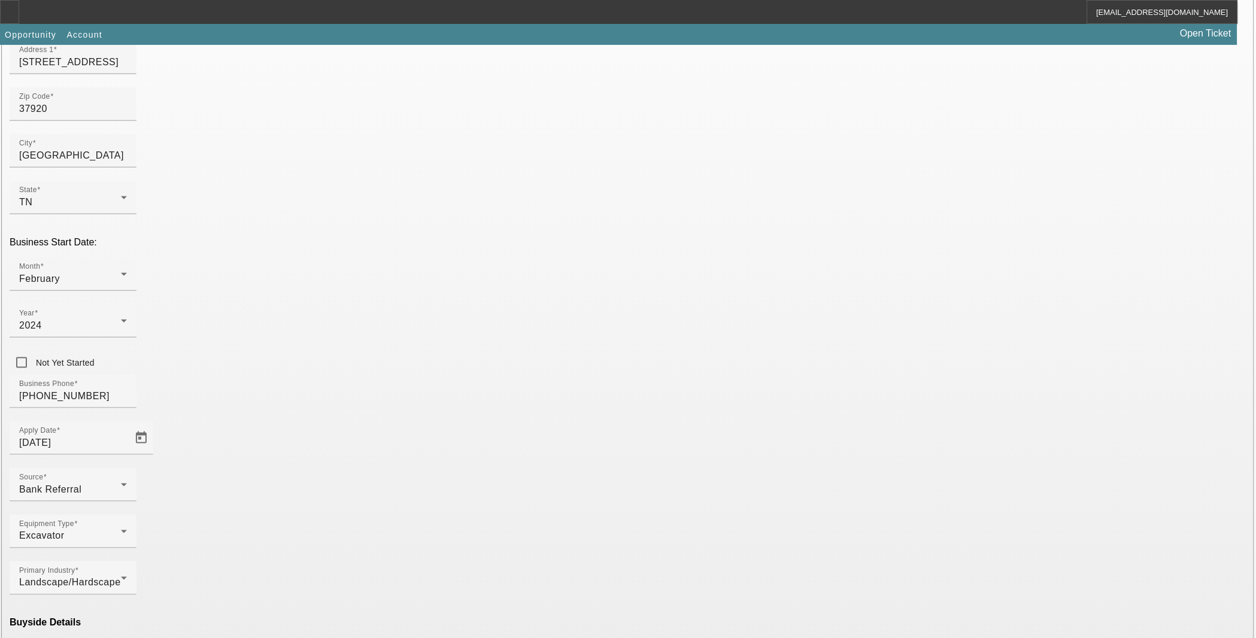
click at [537, 608] on span "Smarter Equipment Finance L.L.C." at bounding box center [535, 604] width 127 height 25
type input "Smarter Equipment Finance L.L.C."
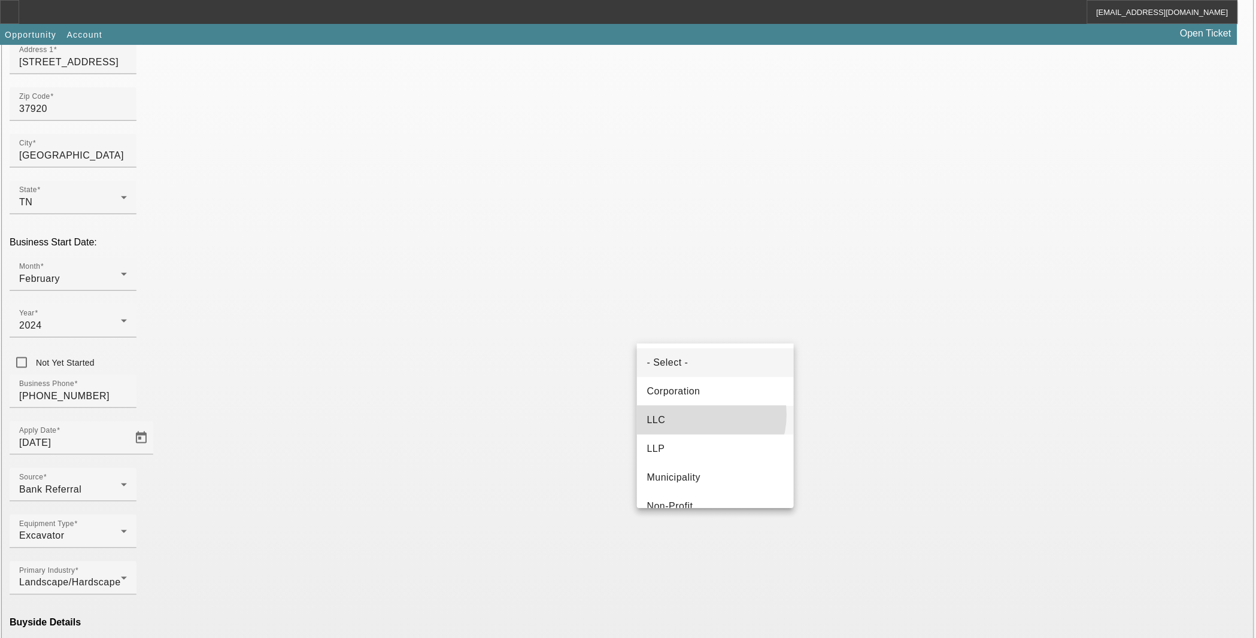
click at [702, 415] on mat-option "LLC" at bounding box center [715, 420] width 157 height 29
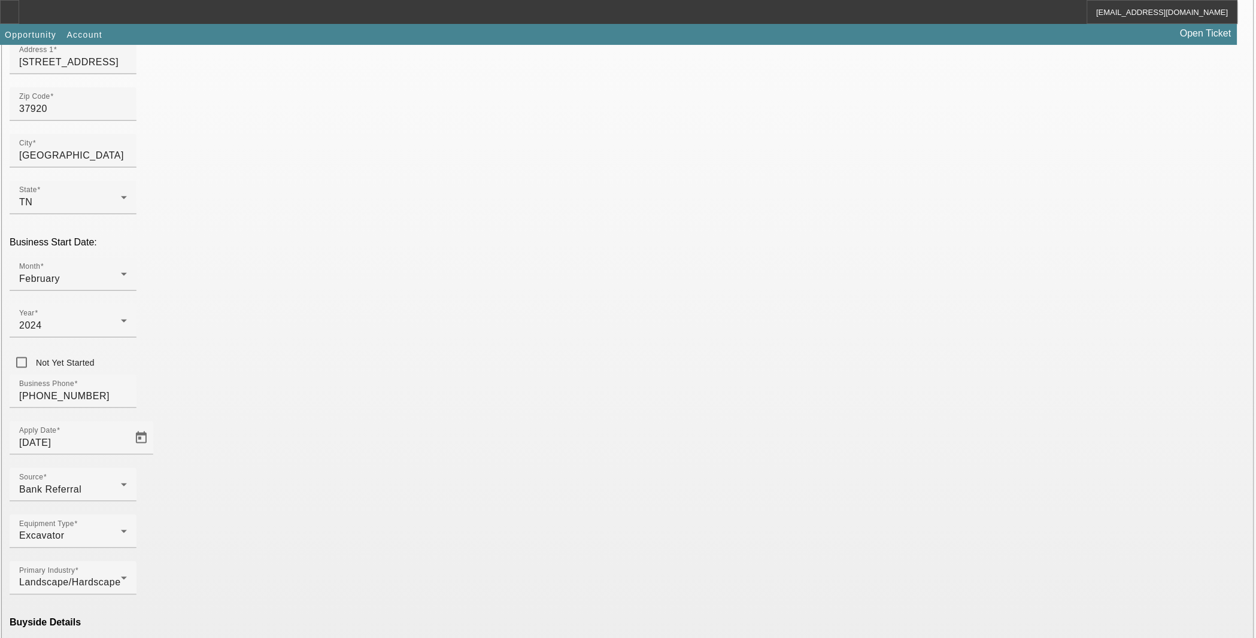
type input "000000000"
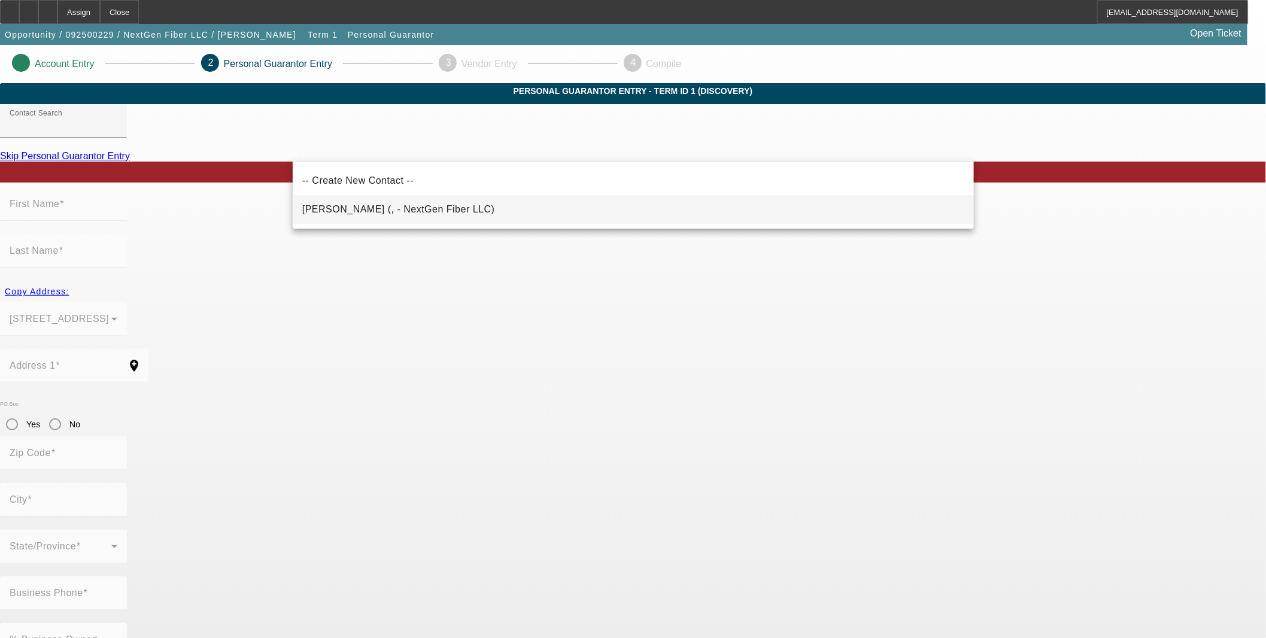
click at [498, 217] on mat-option "[PERSON_NAME] (, - NextGen Fiber LLC)" at bounding box center [633, 209] width 681 height 29
type input "[PERSON_NAME] (, - NextGen Fiber LLC)"
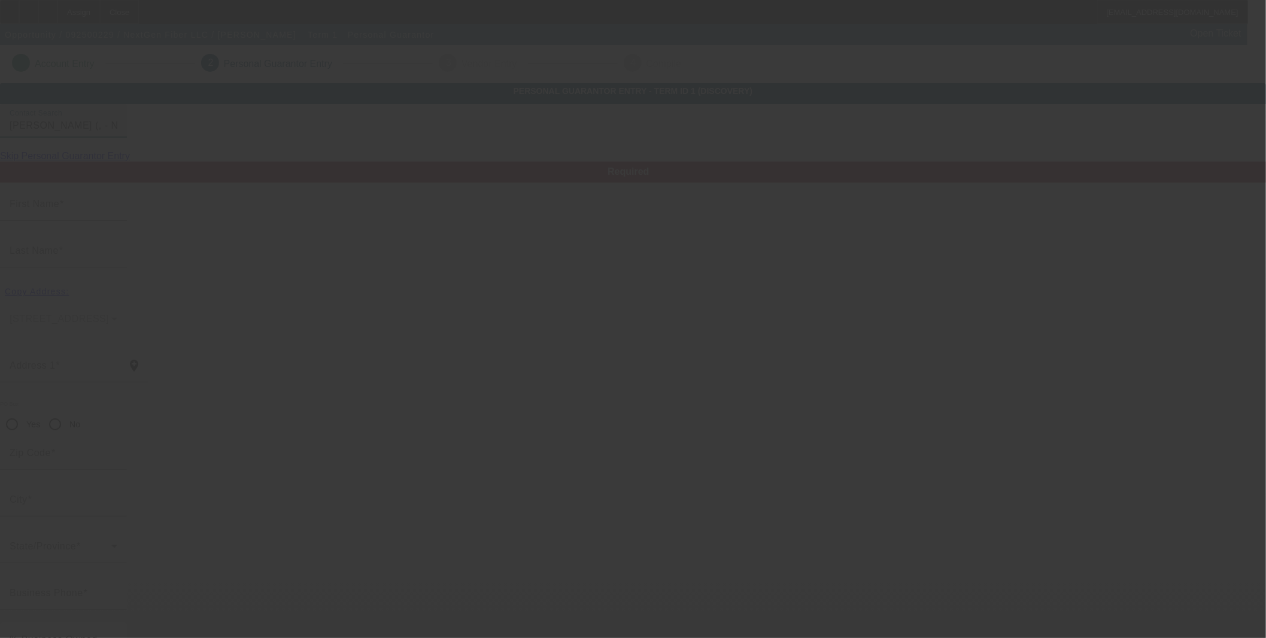
type input "[PERSON_NAME]"
radio input "true"
type input "[PHONE_NUMBER]"
type input "[PERSON_NAME][EMAIL_ADDRESS][DOMAIN_NAME]"
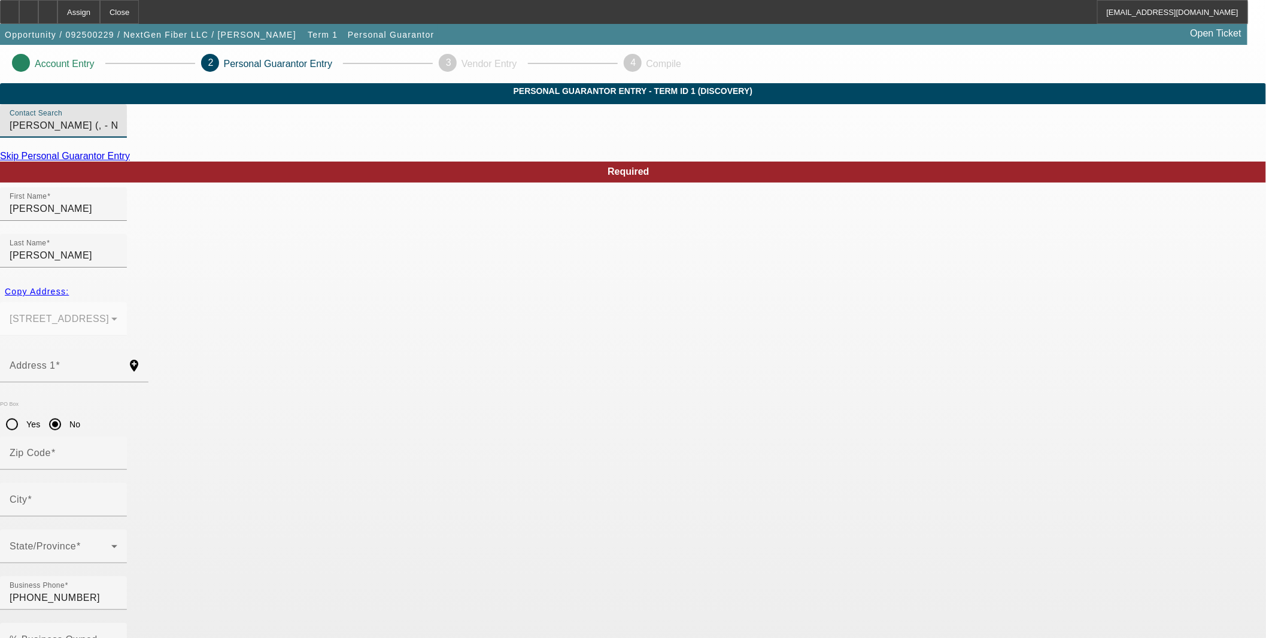
type input "756-48-0169"
click at [69, 287] on span "Copy Address:" at bounding box center [37, 292] width 64 height 10
type input "[STREET_ADDRESS]"
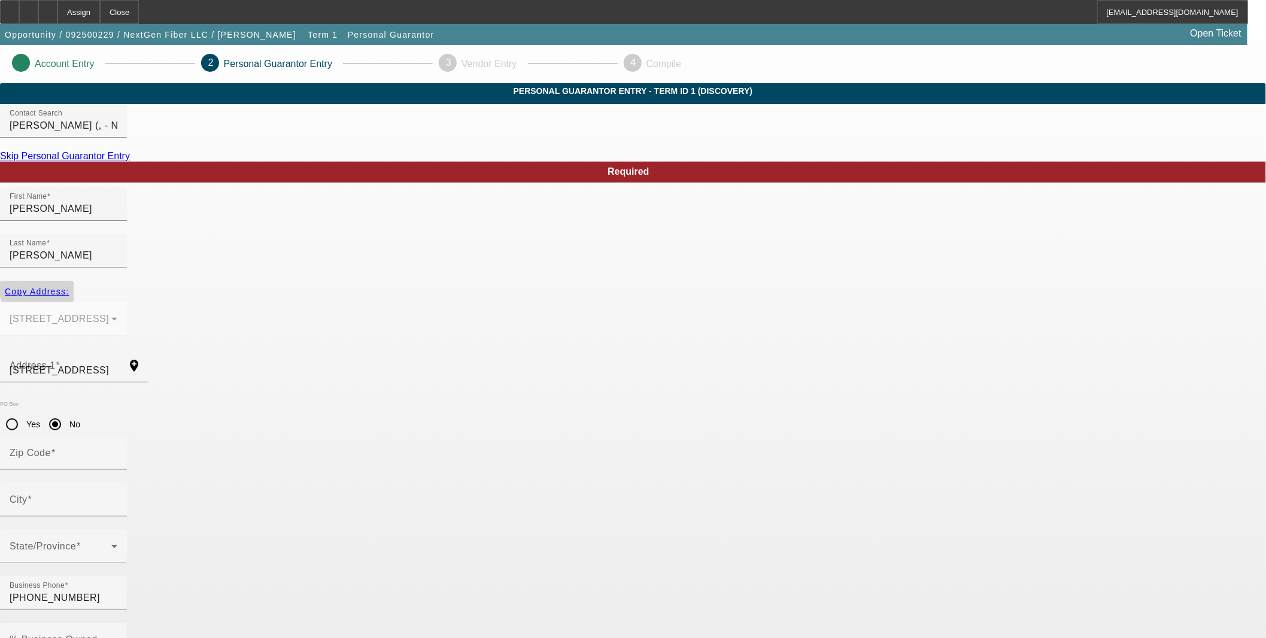
radio input "false"
type input "37920"
type input "[GEOGRAPHIC_DATA]"
click at [67, 413] on input "No" at bounding box center [55, 425] width 24 height 24
radio input "true"
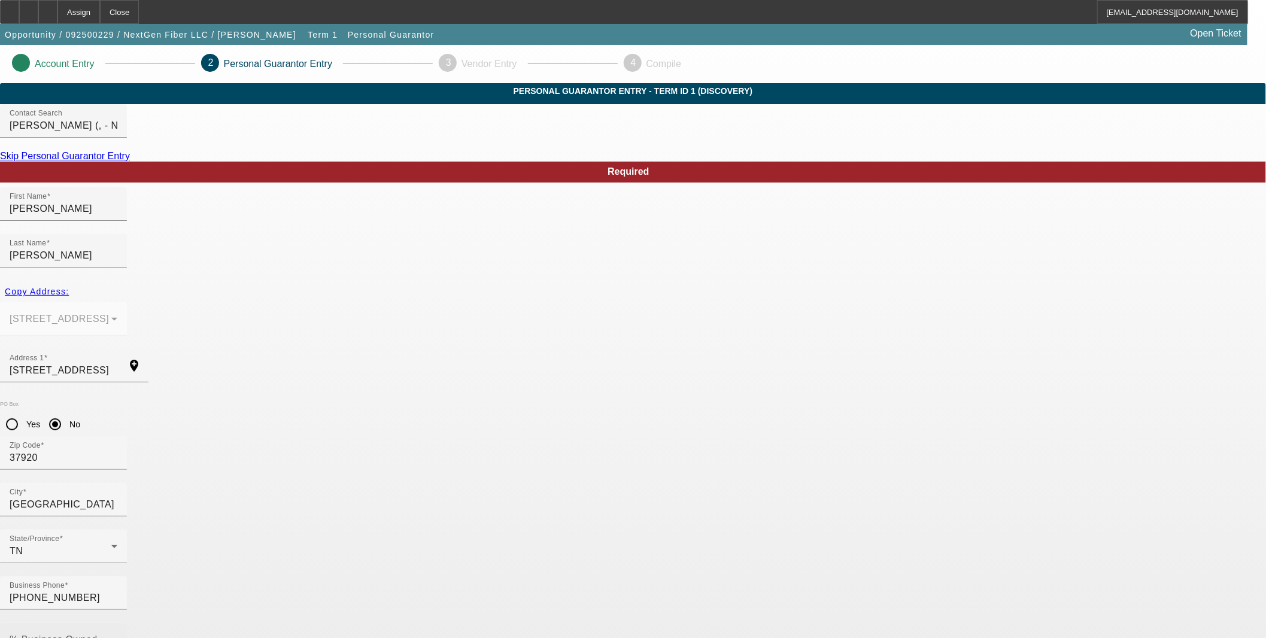
click at [117, 638] on input "% Business Owned" at bounding box center [64, 645] width 108 height 14
type input "51"
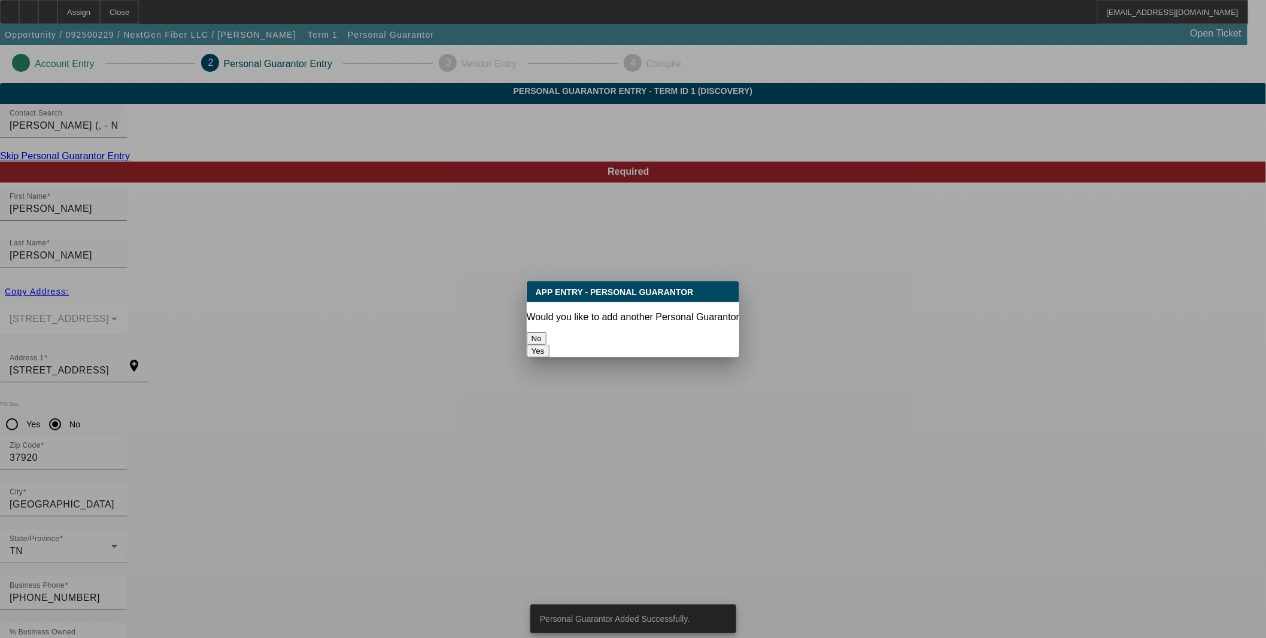
click at [550, 345] on button "Yes" at bounding box center [538, 351] width 23 height 13
radio input "false"
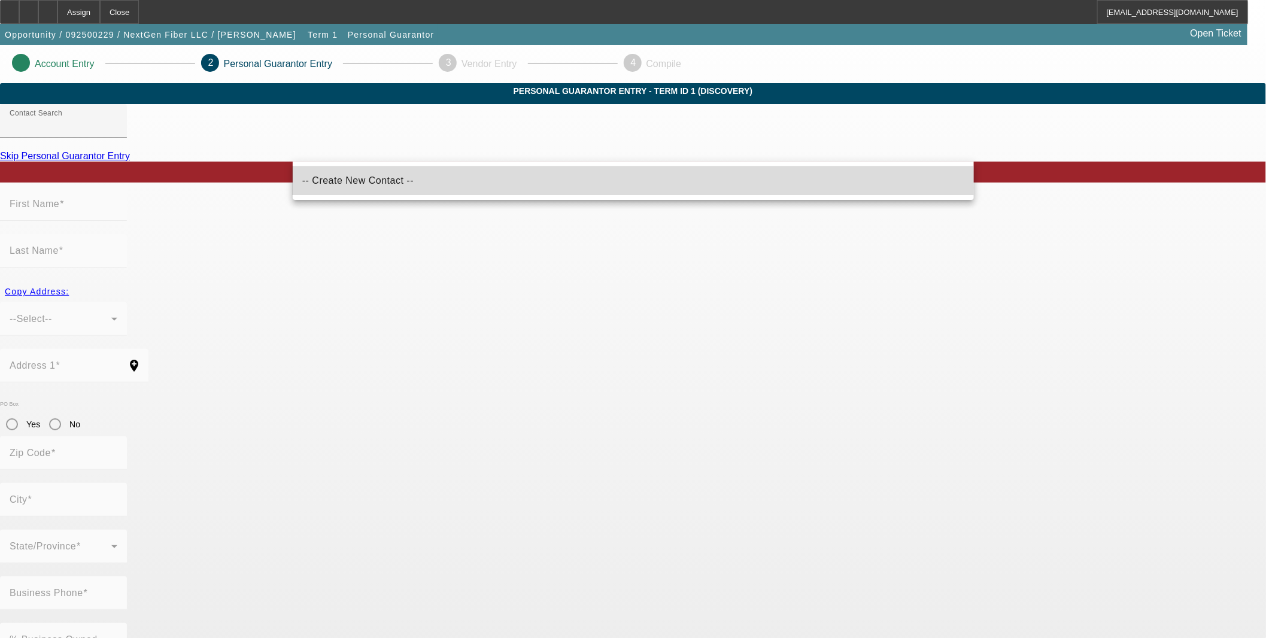
click at [378, 186] on span "-- Create New Contact --" at bounding box center [357, 181] width 111 height 14
type input "-- Create New Contact --"
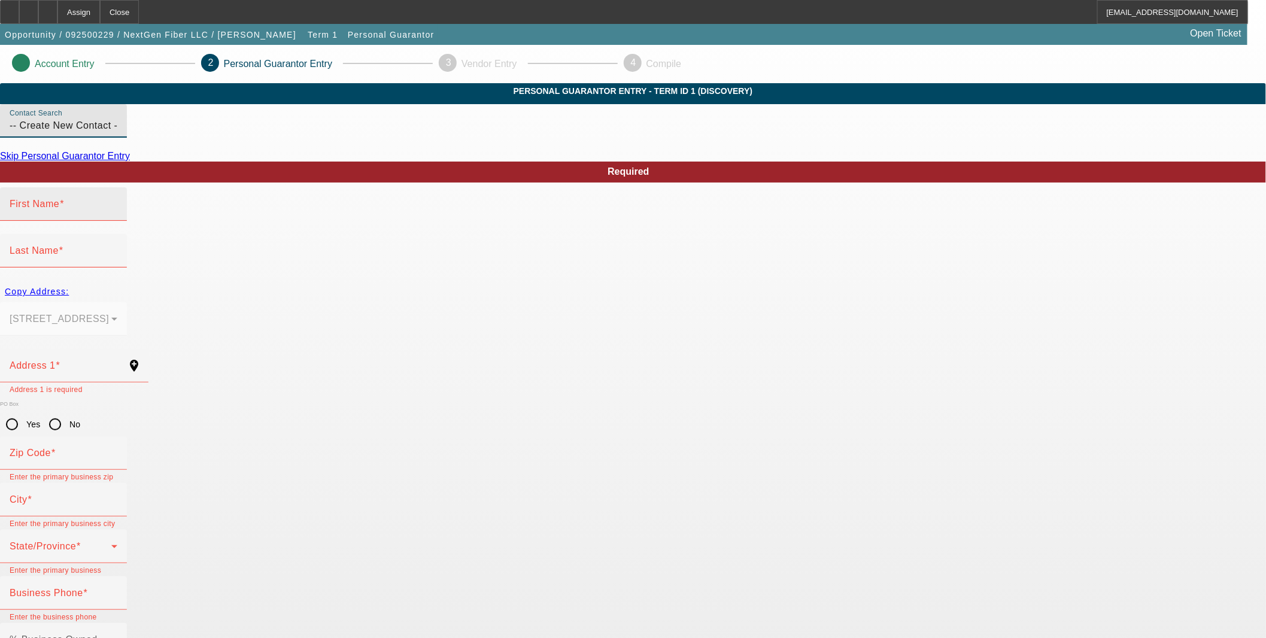
click at [117, 221] on div "First Name" at bounding box center [64, 204] width 108 height 34
type input "[PERSON_NAME]"
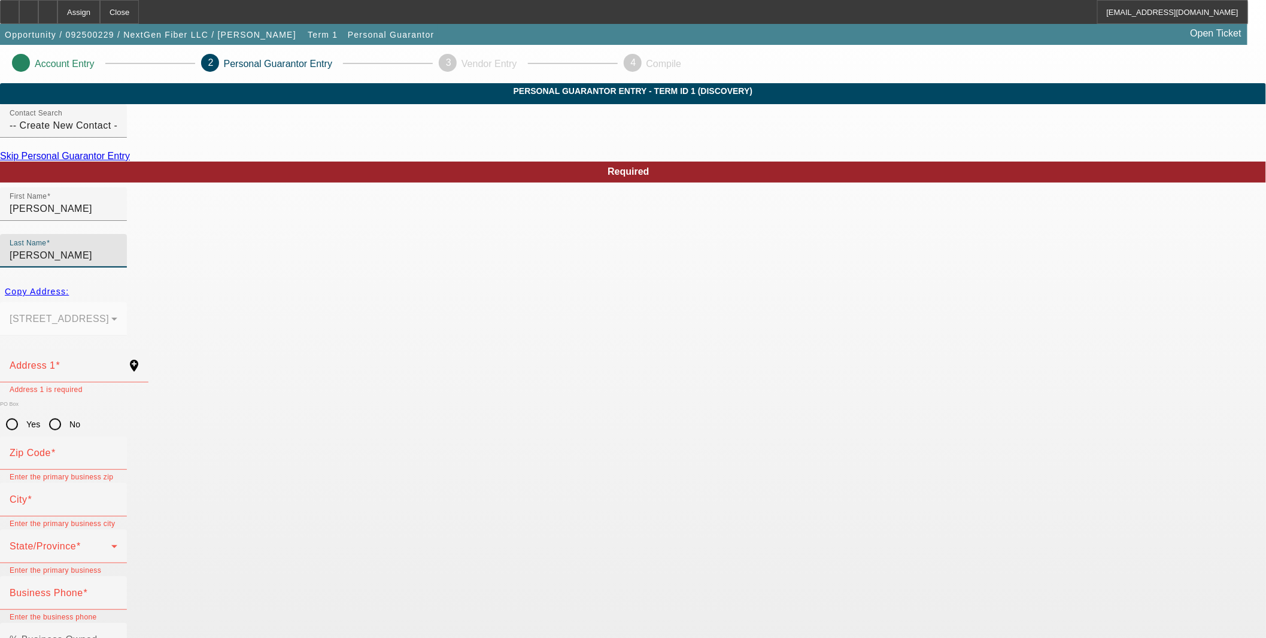
type input "[PERSON_NAME]"
click at [332, 281] on div "Copy Address:" at bounding box center [633, 292] width 1266 height 22
click at [117, 349] on div "Address 1" at bounding box center [64, 366] width 108 height 34
click at [67, 413] on input "No" at bounding box center [55, 425] width 24 height 24
radio input "true"
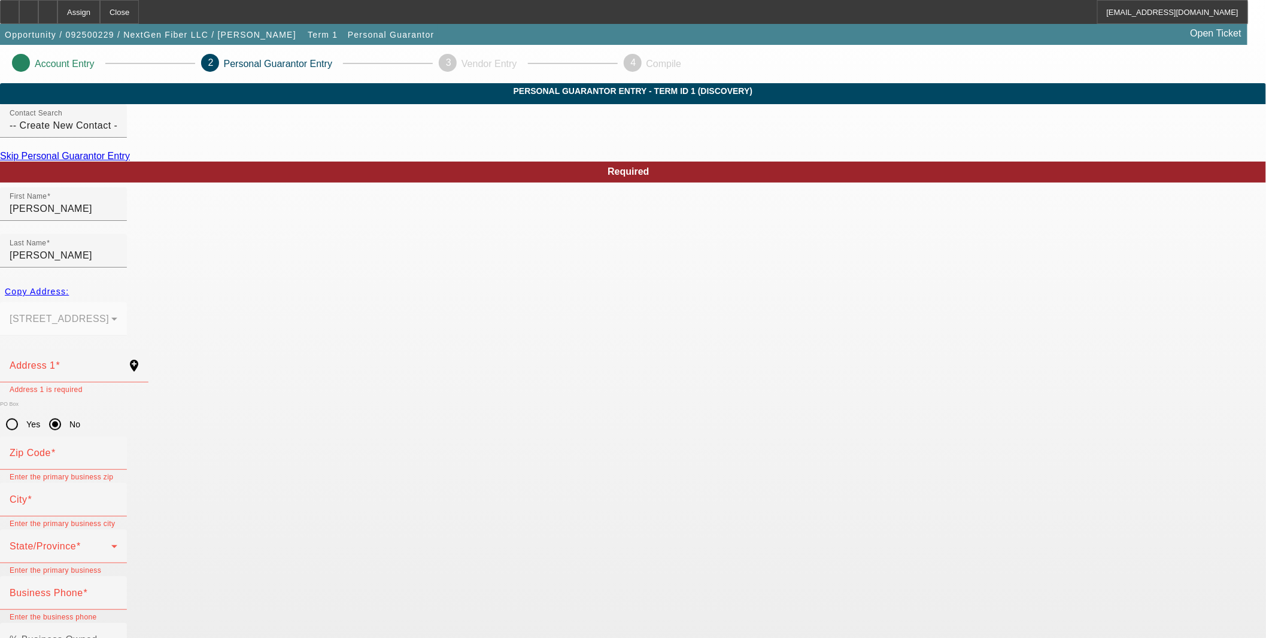
click at [330, 281] on div "Copy Address:" at bounding box center [633, 292] width 1266 height 22
click at [327, 281] on div "Copy Address:" at bounding box center [633, 292] width 1266 height 22
click at [355, 296] on div "Copy Address: [STREET_ADDRESS]" at bounding box center [633, 315] width 1266 height 68
click at [127, 302] on mat-form-field "[STREET_ADDRESS]" at bounding box center [63, 325] width 127 height 47
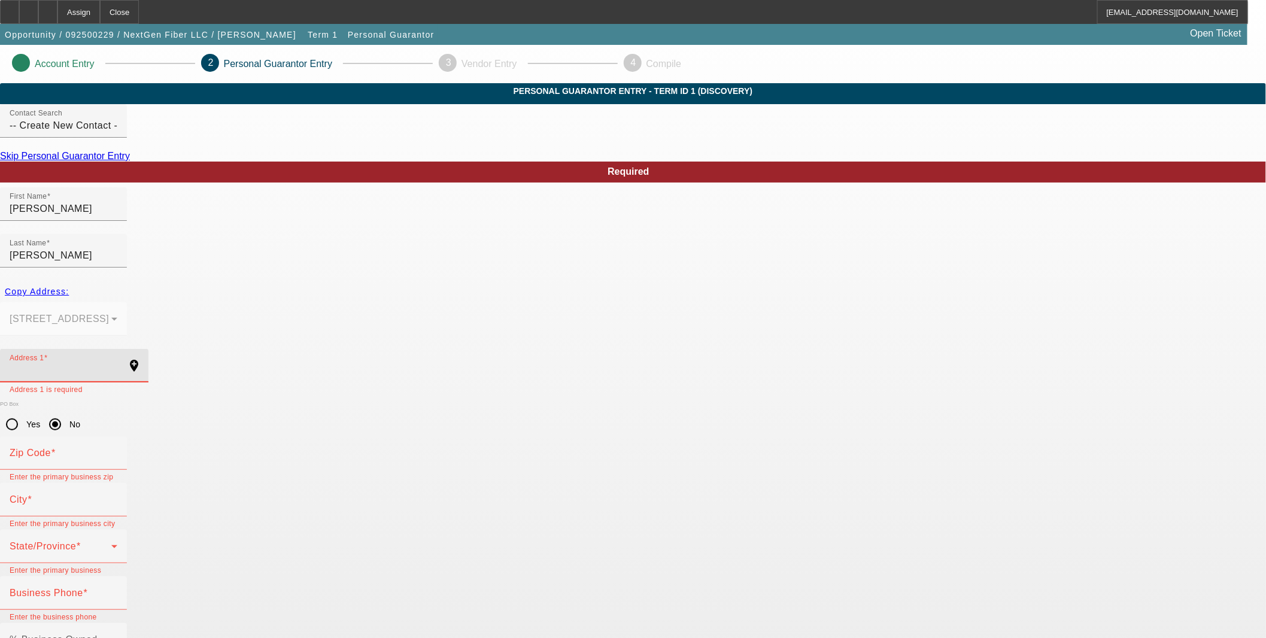
click at [117, 363] on input "Address 1" at bounding box center [64, 370] width 108 height 14
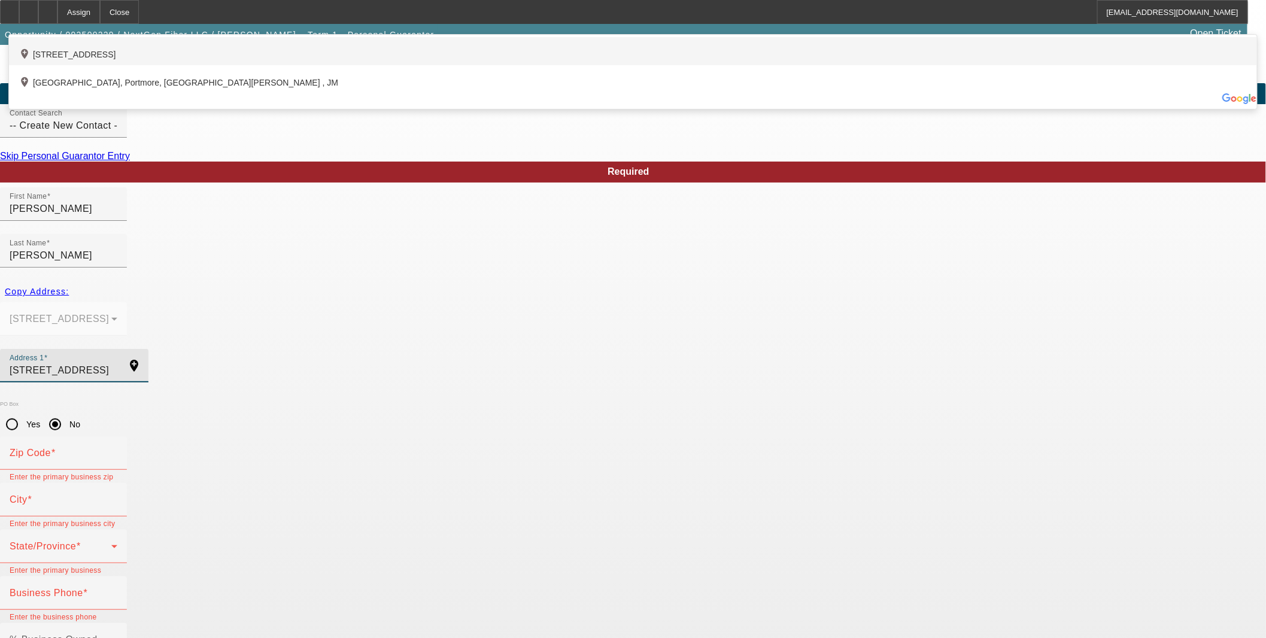
type input "[STREET_ADDRESS]"
click at [410, 65] on div "add_location [STREET_ADDRESS]" at bounding box center [633, 51] width 1248 height 28
type input "37932"
type input "[GEOGRAPHIC_DATA]"
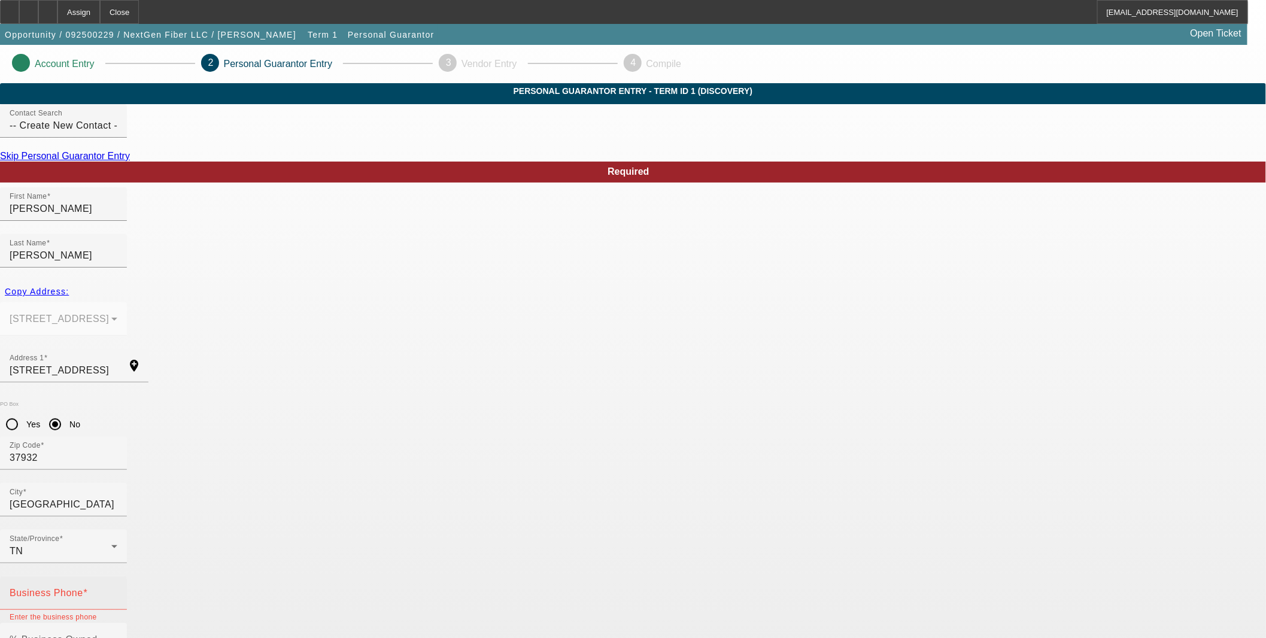
click at [83, 588] on mat-label "Business Phone" at bounding box center [47, 593] width 74 height 10
click at [117, 591] on input "Business Phone" at bounding box center [64, 598] width 108 height 14
type input "[PHONE_NUMBER]"
click at [98, 635] on mat-label "% Business Owned" at bounding box center [54, 640] width 88 height 10
click at [117, 638] on input "% Business Owned" at bounding box center [64, 645] width 108 height 14
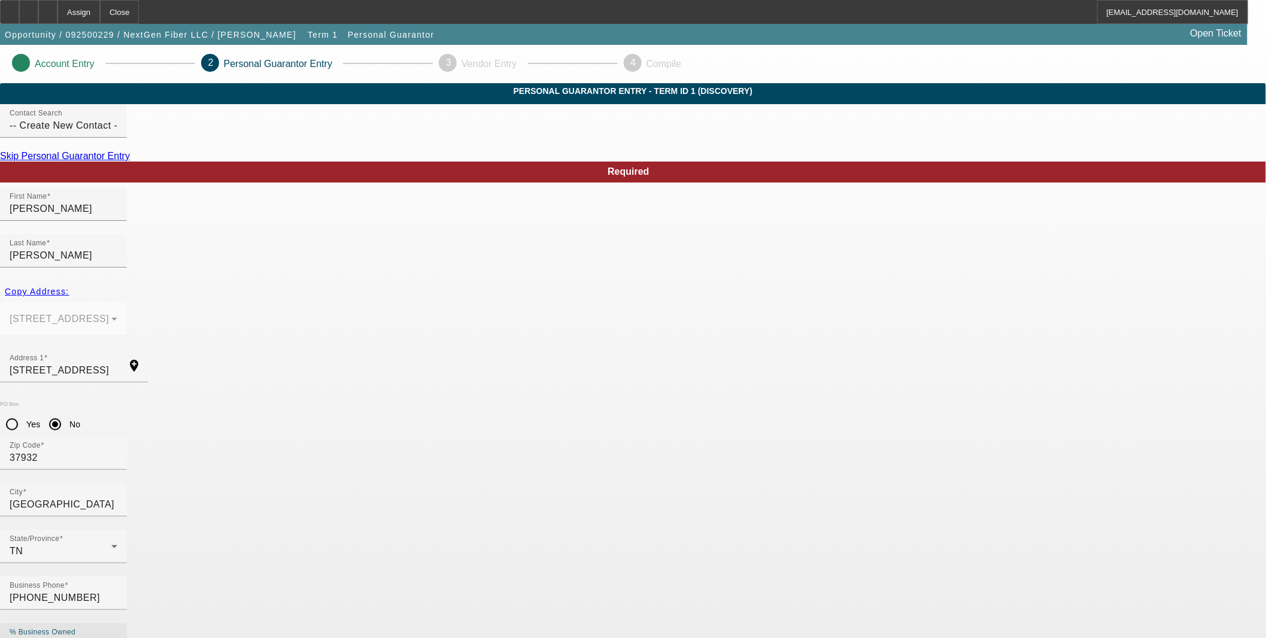
type input "49"
type input "156-15-7063"
type input "[PERSON_NAME][EMAIL_ADDRESS][DOMAIN_NAME]"
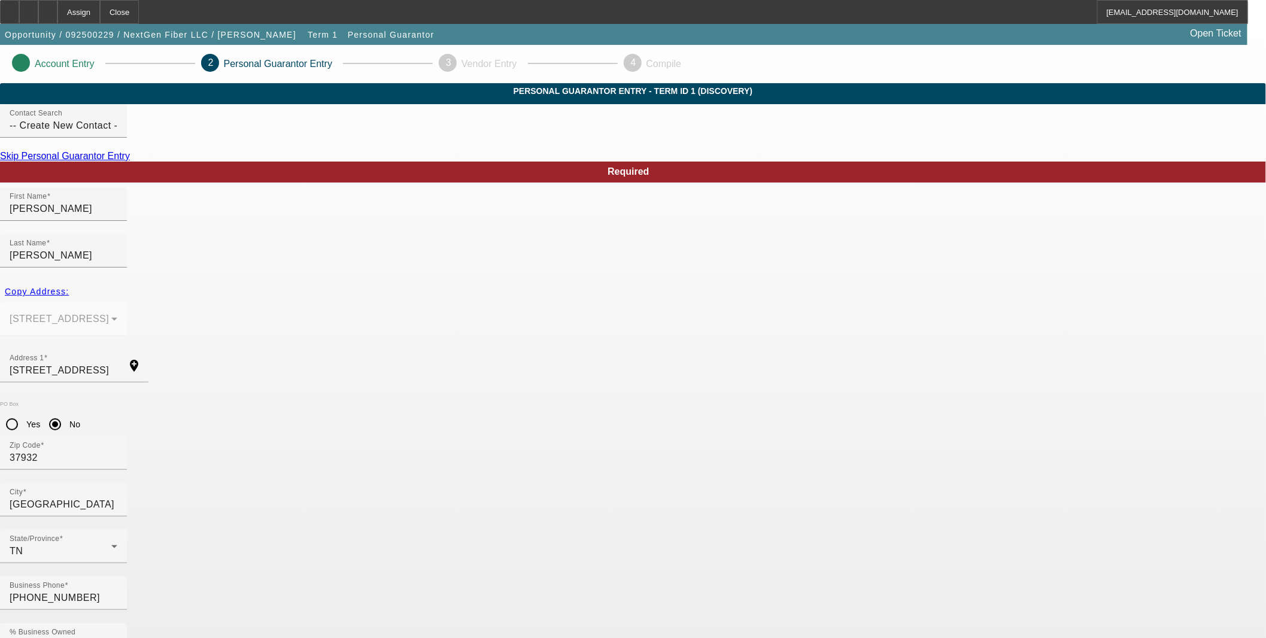
click at [354, 307] on div "Copy Address: [STREET_ADDRESS]" at bounding box center [633, 315] width 1266 height 68
click at [117, 363] on input "[STREET_ADDRESS]" at bounding box center [64, 370] width 108 height 14
click at [24, 413] on input "Yes" at bounding box center [12, 425] width 24 height 24
radio input "true"
click at [67, 413] on input "No" at bounding box center [55, 425] width 24 height 24
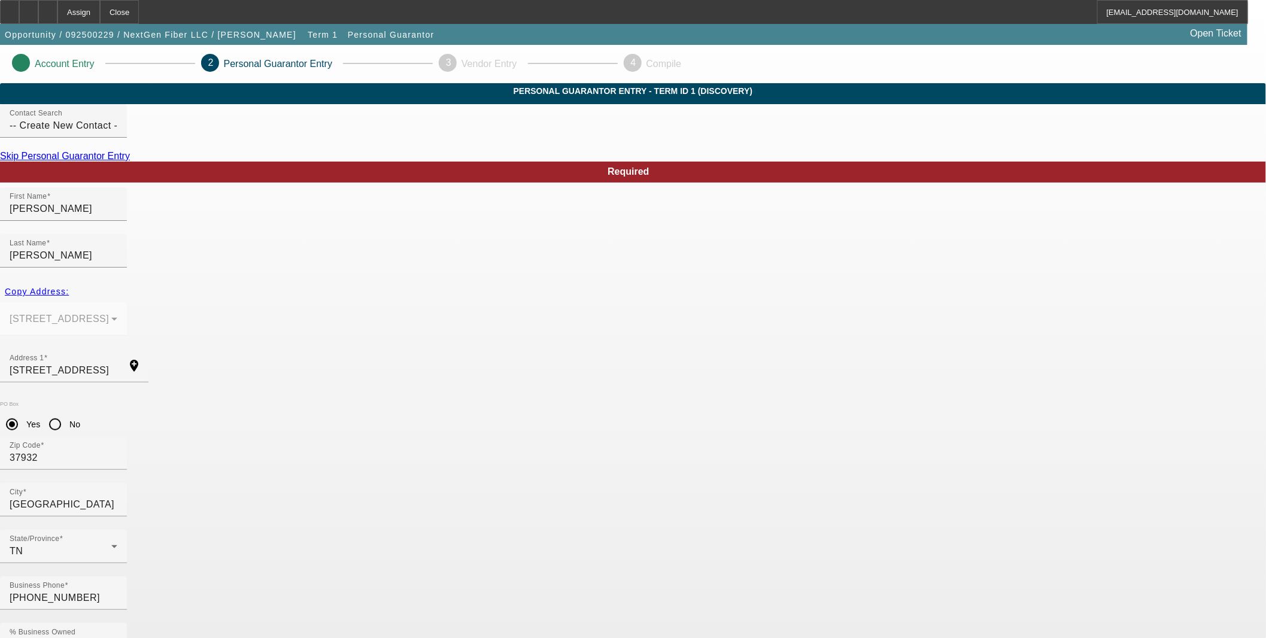
radio input "true"
drag, startPoint x: 677, startPoint y: 277, endPoint x: 687, endPoint y: 284, distance: 11.6
click at [332, 65] on p "Personal Guarantor Entry" at bounding box center [278, 64] width 108 height 11
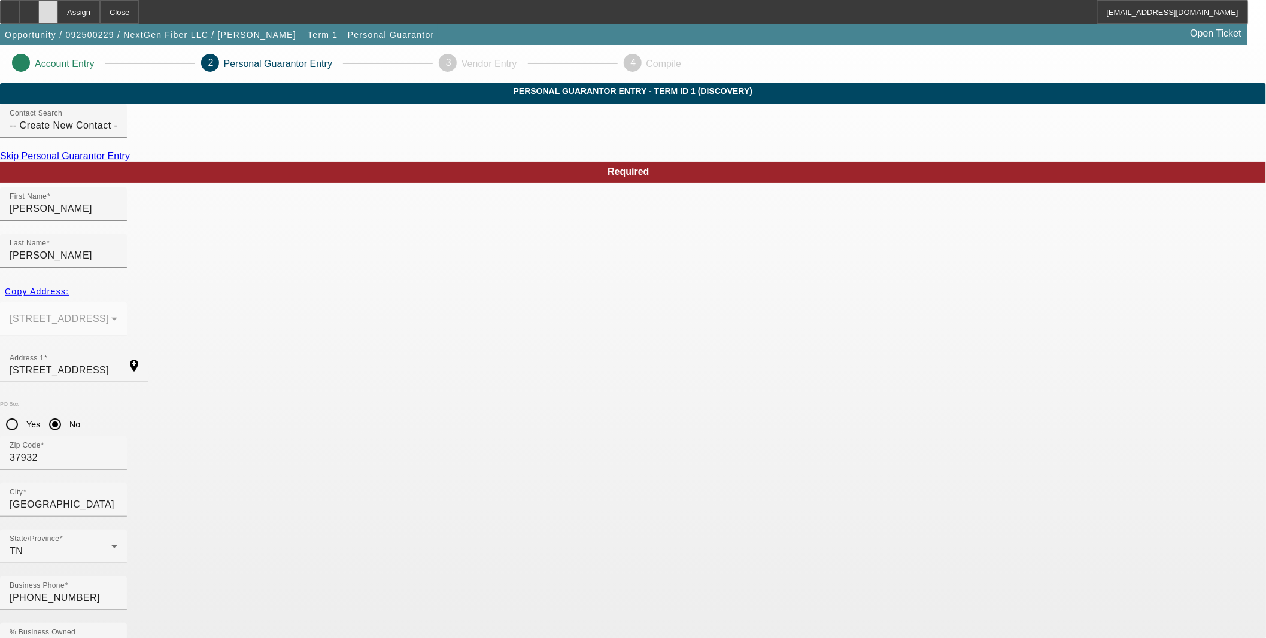
click at [48, 8] on icon at bounding box center [48, 8] width 0 height 0
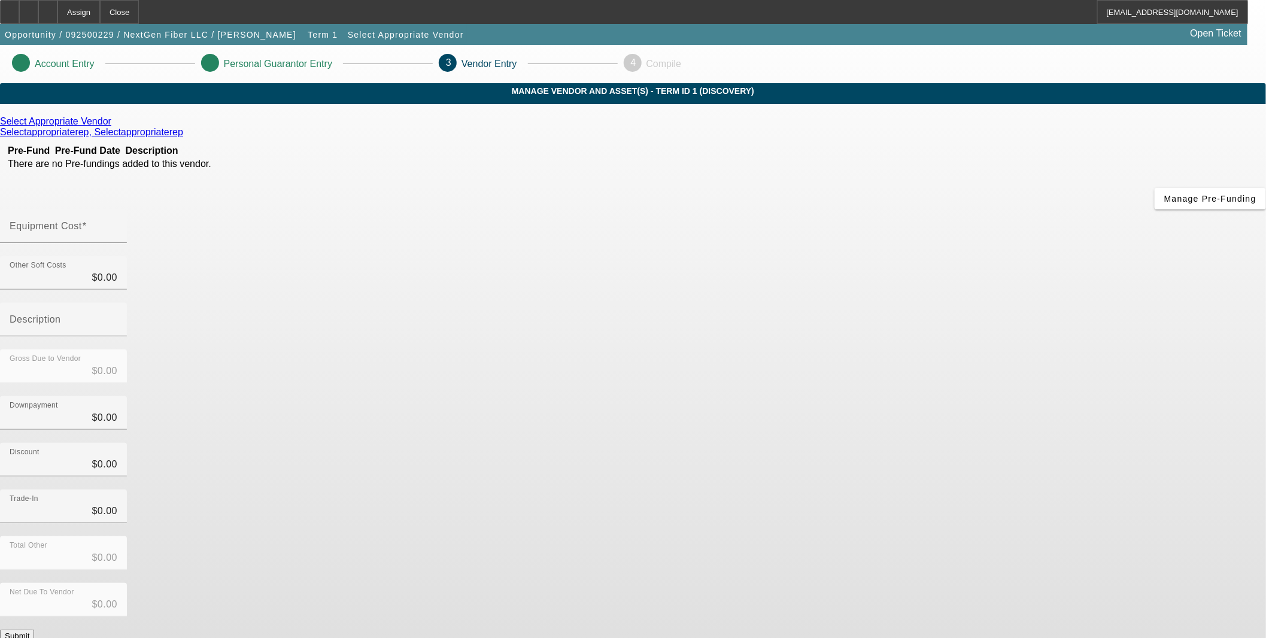
click at [114, 126] on icon at bounding box center [114, 121] width 0 height 10
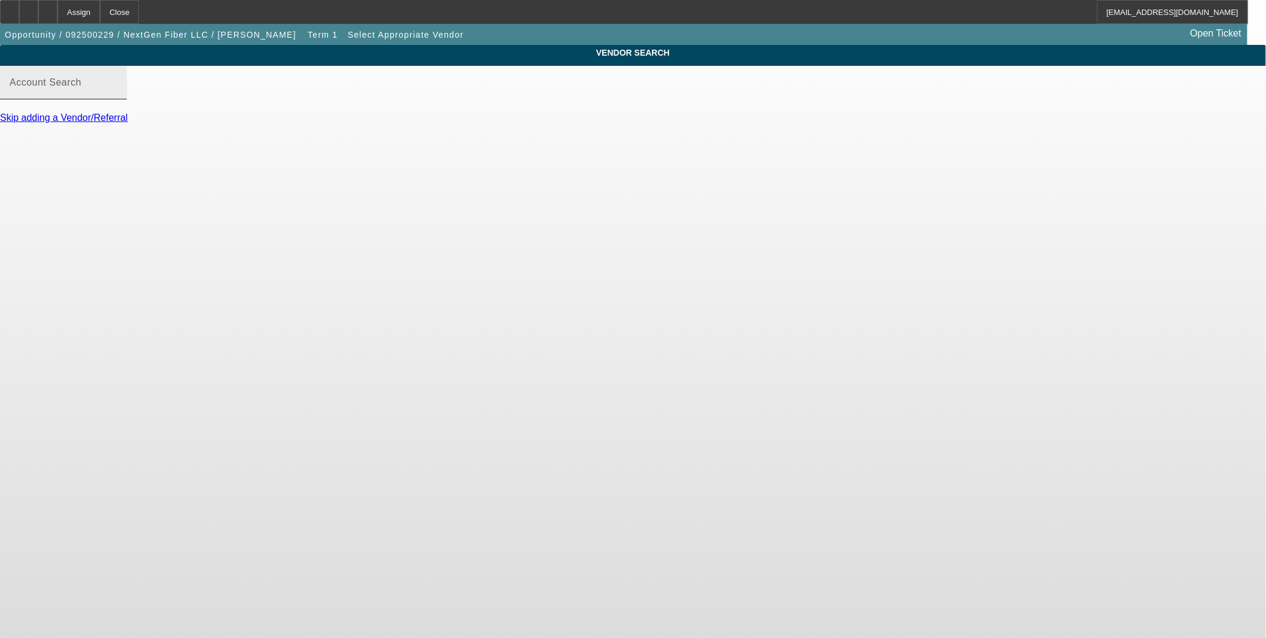
click at [117, 99] on div "Account Search" at bounding box center [64, 83] width 108 height 34
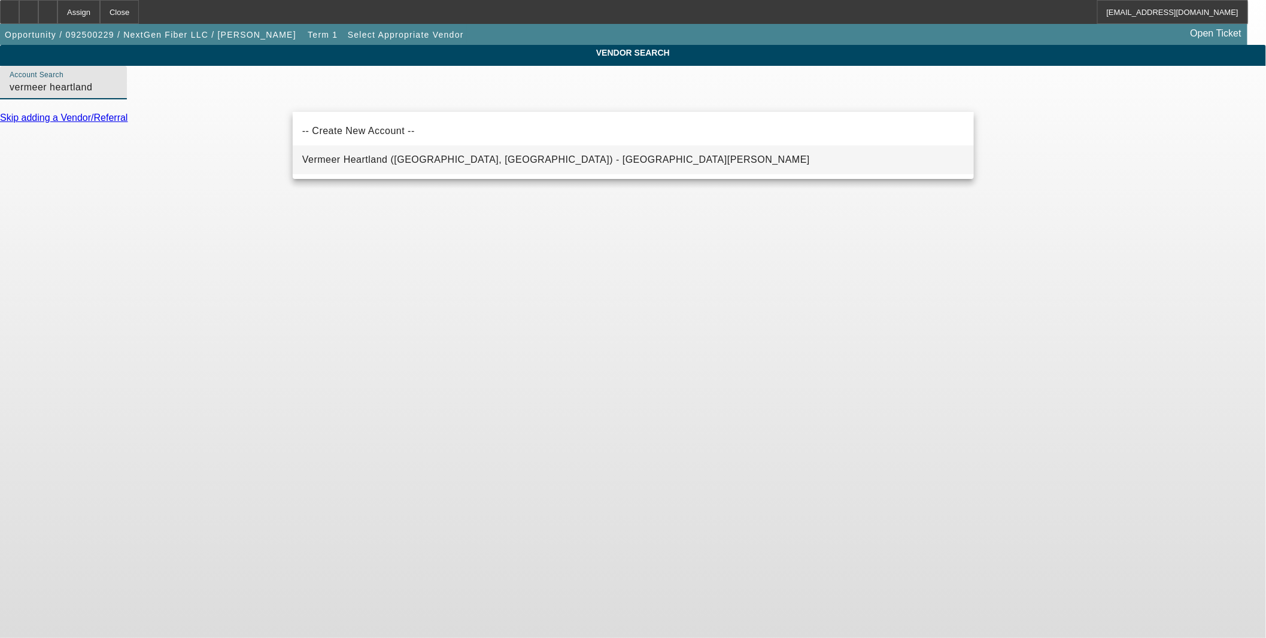
click at [400, 153] on span "Vermeer Heartland ([GEOGRAPHIC_DATA], [GEOGRAPHIC_DATA]) - [GEOGRAPHIC_DATA][PE…" at bounding box center [556, 160] width 508 height 14
type input "Vermeer Heartland ([GEOGRAPHIC_DATA], [GEOGRAPHIC_DATA]) - [GEOGRAPHIC_DATA][PE…"
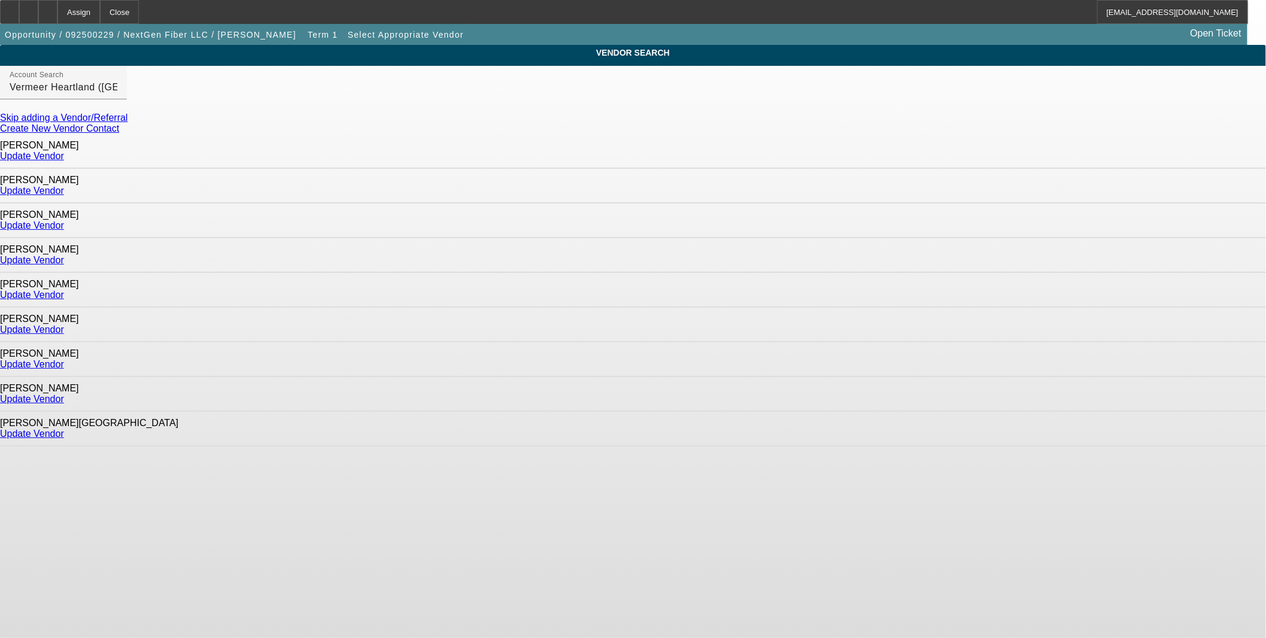
click at [64, 325] on link "Update Vendor" at bounding box center [32, 330] width 64 height 10
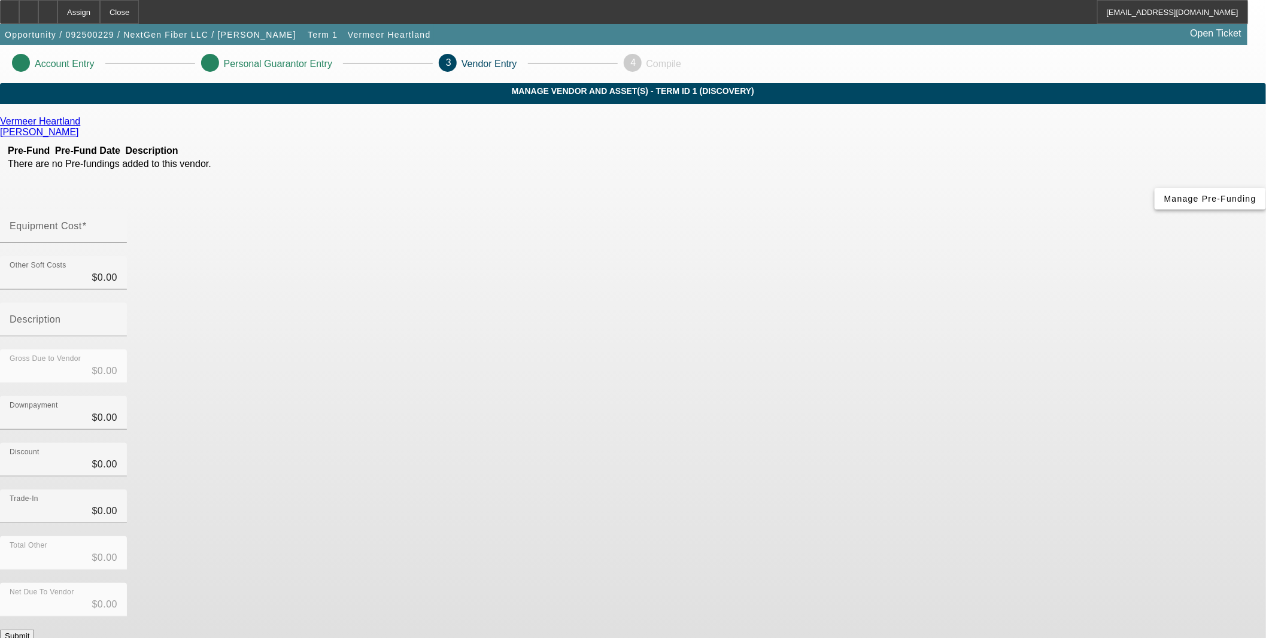
click at [1155, 213] on span "button" at bounding box center [1210, 198] width 111 height 29
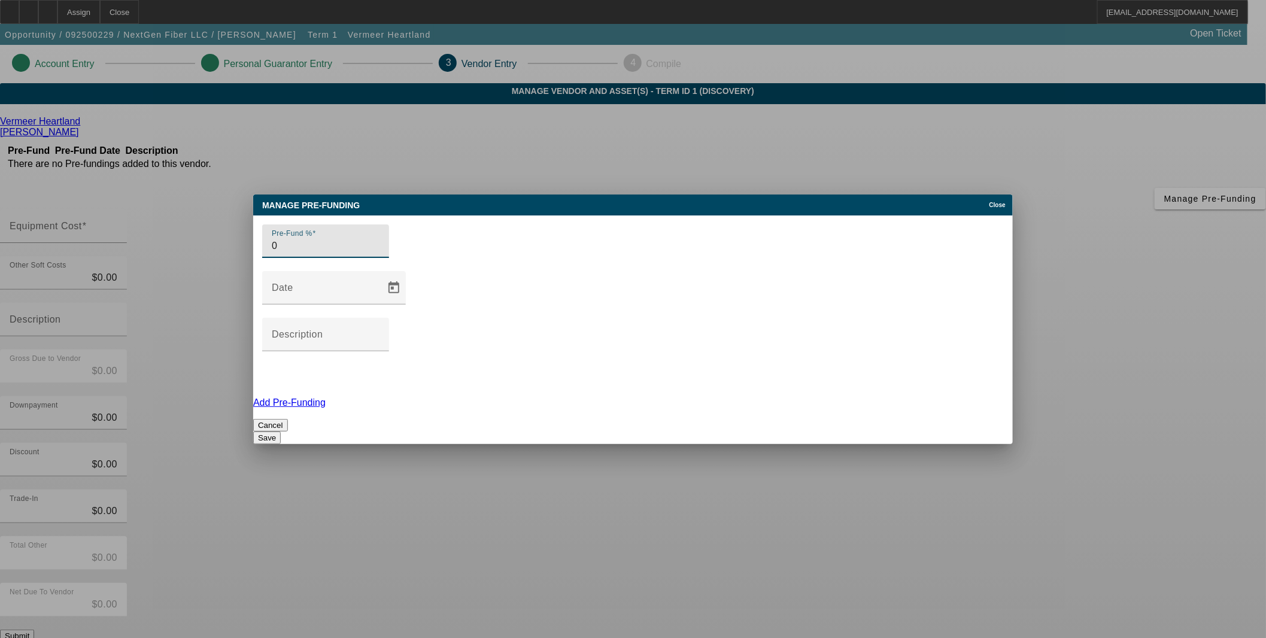
type input "0"
click at [281, 432] on button "Save" at bounding box center [267, 438] width 28 height 13
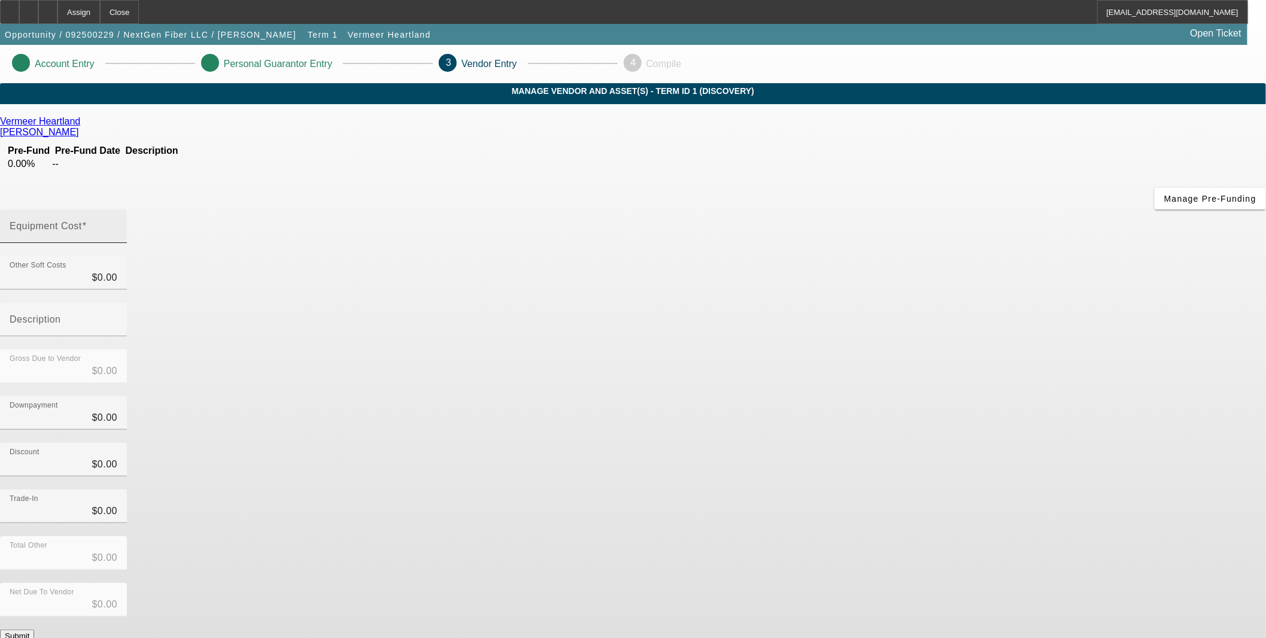
click at [117, 224] on input "Equipment Cost" at bounding box center [64, 231] width 108 height 14
type input "2"
type input "$2.00"
type input "22"
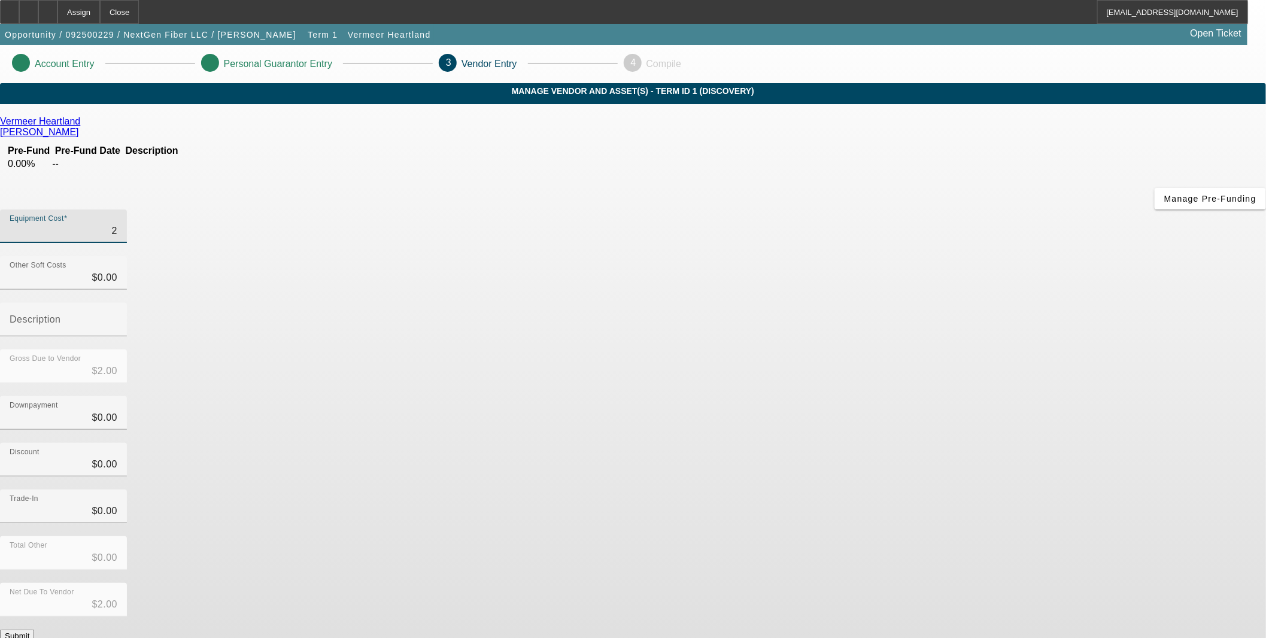
type input "$22.00"
type input "226"
type input "$226.00"
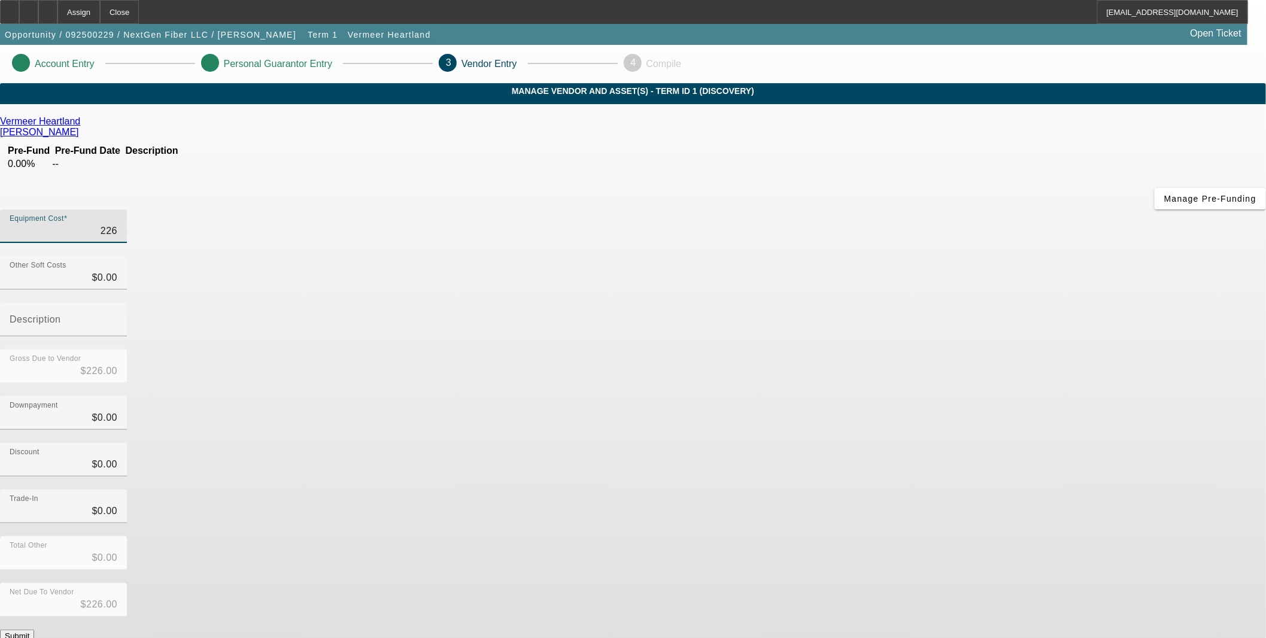
type input "2265"
type input "$2,265.00"
type input "22651"
type input "$22,651.00"
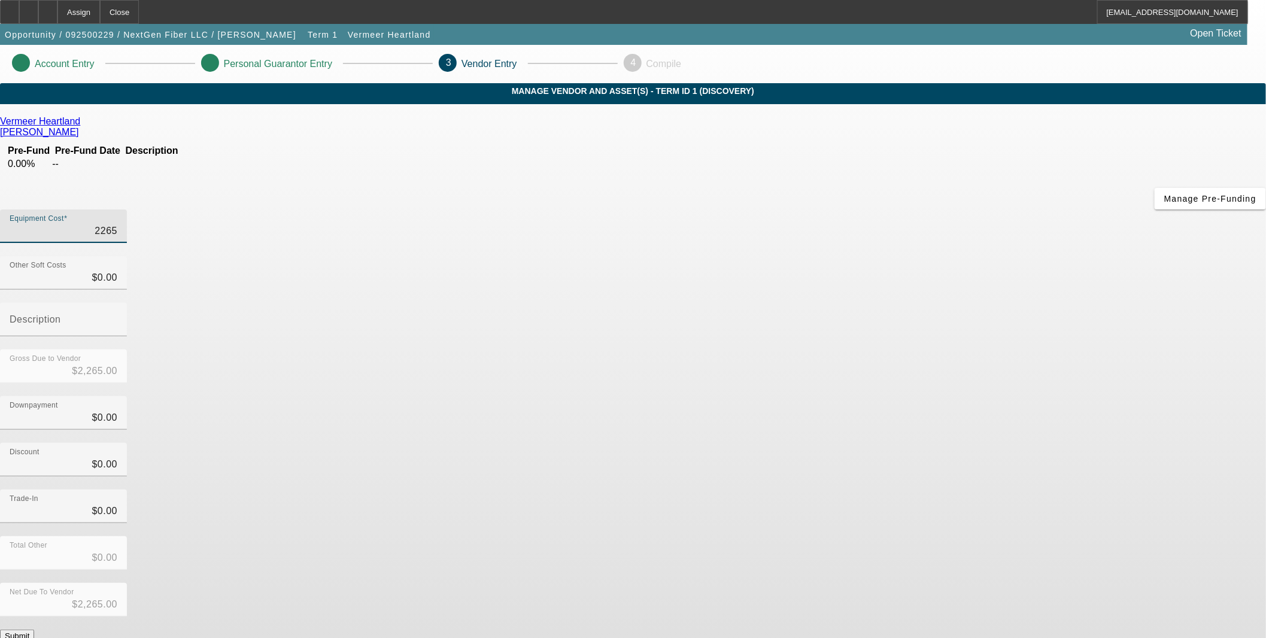
type input "$22,651.00"
type input "226516"
type input "$226,516.00"
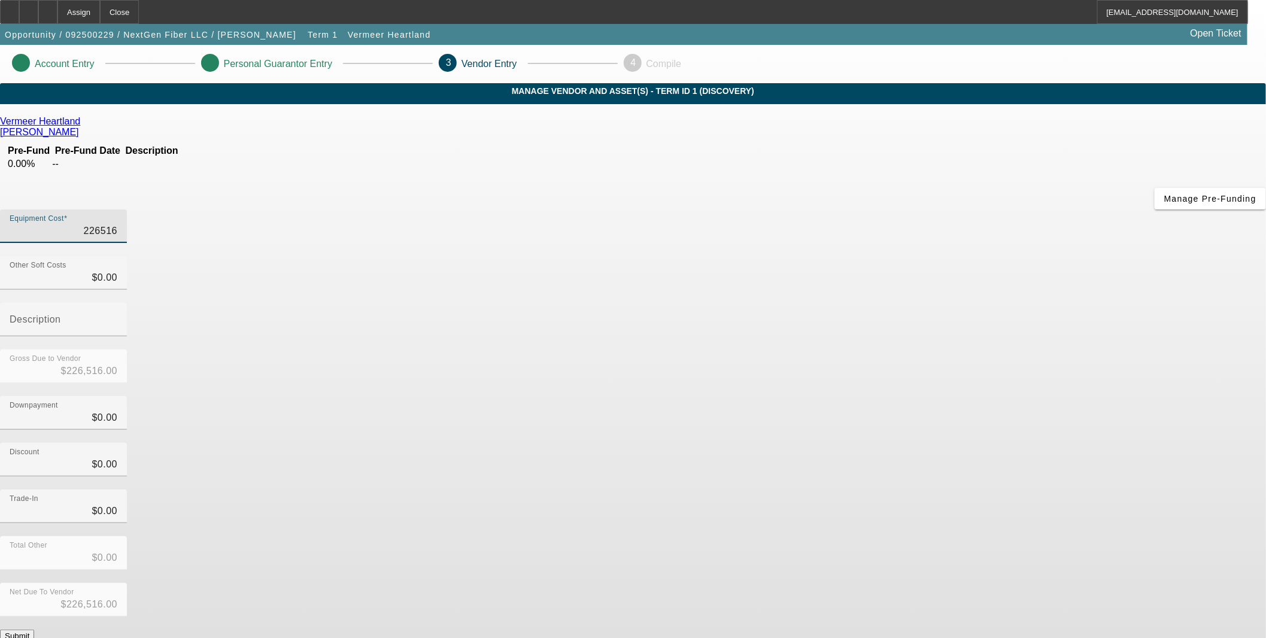
type input "0"
type input "226516"
type input "$0.00"
drag, startPoint x: 745, startPoint y: 145, endPoint x: 944, endPoint y: 132, distance: 199.2
click at [942, 210] on div "Equipment Cost 226516" at bounding box center [633, 233] width 1266 height 47
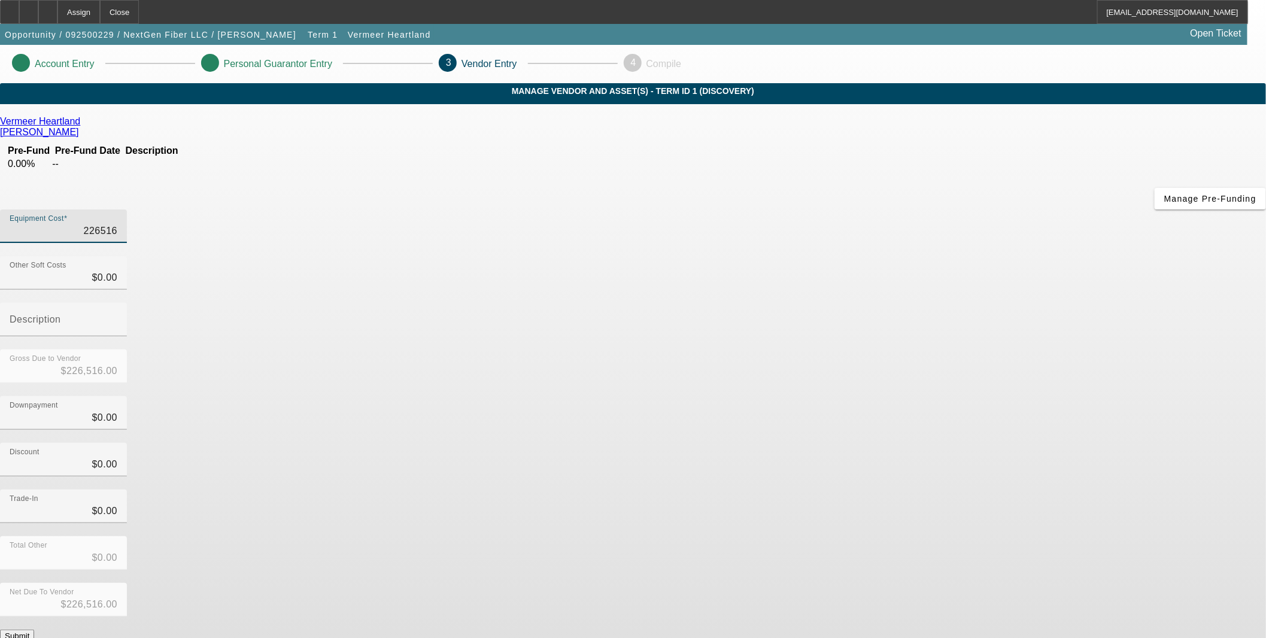
type input "2"
type input "$2.00"
type input "24"
type input "$24.00"
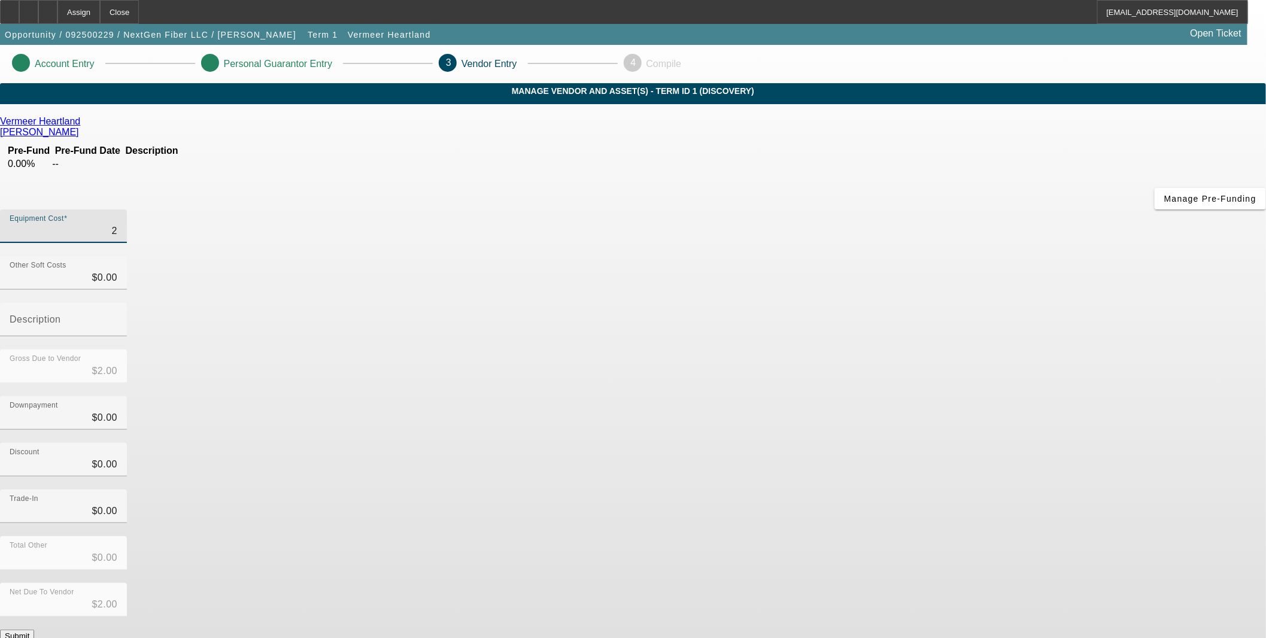
type input "$24.00"
type input "242"
type input "$242.00"
type input "2428"
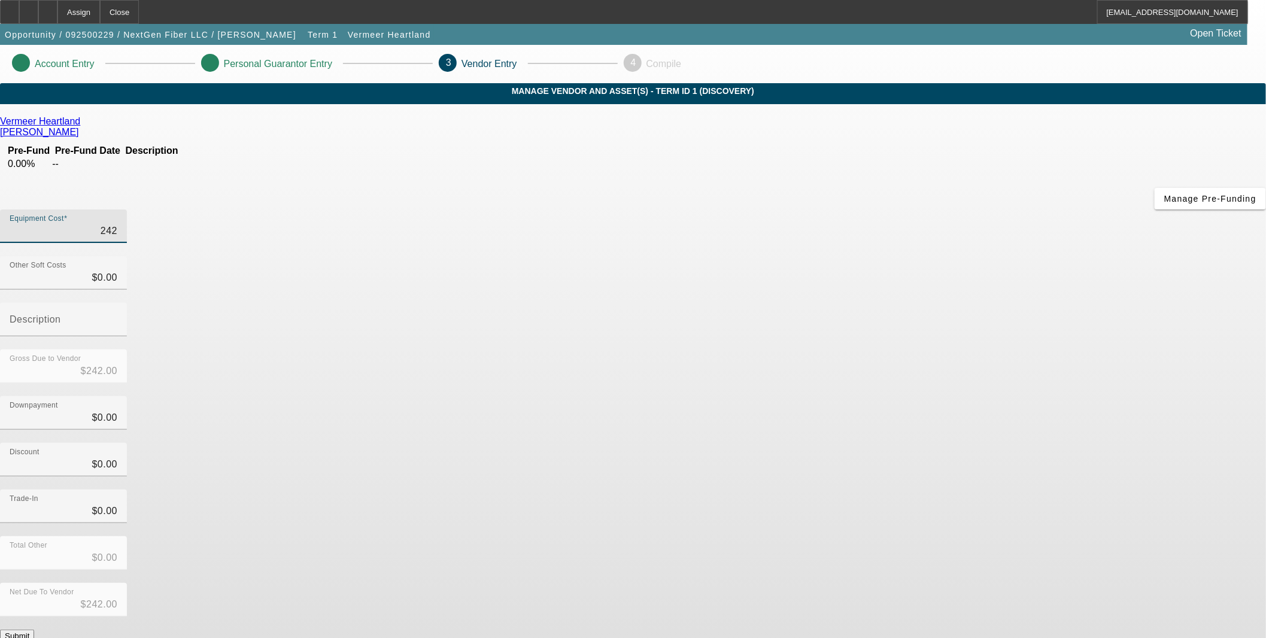
type input "$2,428.00"
type input "24285"
type input "$24,285.00"
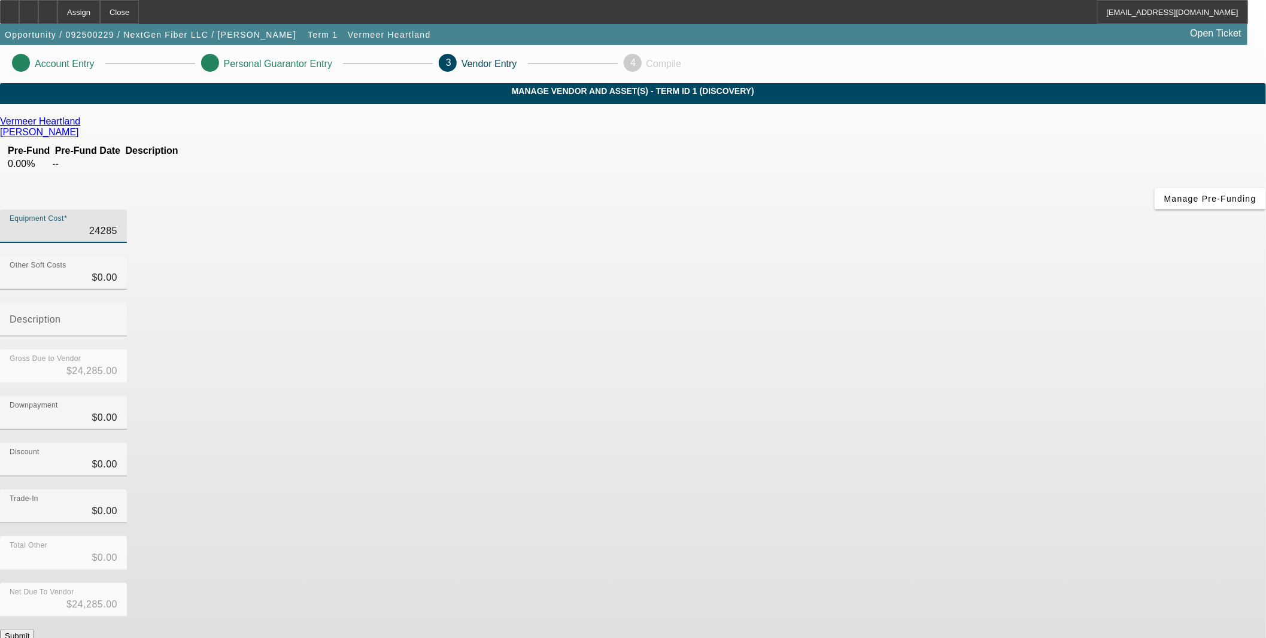
type input "242852"
type input "$242,852.00"
type input "242852.7"
type input "$242,852.70"
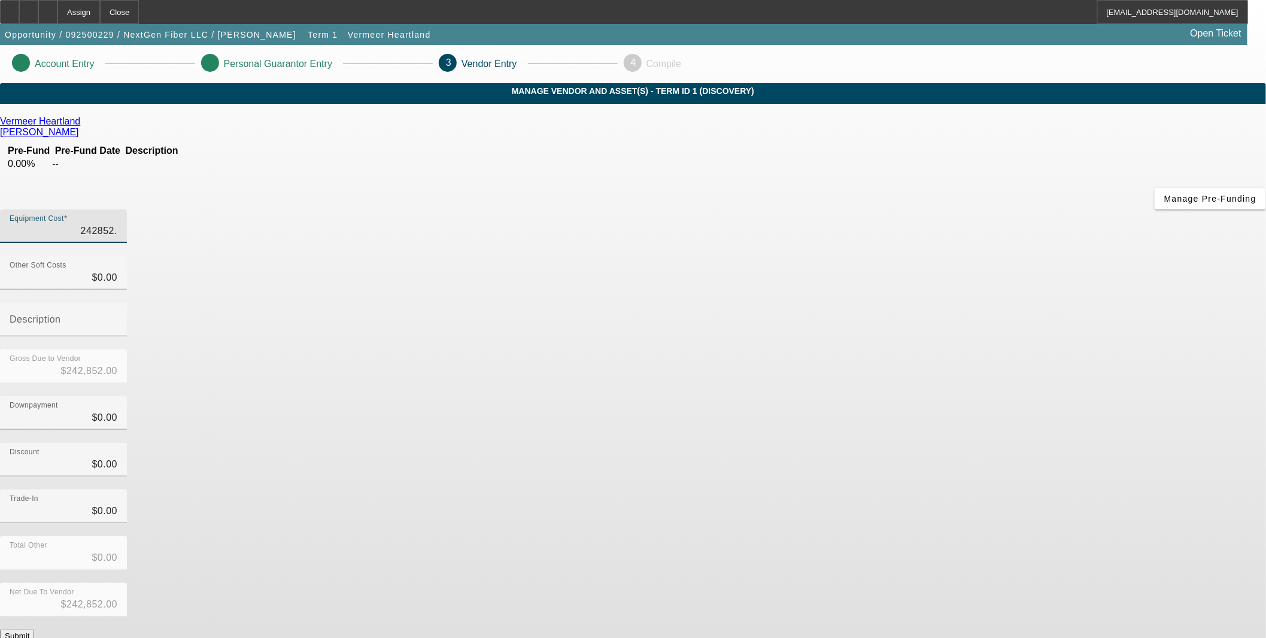
type input "$242,852.70"
type input "242852.76"
type input "$242,852.76"
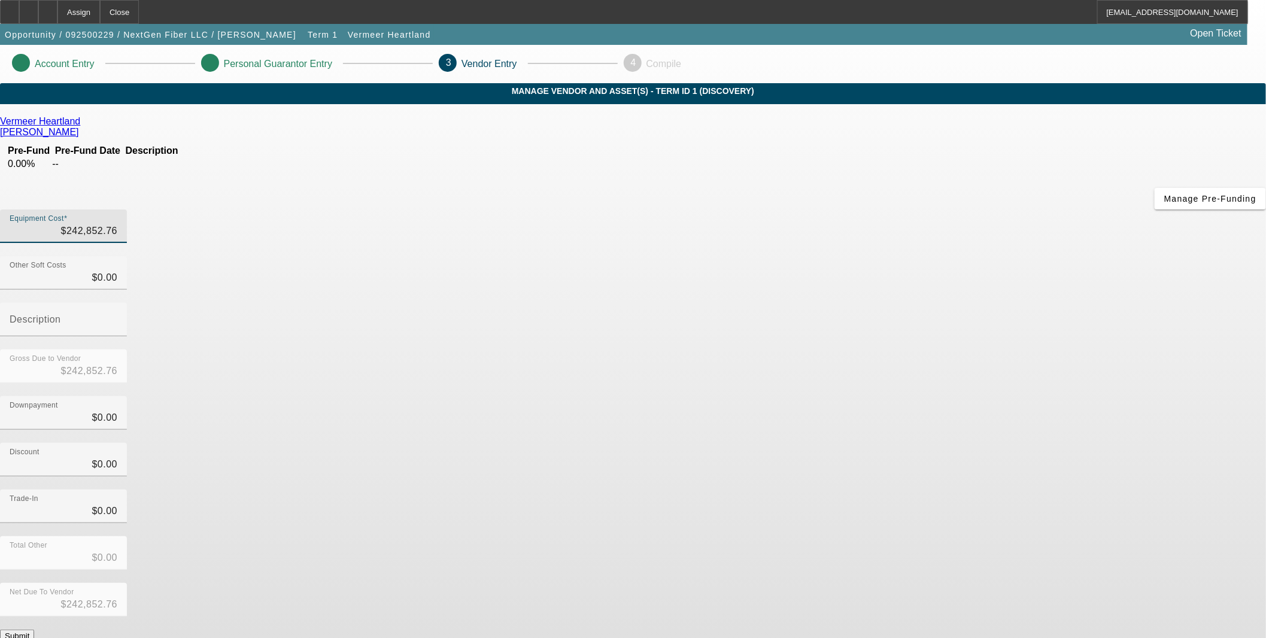
click at [903, 443] on div "Discount $0.00" at bounding box center [633, 466] width 1266 height 47
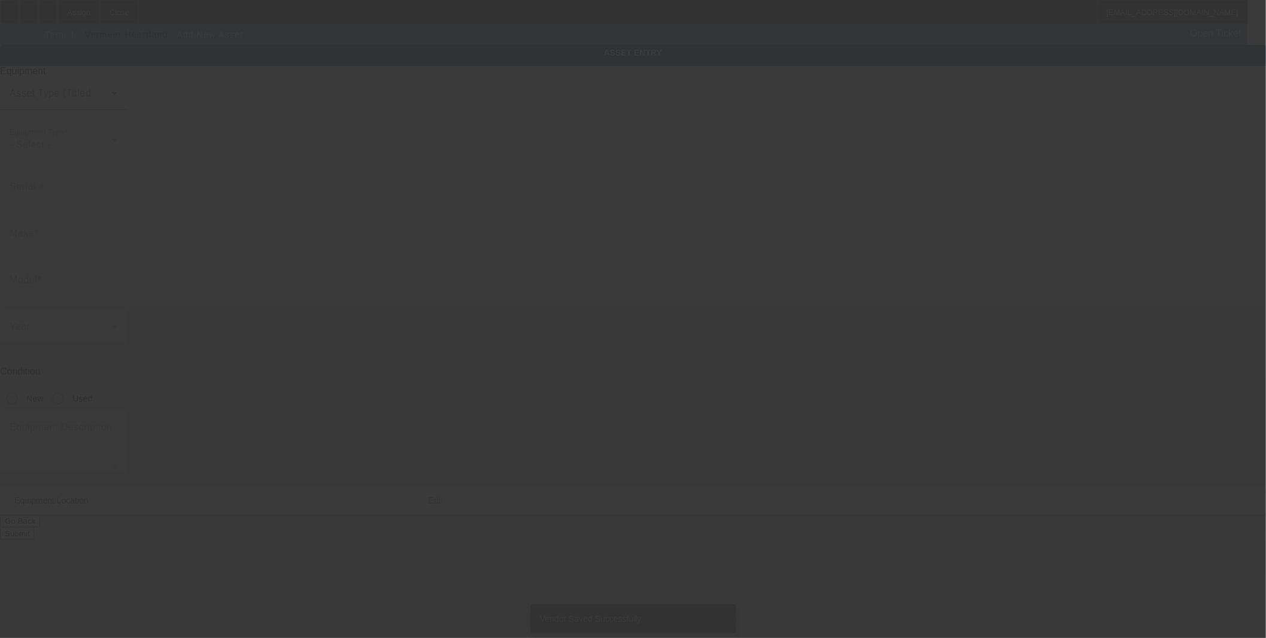
type input "1727 Maryville Pike"
type input "Knoxville"
type input "37920"
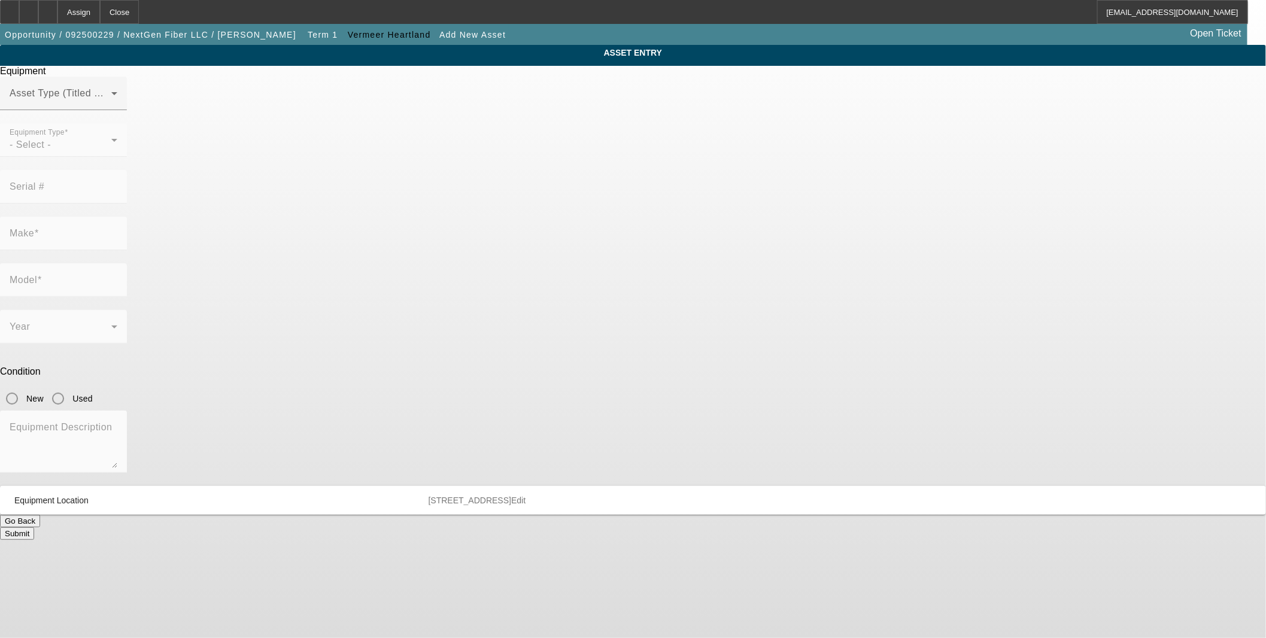
click at [40, 515] on button "Go Back" at bounding box center [20, 521] width 40 height 13
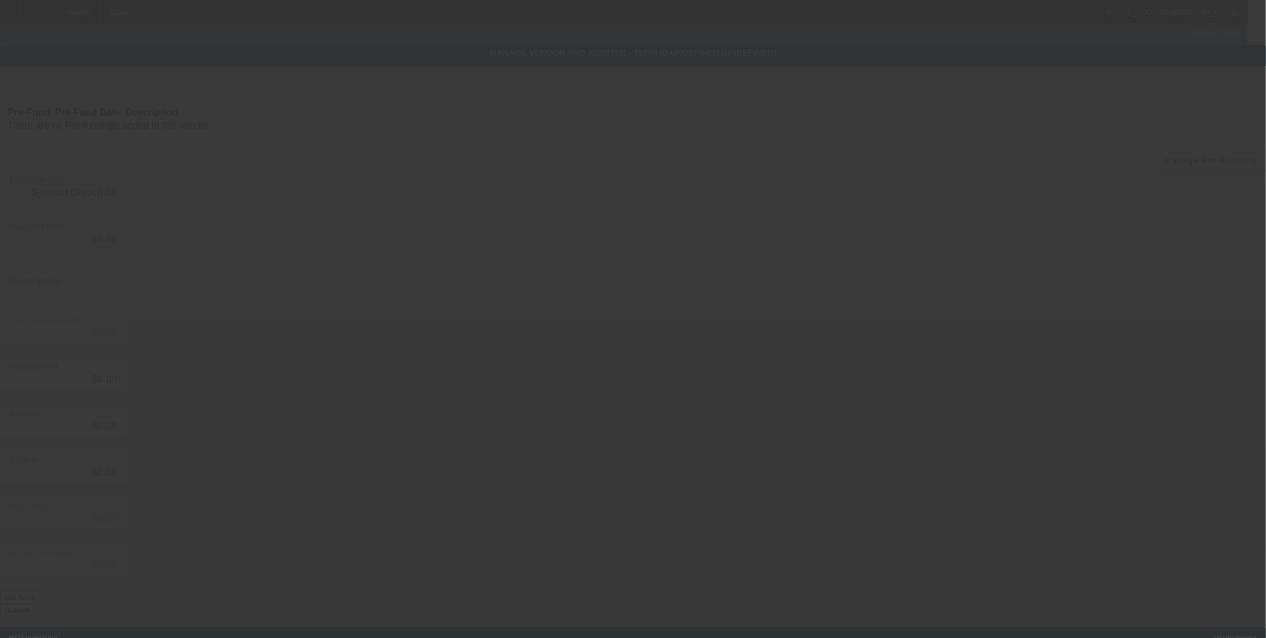
type input "$242,852.76"
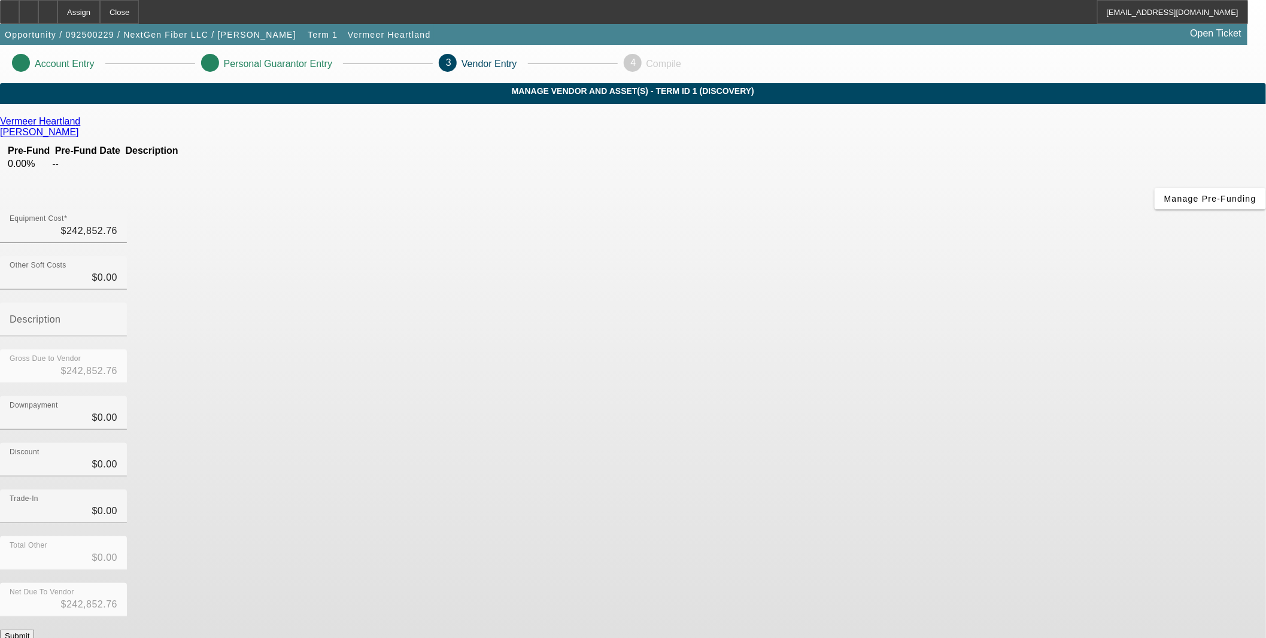
click at [34, 630] on button "Submit" at bounding box center [17, 636] width 34 height 13
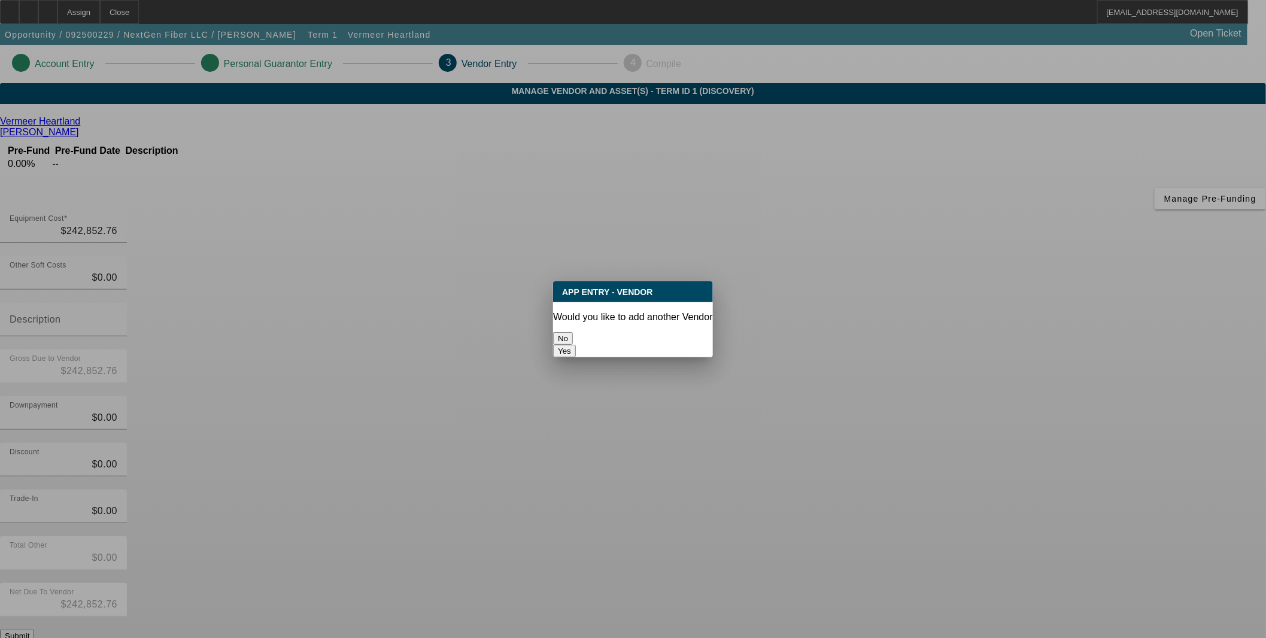
click at [573, 332] on button "No" at bounding box center [563, 338] width 20 height 13
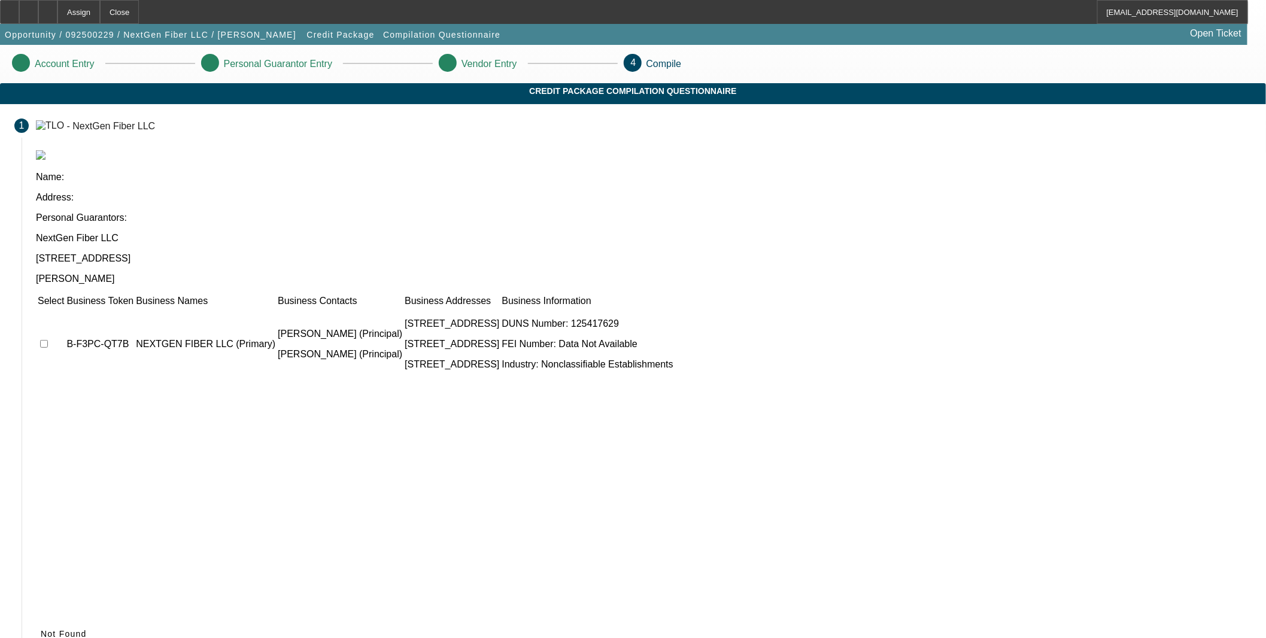
click at [48, 340] on input "checkbox" at bounding box center [44, 344] width 8 height 8
checkbox input "true"
click at [41, 629] on icon at bounding box center [41, 634] width 0 height 10
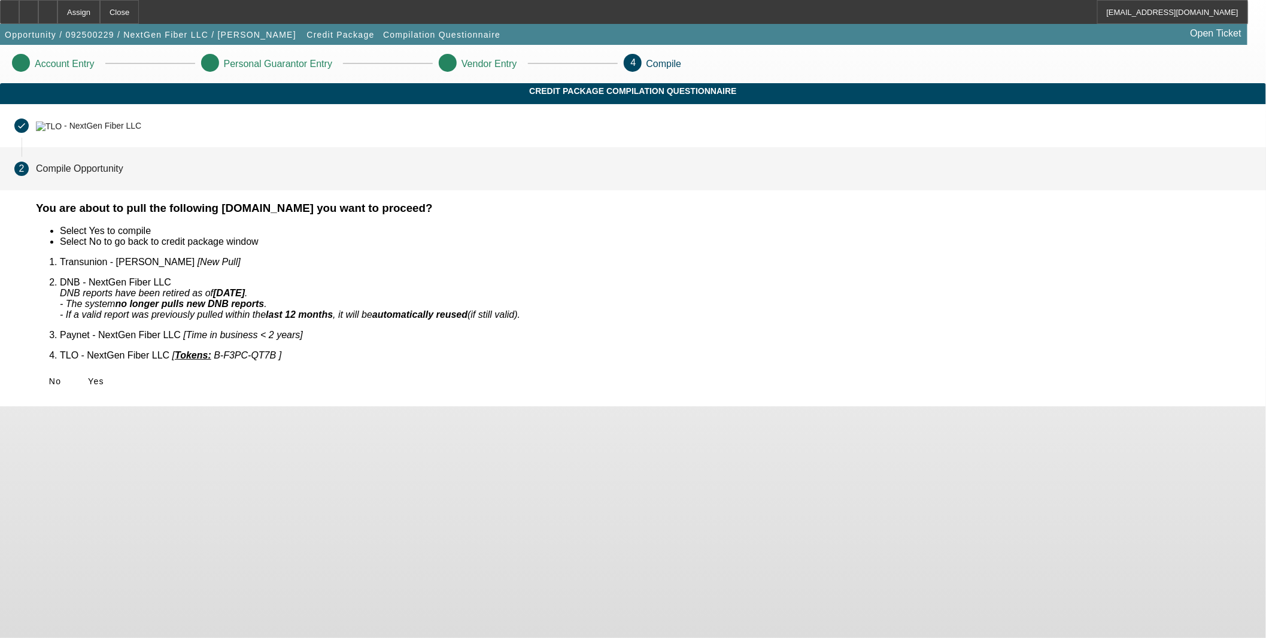
click at [104, 377] on span "Yes" at bounding box center [96, 382] width 16 height 10
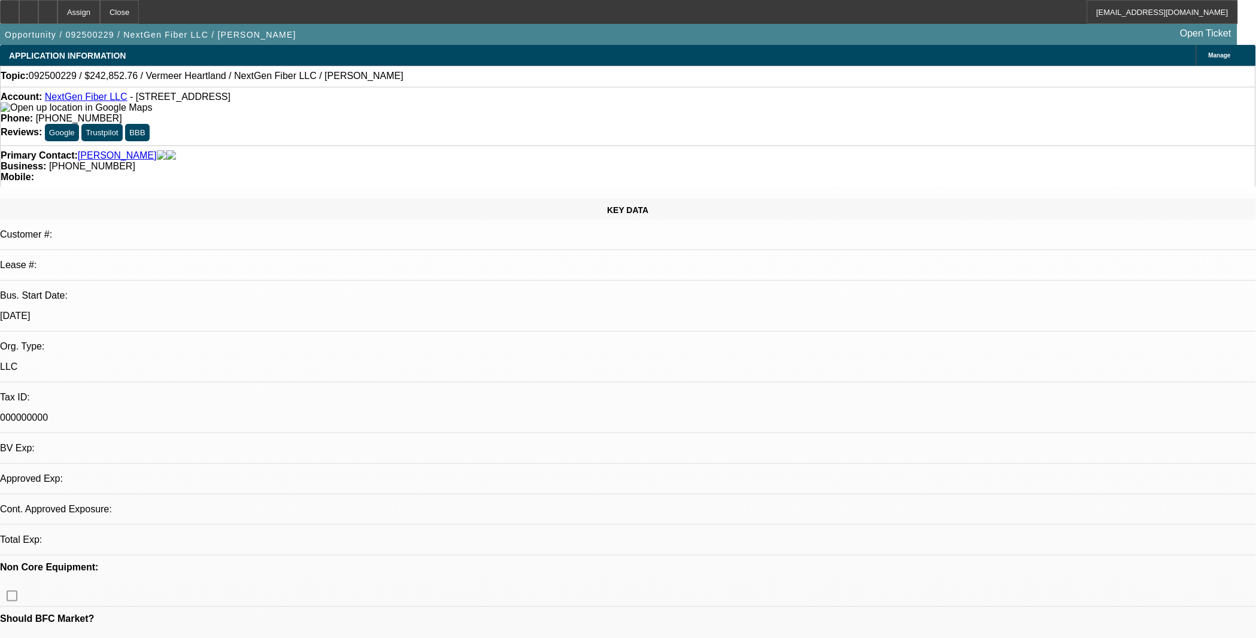
select select "0"
select select "2"
select select "0.1"
select select "4"
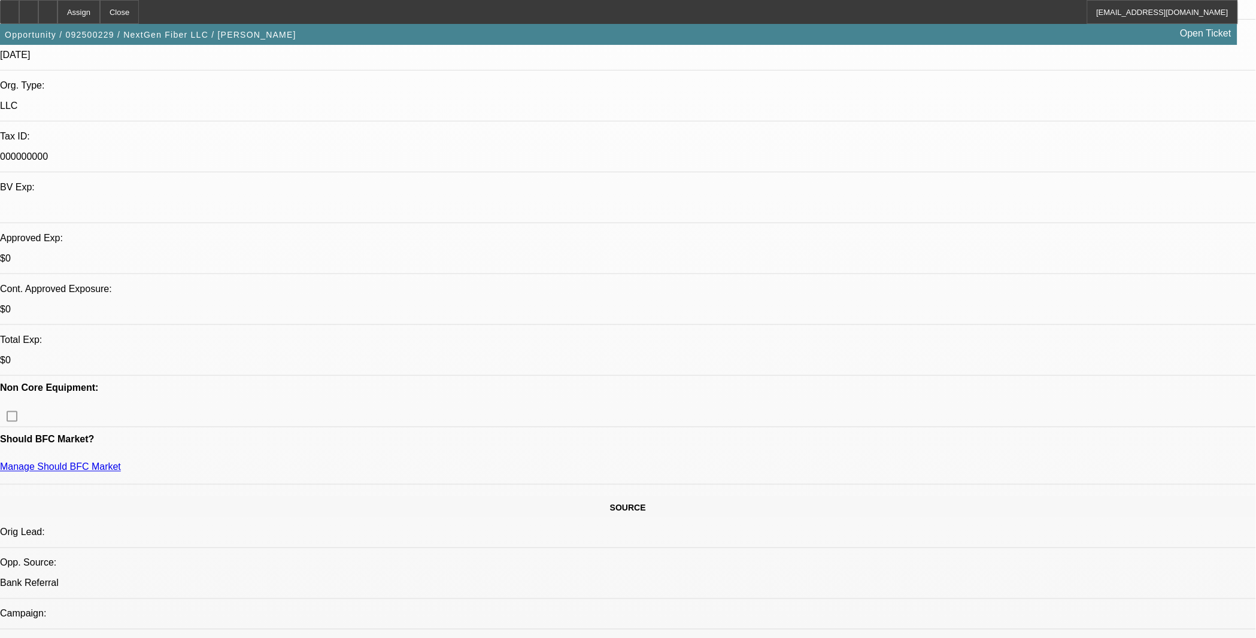
scroll to position [133, 0]
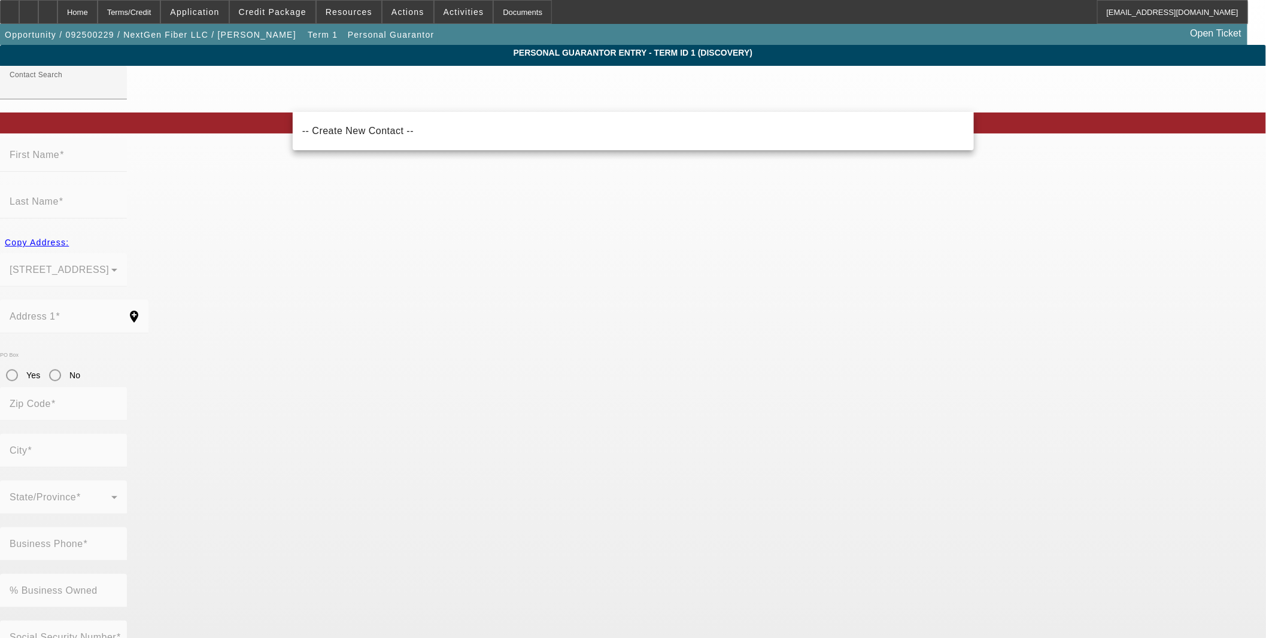
click at [376, 140] on mat-option "-- Create New Contact --" at bounding box center [633, 131] width 681 height 29
type input "-- Create New Contact --"
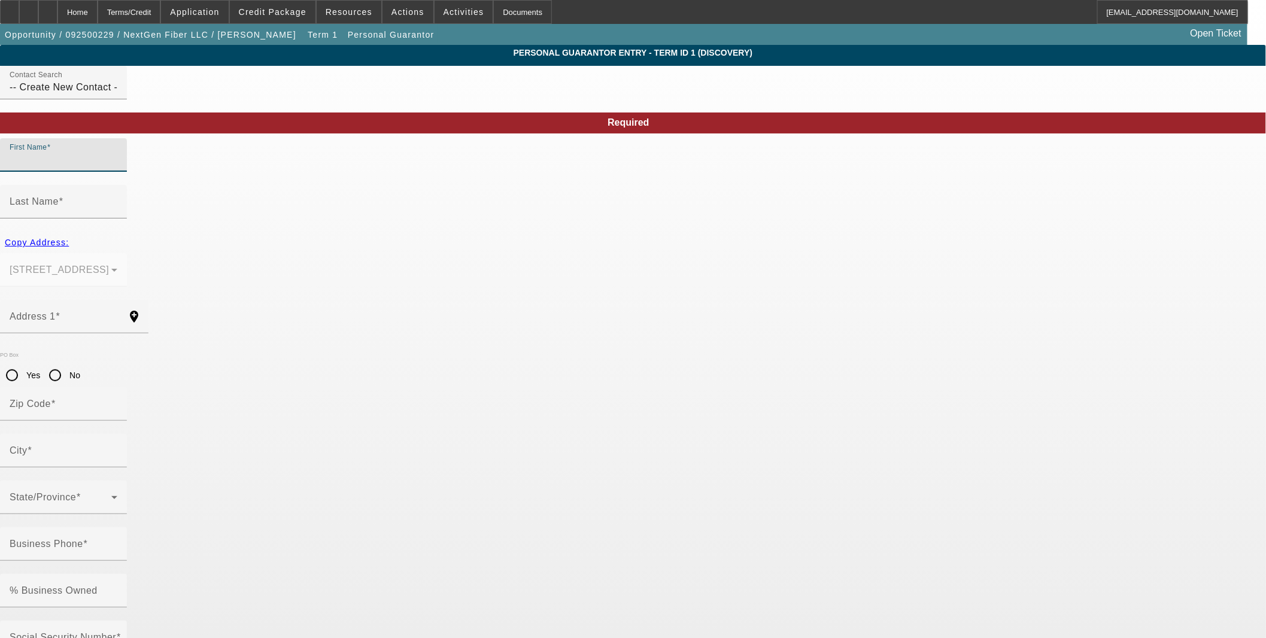
click at [117, 167] on input "First Name" at bounding box center [64, 160] width 108 height 14
type input "Stacy"
type input "Rocha"
click at [117, 314] on input "Address 1" at bounding box center [64, 321] width 108 height 14
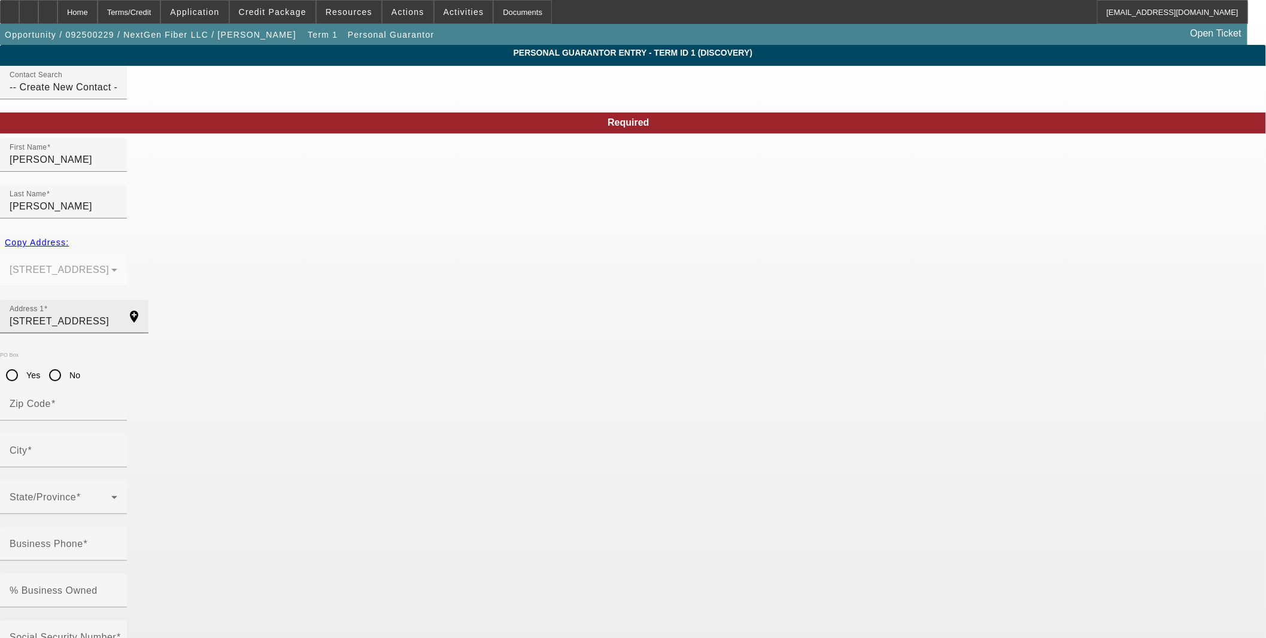
click at [117, 314] on input "11366 Fame Willow Rd" at bounding box center [64, 321] width 108 height 14
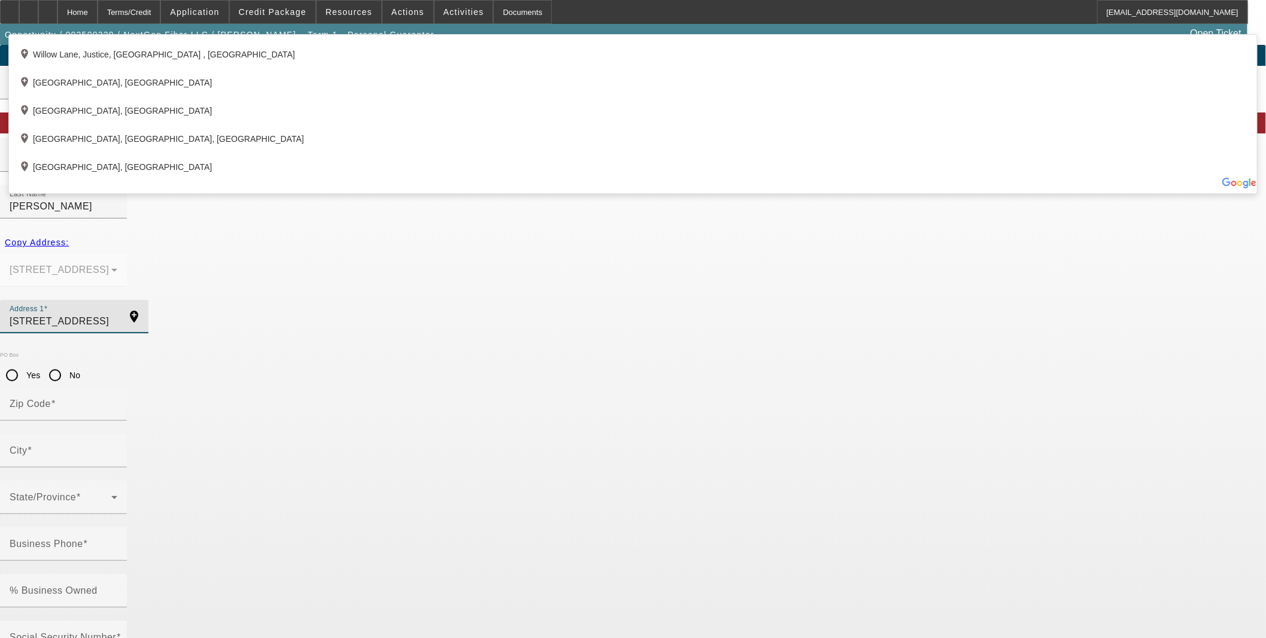
type input "11366 Fame Willow Lane"
click at [517, 523] on div "Personal Guarantor Entry - Term ID 1 (Discovery) Contact Search -- Create New C…" at bounding box center [633, 638] width 1266 height 1187
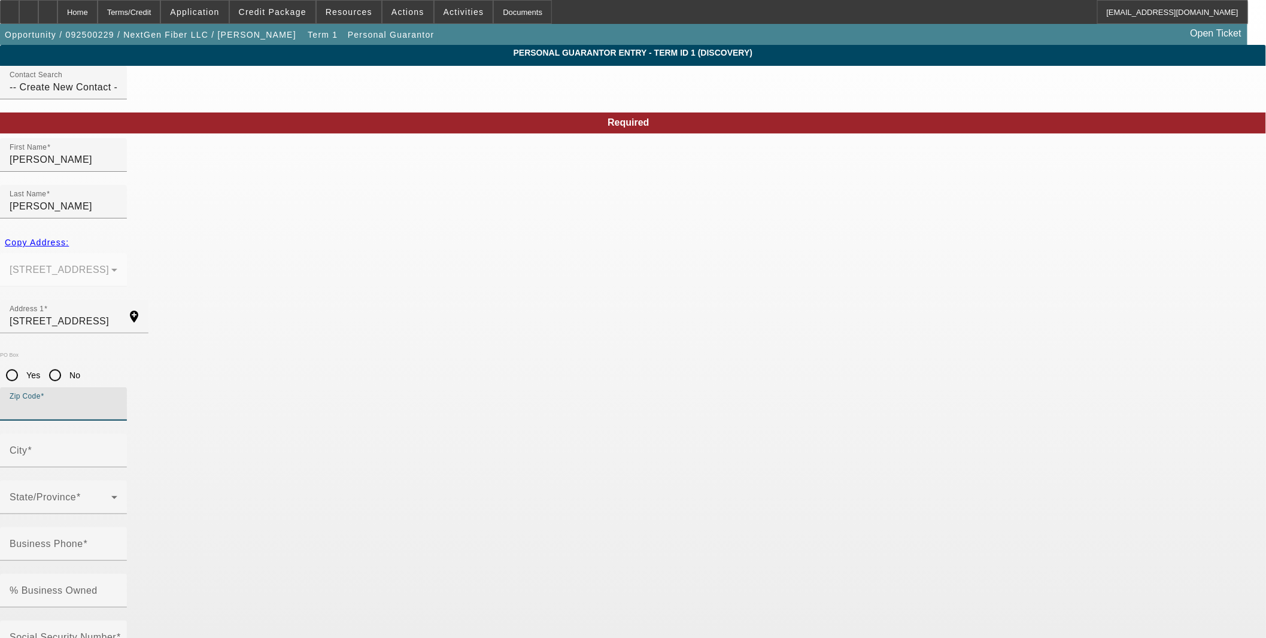
click at [117, 402] on input "Zip Code" at bounding box center [64, 409] width 108 height 14
type input "37932"
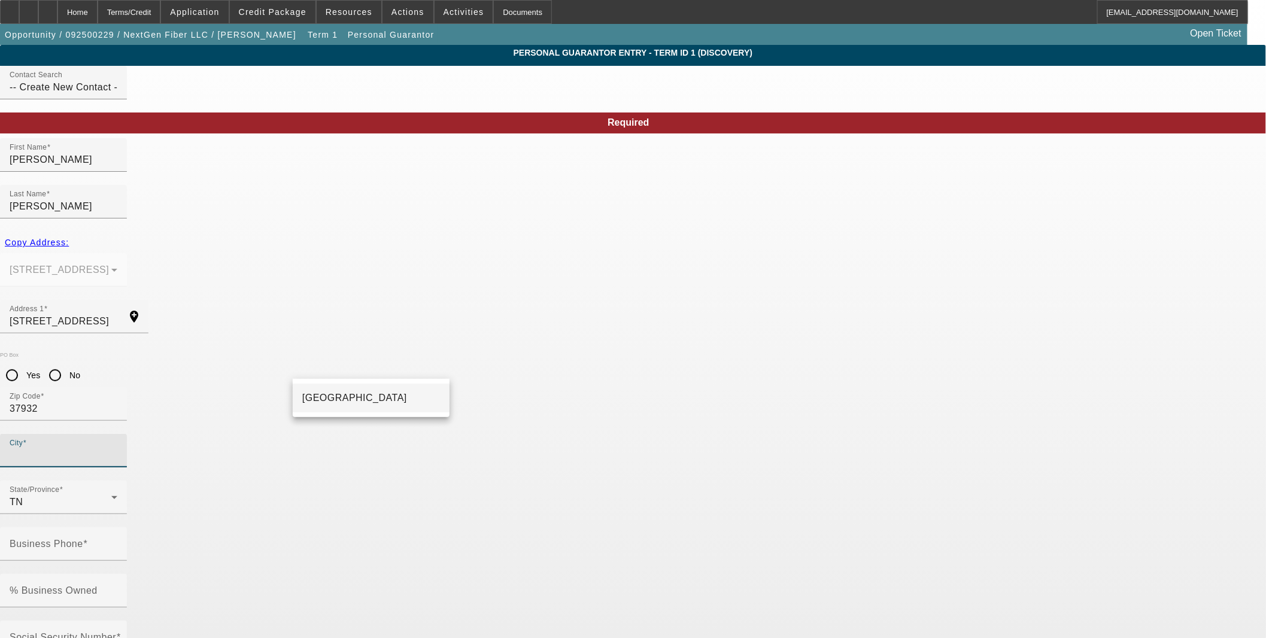
click at [368, 400] on mat-option "Knoxville" at bounding box center [371, 398] width 157 height 29
type input "Knoxville"
click at [117, 542] on input "Business Phone" at bounding box center [64, 549] width 108 height 14
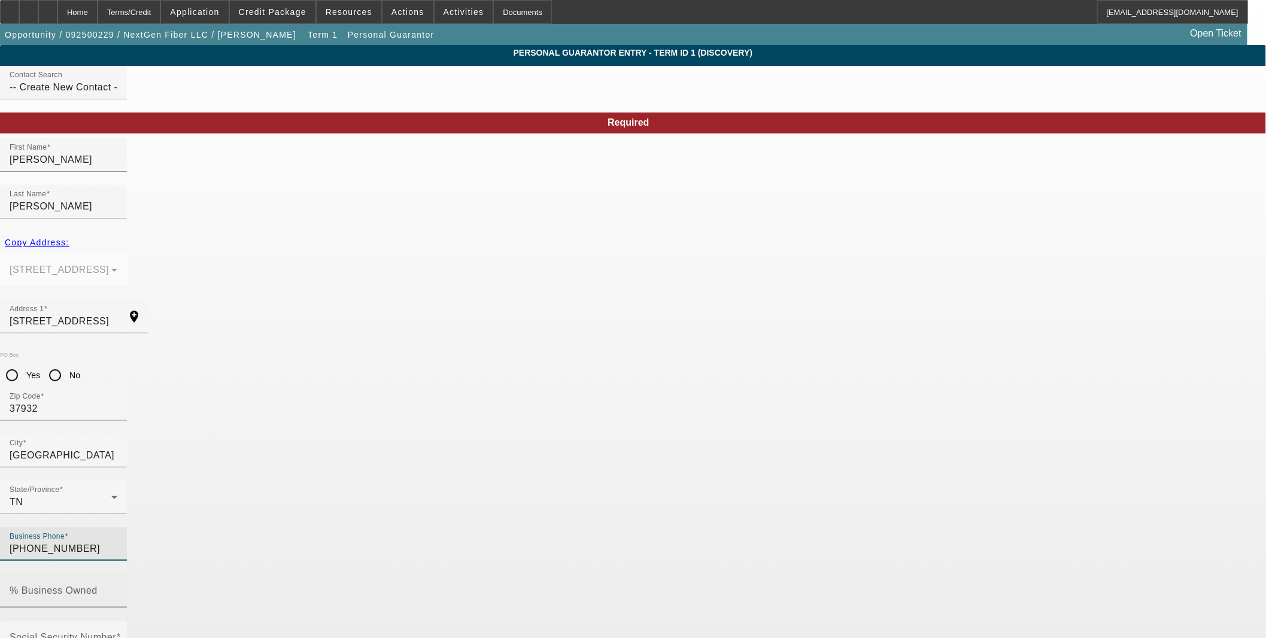
type input "(207) 878-6208"
click at [98, 586] on mat-label "% Business Owned" at bounding box center [54, 591] width 88 height 10
click at [117, 589] on input "% Business Owned" at bounding box center [64, 596] width 108 height 14
type input "49"
click at [117, 621] on div "Social Security Number" at bounding box center [64, 638] width 108 height 34
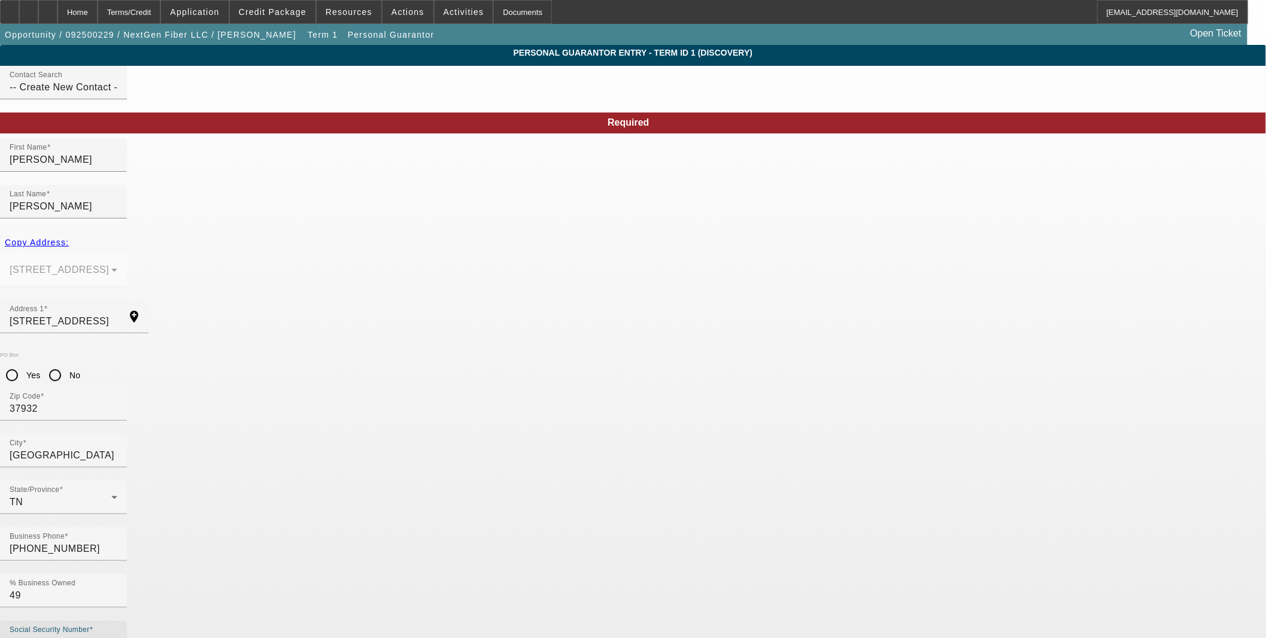
type input "156-15-7063"
type input "stacy@nextgenfiberllc.com"
click at [67, 363] on input "No" at bounding box center [55, 375] width 24 height 24
radio input "true"
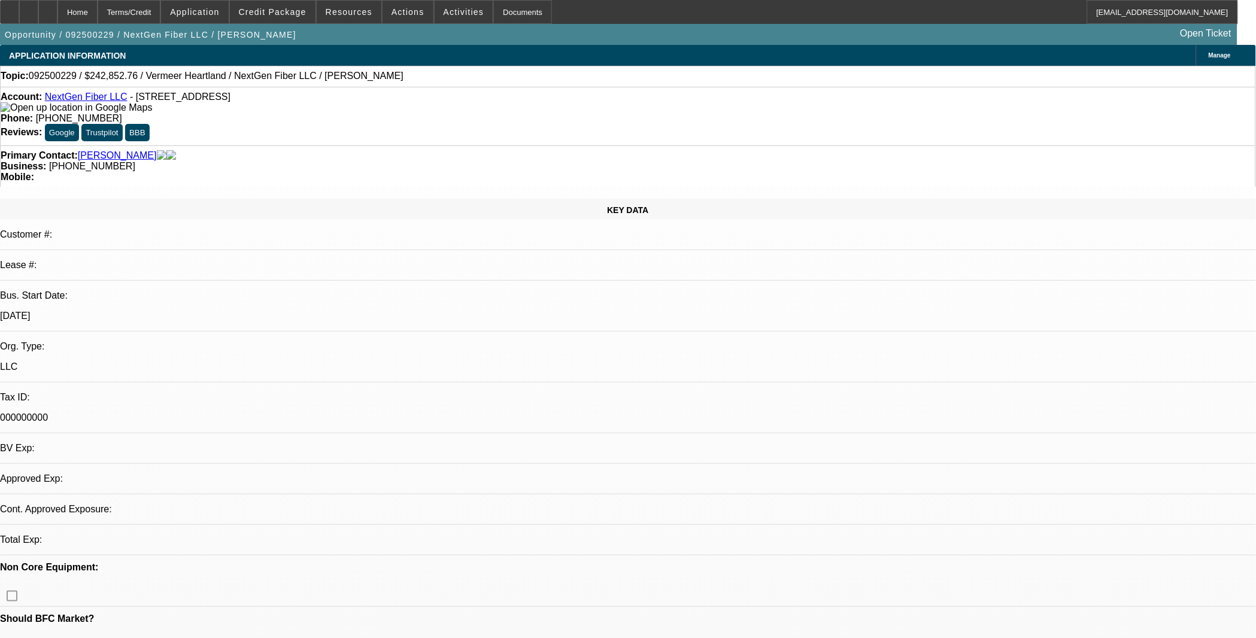
select select "0"
select select "2"
select select "0.1"
select select "4"
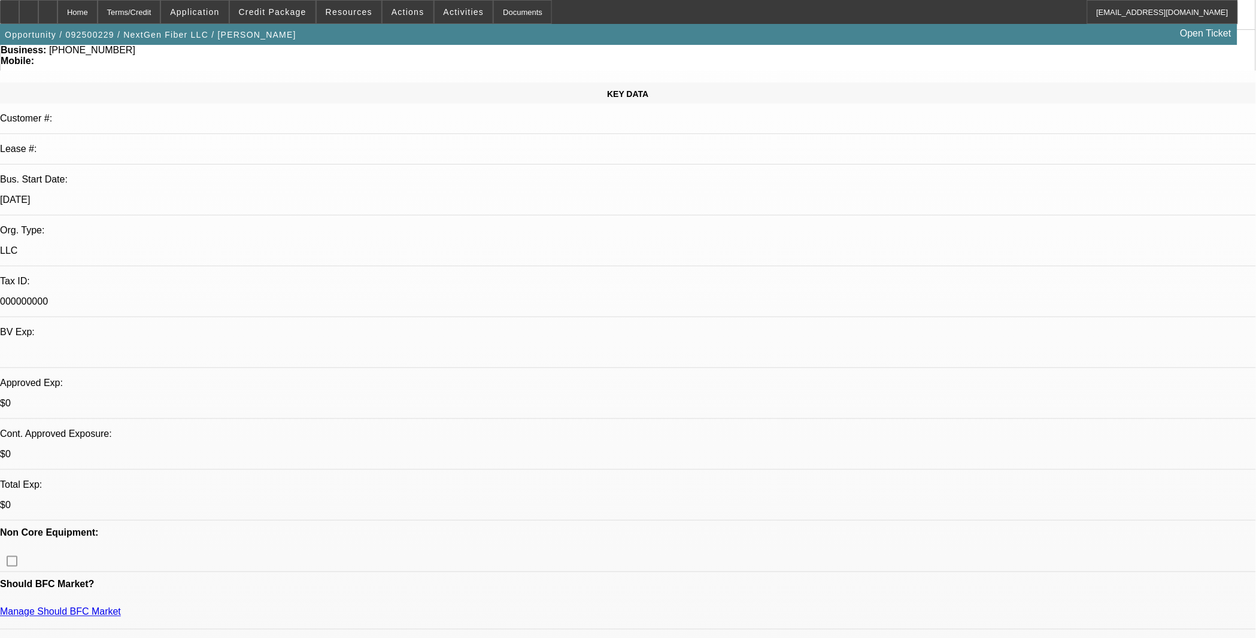
scroll to position [133, 0]
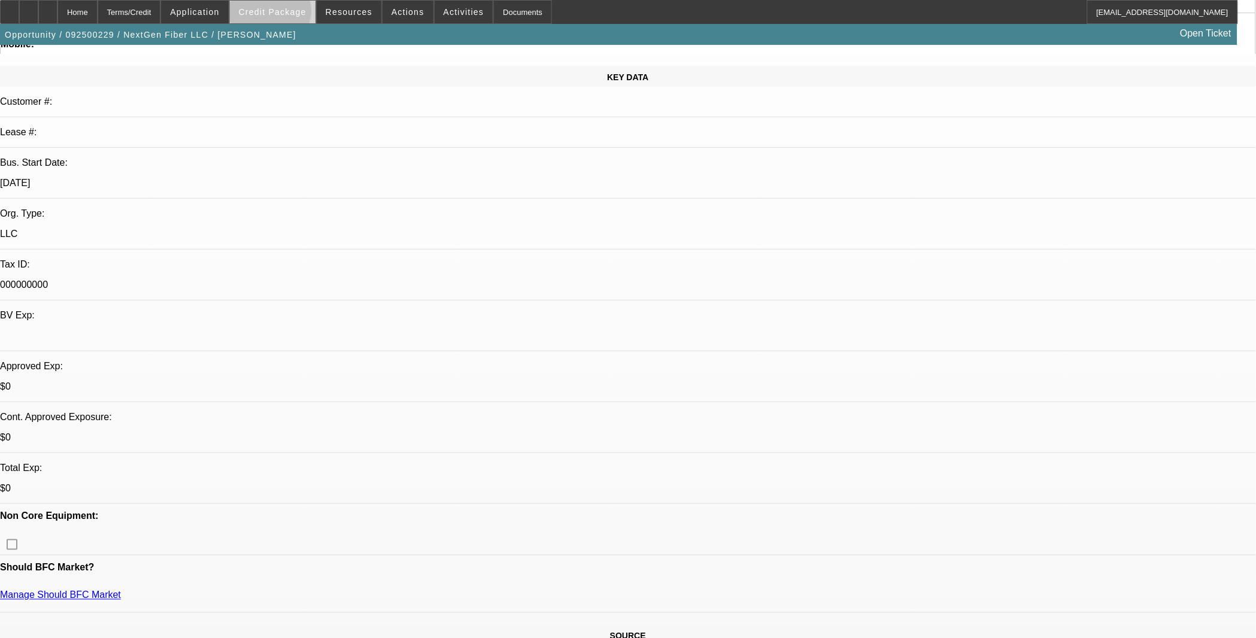
click at [290, 14] on span "Credit Package" at bounding box center [273, 12] width 68 height 10
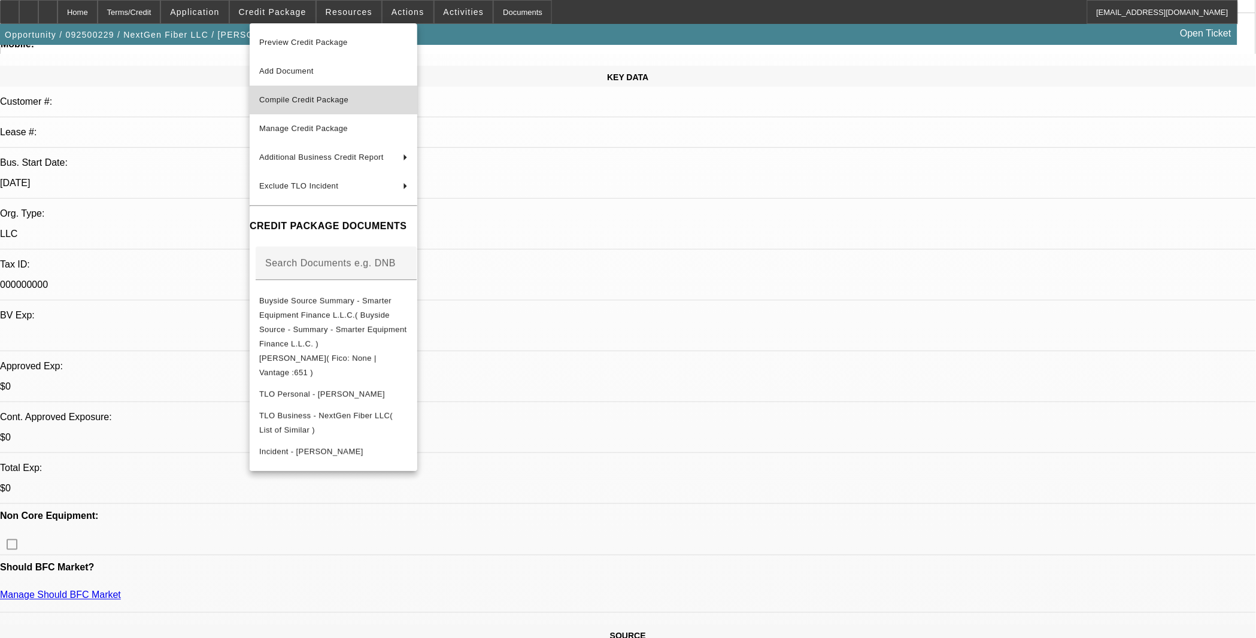
click at [319, 108] on button "Compile Credit Package" at bounding box center [334, 100] width 168 height 29
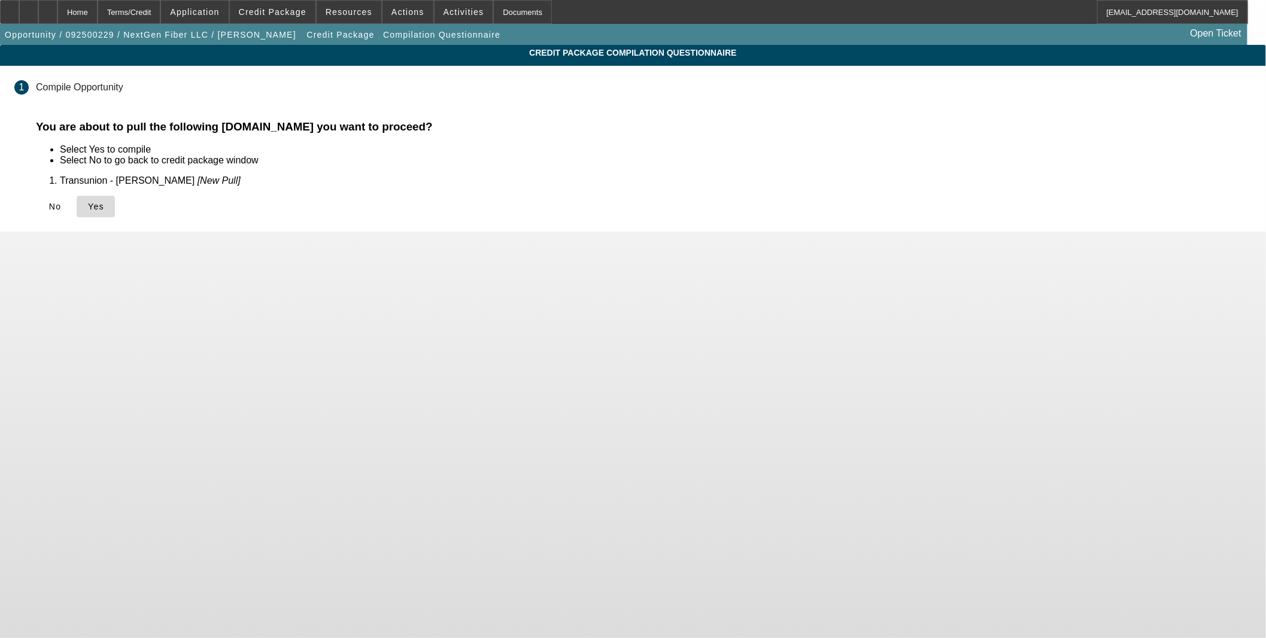
click at [104, 206] on span "Yes" at bounding box center [96, 207] width 16 height 10
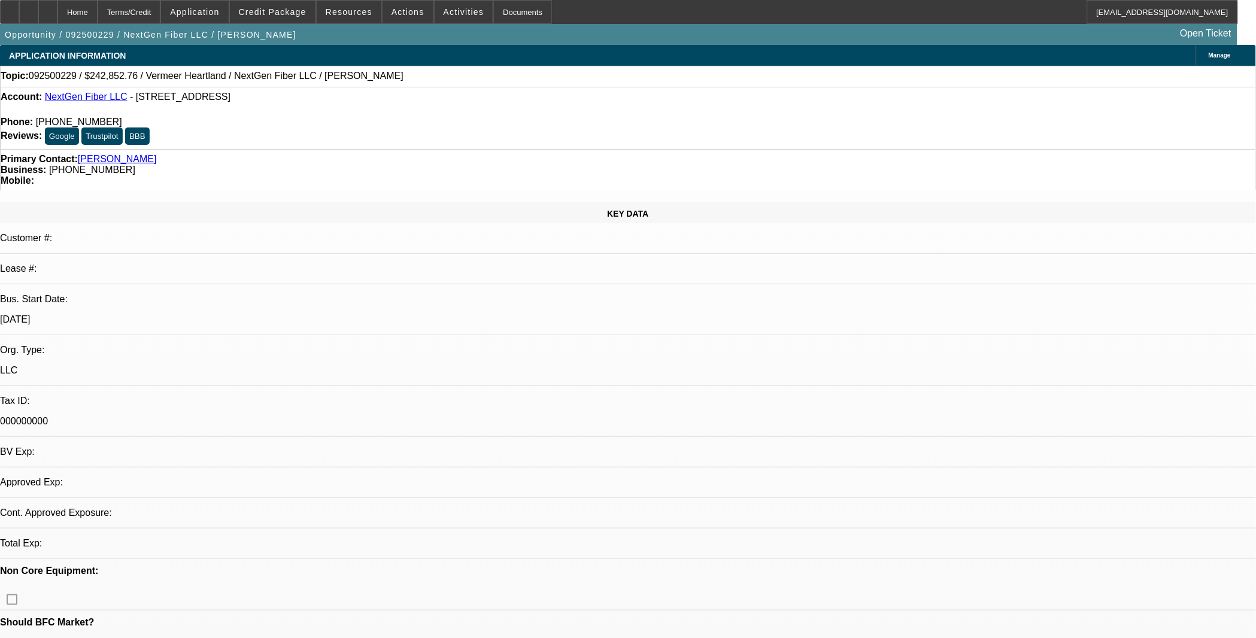
select select "0"
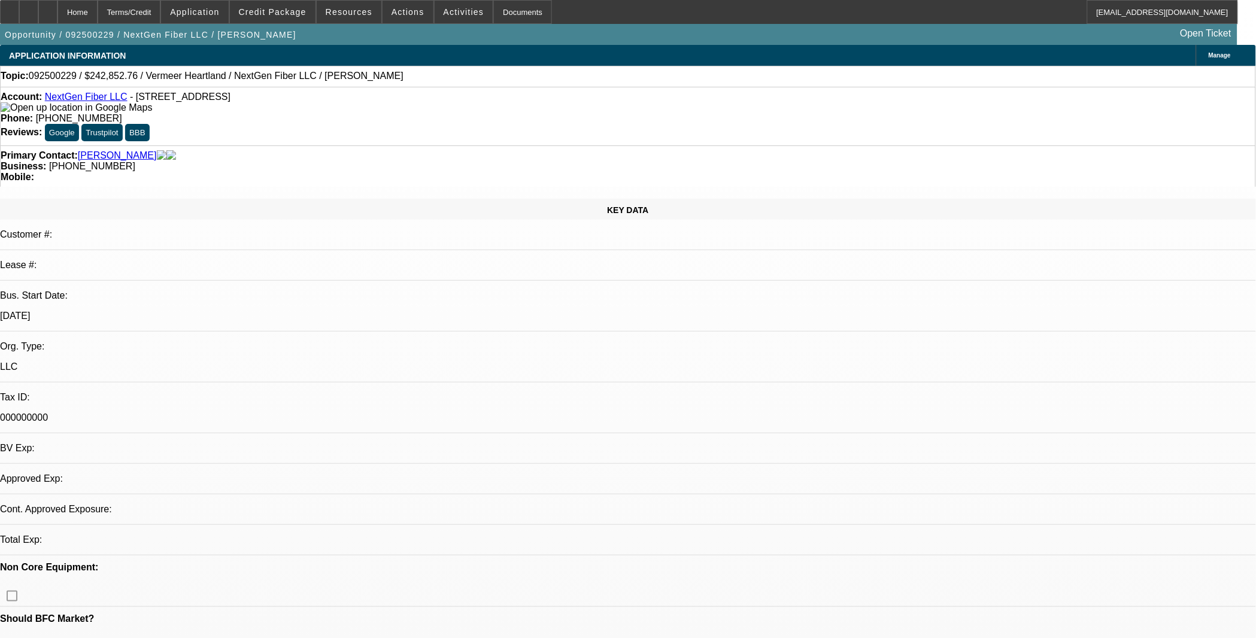
select select "2"
select select "0.1"
select select "4"
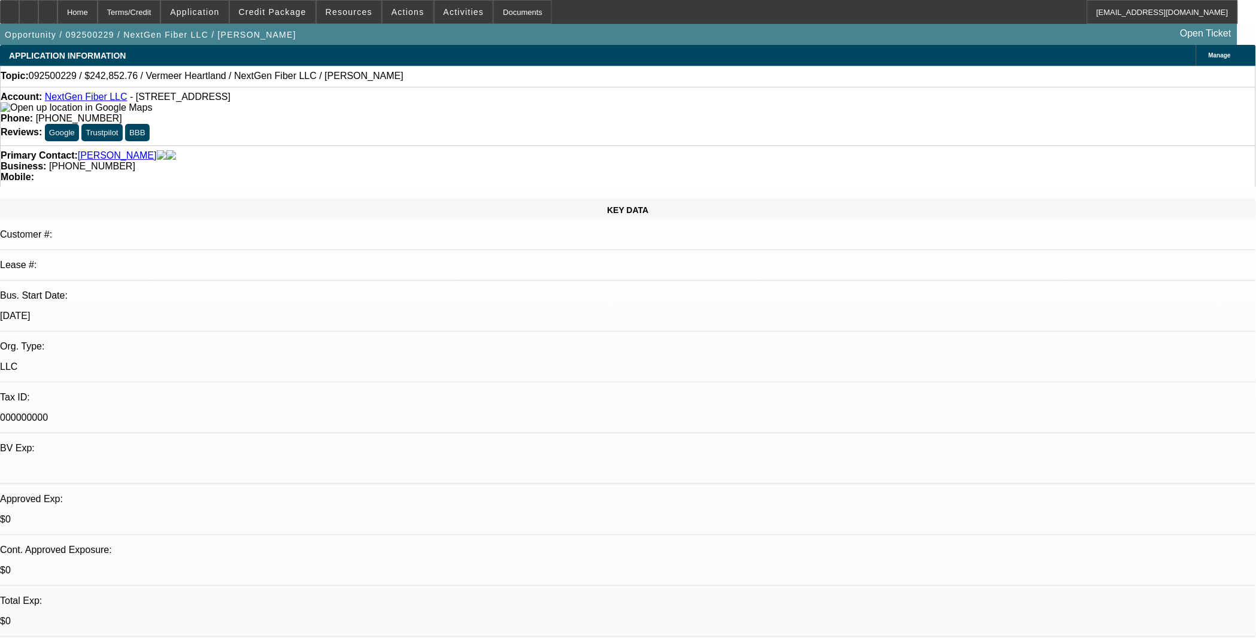
radio input "true"
type textarea "Pending additional information from SEF. SOS Dissolved but after a phone and em…"
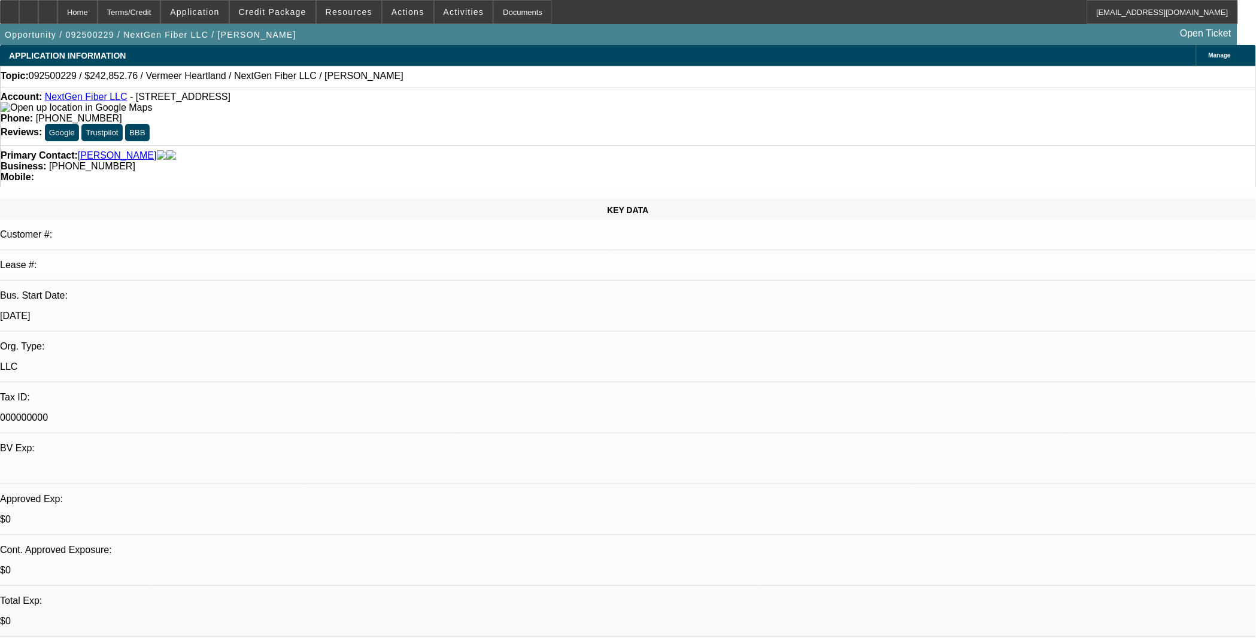
radio input "true"
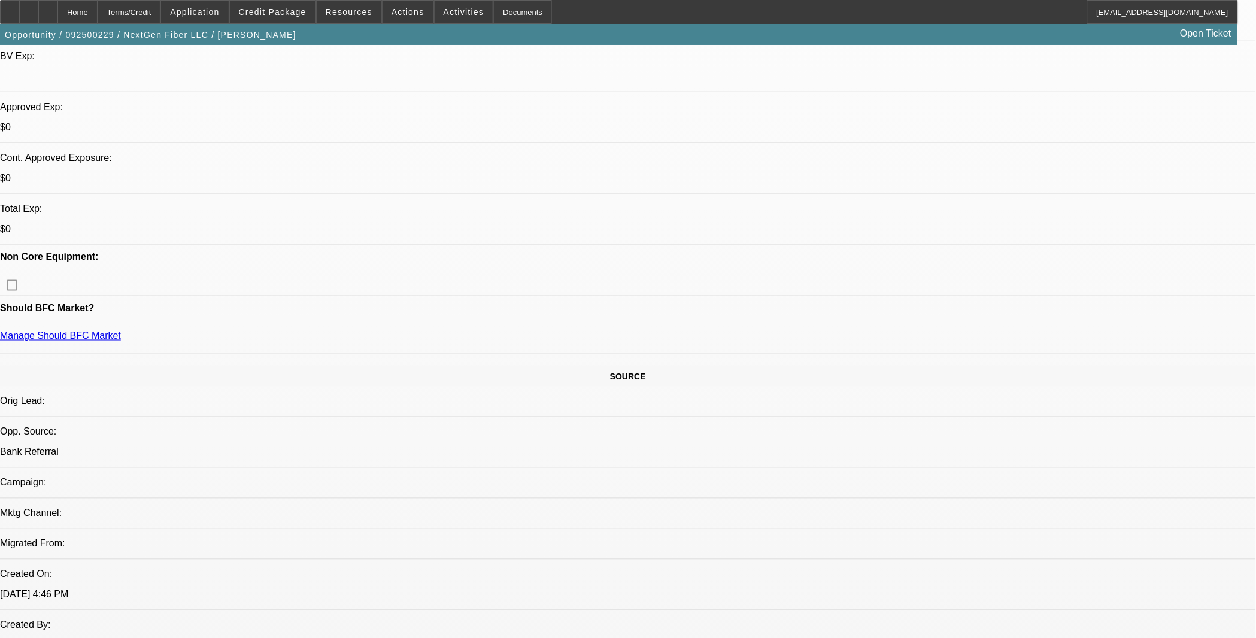
scroll to position [266, 0]
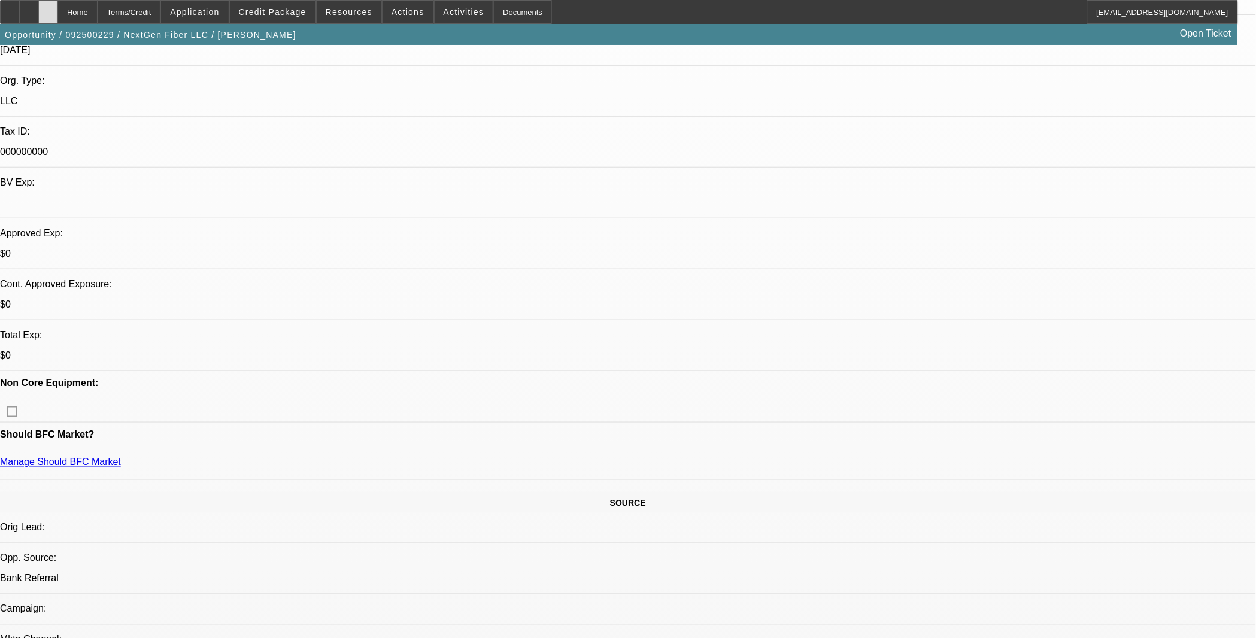
click at [57, 19] on div at bounding box center [47, 12] width 19 height 24
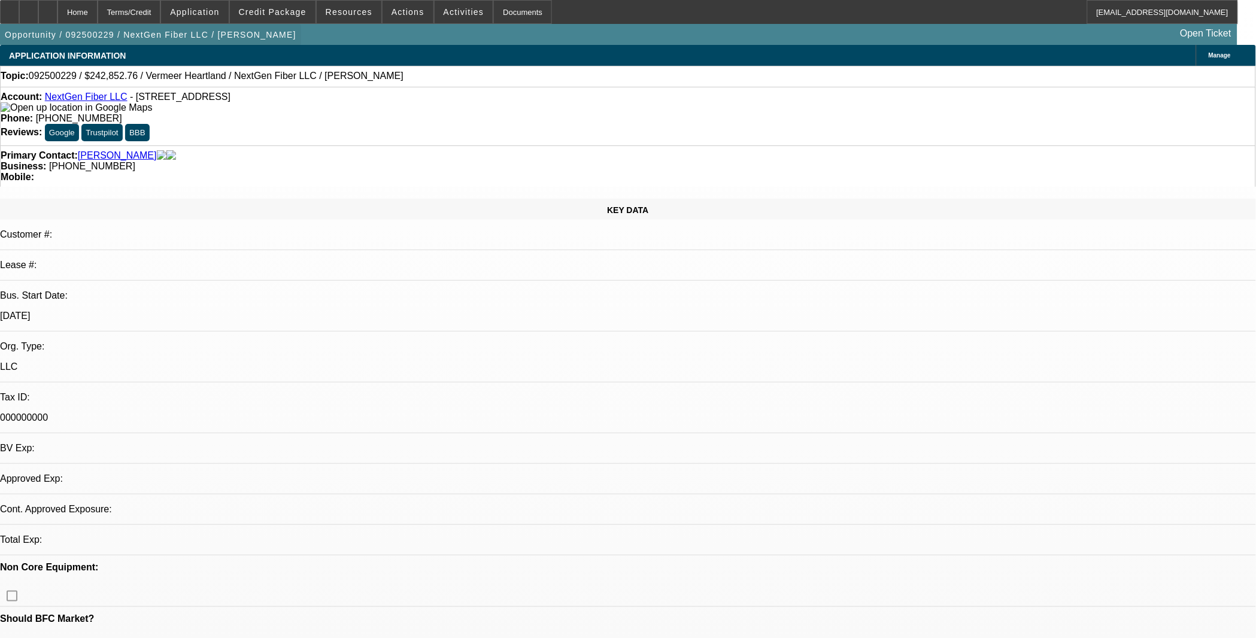
select select "0"
select select "2"
select select "0.1"
select select "1"
select select "2"
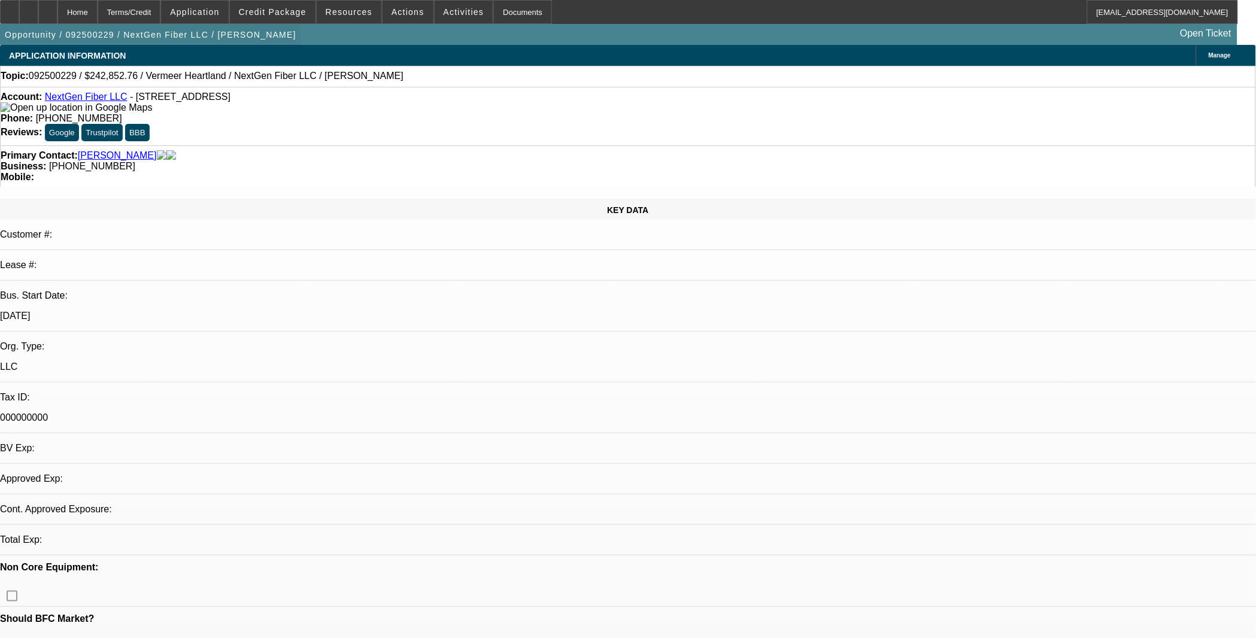
select select "4"
click at [48, 8] on icon at bounding box center [48, 8] width 0 height 0
select select "0"
select select "2"
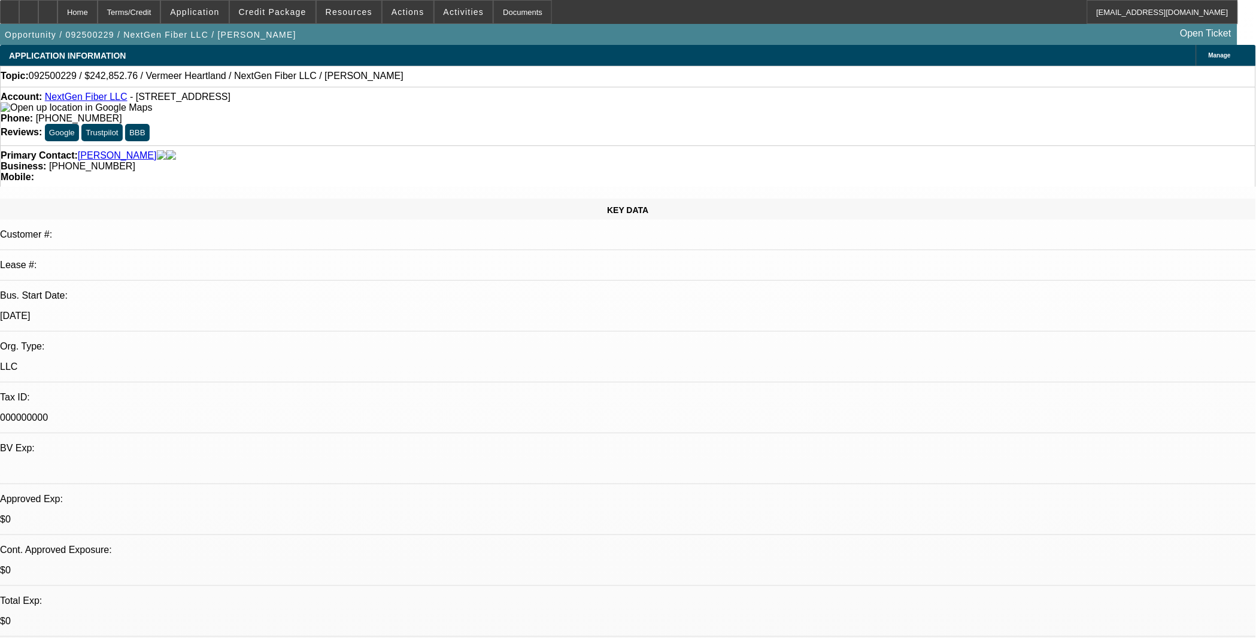
select select "0.1"
select select "4"
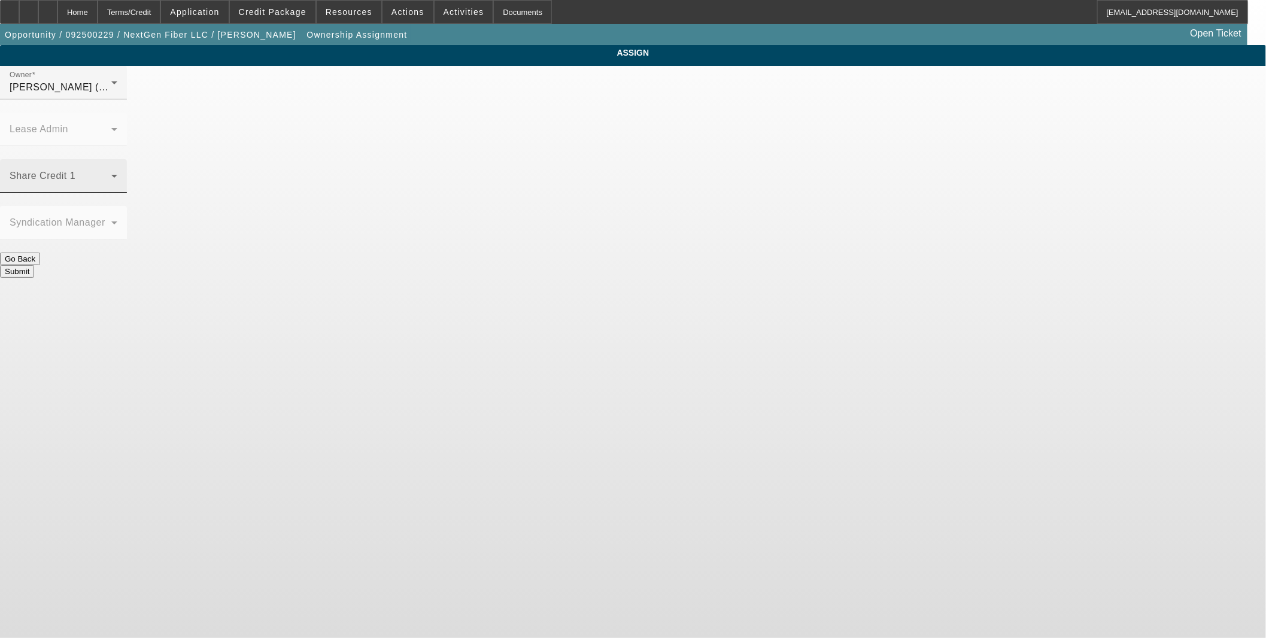
click at [111, 174] on span at bounding box center [61, 181] width 102 height 14
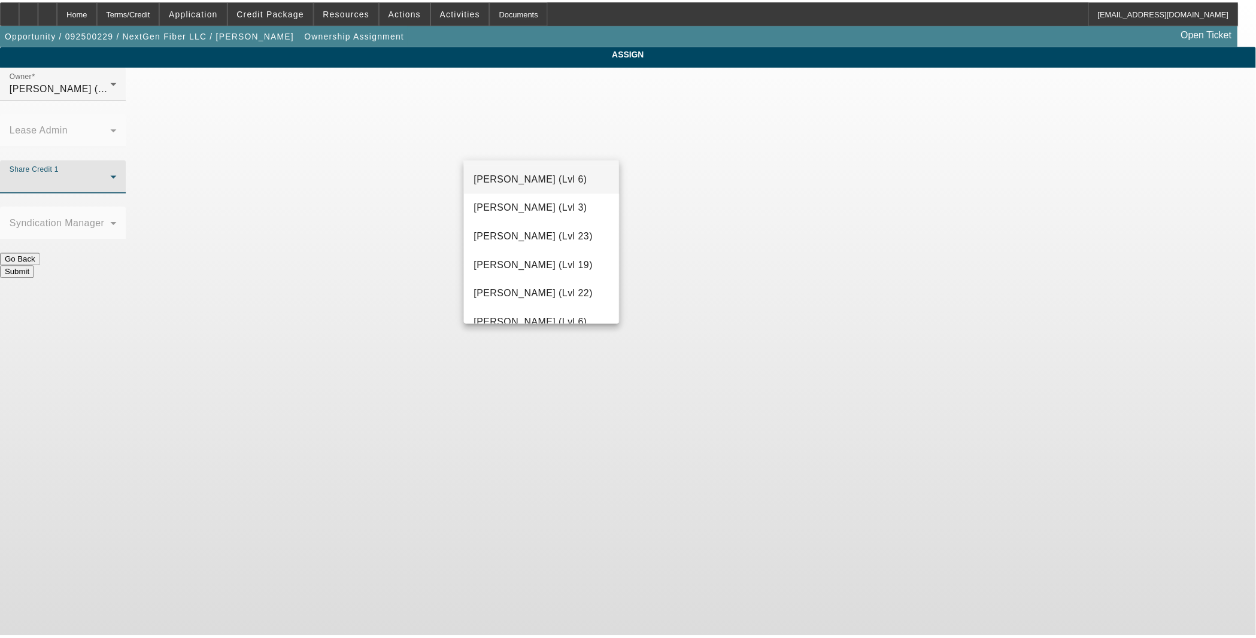
scroll to position [1294, 0]
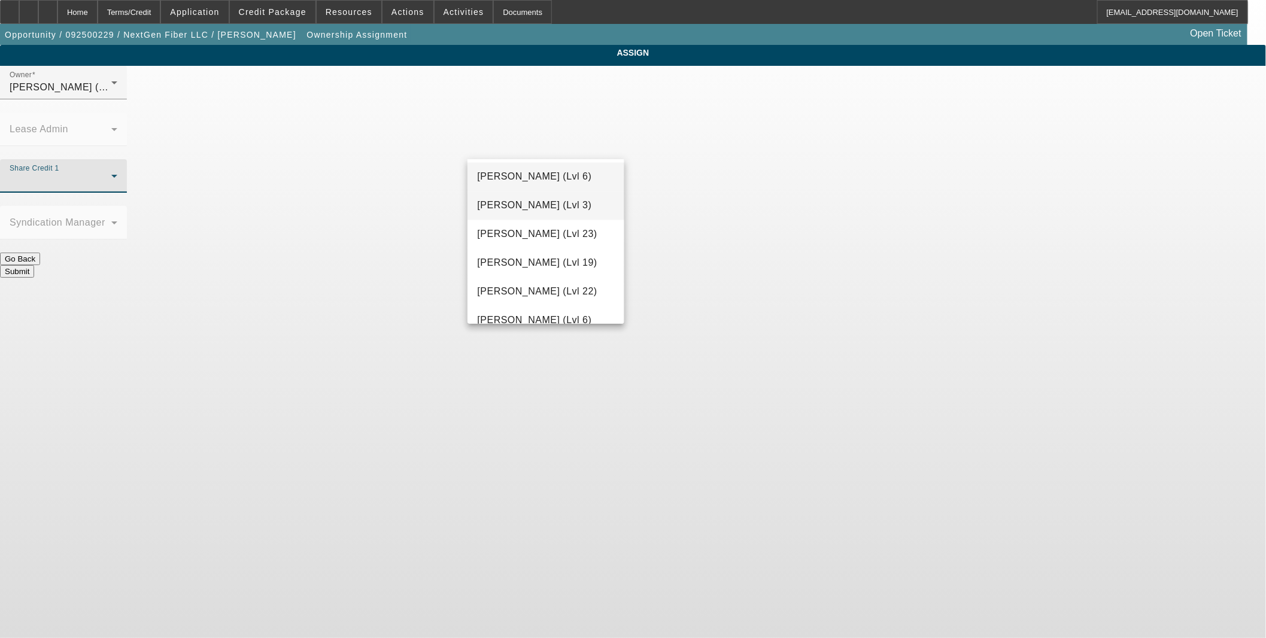
click at [541, 211] on span "[PERSON_NAME] (Lvl 3)" at bounding box center [534, 206] width 114 height 14
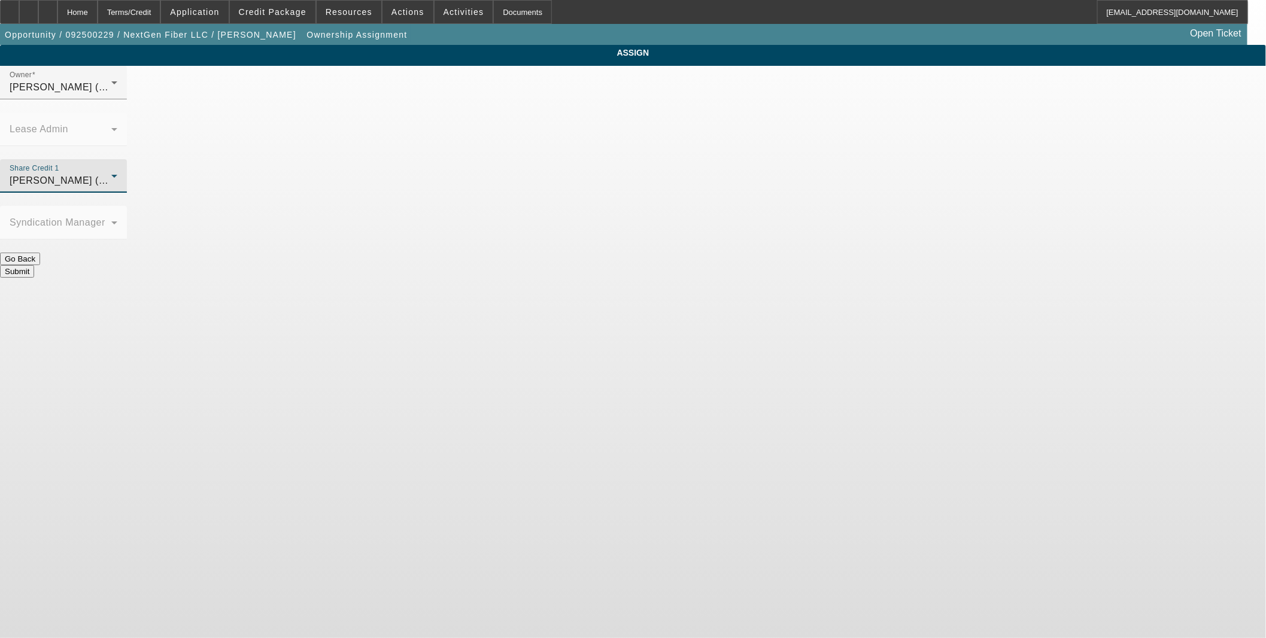
click at [34, 265] on button "Submit" at bounding box center [17, 271] width 34 height 13
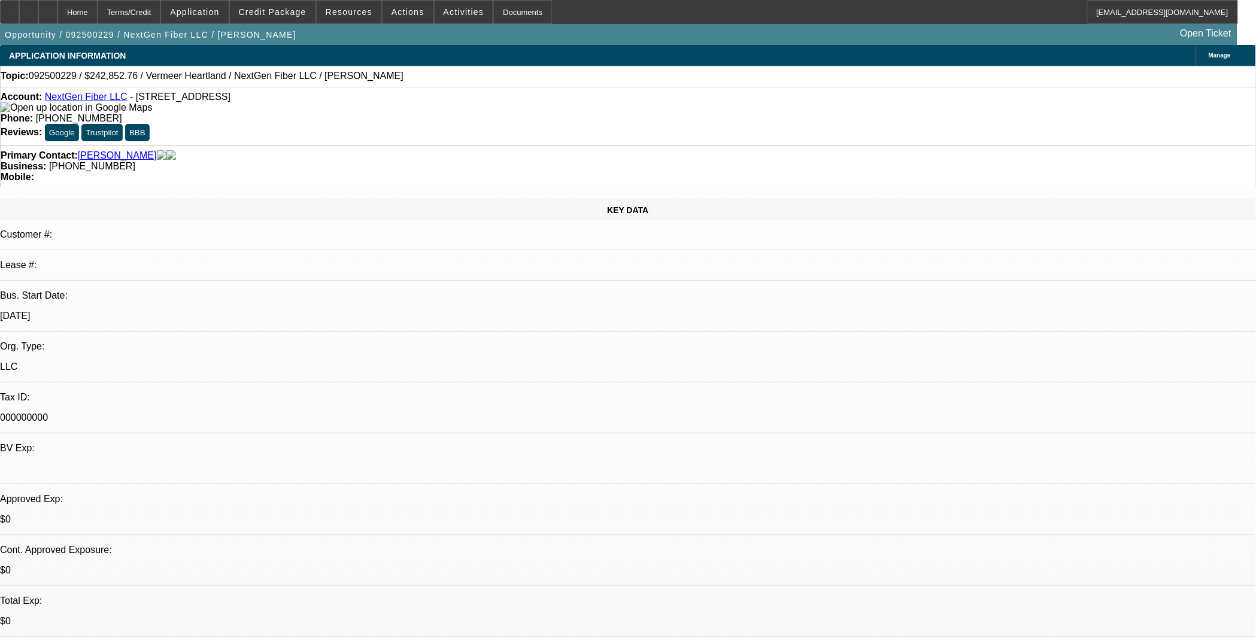
select select "0"
select select "2"
select select "0.1"
select select "4"
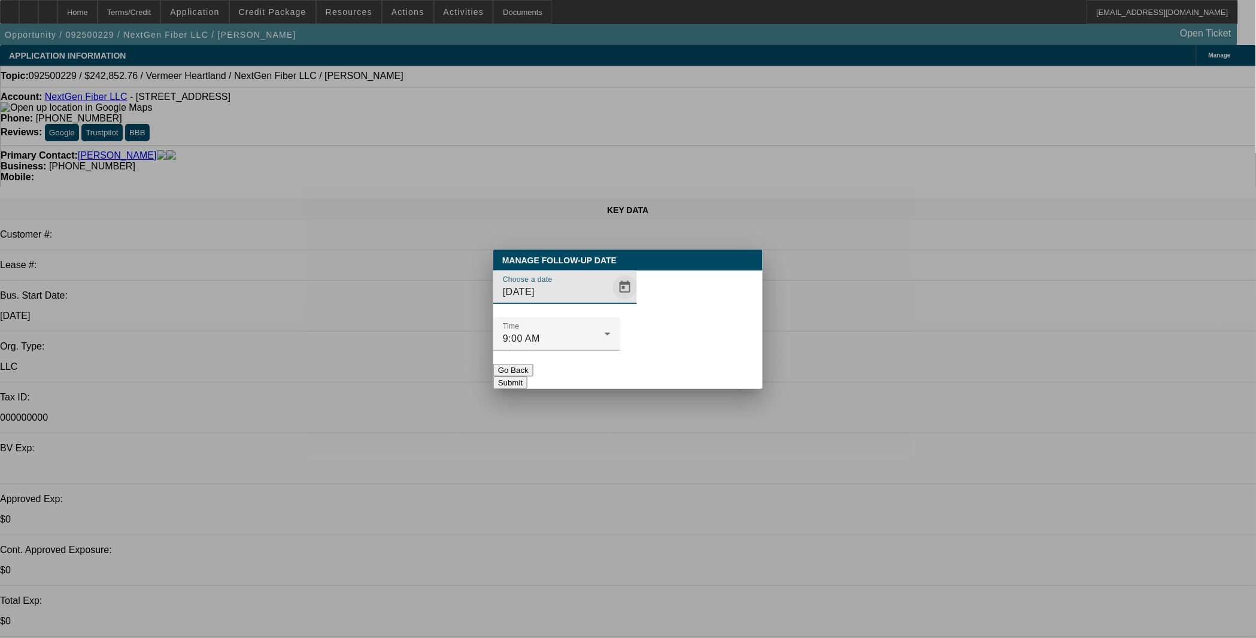
click at [611, 302] on span "Open calendar" at bounding box center [625, 287] width 29 height 29
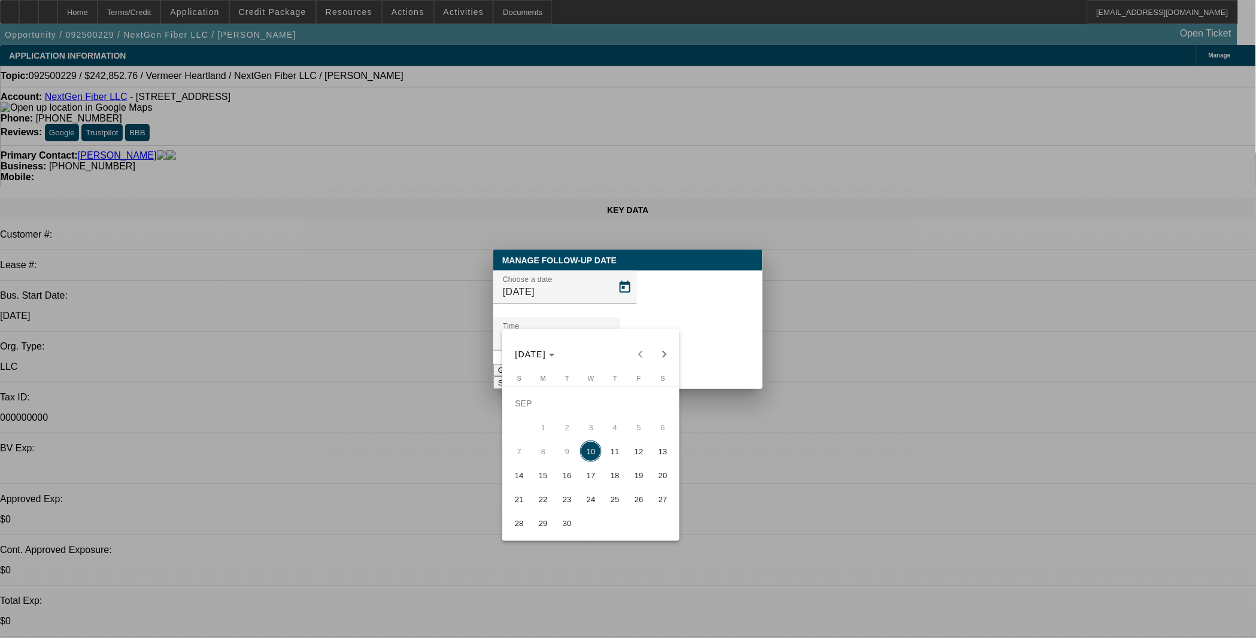
click at [547, 492] on button "22" at bounding box center [543, 499] width 24 height 24
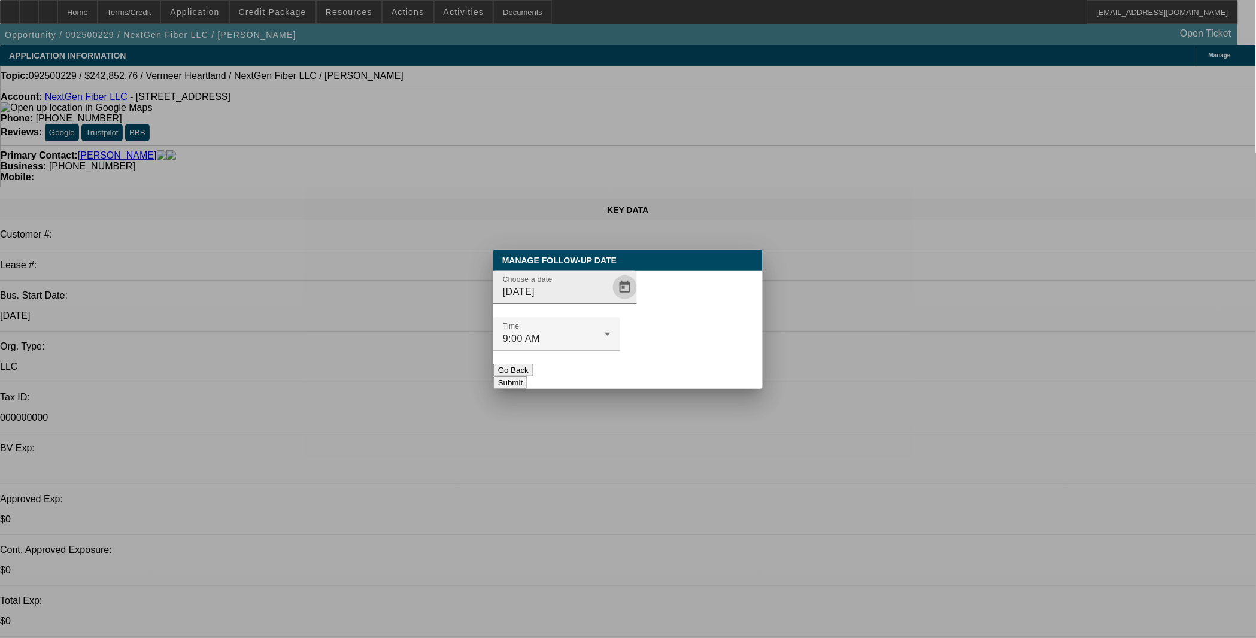
click at [611, 302] on span "Open calendar" at bounding box center [625, 287] width 29 height 29
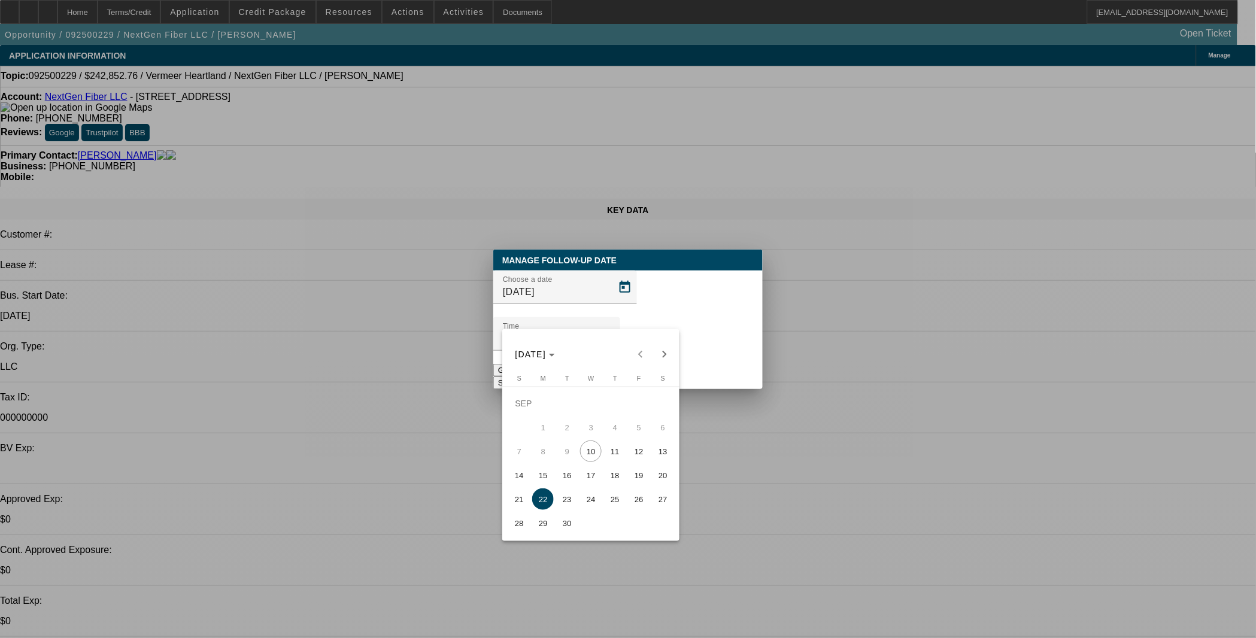
click at [550, 479] on span "15" at bounding box center [543, 476] width 22 height 22
type input "[DATE]"
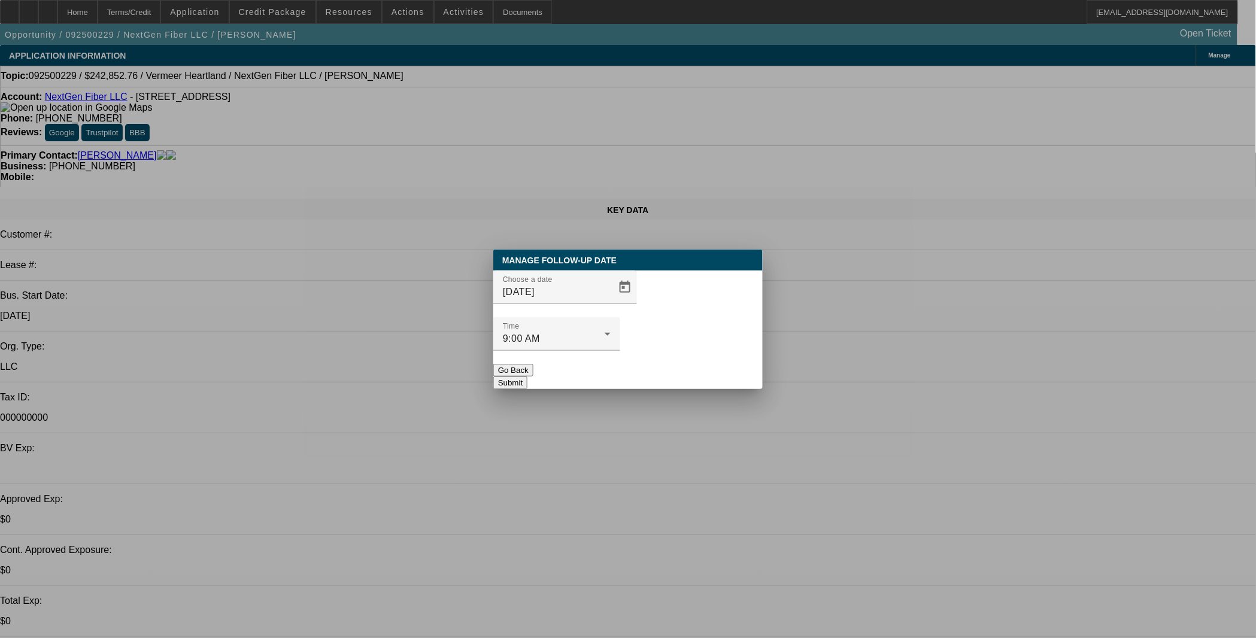
click at [527, 377] on button "Submit" at bounding box center [510, 383] width 34 height 13
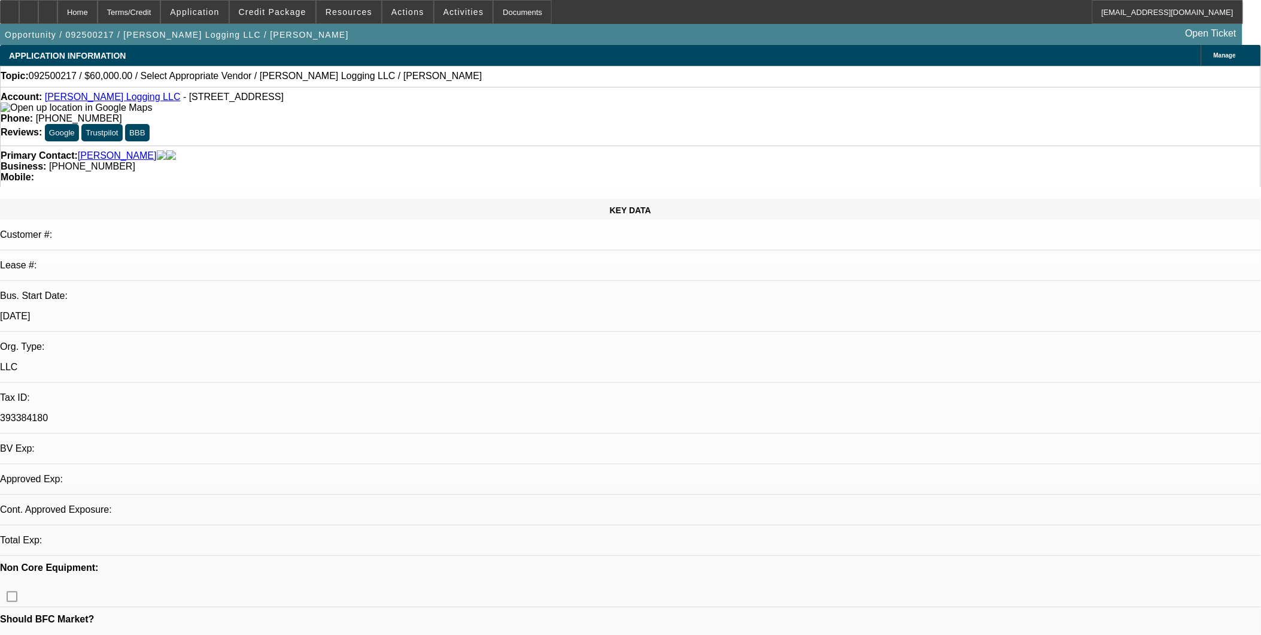
select select "0"
select select "2"
select select "0.1"
select select "1"
select select "2"
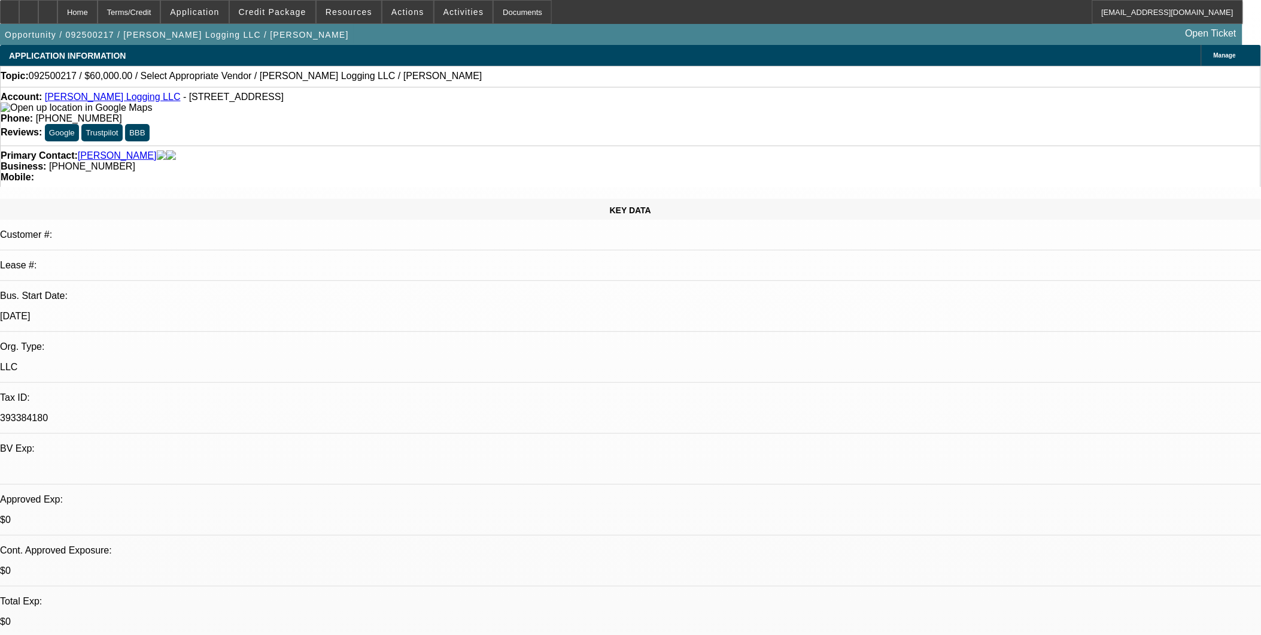
select select "4"
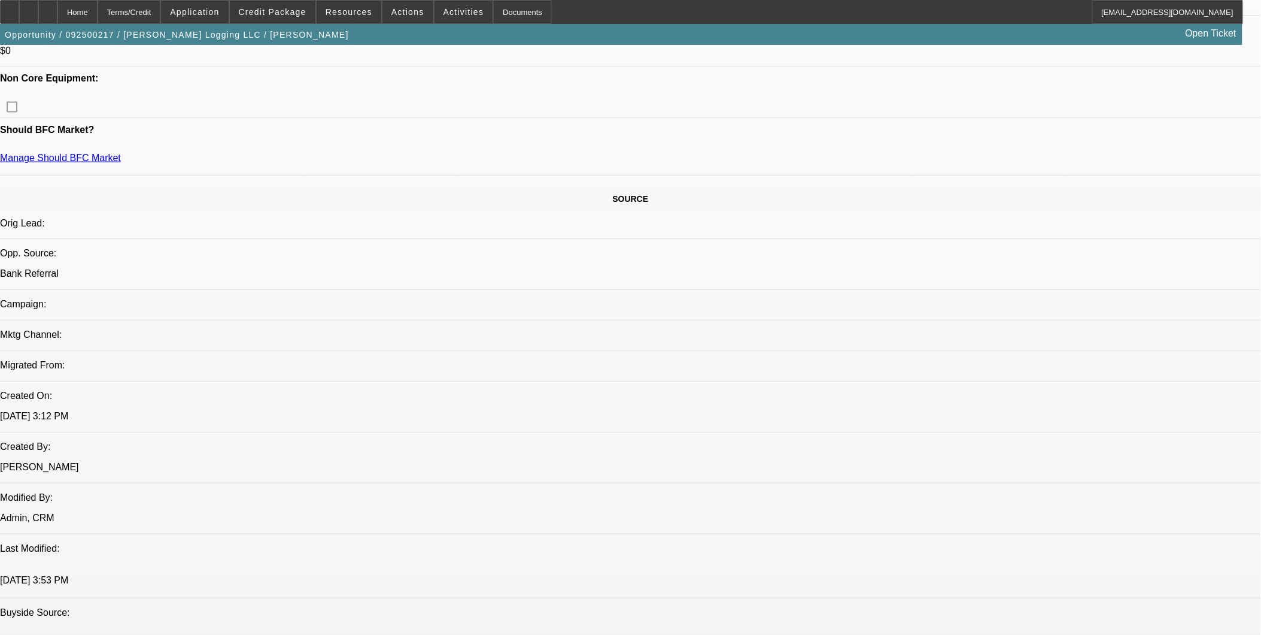
scroll to position [599, 0]
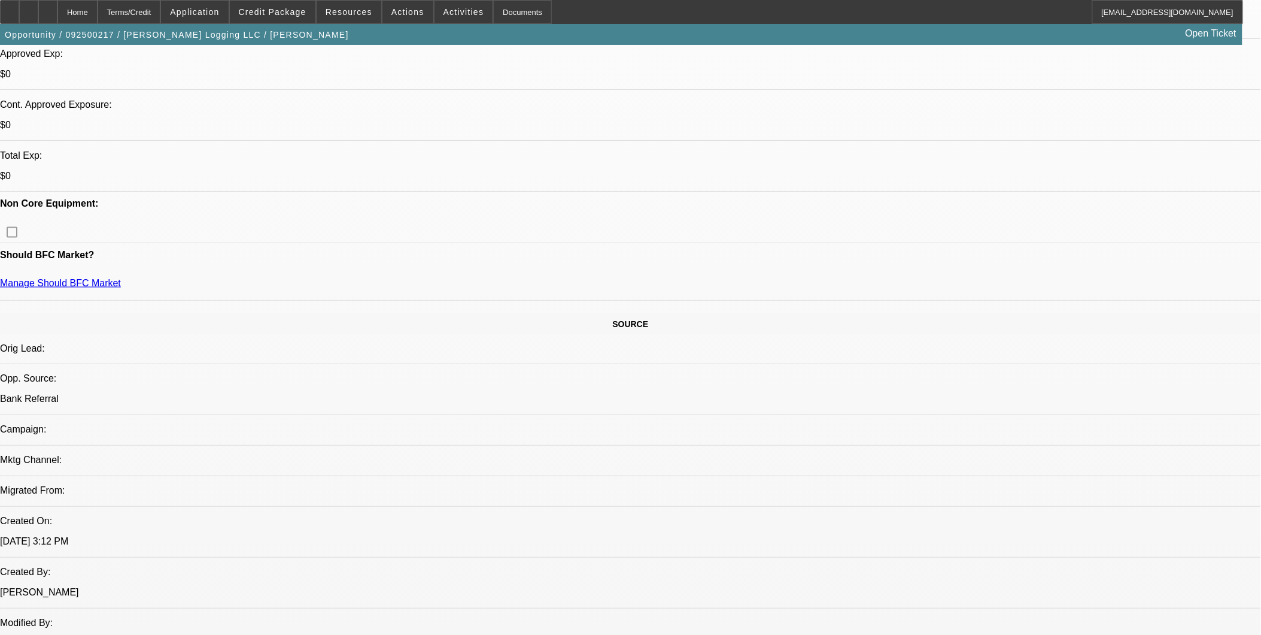
scroll to position [332, 0]
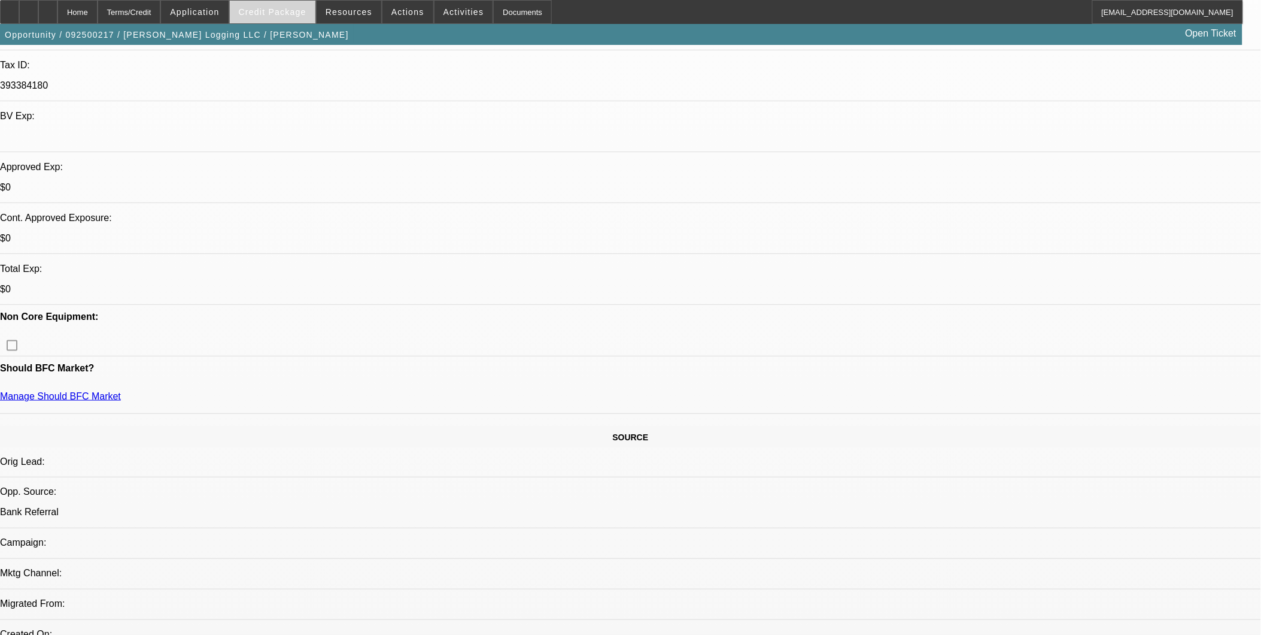
click at [284, 4] on span at bounding box center [273, 12] width 86 height 29
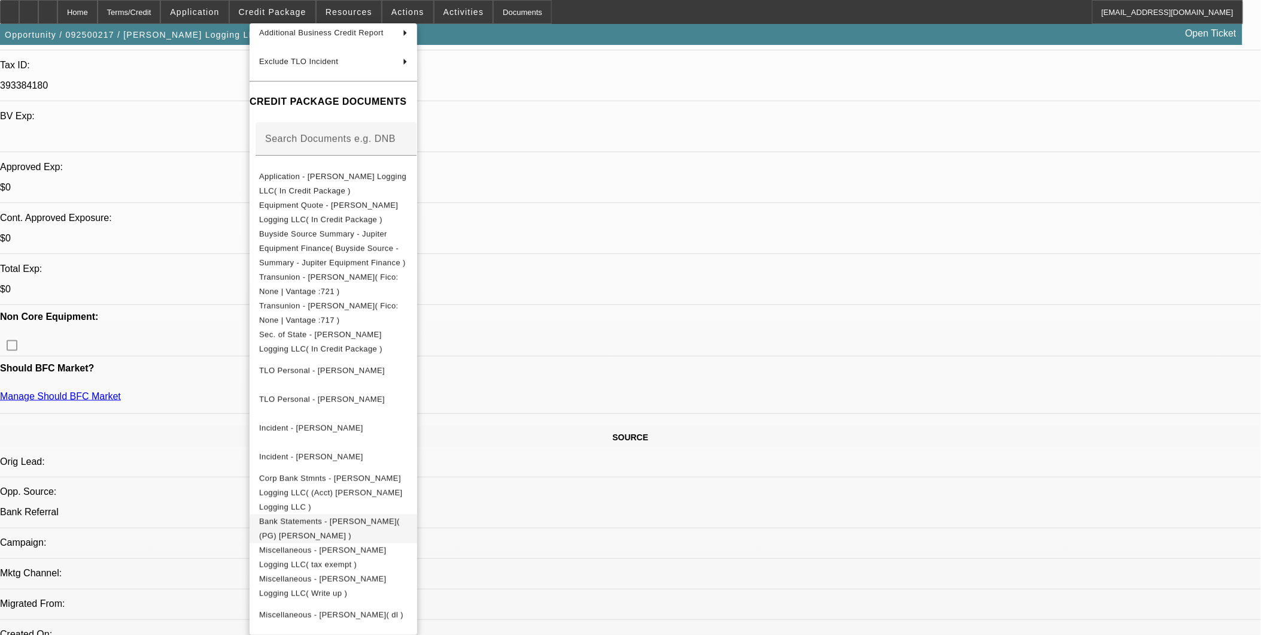
scroll to position [126, 0]
click at [408, 479] on span "Corp Bank Stmnts - [PERSON_NAME] Logging LLC( (Acct) [PERSON_NAME] Logging LLC )" at bounding box center [333, 490] width 148 height 43
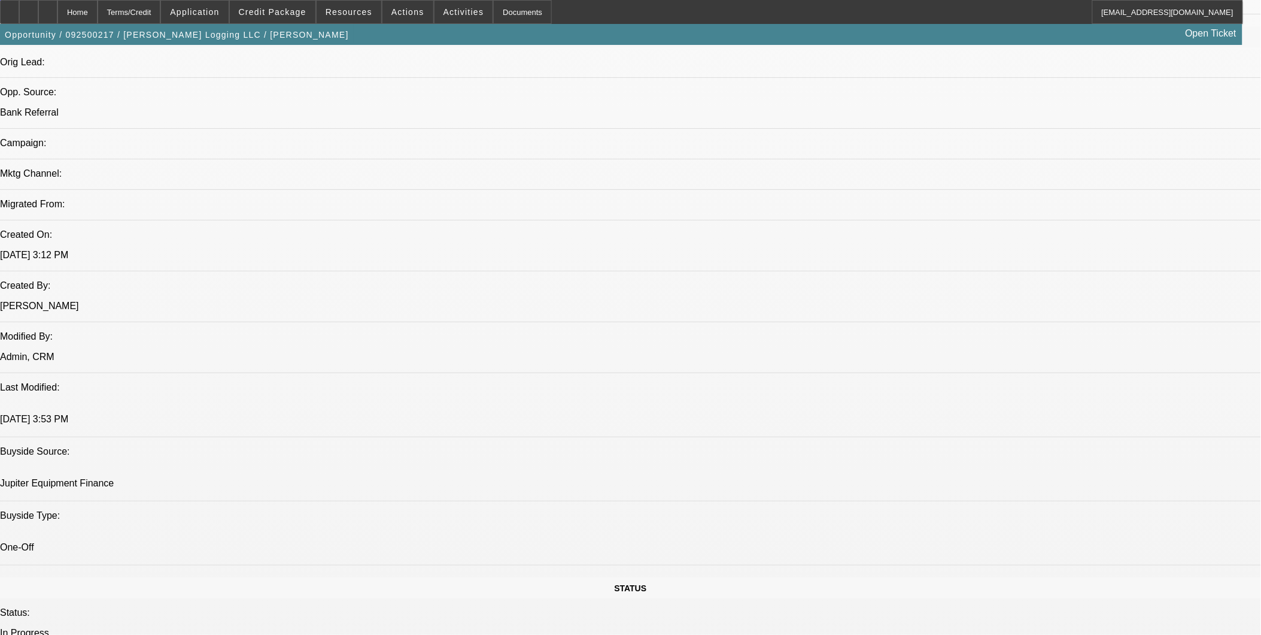
scroll to position [865, 0]
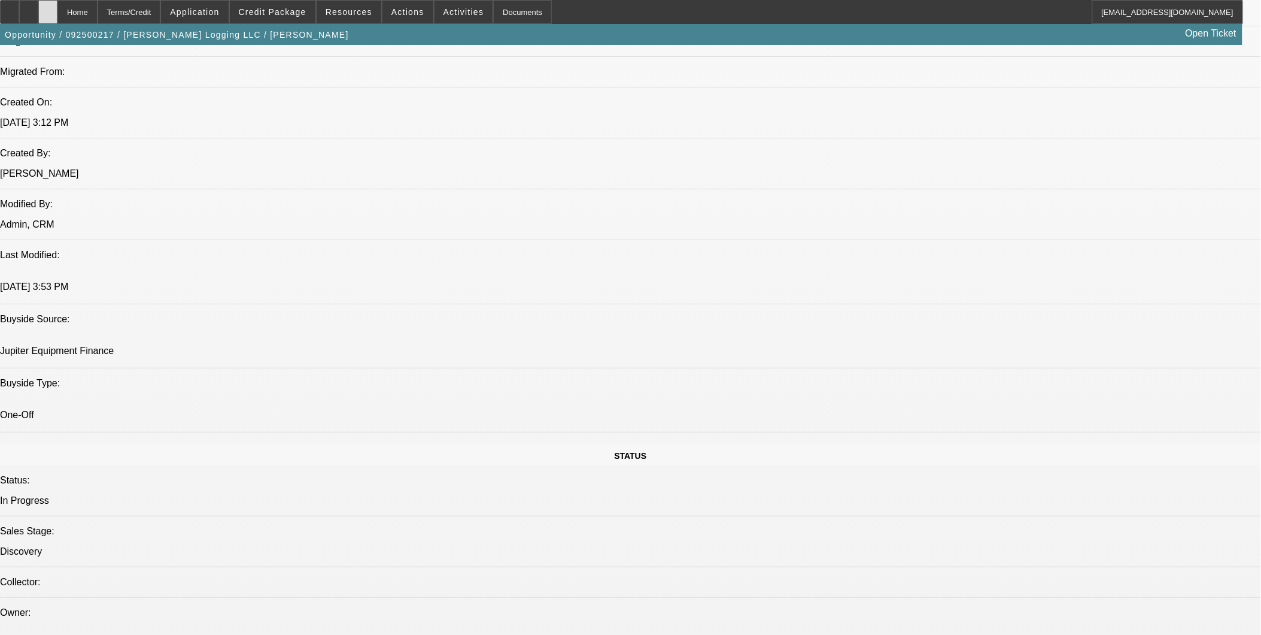
click at [48, 8] on icon at bounding box center [48, 8] width 0 height 0
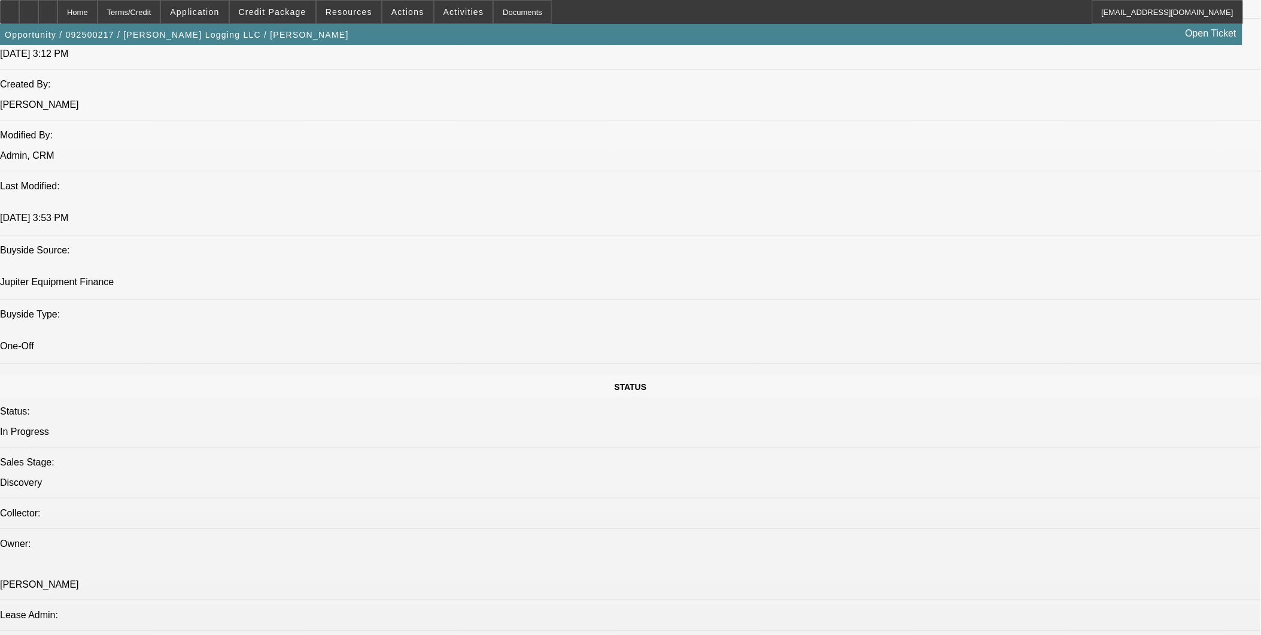
select select "0"
select select "2"
select select "0.1"
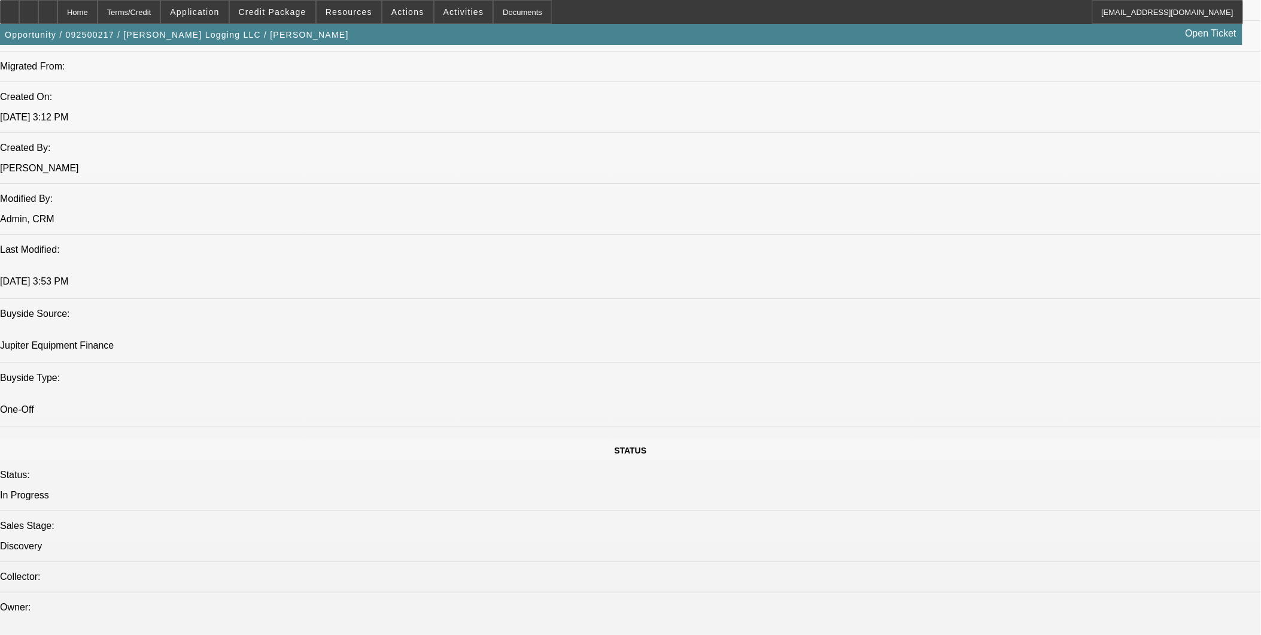
select select "1"
select select "2"
select select "4"
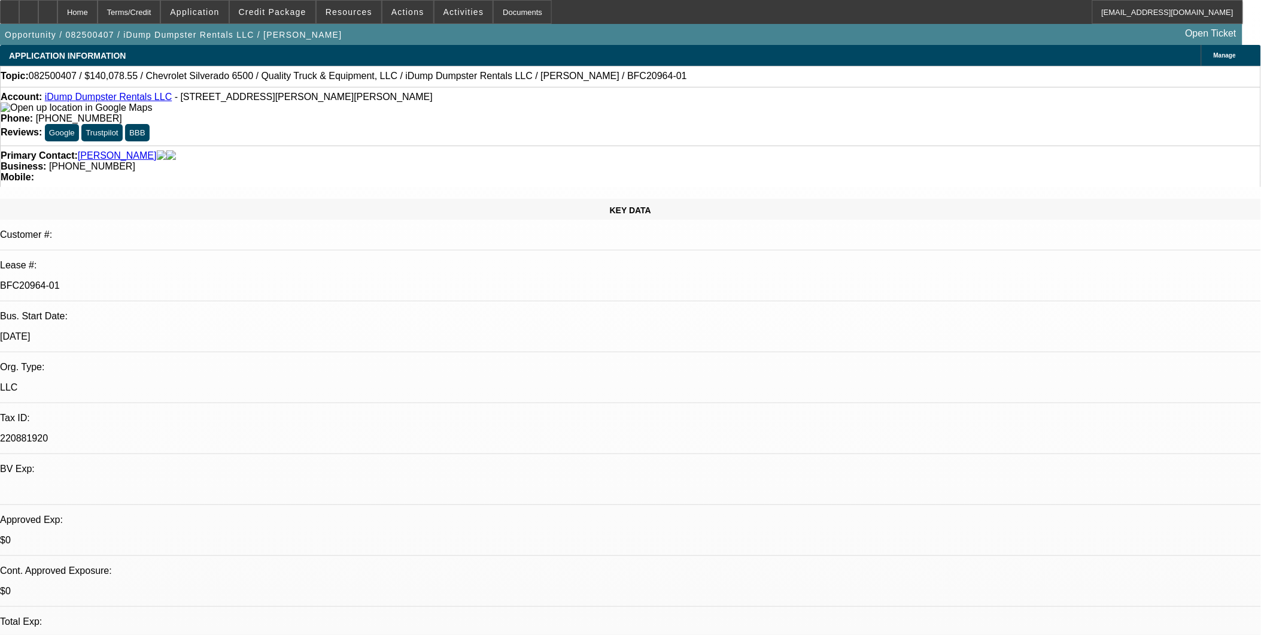
select select "0"
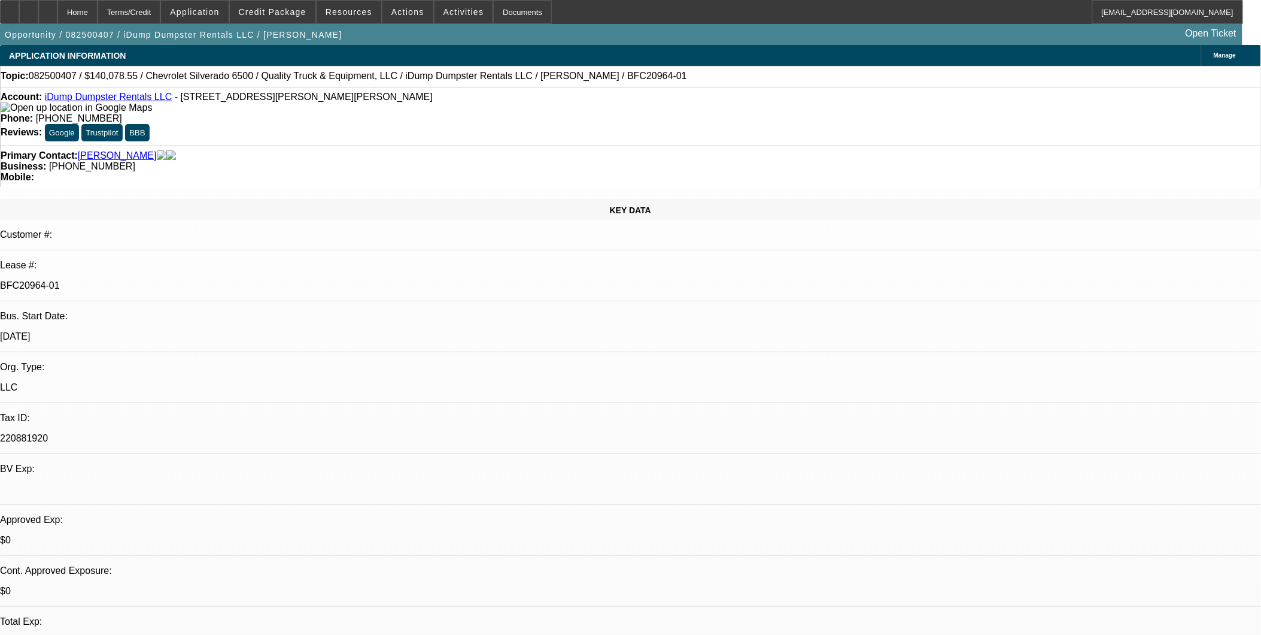
select select "0"
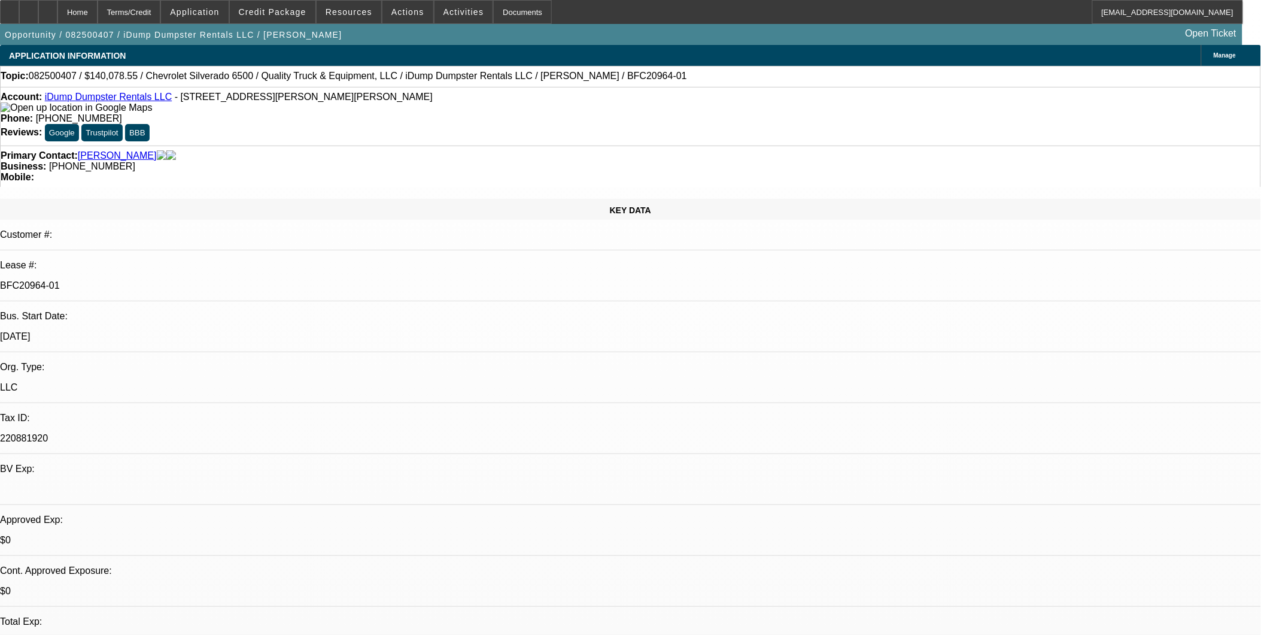
select select "0"
select select "1"
select select "6"
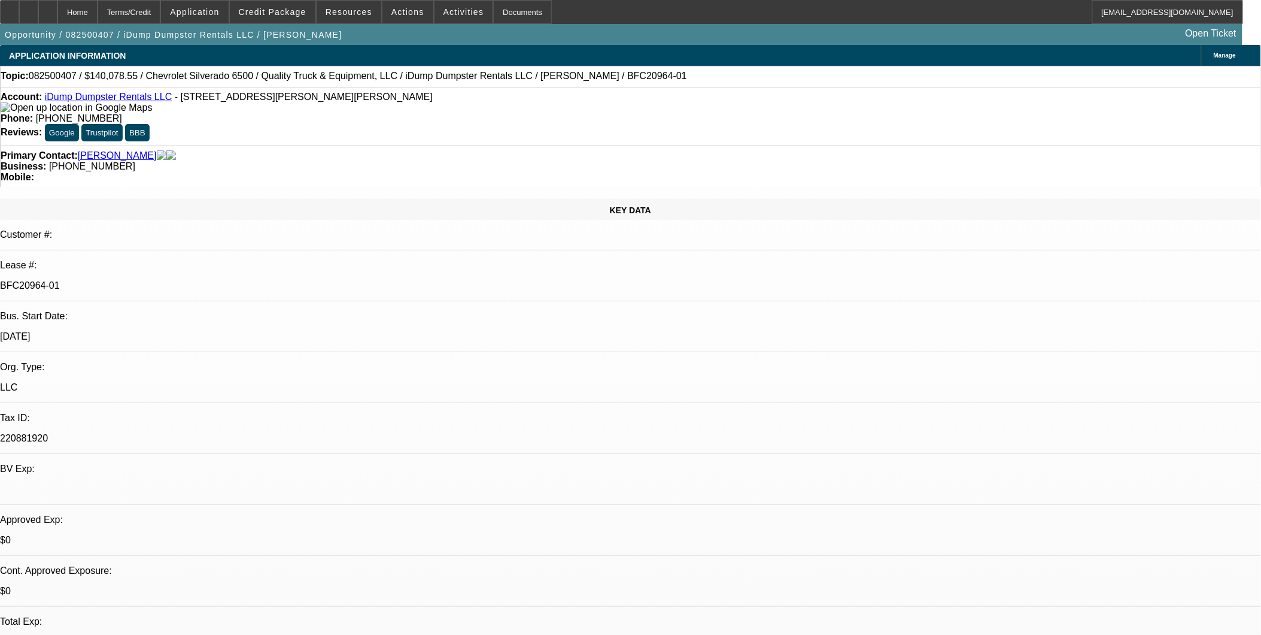
select select "1"
select select "6"
select select "1"
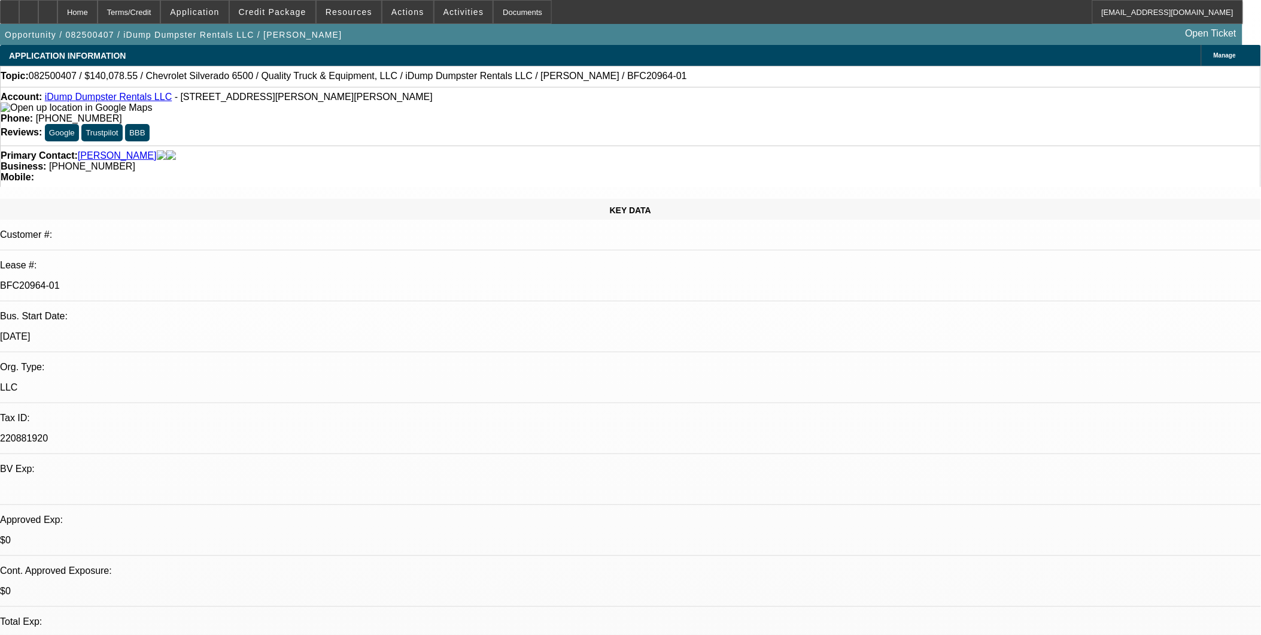
select select "6"
select select "1"
select select "6"
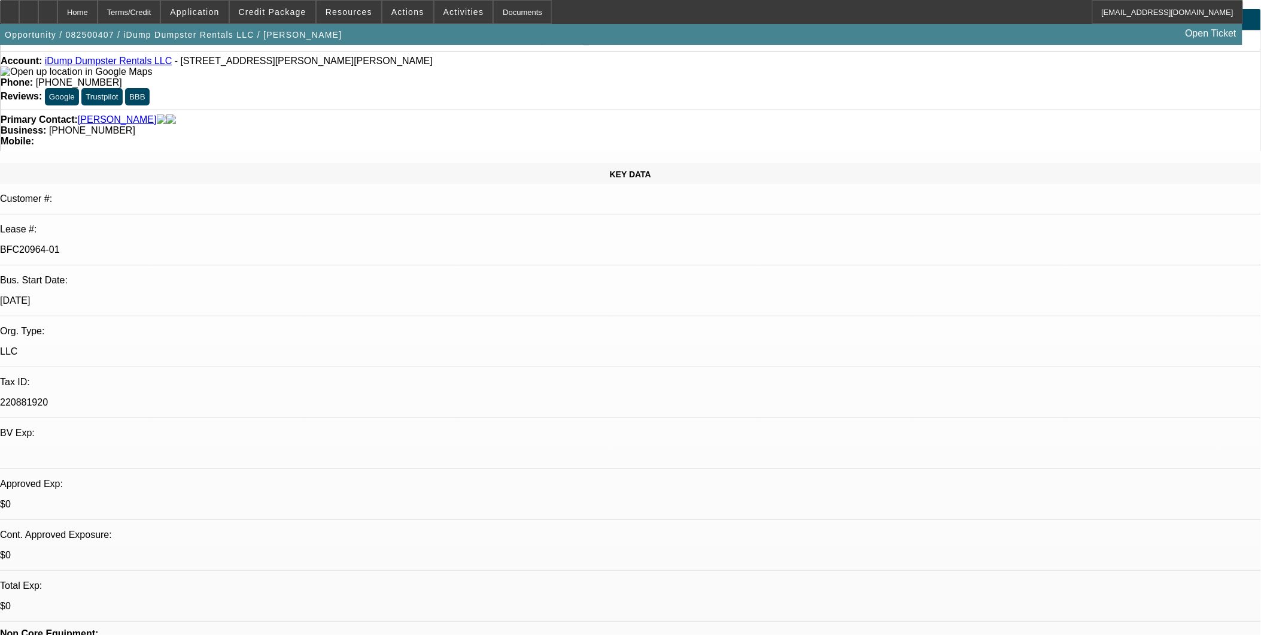
scroll to position [133, 0]
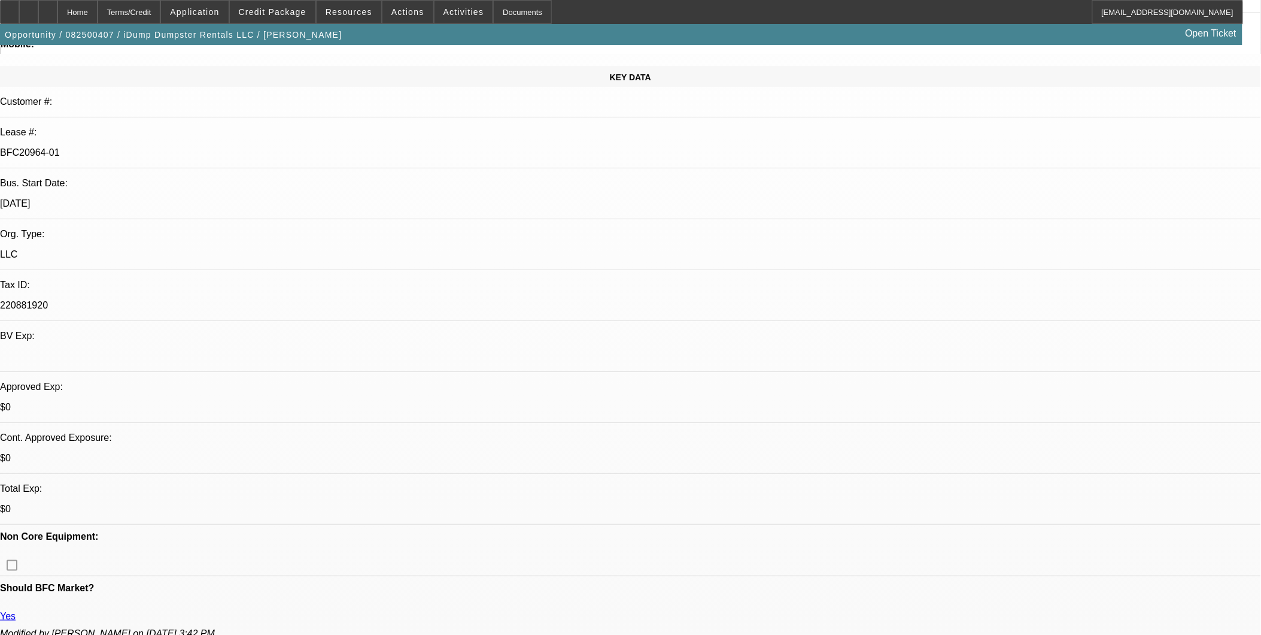
drag, startPoint x: 986, startPoint y: 132, endPoint x: 986, endPoint y: 121, distance: 10.8
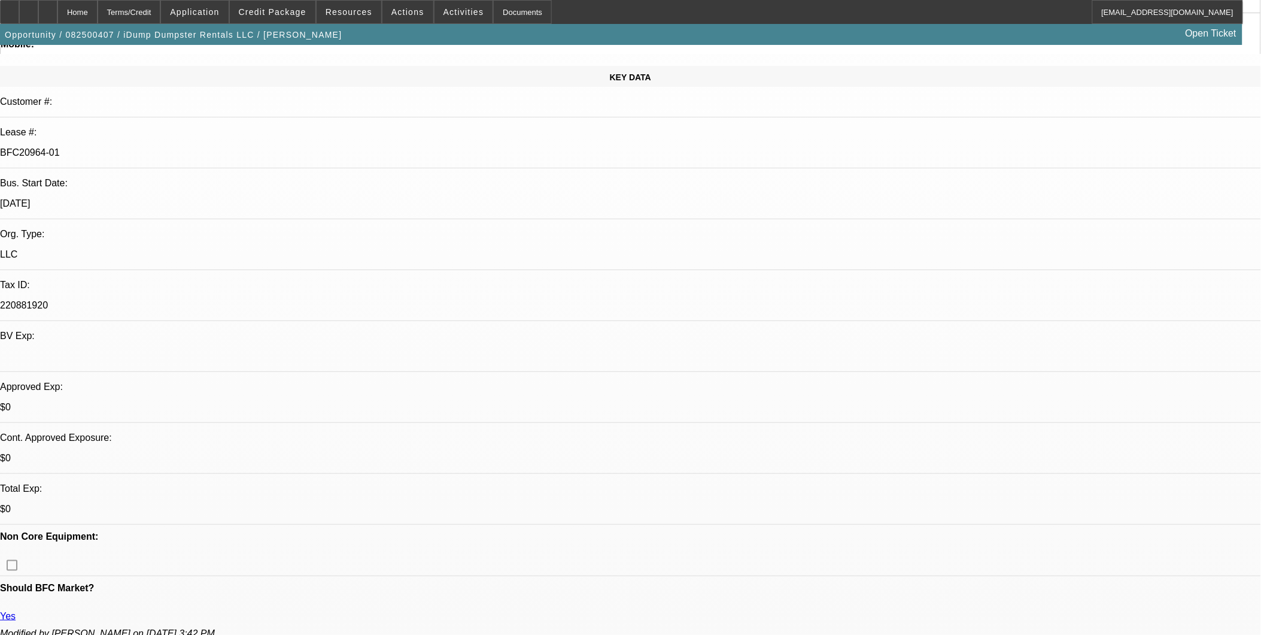
drag, startPoint x: 739, startPoint y: 264, endPoint x: 740, endPoint y: 257, distance: 6.7
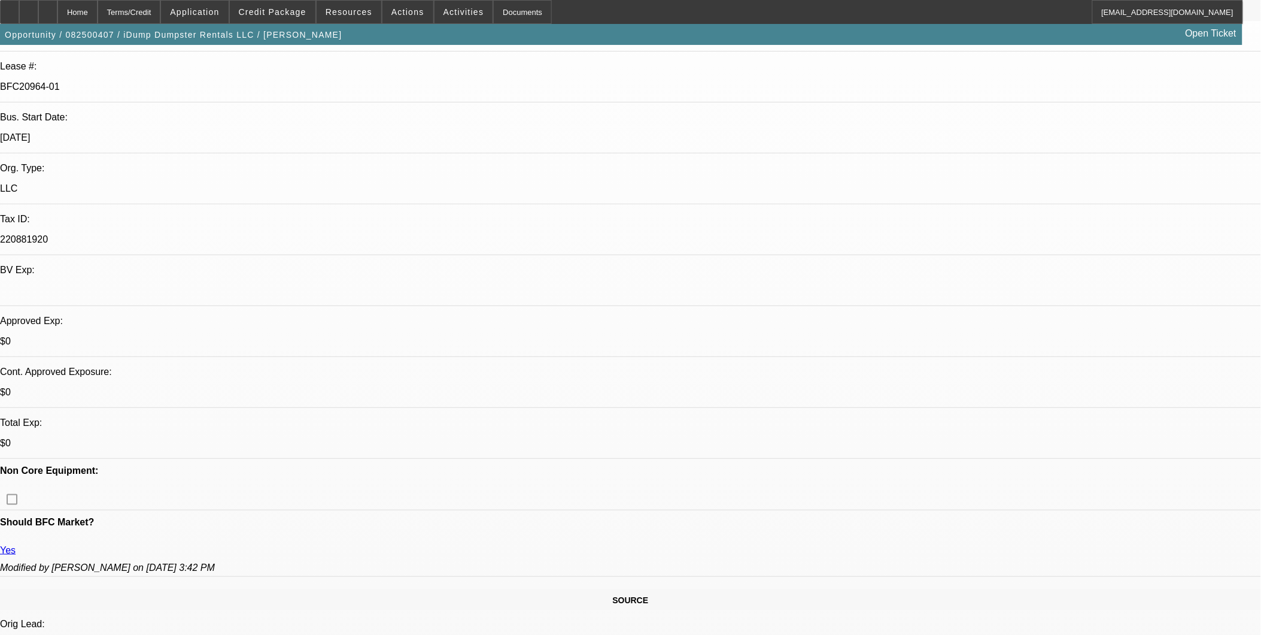
scroll to position [199, 0]
drag, startPoint x: 951, startPoint y: 129, endPoint x: 954, endPoint y: 150, distance: 21.3
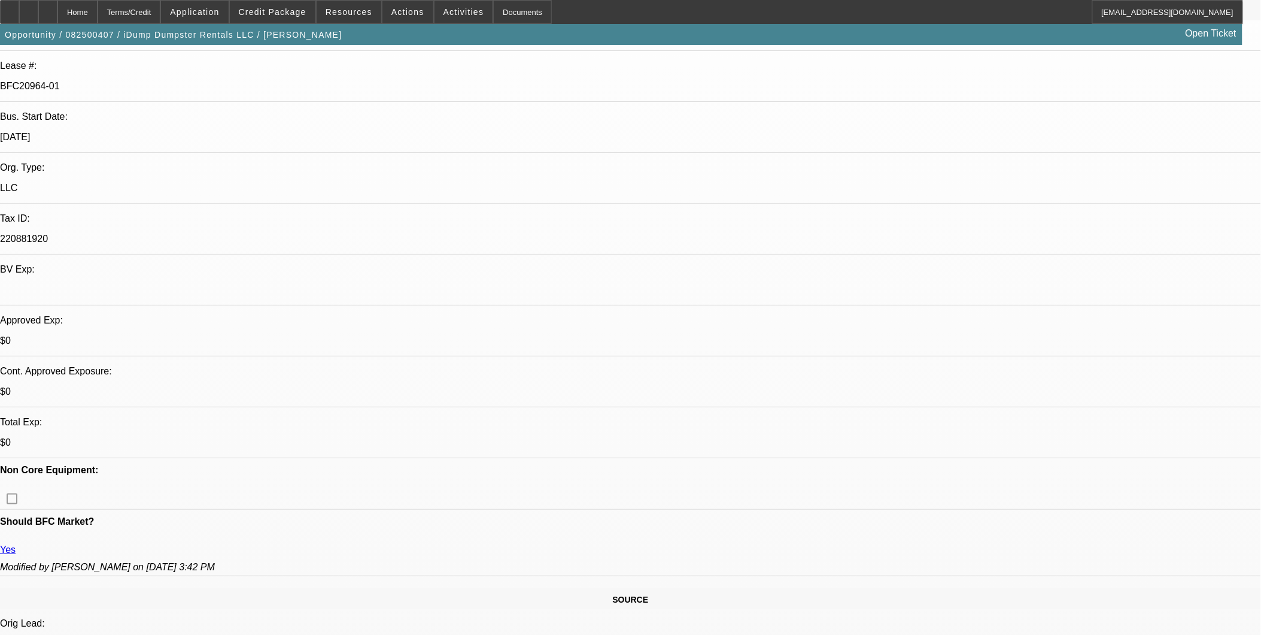
drag, startPoint x: 599, startPoint y: 427, endPoint x: 693, endPoint y: 389, distance: 100.7
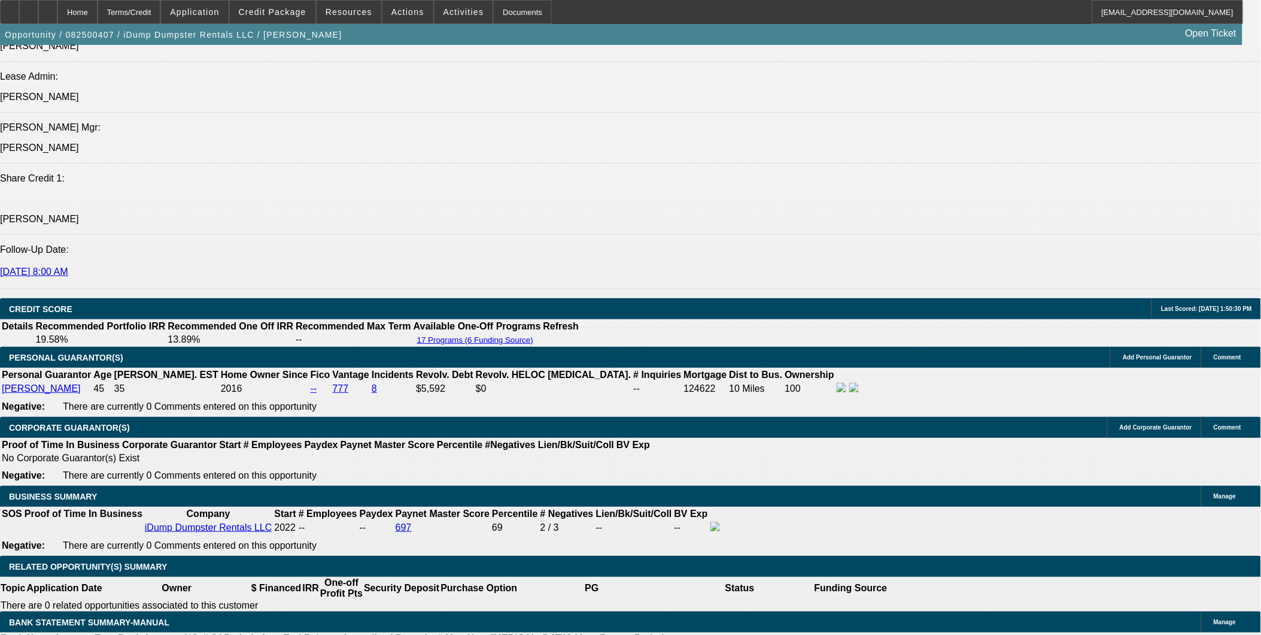
scroll to position [1530, 0]
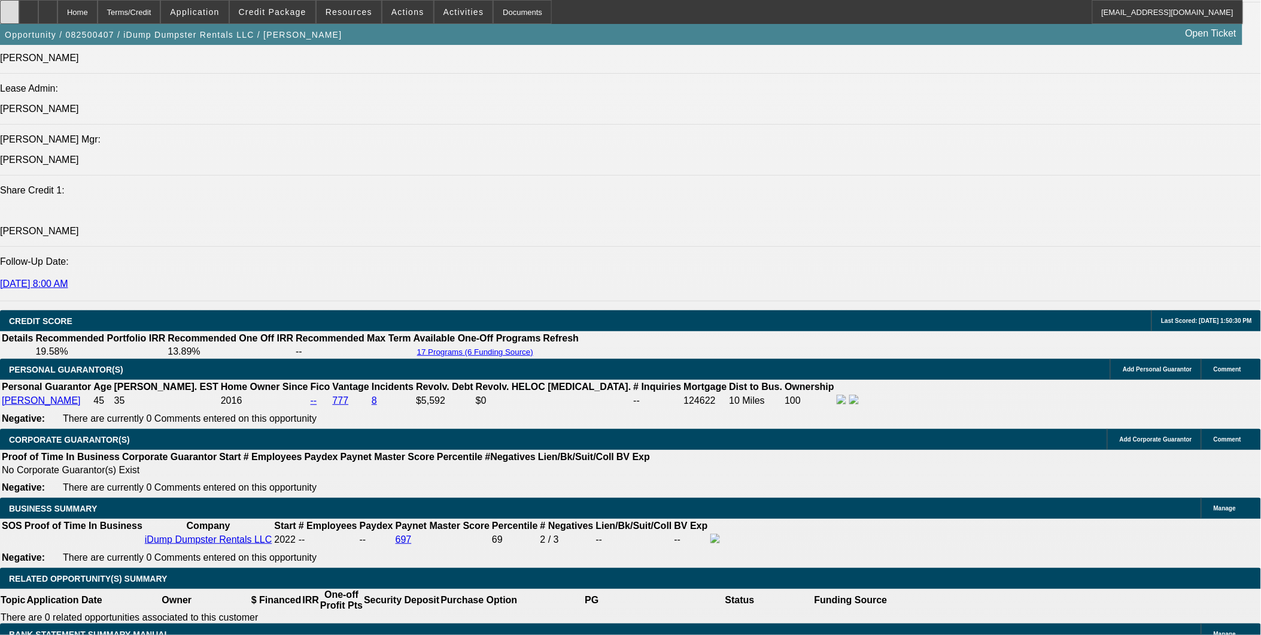
click at [19, 18] on div at bounding box center [9, 12] width 19 height 24
drag, startPoint x: 537, startPoint y: 411, endPoint x: 563, endPoint y: 430, distance: 31.7
